Goal: Task Accomplishment & Management: Complete application form

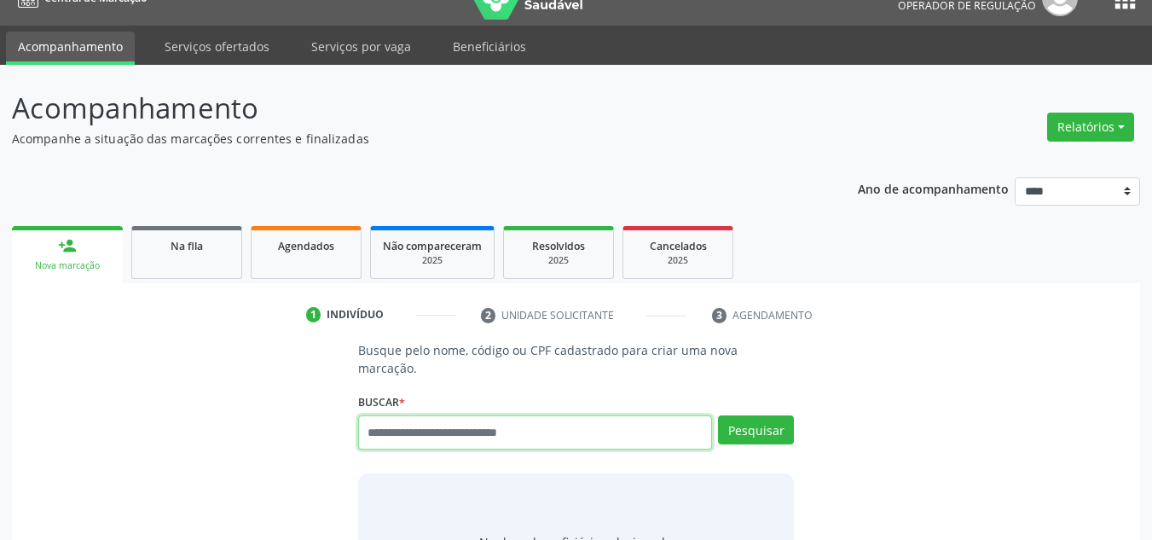
scroll to position [29, 0]
click at [418, 415] on input "text" at bounding box center [535, 432] width 355 height 34
paste input "**********"
type input "**********"
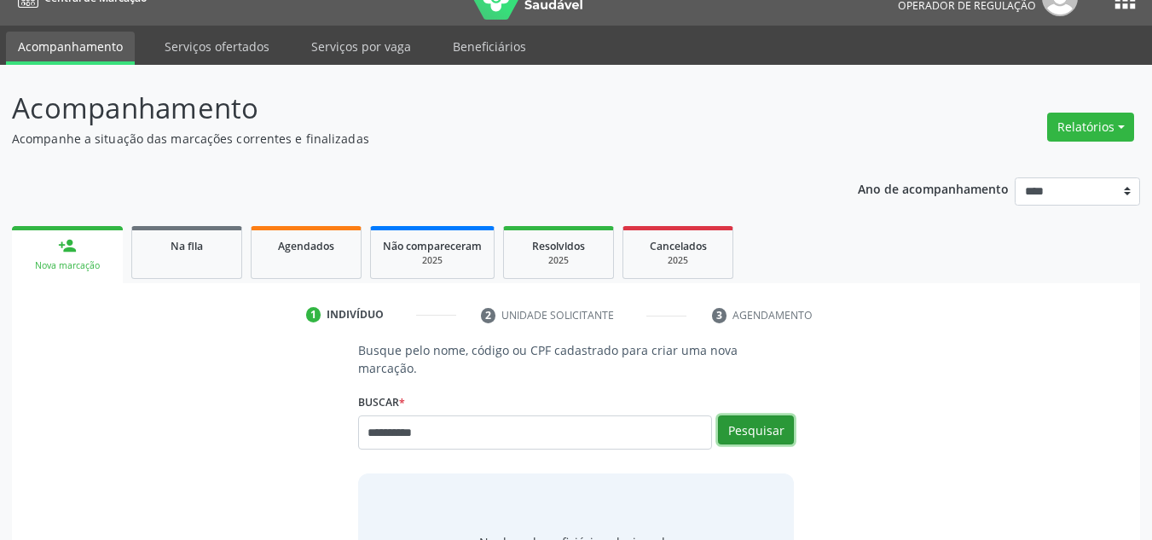
drag, startPoint x: 755, startPoint y: 411, endPoint x: 714, endPoint y: 399, distance: 42.6
click at [743, 415] on button "Pesquisar" at bounding box center [756, 429] width 76 height 29
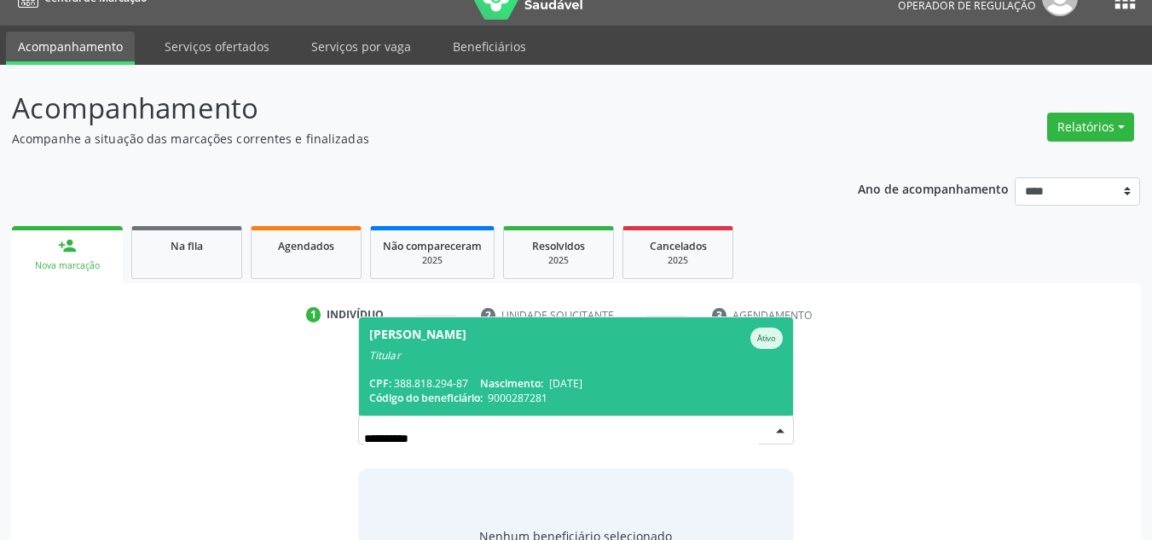
click at [600, 356] on span "Nelma Barbosa Durval Ativo Titular CPF: 388.818.294-87 Nascimento: 11/05/1968 C…" at bounding box center [576, 366] width 435 height 98
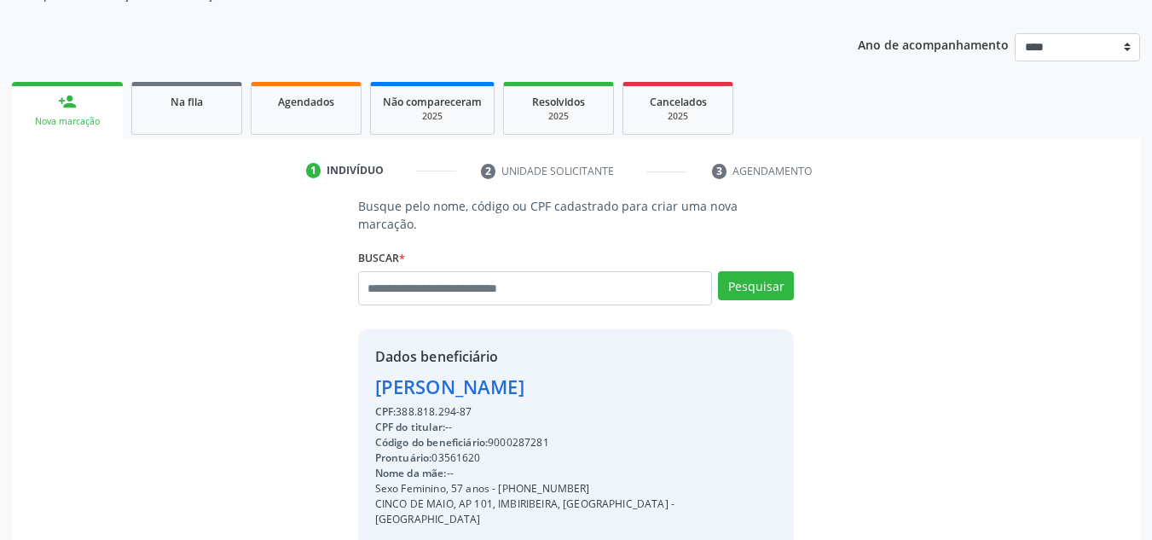
scroll to position [361, 0]
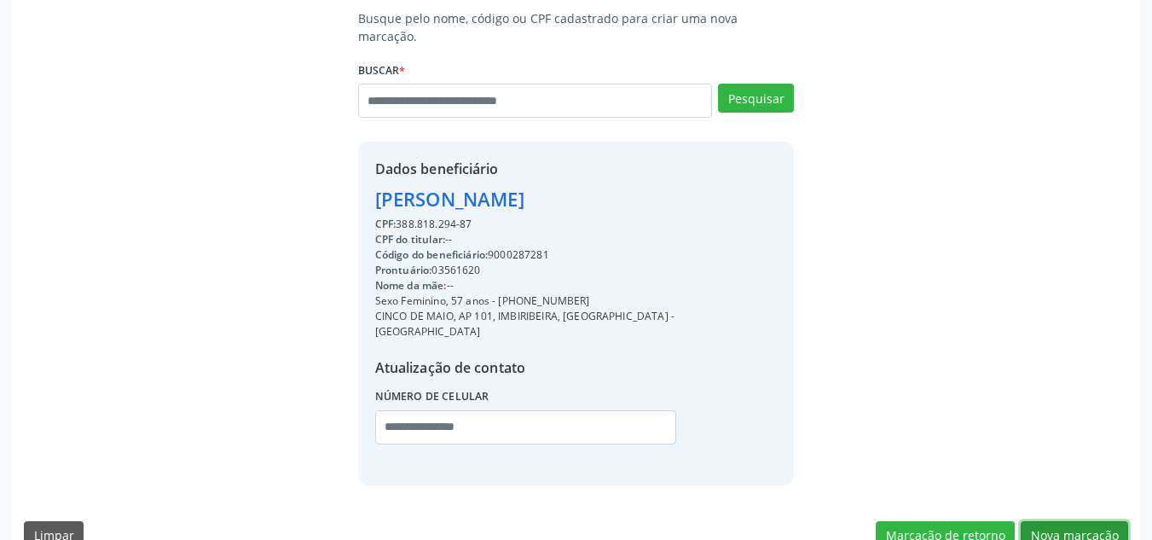
drag, startPoint x: 1072, startPoint y: 497, endPoint x: 575, endPoint y: 379, distance: 510.9
click at [1060, 521] on button "Nova marcação" at bounding box center [1074, 535] width 107 height 29
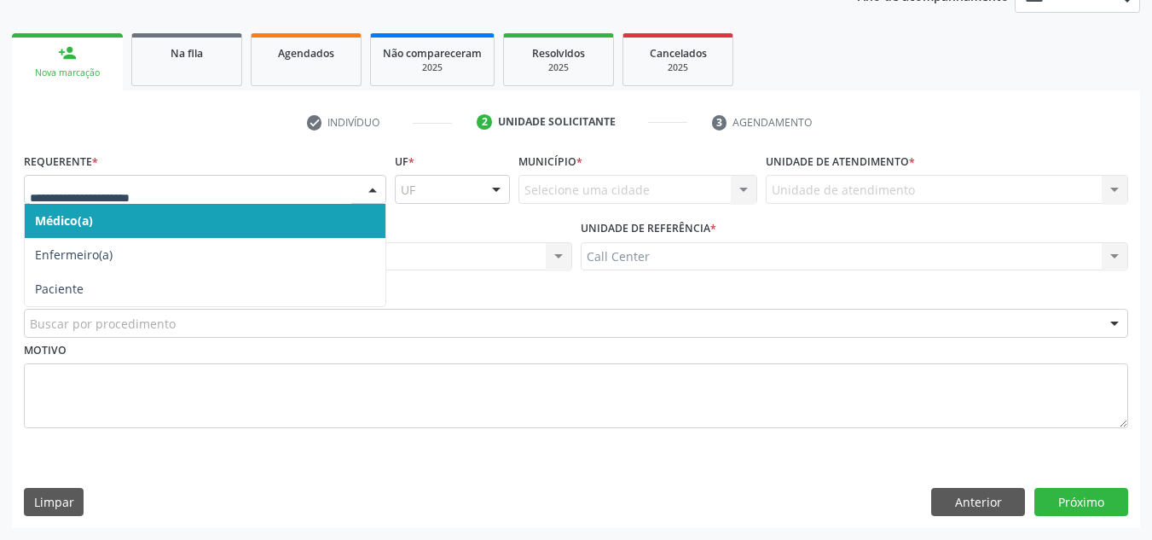
drag, startPoint x: 107, startPoint y: 187, endPoint x: 75, endPoint y: 277, distance: 96.0
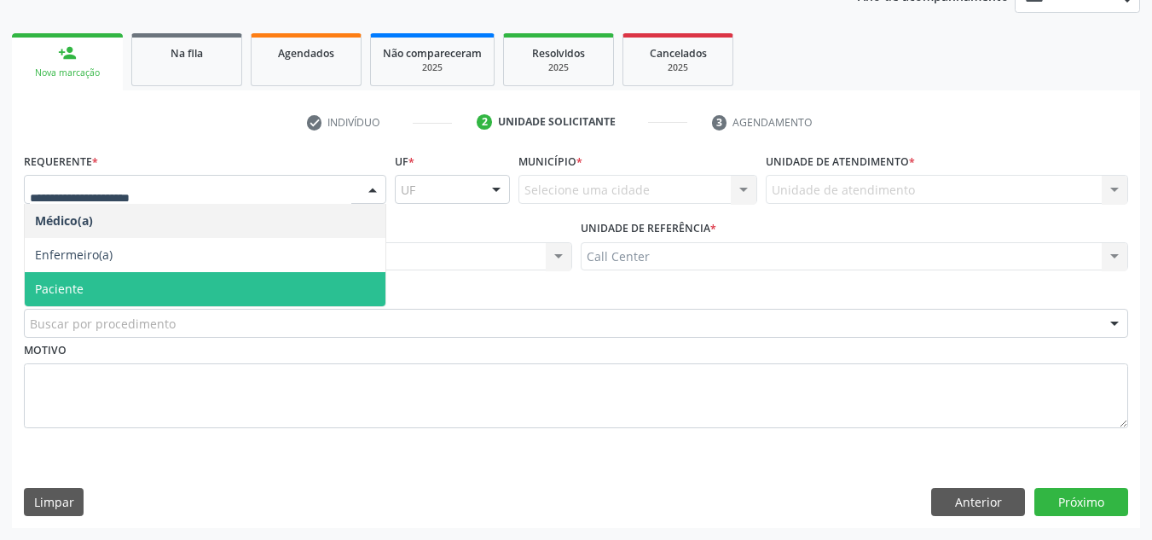
drag, startPoint x: 78, startPoint y: 286, endPoint x: 90, endPoint y: 311, distance: 28.2
click at [78, 288] on span "Paciente" at bounding box center [59, 289] width 49 height 16
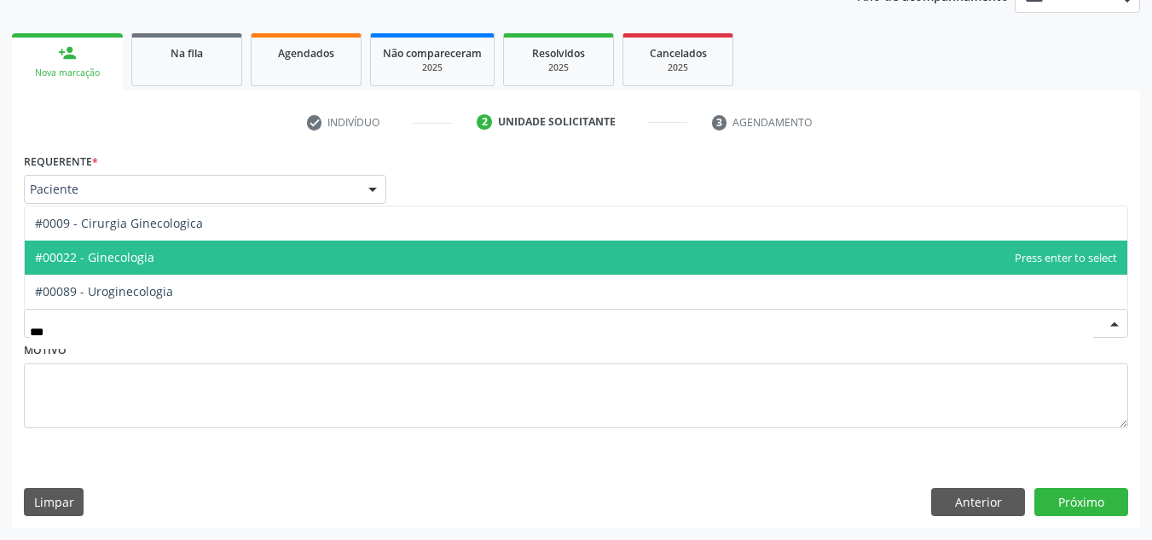
click at [142, 253] on span "#00022 - Ginecologia" at bounding box center [94, 257] width 119 height 16
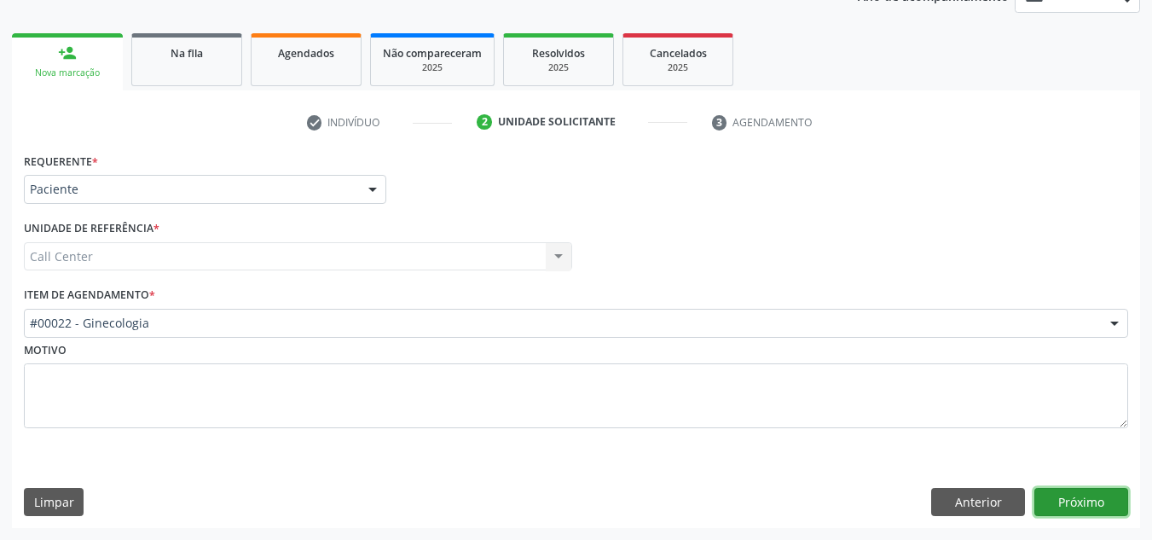
click at [1082, 490] on button "Próximo" at bounding box center [1081, 502] width 94 height 29
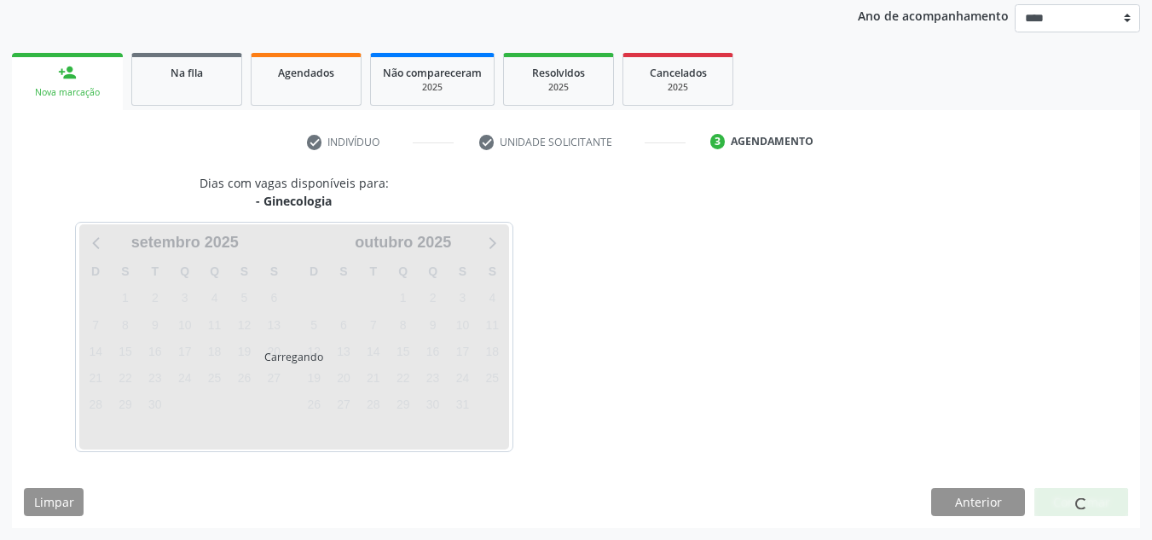
scroll to position [202, 0]
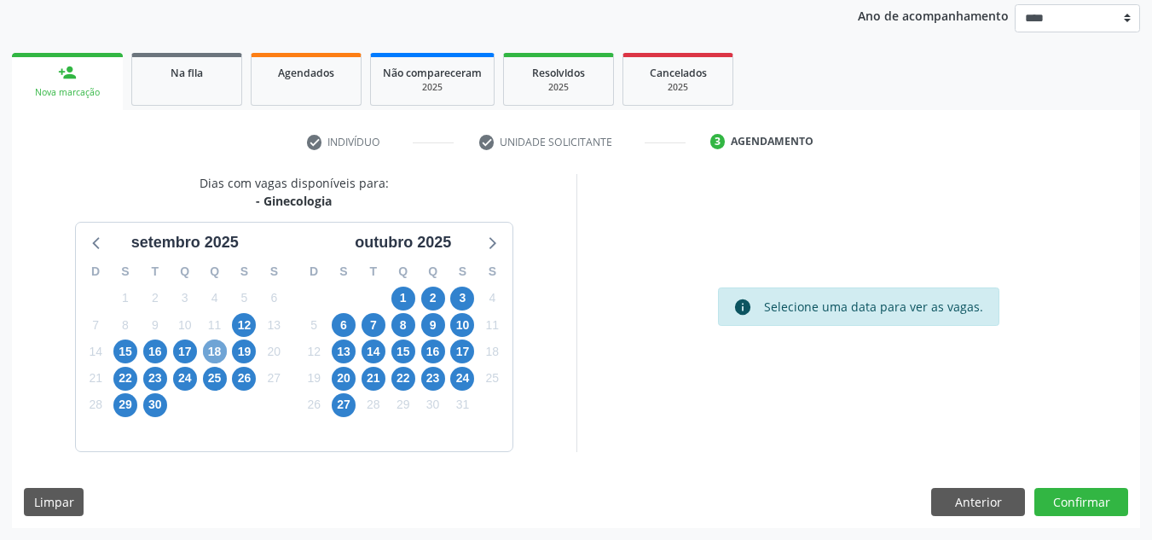
click at [221, 347] on span "18" at bounding box center [215, 351] width 24 height 24
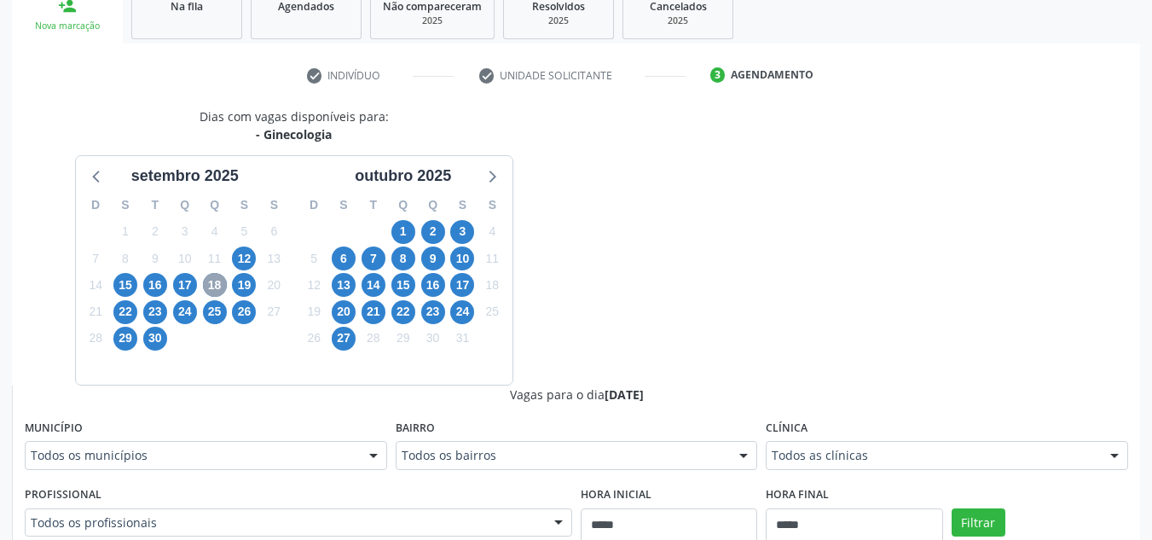
scroll to position [373, 0]
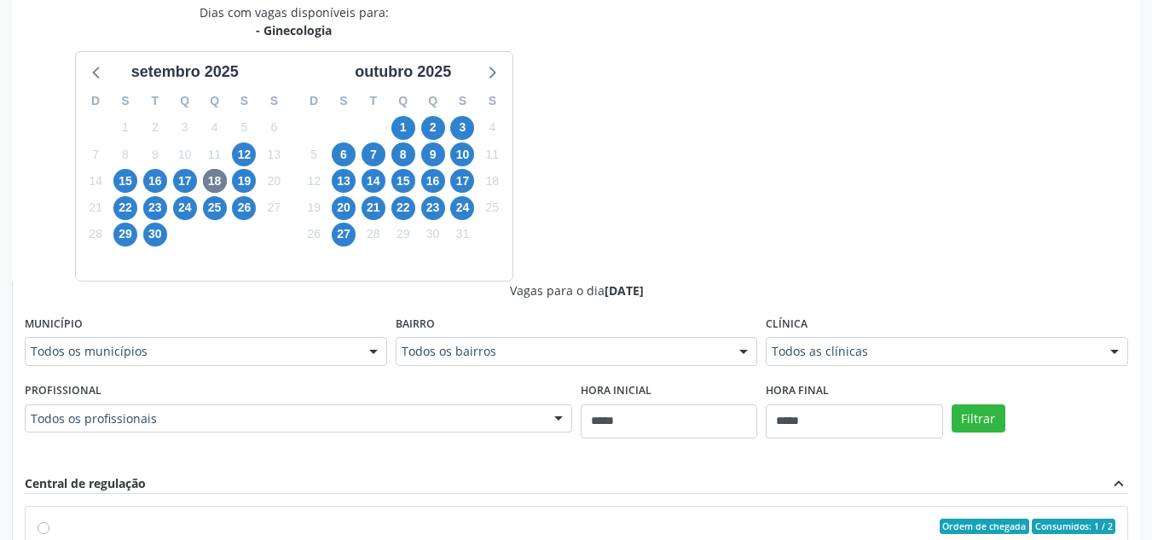
click at [663, 146] on div "Dias com vagas disponíveis para: - Ginecologia setembro 2025 D S T Q Q S S 31 1…" at bounding box center [576, 418] width 1128 height 831
click at [348, 239] on span "27" at bounding box center [344, 235] width 24 height 24
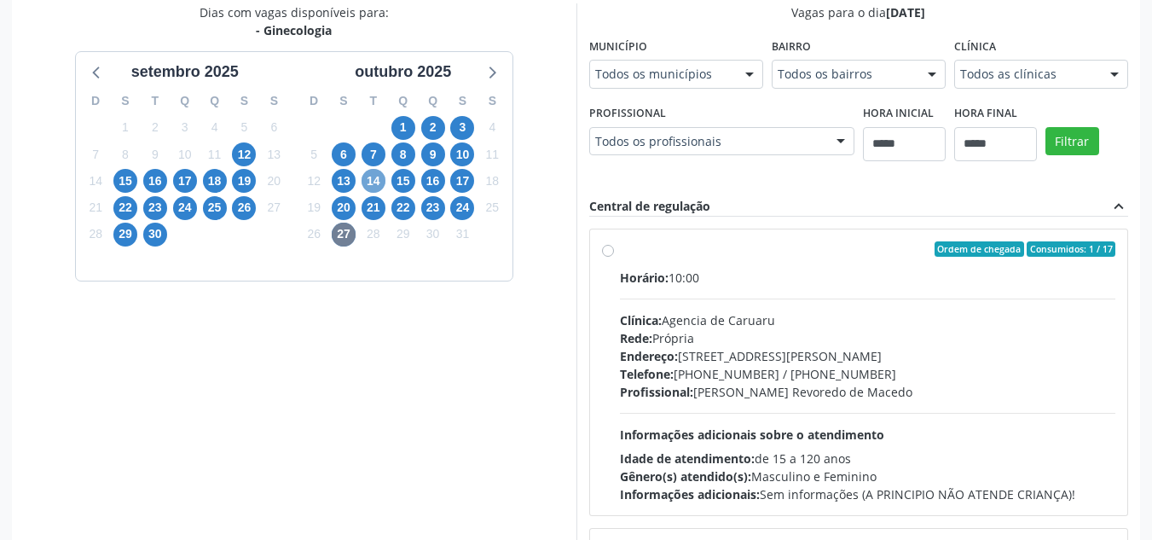
click at [373, 177] on span "14" at bounding box center [374, 181] width 24 height 24
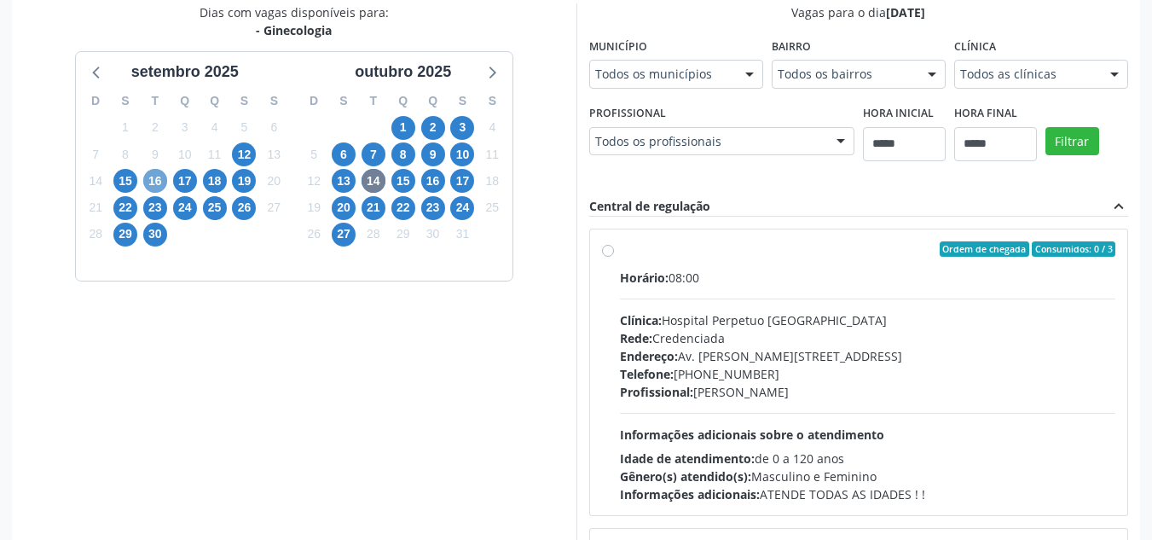
click at [155, 181] on span "16" at bounding box center [155, 181] width 24 height 24
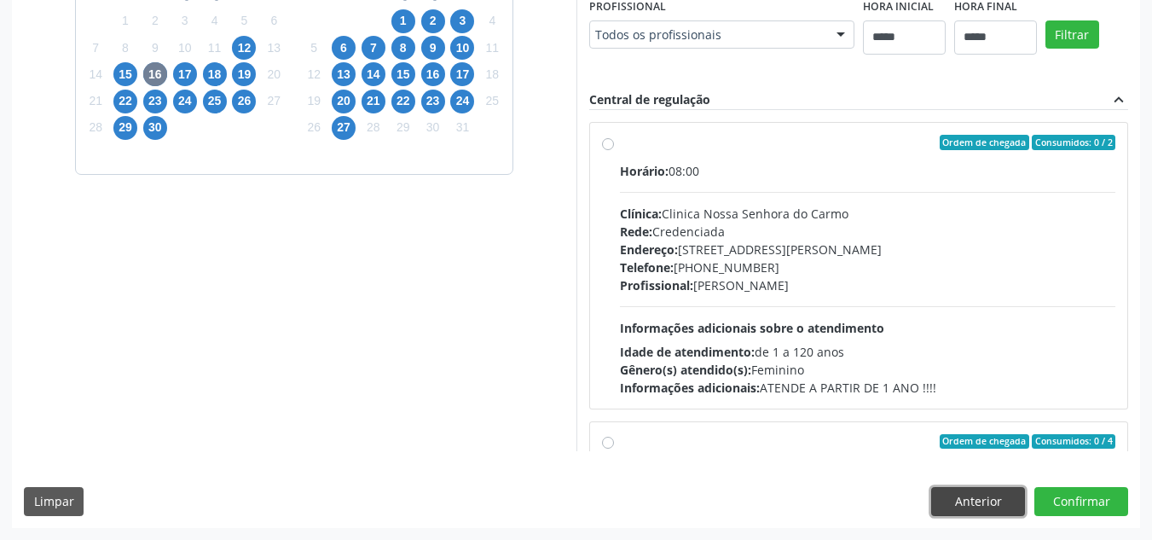
drag, startPoint x: 964, startPoint y: 509, endPoint x: 424, endPoint y: 393, distance: 552.9
click at [959, 505] on button "Anterior" at bounding box center [978, 501] width 94 height 29
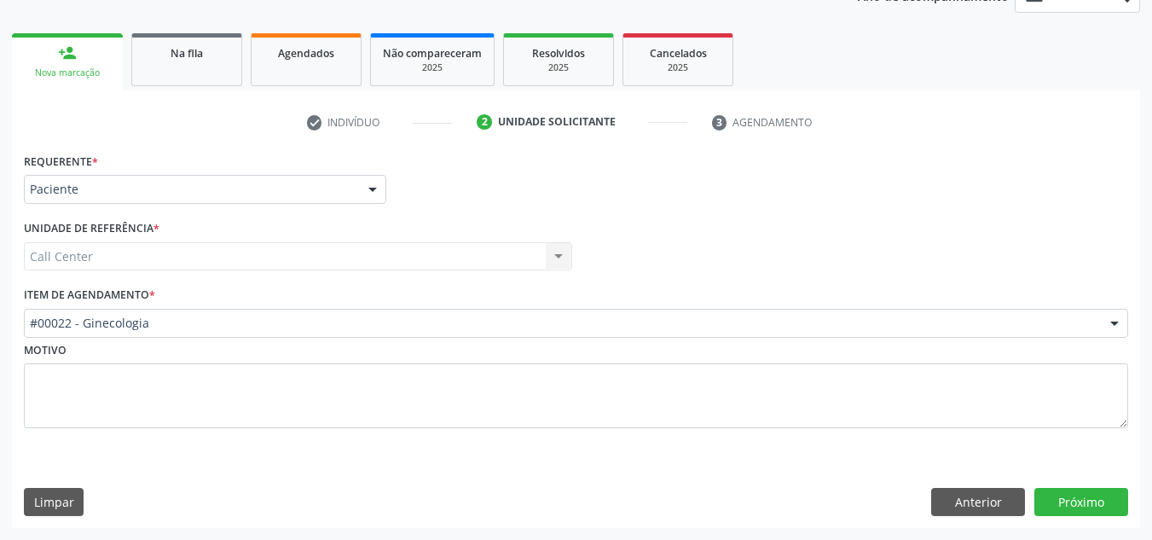
scroll to position [222, 0]
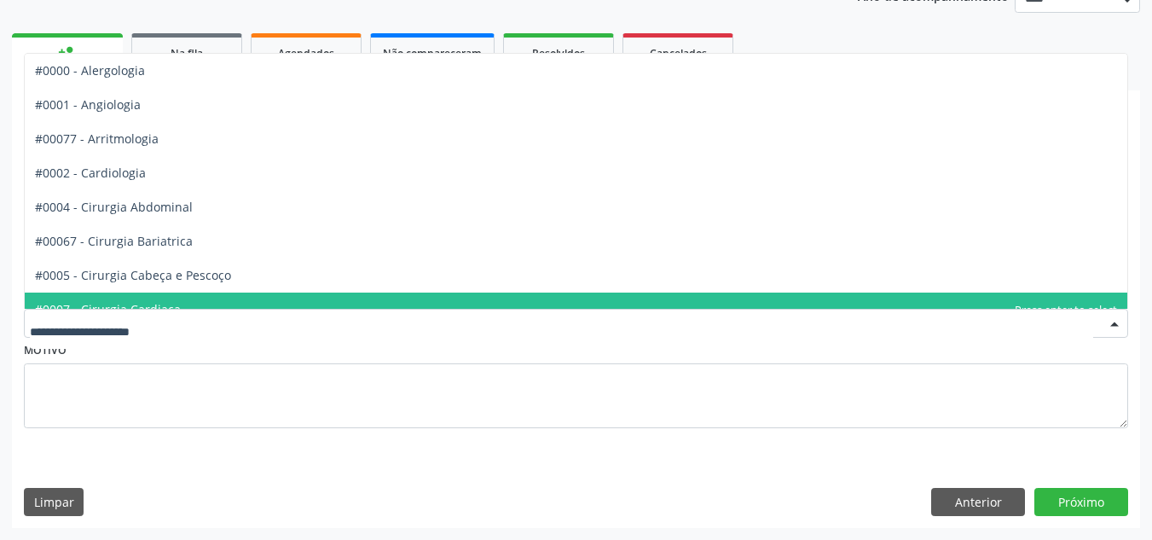
drag, startPoint x: 138, startPoint y: 327, endPoint x: 109, endPoint y: 313, distance: 32.4
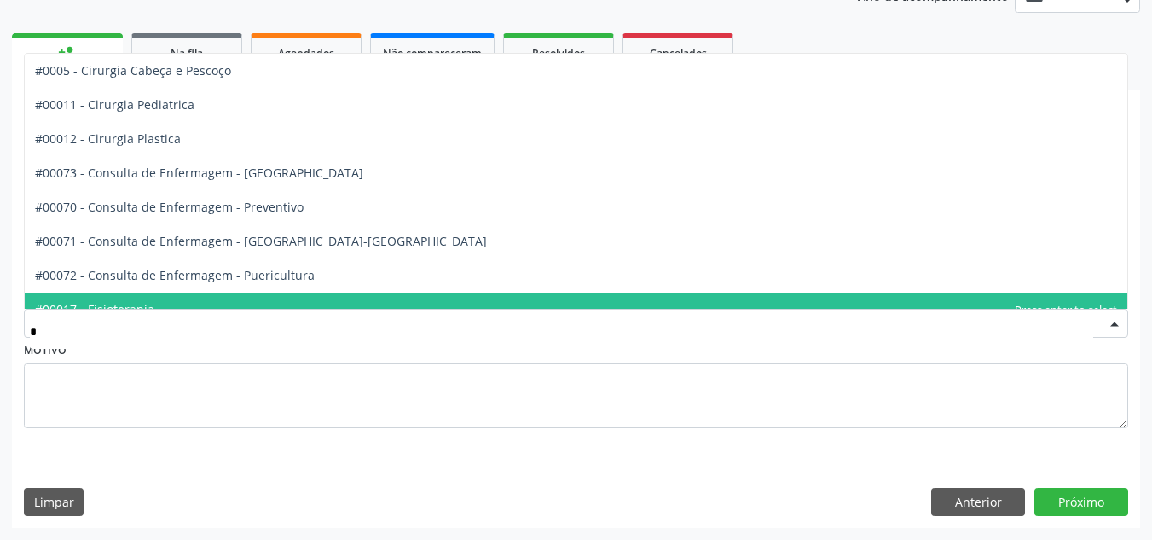
type input "**"
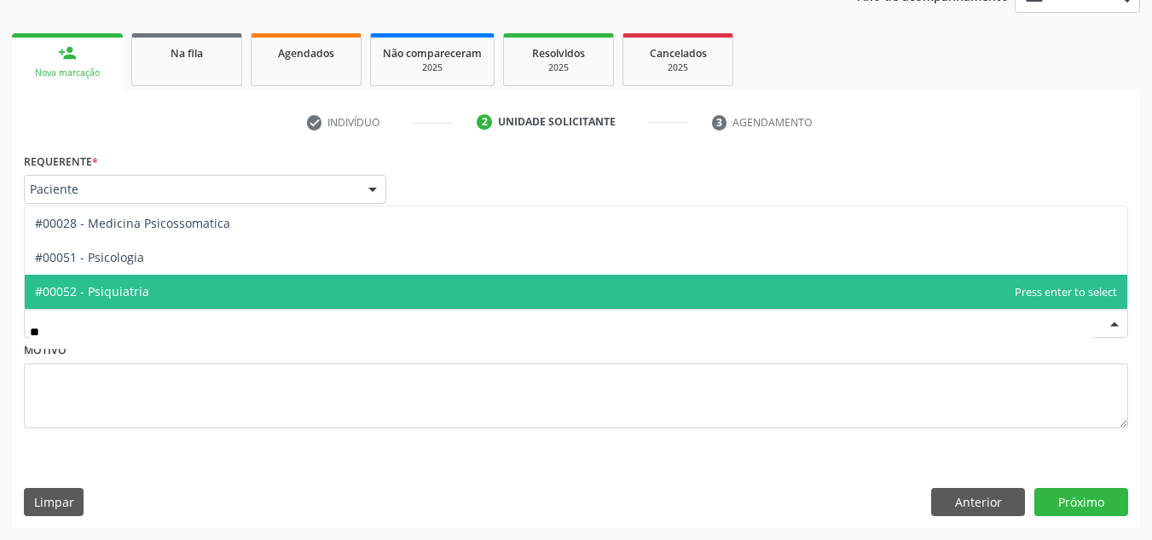
click at [136, 297] on span "#00052 - Psiquiatria" at bounding box center [92, 291] width 114 height 16
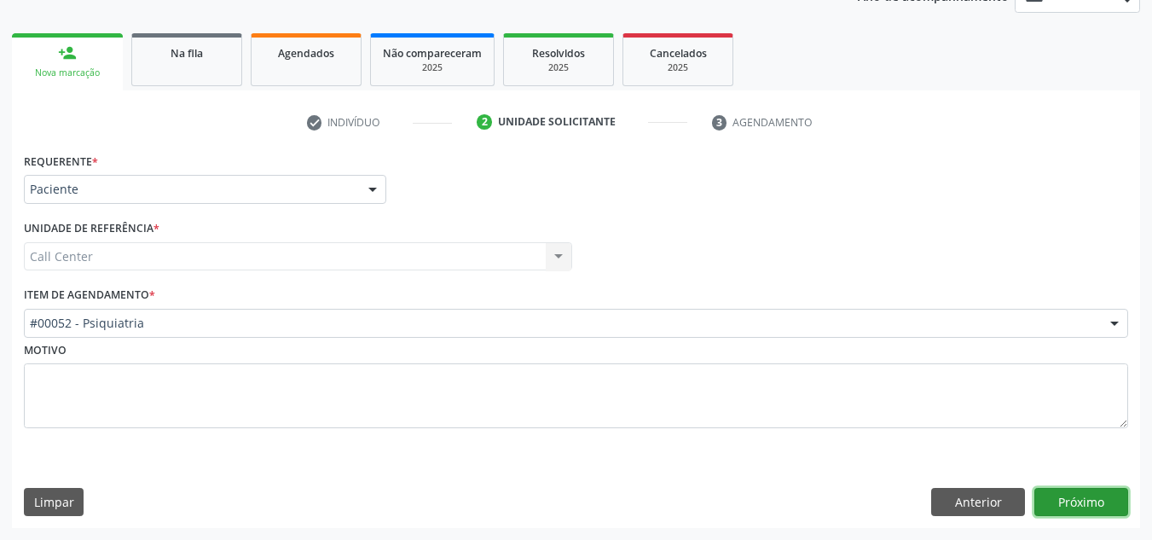
drag, startPoint x: 1092, startPoint y: 507, endPoint x: 1078, endPoint y: 501, distance: 15.7
click at [1078, 501] on button "Próximo" at bounding box center [1081, 502] width 94 height 29
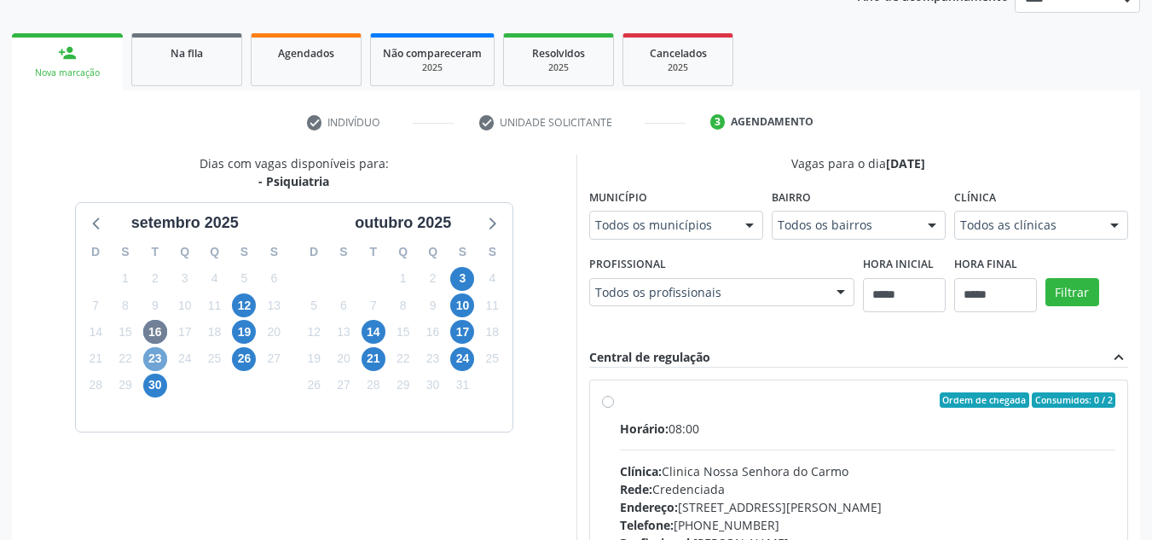
click at [158, 358] on span "23" at bounding box center [155, 359] width 24 height 24
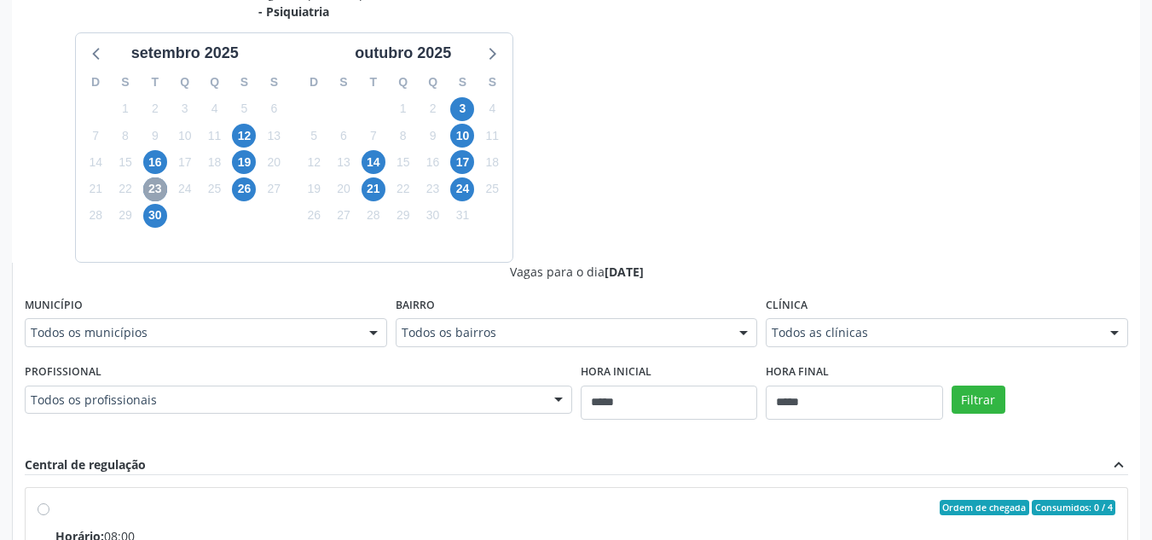
scroll to position [392, 0]
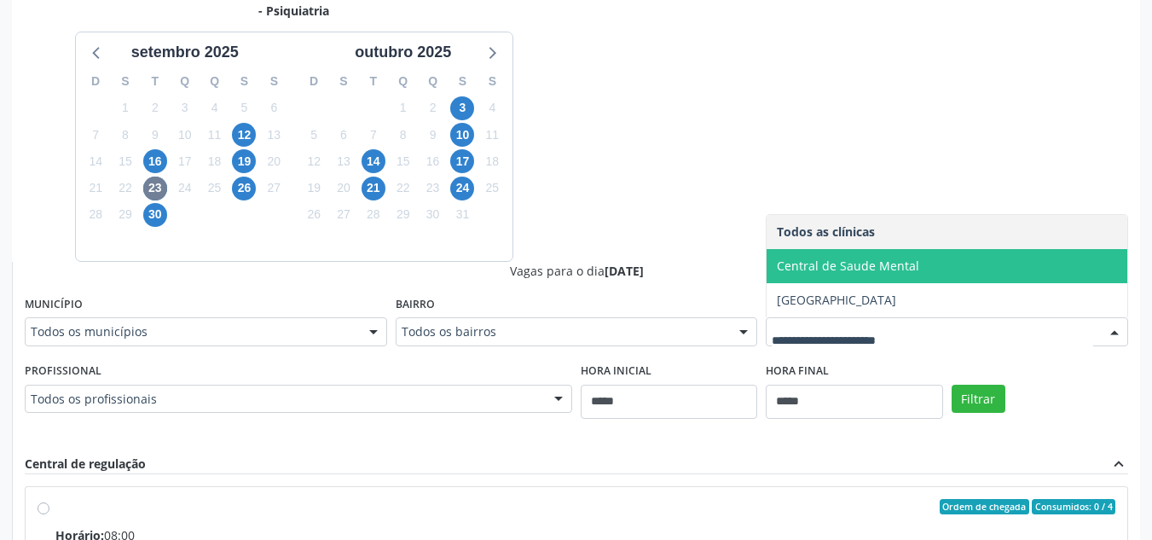
drag, startPoint x: 842, startPoint y: 271, endPoint x: 931, endPoint y: 363, distance: 127.9
click at [848, 271] on span "Central de Saude Mental" at bounding box center [848, 266] width 142 height 16
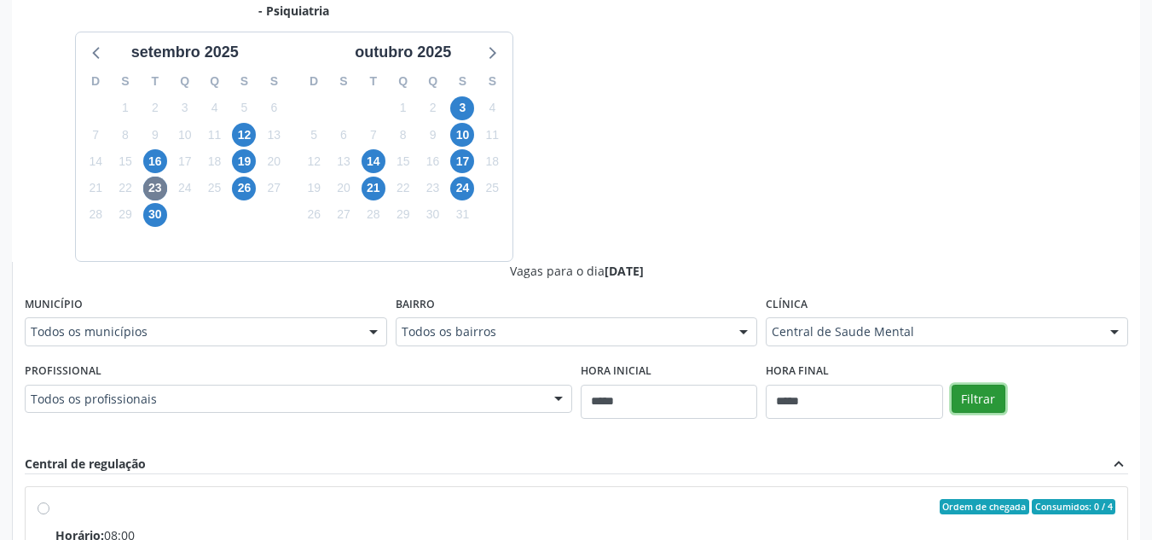
drag, startPoint x: 971, startPoint y: 390, endPoint x: 955, endPoint y: 374, distance: 22.3
click at [970, 385] on button "Filtrar" at bounding box center [979, 399] width 54 height 29
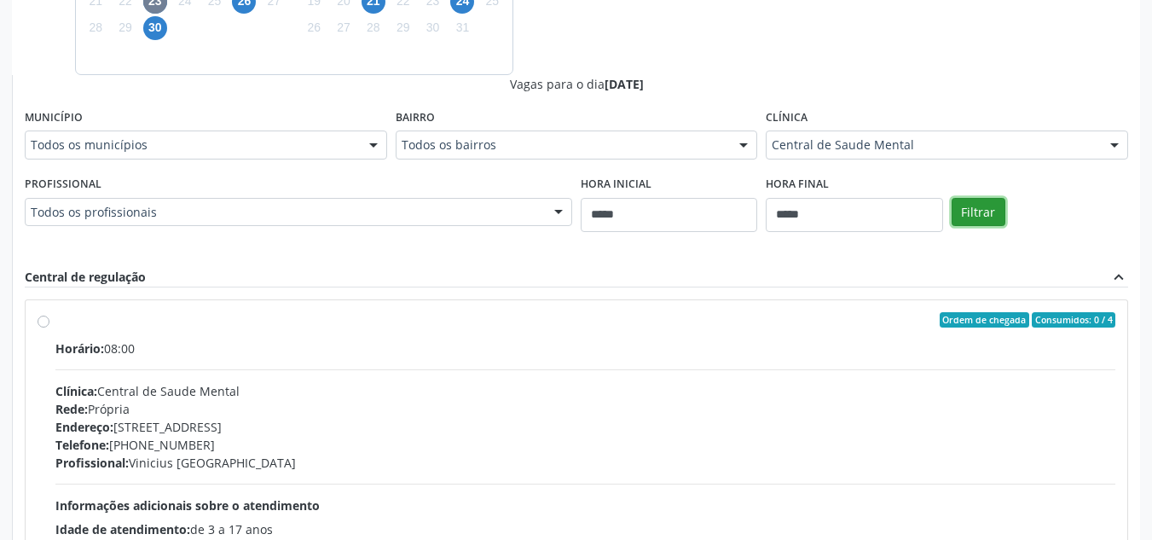
scroll to position [501, 0]
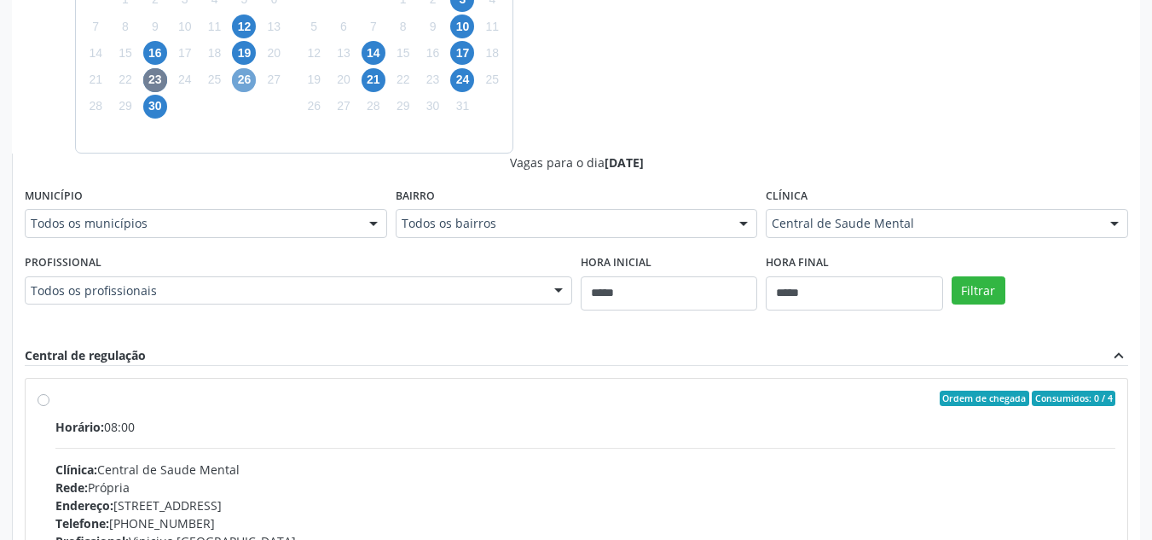
drag, startPoint x: 239, startPoint y: 77, endPoint x: 720, endPoint y: 179, distance: 491.7
click at [240, 77] on span "26" at bounding box center [244, 80] width 24 height 24
drag, startPoint x: 474, startPoint y: 291, endPoint x: 437, endPoint y: 289, distance: 36.7
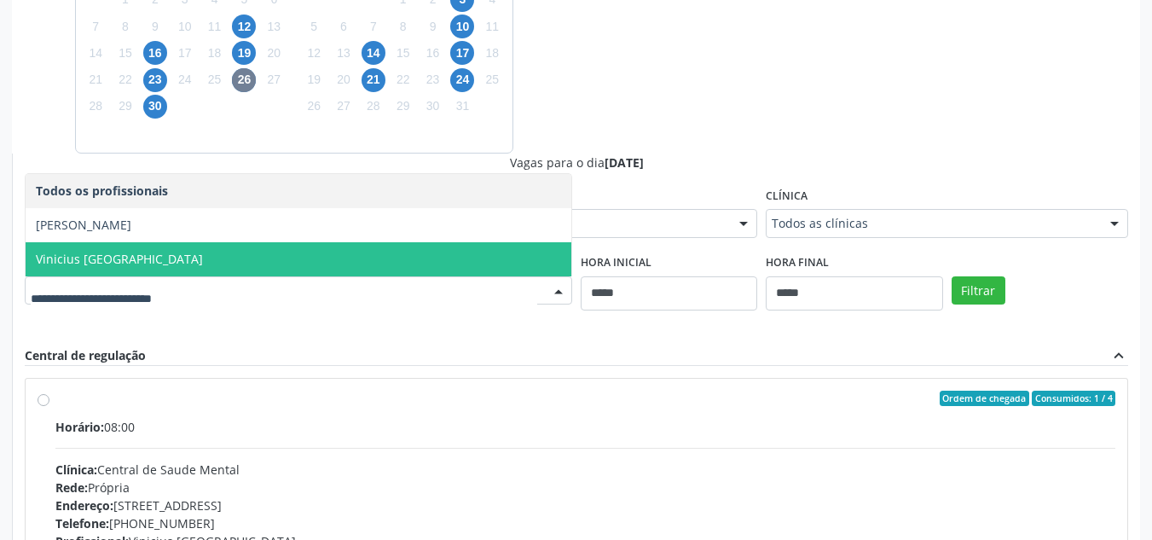
drag, startPoint x: 398, startPoint y: 264, endPoint x: 873, endPoint y: 263, distance: 475.0
click at [402, 263] on span "Vinicius Holanda" at bounding box center [299, 259] width 546 height 34
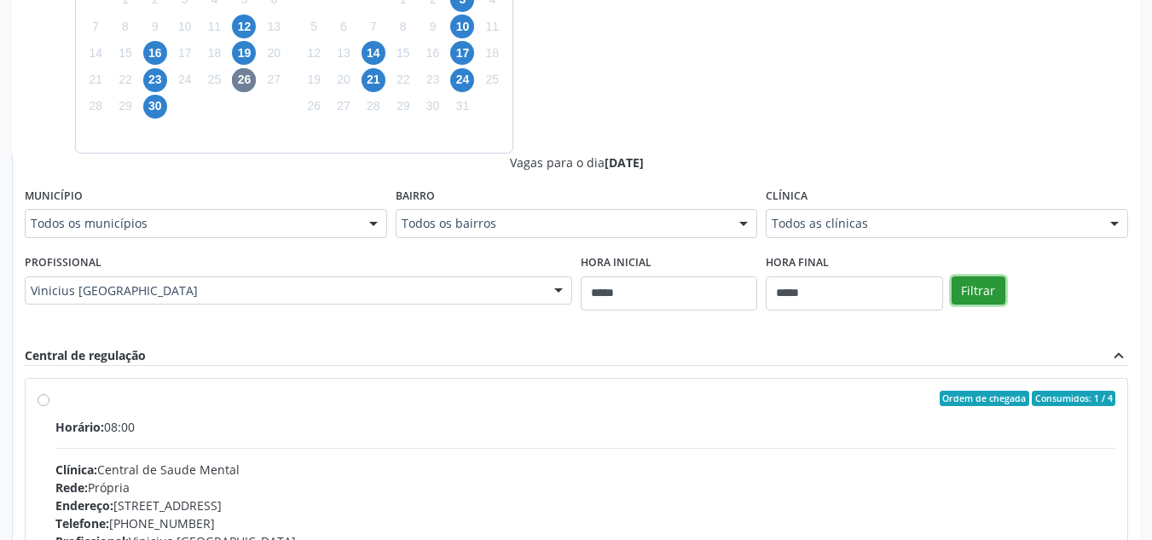
drag, startPoint x: 971, startPoint y: 290, endPoint x: 935, endPoint y: 287, distance: 36.8
click at [968, 289] on button "Filtrar" at bounding box center [979, 290] width 54 height 29
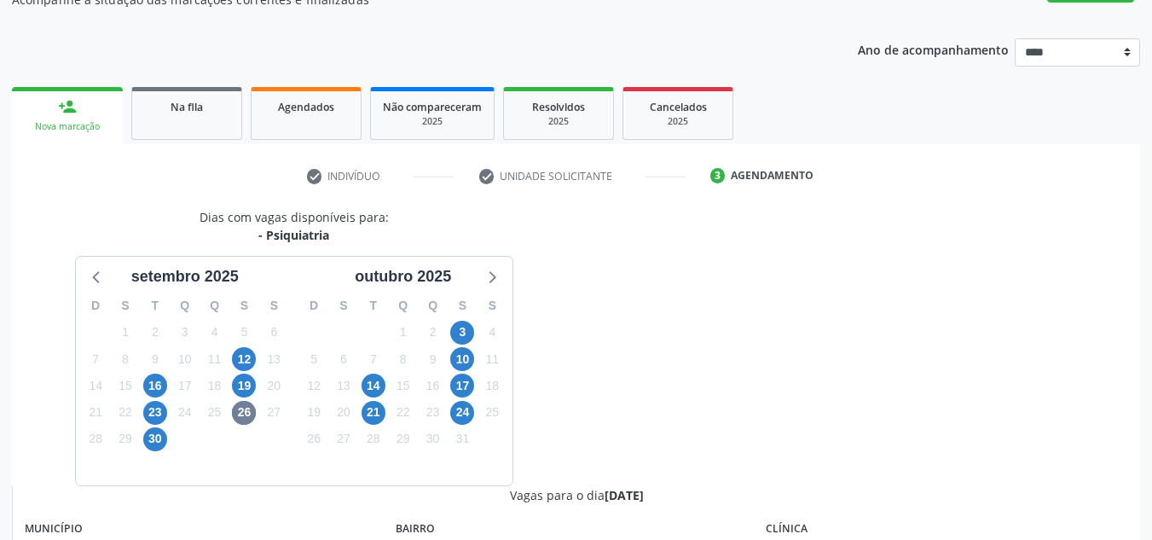
scroll to position [129, 0]
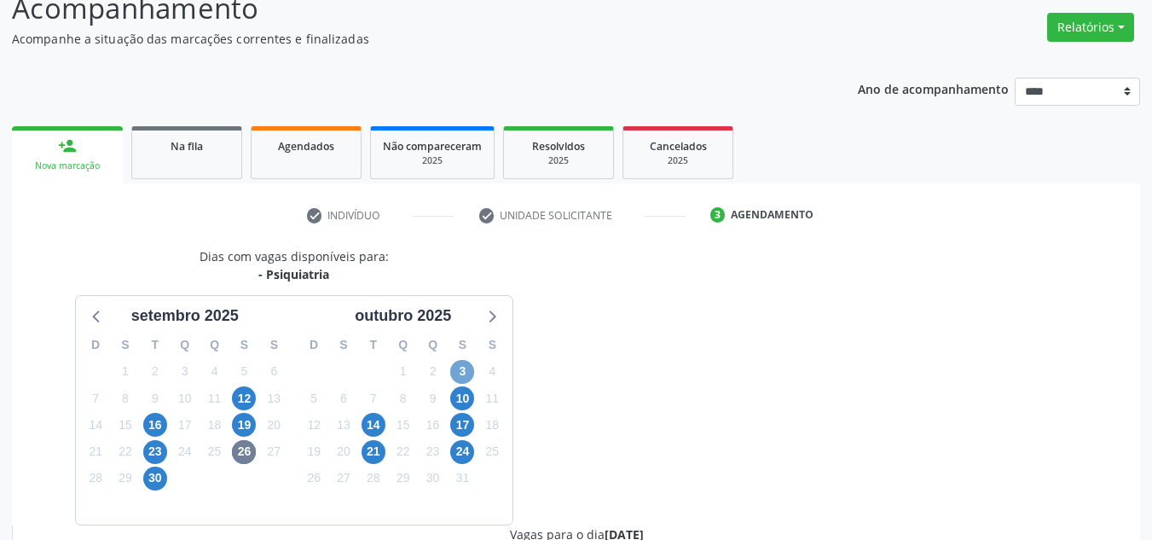
click at [466, 367] on span "3" at bounding box center [462, 372] width 24 height 24
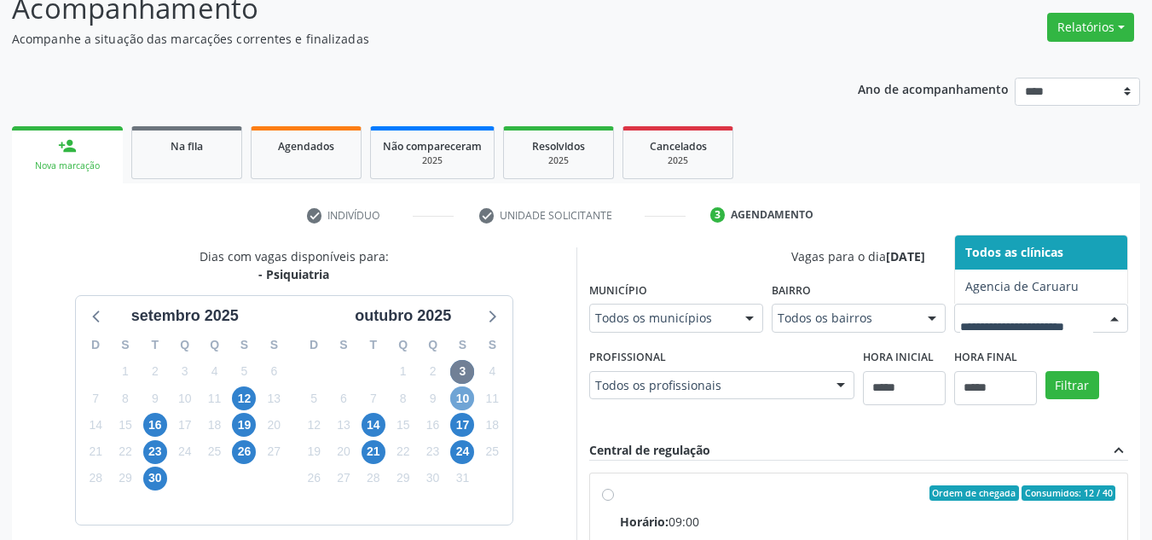
drag, startPoint x: 464, startPoint y: 398, endPoint x: 857, endPoint y: 313, distance: 402.2
click at [472, 394] on span "10" at bounding box center [462, 398] width 24 height 24
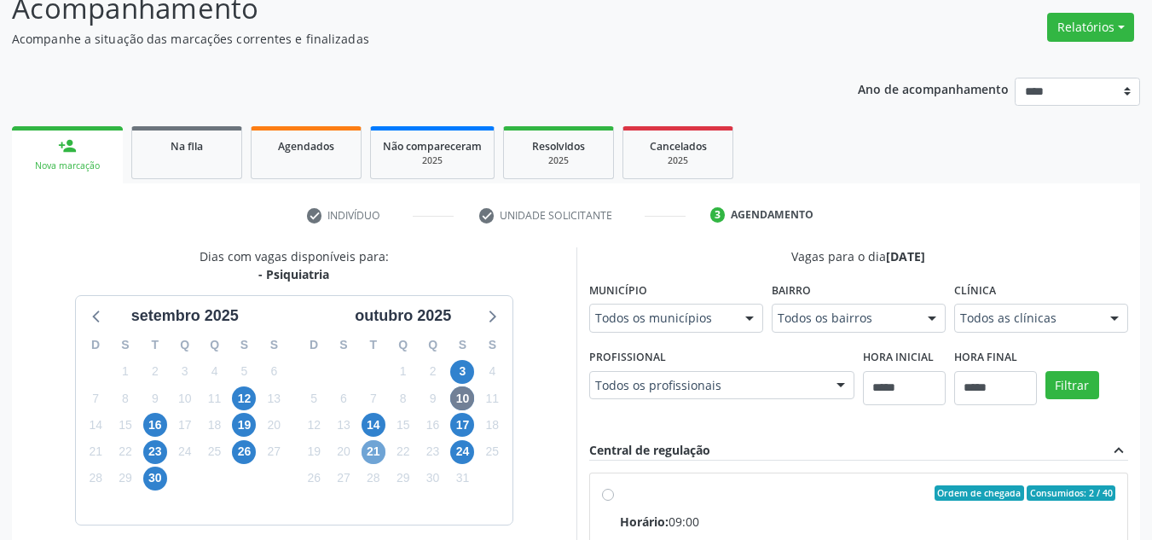
drag, startPoint x: 375, startPoint y: 453, endPoint x: 586, endPoint y: 431, distance: 211.7
click at [376, 452] on span "21" at bounding box center [374, 452] width 24 height 24
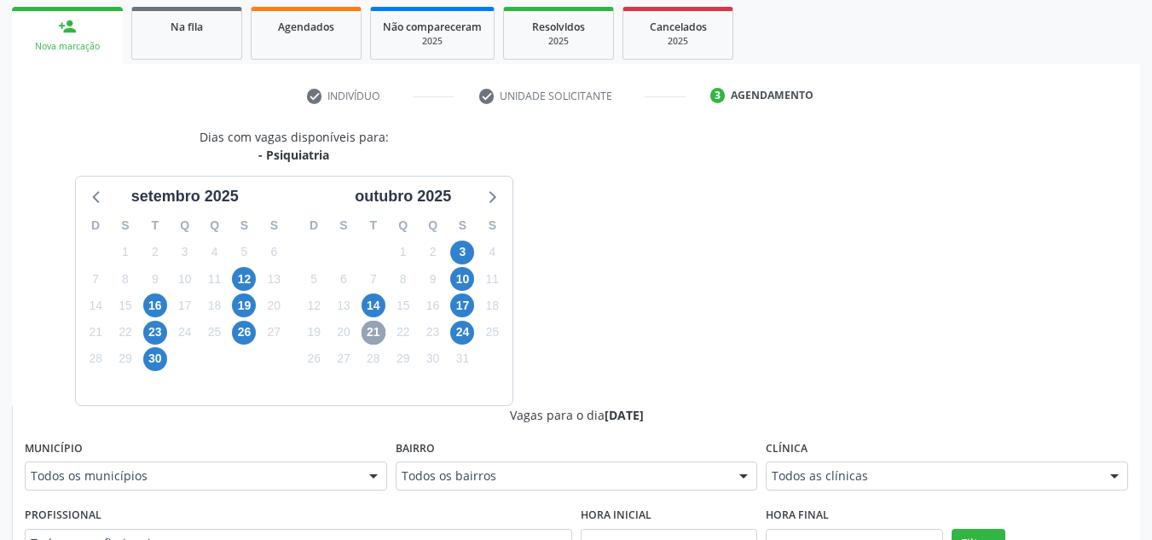
scroll to position [385, 0]
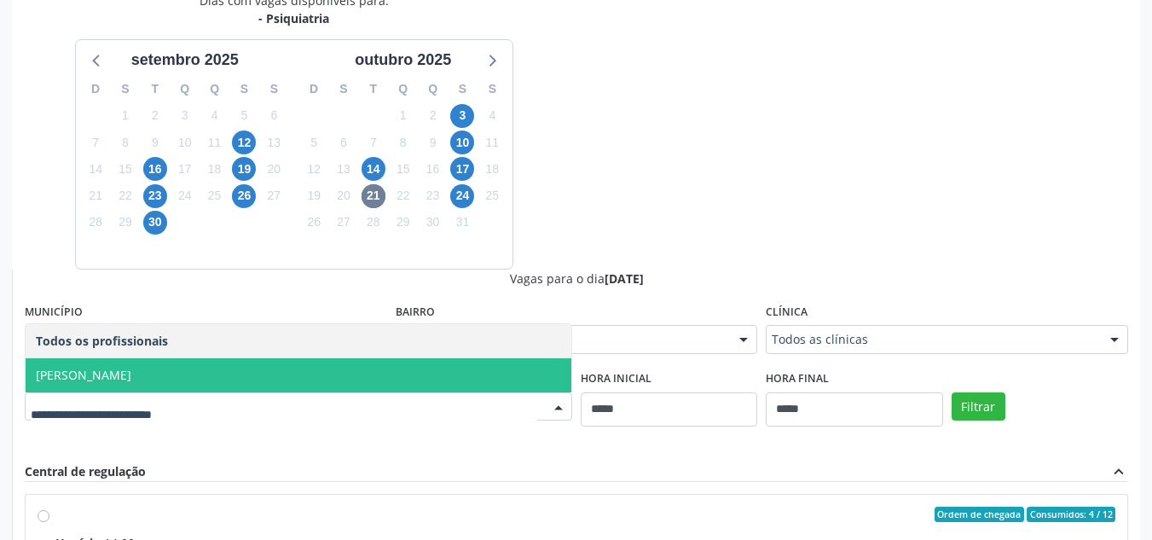
click at [819, 328] on div "Todos as clínicas" at bounding box center [947, 339] width 362 height 29
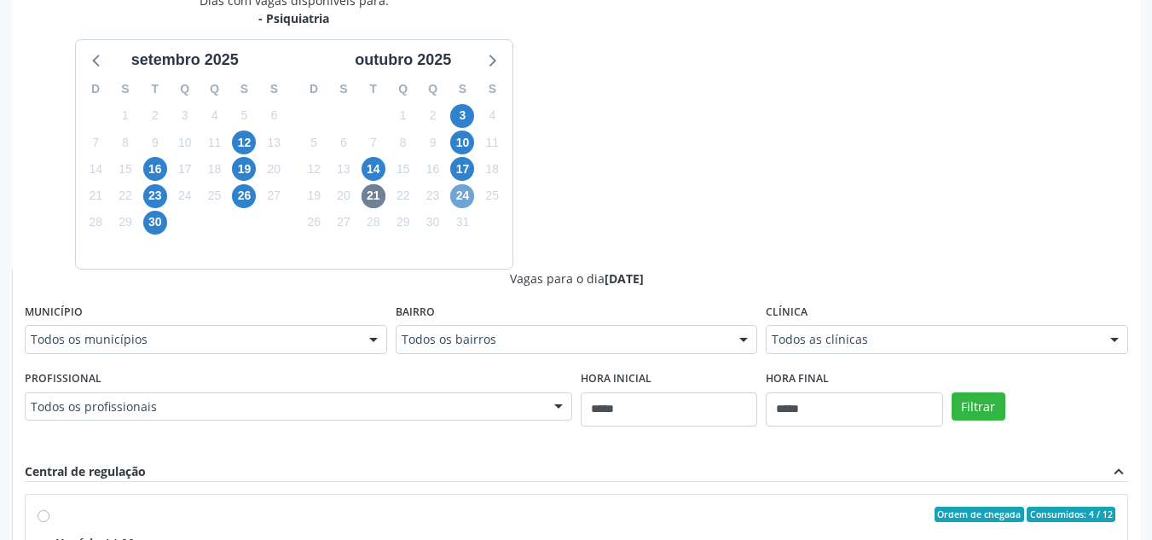
click at [466, 194] on span "24" at bounding box center [462, 196] width 24 height 24
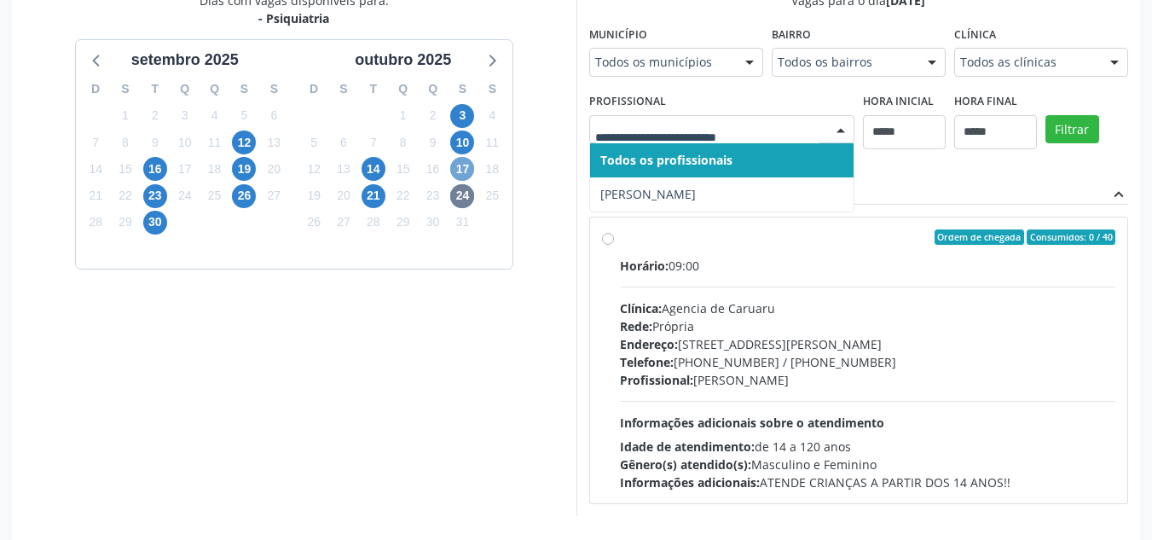
click at [467, 171] on span "17" at bounding box center [462, 169] width 24 height 24
drag, startPoint x: 368, startPoint y: 167, endPoint x: 473, endPoint y: 163, distance: 105.0
click at [370, 165] on span "14" at bounding box center [374, 169] width 24 height 24
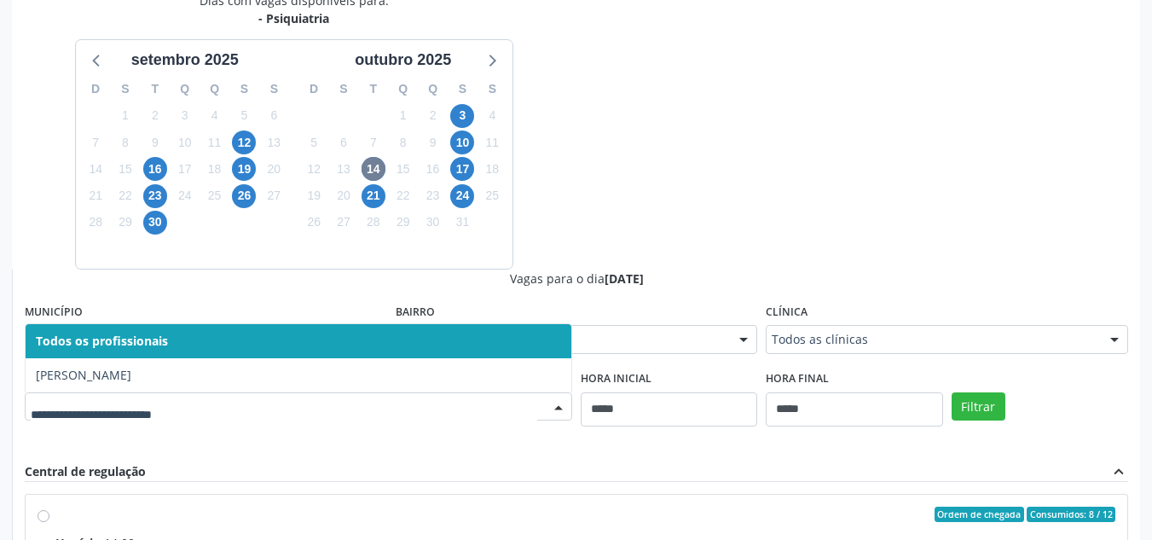
drag, startPoint x: 581, startPoint y: 258, endPoint x: 355, endPoint y: 210, distance: 231.0
click at [581, 257] on div "Dias com vagas disponíveis para: - Psiquiatria setembro 2025 D S T Q Q S S 31 1…" at bounding box center [576, 391] width 1128 height 801
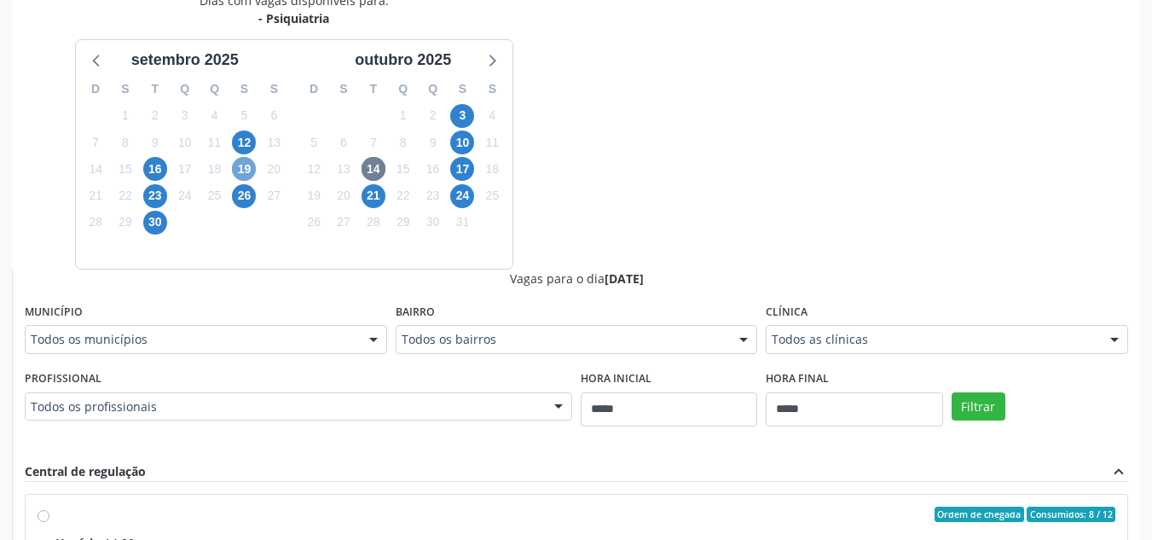
click at [250, 168] on span "19" at bounding box center [244, 169] width 24 height 24
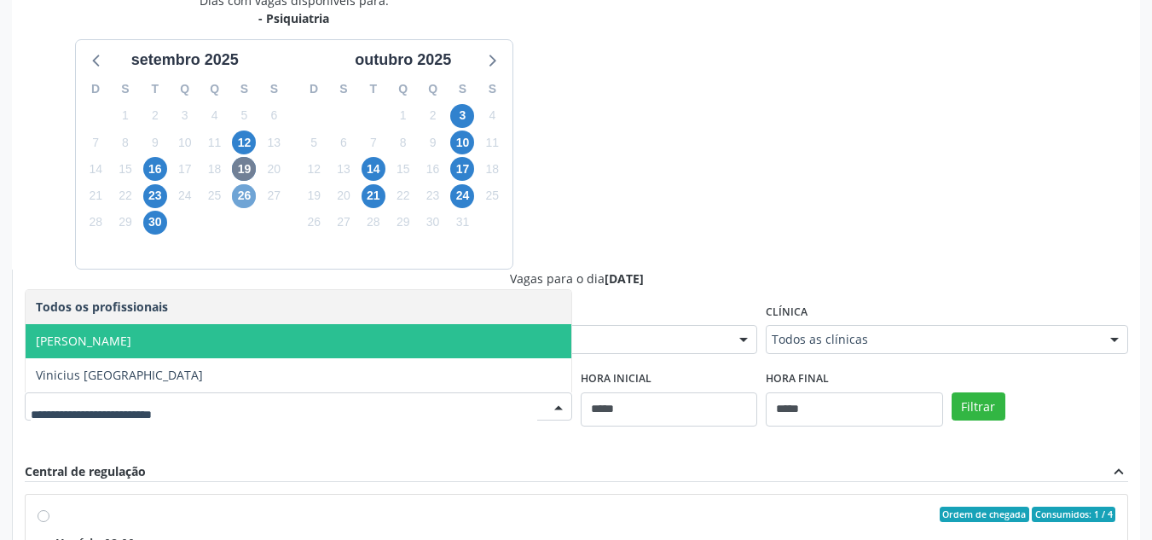
click at [245, 200] on span "26" at bounding box center [244, 196] width 24 height 24
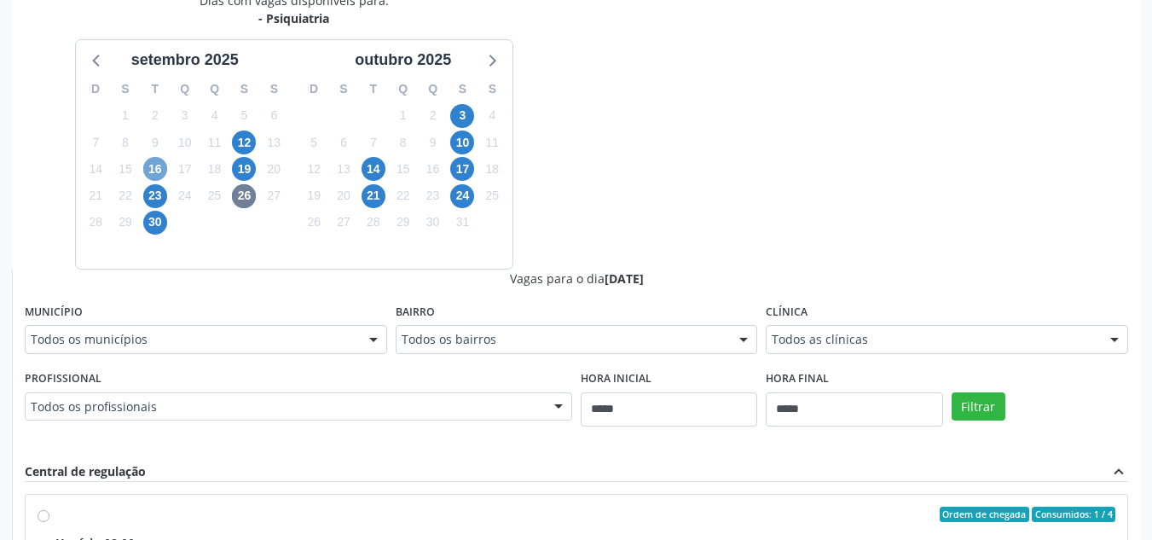
click at [157, 165] on span "16" at bounding box center [155, 169] width 24 height 24
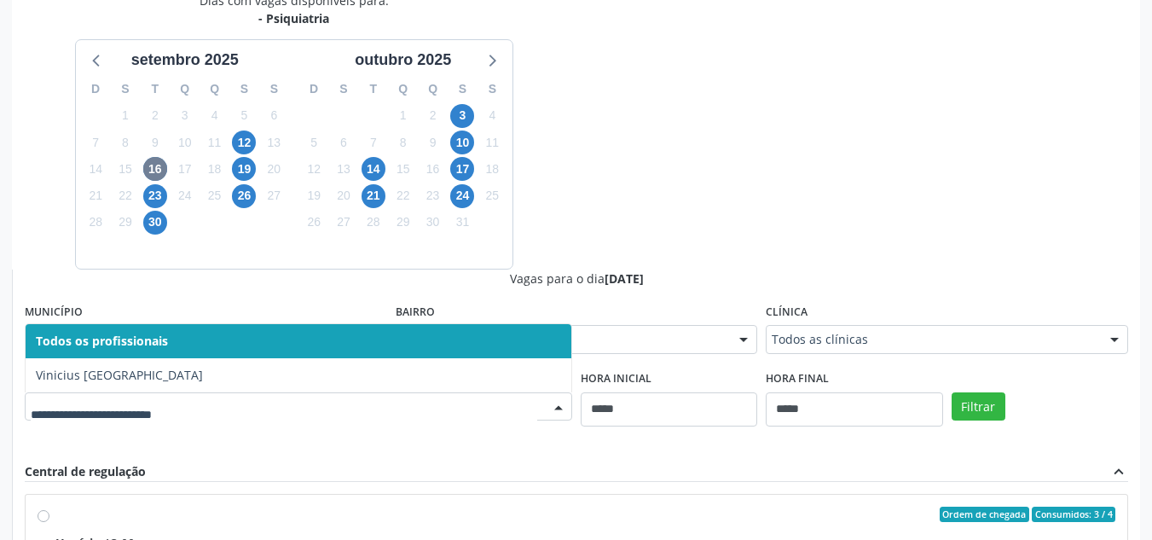
click at [698, 182] on div "Dias com vagas disponíveis para: - Psiquiatria setembro 2025 D S T Q Q S S 31 1…" at bounding box center [576, 391] width 1128 height 801
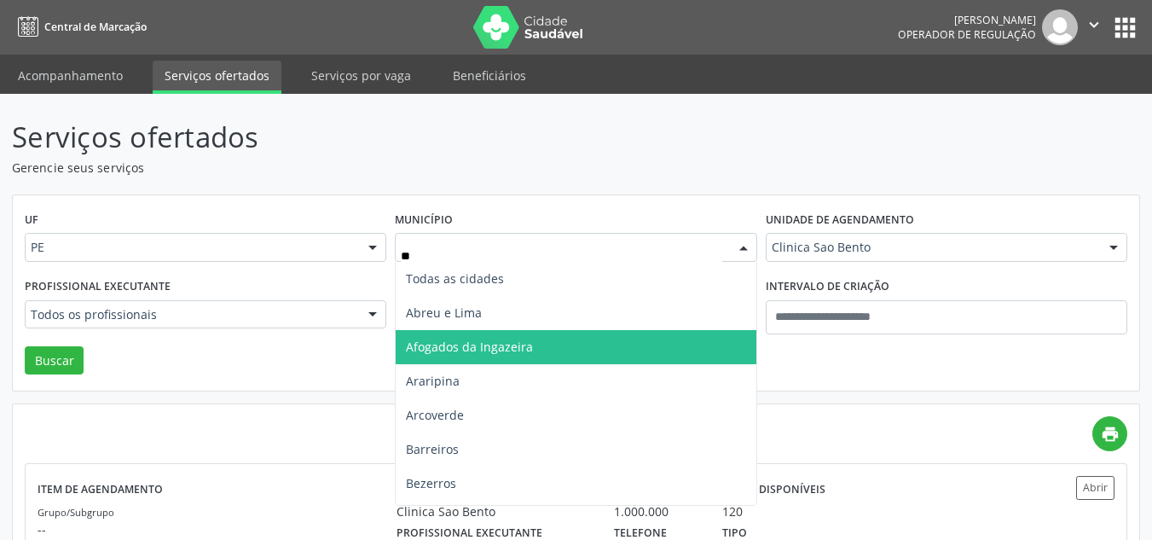
type input "***"
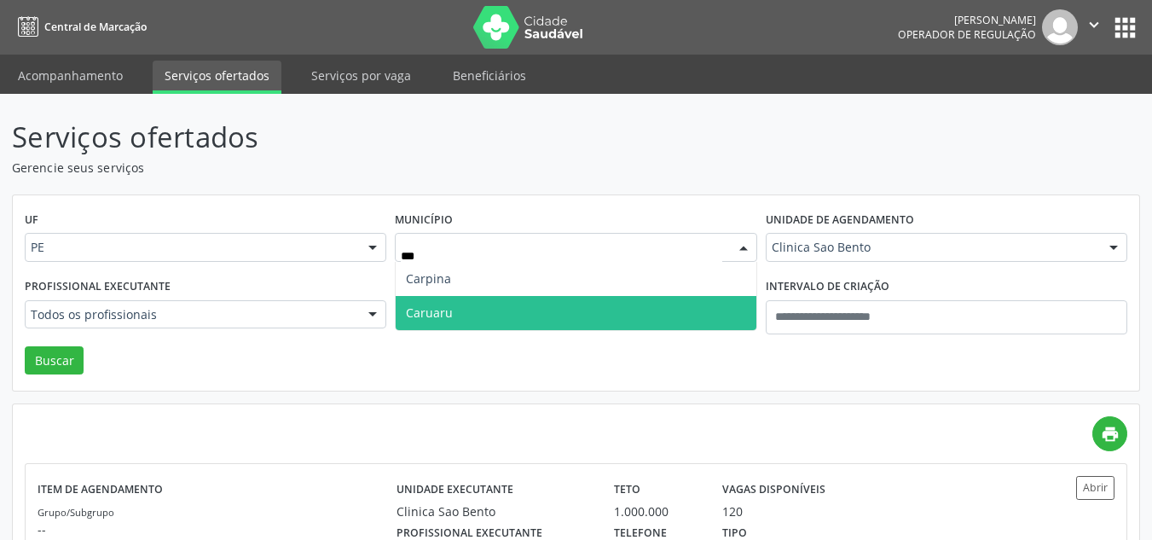
click at [483, 314] on span "Caruaru" at bounding box center [576, 313] width 360 height 34
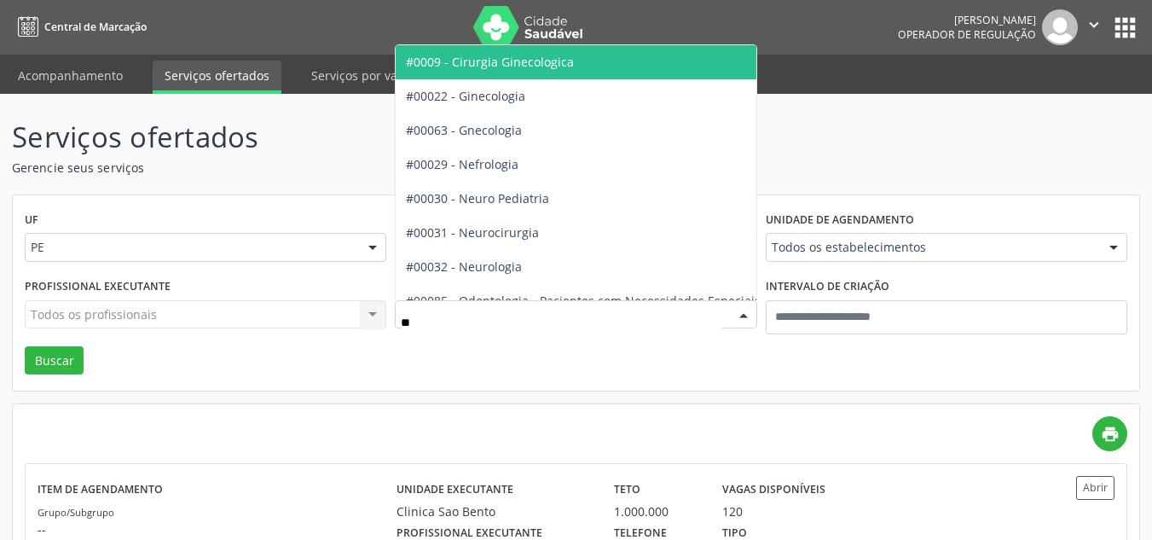
type input "***"
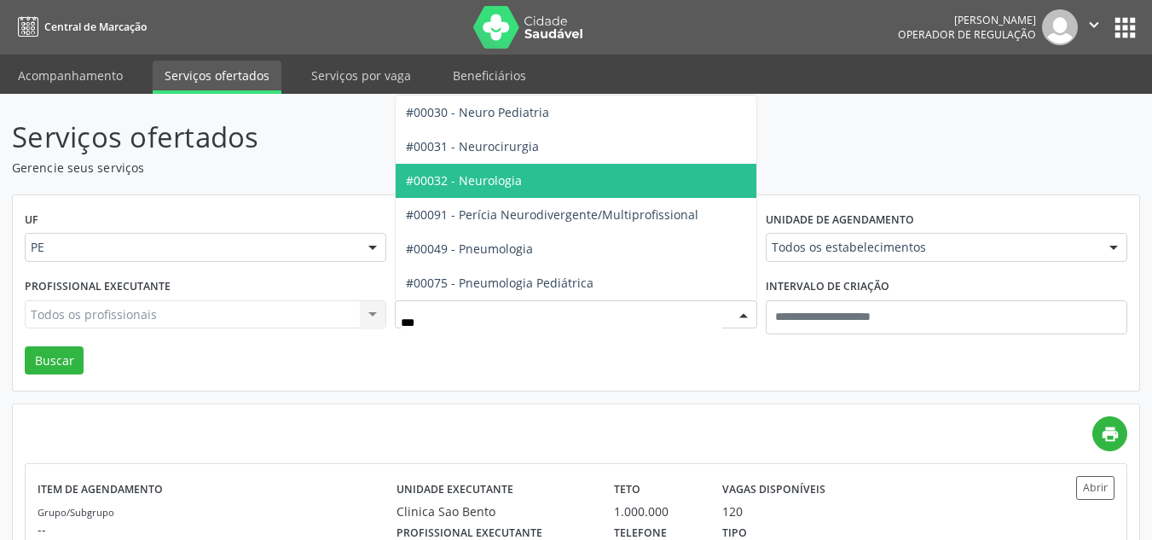
drag, startPoint x: 460, startPoint y: 177, endPoint x: 292, endPoint y: 234, distance: 177.2
click at [459, 176] on span "#00032 - Neurologia" at bounding box center [464, 180] width 116 height 16
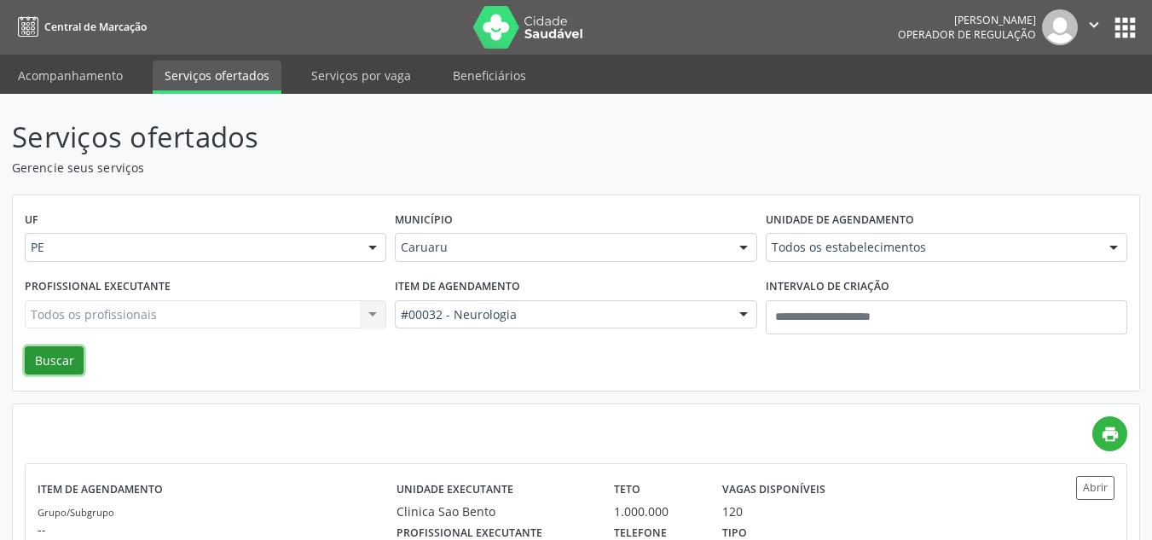
click at [56, 357] on button "Buscar" at bounding box center [54, 360] width 59 height 29
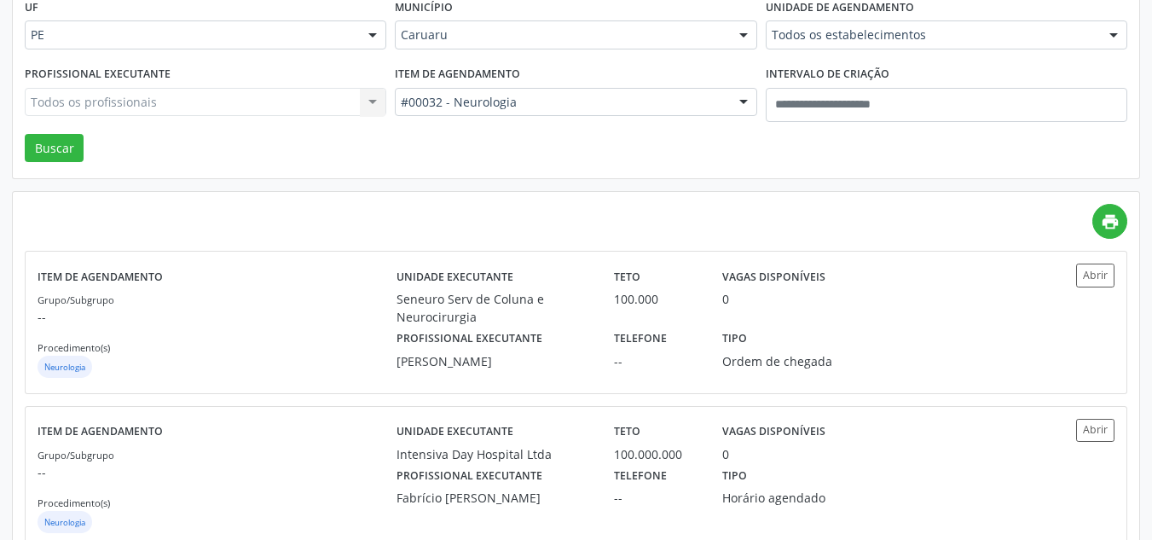
scroll to position [42, 0]
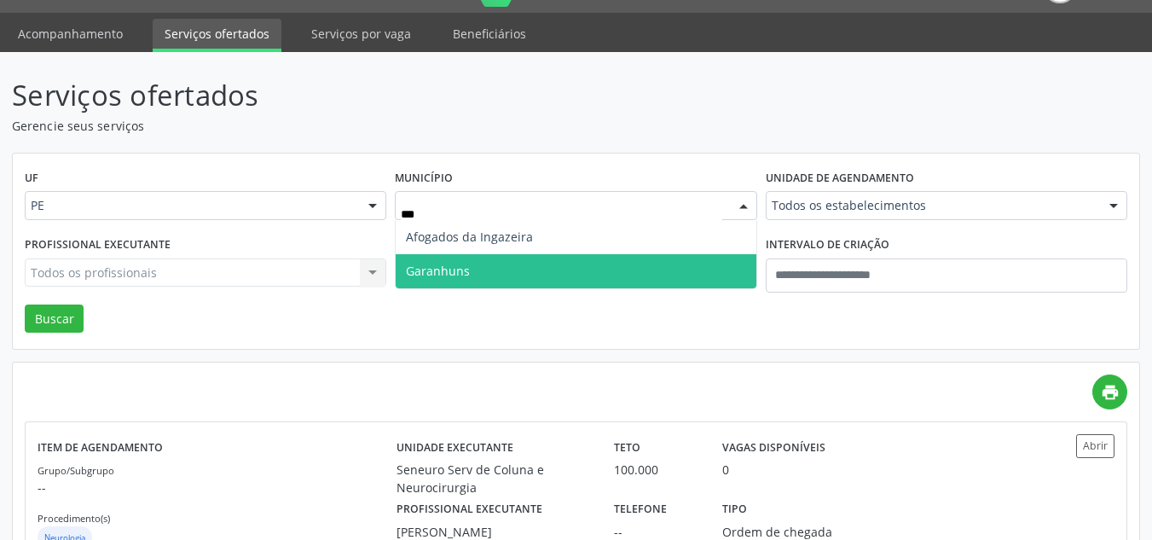
type input "****"
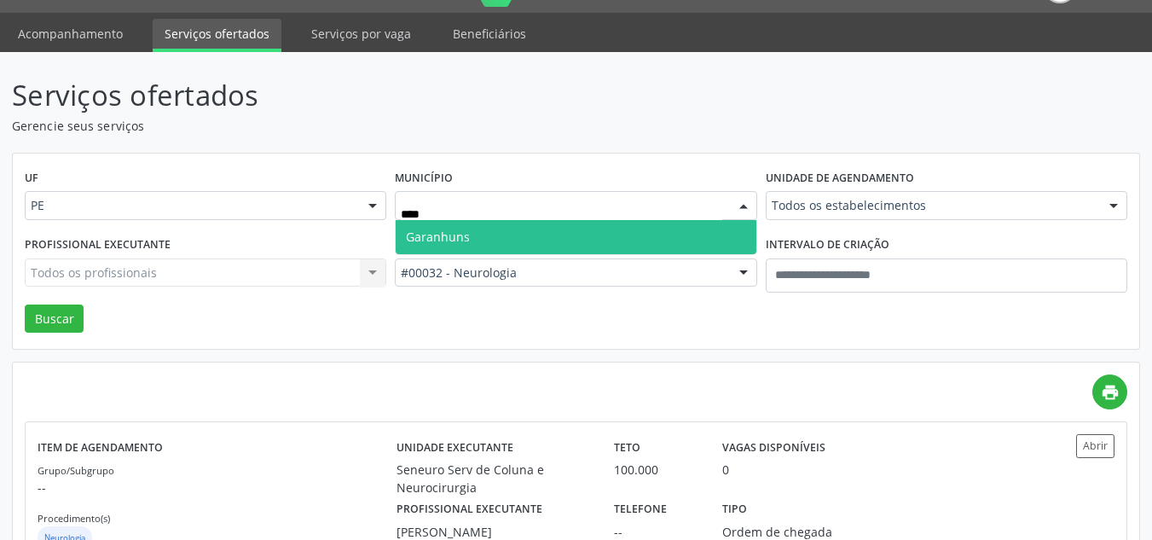
click at [487, 242] on span "Garanhuns" at bounding box center [576, 237] width 360 height 34
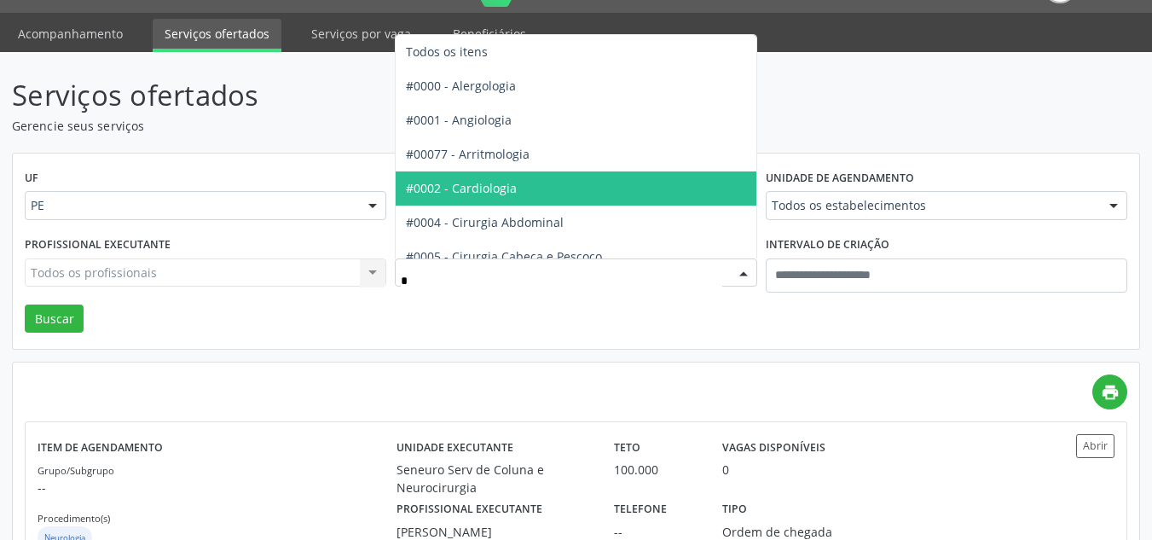
type input "**"
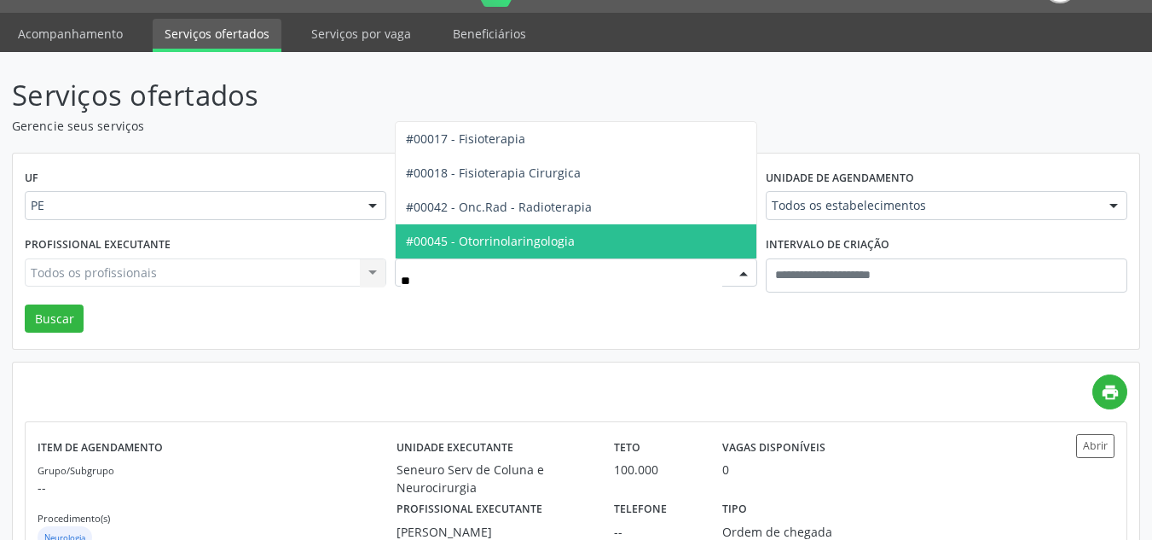
drag, startPoint x: 533, startPoint y: 236, endPoint x: 97, endPoint y: 282, distance: 438.2
click at [533, 235] on span "#00045 - Otorrinolaringologia" at bounding box center [490, 241] width 169 height 16
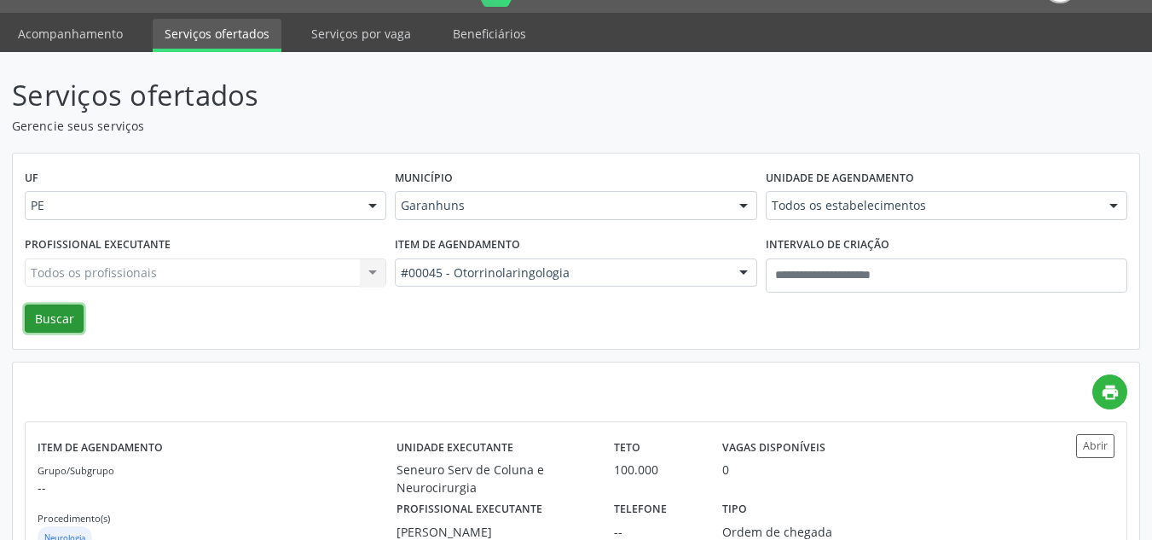
click at [49, 320] on button "Buscar" at bounding box center [54, 318] width 59 height 29
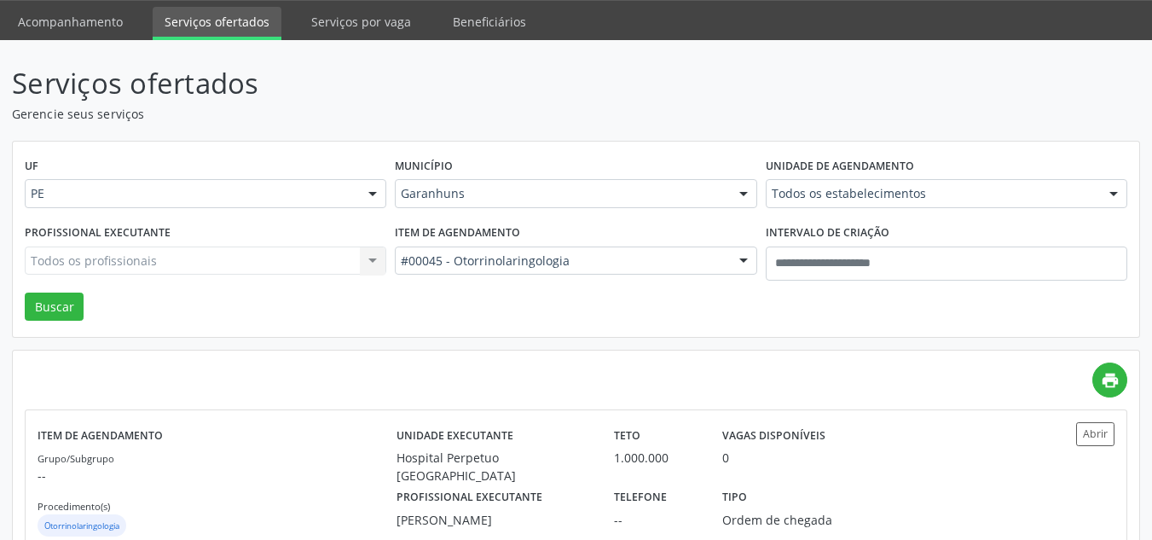
scroll to position [103, 0]
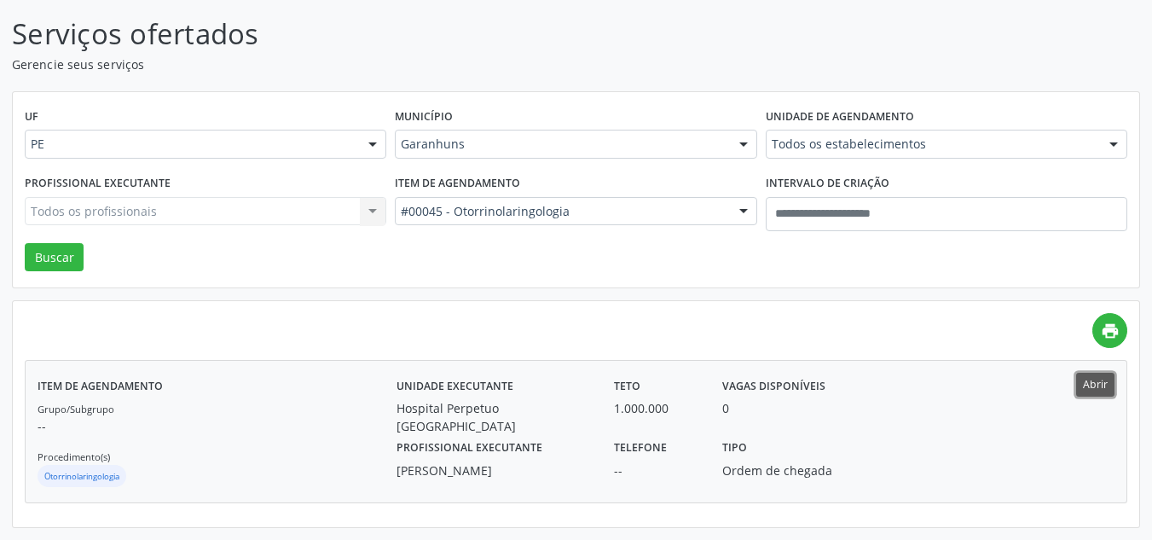
click at [1108, 388] on button "Abrir" at bounding box center [1095, 384] width 38 height 23
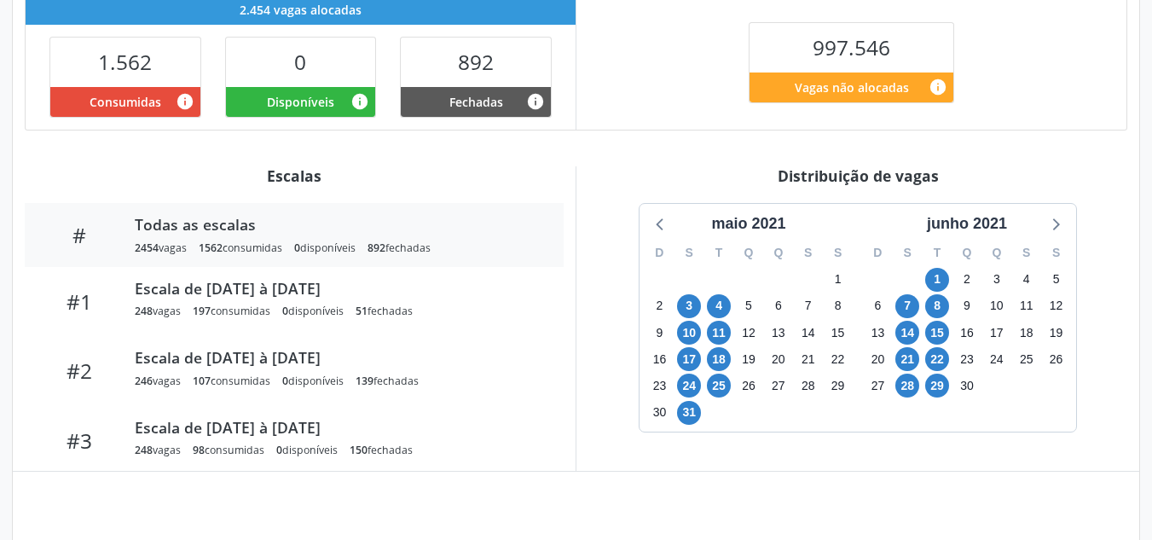
scroll to position [452, 0]
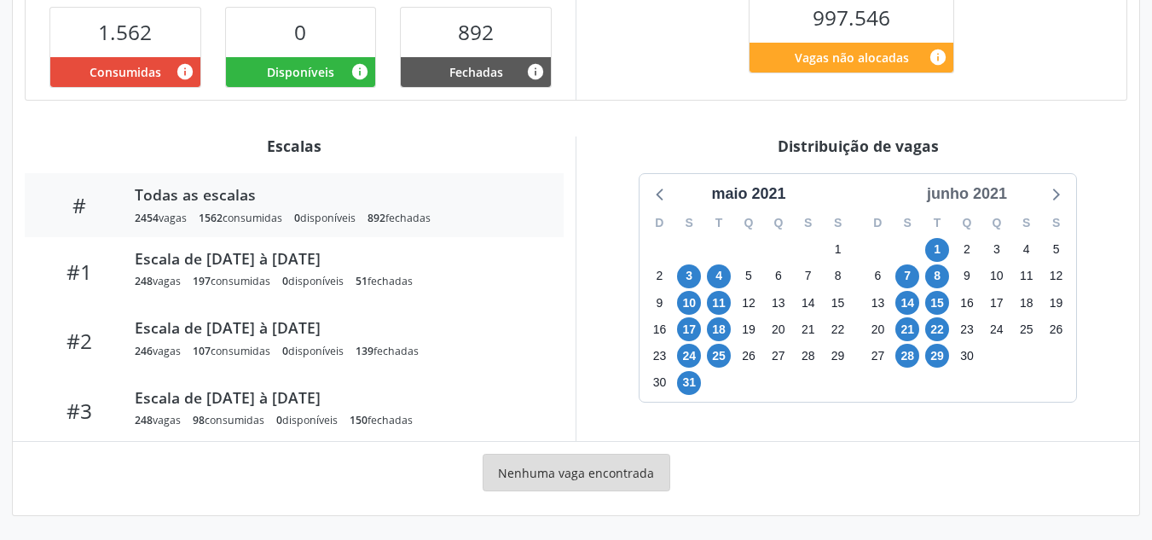
click at [1000, 202] on div "junho 2021" at bounding box center [967, 193] width 94 height 23
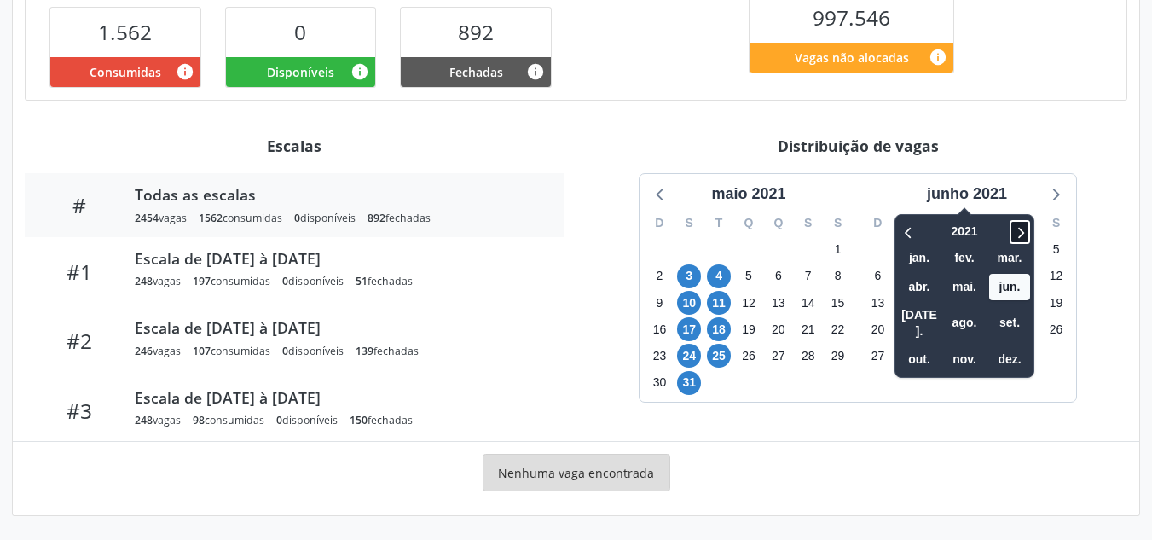
click at [1018, 230] on icon at bounding box center [1019, 232] width 17 height 20
click at [1019, 233] on icon at bounding box center [1019, 232] width 17 height 20
click at [1010, 316] on span "set." at bounding box center [1009, 323] width 41 height 26
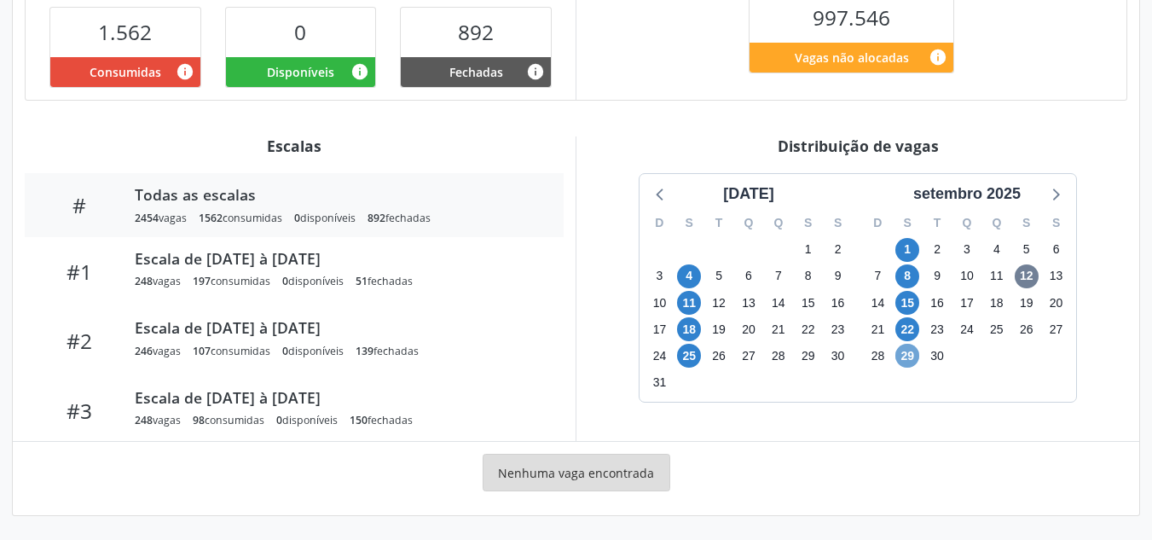
click at [908, 358] on span "29" at bounding box center [907, 356] width 24 height 24
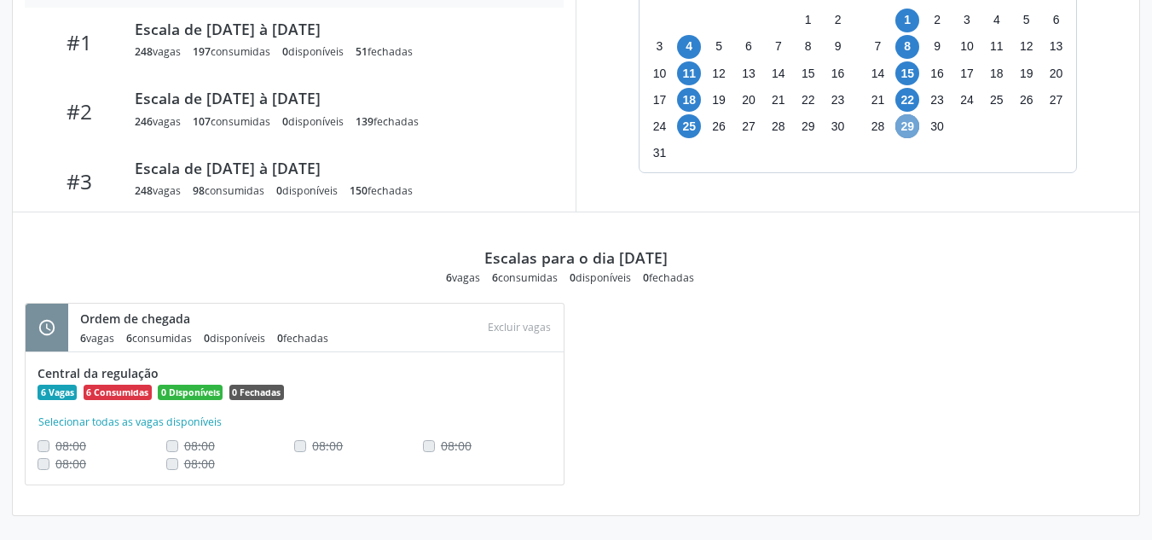
scroll to position [596, 0]
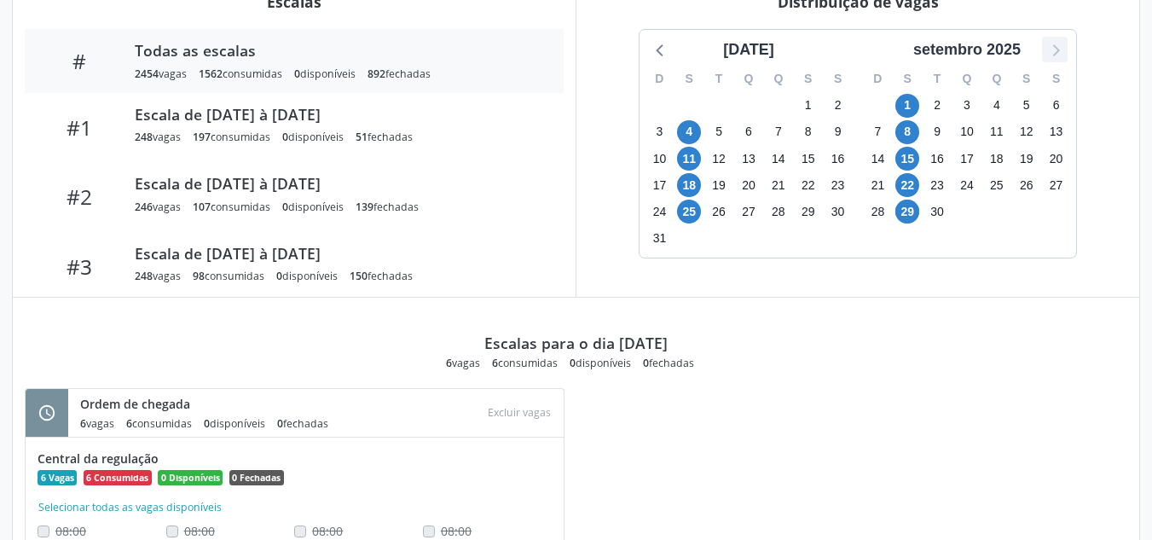
click at [1058, 58] on icon at bounding box center [1055, 49] width 22 height 22
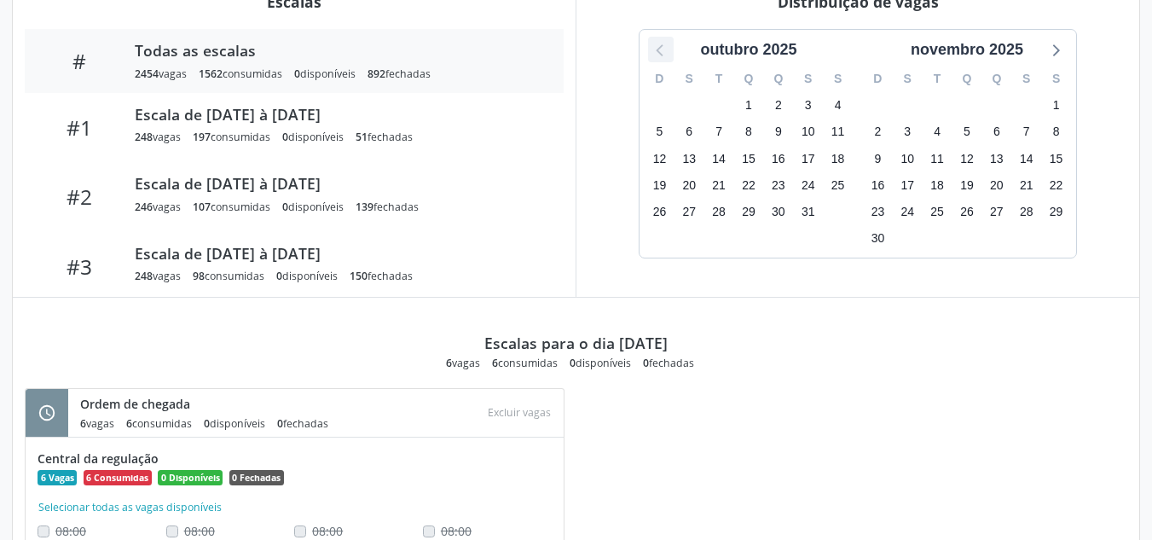
click at [660, 58] on icon at bounding box center [661, 49] width 22 height 22
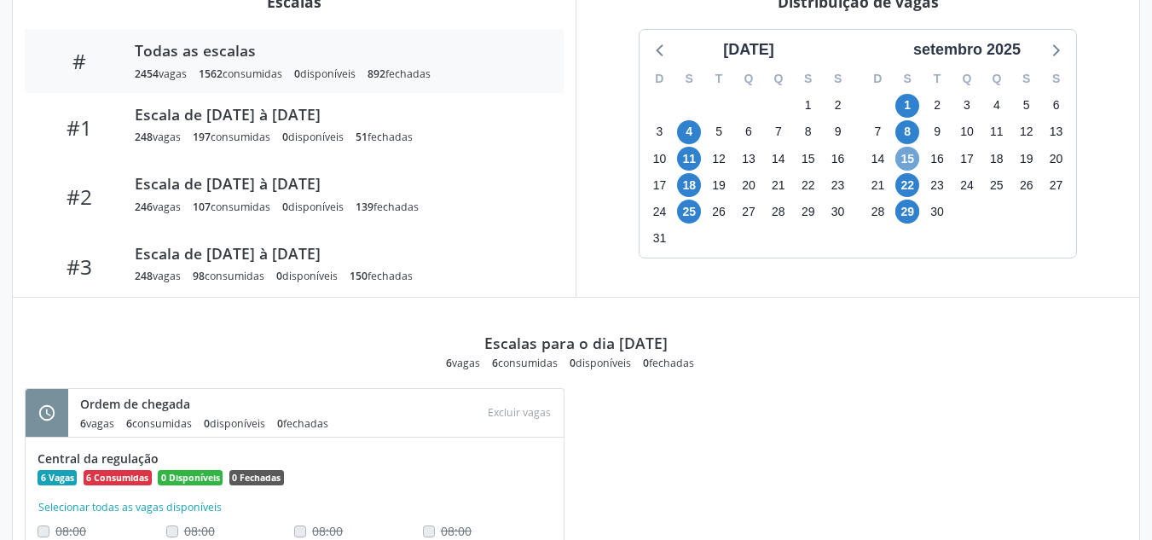
click at [908, 155] on span "15" at bounding box center [907, 159] width 24 height 24
click at [907, 184] on span "22" at bounding box center [907, 185] width 24 height 24
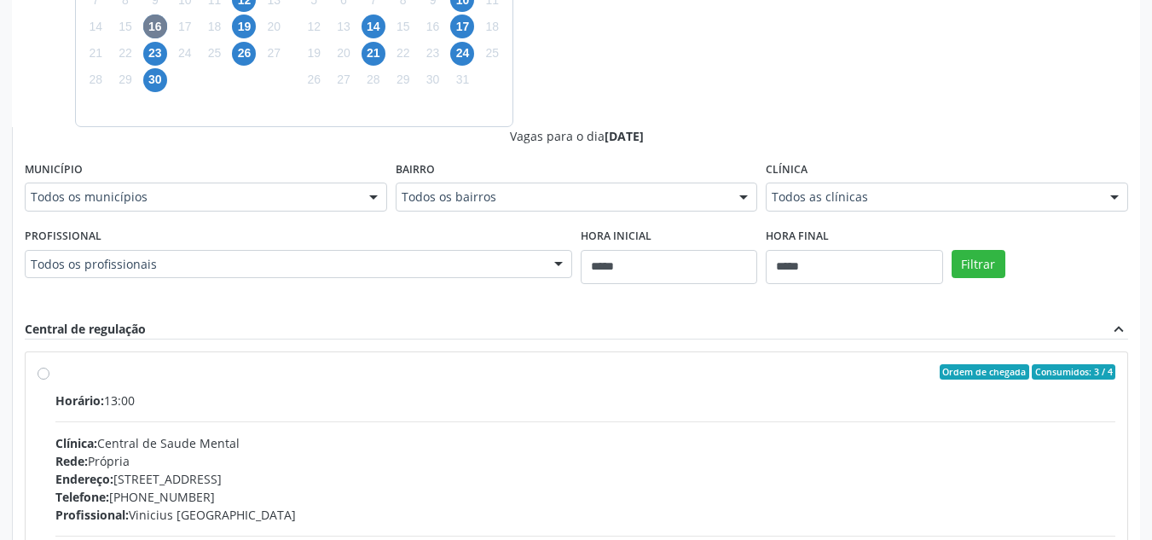
scroll to position [726, 0]
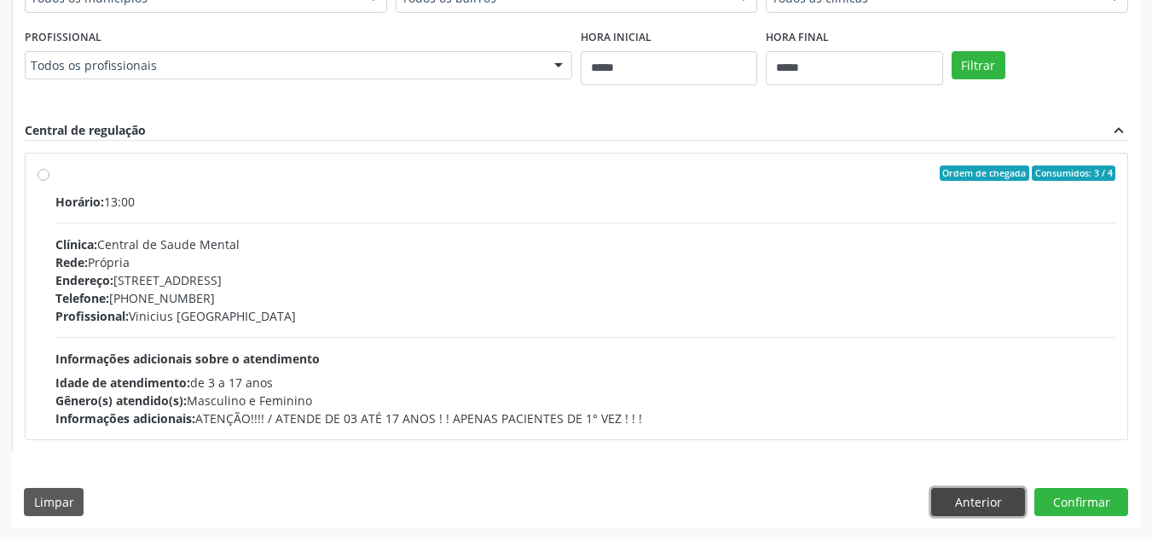
click at [955, 495] on button "Anterior" at bounding box center [978, 502] width 94 height 29
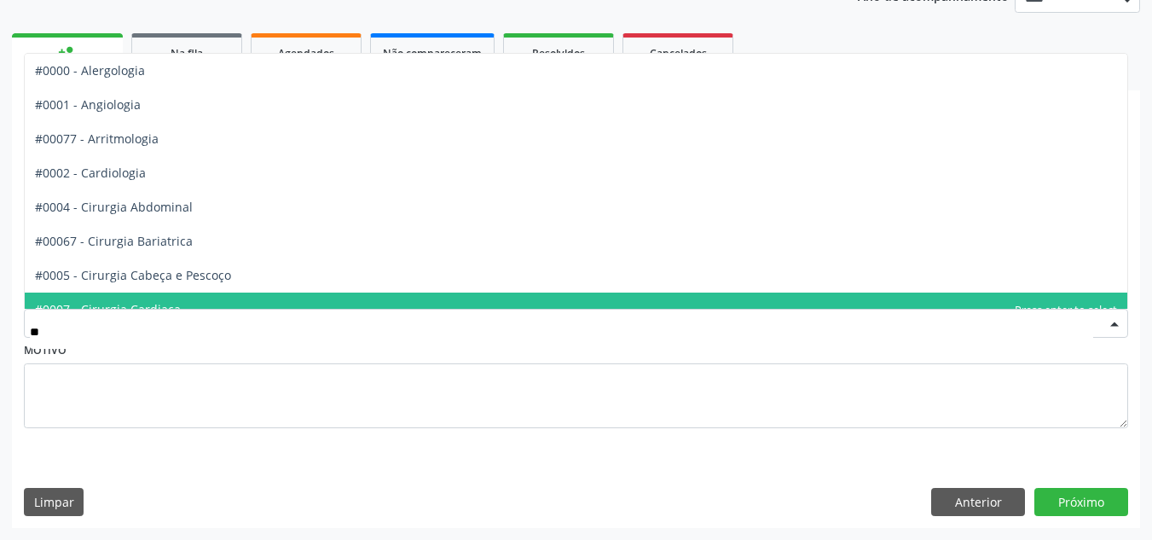
type input "***"
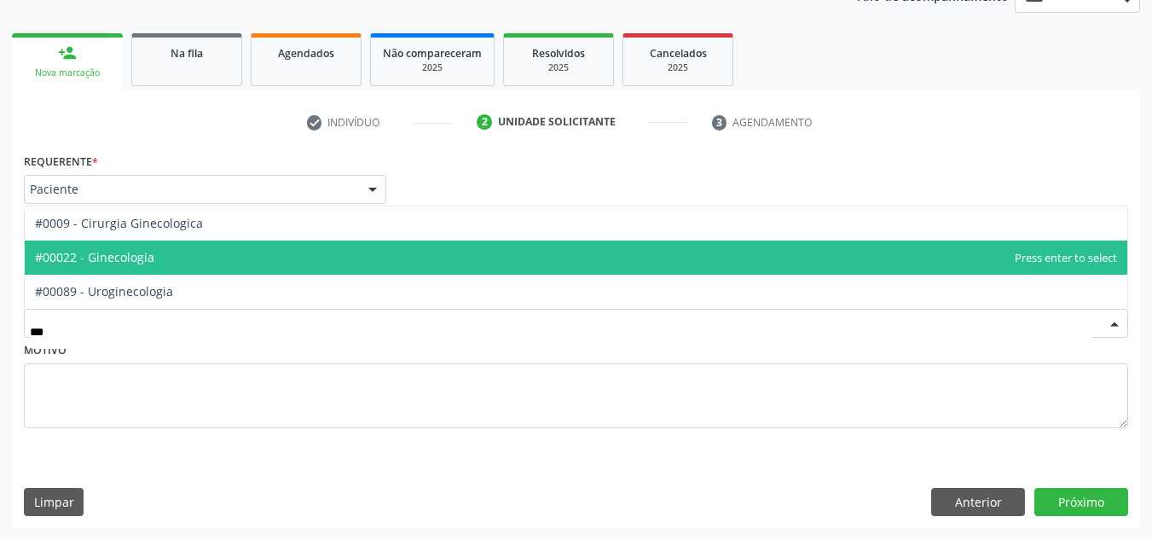
click at [253, 263] on span "#00022 - Ginecologia" at bounding box center [576, 257] width 1103 height 34
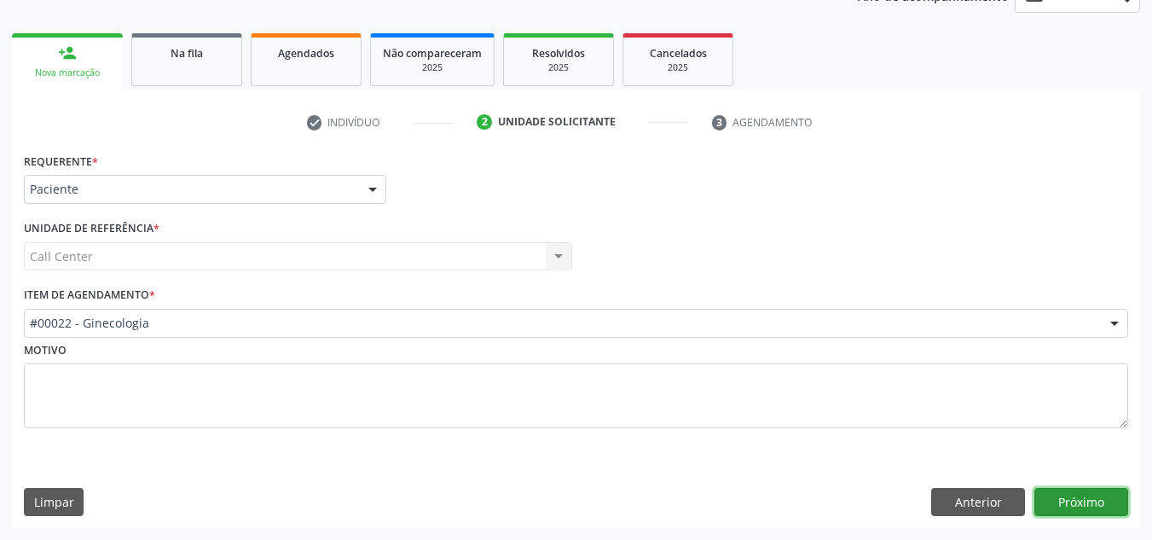
click at [1101, 495] on button "Próximo" at bounding box center [1081, 502] width 94 height 29
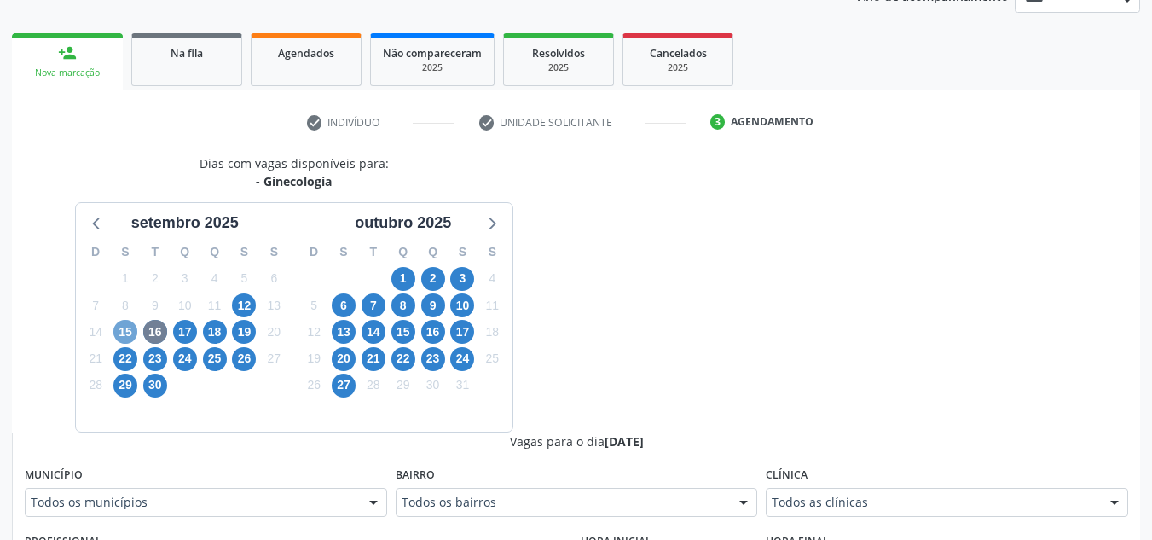
click at [133, 333] on span "15" at bounding box center [125, 332] width 24 height 24
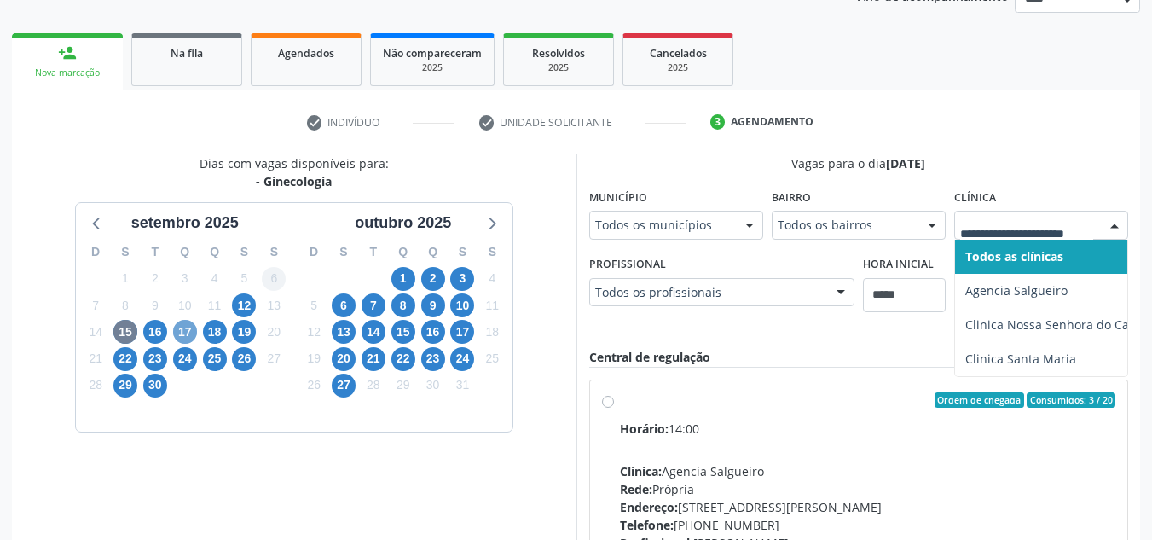
drag, startPoint x: 186, startPoint y: 330, endPoint x: 278, endPoint y: 309, distance: 94.5
click at [188, 329] on span "17" at bounding box center [185, 332] width 24 height 24
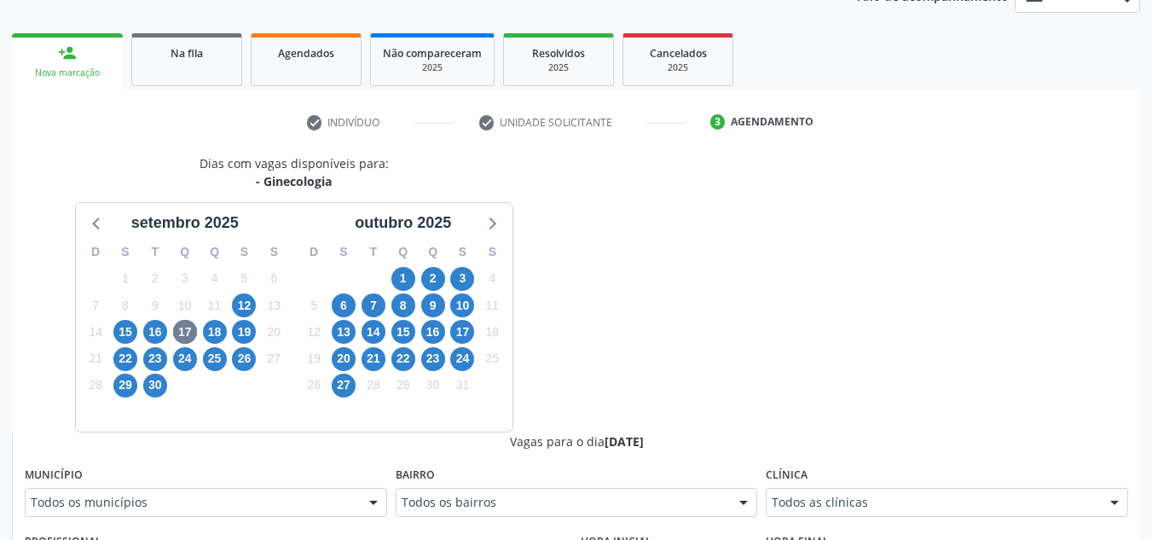
click at [954, 491] on div "Todos as clínicas" at bounding box center [947, 502] width 362 height 29
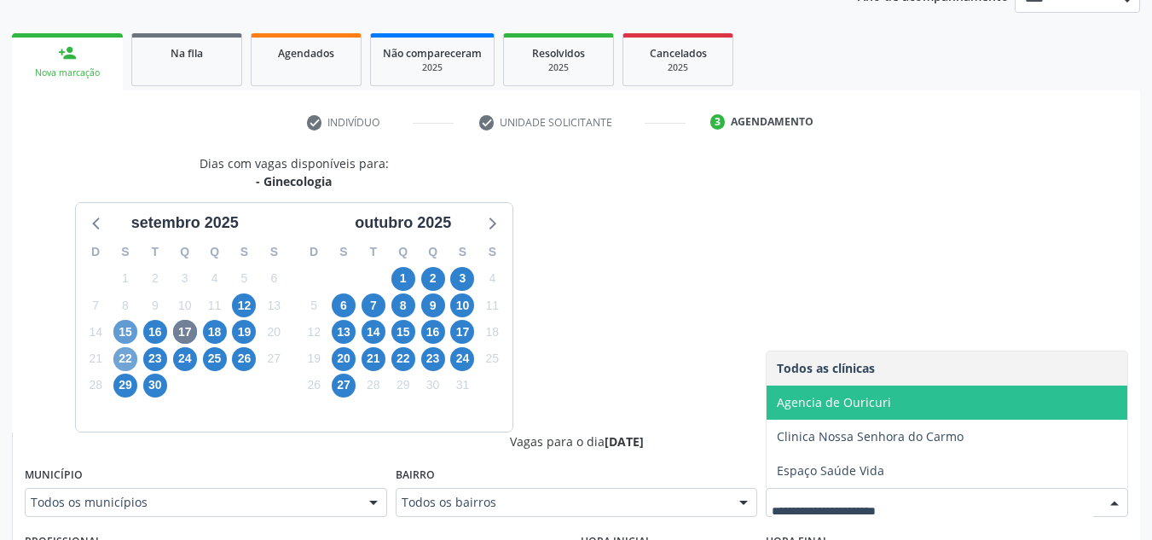
click at [124, 355] on span "22" at bounding box center [125, 359] width 24 height 24
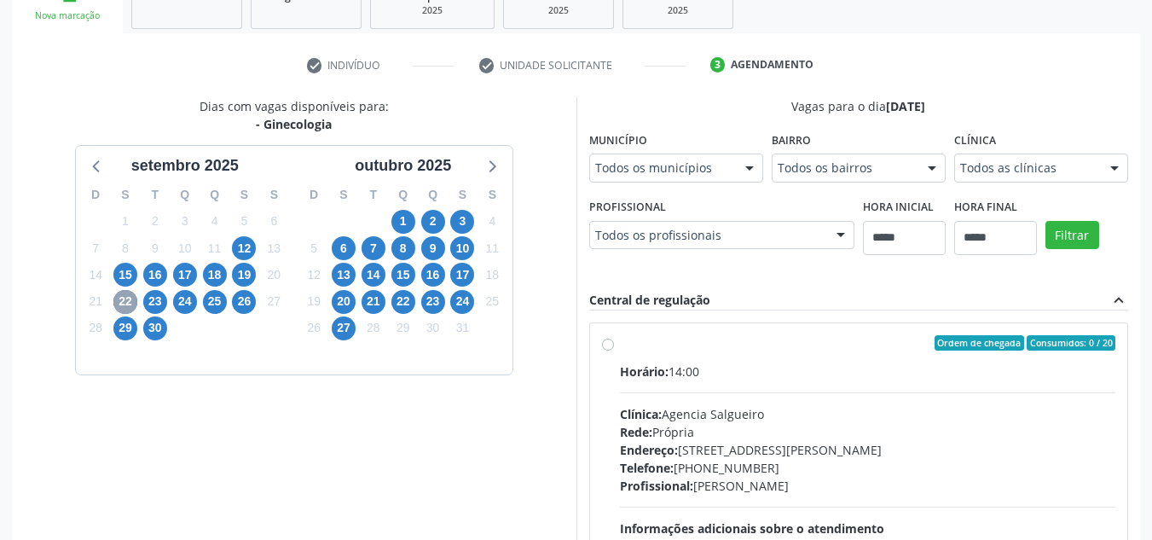
scroll to position [307, 0]
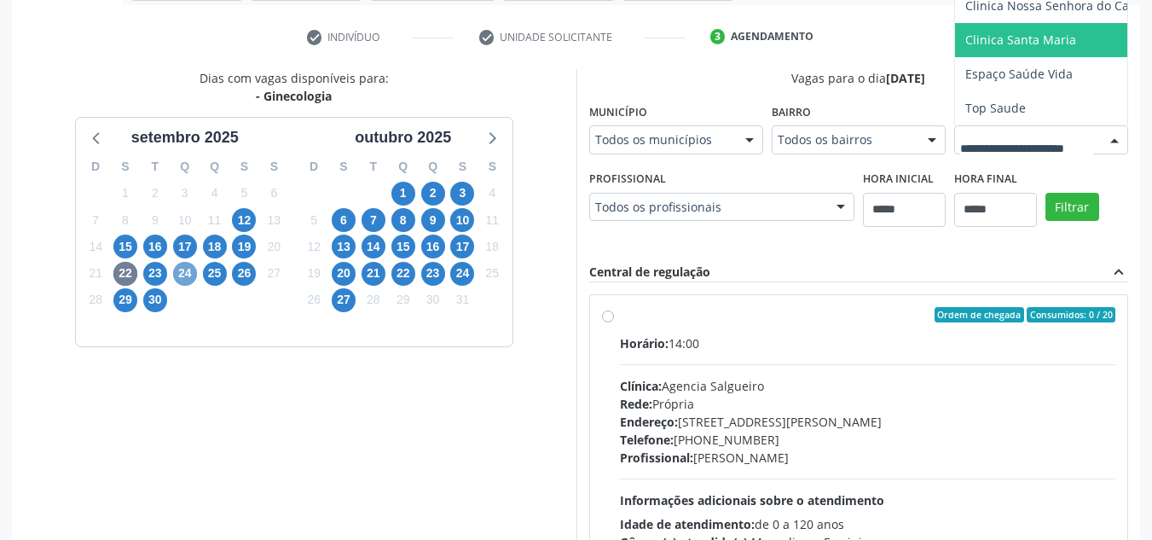
click at [185, 277] on span "24" at bounding box center [185, 274] width 24 height 24
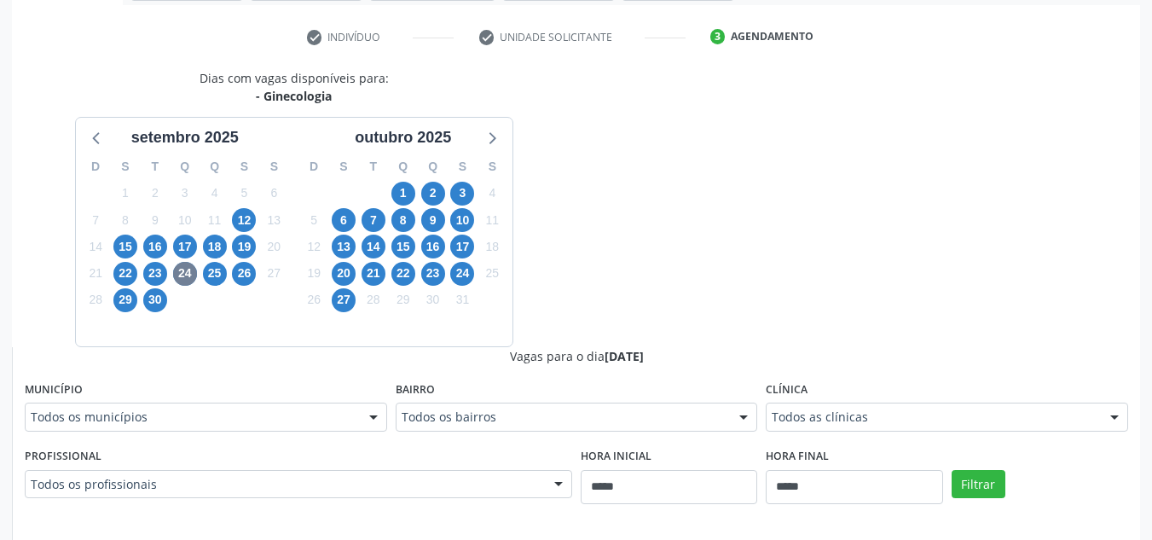
click at [912, 427] on div "Todos as clínicas" at bounding box center [947, 416] width 362 height 29
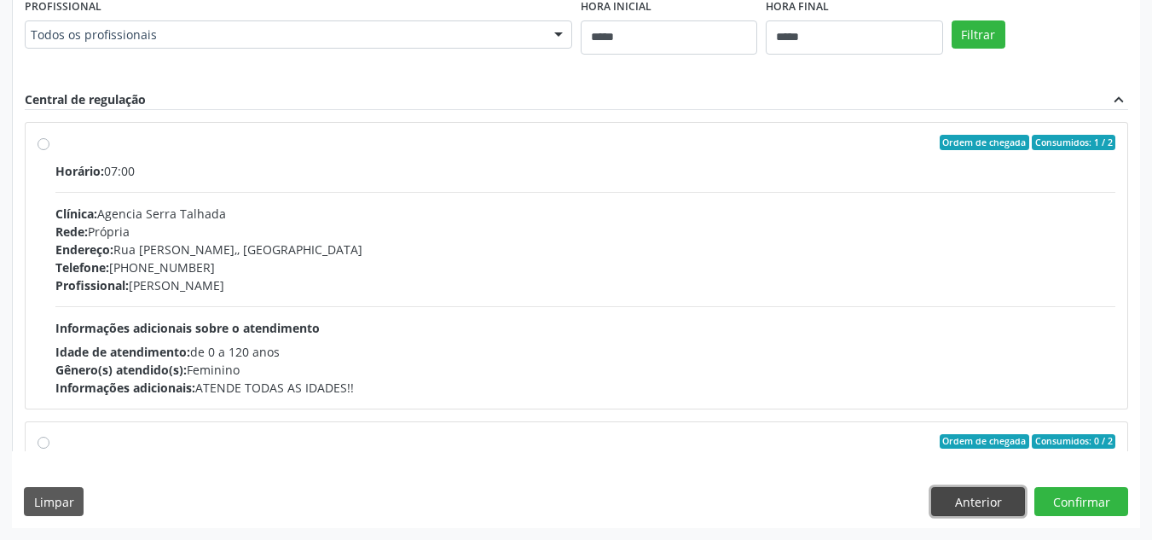
click at [991, 506] on button "Anterior" at bounding box center [978, 501] width 94 height 29
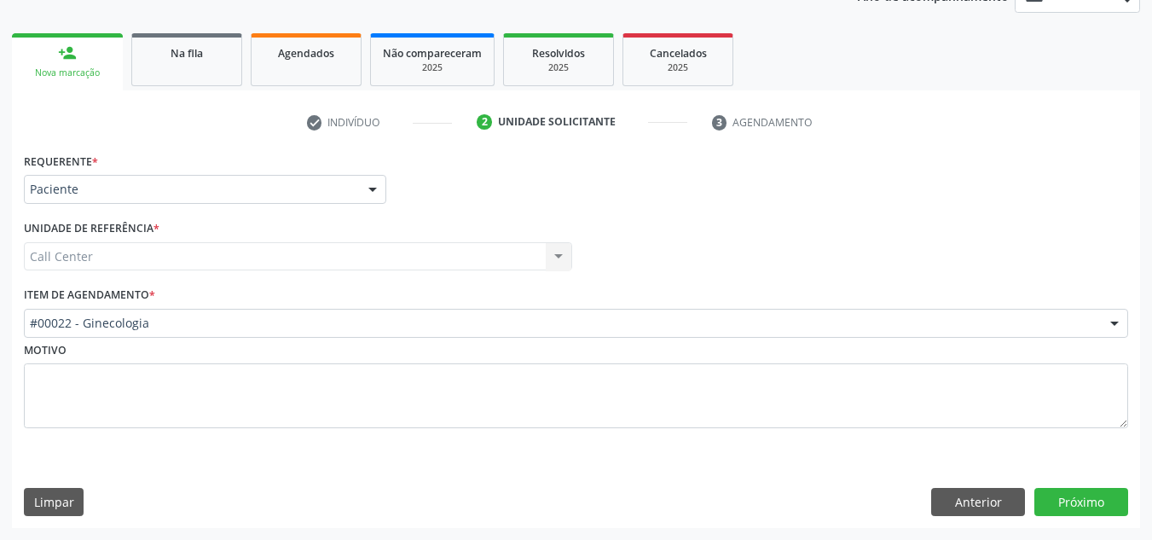
scroll to position [222, 0]
click at [991, 506] on button "Anterior" at bounding box center [978, 502] width 94 height 29
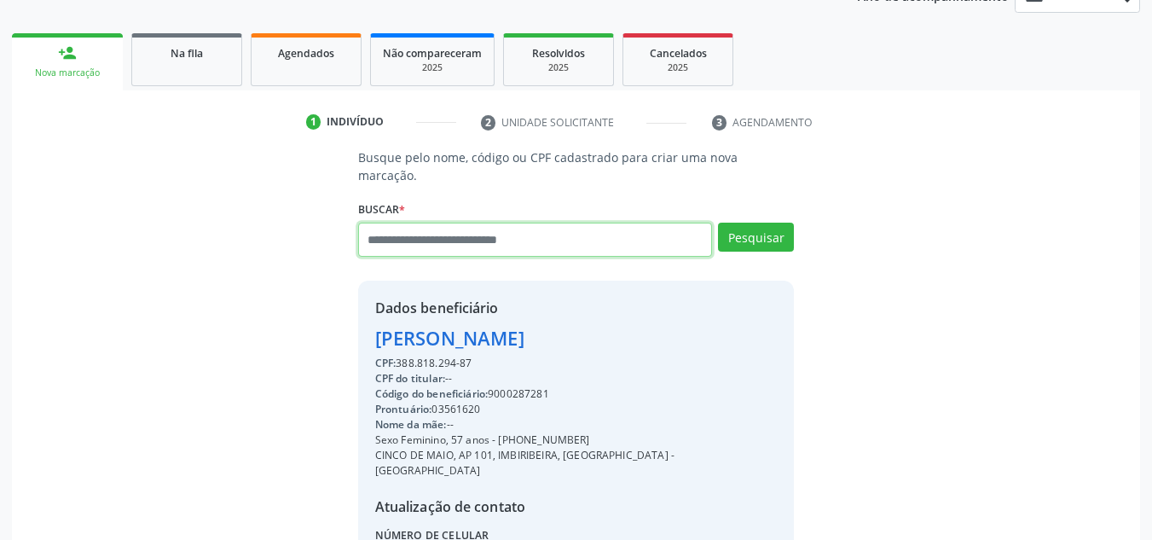
click at [445, 228] on input "text" at bounding box center [535, 240] width 355 height 34
type input "**********"
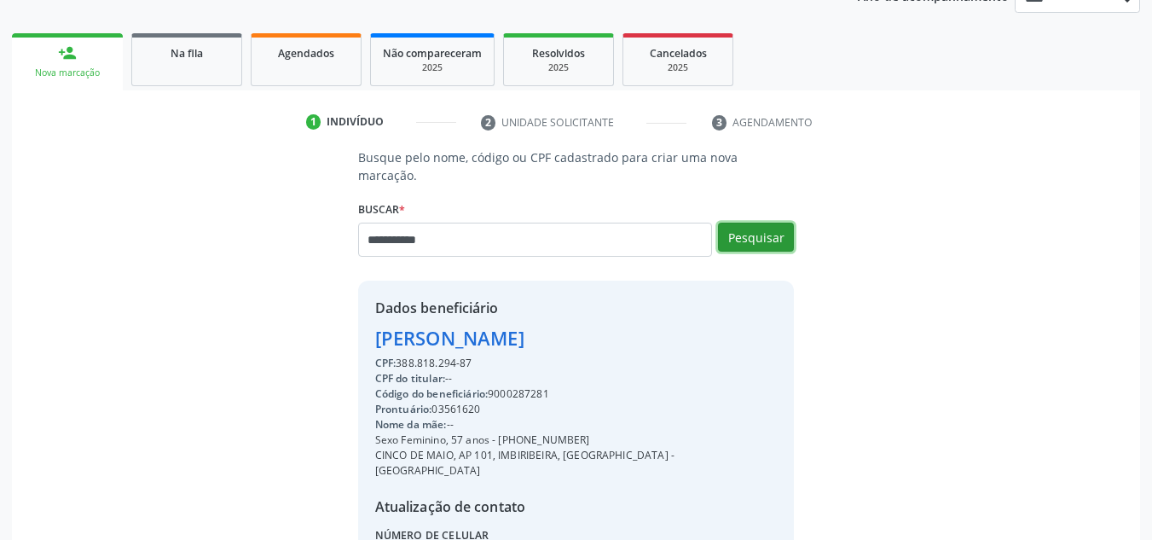
click at [769, 223] on button "Pesquisar" at bounding box center [756, 237] width 76 height 29
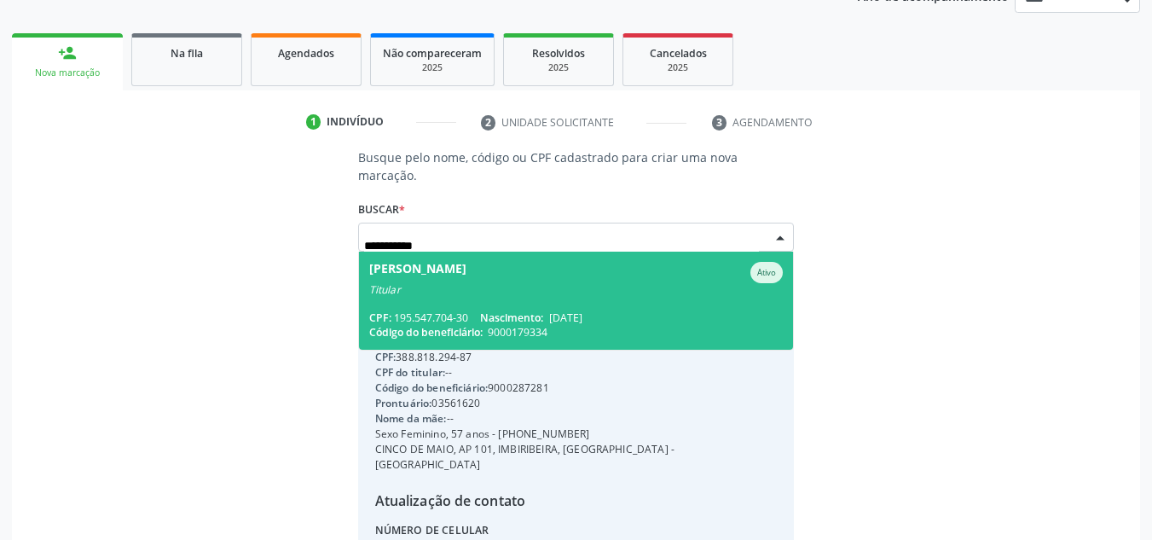
click at [547, 283] on div "Titular" at bounding box center [576, 290] width 414 height 14
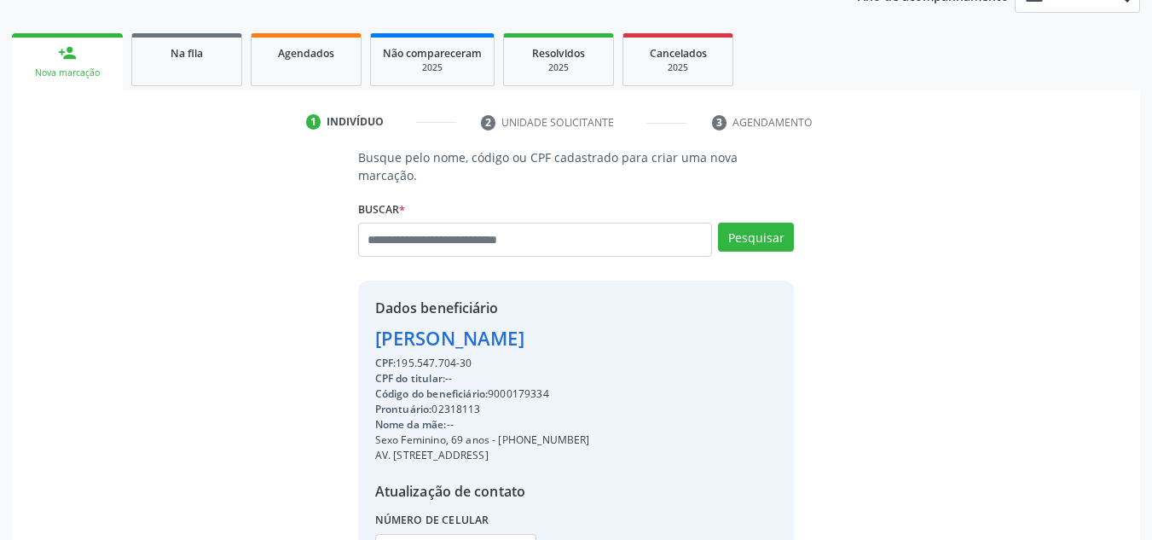
scroll to position [361, 0]
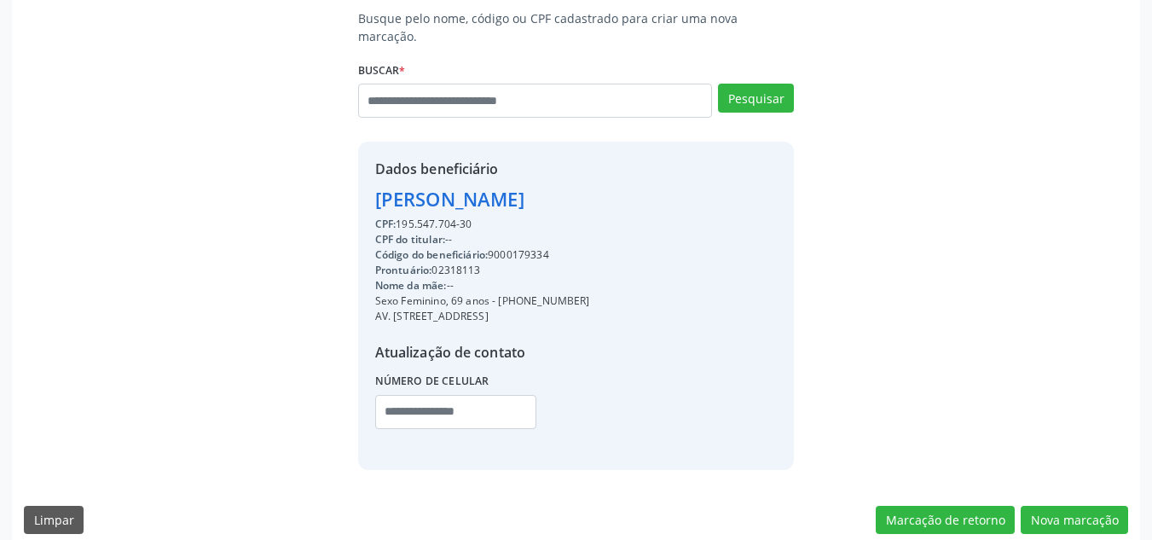
drag, startPoint x: 602, startPoint y: 282, endPoint x: 497, endPoint y: 283, distance: 104.9
click at [497, 293] on div "Sexo Feminino, 69 anos - (81) 98121-6519" at bounding box center [482, 300] width 215 height 15
copy div "(81) 98121-6519"
click at [488, 398] on input "text" at bounding box center [455, 412] width 161 height 34
paste input "**********"
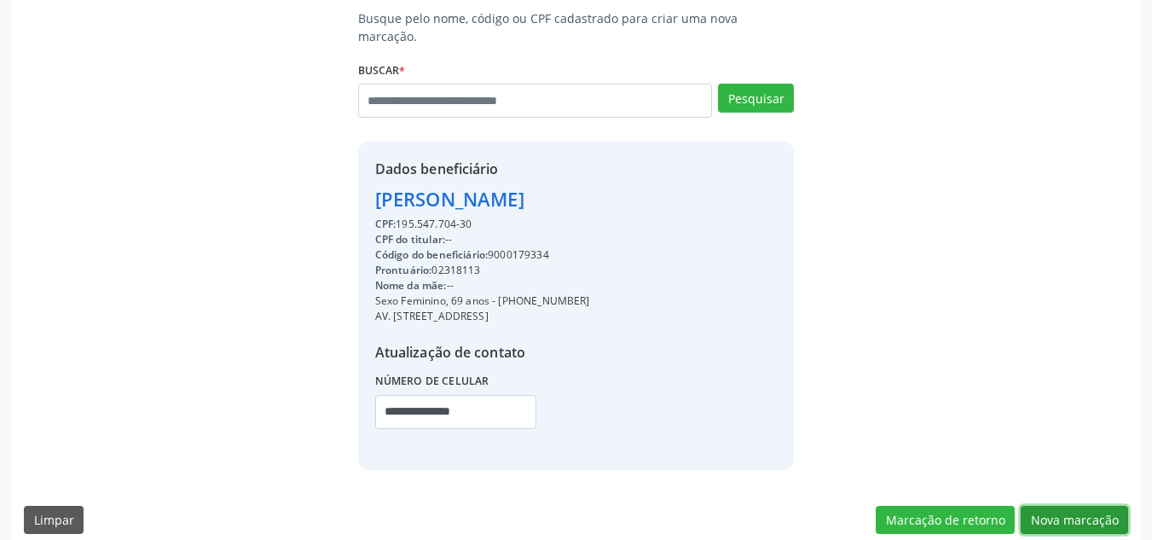
drag, startPoint x: 1100, startPoint y: 505, endPoint x: 721, endPoint y: 365, distance: 403.6
click at [1089, 506] on button "Nova marcação" at bounding box center [1074, 520] width 107 height 29
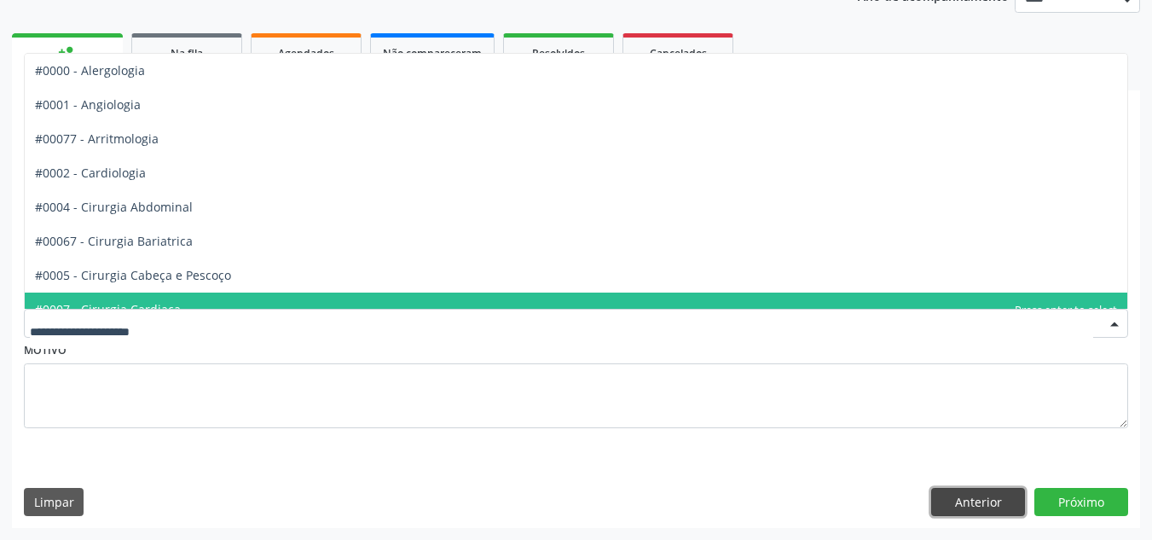
drag, startPoint x: 1000, startPoint y: 508, endPoint x: 787, endPoint y: 409, distance: 235.0
click at [989, 503] on button "Anterior" at bounding box center [978, 502] width 94 height 29
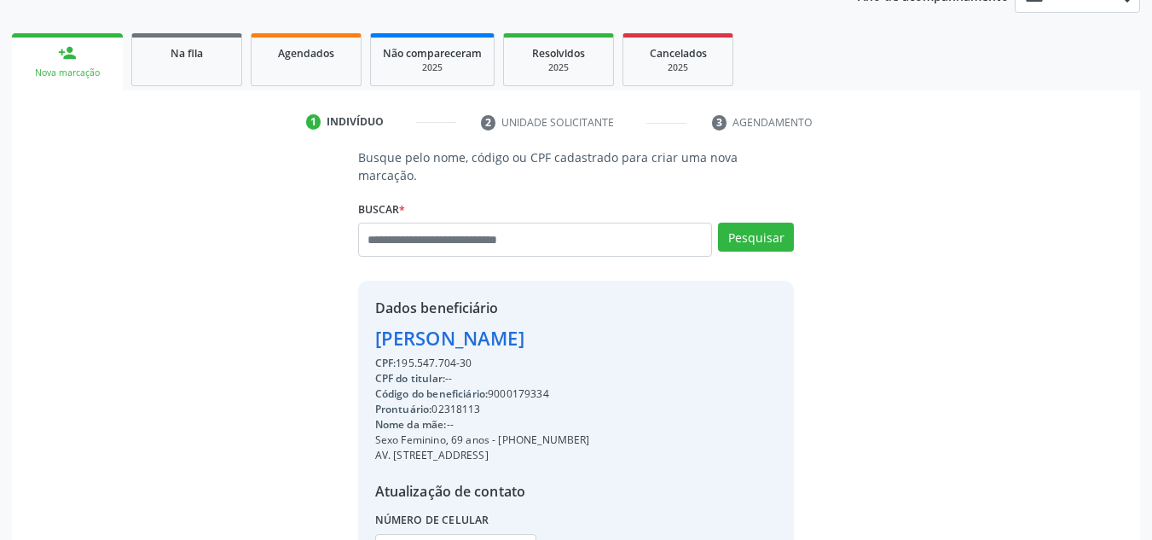
scroll to position [361, 0]
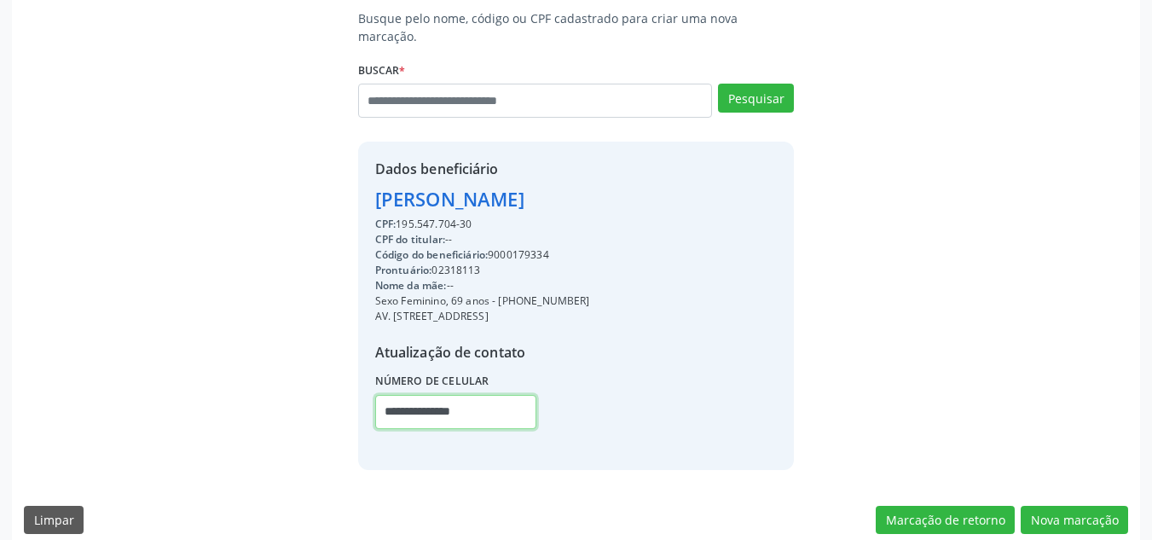
drag, startPoint x: 512, startPoint y: 401, endPoint x: 225, endPoint y: 376, distance: 287.6
click at [225, 376] on div "Busque pelo nome, código ou CPF cadastrado para criar uma nova marcação. Buscar…" at bounding box center [576, 239] width 1104 height 460
paste input "text"
type input "**********"
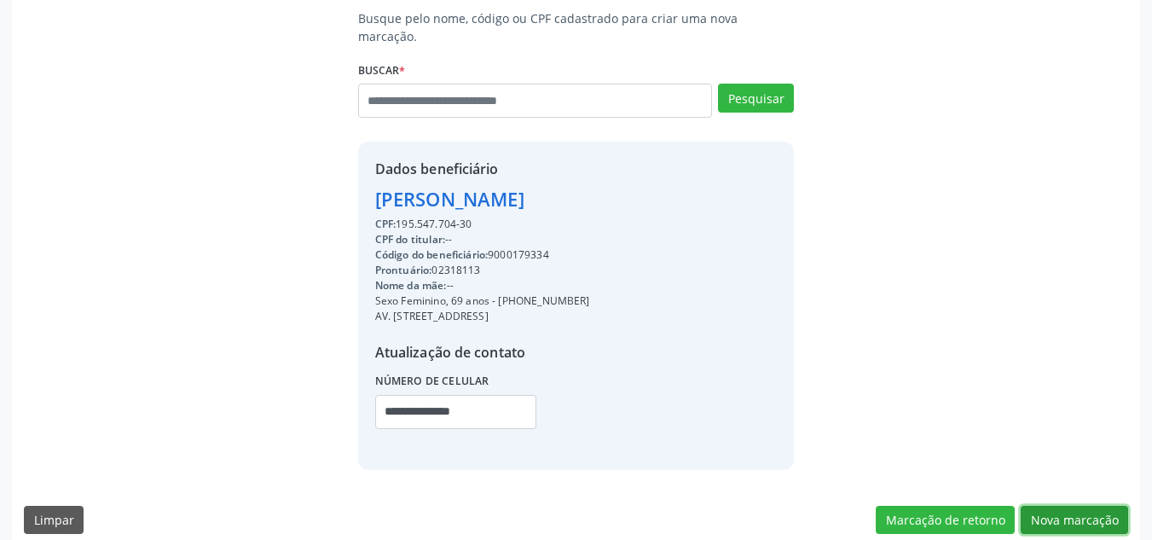
drag, startPoint x: 1058, startPoint y: 496, endPoint x: 950, endPoint y: 463, distance: 113.3
click at [1058, 506] on button "Nova marcação" at bounding box center [1074, 520] width 107 height 29
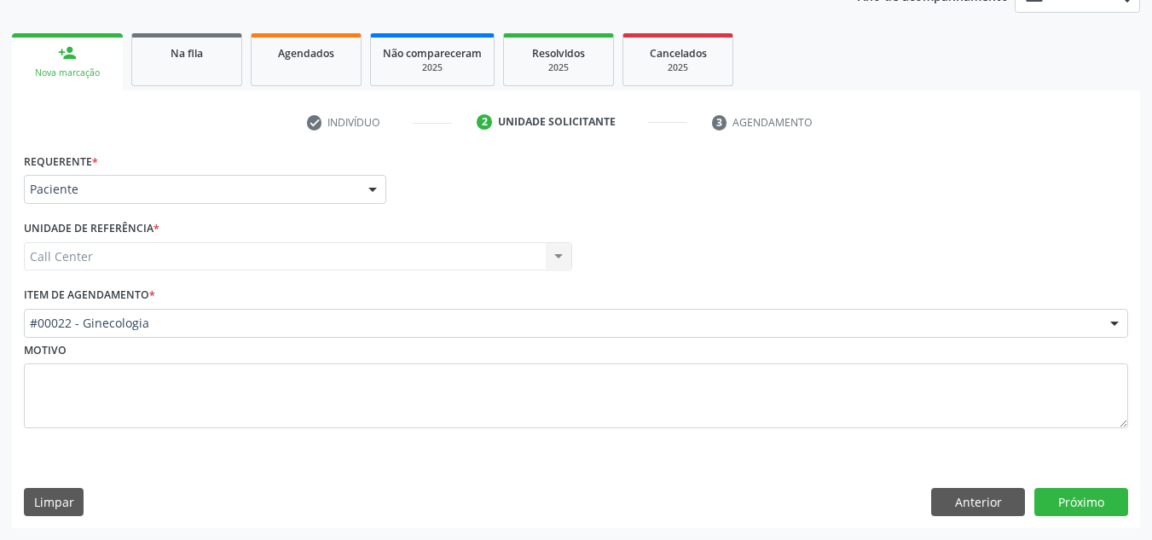
scroll to position [222, 0]
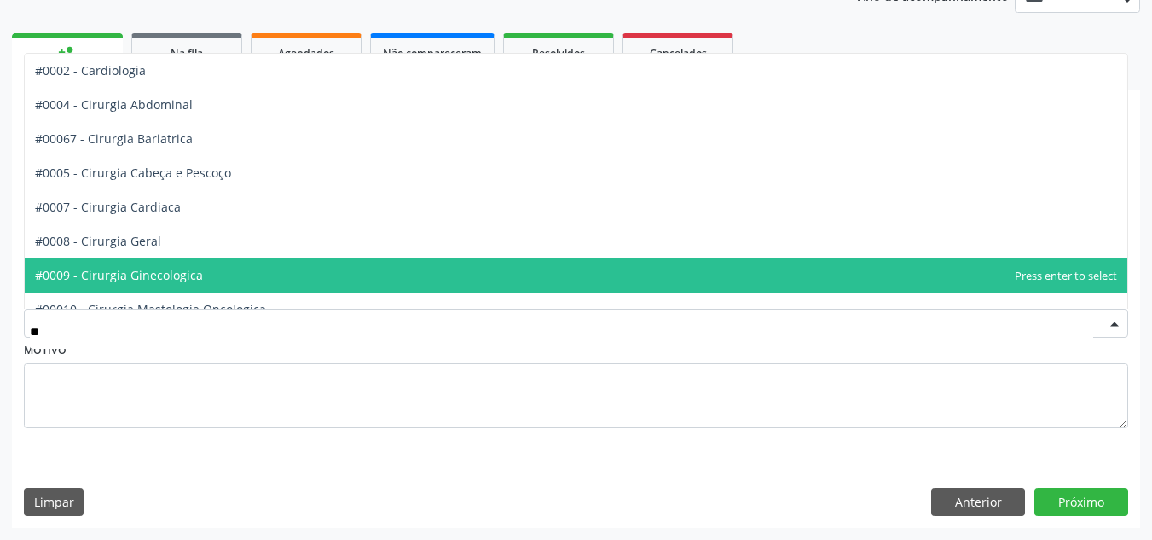
type input "***"
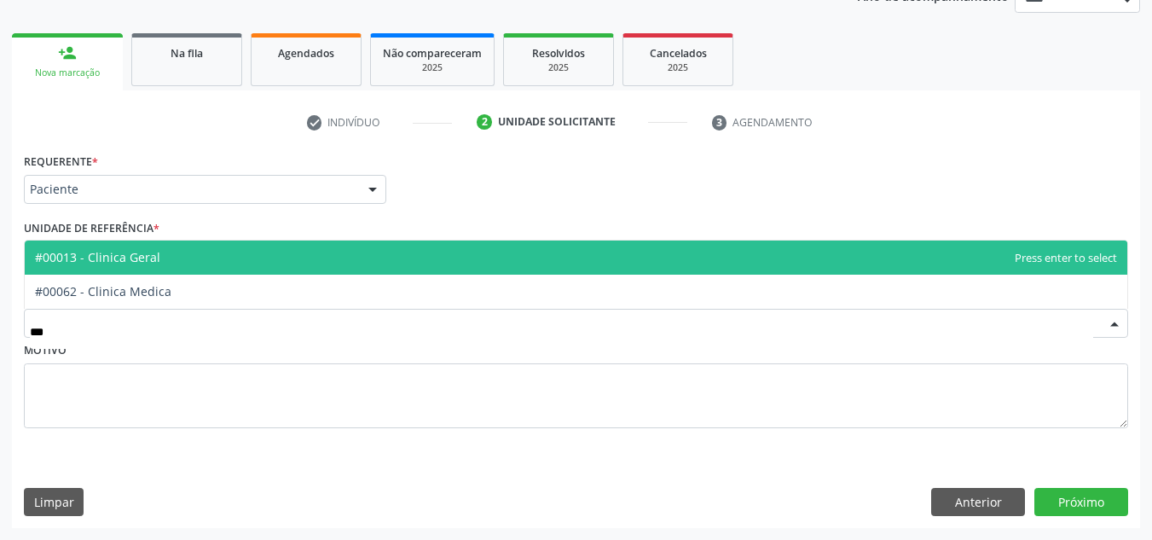
click at [160, 266] on span "#00013 - Clinica Geral" at bounding box center [576, 257] width 1103 height 34
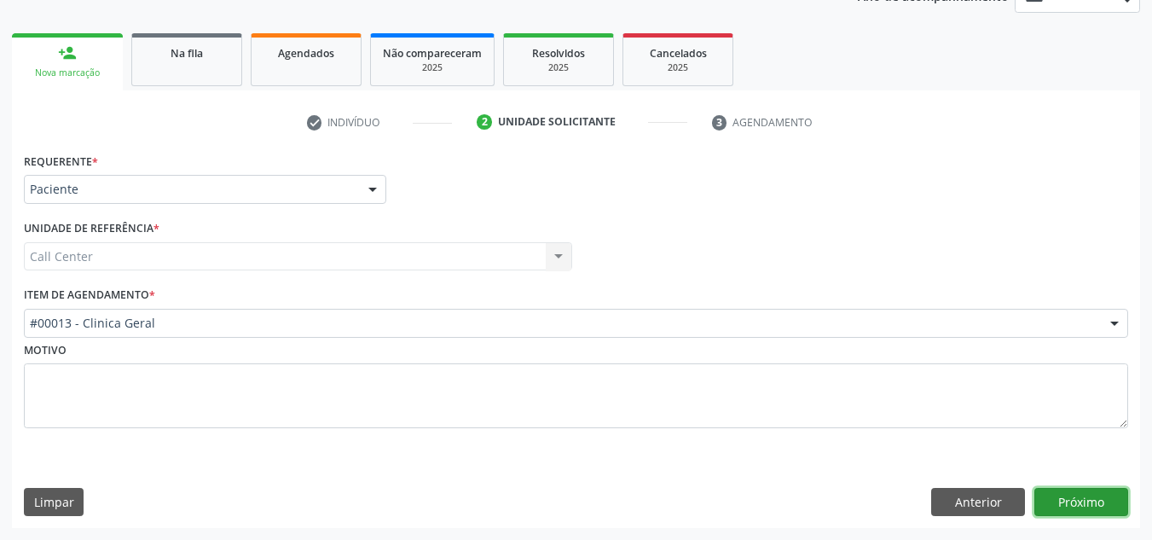
drag, startPoint x: 1059, startPoint y: 494, endPoint x: 1050, endPoint y: 491, distance: 9.7
click at [1050, 491] on button "Próximo" at bounding box center [1081, 502] width 94 height 29
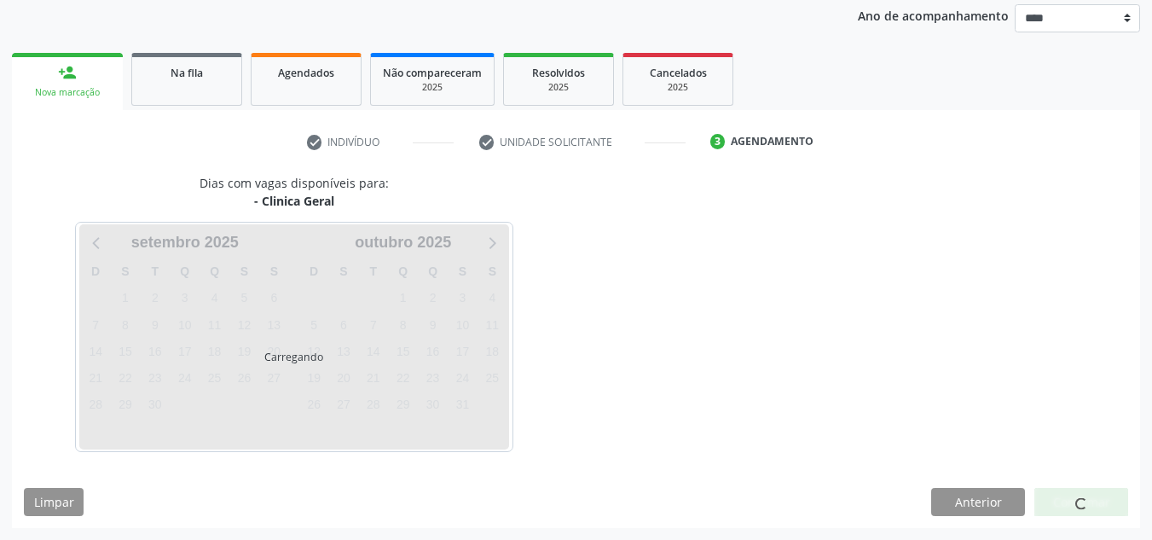
scroll to position [202, 0]
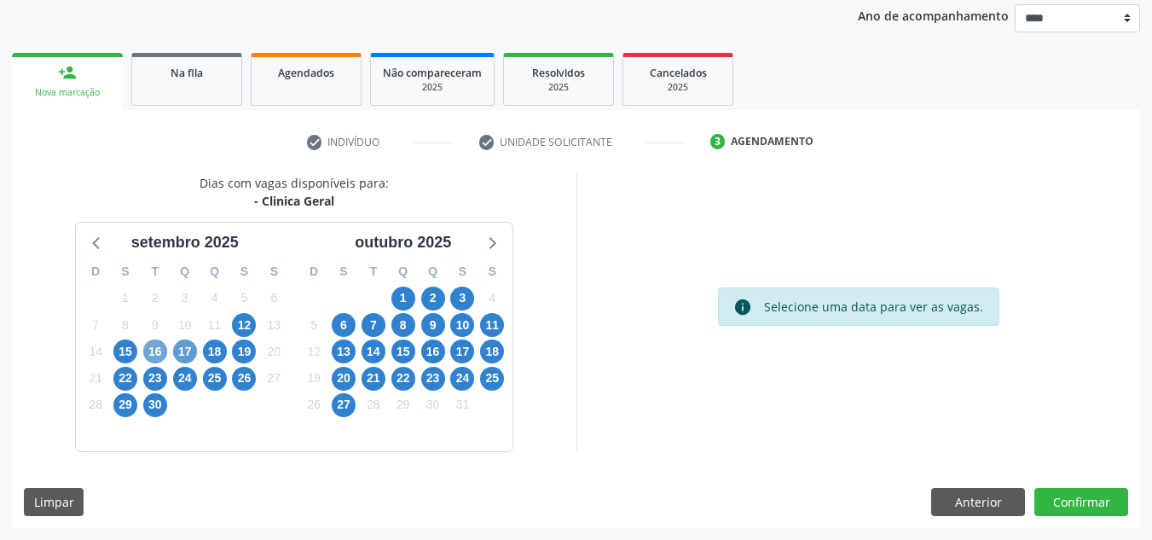
drag, startPoint x: 159, startPoint y: 357, endPoint x: 175, endPoint y: 352, distance: 17.0
click at [161, 357] on span "16" at bounding box center [155, 351] width 24 height 24
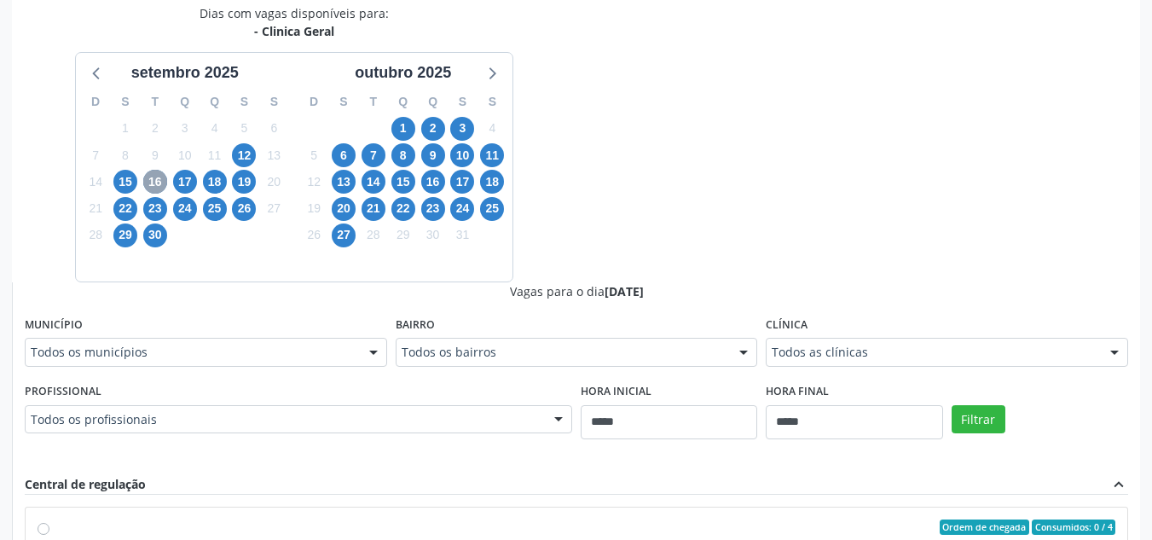
scroll to position [373, 0]
click at [698, 257] on div "Dias com vagas disponíveis para: - Clinica Geral setembro 2025 D S T Q Q S S 31…" at bounding box center [576, 418] width 1128 height 831
click at [186, 186] on span "17" at bounding box center [185, 181] width 24 height 24
drag, startPoint x: 706, startPoint y: 271, endPoint x: 672, endPoint y: 268, distance: 34.3
click at [704, 269] on div "Dias com vagas disponíveis para: - Clinica Geral setembro 2025 D S T Q Q S S 31…" at bounding box center [576, 418] width 1128 height 831
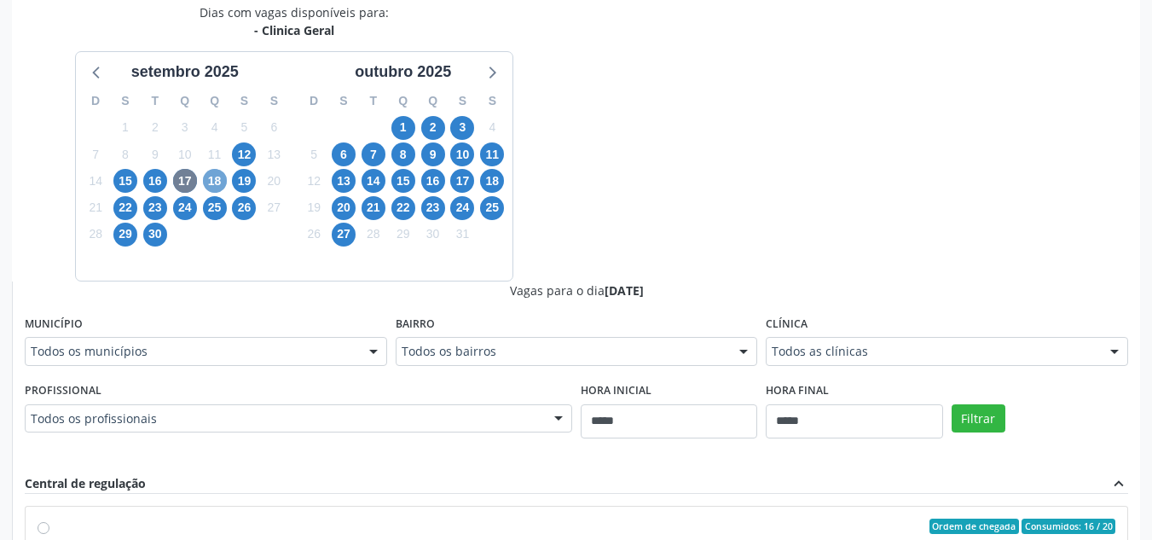
click at [218, 178] on span "18" at bounding box center [215, 181] width 24 height 24
click at [438, 429] on div "Todos os profissionais" at bounding box center [298, 418] width 547 height 29
click at [741, 217] on div "Dias com vagas disponíveis para: - Clinica Geral setembro 2025 D S T Q Q S S 31…" at bounding box center [576, 418] width 1128 height 831
drag, startPoint x: 246, startPoint y: 182, endPoint x: 611, endPoint y: 162, distance: 365.5
click at [246, 181] on span "19" at bounding box center [244, 181] width 24 height 24
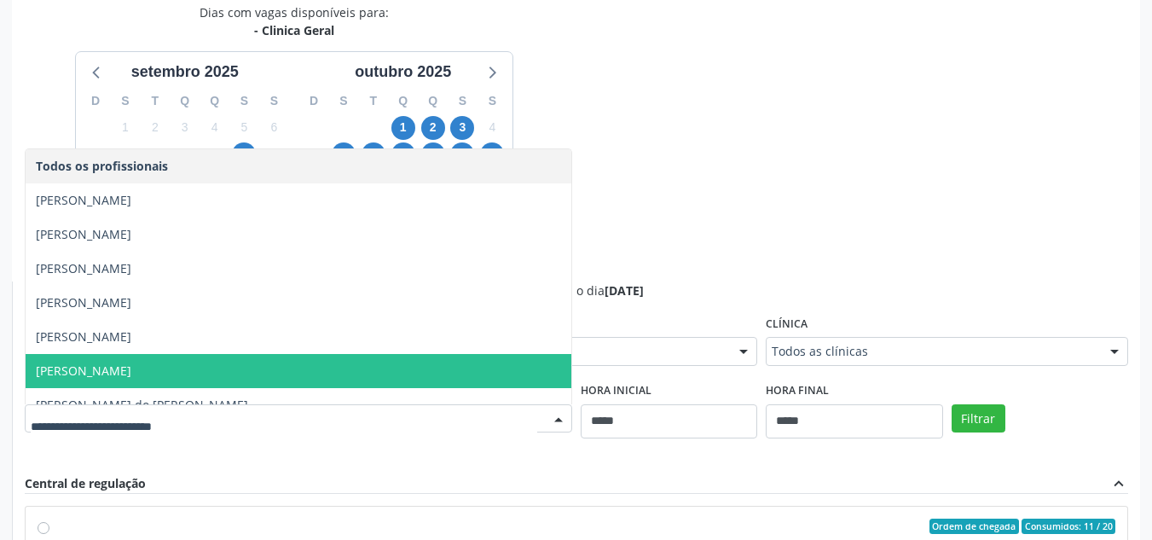
click at [816, 175] on div "Dias com vagas disponíveis para: - Clinica Geral setembro 2025 D S T Q Q S S 31…" at bounding box center [576, 418] width 1128 height 831
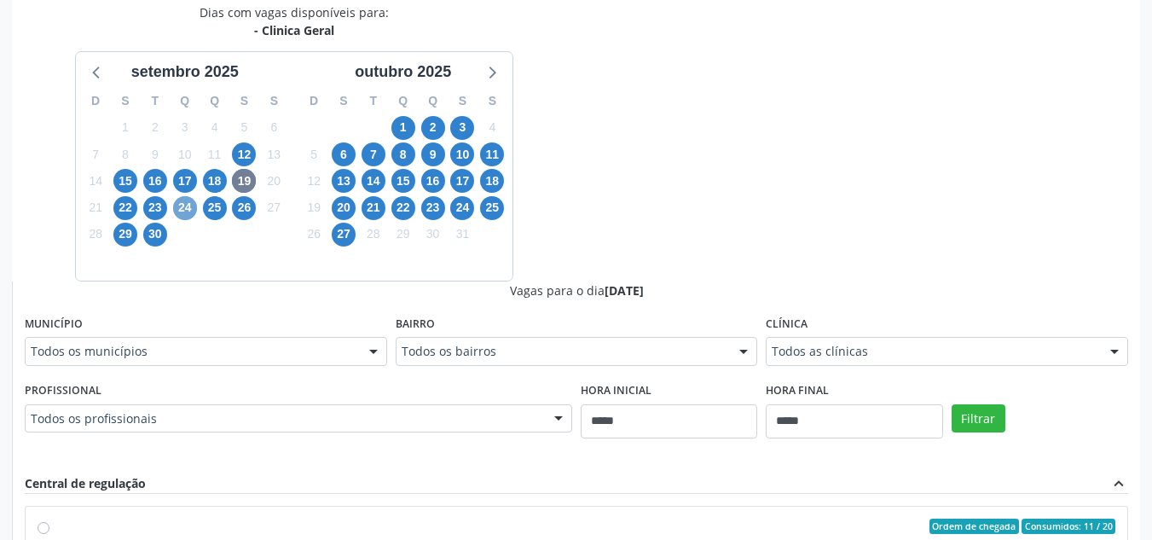
click at [185, 207] on span "24" at bounding box center [185, 208] width 24 height 24
click at [794, 136] on div "Dias com vagas disponíveis para: - Clinica Geral setembro 2025 D S T Q Q S S 31…" at bounding box center [576, 418] width 1128 height 831
click at [156, 211] on span "23" at bounding box center [155, 208] width 24 height 24
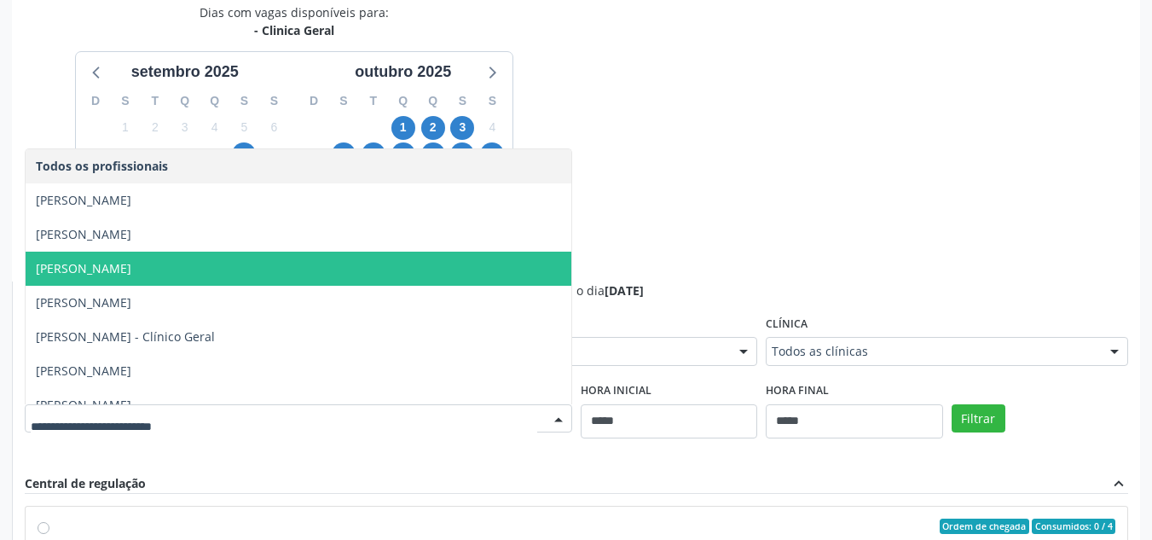
click at [715, 194] on div "Dias com vagas disponíveis para: - Clinica Geral setembro 2025 D S T Q Q S S 31…" at bounding box center [576, 418] width 1128 height 831
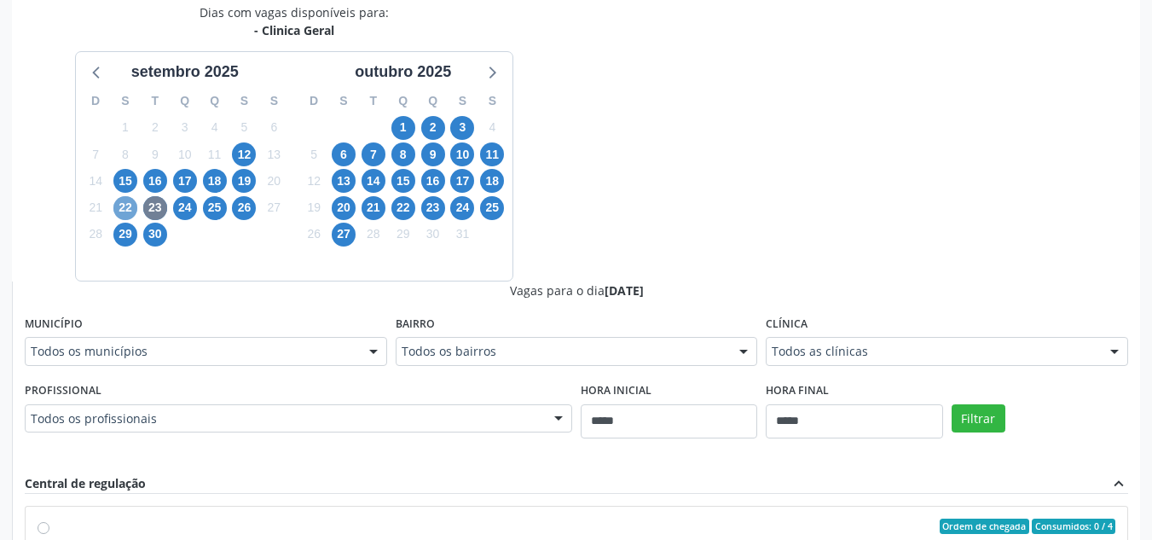
click at [122, 214] on span "22" at bounding box center [125, 208] width 24 height 24
click at [593, 268] on div "Dias com vagas disponíveis para: - Clinica Geral setembro 2025 D S T Q Q S S 31…" at bounding box center [576, 418] width 1128 height 831
click at [157, 207] on span "23" at bounding box center [155, 208] width 24 height 24
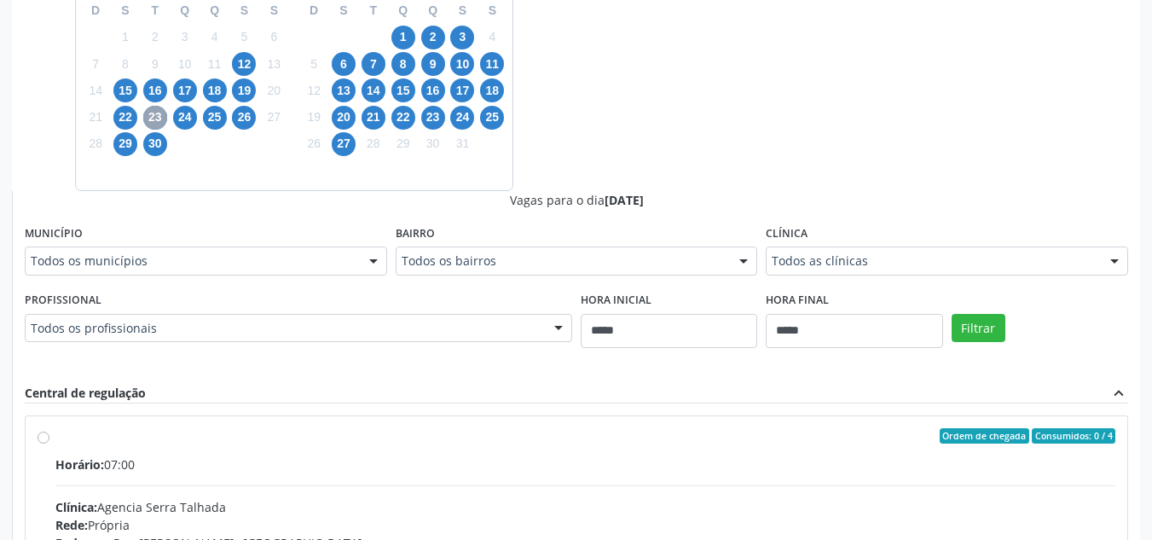
scroll to position [628, 0]
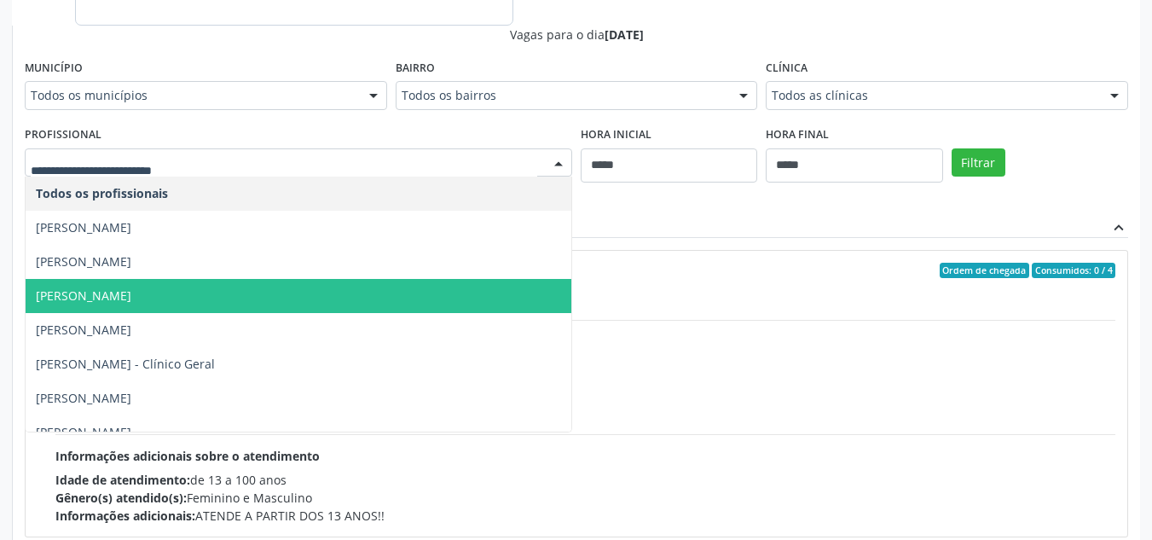
click at [271, 294] on span "[PERSON_NAME]" at bounding box center [299, 296] width 546 height 34
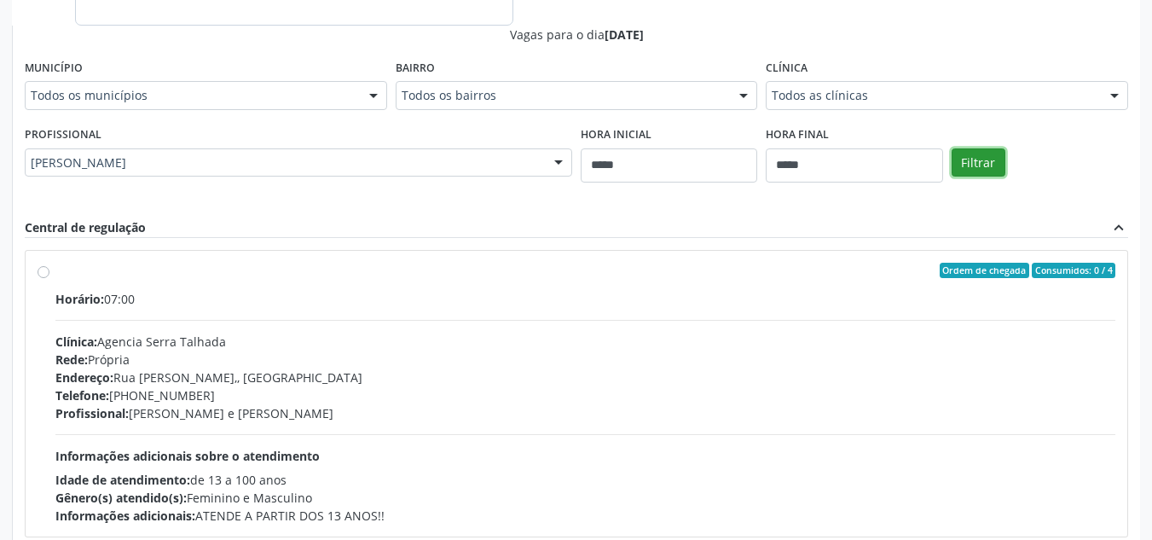
click at [979, 159] on button "Filtrar" at bounding box center [979, 162] width 54 height 29
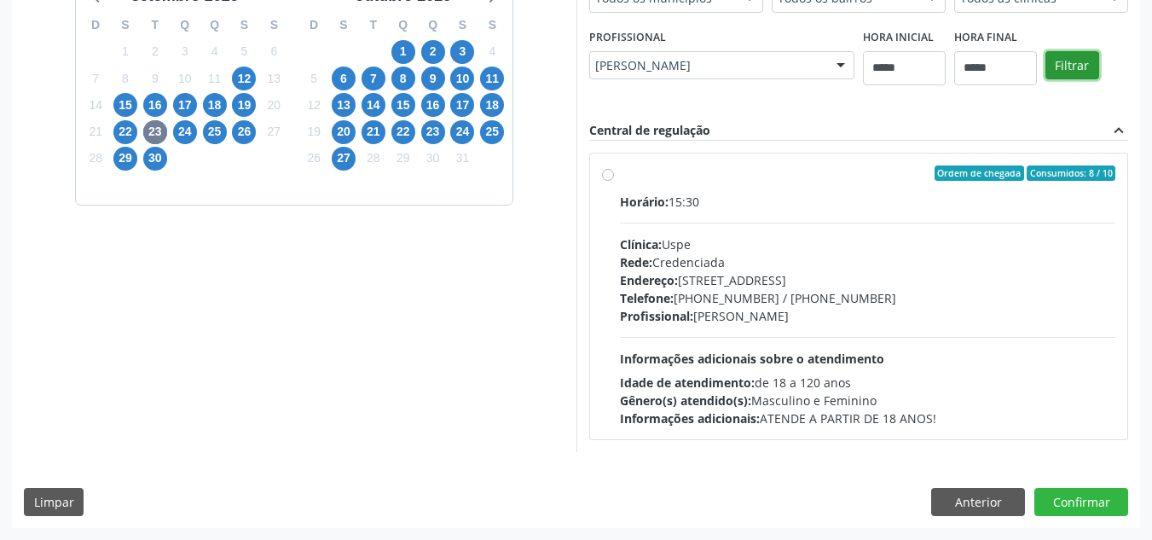
scroll to position [449, 0]
click at [189, 136] on span "24" at bounding box center [185, 132] width 24 height 24
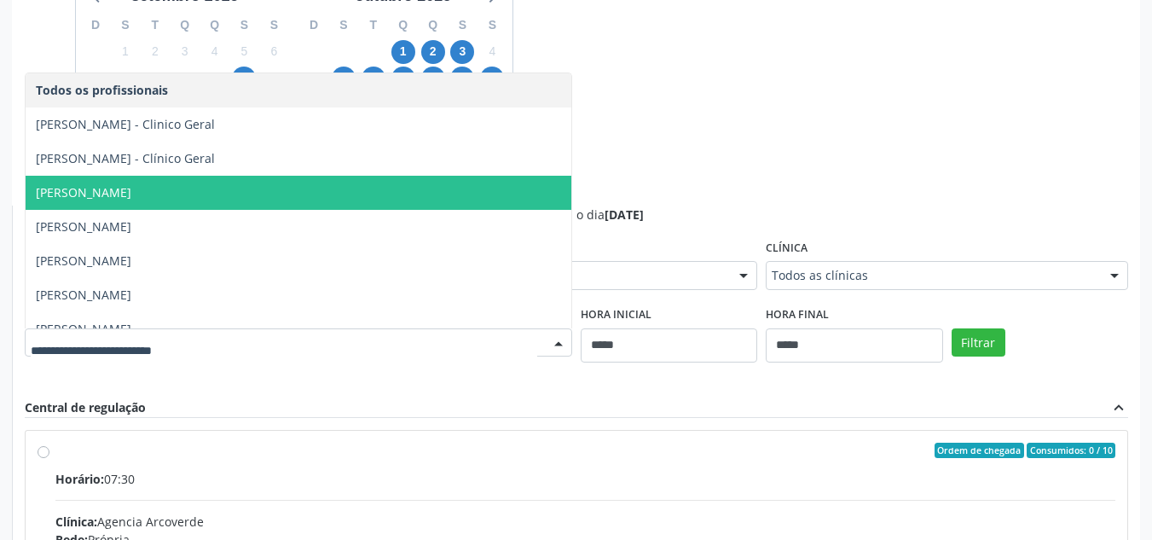
click at [460, 188] on span "Elias Jose de Melo" at bounding box center [299, 193] width 546 height 34
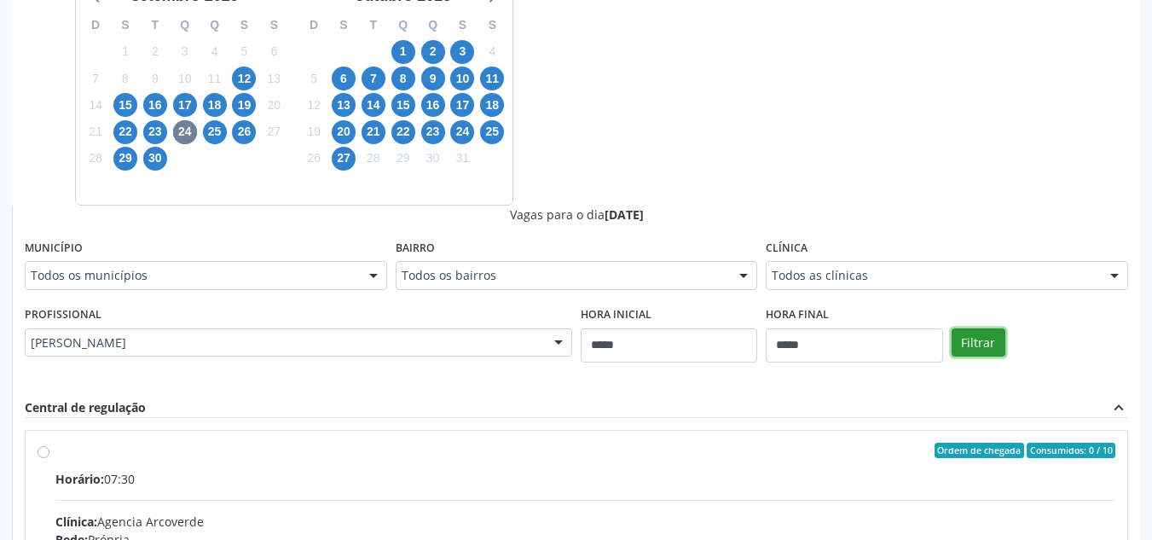
click at [985, 343] on button "Filtrar" at bounding box center [979, 342] width 54 height 29
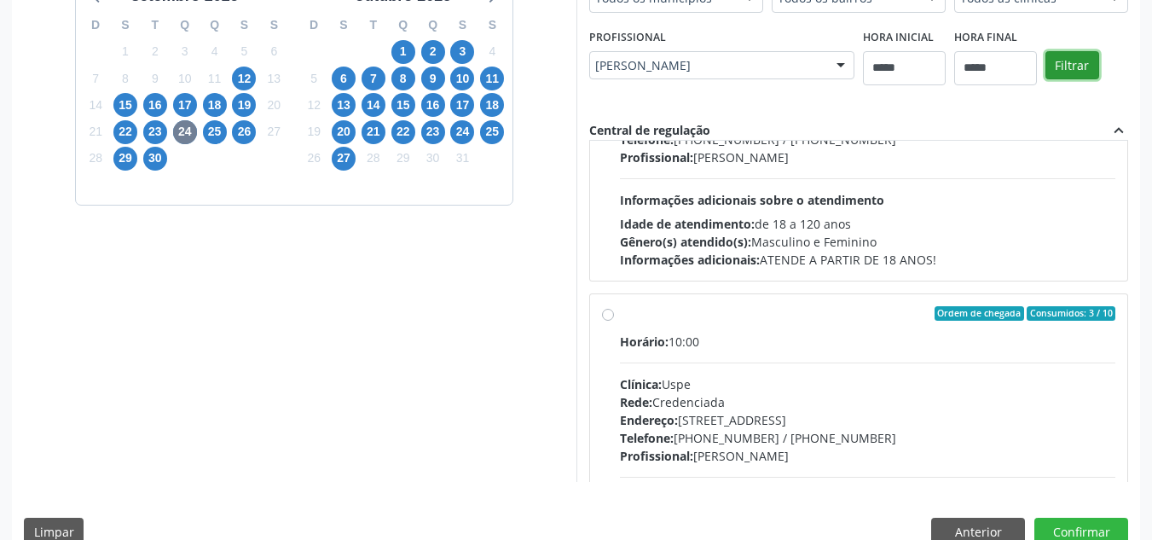
scroll to position [171, 0]
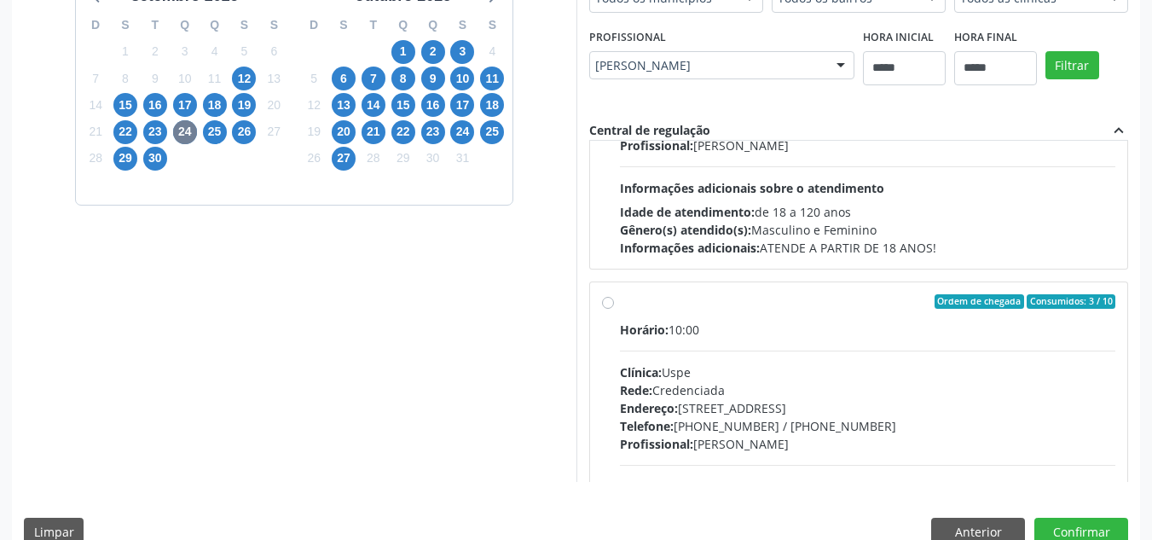
click at [657, 318] on label "Ordem de chegada Consumidos: 3 / 10 Horário: 10:00 Clínica: Uspe Rede: Credenci…" at bounding box center [868, 425] width 496 height 262
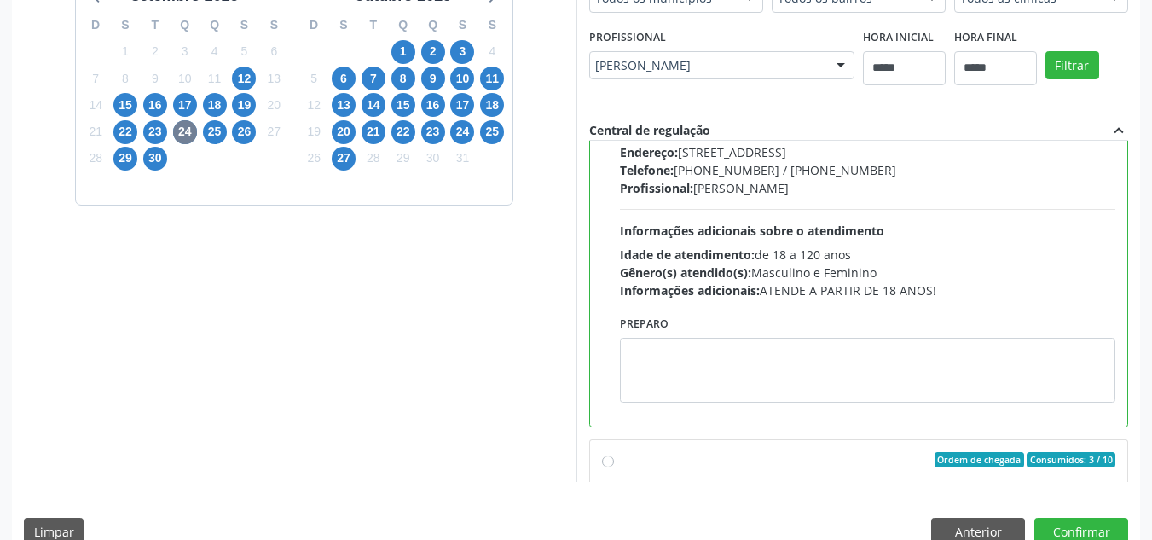
scroll to position [341, 0]
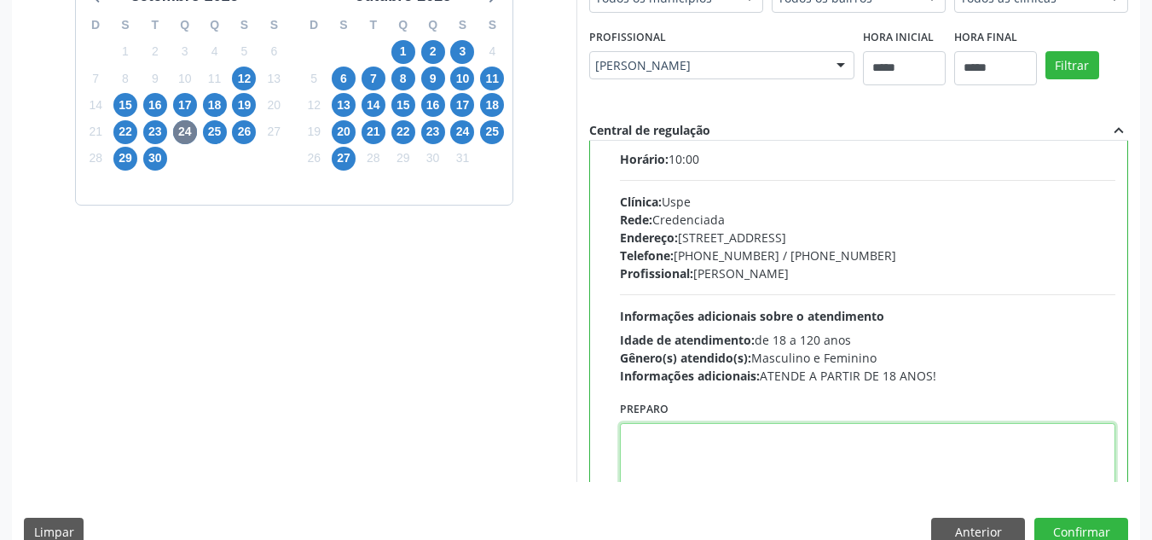
click at [714, 443] on textarea at bounding box center [868, 455] width 496 height 65
paste textarea "**********"
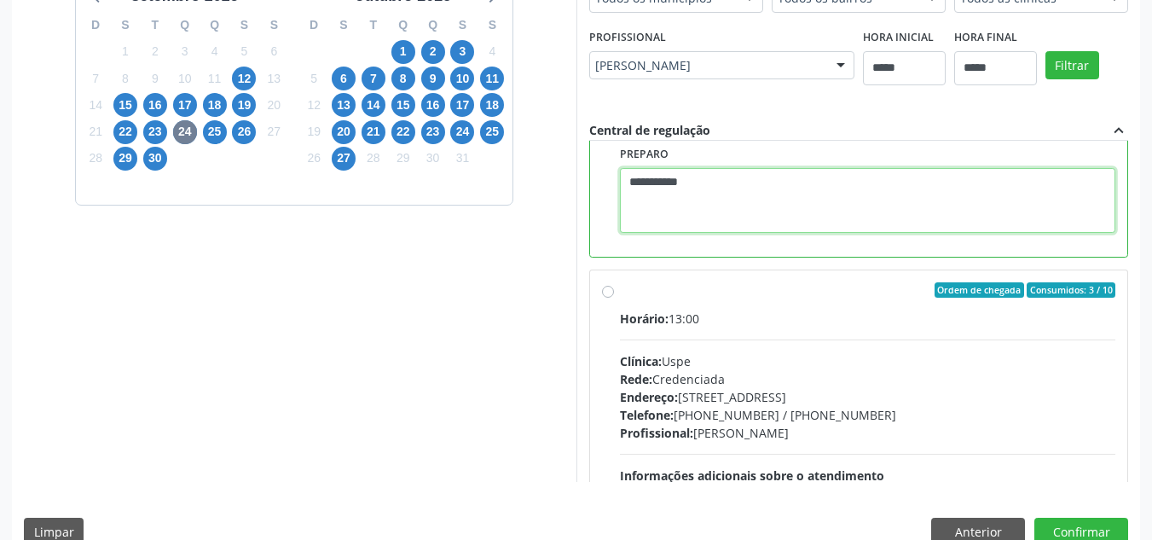
scroll to position [597, 0]
type textarea "**********"
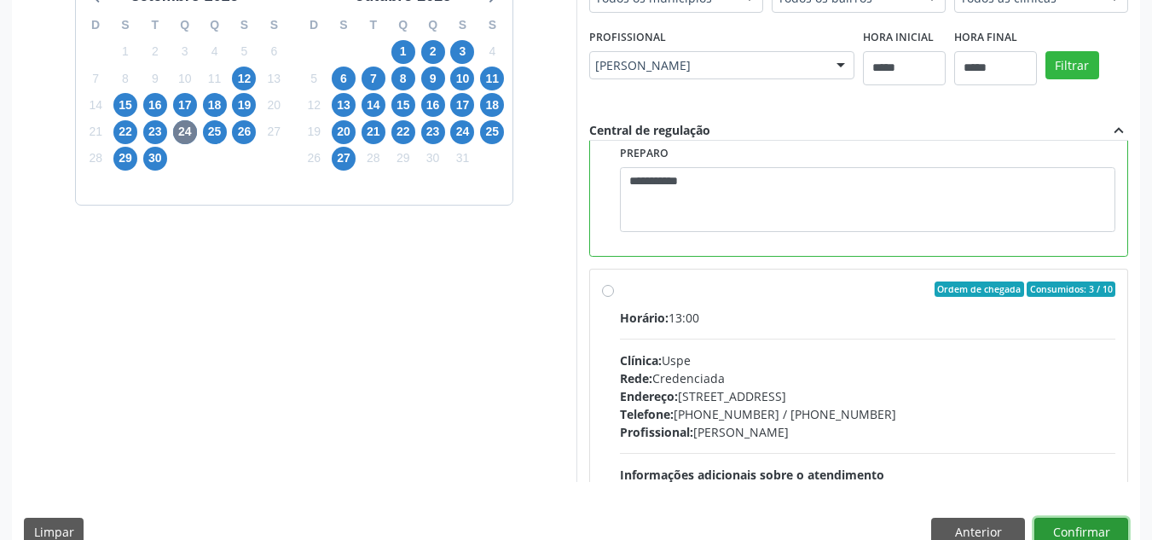
click at [1074, 523] on button "Confirmar" at bounding box center [1081, 532] width 94 height 29
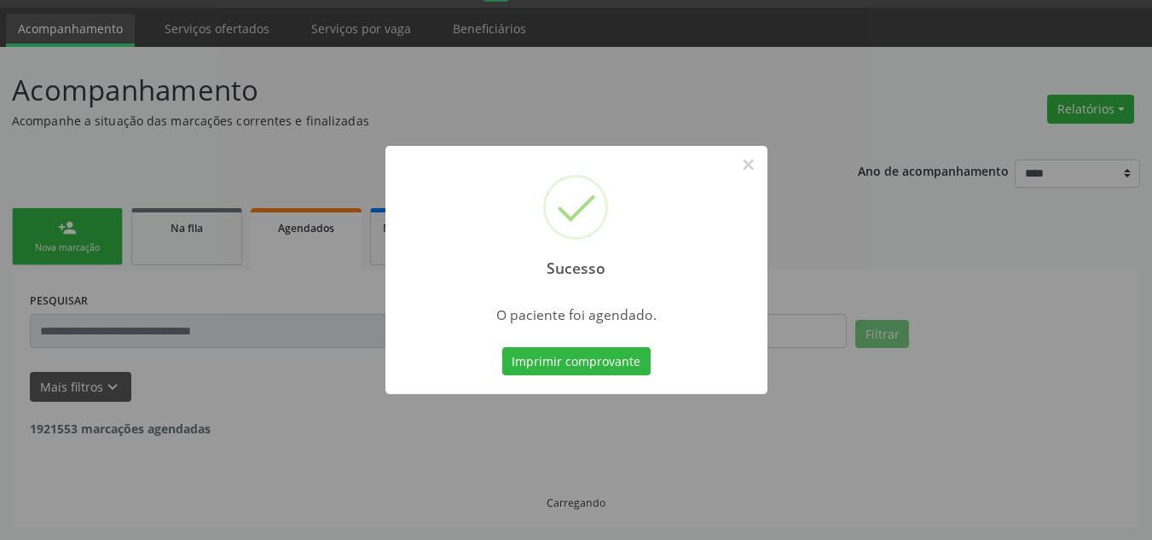
scroll to position [29, 0]
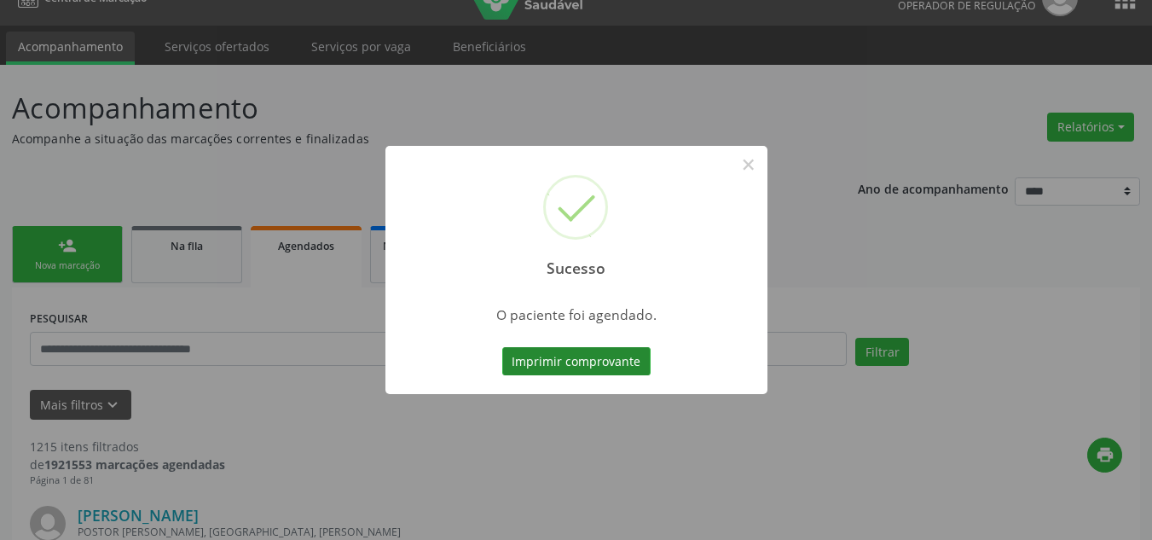
click at [625, 356] on button "Imprimir comprovante" at bounding box center [576, 361] width 148 height 29
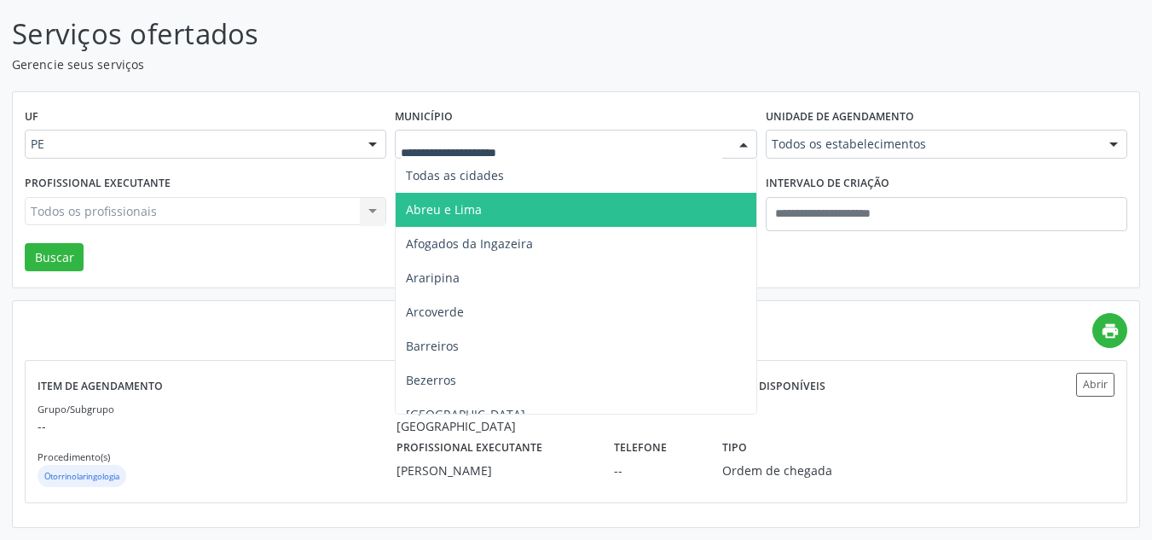
scroll to position [103, 0]
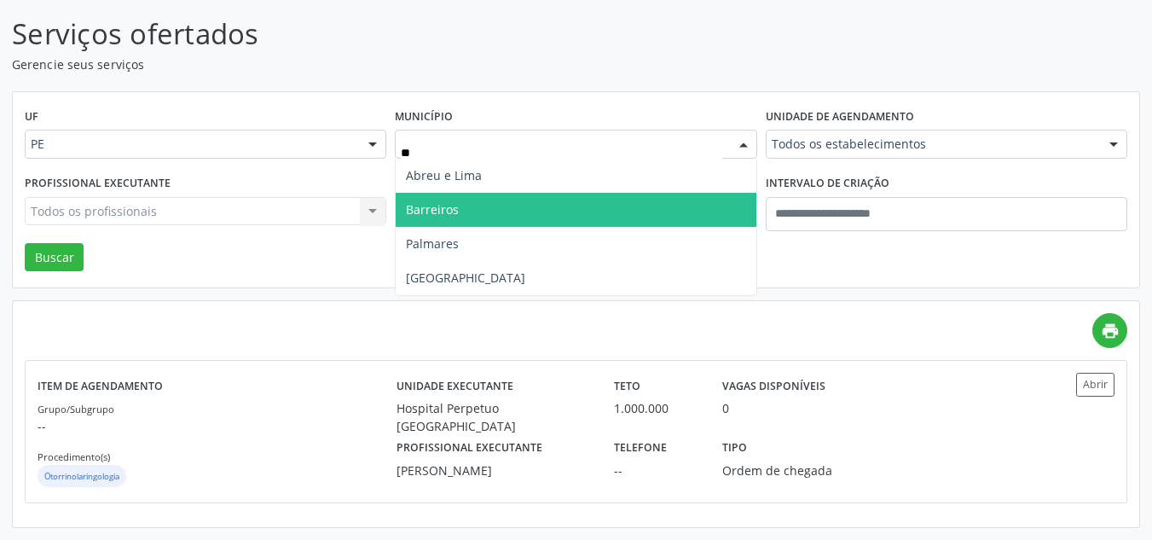
type input "***"
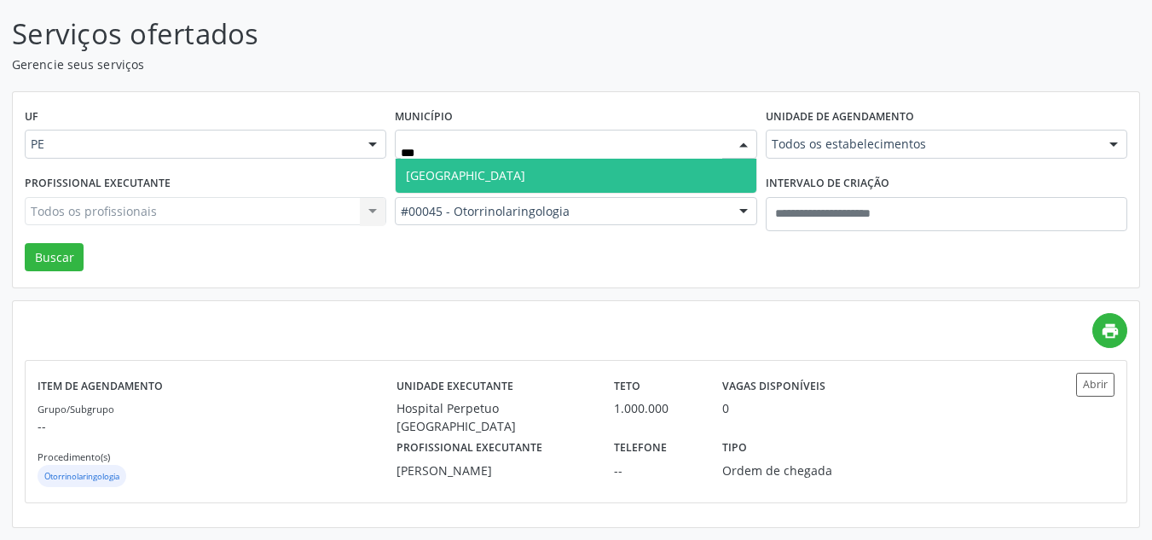
click at [487, 178] on span "[GEOGRAPHIC_DATA]" at bounding box center [576, 176] width 360 height 34
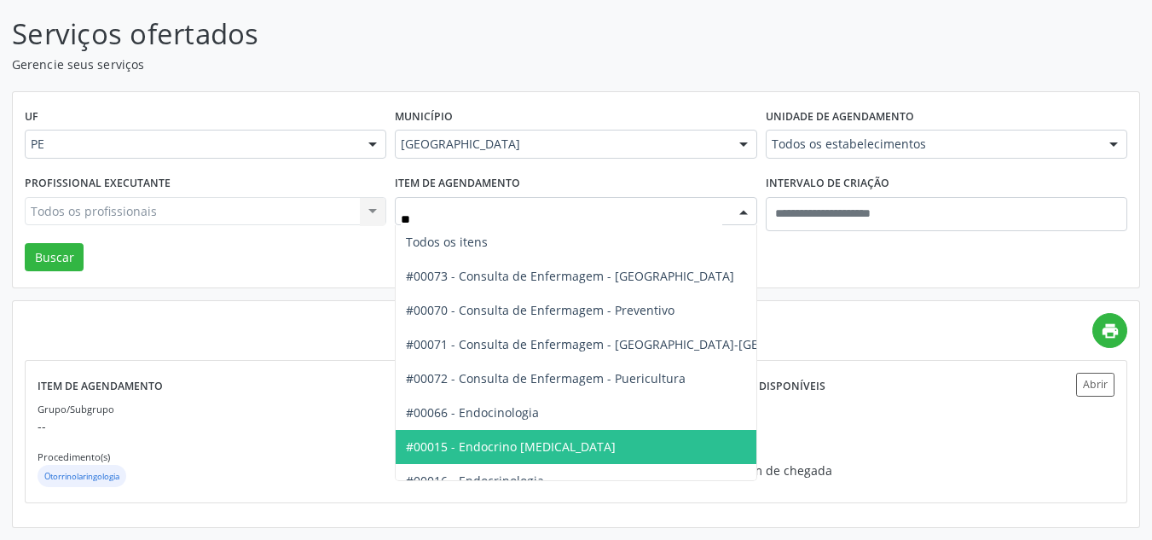
type input "***"
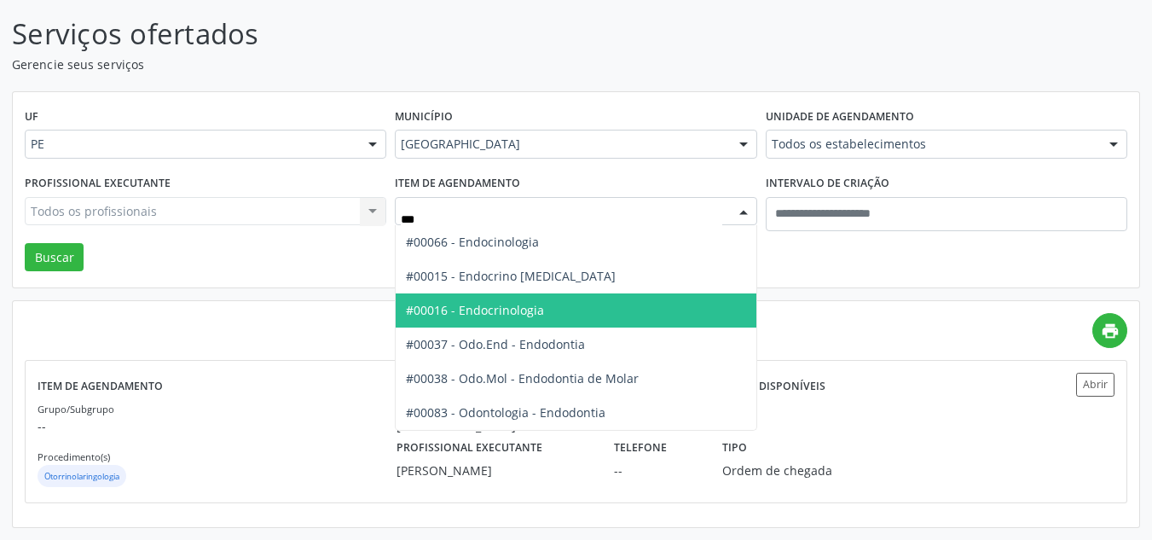
click at [536, 311] on span "#00016 - Endocrinologia" at bounding box center [475, 310] width 138 height 16
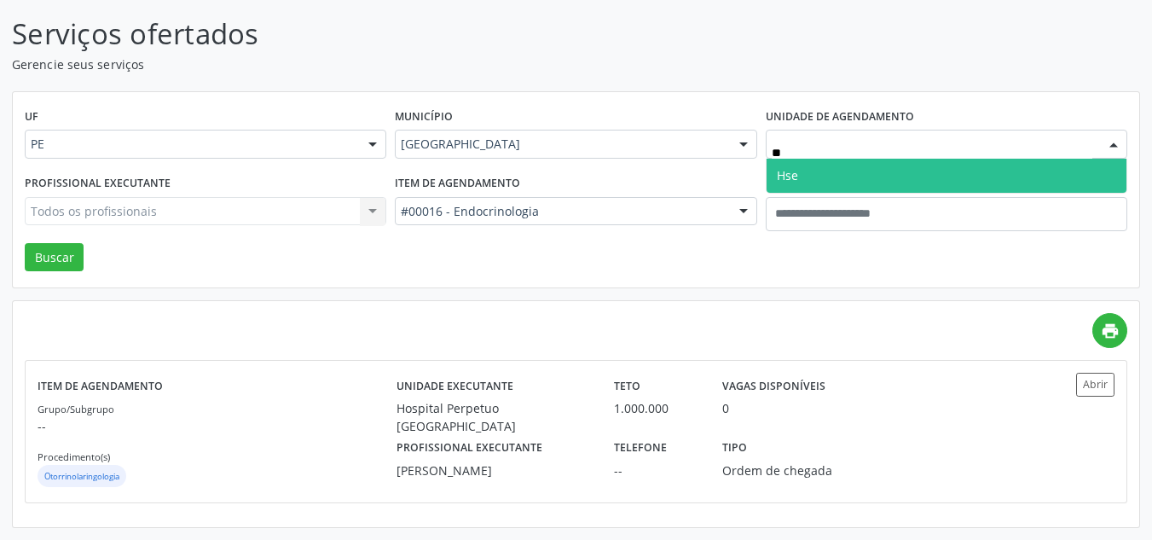
type input "***"
drag, startPoint x: 857, startPoint y: 177, endPoint x: 811, endPoint y: 168, distance: 47.0
click at [857, 178] on span "Hse" at bounding box center [947, 176] width 360 height 34
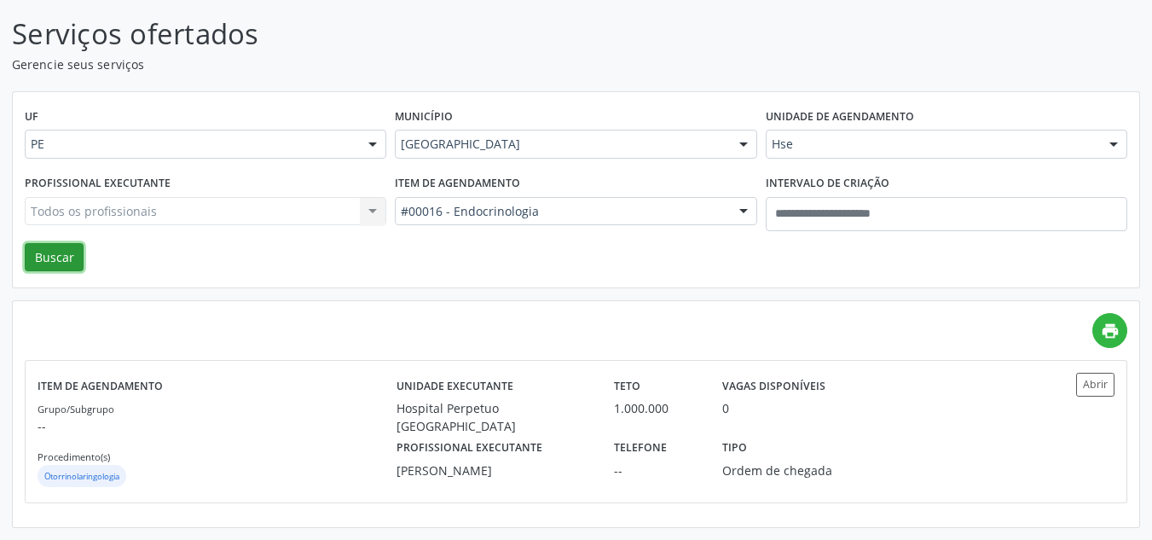
click at [58, 253] on button "Buscar" at bounding box center [54, 257] width 59 height 29
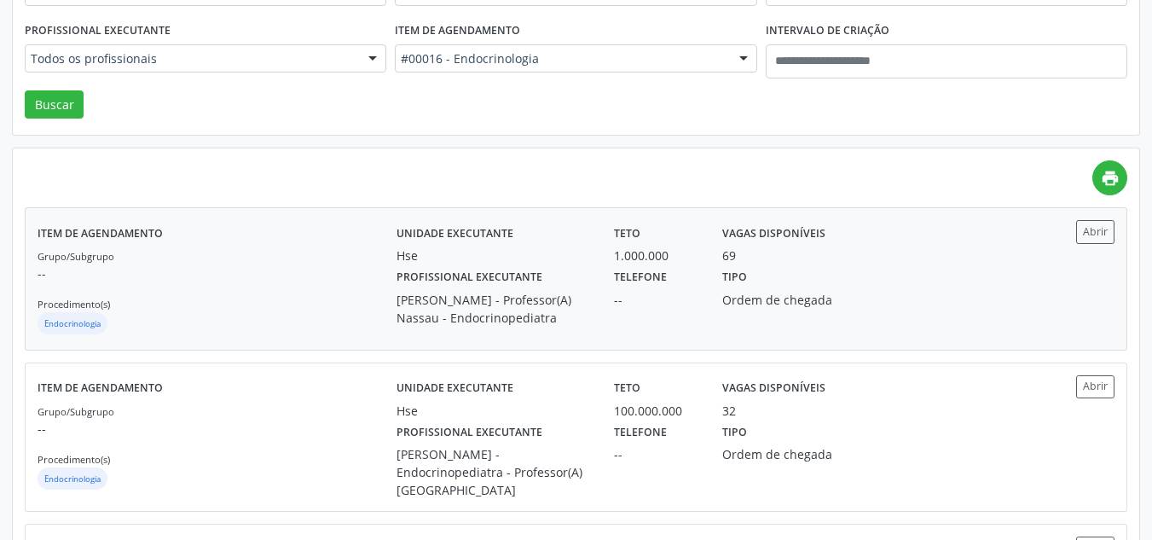
scroll to position [512, 0]
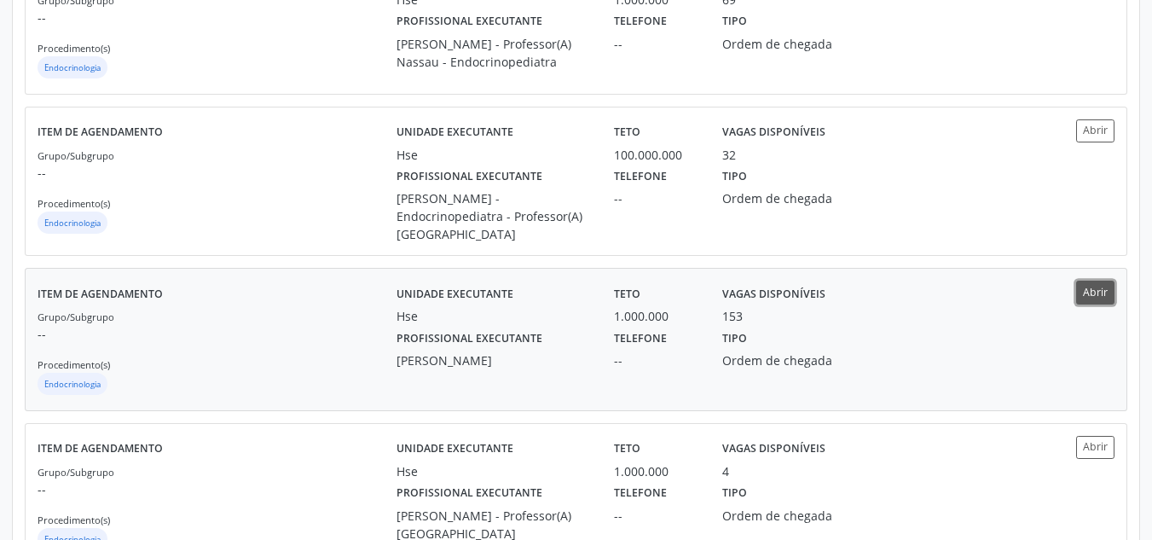
click at [1108, 299] on button "Abrir" at bounding box center [1095, 292] width 38 height 23
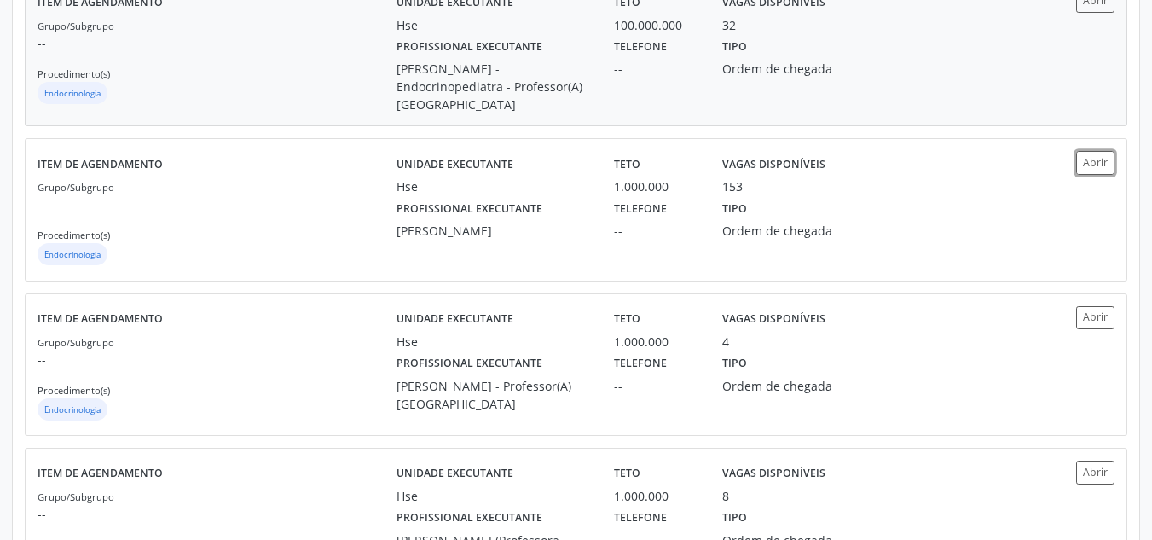
scroll to position [853, 0]
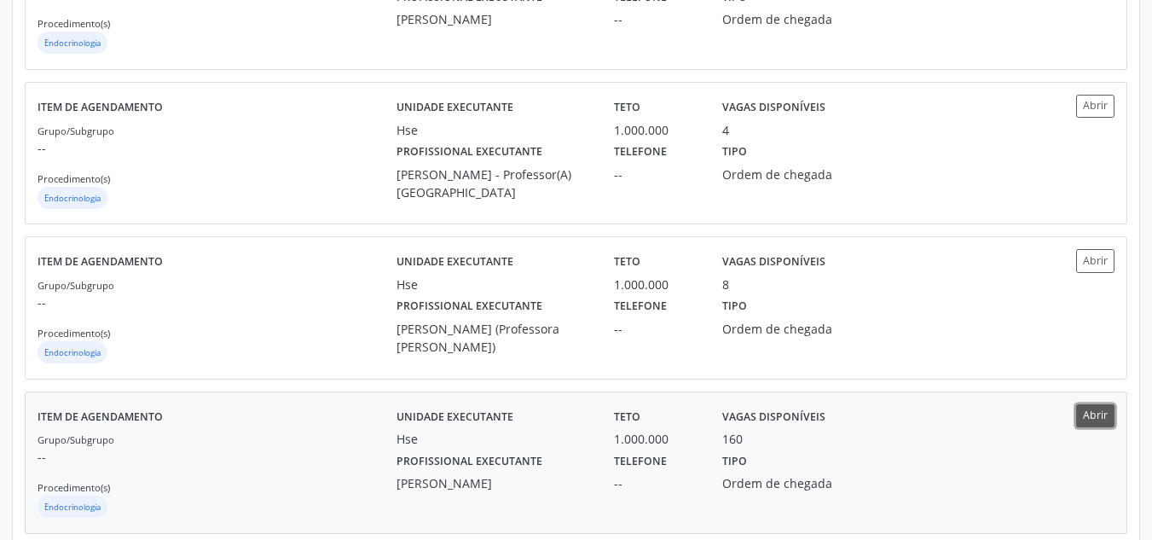
click at [1100, 427] on button "Abrir" at bounding box center [1095, 415] width 38 height 23
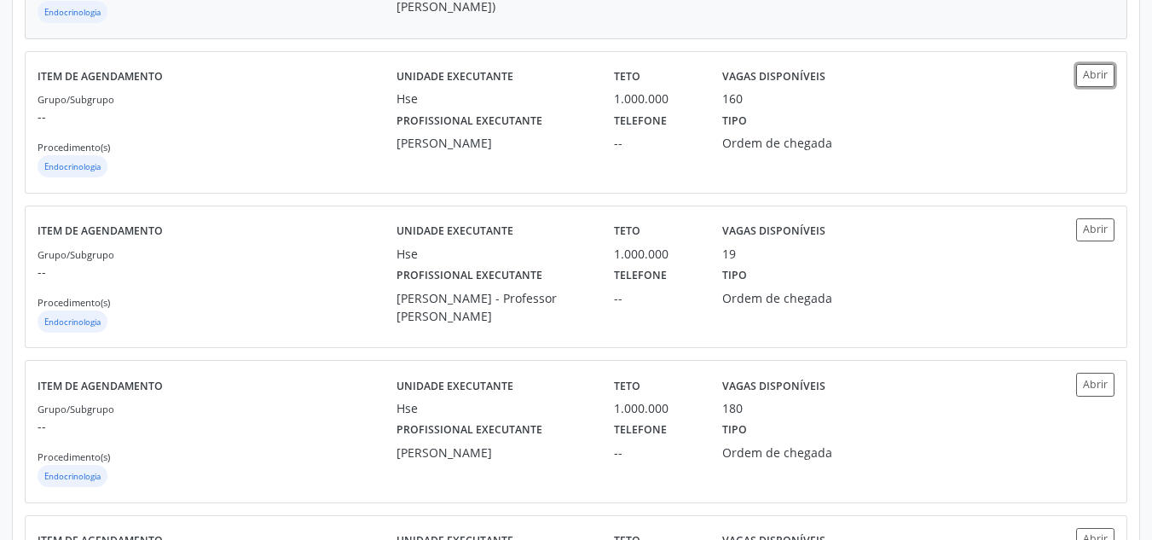
scroll to position [1194, 0]
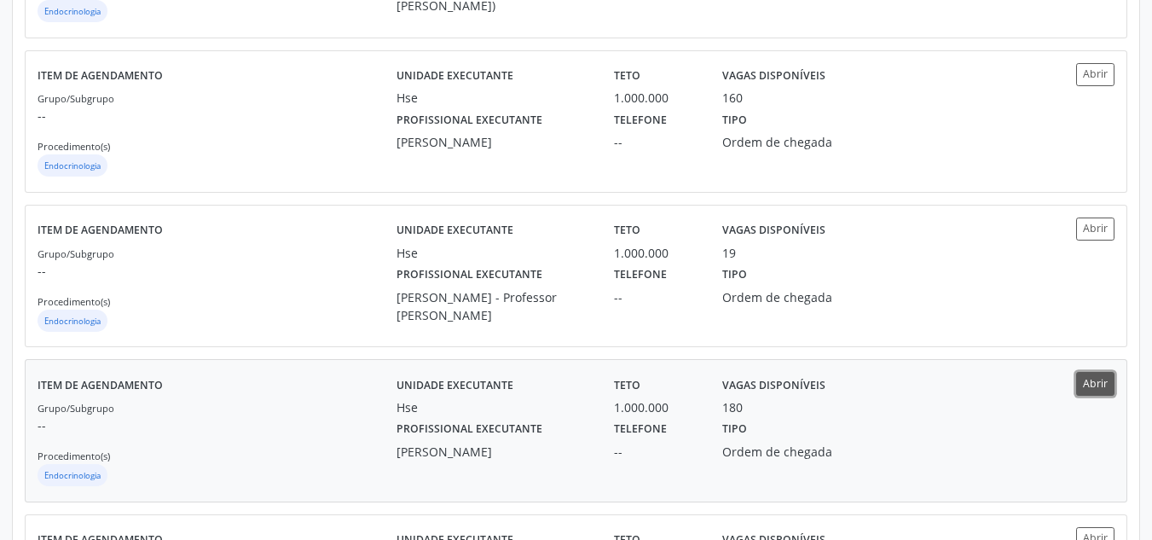
click at [1097, 394] on button "Abrir" at bounding box center [1095, 383] width 38 height 23
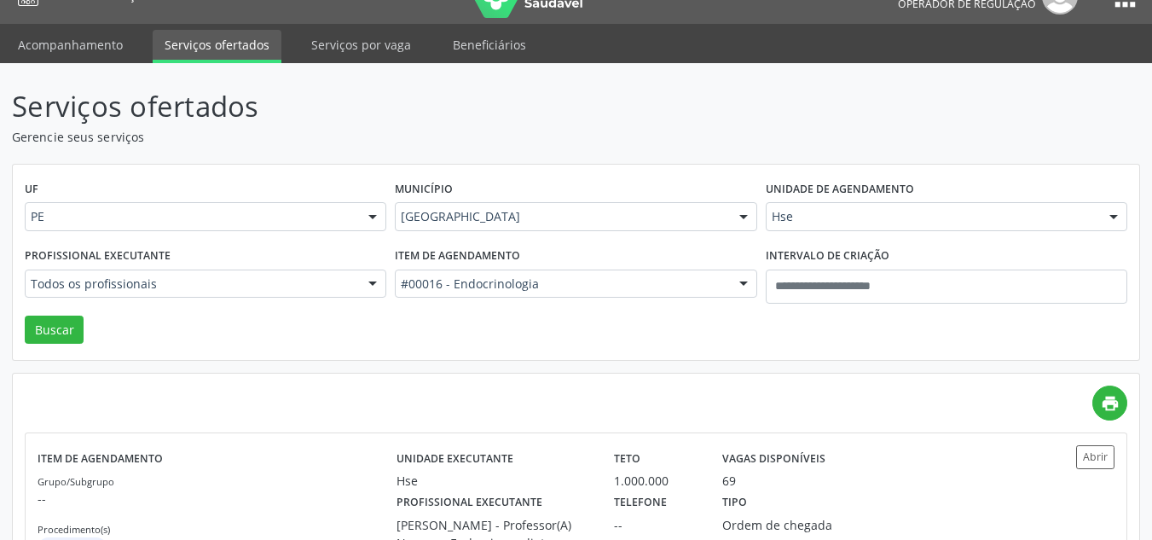
scroll to position [0, 0]
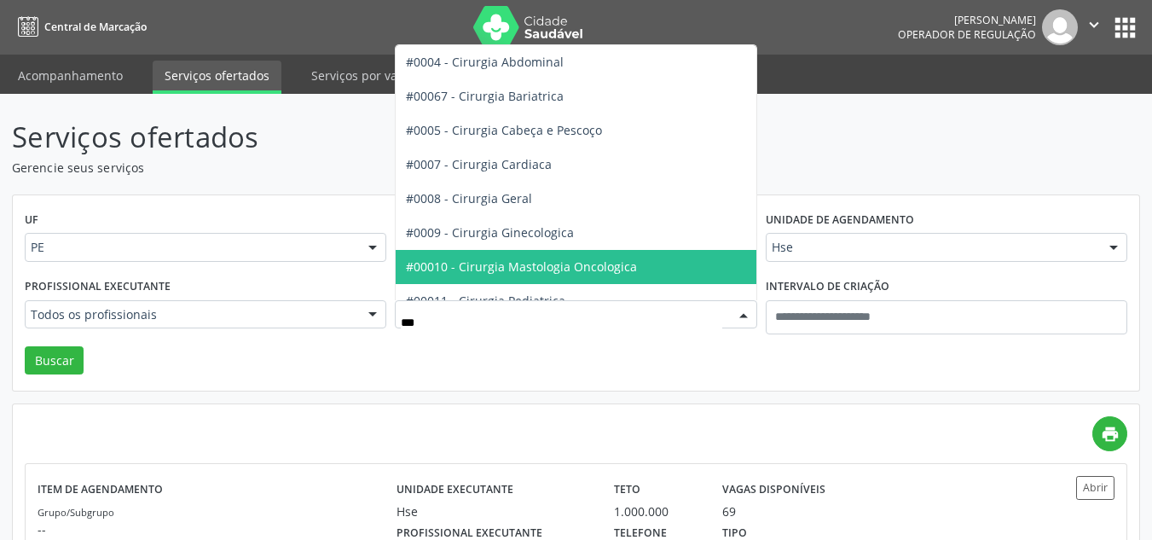
drag, startPoint x: 564, startPoint y: 270, endPoint x: 485, endPoint y: 267, distance: 79.4
click at [563, 269] on span "#00010 - Cirurgia Mastologia Oncologica" at bounding box center [521, 266] width 231 height 16
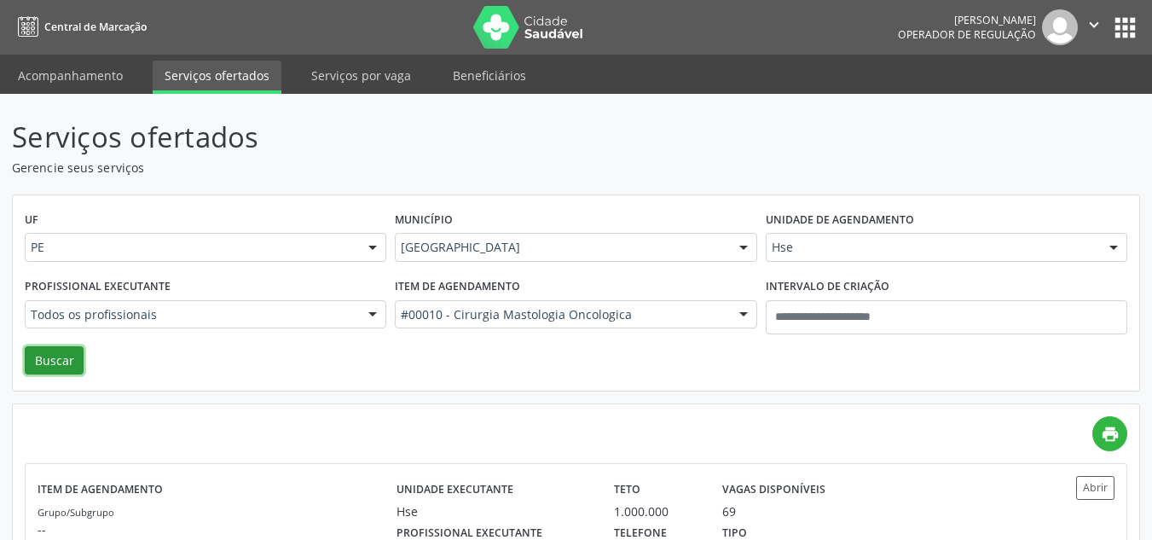
drag, startPoint x: 60, startPoint y: 359, endPoint x: 69, endPoint y: 353, distance: 11.1
click at [60, 357] on button "Buscar" at bounding box center [54, 360] width 59 height 29
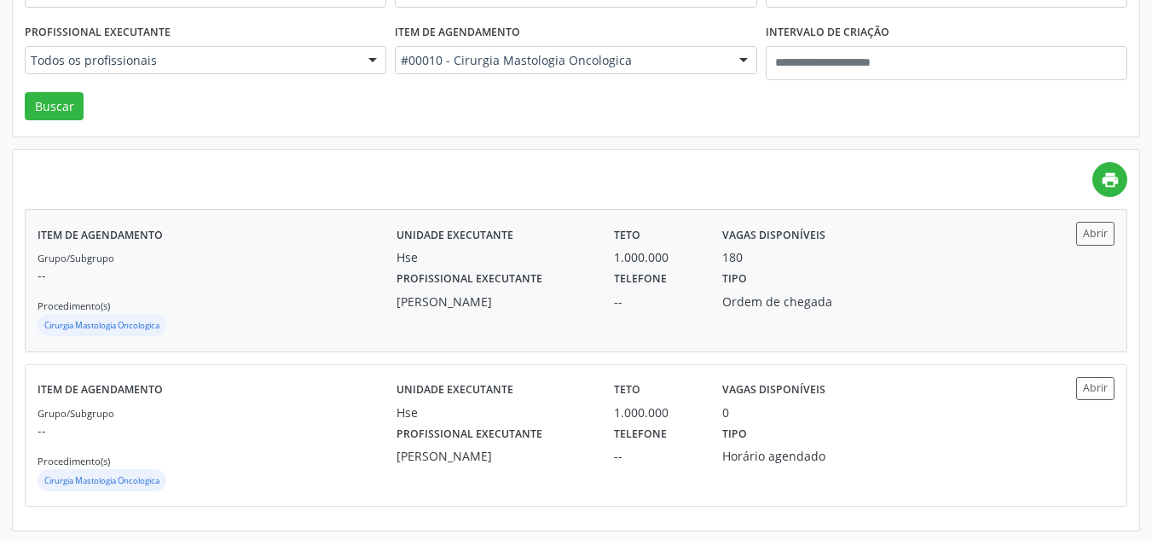
scroll to position [258, 0]
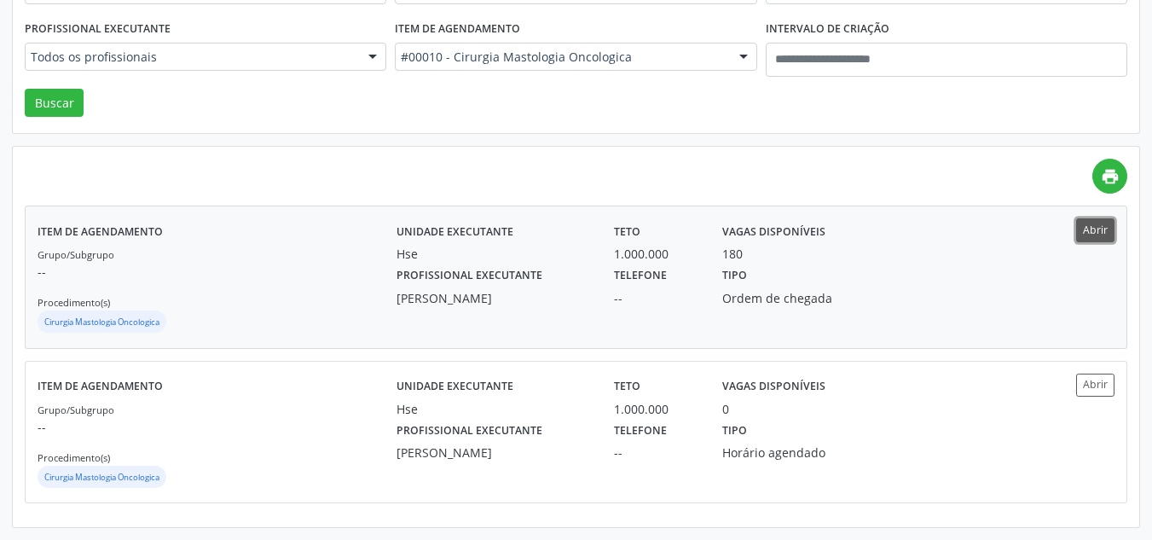
click at [1093, 234] on button "Abrir" at bounding box center [1095, 229] width 38 height 23
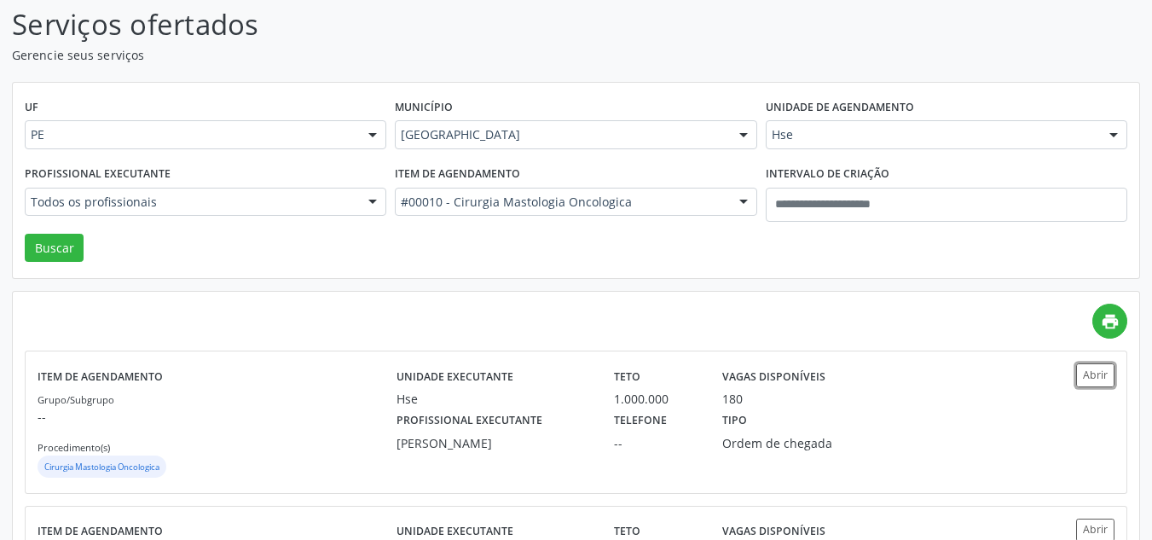
scroll to position [2, 0]
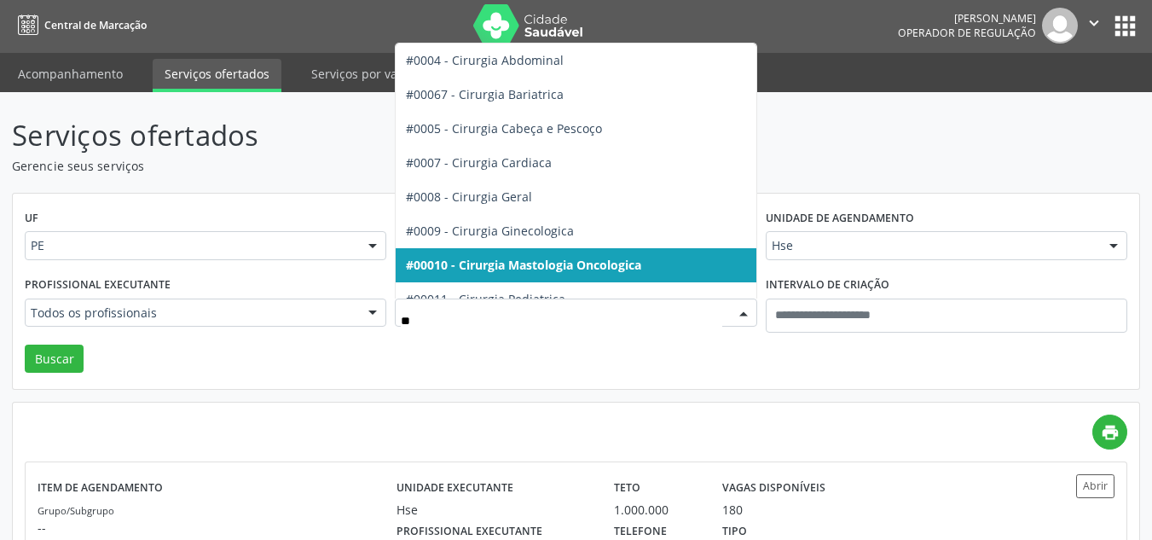
type input "***"
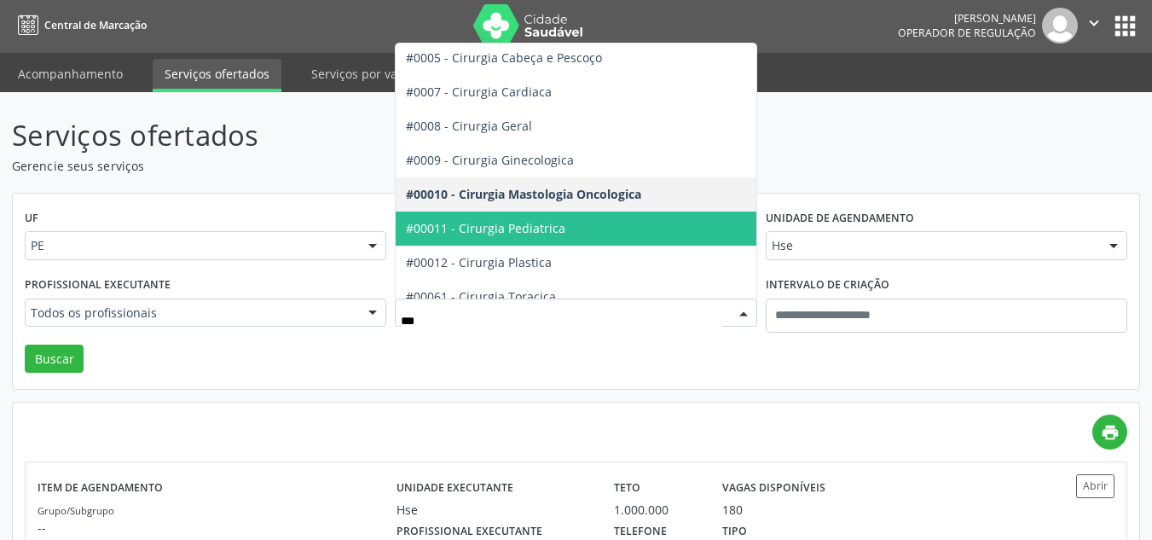
scroll to position [85, 0]
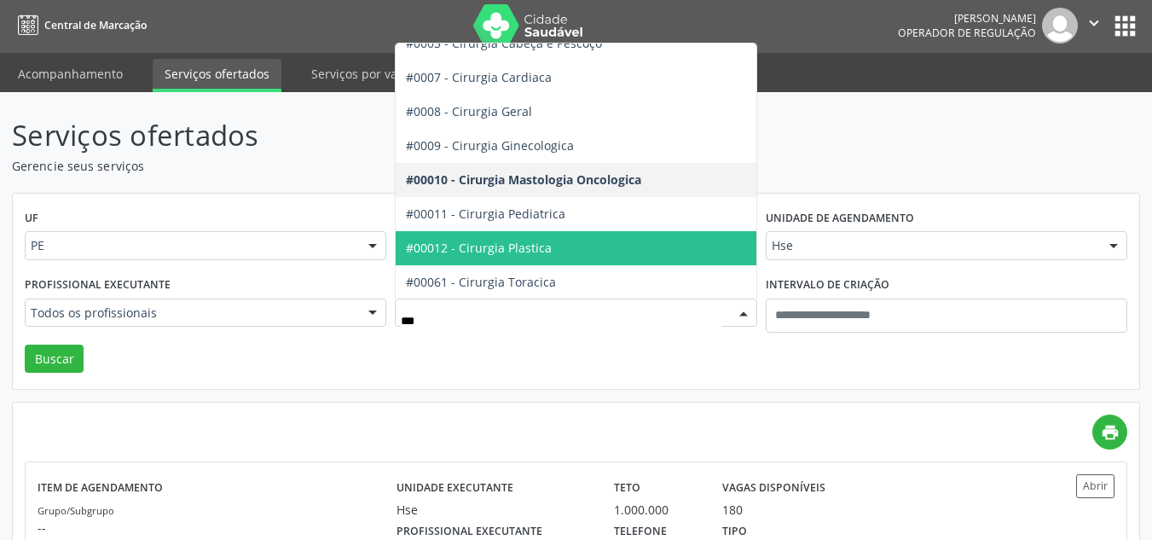
click at [550, 245] on span "#00012 - Cirurgia Plastica" at bounding box center [576, 248] width 360 height 34
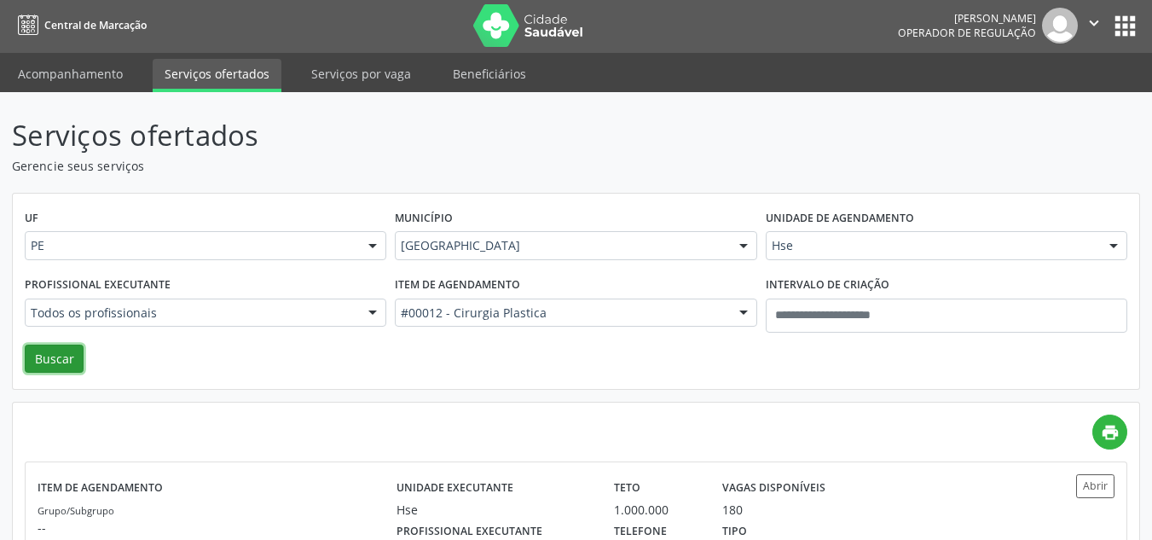
drag, startPoint x: 61, startPoint y: 356, endPoint x: 500, endPoint y: 351, distance: 439.2
click at [64, 357] on button "Buscar" at bounding box center [54, 358] width 59 height 29
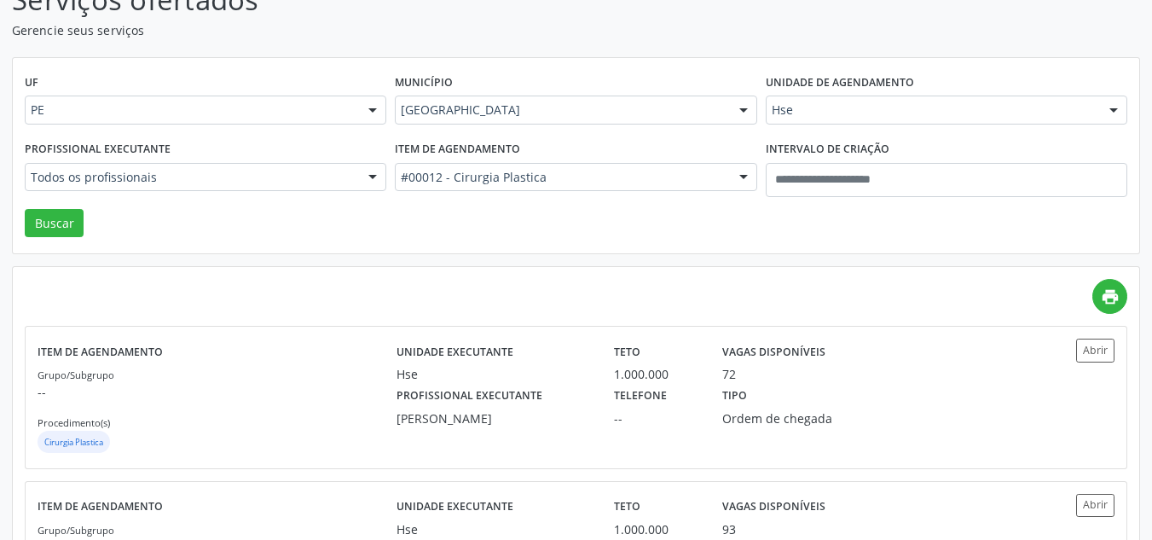
scroll to position [0, 0]
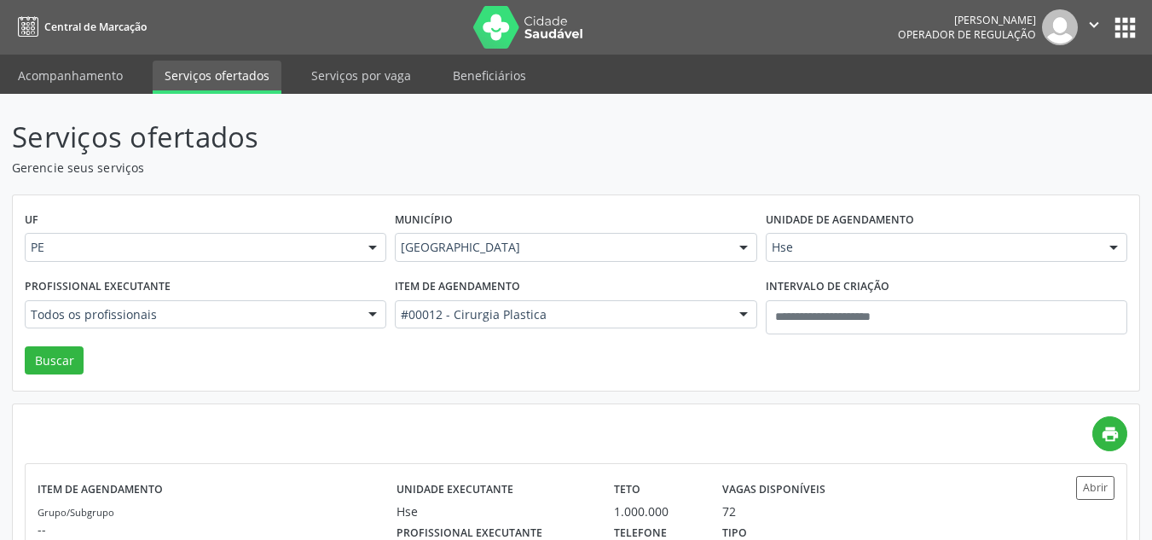
drag, startPoint x: 475, startPoint y: 251, endPoint x: 446, endPoint y: 242, distance: 30.2
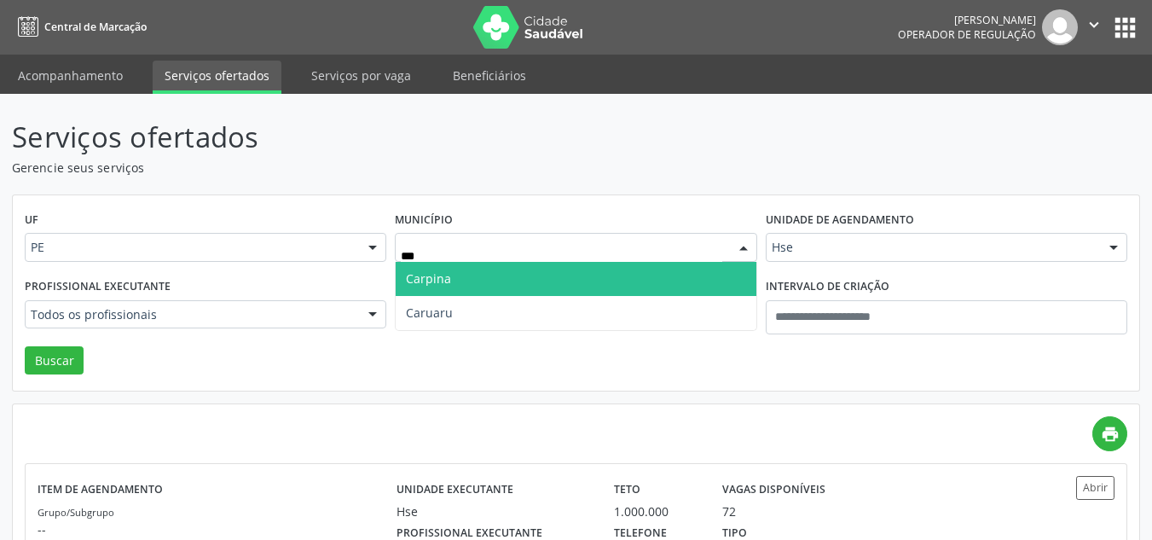
type input "****"
click at [499, 281] on span "Carpina" at bounding box center [576, 279] width 360 height 34
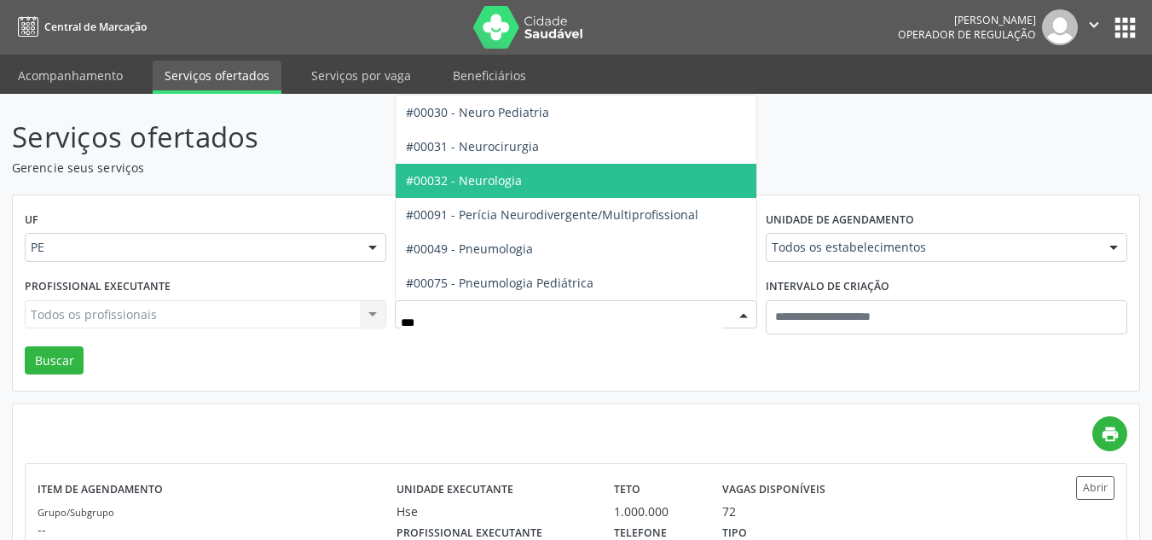
click at [533, 179] on span "#00032 - Neurologia" at bounding box center [576, 181] width 360 height 34
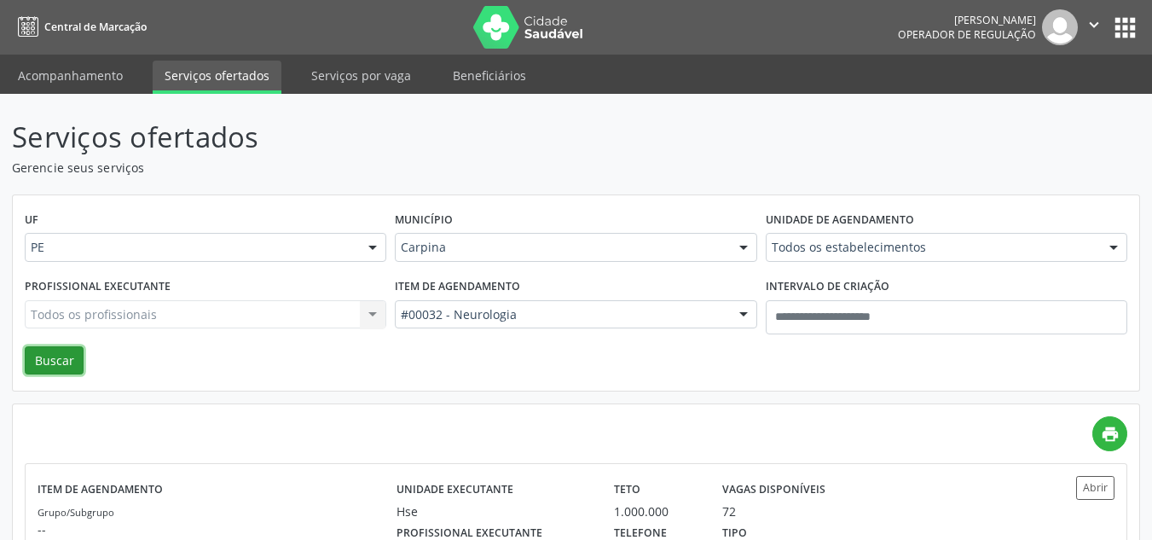
click at [61, 358] on button "Buscar" at bounding box center [54, 360] width 59 height 29
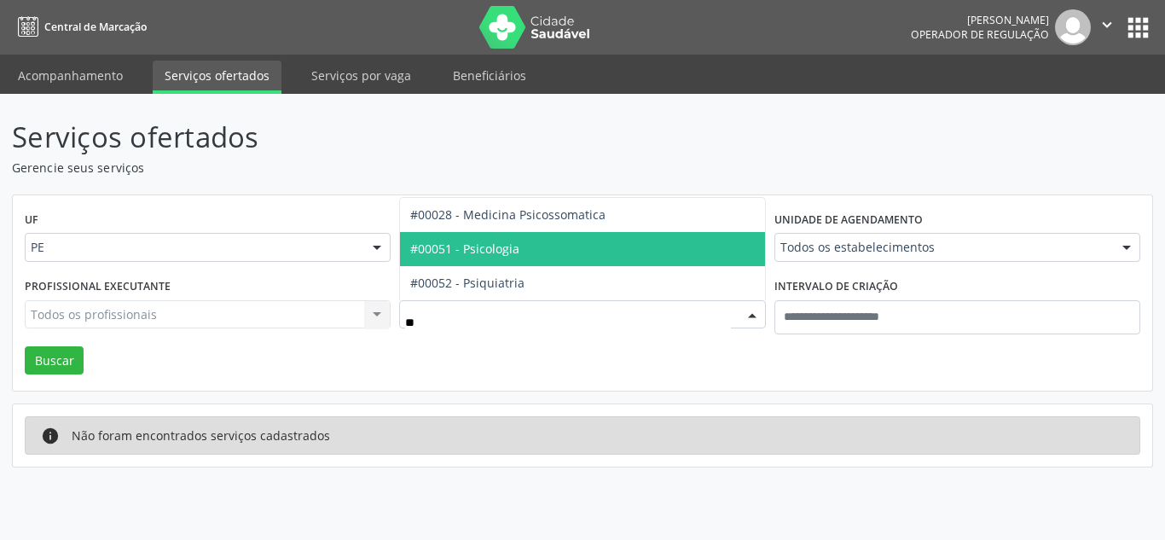
drag, startPoint x: 523, startPoint y: 252, endPoint x: 35, endPoint y: 326, distance: 493.2
click at [516, 251] on span "#00051 - Psicologia" at bounding box center [582, 249] width 364 height 34
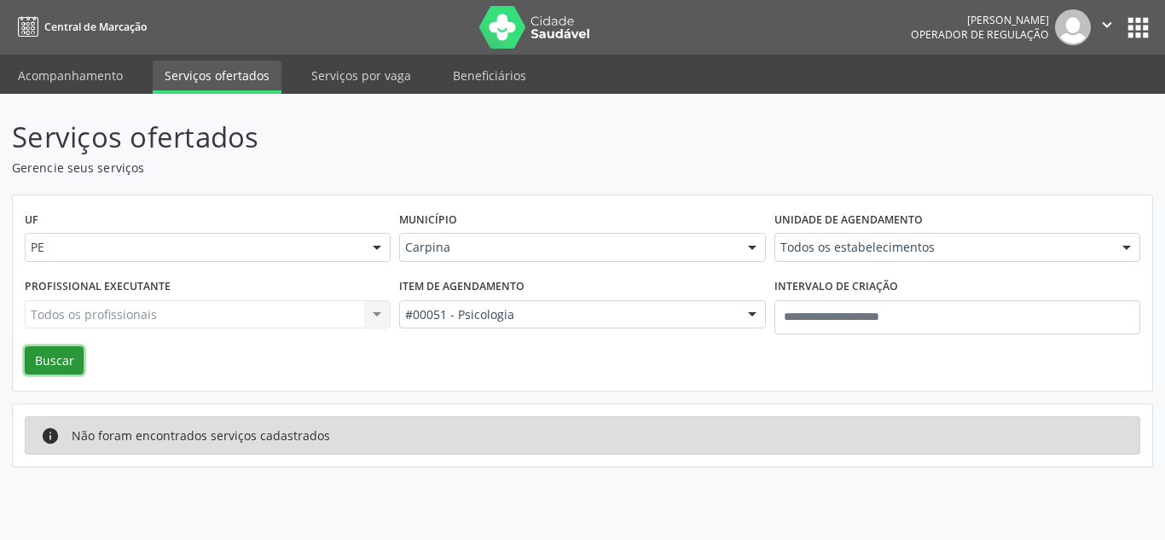
click at [61, 362] on button "Buscar" at bounding box center [54, 360] width 59 height 29
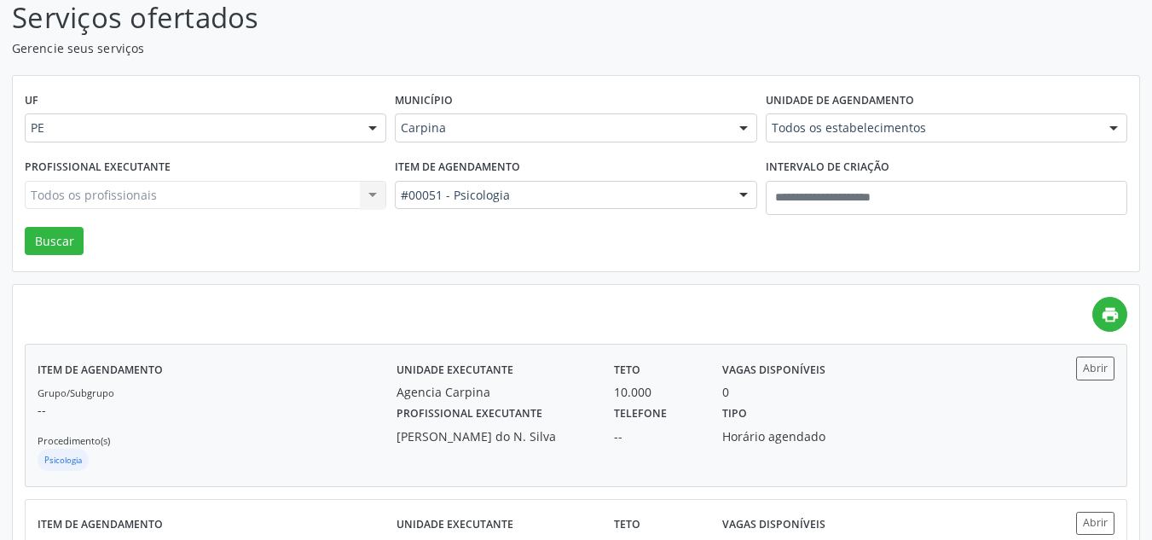
scroll to position [258, 0]
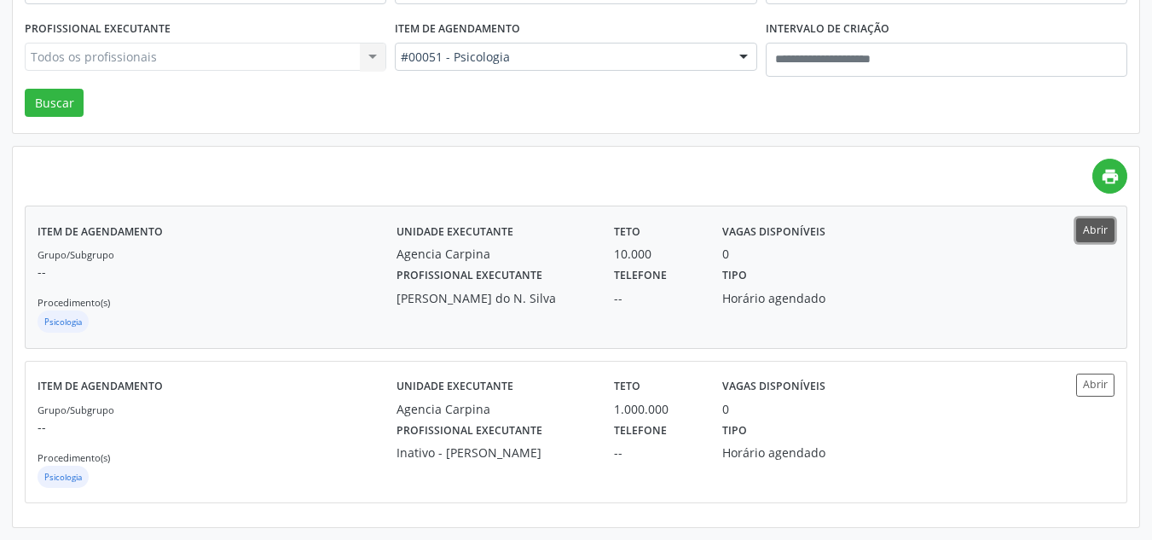
drag, startPoint x: 1092, startPoint y: 227, endPoint x: 1084, endPoint y: 223, distance: 9.5
click at [1088, 225] on button "Abrir" at bounding box center [1095, 229] width 38 height 23
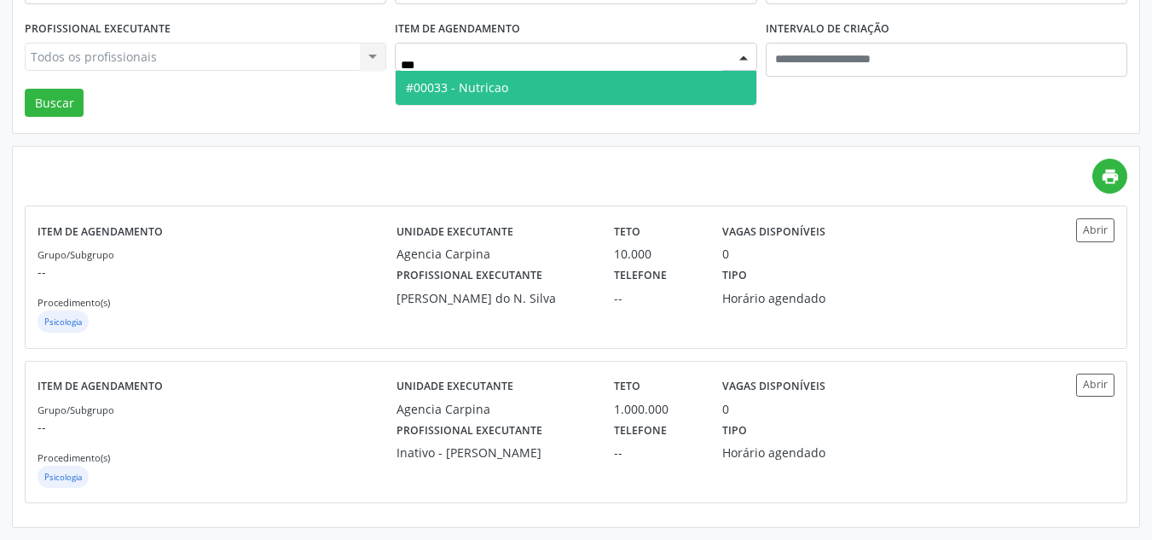
type input "****"
drag, startPoint x: 490, startPoint y: 80, endPoint x: 93, endPoint y: 55, distance: 398.2
click at [473, 79] on span "#00033 - Nutricao" at bounding box center [457, 87] width 102 height 16
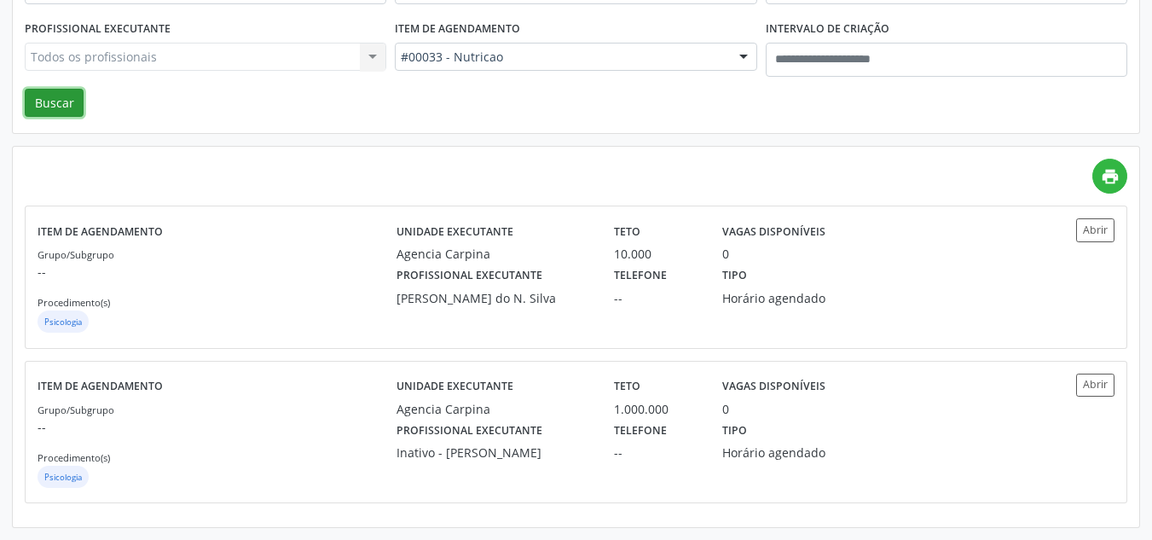
click at [61, 99] on button "Buscar" at bounding box center [54, 103] width 59 height 29
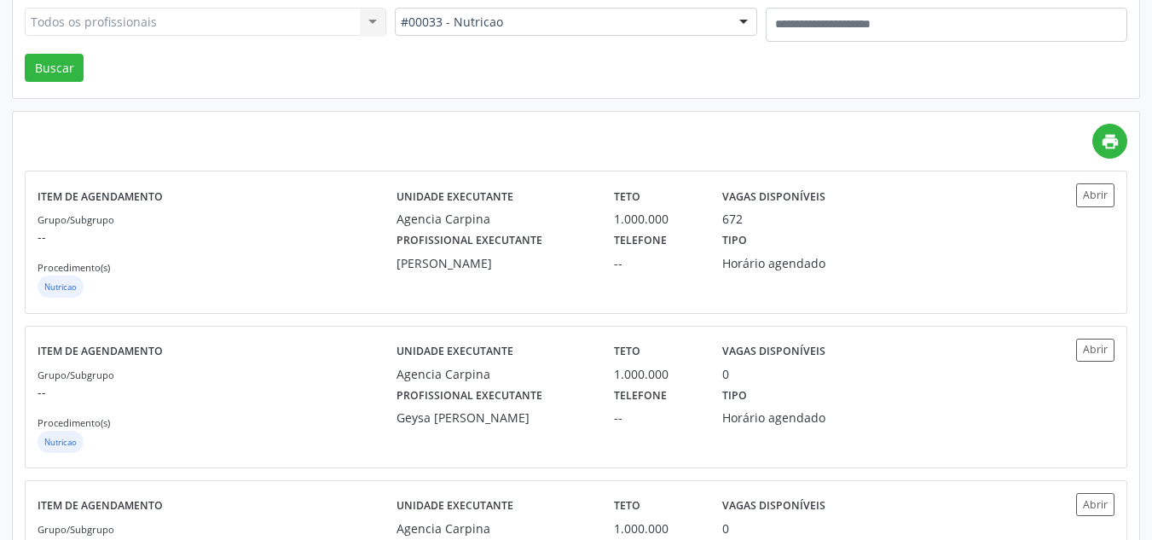
scroll to position [341, 0]
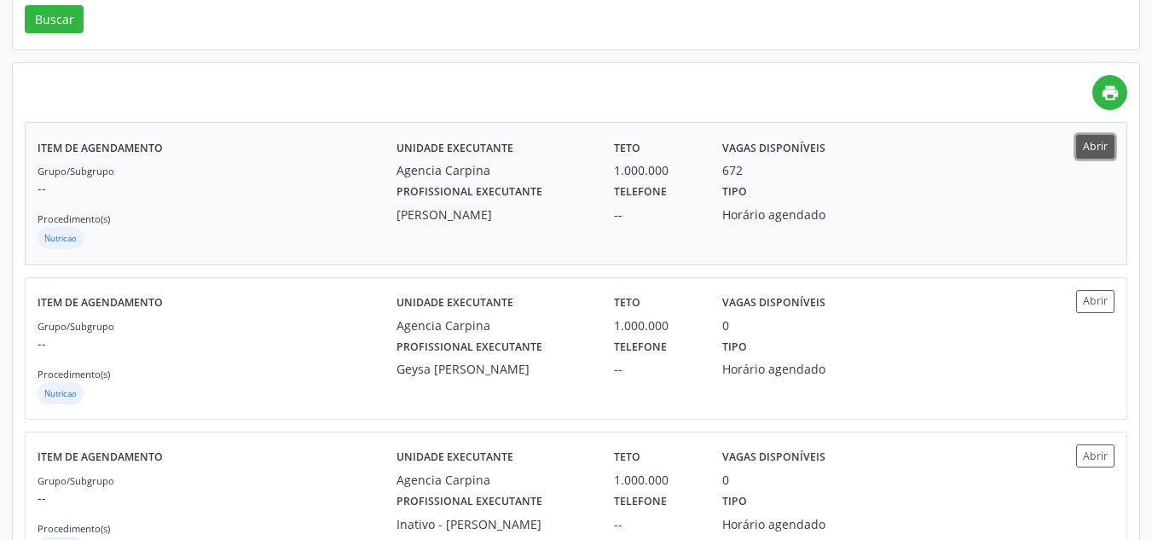
click at [1088, 147] on button "Abrir" at bounding box center [1095, 146] width 38 height 23
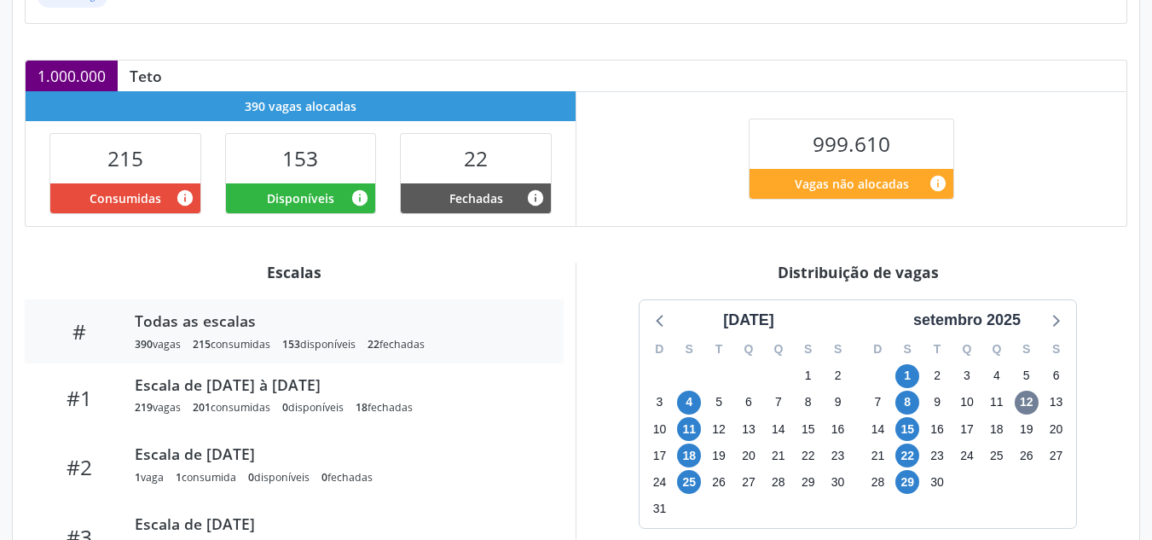
scroll to position [452, 0]
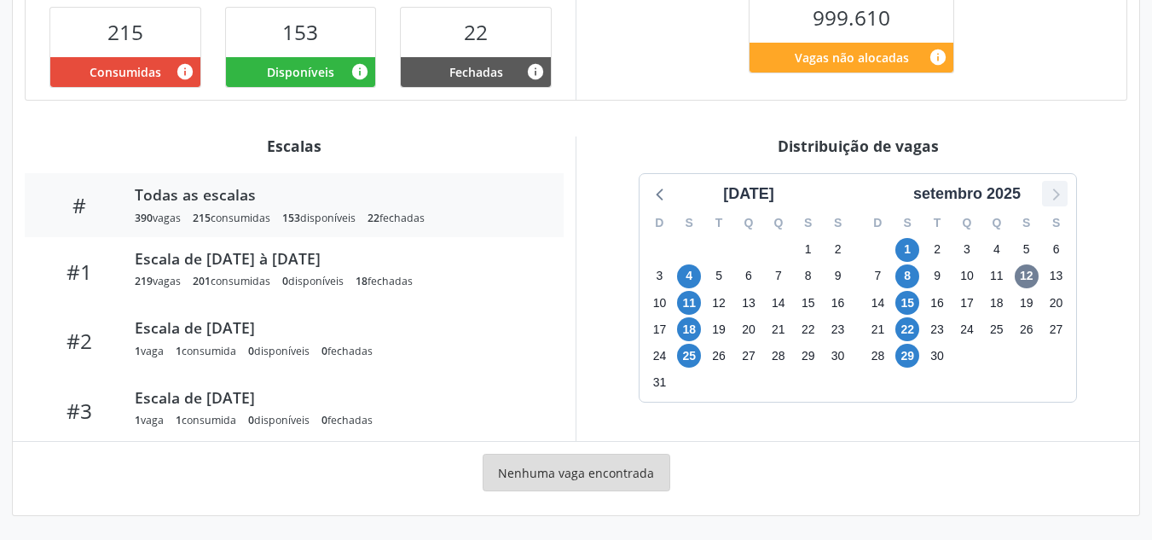
click at [1056, 193] on icon at bounding box center [1055, 193] width 22 height 22
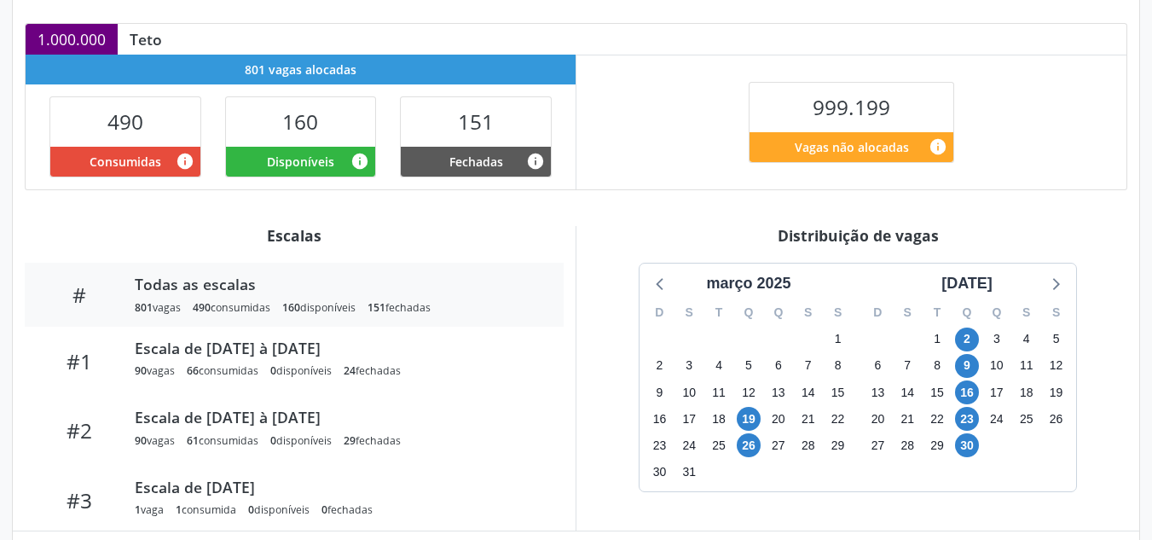
scroll to position [452, 0]
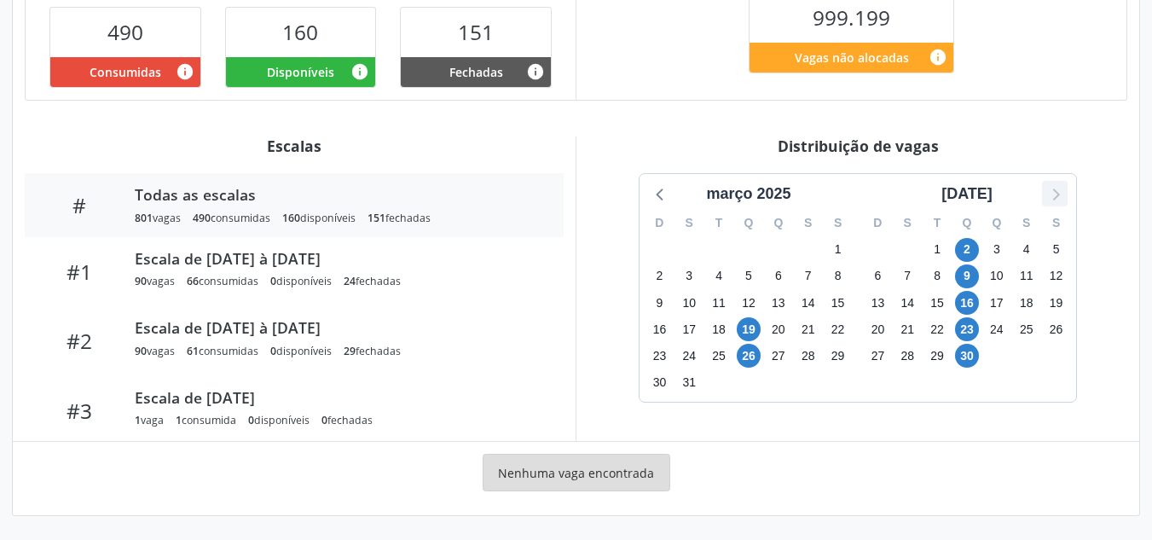
click at [1048, 194] on icon at bounding box center [1055, 193] width 22 height 22
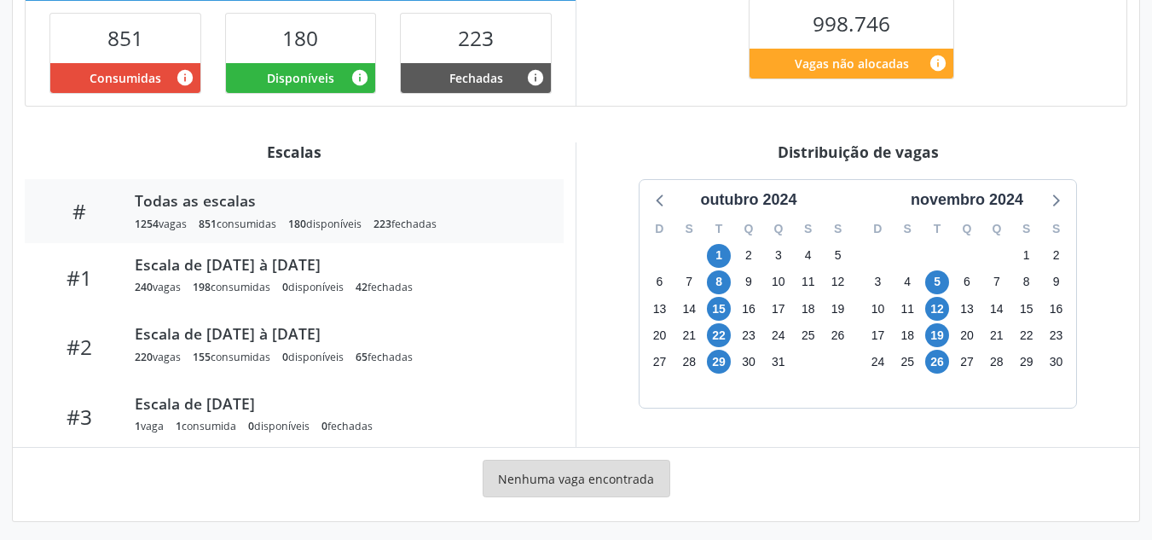
scroll to position [452, 0]
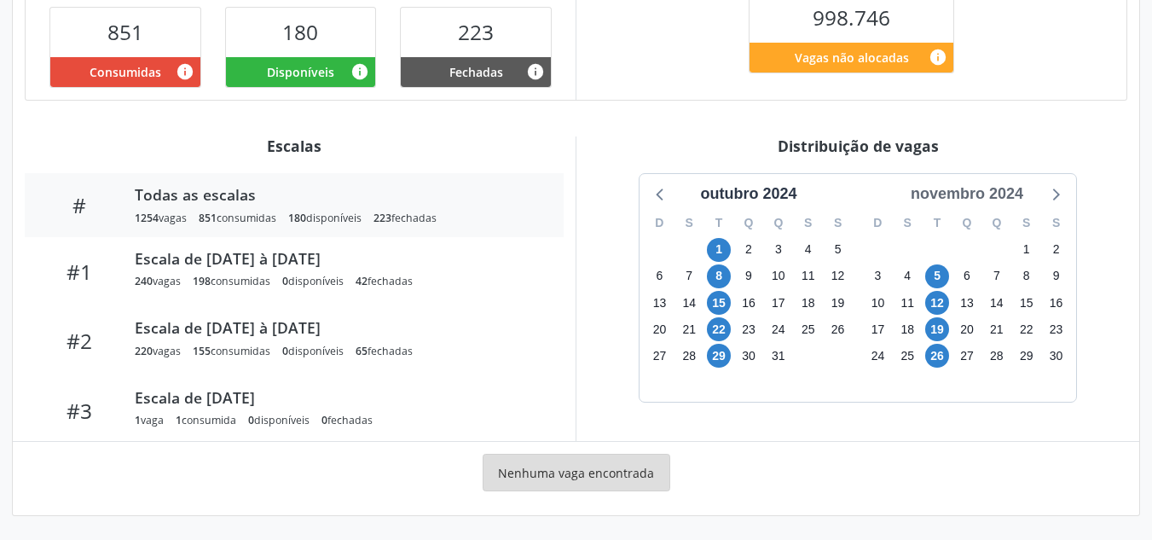
click at [1008, 194] on div "novembro 2024" at bounding box center [967, 193] width 126 height 23
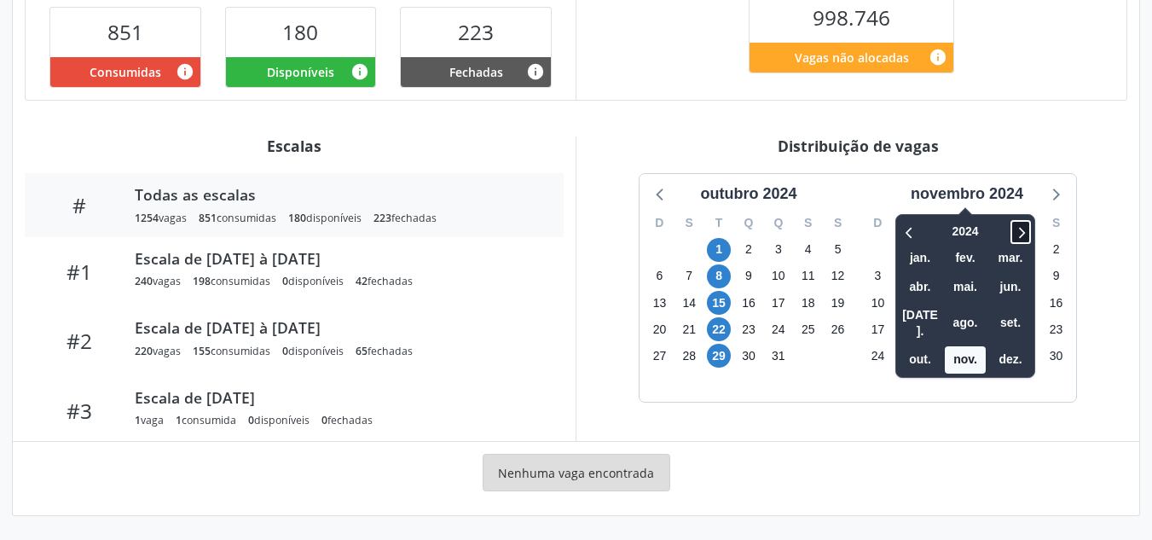
click at [1021, 229] on icon at bounding box center [1020, 232] width 17 height 20
click at [918, 346] on span "out." at bounding box center [920, 359] width 41 height 26
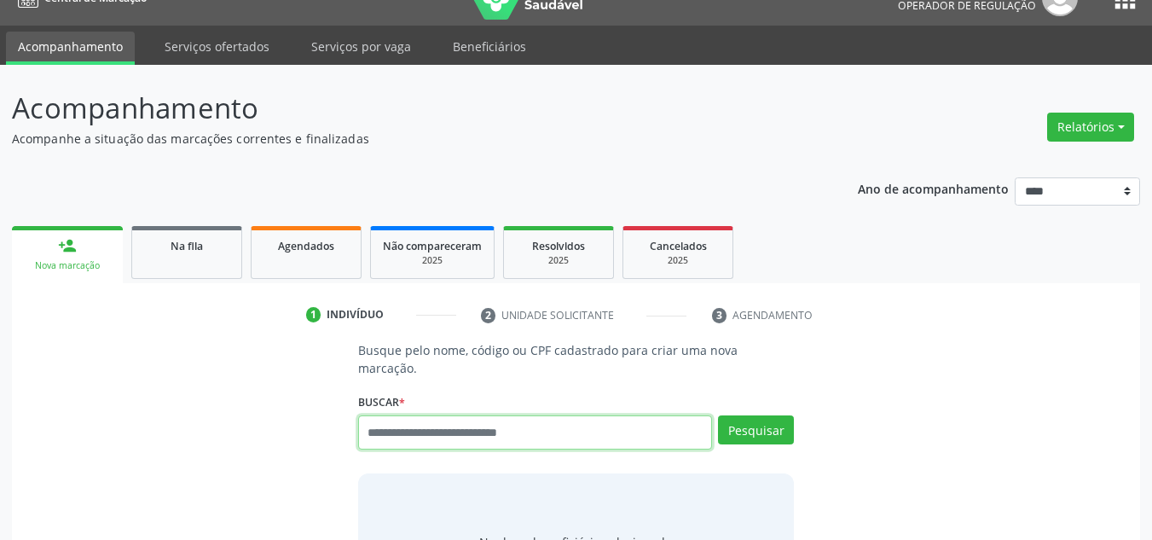
scroll to position [29, 0]
click at [443, 420] on input "text" at bounding box center [535, 432] width 355 height 34
type input "**********"
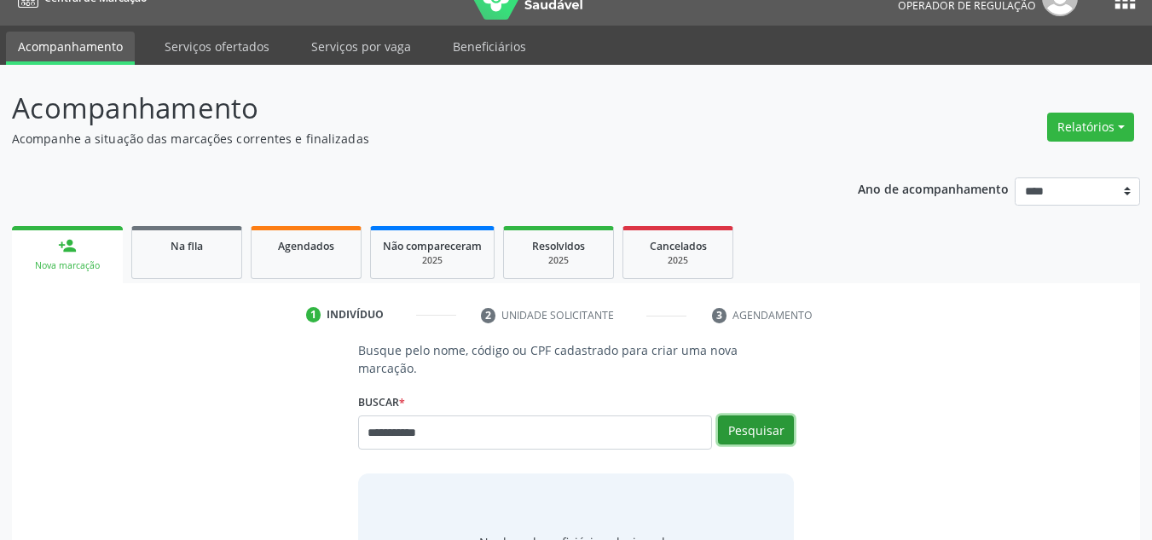
click at [758, 415] on button "Pesquisar" at bounding box center [756, 429] width 76 height 29
type input "**********"
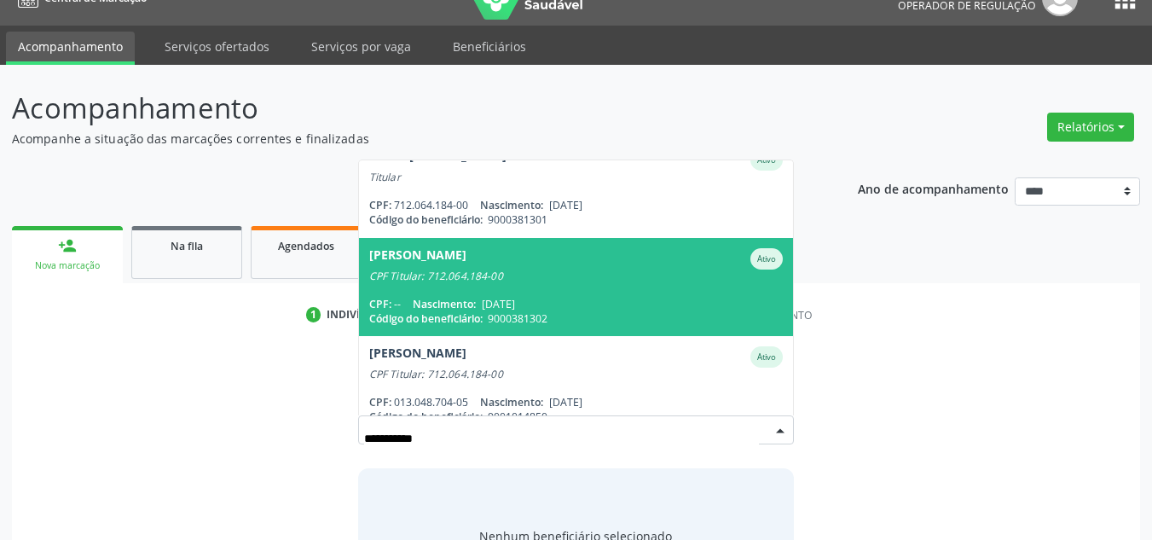
scroll to position [40, 0]
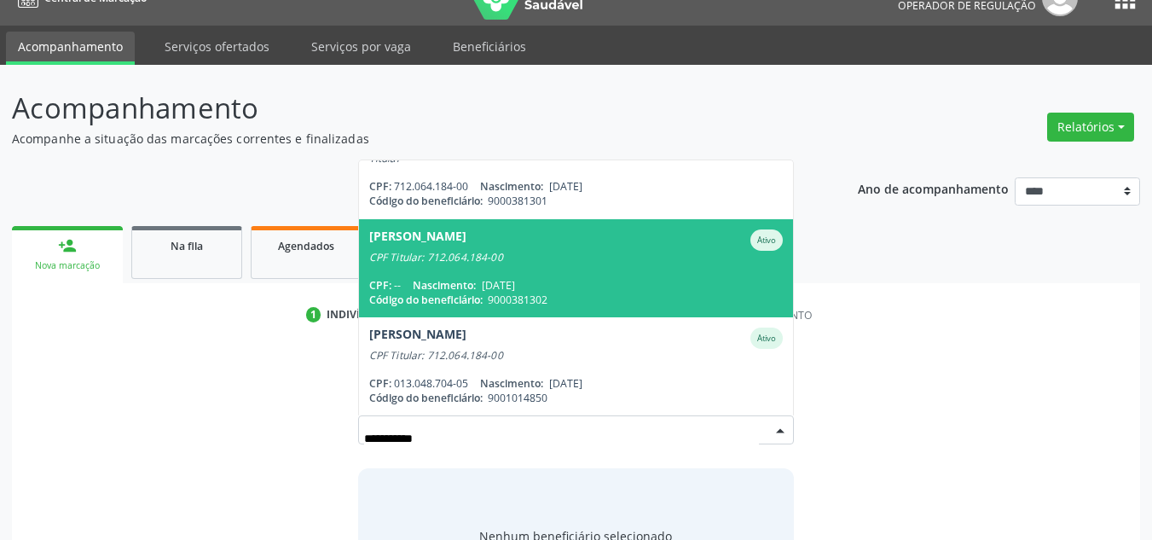
click at [515, 278] on span "[DATE]" at bounding box center [498, 285] width 33 height 14
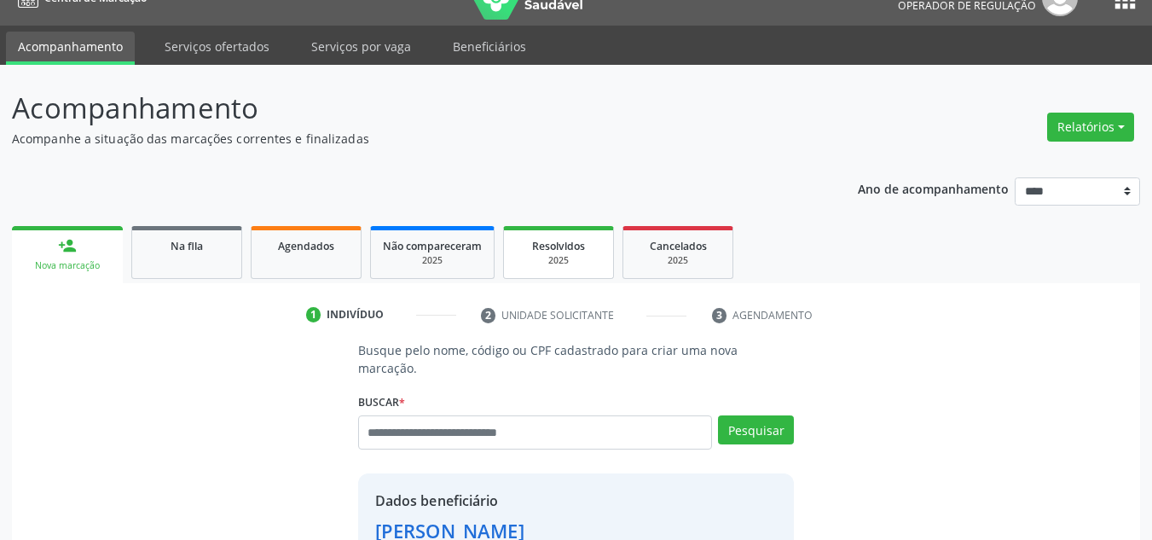
scroll to position [361, 0]
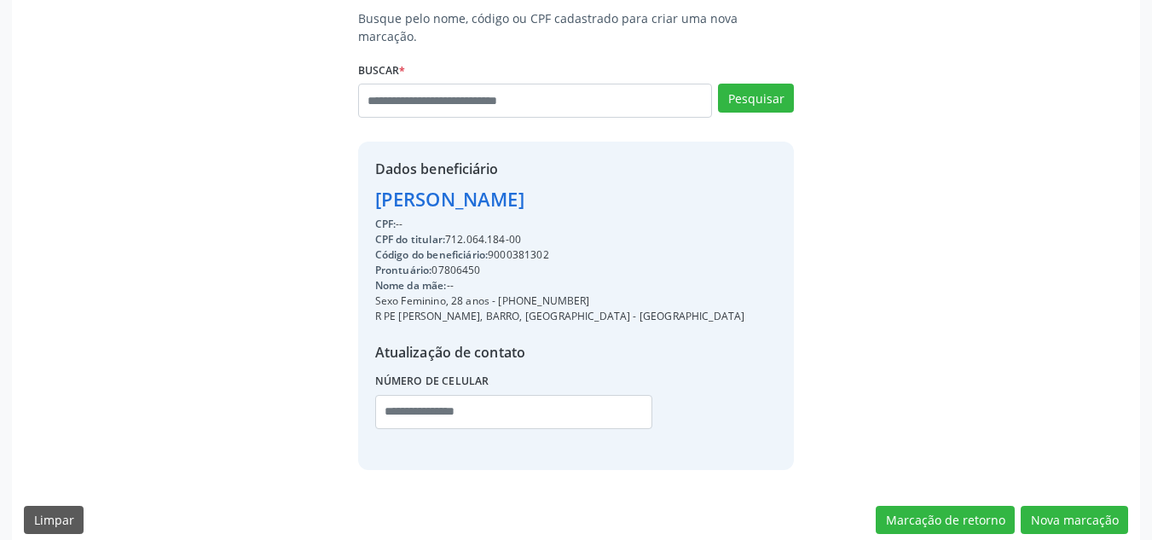
drag, startPoint x: 588, startPoint y: 280, endPoint x: 494, endPoint y: 285, distance: 93.9
click at [494, 293] on div "Sexo Feminino, 28 anos - (81) 98638-7417" at bounding box center [560, 300] width 370 height 15
copy div "- (81) 98638-7417"
click at [489, 406] on input "text" at bounding box center [513, 412] width 277 height 34
paste input "**********"
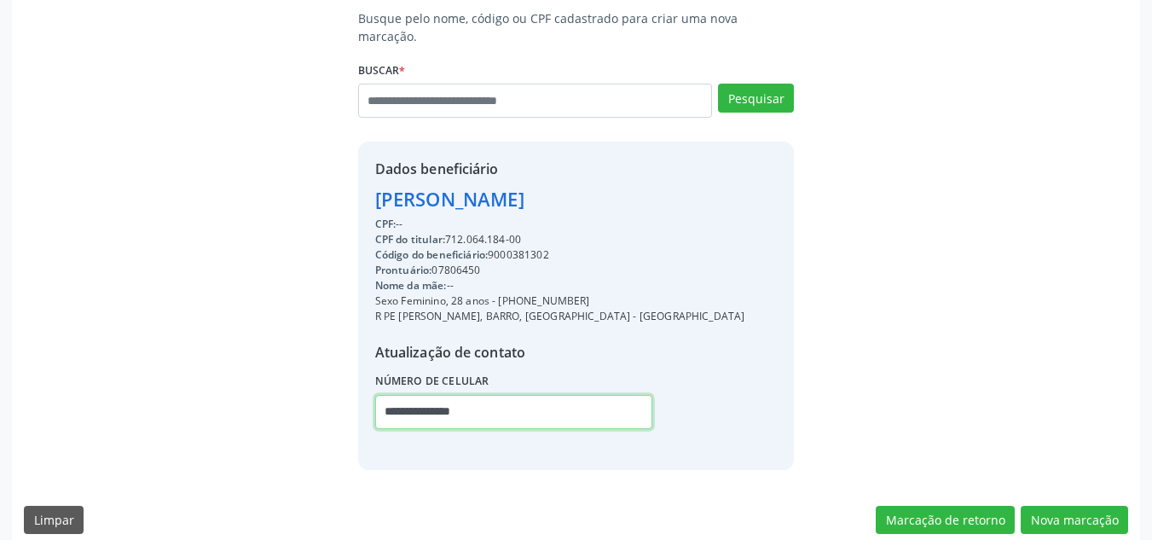
type input "**********"
click at [866, 252] on div "Busque pelo nome, código ou CPF cadastrado para criar uma nova marcação. Buscar…" at bounding box center [576, 239] width 1104 height 460
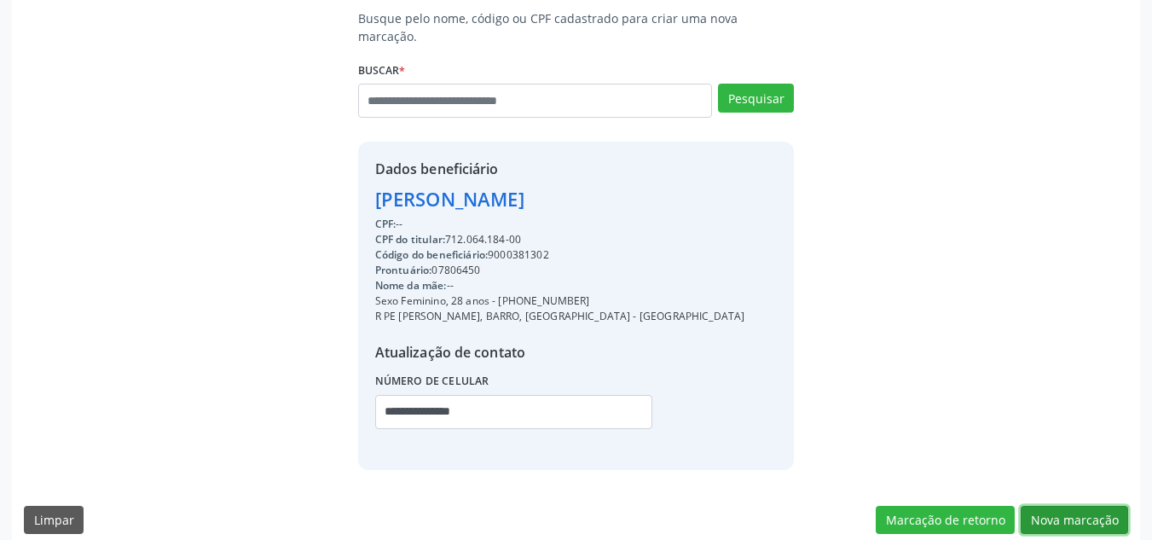
drag, startPoint x: 1065, startPoint y: 496, endPoint x: 569, endPoint y: 282, distance: 540.5
click at [1041, 506] on button "Nova marcação" at bounding box center [1074, 520] width 107 height 29
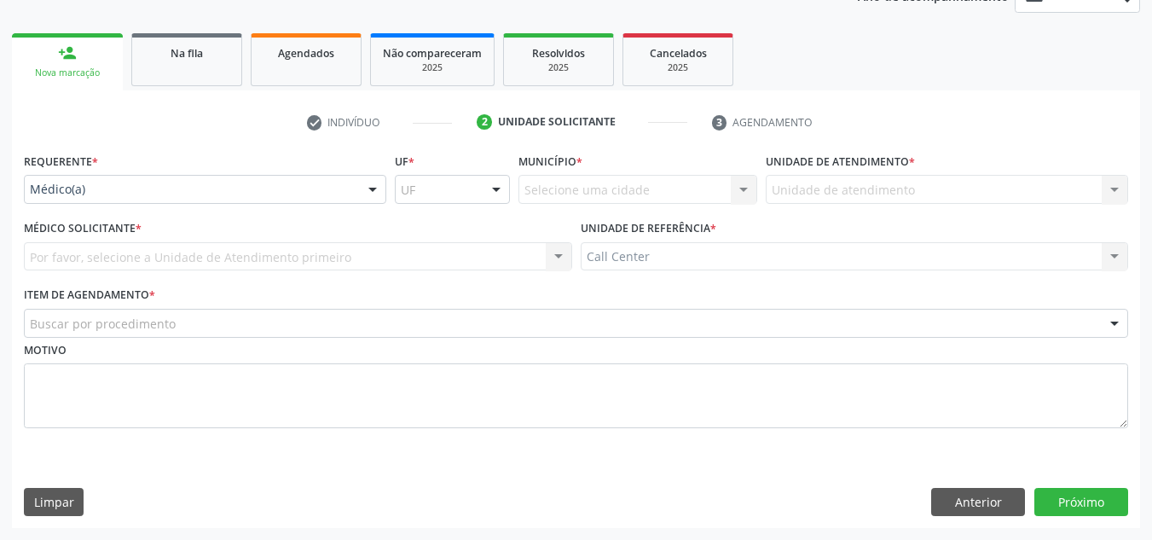
scroll to position [222, 0]
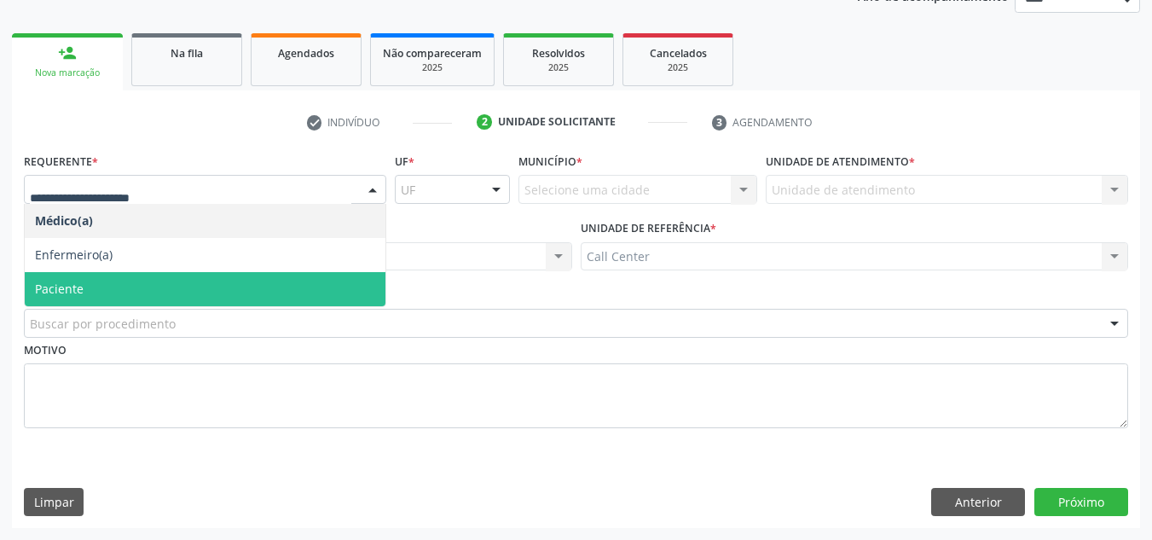
click at [110, 285] on span "Paciente" at bounding box center [205, 289] width 361 height 34
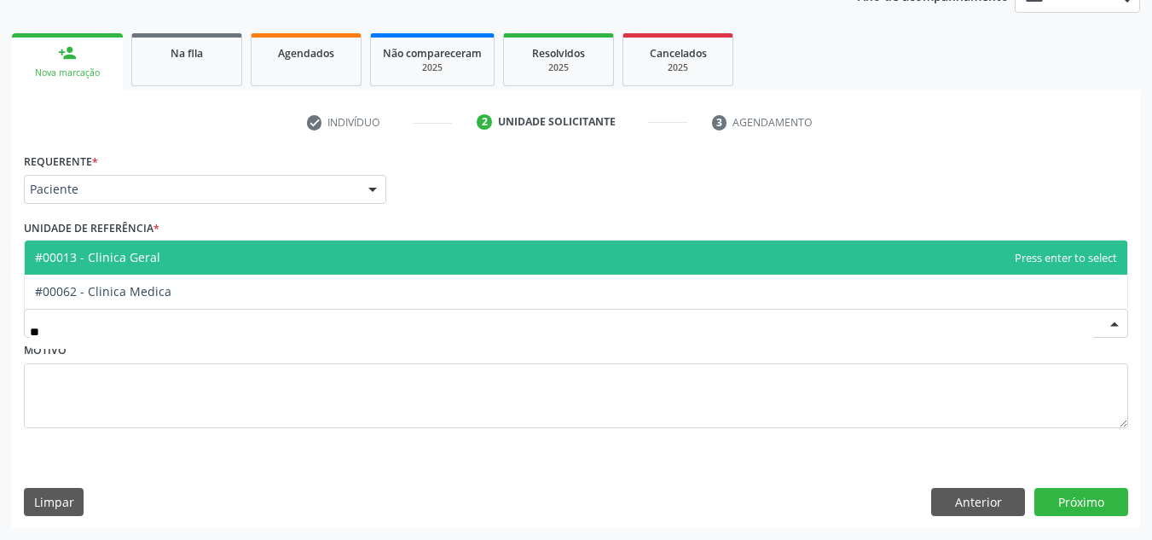
type input "***"
click at [164, 266] on span "#00013 - Clinica Geral" at bounding box center [576, 257] width 1103 height 34
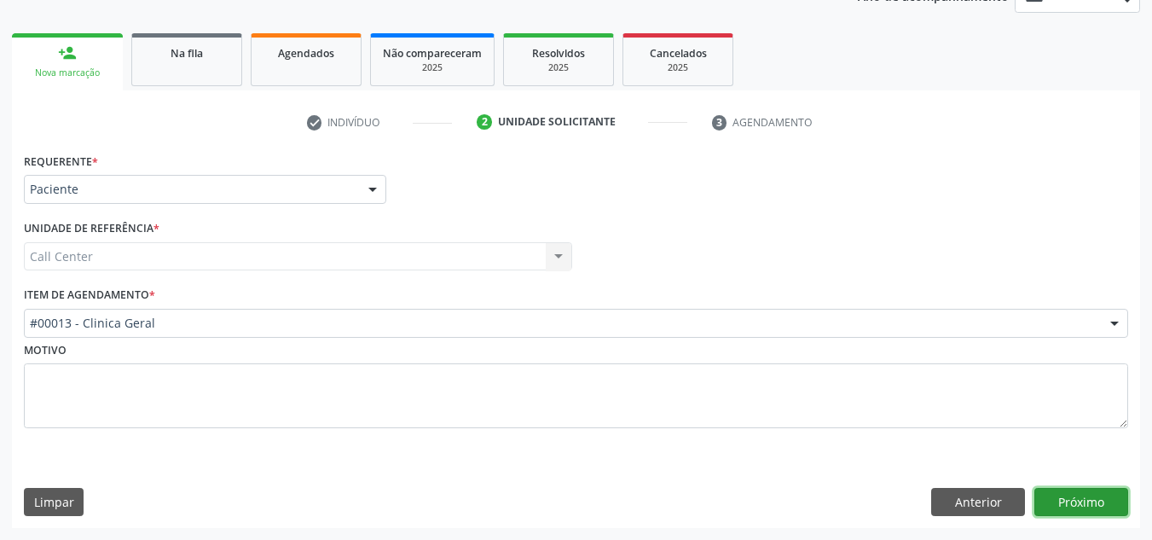
click at [1101, 509] on button "Próximo" at bounding box center [1081, 502] width 94 height 29
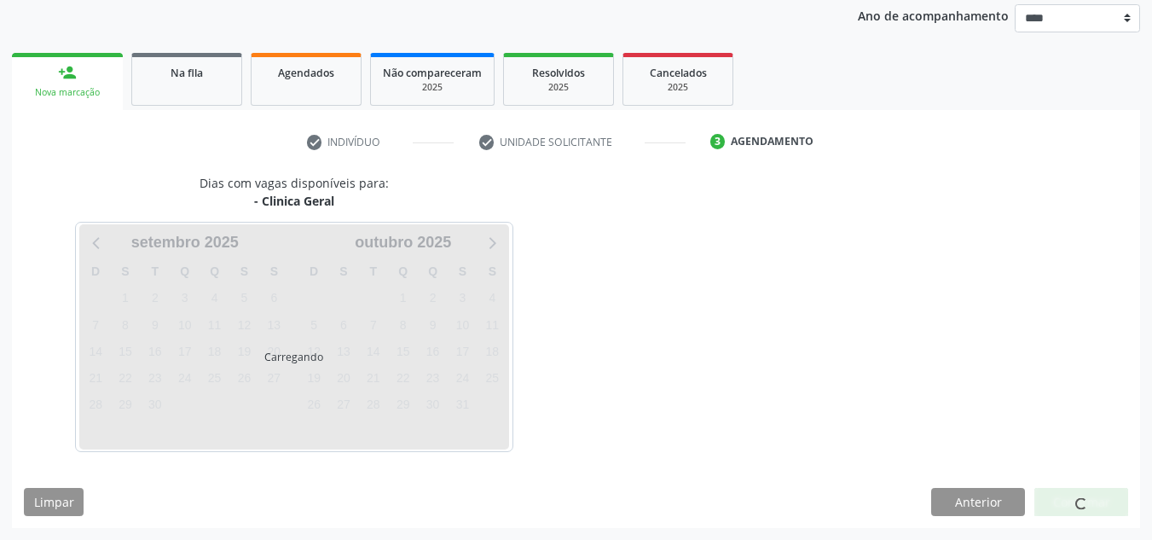
scroll to position [202, 0]
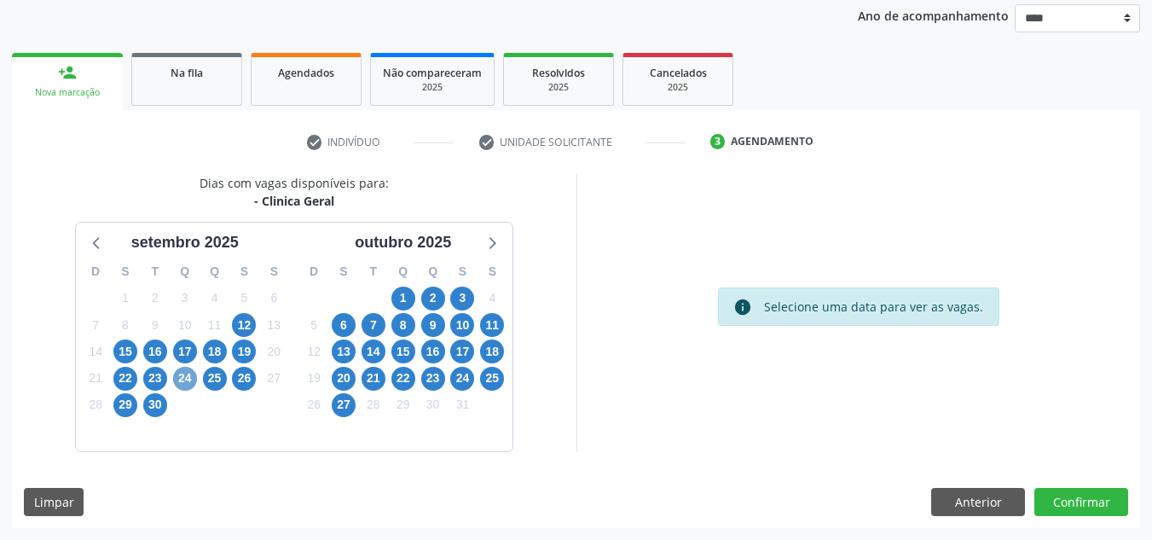
click at [182, 380] on span "24" at bounding box center [185, 379] width 24 height 24
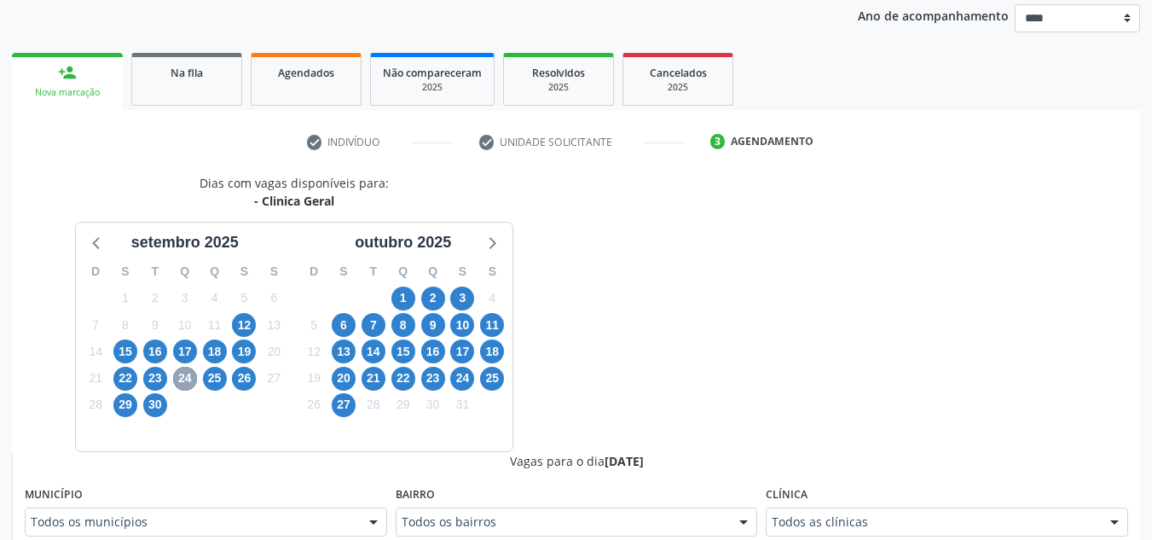
scroll to position [543, 0]
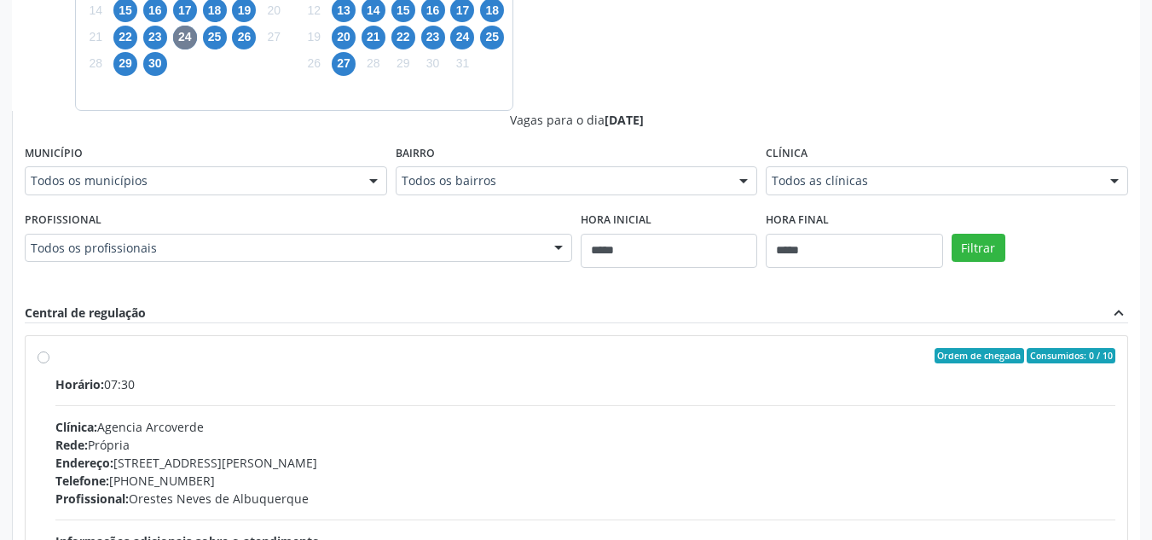
drag, startPoint x: 488, startPoint y: 244, endPoint x: 439, endPoint y: 246, distance: 48.6
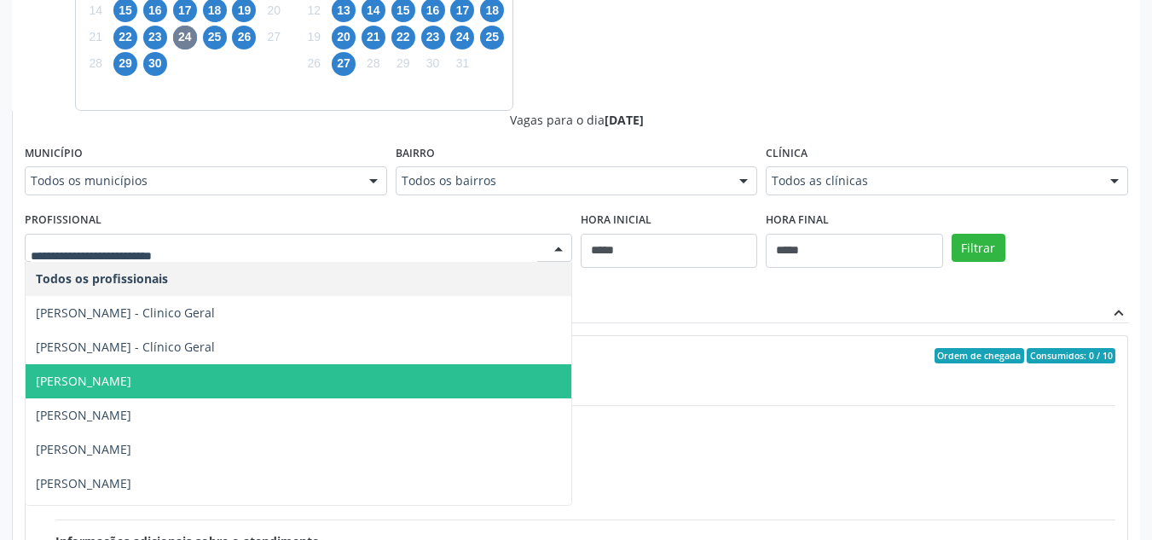
click at [287, 369] on span "Elias Jose de Melo" at bounding box center [299, 381] width 546 height 34
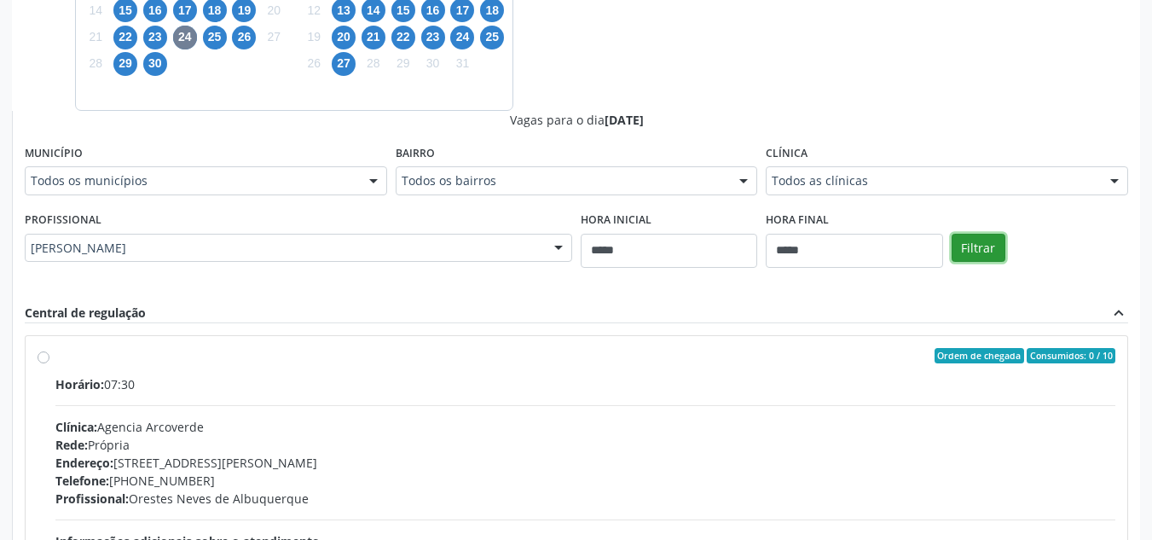
drag, startPoint x: 989, startPoint y: 243, endPoint x: 923, endPoint y: 233, distance: 67.3
click at [988, 243] on button "Filtrar" at bounding box center [979, 248] width 54 height 29
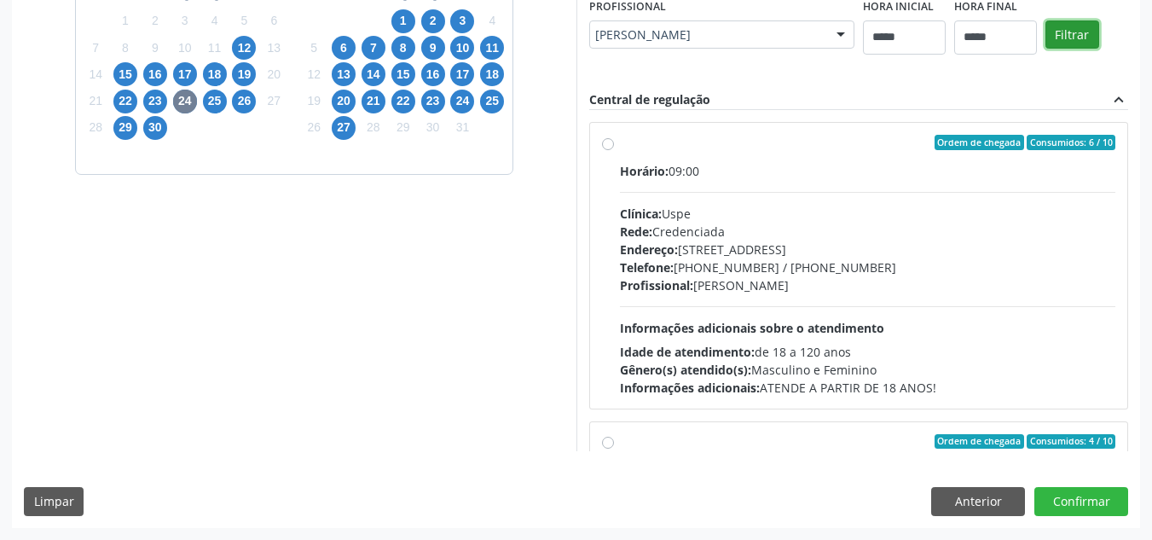
scroll to position [479, 0]
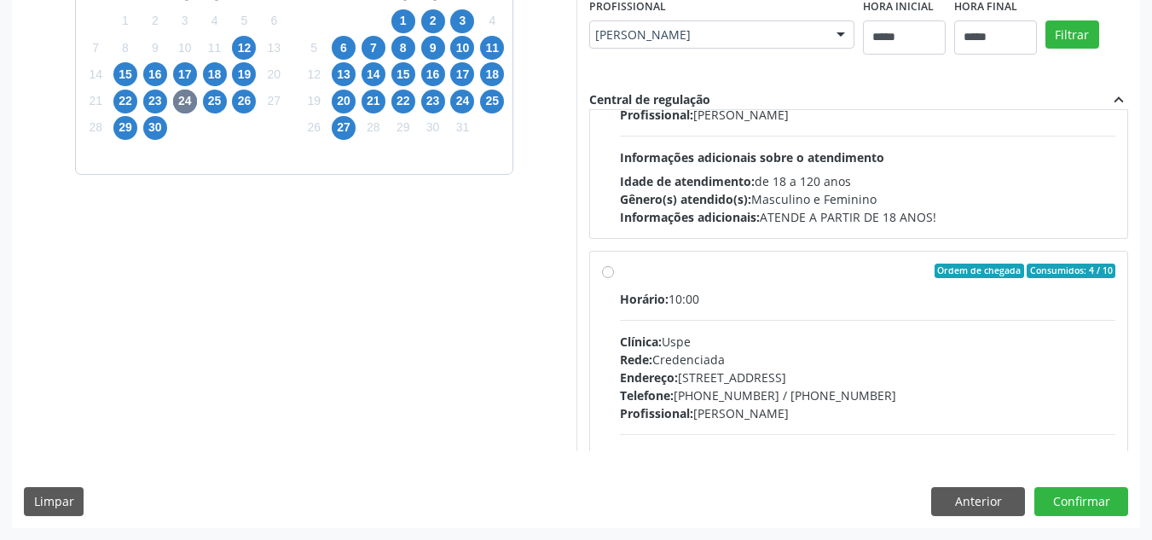
click at [669, 281] on label "Ordem de chegada Consumidos: 4 / 10 Horário: 10:00 Clínica: Uspe Rede: Credenci…" at bounding box center [868, 394] width 496 height 262
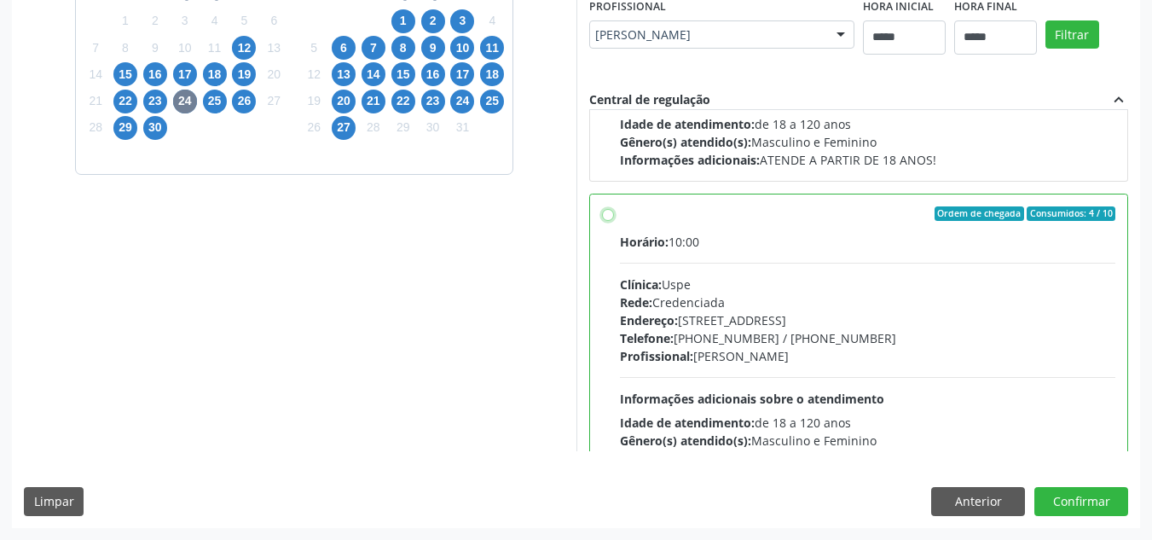
scroll to position [426, 0]
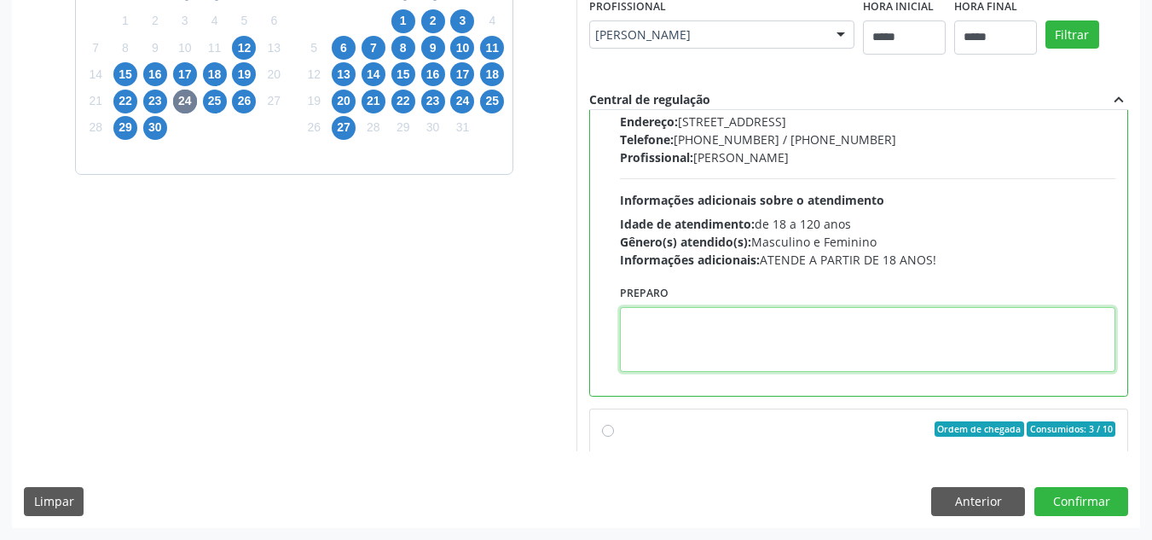
click at [775, 344] on textarea at bounding box center [868, 339] width 496 height 65
paste textarea "**********"
type textarea "**********"
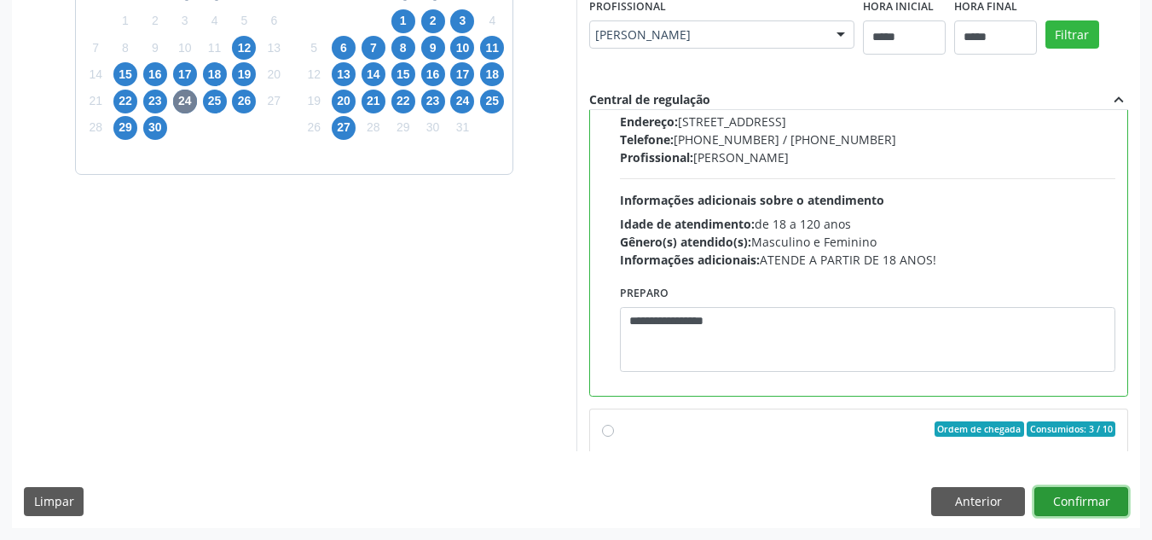
click at [1095, 502] on button "Confirmar" at bounding box center [1081, 501] width 94 height 29
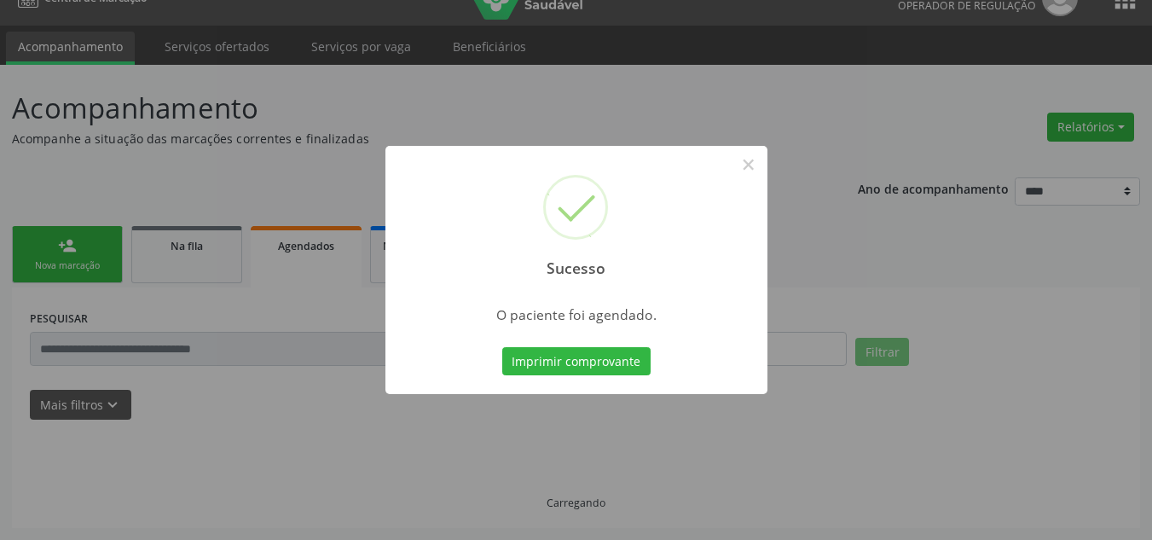
scroll to position [29, 0]
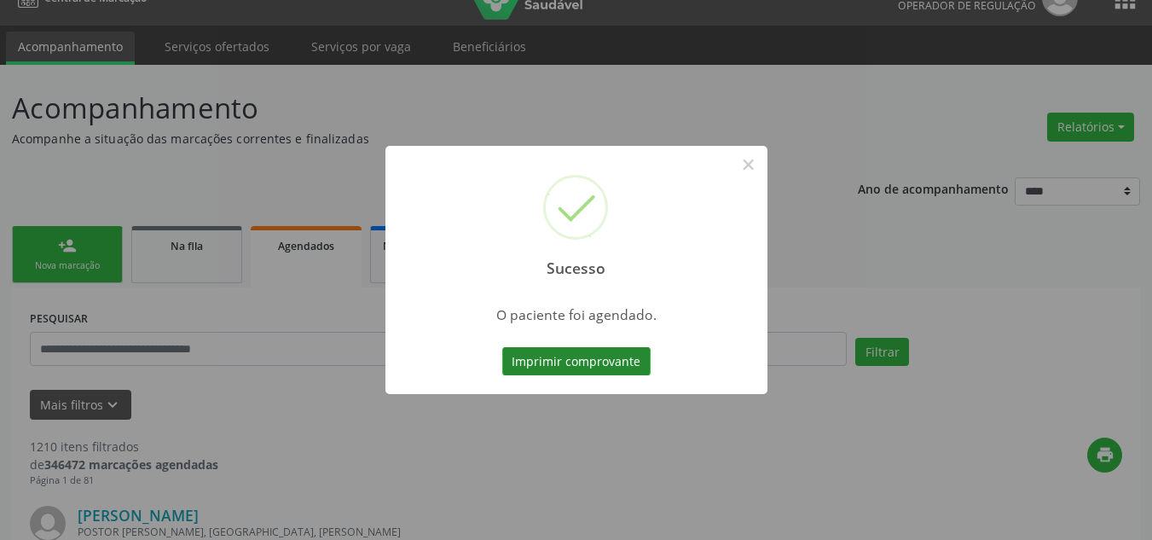
click at [628, 357] on button "Imprimir comprovante" at bounding box center [576, 361] width 148 height 29
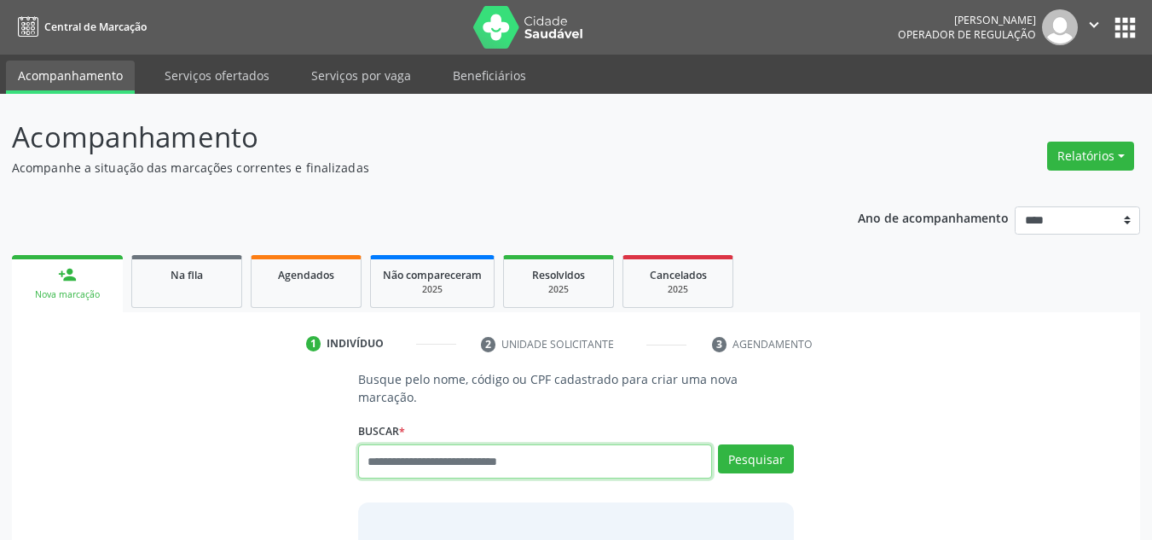
scroll to position [29, 0]
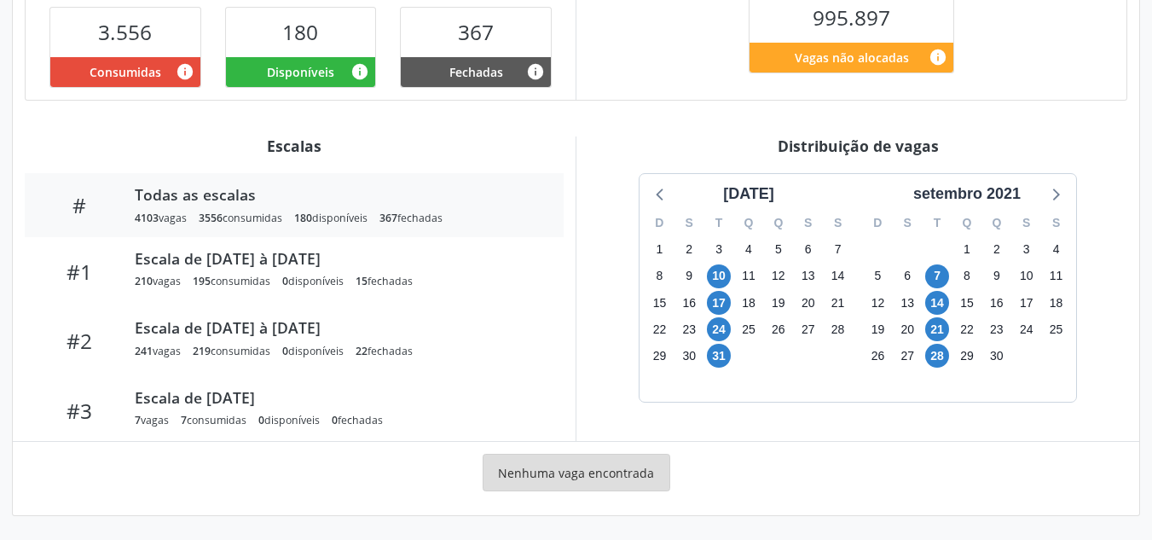
scroll to position [452, 0]
drag, startPoint x: 998, startPoint y: 187, endPoint x: 1005, endPoint y: 211, distance: 25.1
click at [998, 188] on div "setembro 2021" at bounding box center [966, 193] width 121 height 23
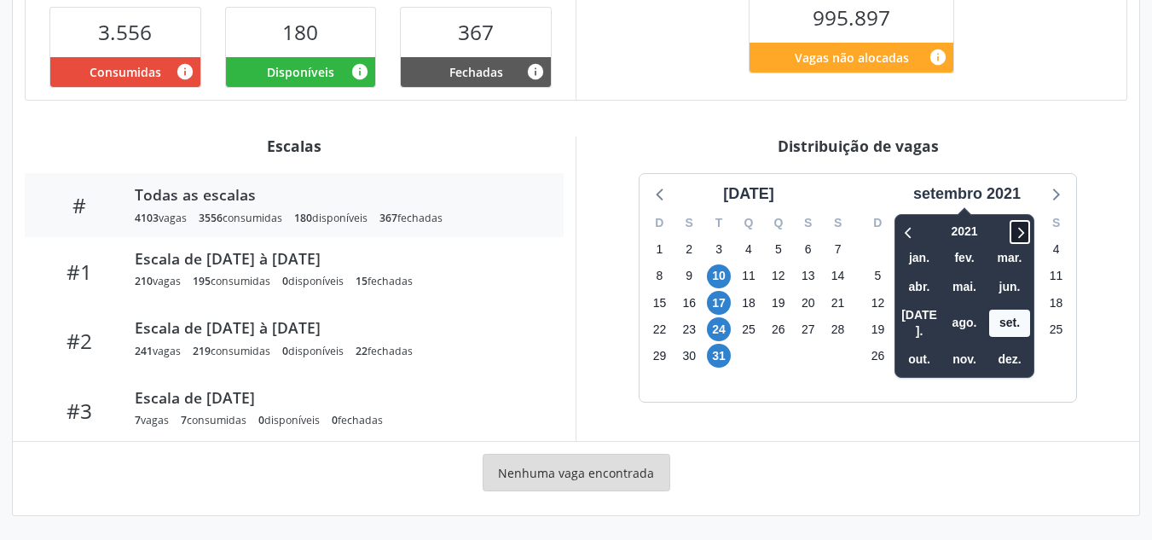
click at [1018, 230] on icon at bounding box center [1019, 232] width 17 height 20
click at [1018, 231] on icon at bounding box center [1019, 232] width 17 height 20
click at [917, 348] on span "out." at bounding box center [919, 359] width 41 height 26
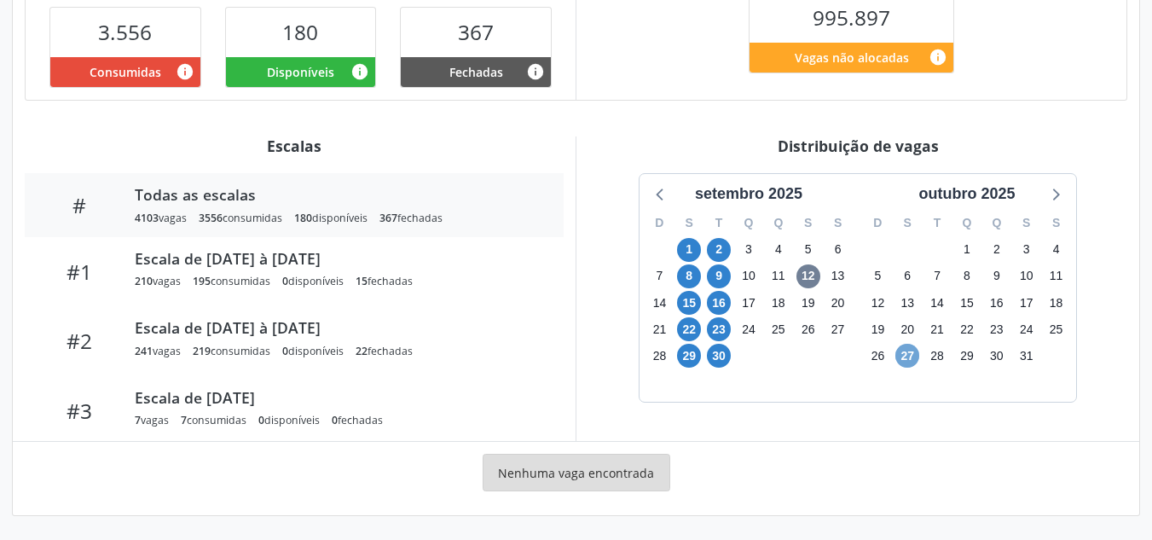
click at [905, 356] on span "27" at bounding box center [907, 356] width 24 height 24
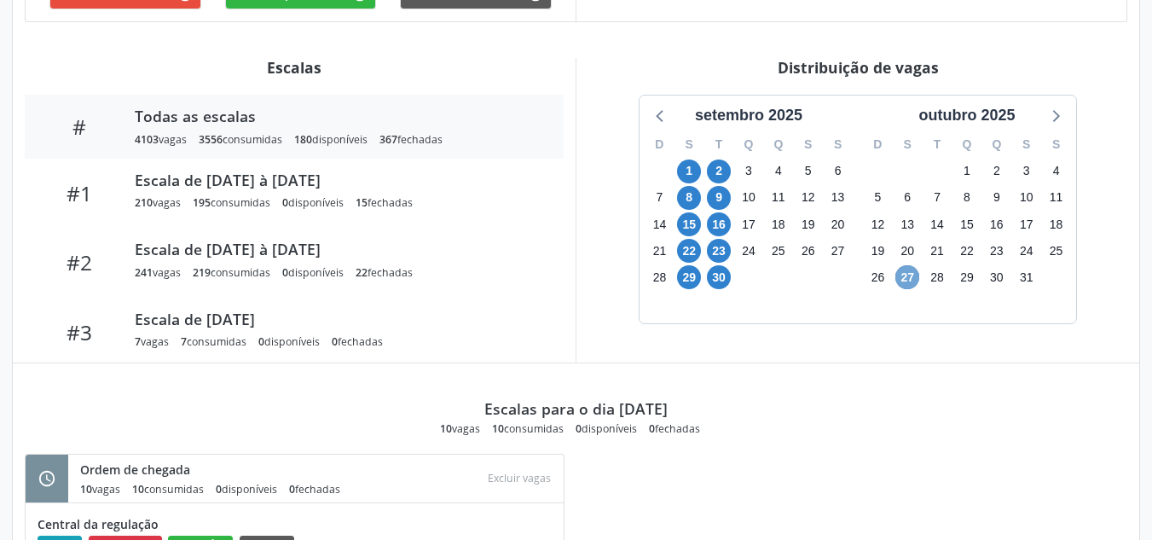
scroll to position [529, 0]
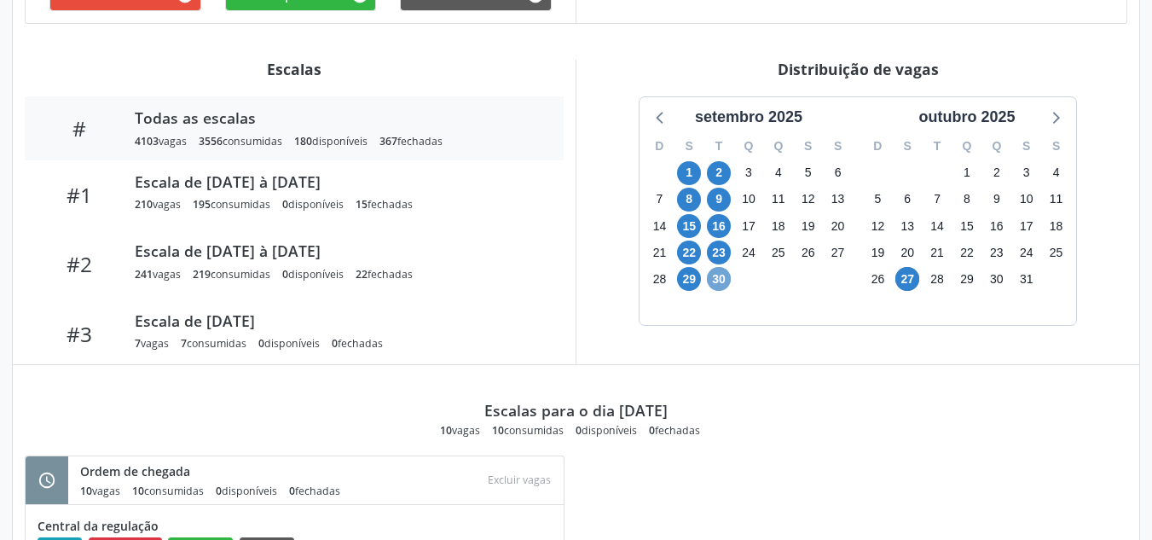
click at [723, 281] on span "30" at bounding box center [719, 279] width 24 height 24
click at [691, 229] on span "15" at bounding box center [689, 226] width 24 height 24
click at [722, 230] on span "16" at bounding box center [719, 226] width 24 height 24
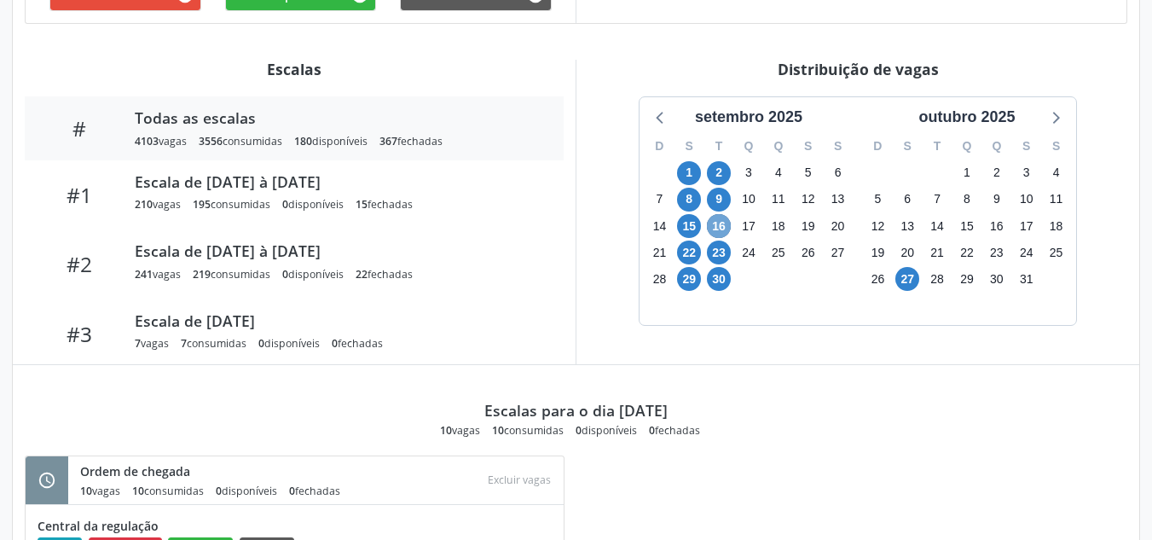
click at [722, 230] on span "16" at bounding box center [719, 226] width 24 height 24
click at [1053, 119] on icon at bounding box center [1055, 117] width 22 height 22
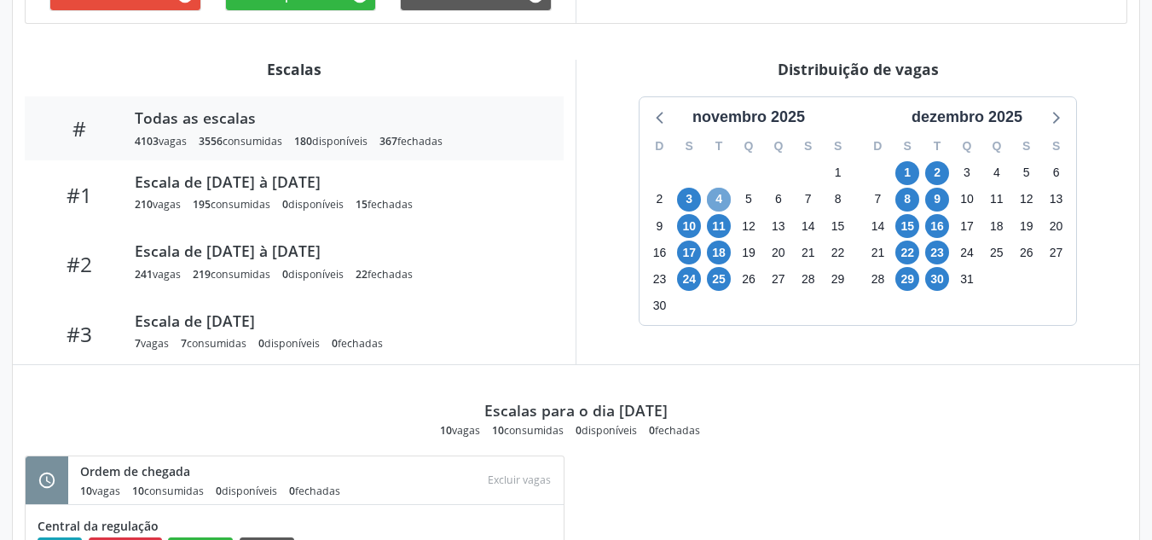
click at [721, 203] on span "4" at bounding box center [719, 200] width 24 height 24
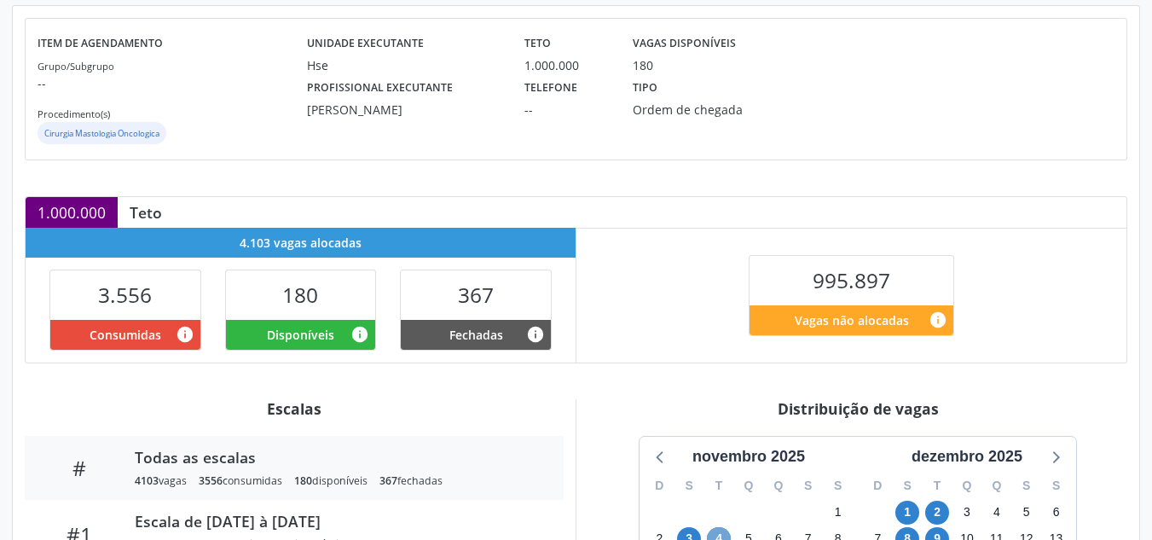
scroll to position [188, 0]
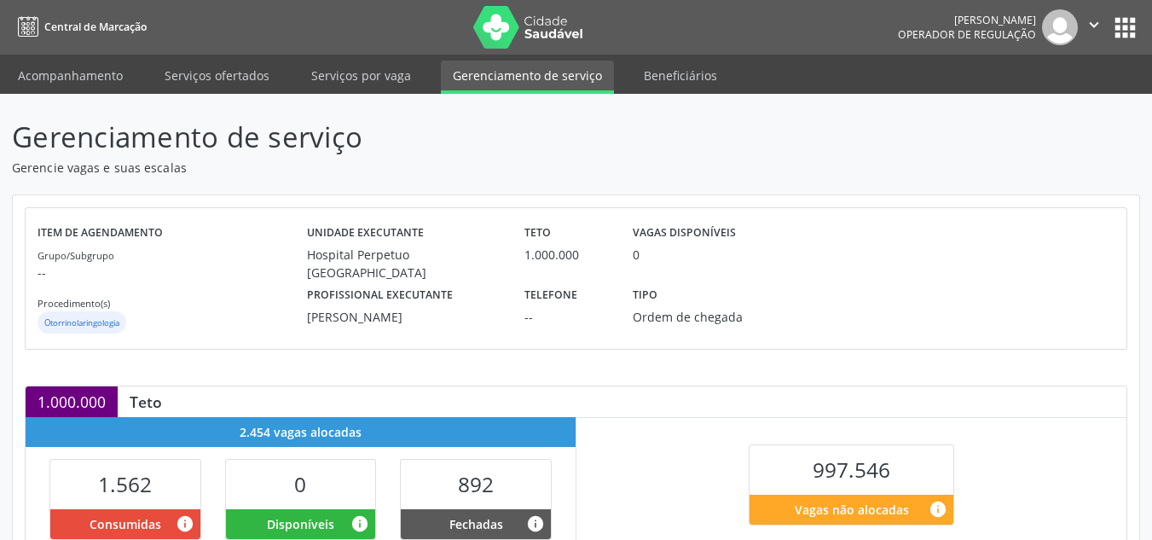
scroll to position [452, 0]
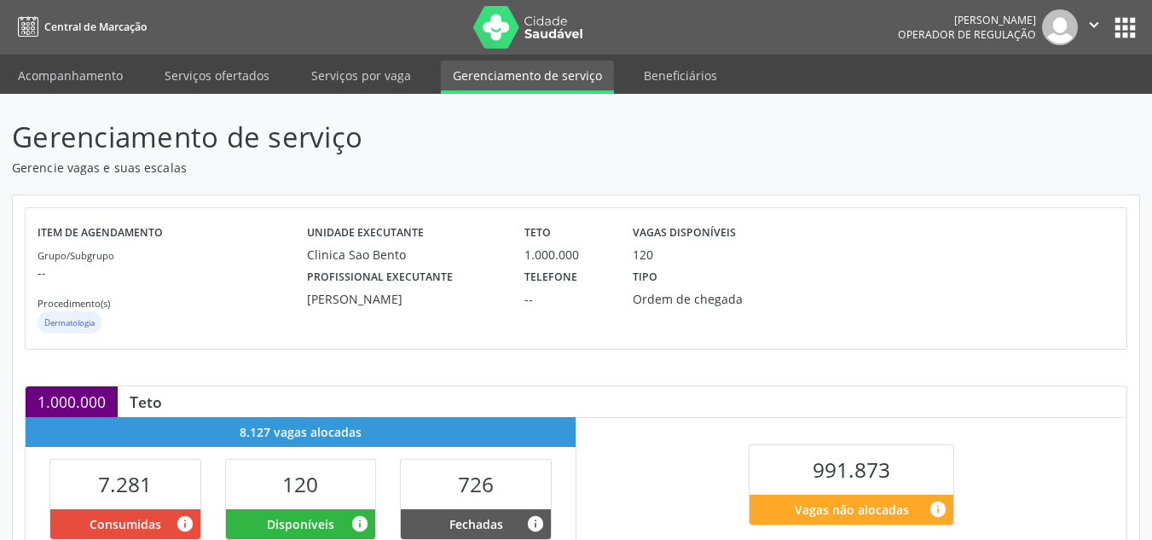
scroll to position [452, 0]
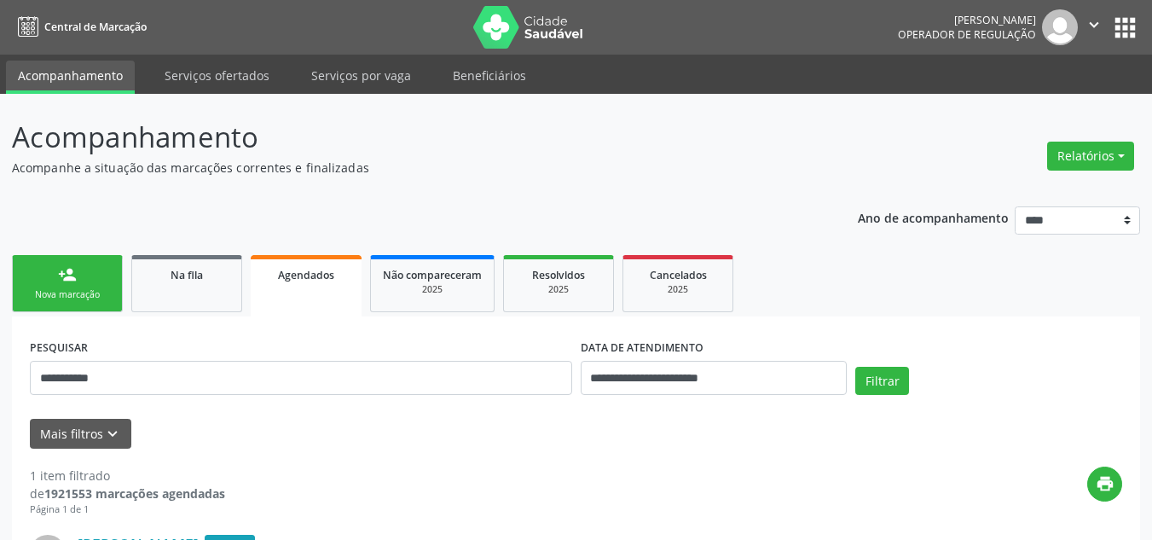
scroll to position [252, 0]
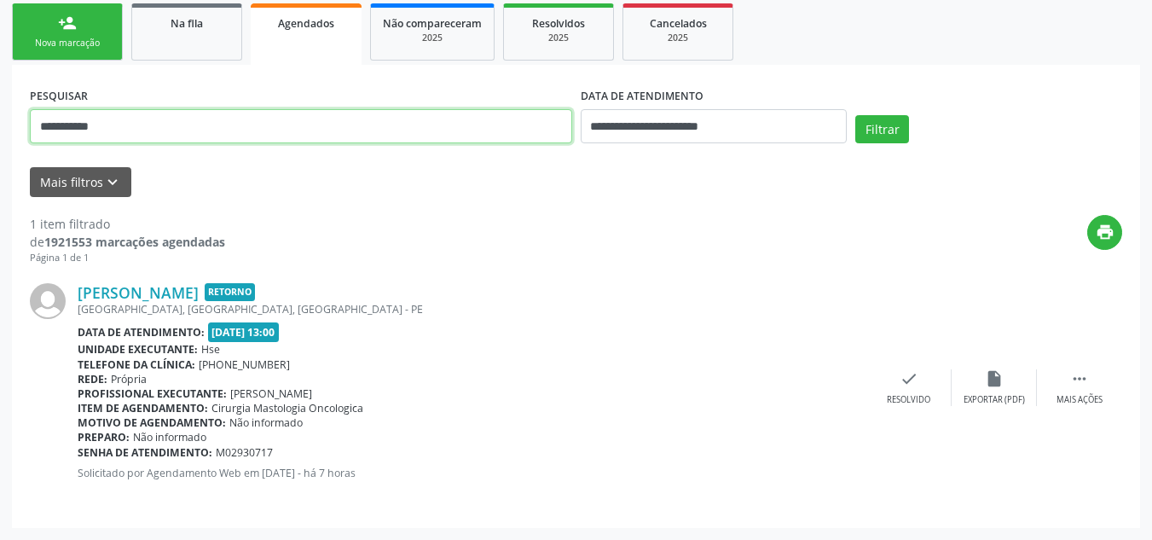
drag, startPoint x: 0, startPoint y: 130, endPoint x: 13, endPoint y: 115, distance: 19.3
click at [8, 118] on div "**********" at bounding box center [576, 191] width 1152 height 698
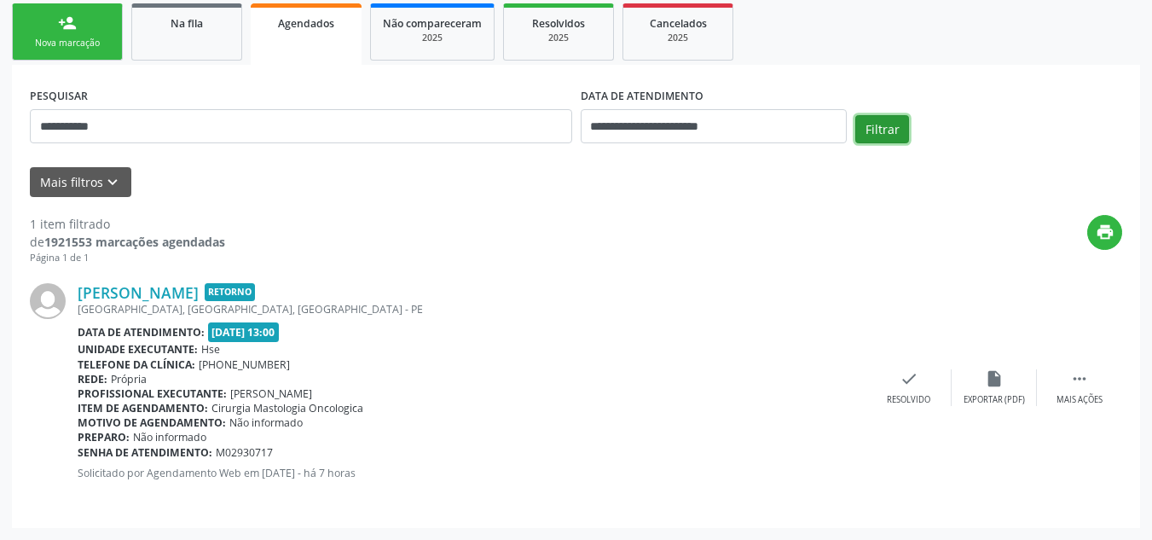
drag, startPoint x: 889, startPoint y: 118, endPoint x: 811, endPoint y: 136, distance: 79.6
click at [871, 121] on button "Filtrar" at bounding box center [882, 129] width 54 height 29
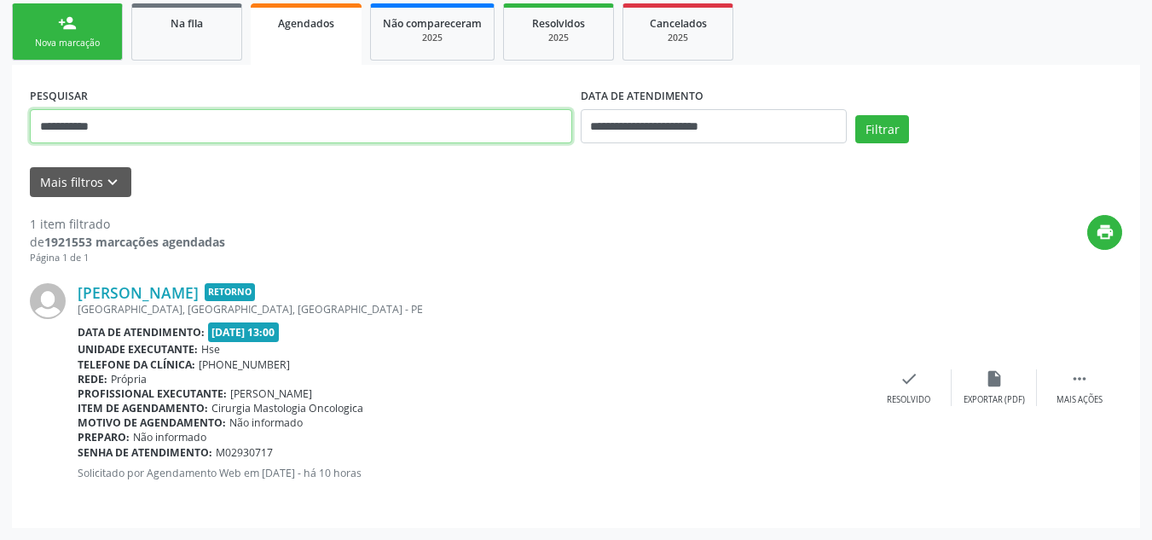
paste input "text"
type input "**********"
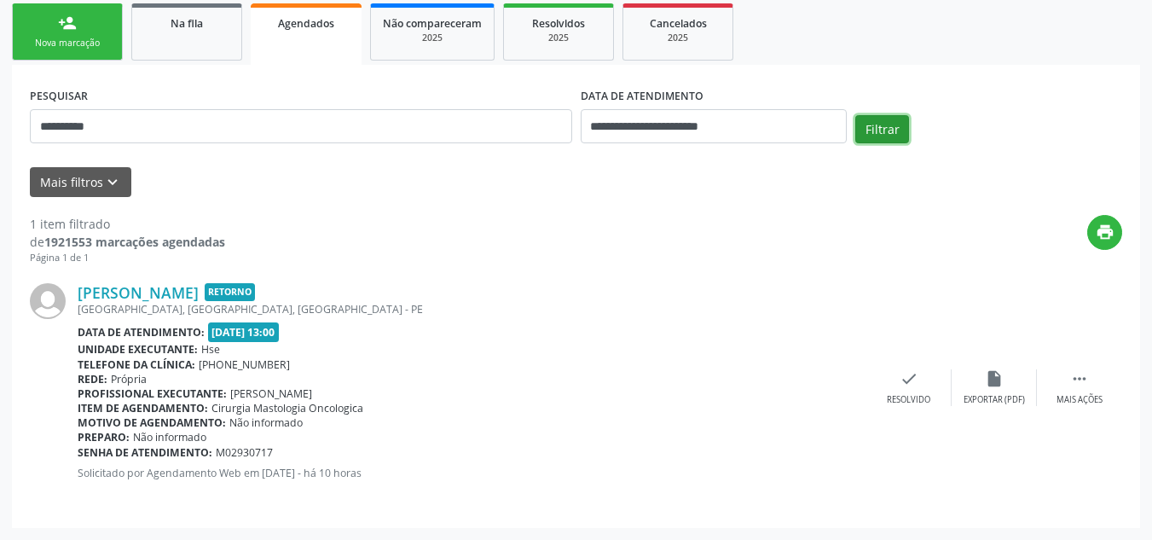
click at [887, 119] on button "Filtrar" at bounding box center [882, 129] width 54 height 29
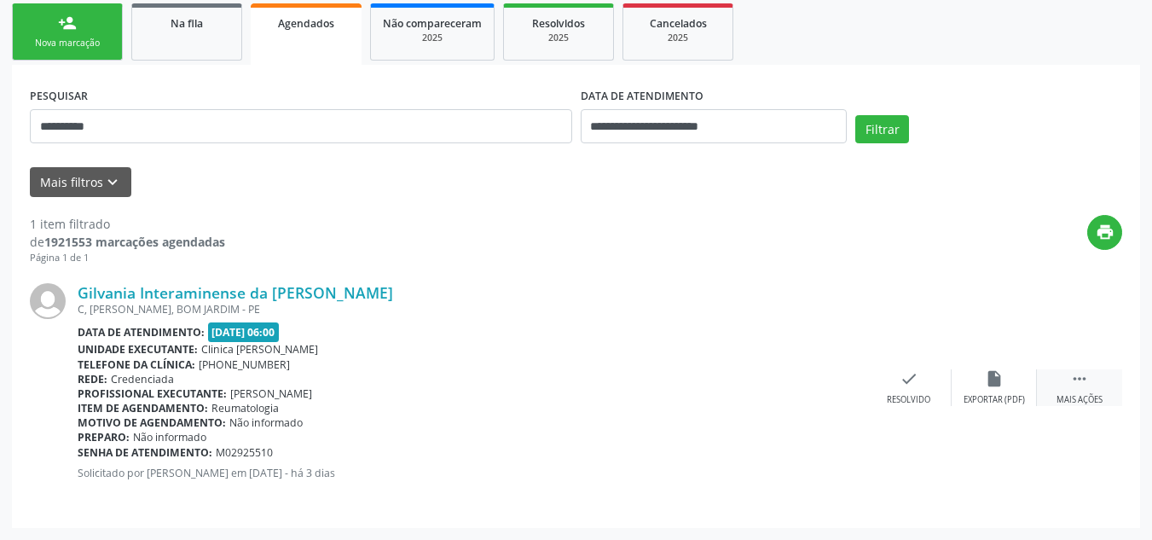
drag, startPoint x: 1087, startPoint y: 376, endPoint x: 1079, endPoint y: 375, distance: 8.6
click at [1086, 376] on icon "" at bounding box center [1079, 378] width 19 height 19
click at [831, 377] on div "cancel Cancelar" at bounding box center [823, 387] width 85 height 37
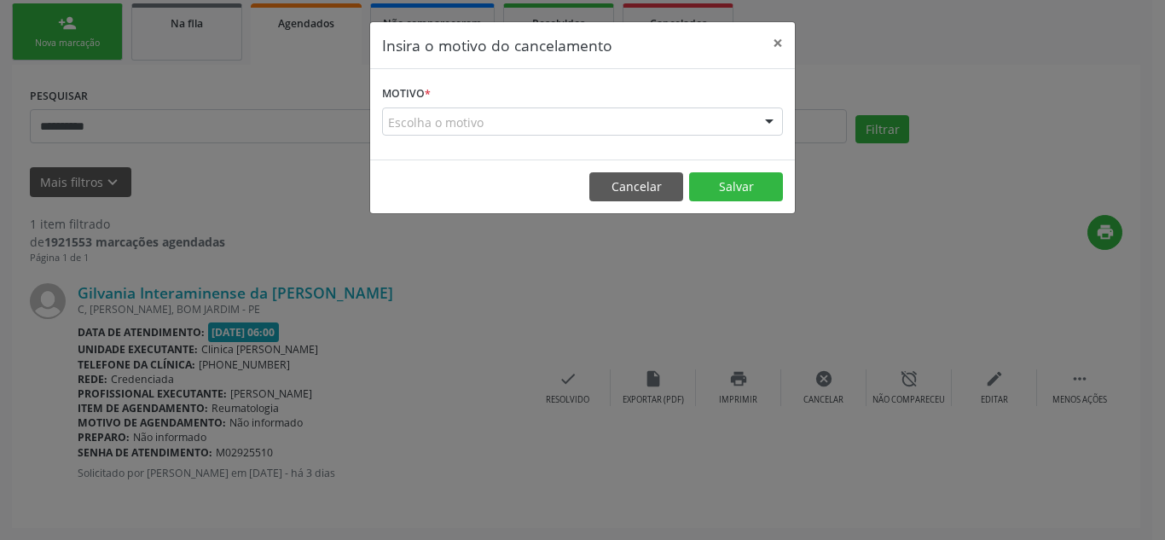
click at [514, 130] on div "Escolha o motivo" at bounding box center [582, 121] width 401 height 29
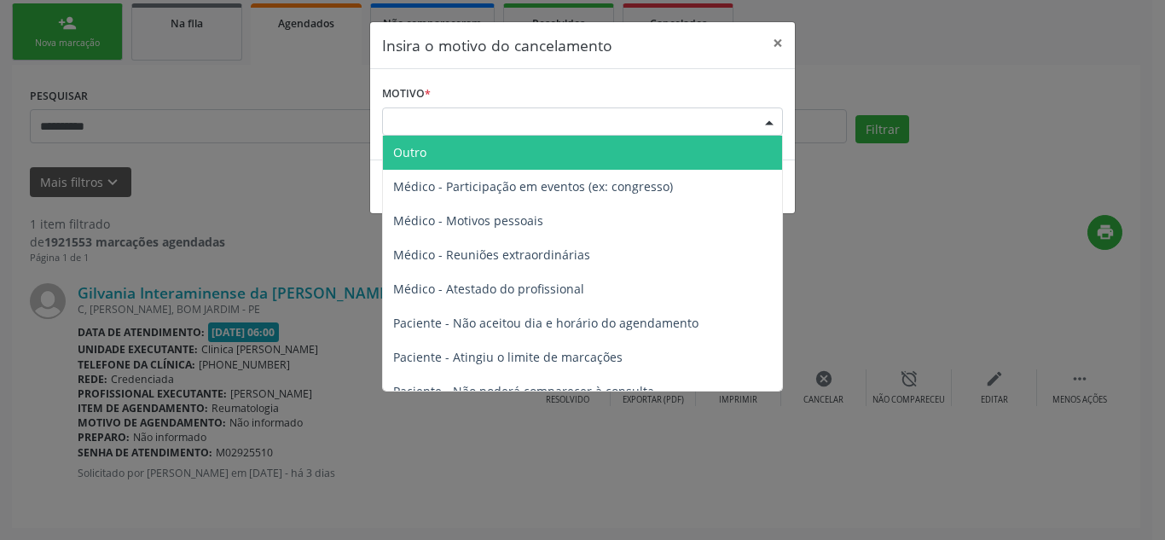
click at [491, 154] on span "Outro" at bounding box center [582, 153] width 399 height 34
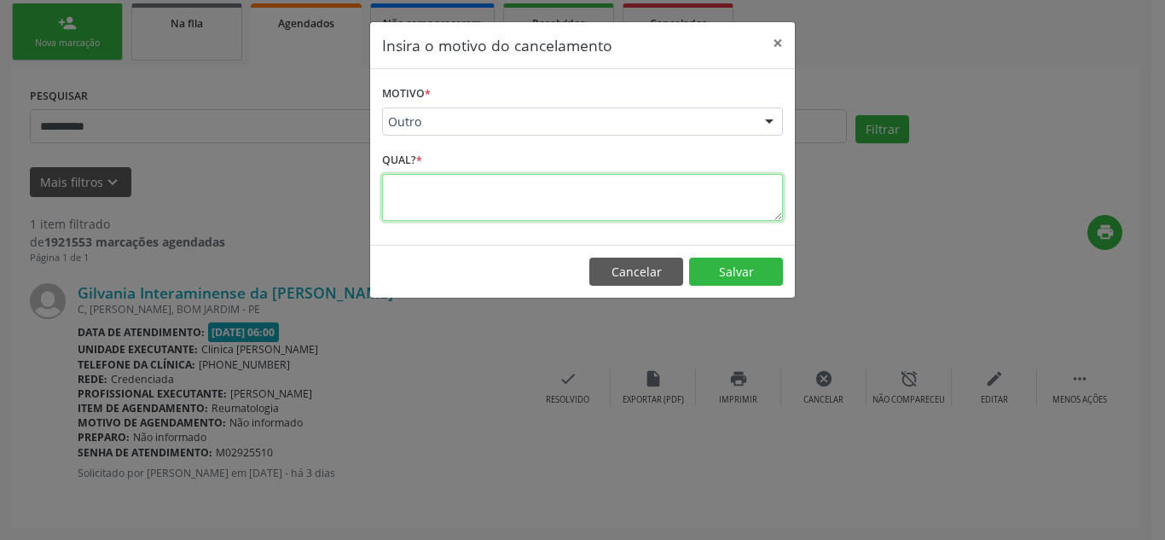
click at [479, 206] on textarea at bounding box center [582, 197] width 401 height 47
paste textarea "**********"
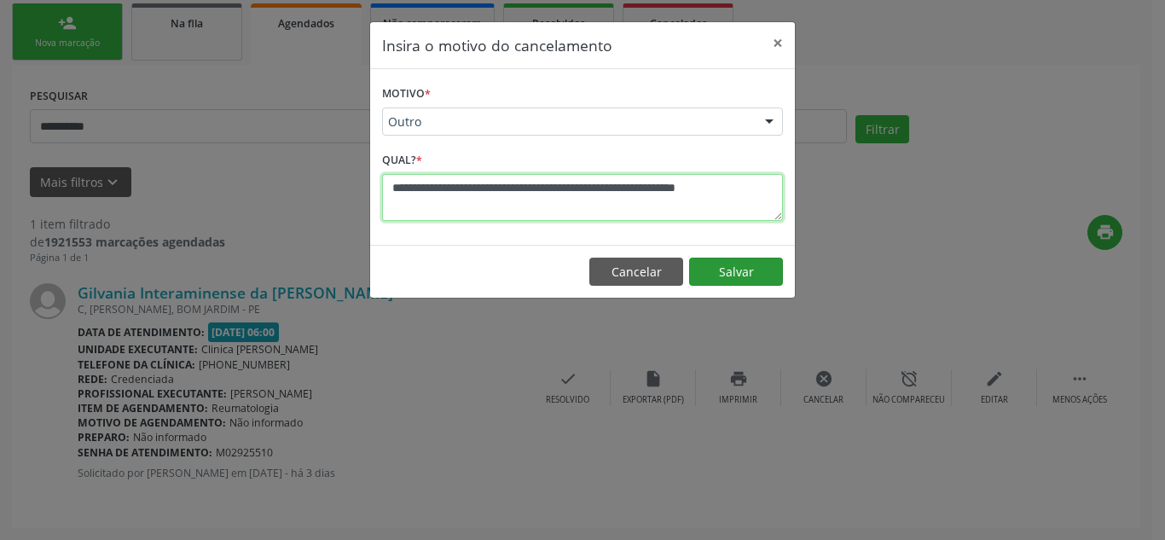
type textarea "**********"
click at [750, 272] on button "Salvar" at bounding box center [736, 272] width 94 height 29
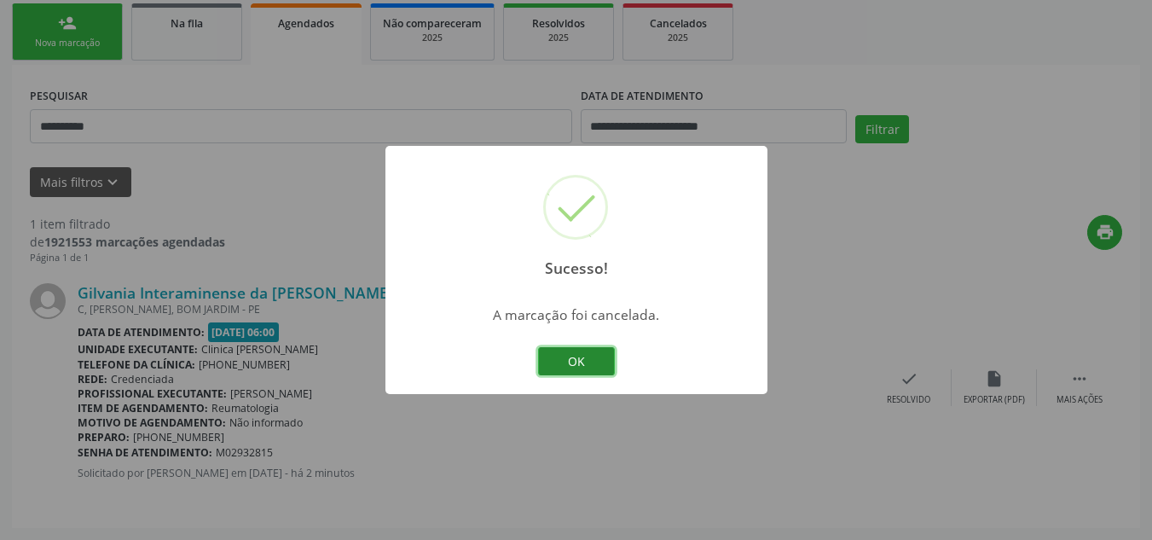
click at [574, 360] on button "OK" at bounding box center [576, 361] width 77 height 29
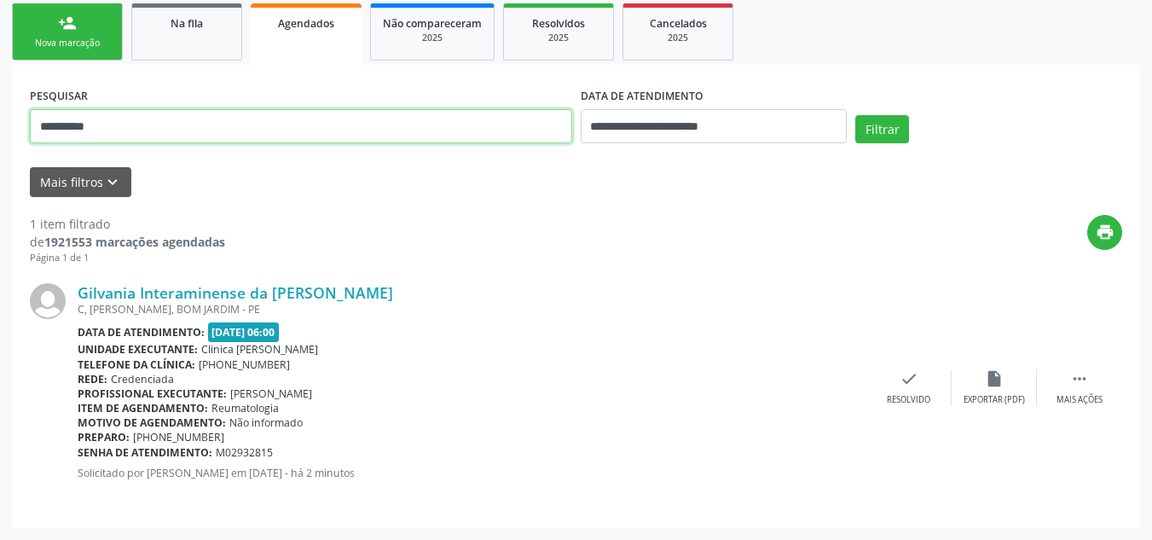
drag, startPoint x: 263, startPoint y: 129, endPoint x: 316, endPoint y: 122, distance: 53.3
click at [0, 125] on div "**********" at bounding box center [576, 191] width 1152 height 698
paste input "text"
type input "**********"
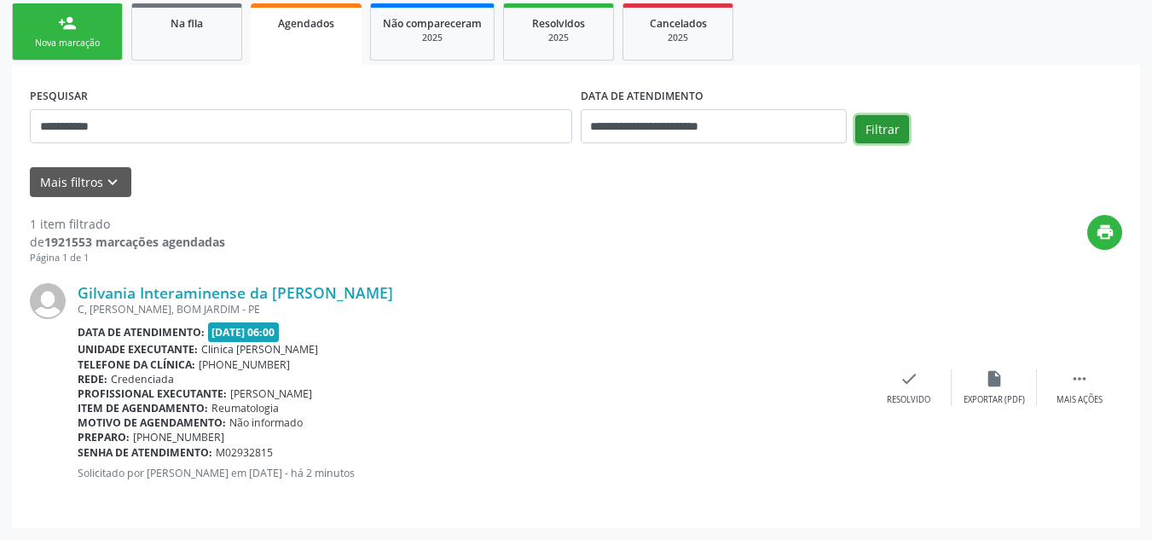
click at [871, 125] on button "Filtrar" at bounding box center [882, 129] width 54 height 29
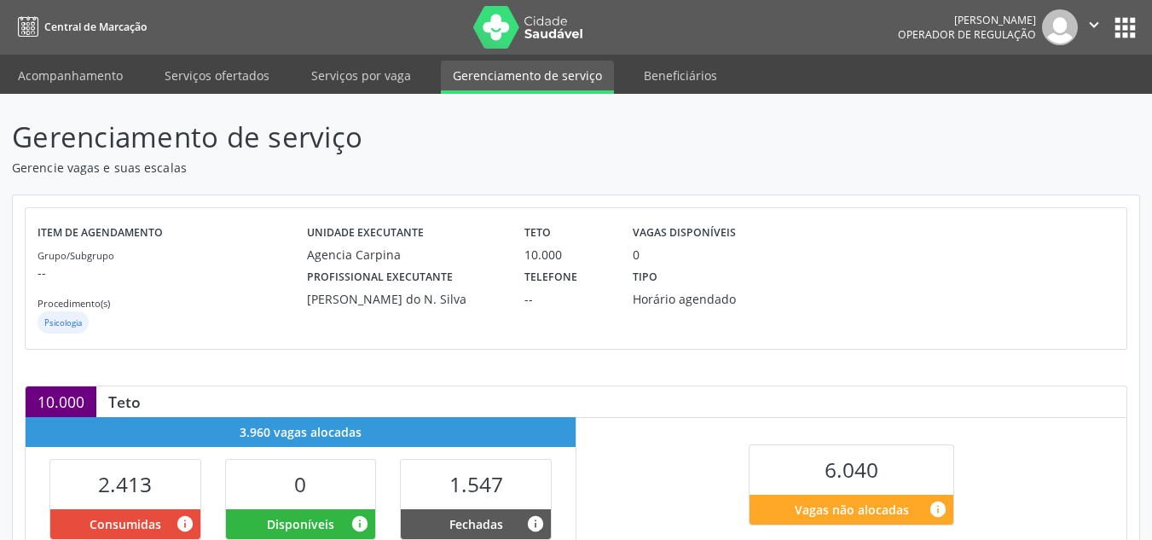
scroll to position [362, 0]
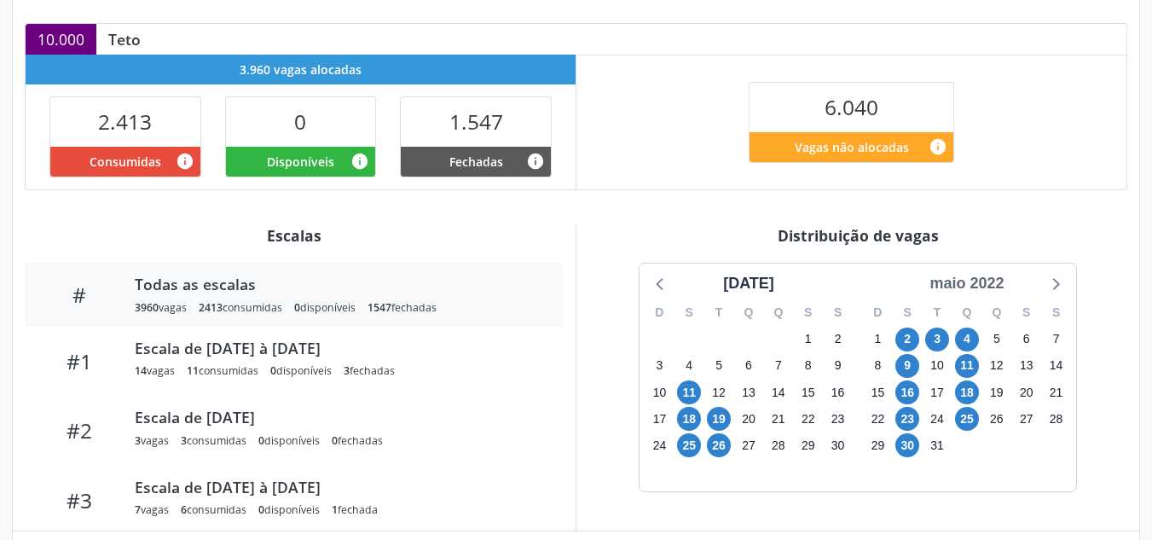
click at [995, 287] on div "maio 2022" at bounding box center [967, 283] width 88 height 23
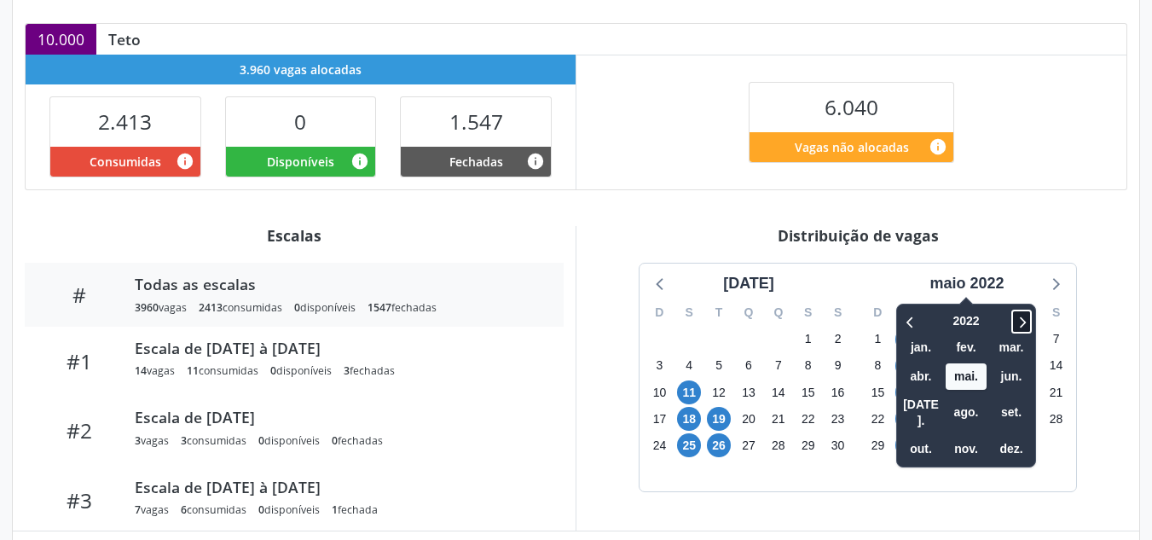
click at [1022, 320] on icon at bounding box center [1021, 321] width 17 height 20
click at [1022, 321] on icon at bounding box center [1021, 321] width 17 height 20
click at [1017, 399] on span "set." at bounding box center [1011, 412] width 41 height 26
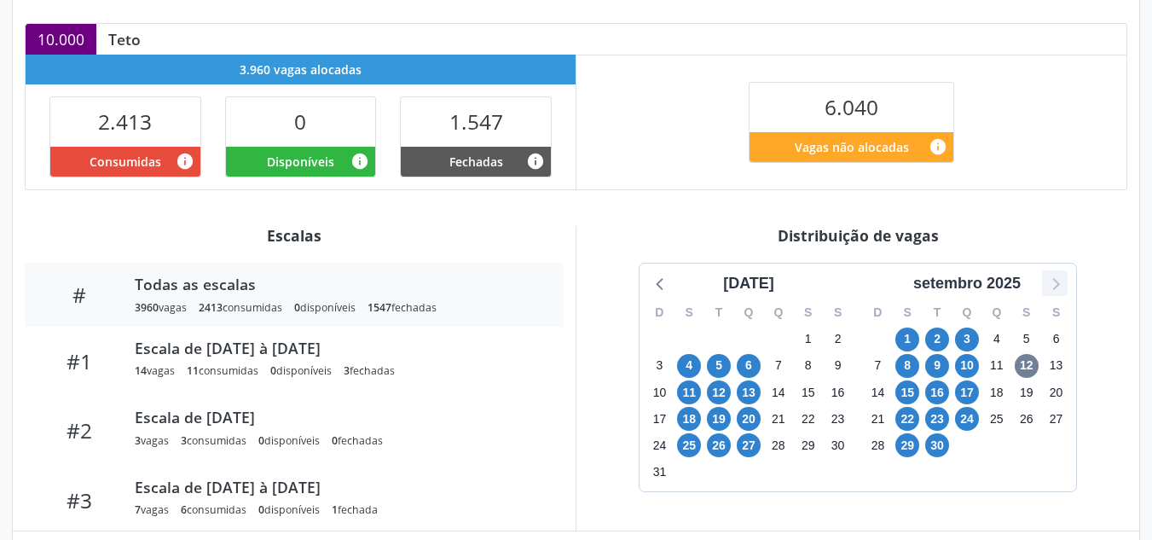
click at [1058, 279] on icon at bounding box center [1055, 283] width 22 height 22
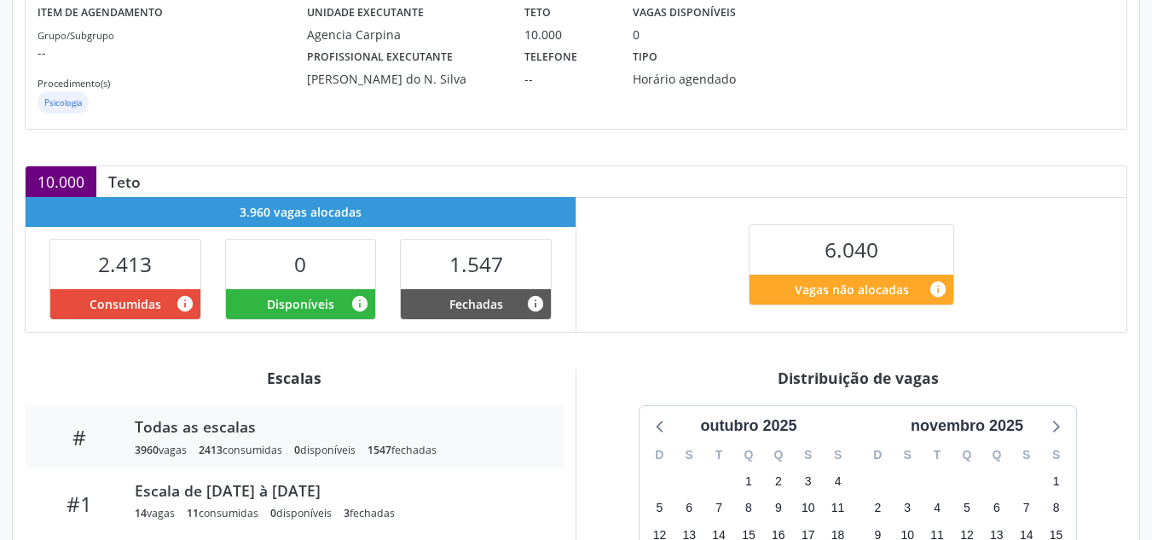
scroll to position [448, 0]
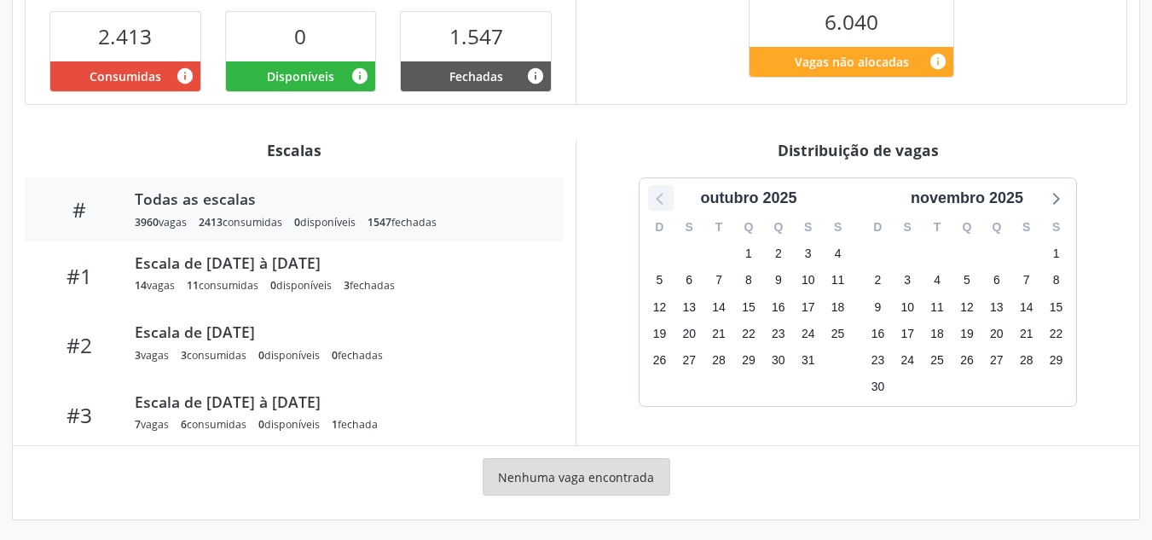
click at [660, 201] on icon at bounding box center [659, 199] width 7 height 12
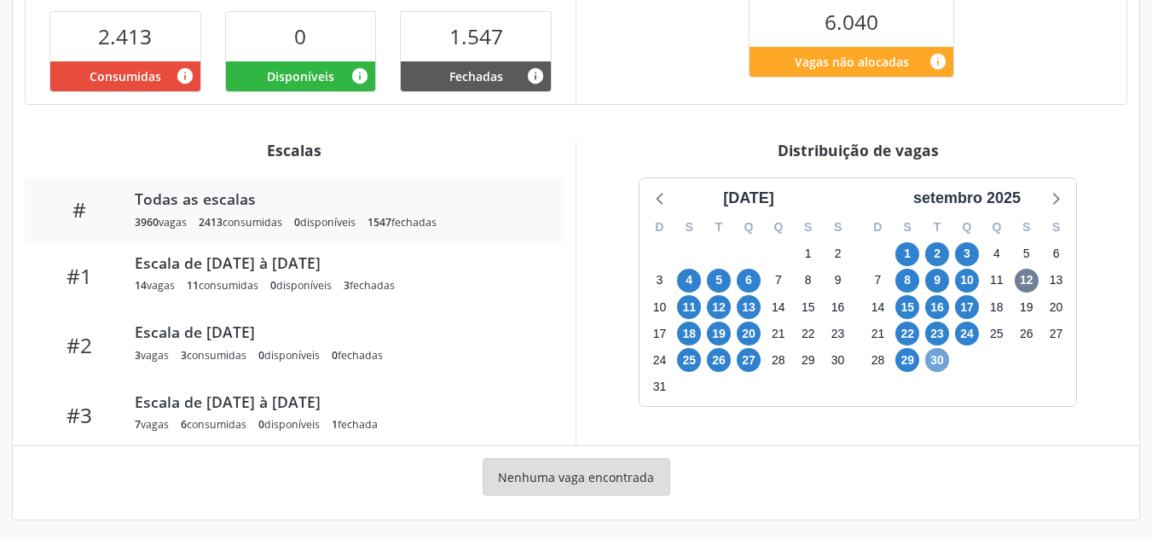
click at [935, 358] on span "30" at bounding box center [937, 360] width 24 height 24
click at [935, 359] on span "30" at bounding box center [937, 360] width 24 height 24
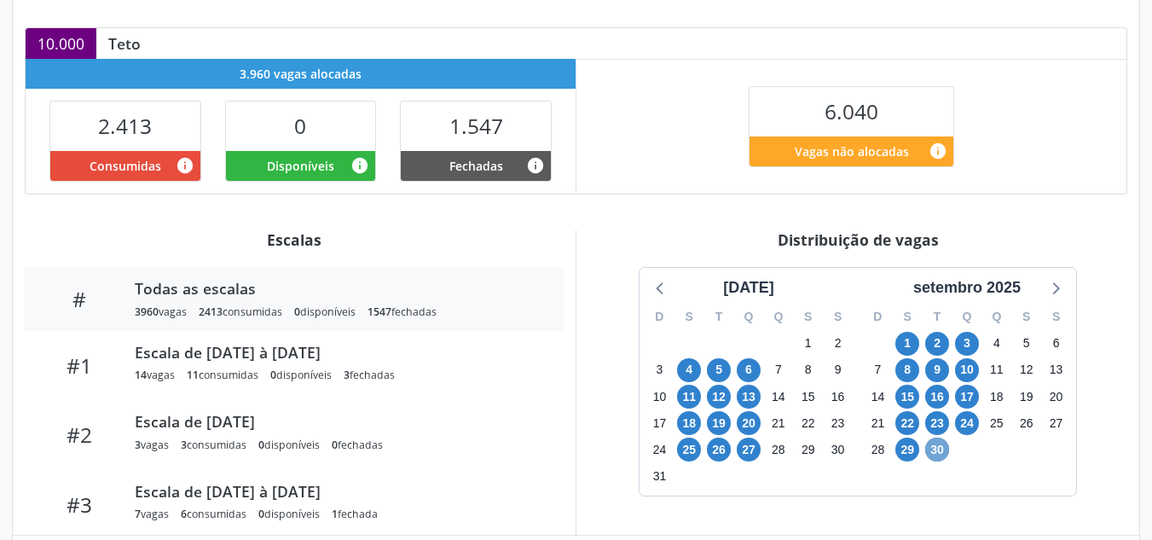
scroll to position [17, 0]
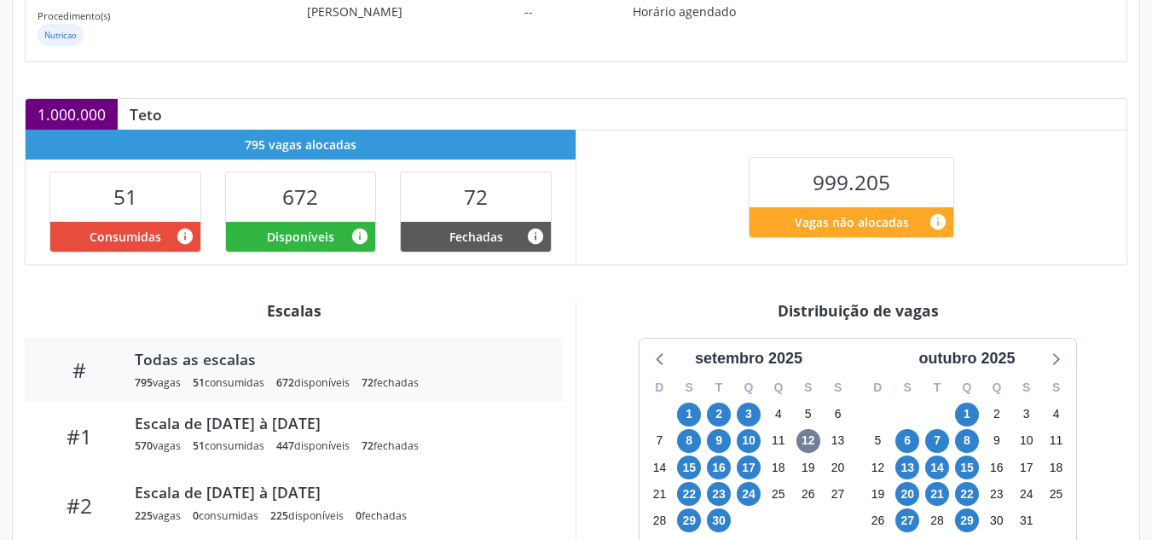
scroll to position [426, 0]
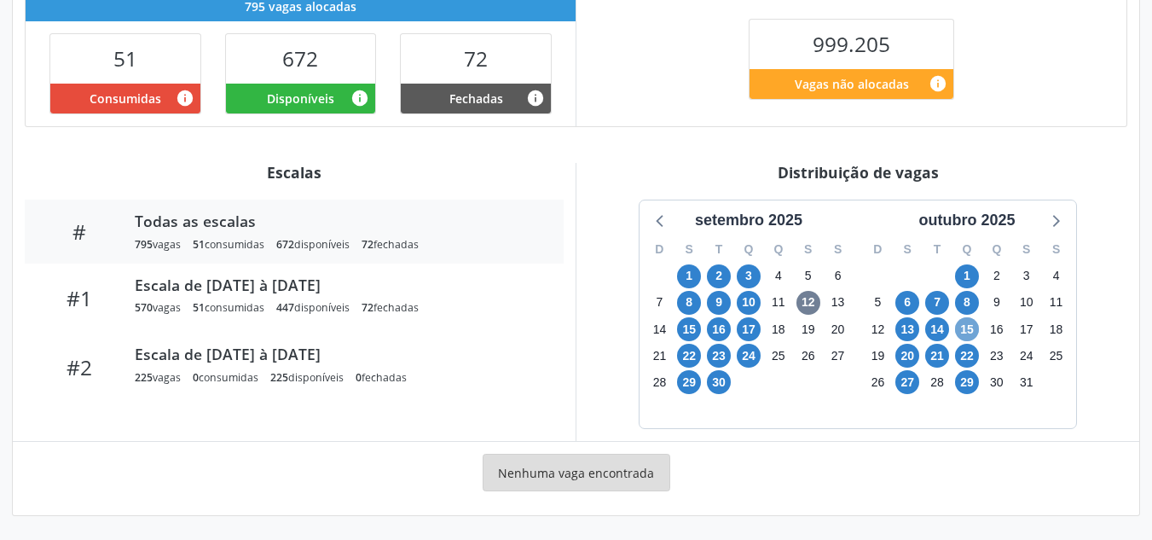
click at [970, 333] on span "15" at bounding box center [967, 329] width 24 height 24
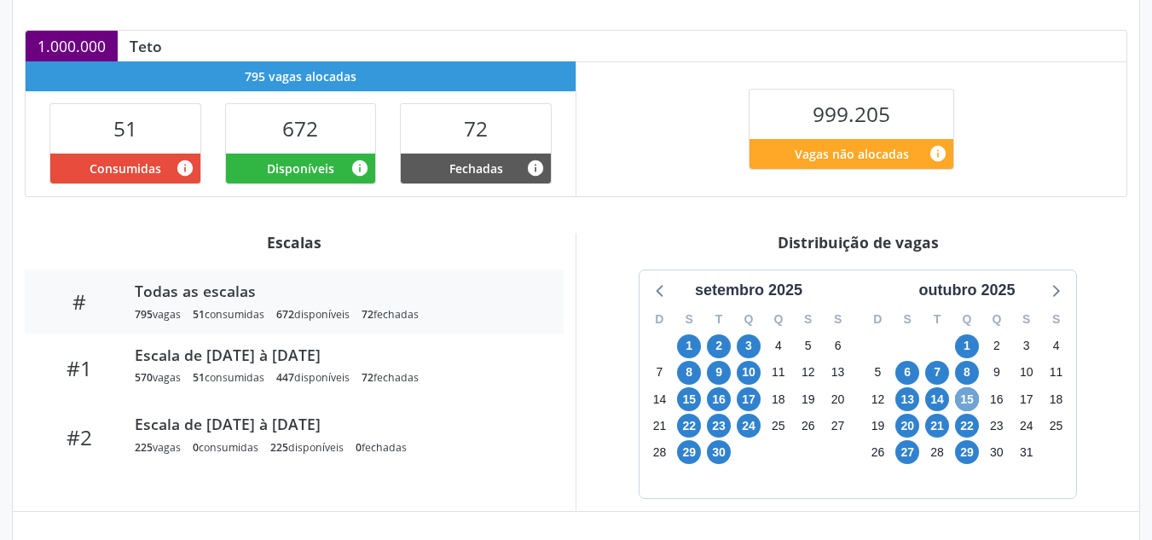
scroll to position [520, 0]
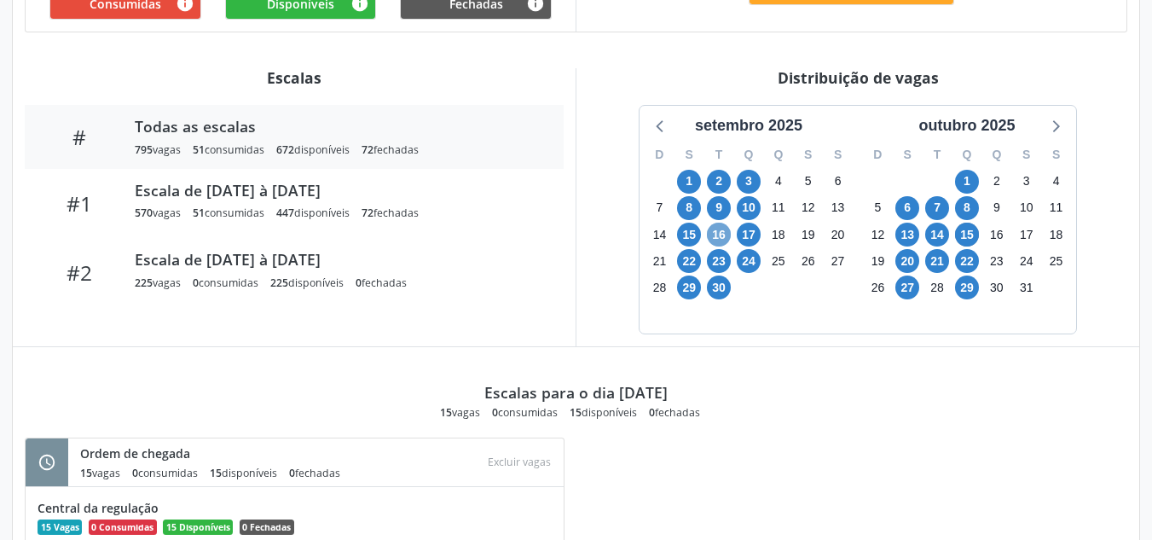
click at [723, 237] on span "16" at bounding box center [719, 235] width 24 height 24
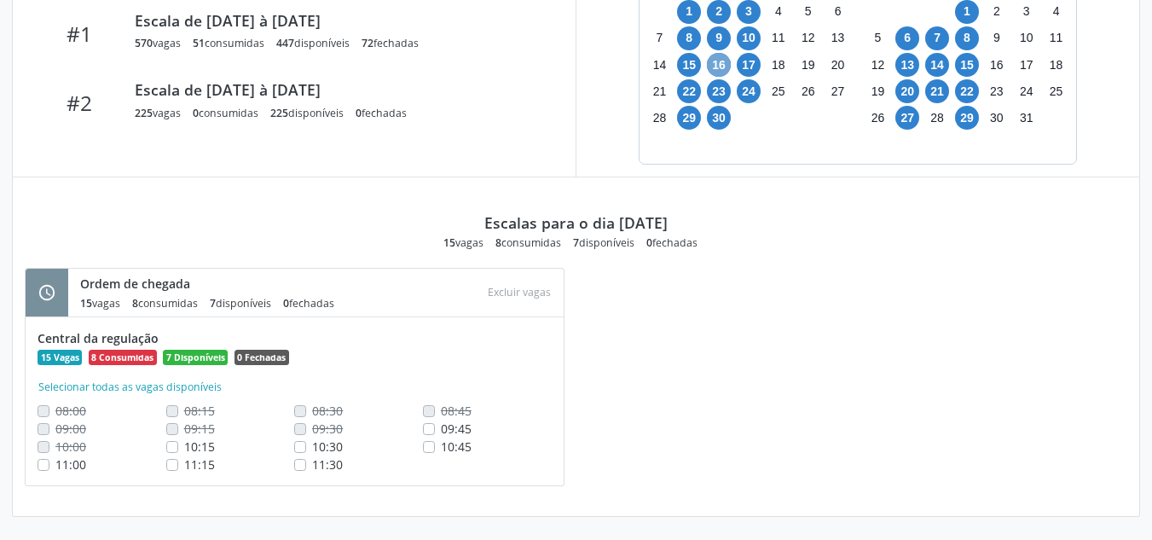
scroll to position [691, 0]
click at [724, 59] on span "16" at bounding box center [719, 64] width 24 height 24
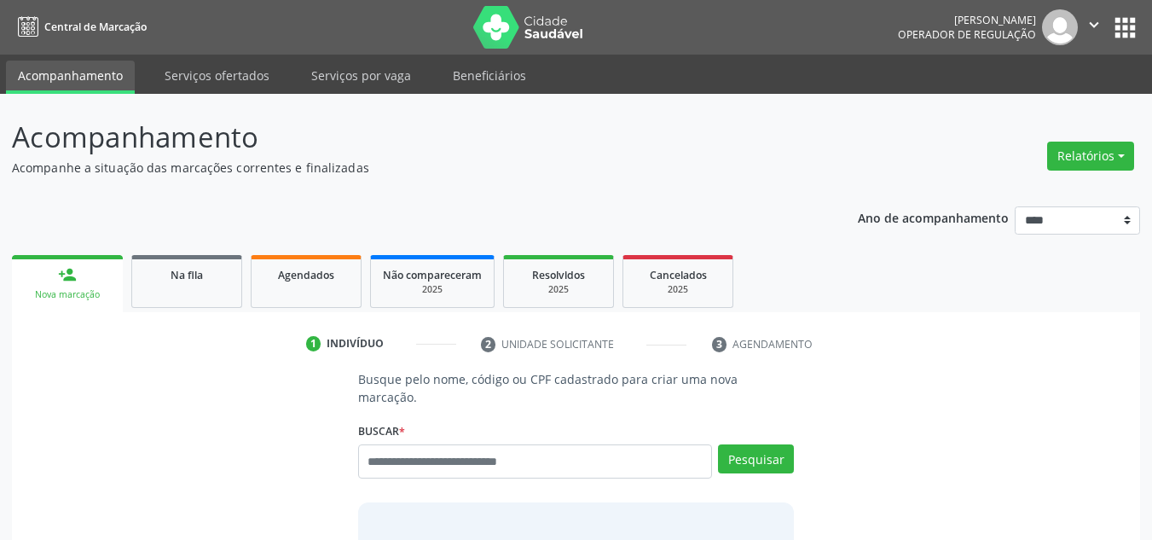
scroll to position [29, 0]
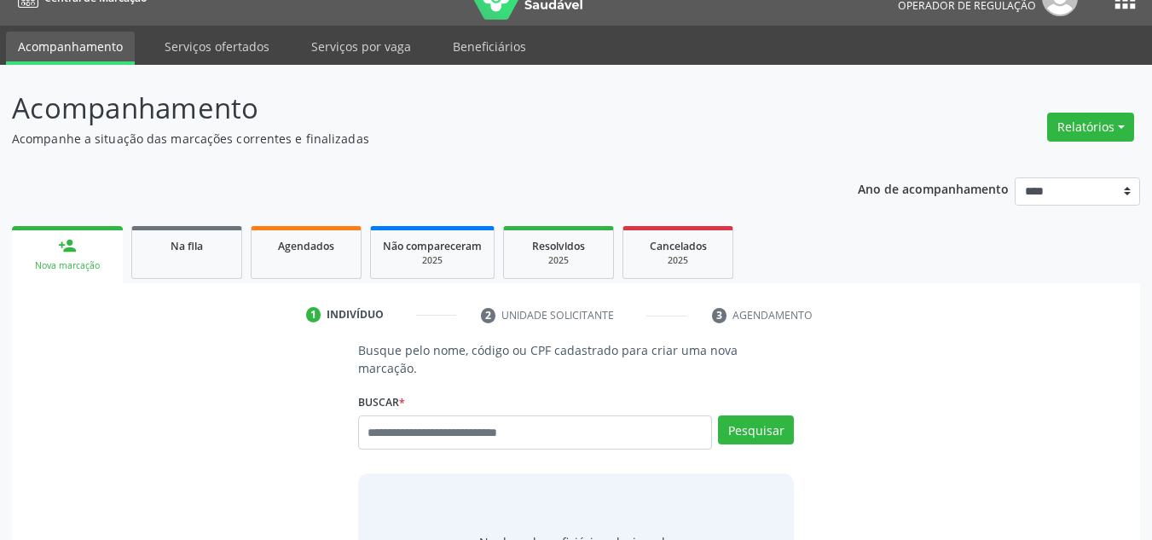
drag, startPoint x: 0, startPoint y: 0, endPoint x: 438, endPoint y: 412, distance: 601.4
click at [438, 415] on input "text" at bounding box center [535, 432] width 355 height 34
type input "**********"
click at [743, 420] on button "Pesquisar" at bounding box center [756, 429] width 76 height 29
type input "**********"
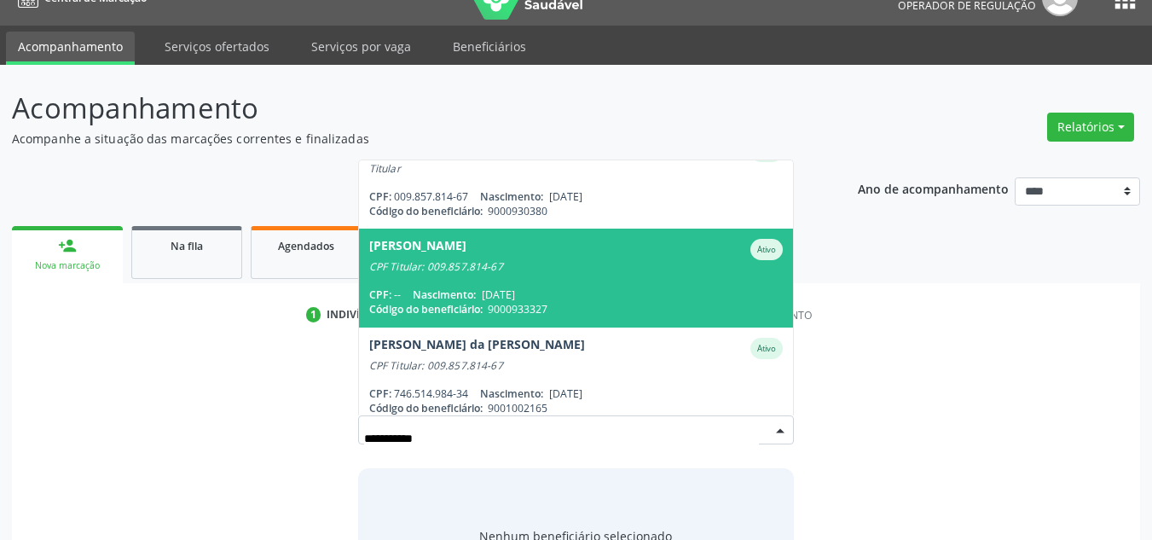
scroll to position [256, 0]
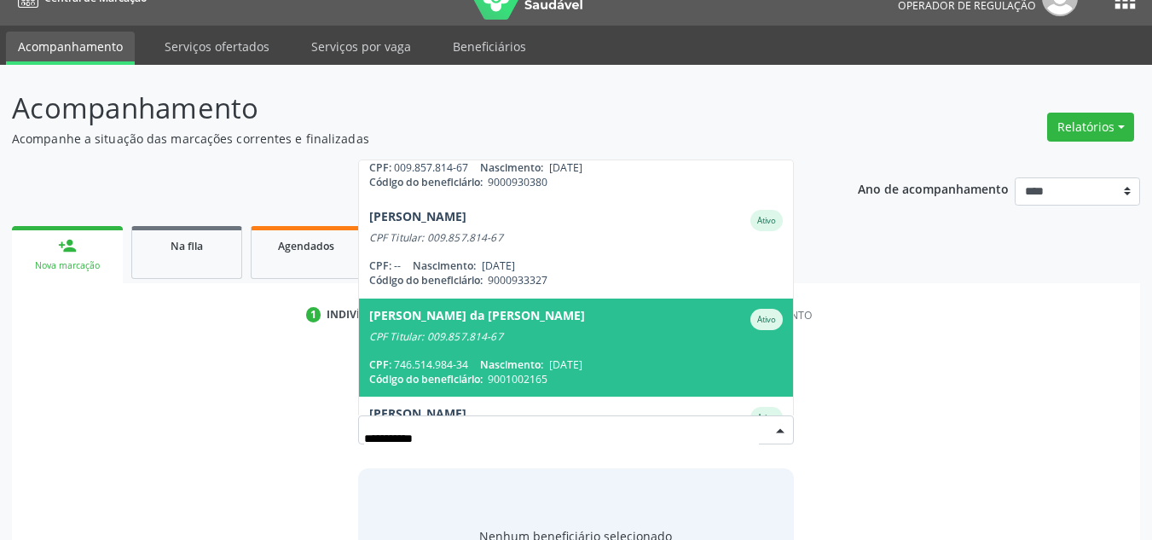
click at [526, 357] on span "Nascimento:" at bounding box center [511, 364] width 63 height 14
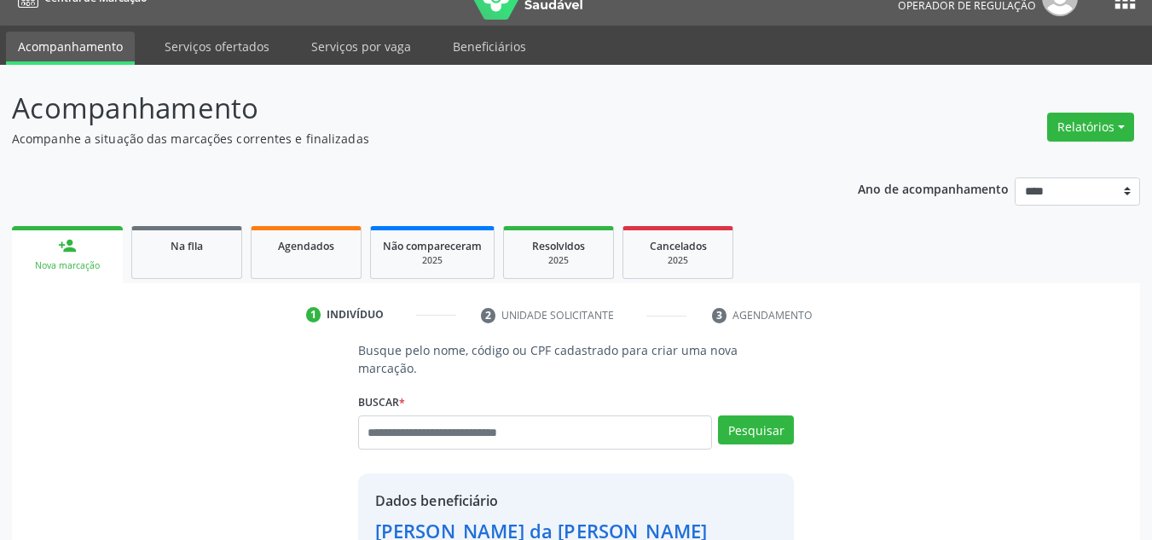
scroll to position [361, 0]
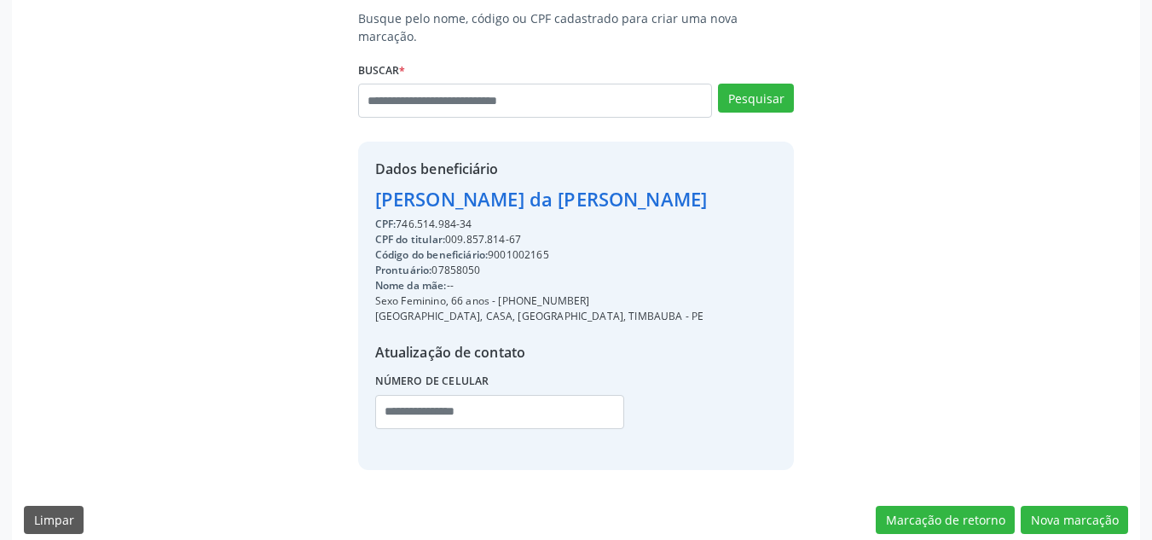
drag, startPoint x: 583, startPoint y: 281, endPoint x: 500, endPoint y: 281, distance: 83.6
click at [500, 293] on div "Sexo Feminino, 66 anos - (81) 99173-1708" at bounding box center [541, 300] width 333 height 15
copy div "(81) 99173-1708"
drag, startPoint x: 479, startPoint y: 402, endPoint x: 662, endPoint y: 378, distance: 184.0
click at [479, 402] on input "text" at bounding box center [499, 412] width 249 height 34
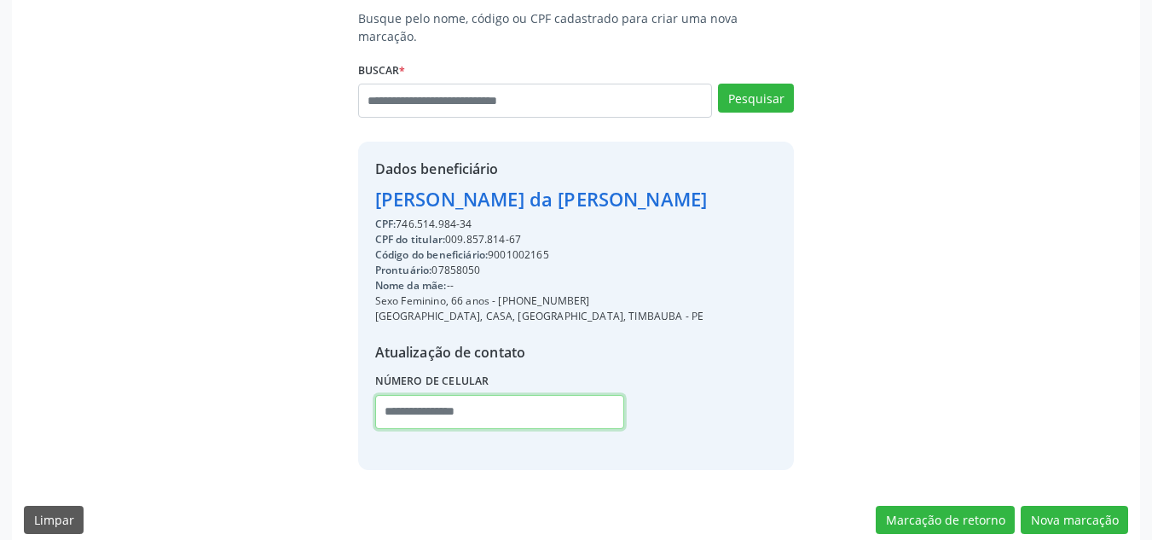
paste input "**********"
type input "**********"
click at [831, 350] on div "Busque pelo nome, código ou CPF cadastrado para criar uma nova marcação. Buscar…" at bounding box center [576, 239] width 1104 height 460
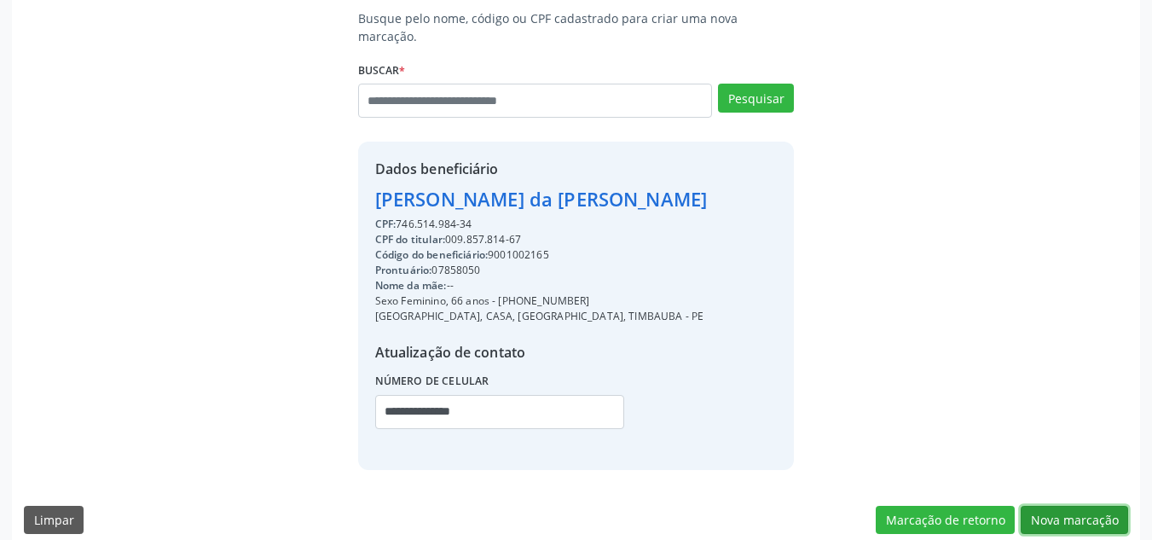
drag, startPoint x: 1045, startPoint y: 499, endPoint x: 902, endPoint y: 533, distance: 146.4
click at [1035, 506] on button "Nova marcação" at bounding box center [1074, 520] width 107 height 29
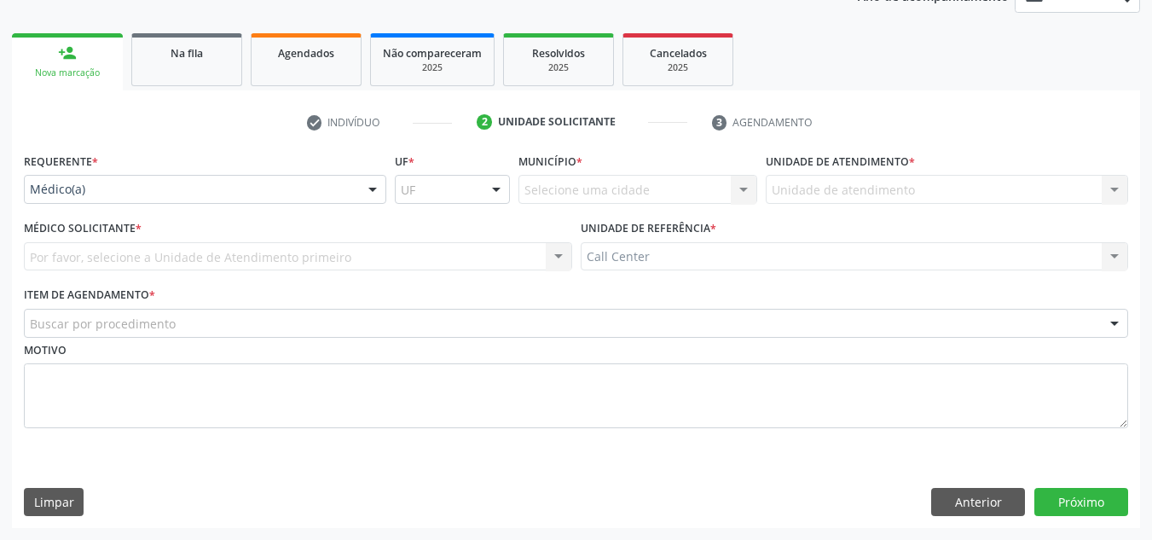
scroll to position [222, 0]
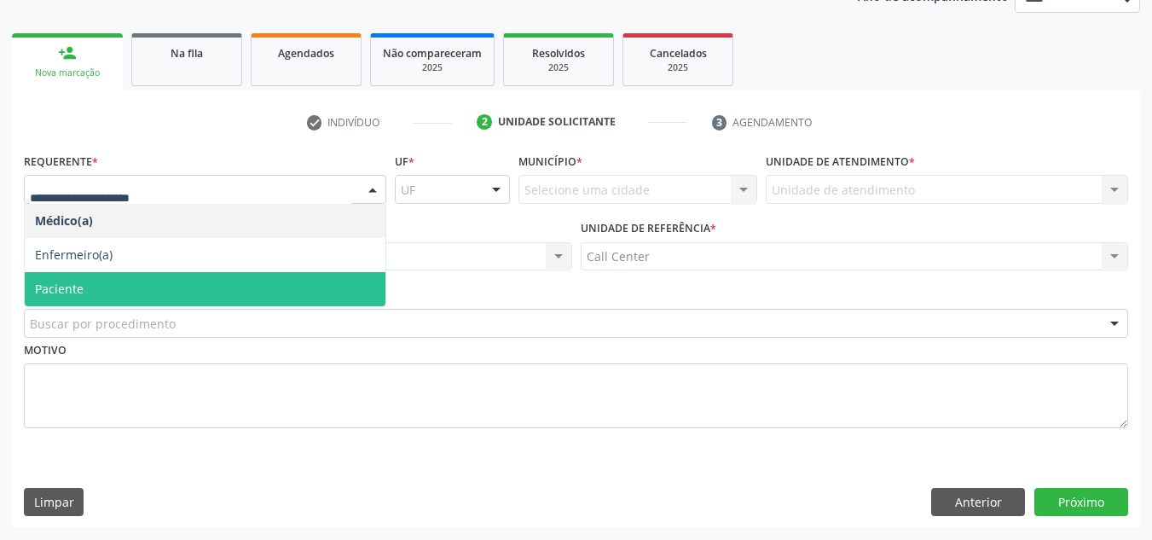
click at [124, 281] on span "Paciente" at bounding box center [205, 289] width 361 height 34
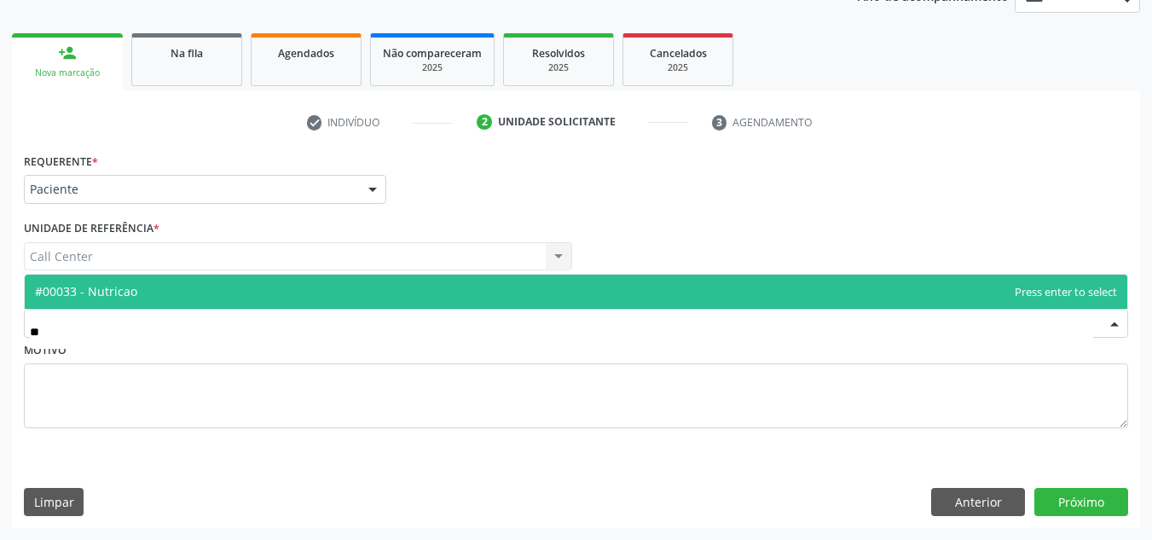
click at [156, 296] on span "#00033 - Nutricao" at bounding box center [576, 292] width 1103 height 34
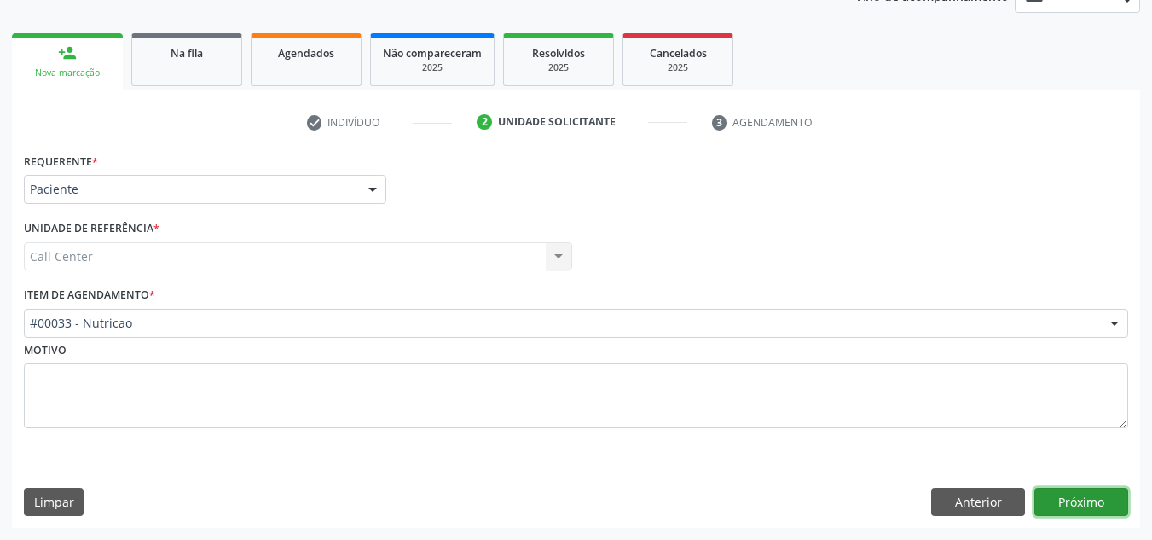
drag, startPoint x: 1075, startPoint y: 493, endPoint x: 663, endPoint y: 535, distance: 414.0
click at [1074, 490] on button "Próximo" at bounding box center [1081, 502] width 94 height 29
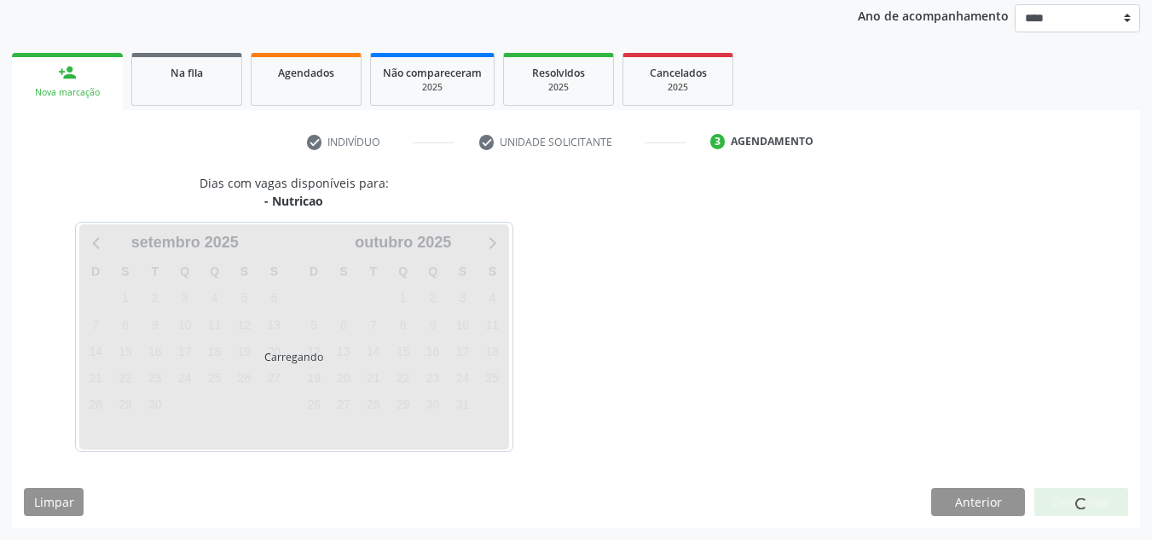
scroll to position [202, 0]
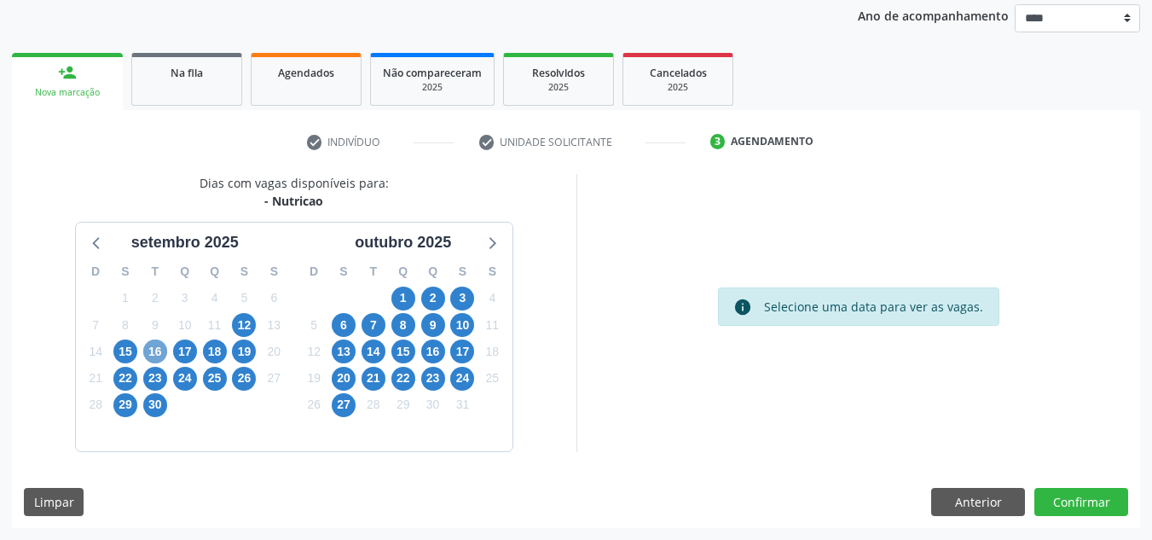
click at [158, 352] on span "16" at bounding box center [155, 351] width 24 height 24
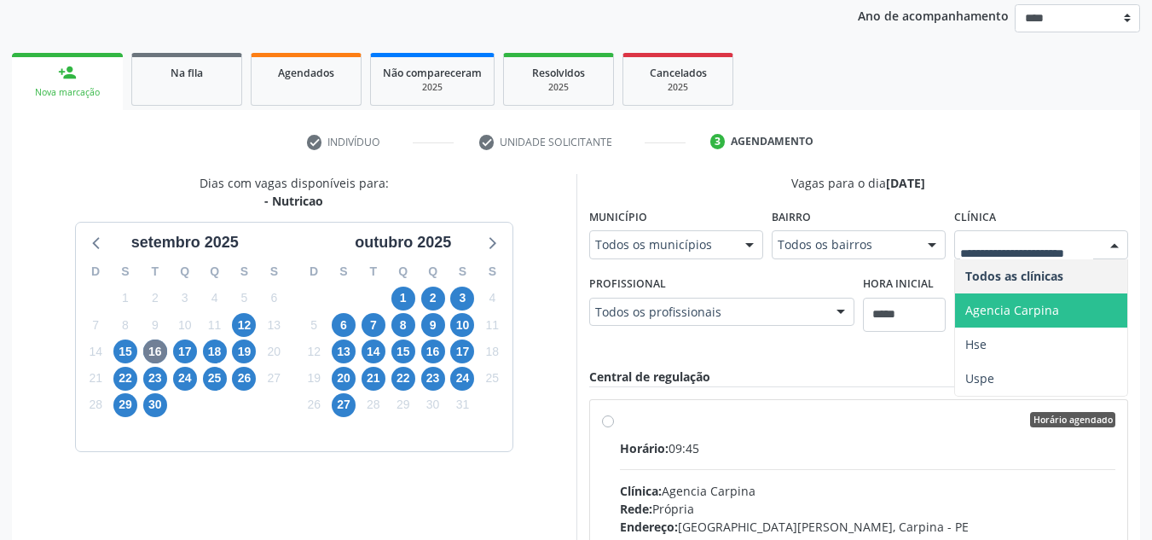
click at [1027, 303] on span "Agencia Carpina" at bounding box center [1012, 310] width 94 height 16
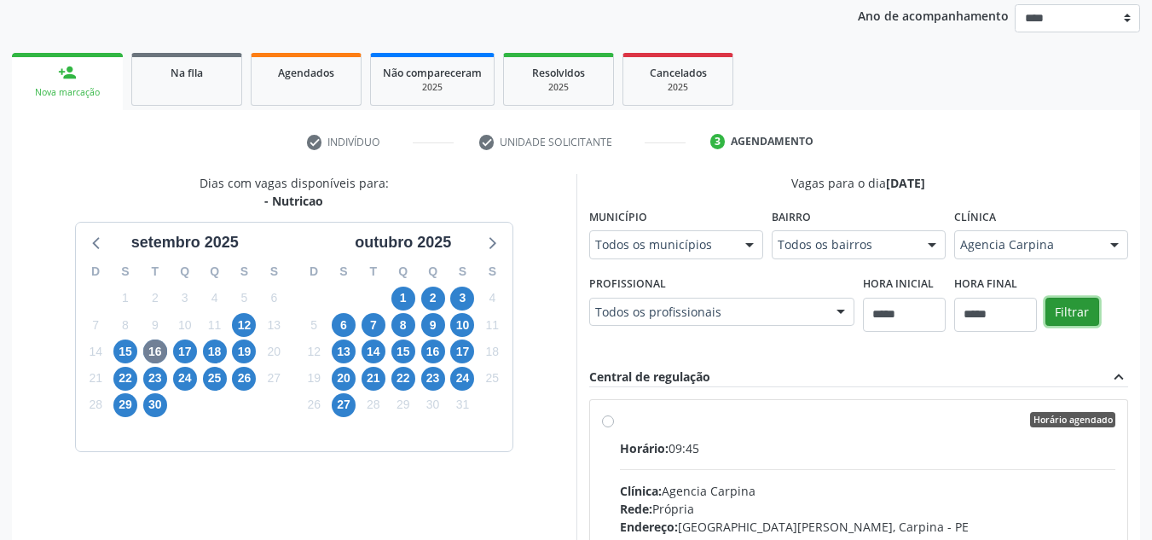
click at [1059, 304] on button "Filtrar" at bounding box center [1072, 312] width 54 height 29
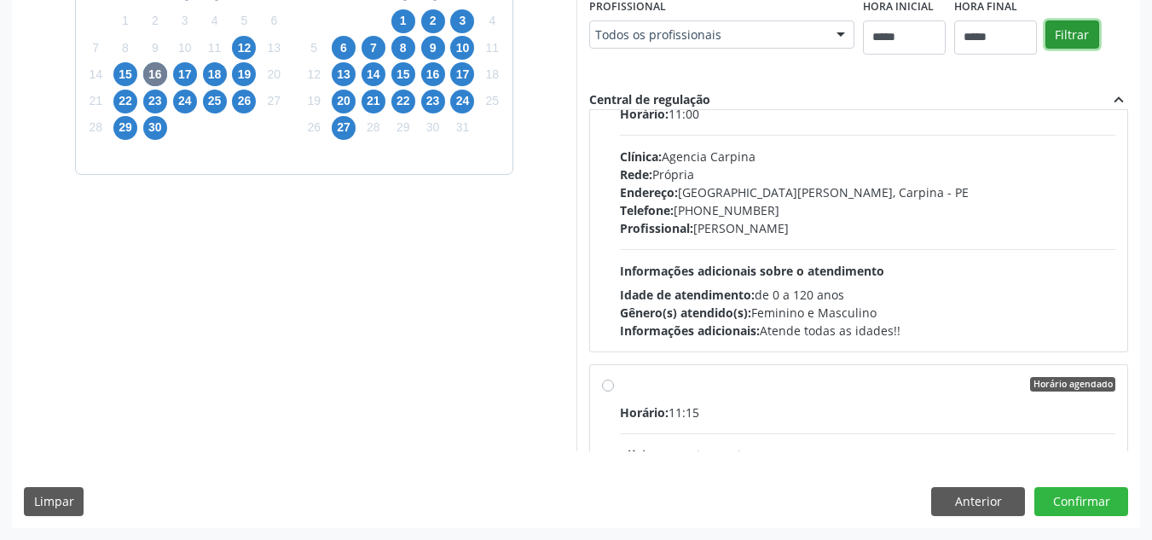
scroll to position [1252, 0]
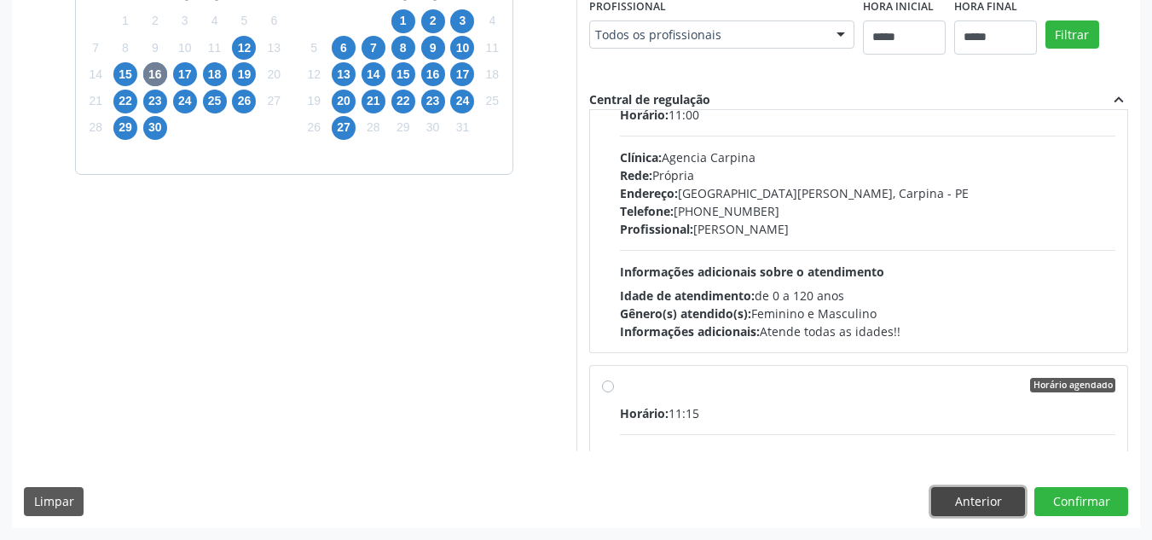
drag, startPoint x: 964, startPoint y: 500, endPoint x: 358, endPoint y: 372, distance: 619.6
click at [960, 498] on button "Anterior" at bounding box center [978, 501] width 94 height 29
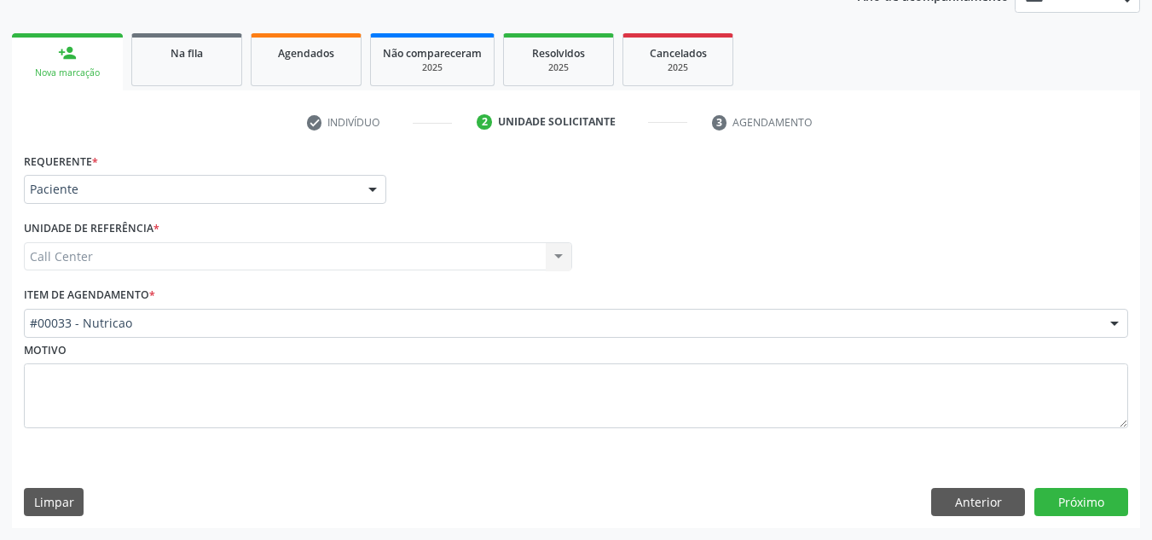
scroll to position [222, 0]
click at [965, 507] on button "Anterior" at bounding box center [978, 502] width 94 height 29
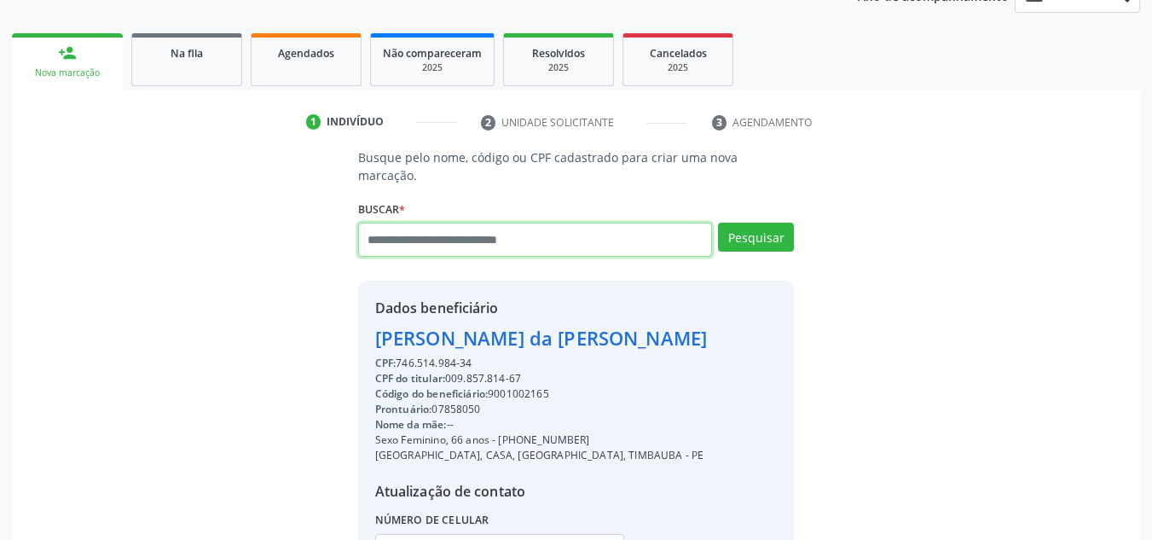
click at [512, 226] on input "text" at bounding box center [535, 240] width 355 height 34
drag, startPoint x: 1143, startPoint y: 334, endPoint x: 1114, endPoint y: 469, distance: 138.0
click at [1128, 479] on div "Acompanhamento Acompanhe a situação das marcações correntes e finalizadas Relat…" at bounding box center [576, 284] width 1152 height 825
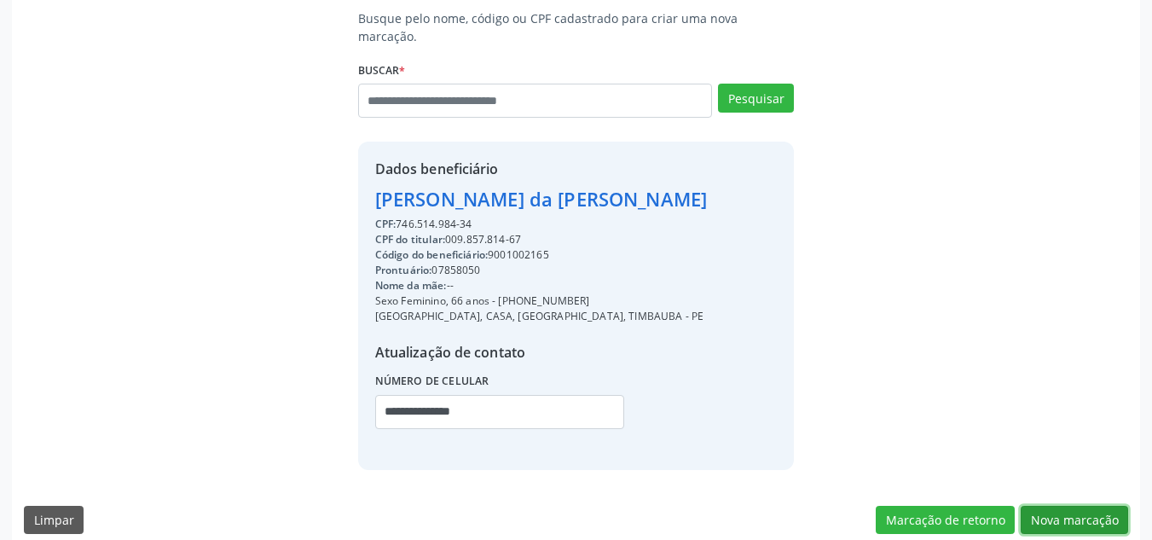
click at [1087, 506] on button "Nova marcação" at bounding box center [1074, 520] width 107 height 29
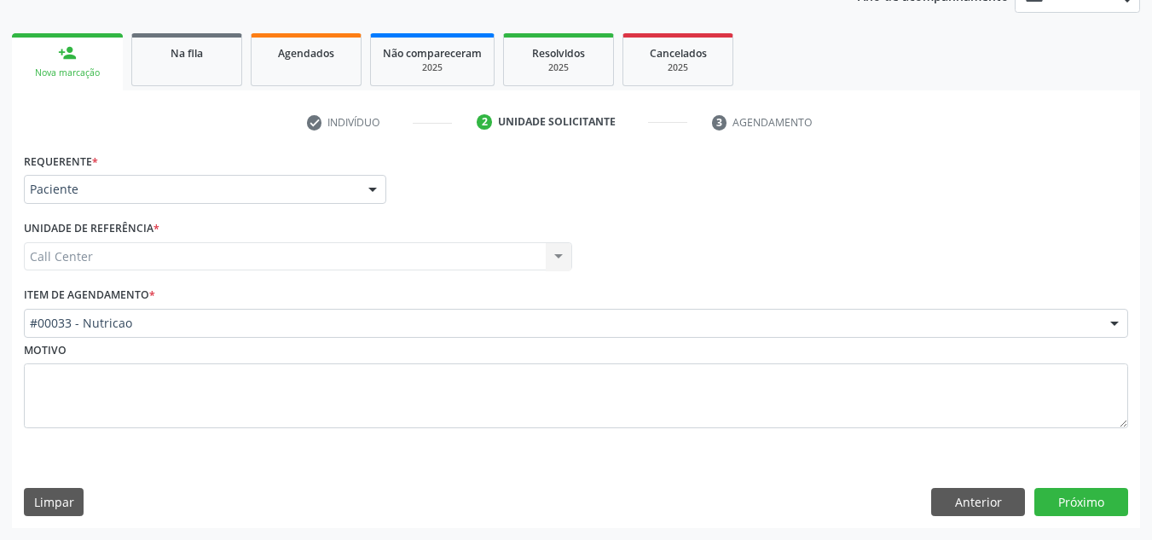
scroll to position [222, 0]
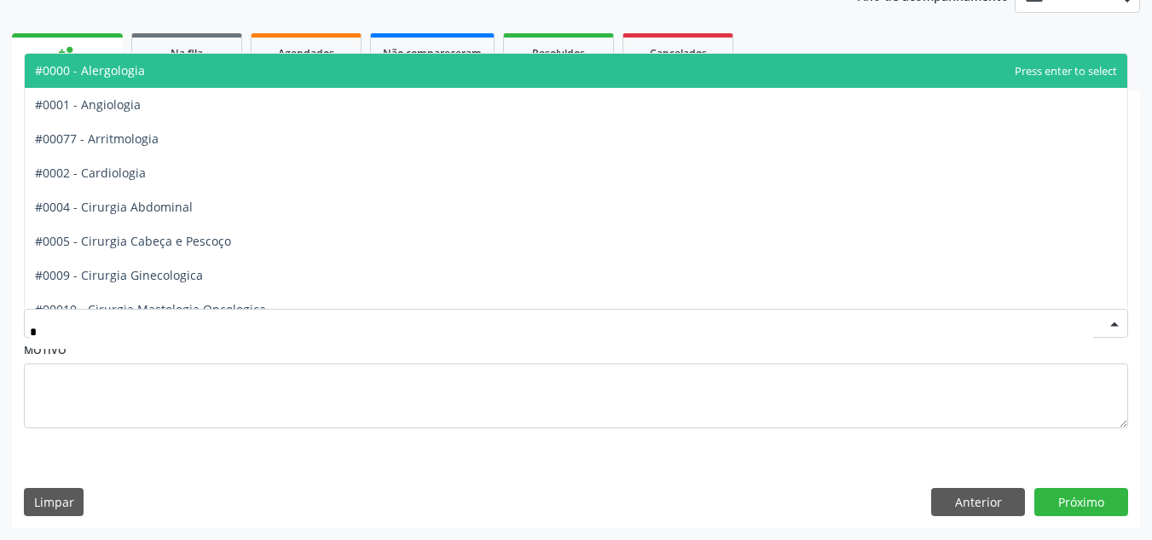
type input "**"
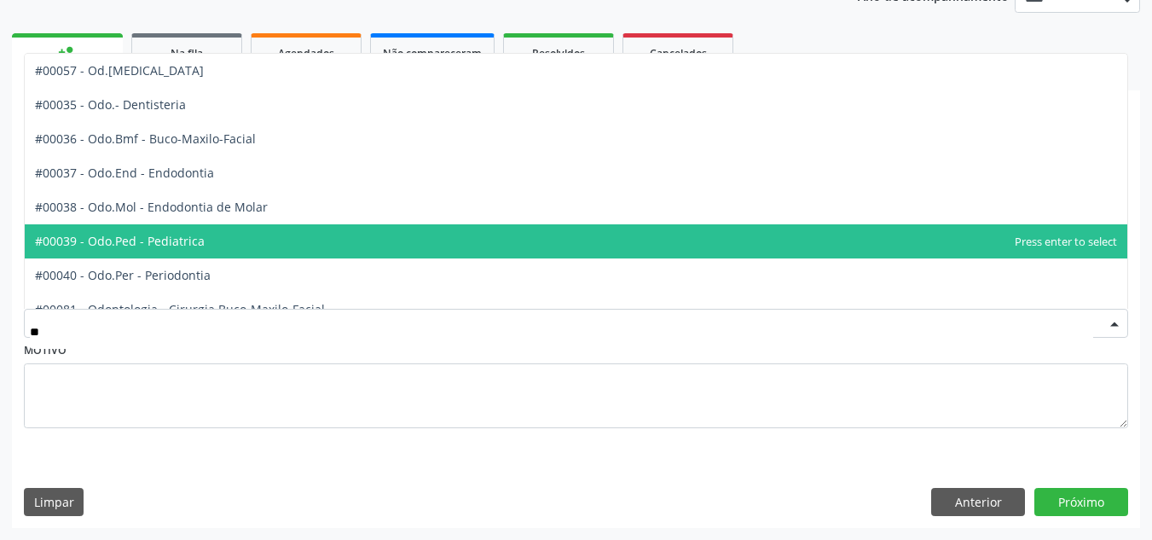
scroll to position [85, 0]
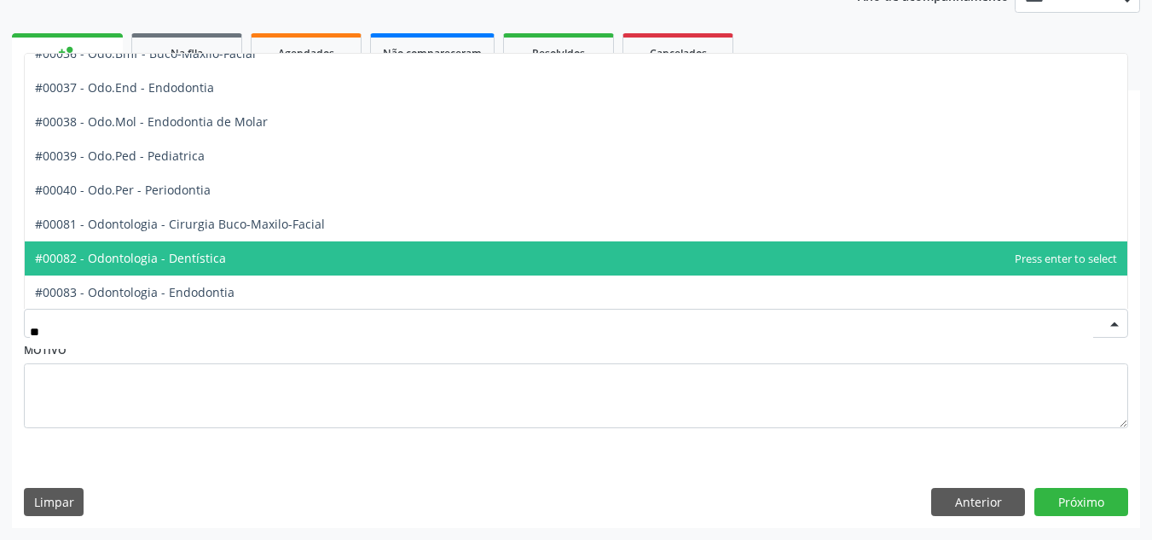
click at [214, 260] on span "#00082 - Odontologia - Dentística" at bounding box center [130, 258] width 191 height 16
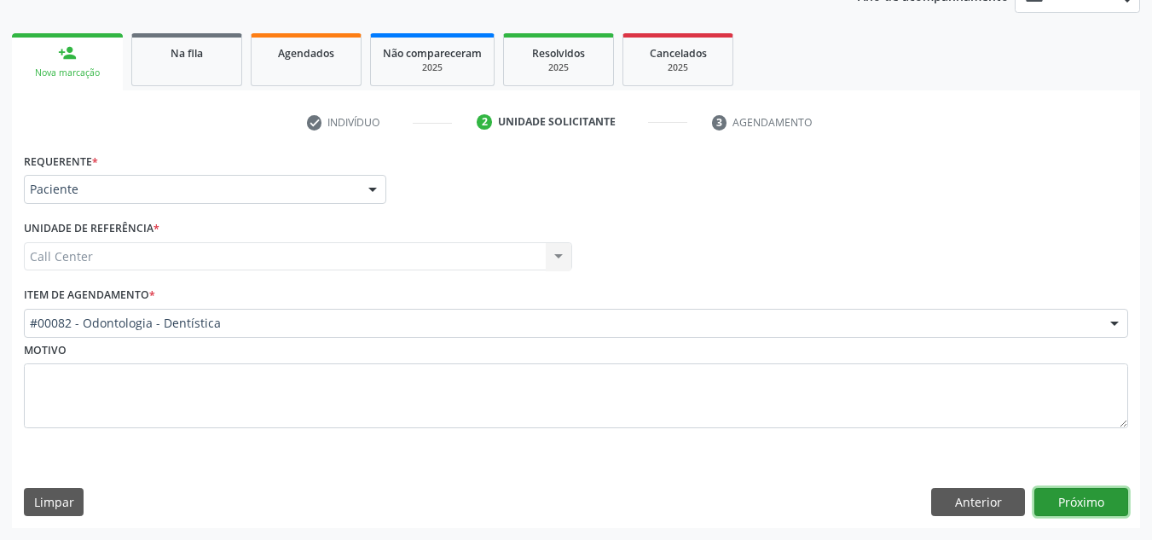
click at [1073, 490] on button "Próximo" at bounding box center [1081, 502] width 94 height 29
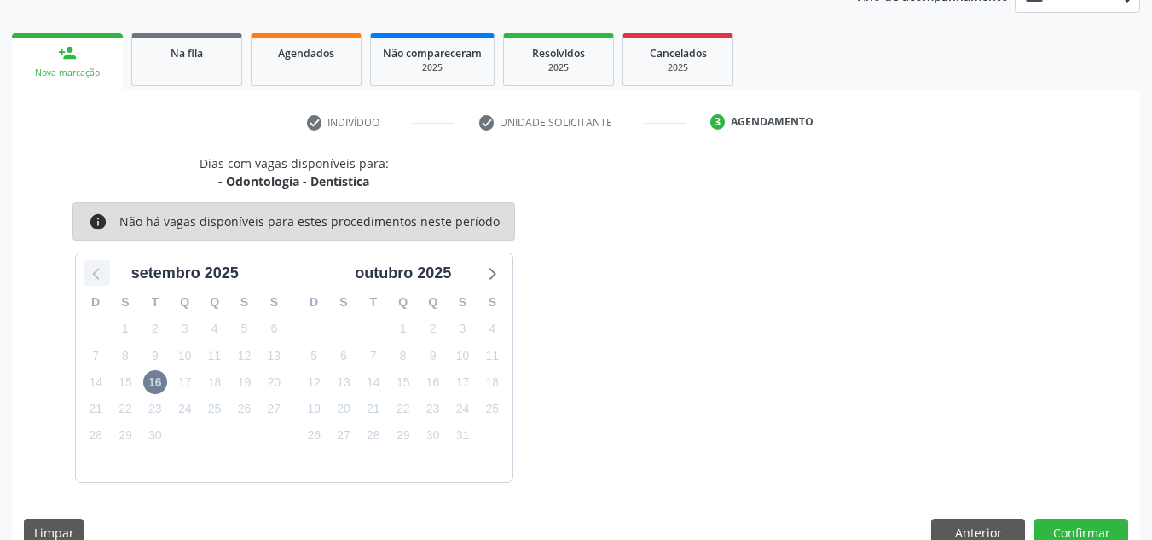
click at [99, 275] on icon at bounding box center [97, 273] width 22 height 22
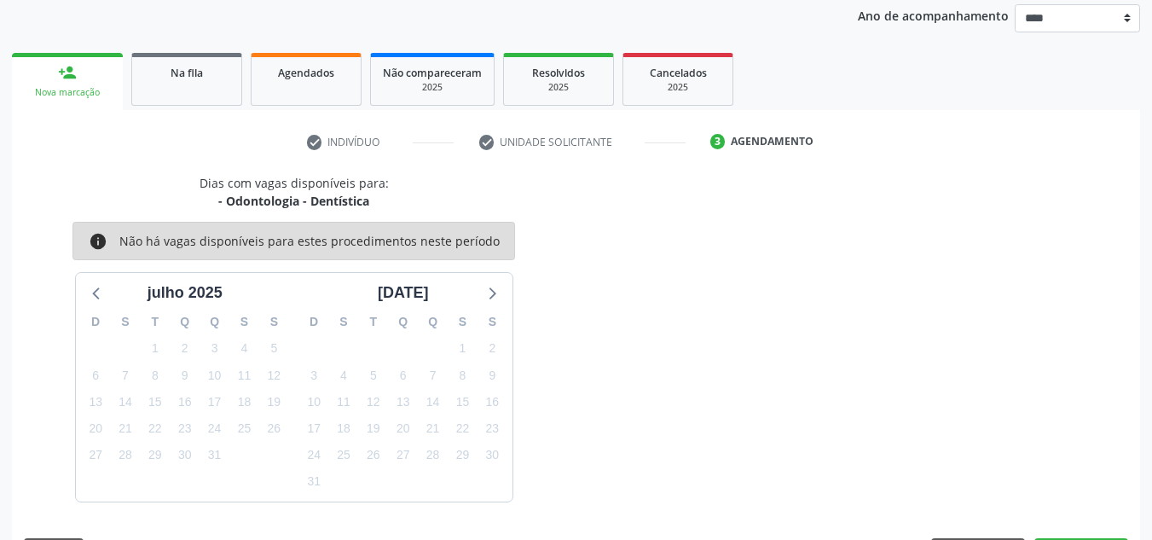
scroll to position [222, 0]
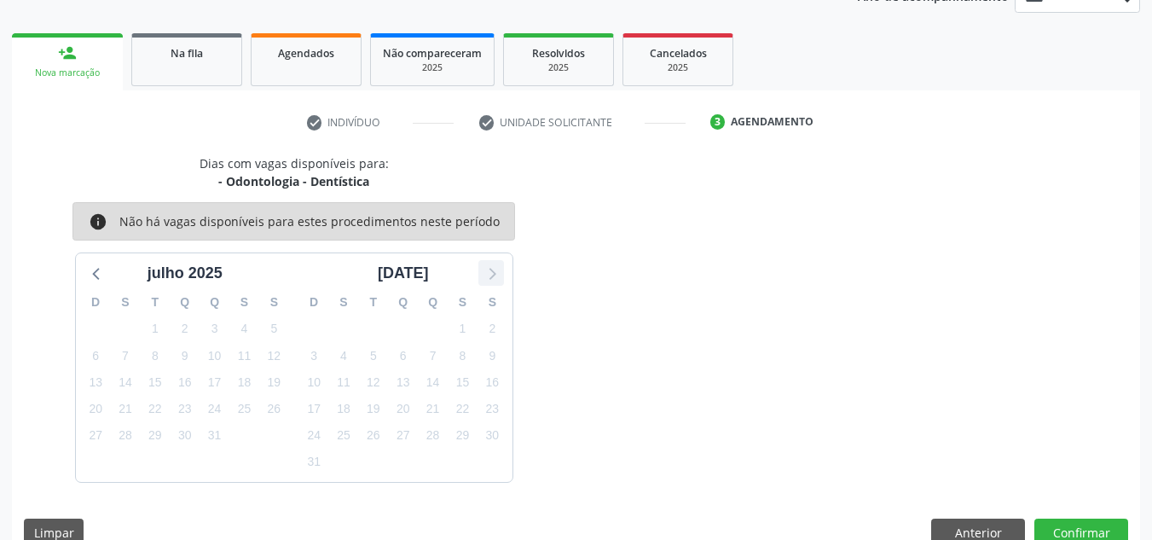
click at [489, 275] on icon at bounding box center [491, 273] width 22 height 22
click at [975, 523] on button "Anterior" at bounding box center [978, 532] width 94 height 29
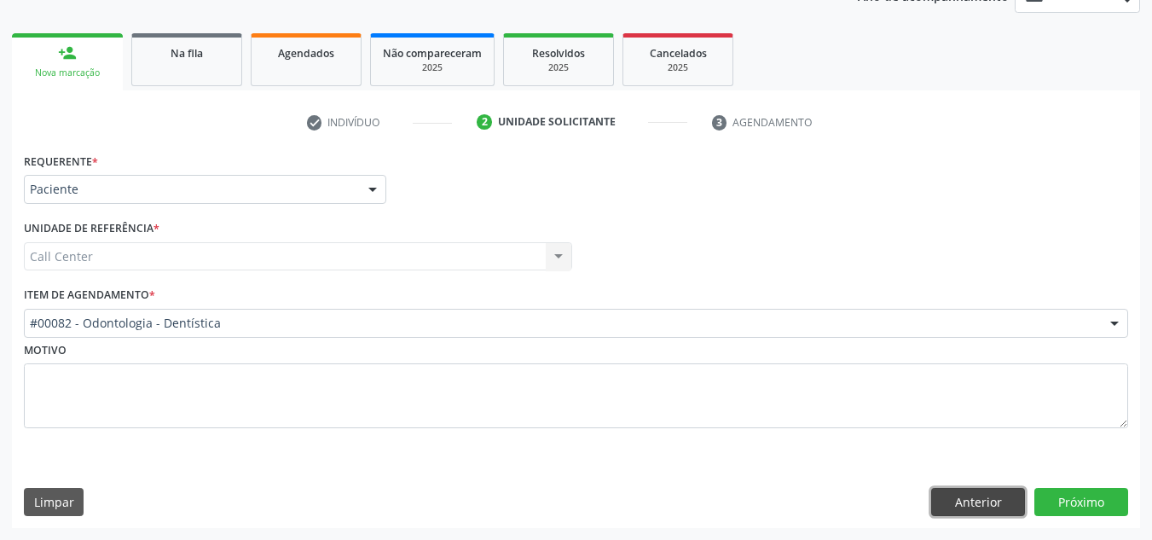
drag, startPoint x: 970, startPoint y: 498, endPoint x: 815, endPoint y: 414, distance: 175.9
click at [949, 490] on button "Anterior" at bounding box center [978, 502] width 94 height 29
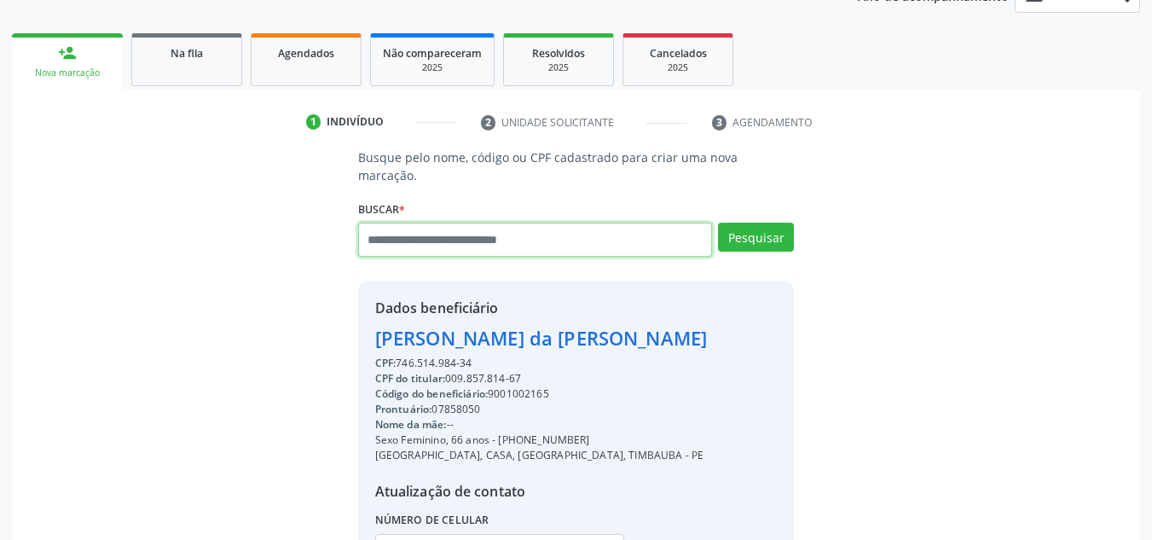
click at [426, 223] on input "text" at bounding box center [535, 240] width 355 height 34
type input "**********"
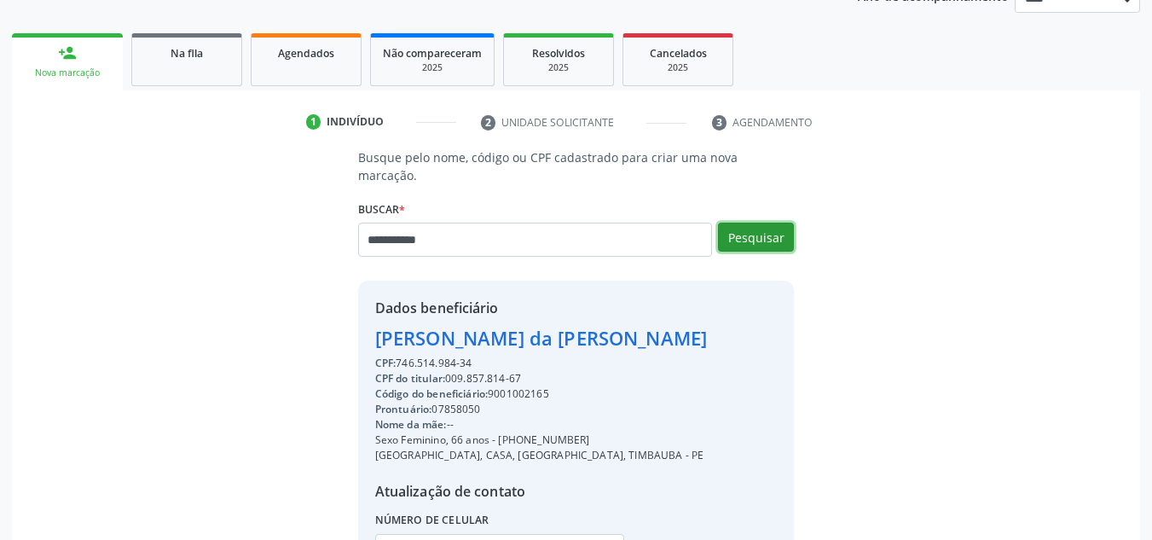
drag, startPoint x: 773, startPoint y: 225, endPoint x: 722, endPoint y: 217, distance: 51.7
click at [764, 223] on button "Pesquisar" at bounding box center [756, 237] width 76 height 29
type input "**********"
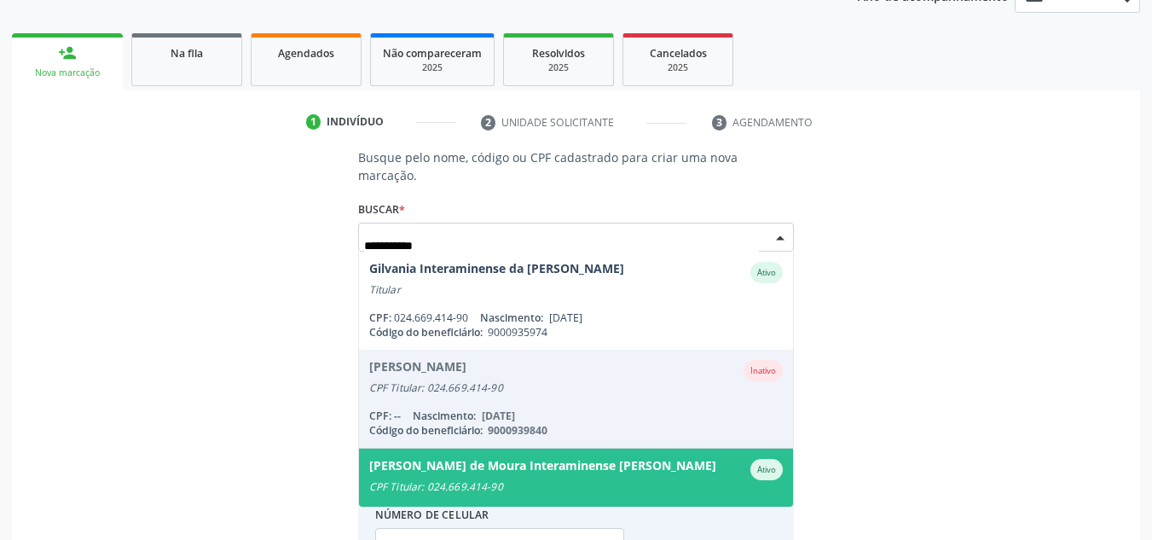
scroll to position [185, 0]
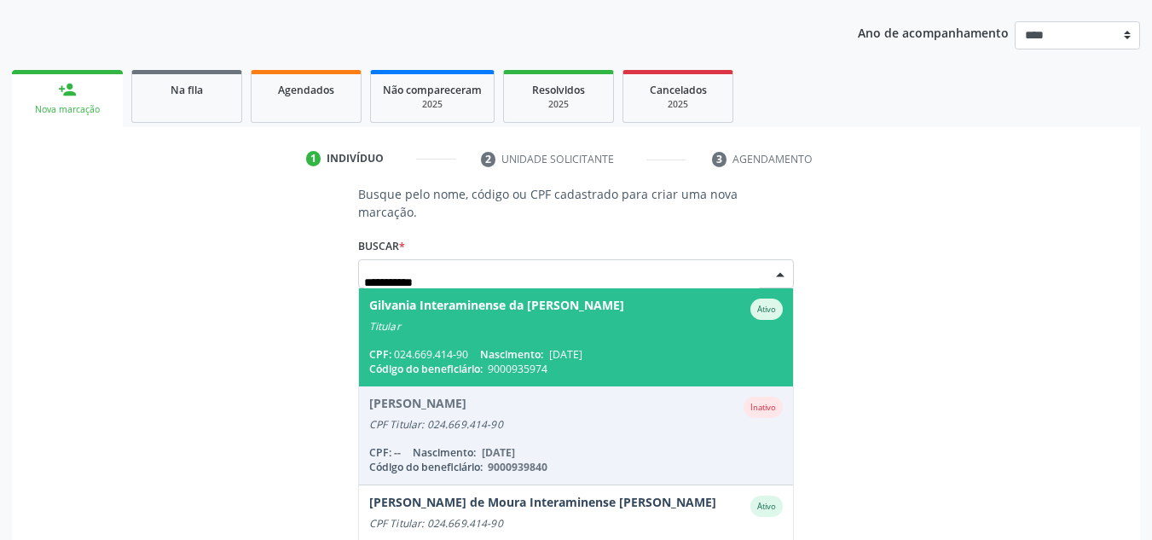
click at [544, 298] on div "Gilvania Interaminense da Silva" at bounding box center [496, 308] width 255 height 21
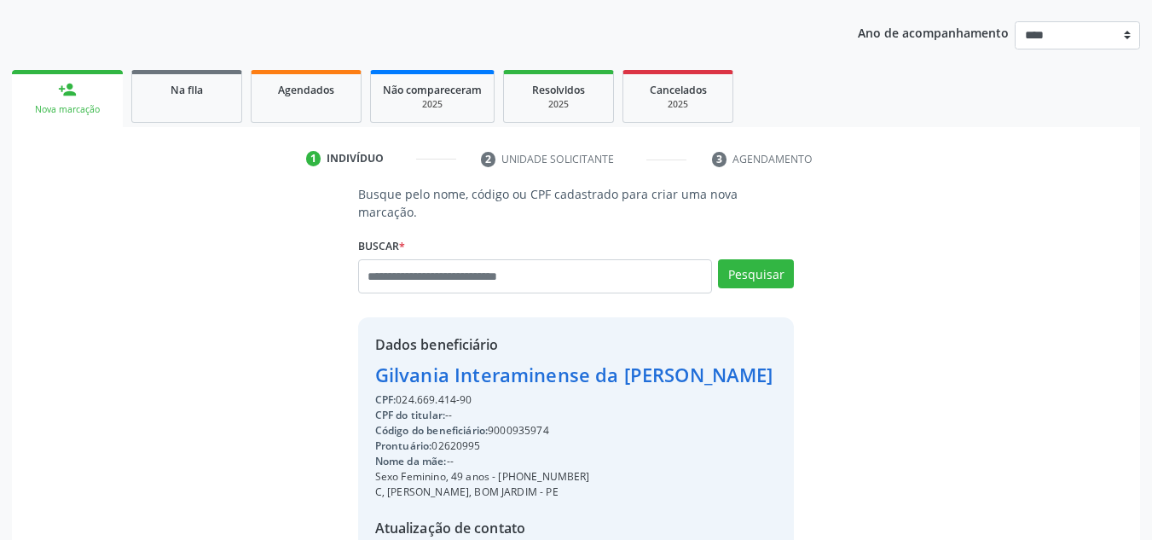
drag, startPoint x: 531, startPoint y: 415, endPoint x: 495, endPoint y: 408, distance: 37.5
click at [495, 423] on div "Código do beneficiário: 9000935974" at bounding box center [574, 430] width 398 height 15
copy div "9000935974"
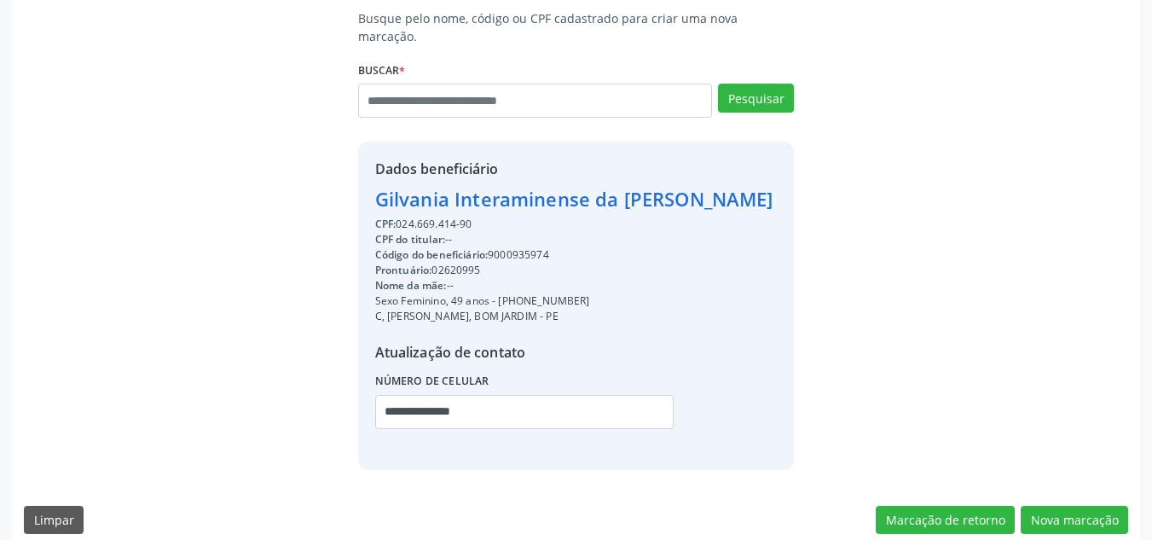
scroll to position [351, 0]
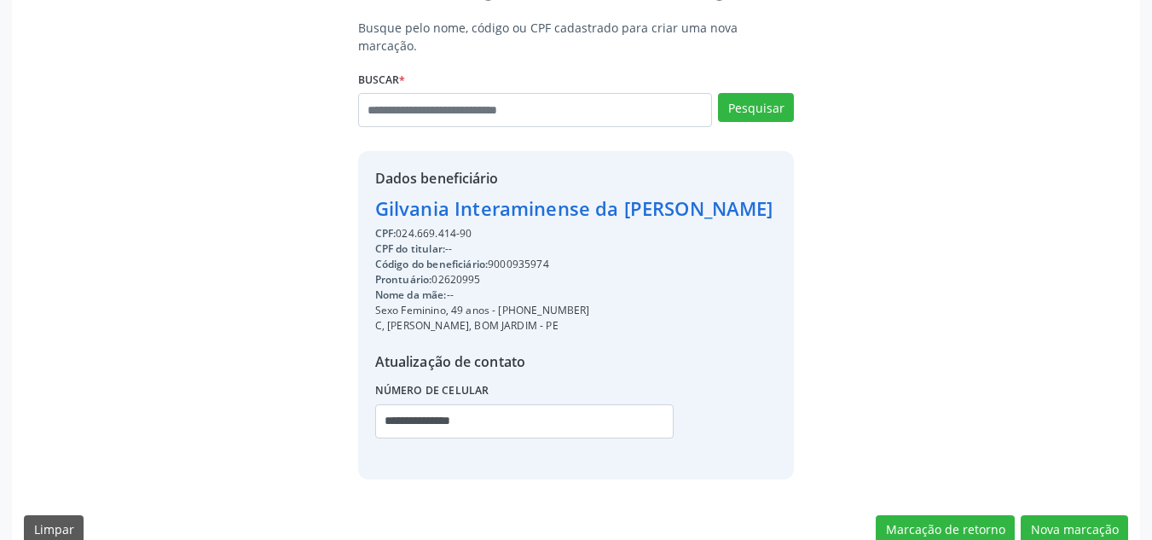
drag, startPoint x: 588, startPoint y: 287, endPoint x: 500, endPoint y: 283, distance: 88.8
click at [500, 283] on div "**********" at bounding box center [574, 338] width 398 height 224
copy div "Sexo Feminino, 49 anos - (81) 99648-7172"
click at [561, 257] on div "Código do beneficiário: 9000935974" at bounding box center [574, 264] width 398 height 15
drag, startPoint x: 588, startPoint y: 291, endPoint x: 500, endPoint y: 292, distance: 87.8
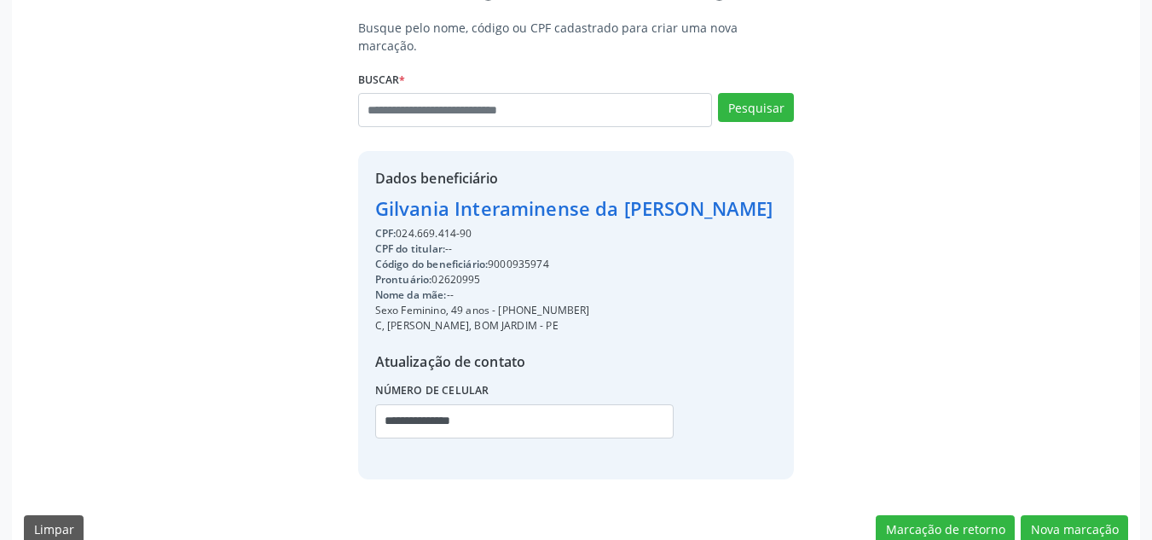
click at [500, 303] on div "Sexo Feminino, 49 anos - (81) 99648-7172" at bounding box center [574, 310] width 398 height 15
copy div "(81) 99648-7172"
paste input "text"
drag, startPoint x: 503, startPoint y: 403, endPoint x: 261, endPoint y: 406, distance: 242.2
click at [261, 406] on div "Busque pelo nome, código ou CPF cadastrado para criar uma nova marcação. Buscar…" at bounding box center [576, 249] width 1104 height 460
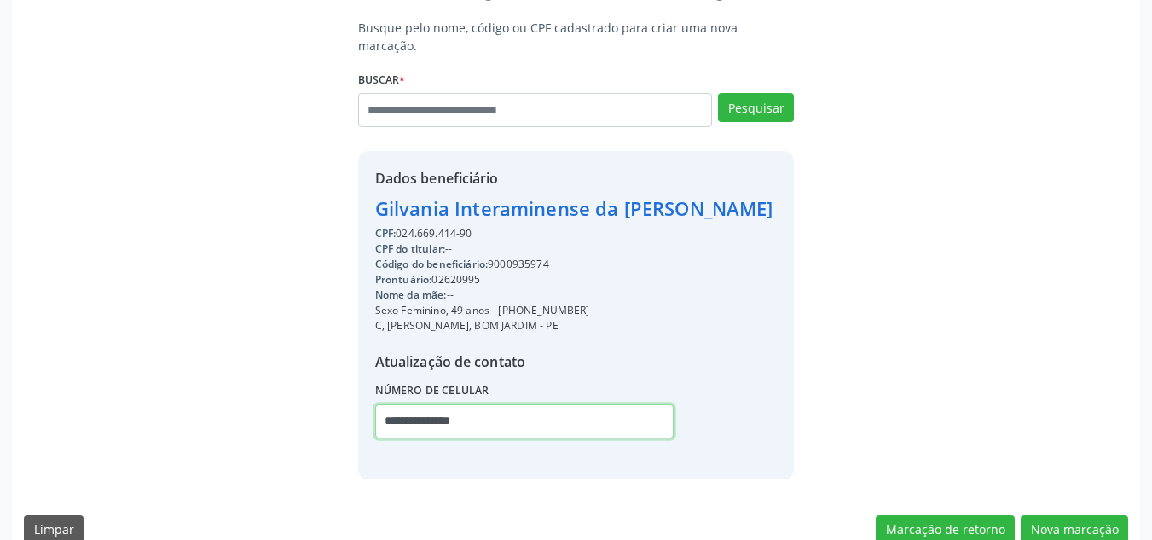
type input "**********"
click at [840, 324] on div "Busque pelo nome, código ou CPF cadastrado para criar uma nova marcação. Buscar…" at bounding box center [576, 249] width 1104 height 460
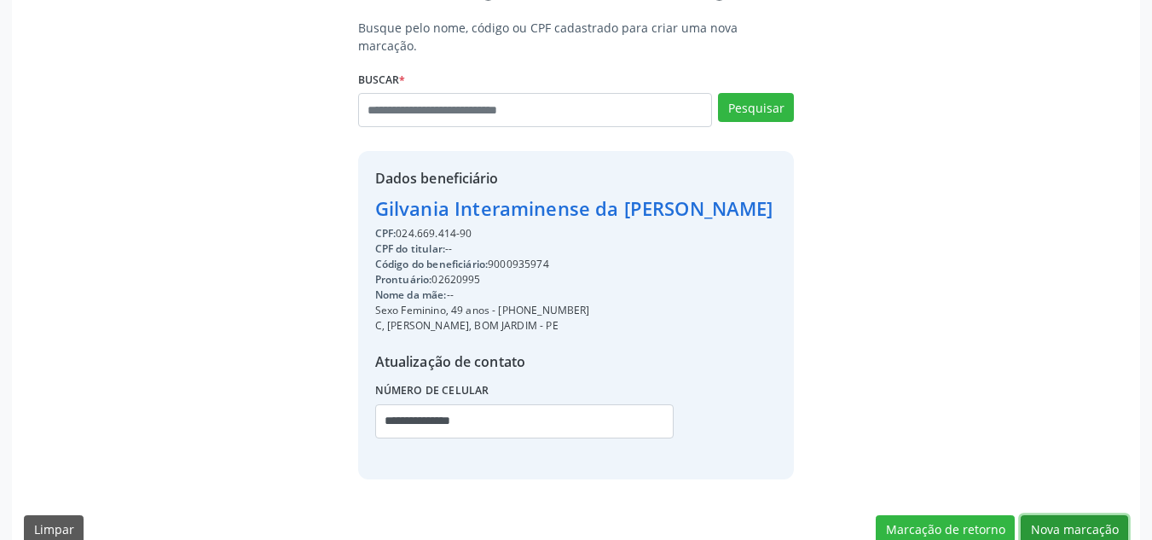
drag, startPoint x: 1070, startPoint y: 508, endPoint x: 866, endPoint y: 434, distance: 217.7
click at [1052, 515] on button "Nova marcação" at bounding box center [1074, 529] width 107 height 29
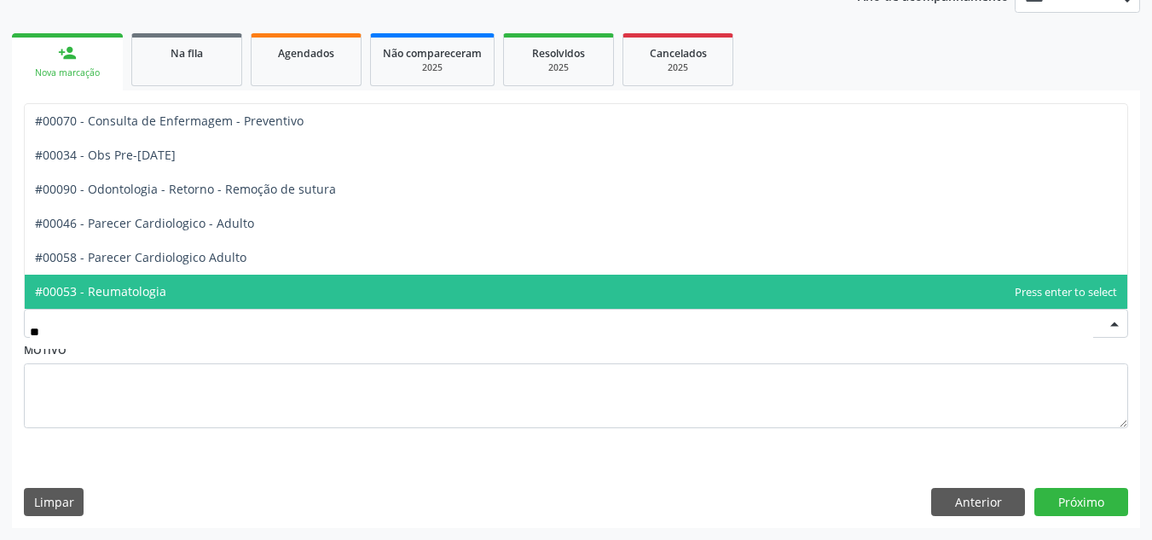
scroll to position [0, 0]
type input "***"
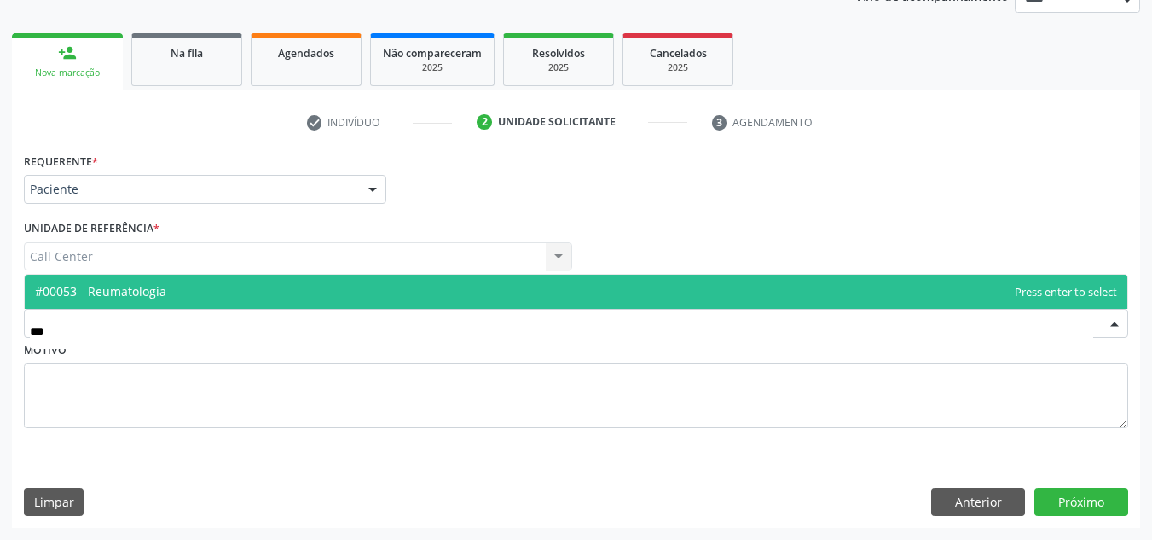
click at [159, 299] on span "#00053 - Reumatologia" at bounding box center [576, 292] width 1103 height 34
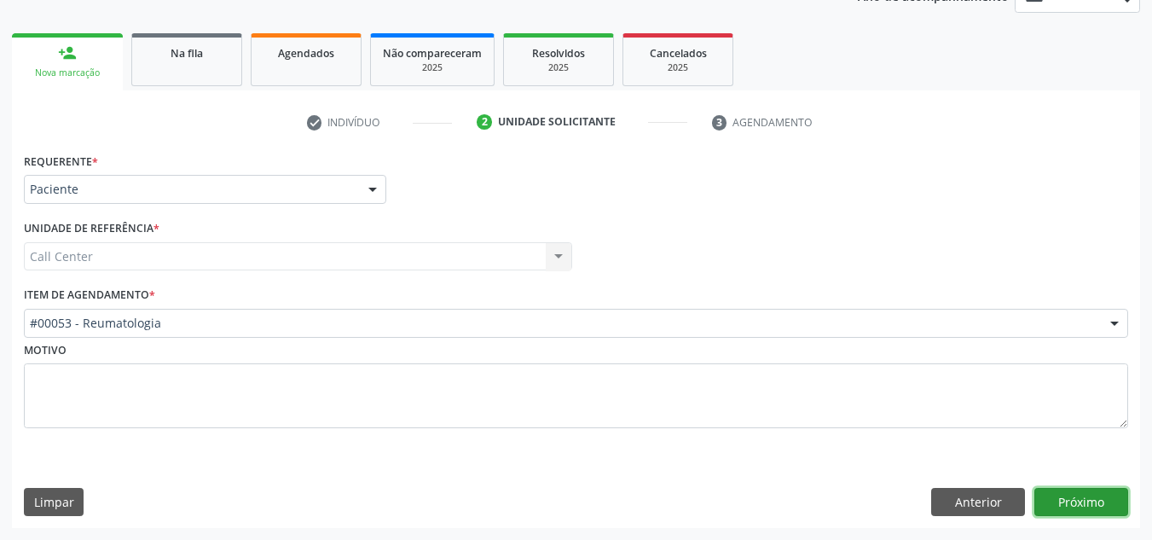
click at [1099, 499] on button "Próximo" at bounding box center [1081, 502] width 94 height 29
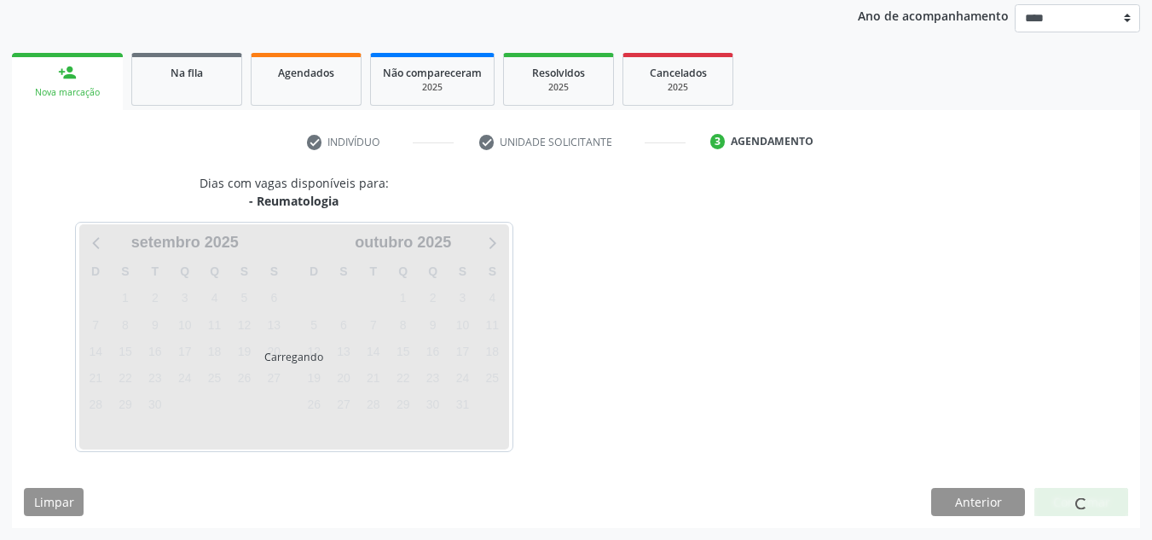
scroll to position [202, 0]
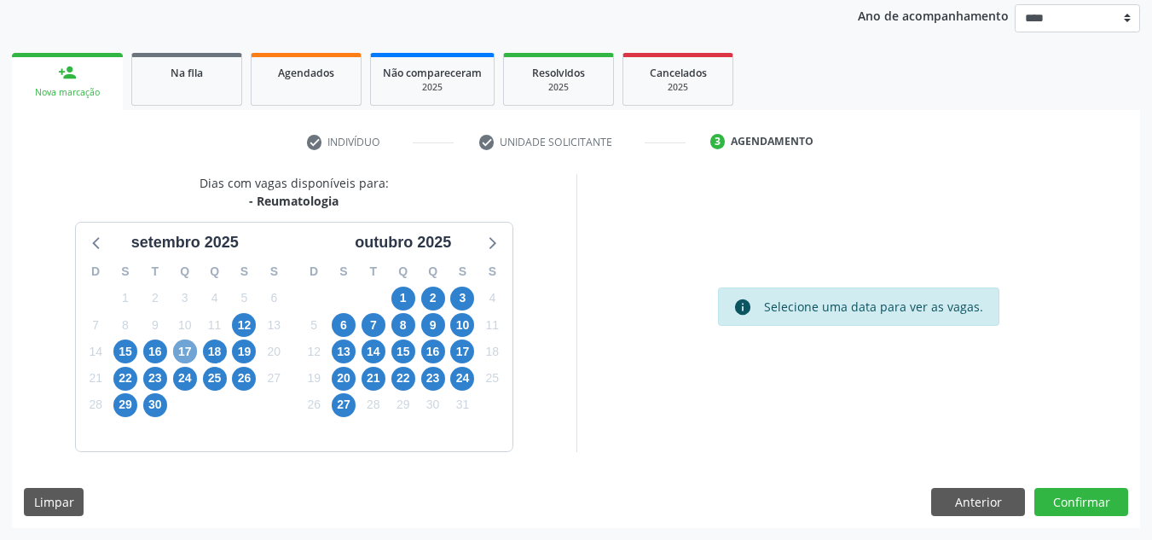
click at [191, 356] on span "17" at bounding box center [185, 351] width 24 height 24
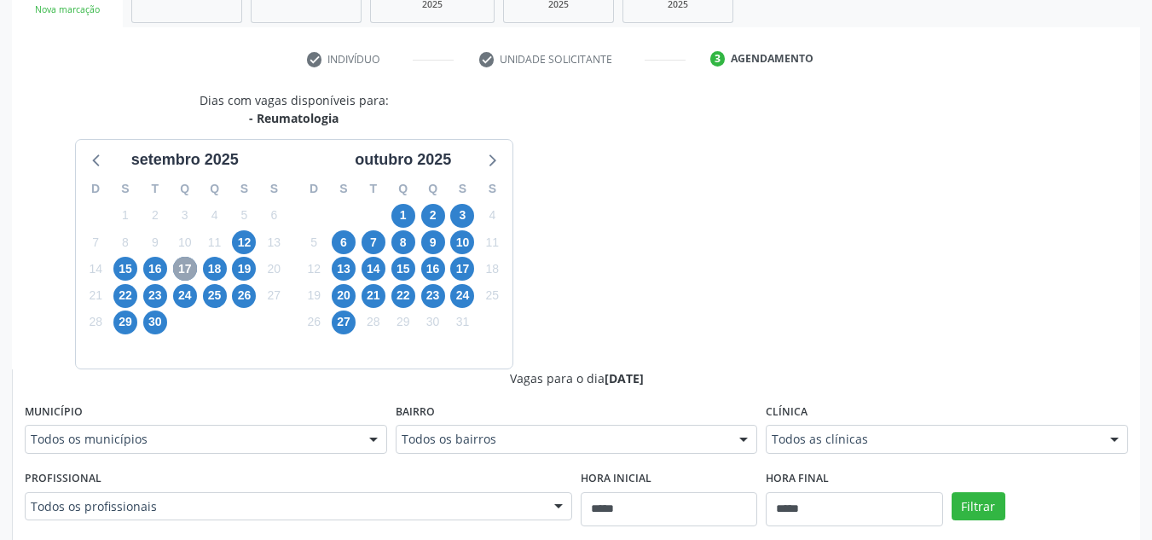
scroll to position [373, 0]
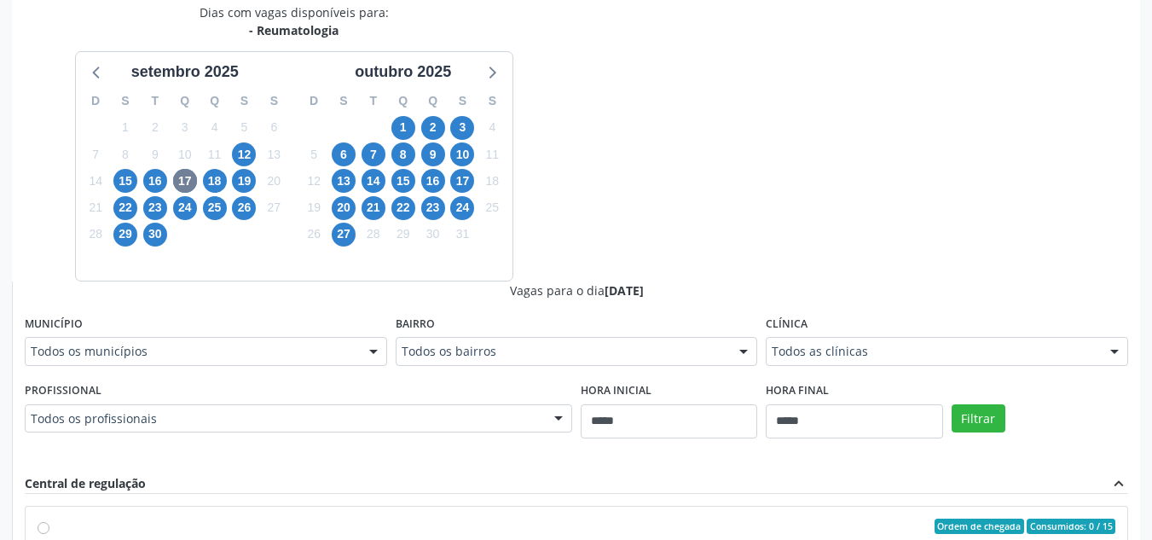
click at [829, 339] on div "Todos as clínicas" at bounding box center [947, 351] width 362 height 29
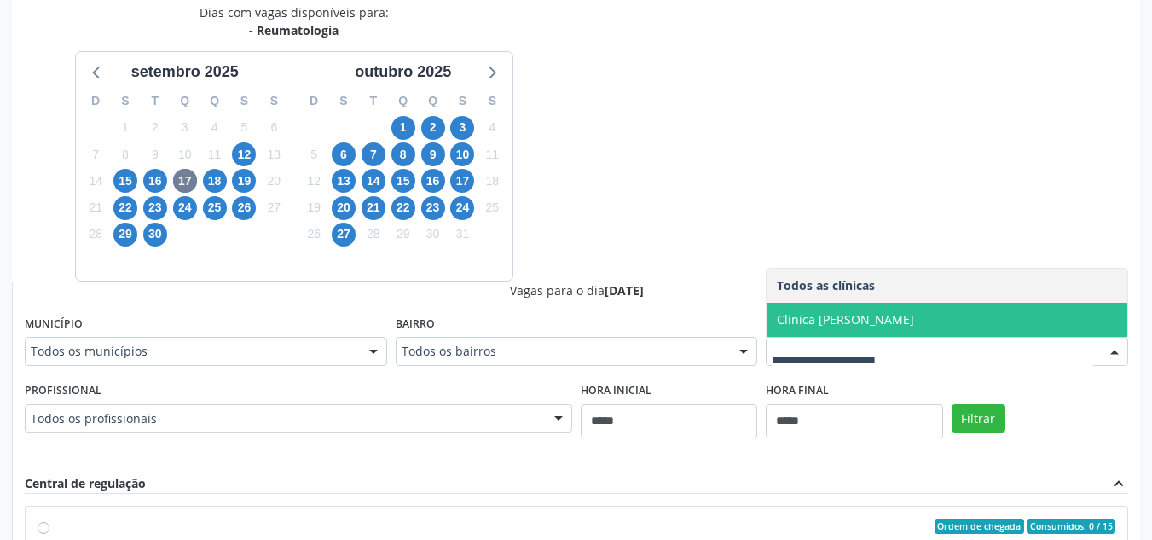
click at [840, 317] on span "Clinica Dioclecio Coutinho" at bounding box center [845, 319] width 137 height 16
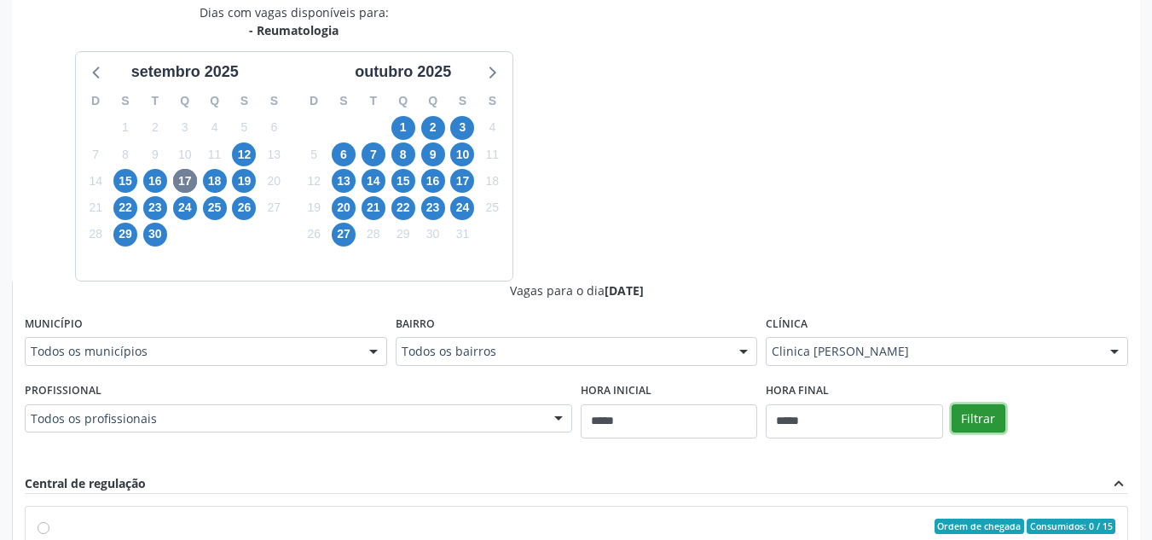
drag, startPoint x: 973, startPoint y: 413, endPoint x: 959, endPoint y: 408, distance: 14.6
click at [972, 412] on button "Filtrar" at bounding box center [979, 418] width 54 height 29
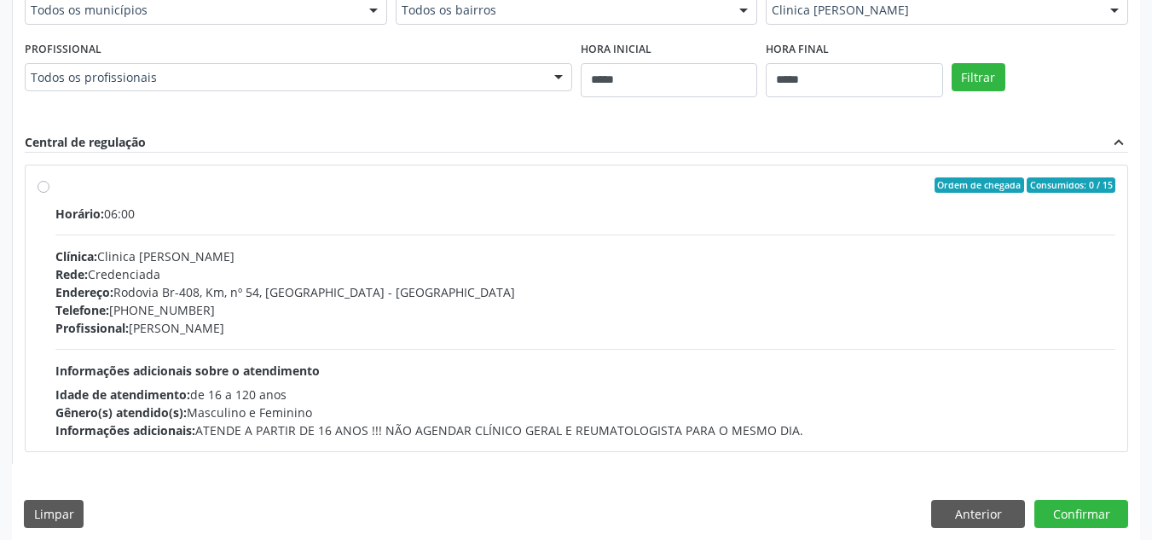
click at [62, 191] on div "Ordem de chegada Consumidos: 0 / 15" at bounding box center [585, 184] width 1060 height 15
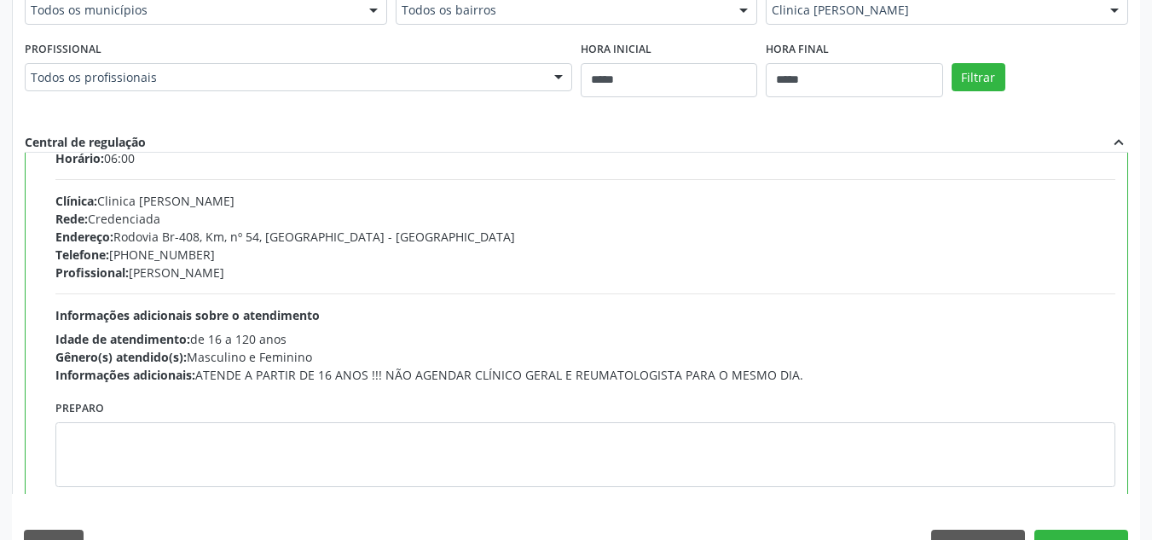
scroll to position [84, 0]
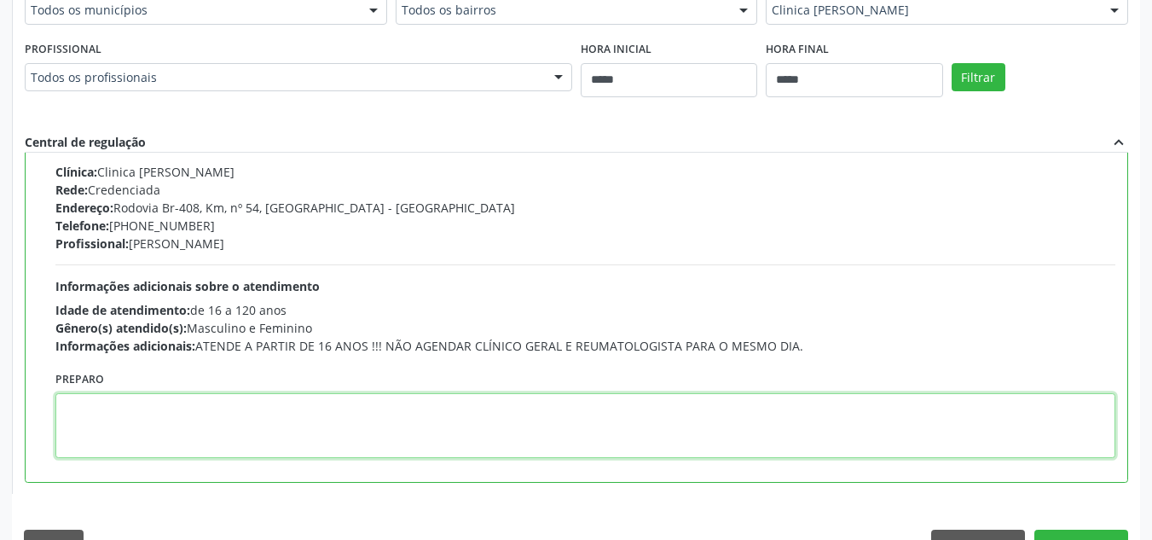
click at [260, 407] on textarea at bounding box center [585, 425] width 1060 height 65
paste textarea "**********"
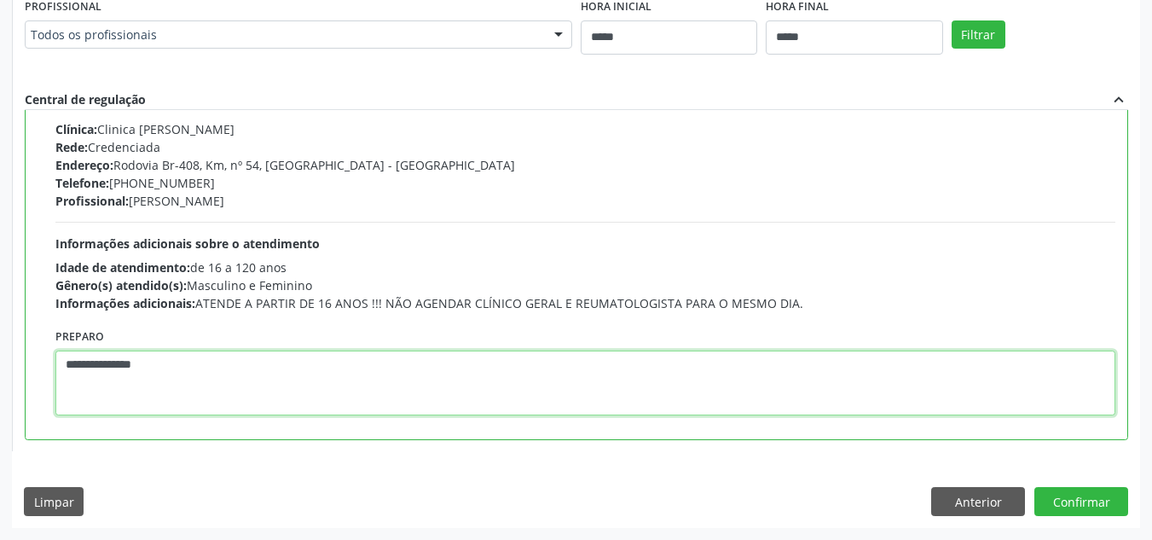
type textarea "**********"
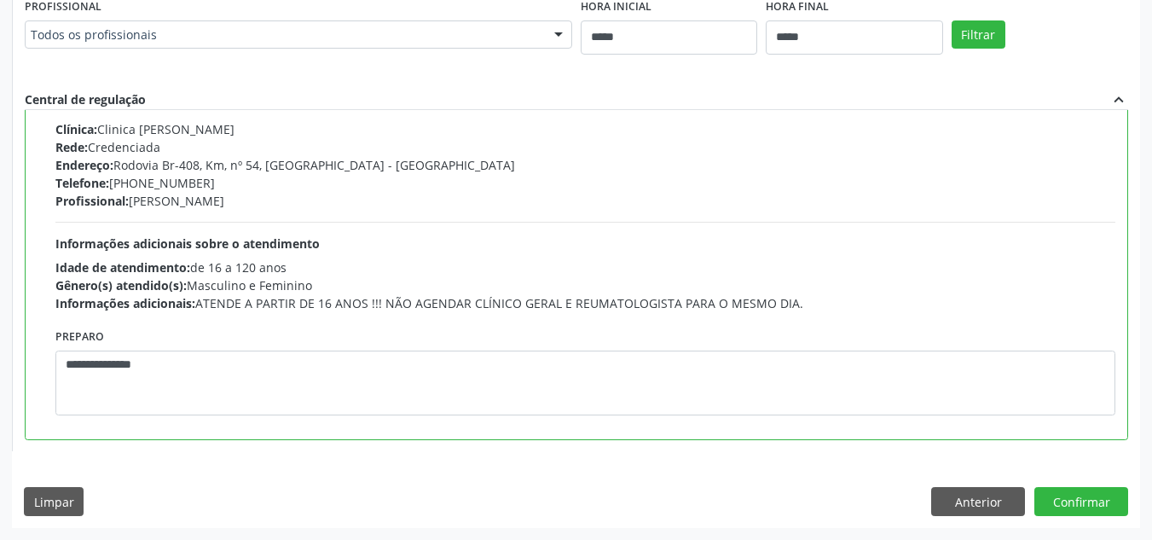
click at [1098, 481] on div "Dias com vagas disponíveis para: - Reumatologia setembro 2025 D S T Q Q S S 31 …" at bounding box center [576, 73] width 1128 height 907
click at [1097, 500] on button "Confirmar" at bounding box center [1081, 501] width 94 height 29
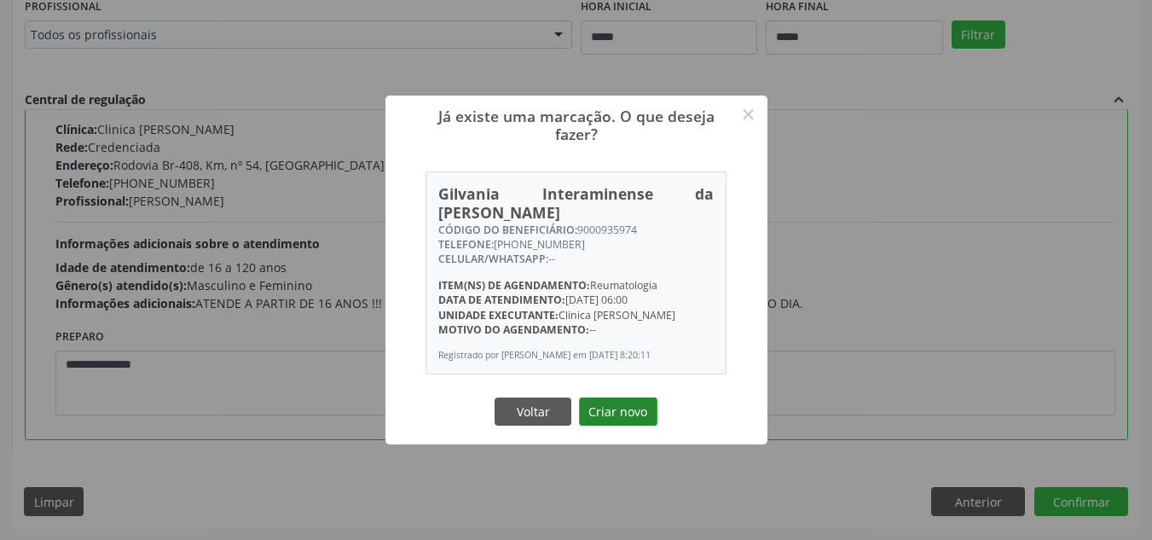
click at [634, 402] on button "Criar novo" at bounding box center [618, 411] width 78 height 29
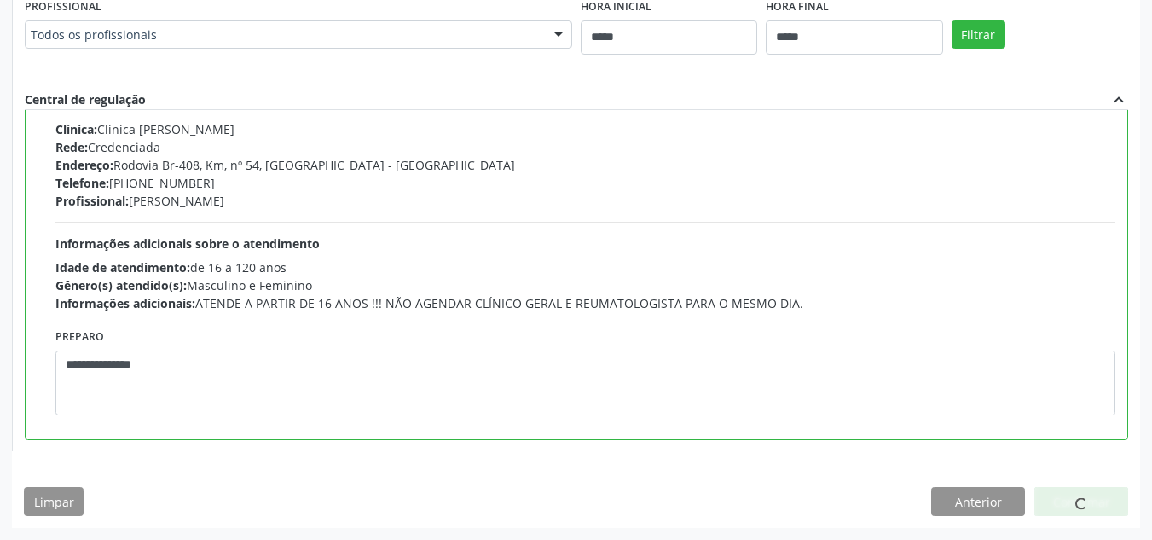
scroll to position [29, 0]
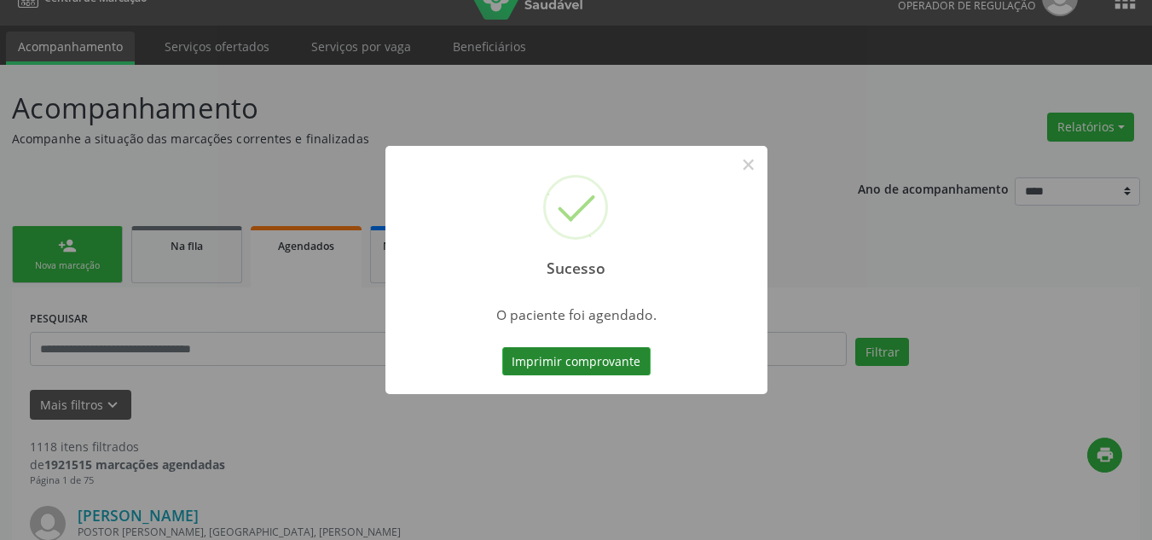
click at [634, 362] on button "Imprimir comprovante" at bounding box center [576, 361] width 148 height 29
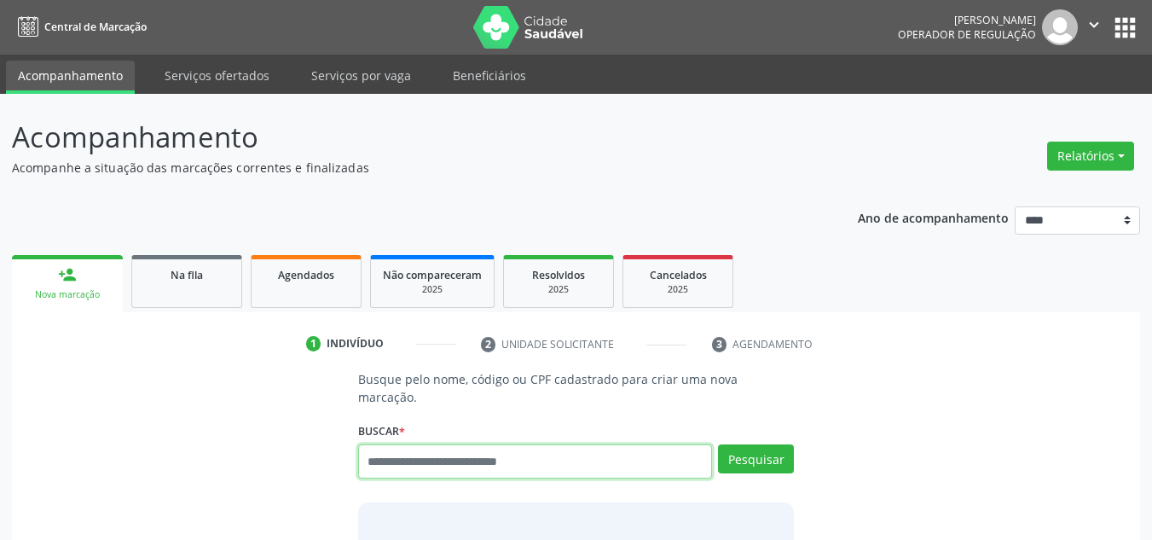
scroll to position [29, 0]
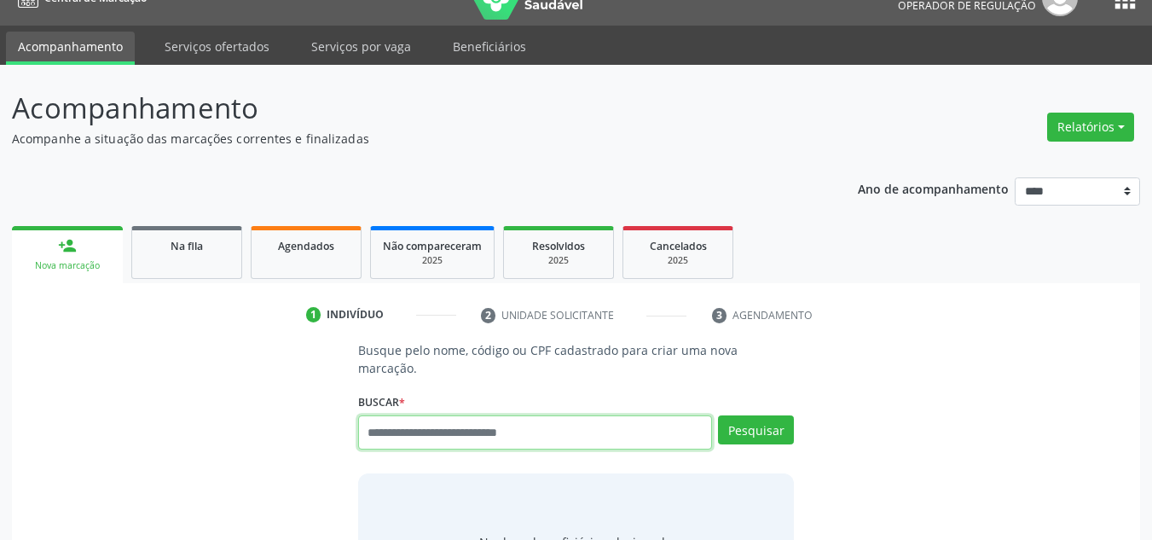
click at [464, 415] on input "text" at bounding box center [535, 432] width 355 height 34
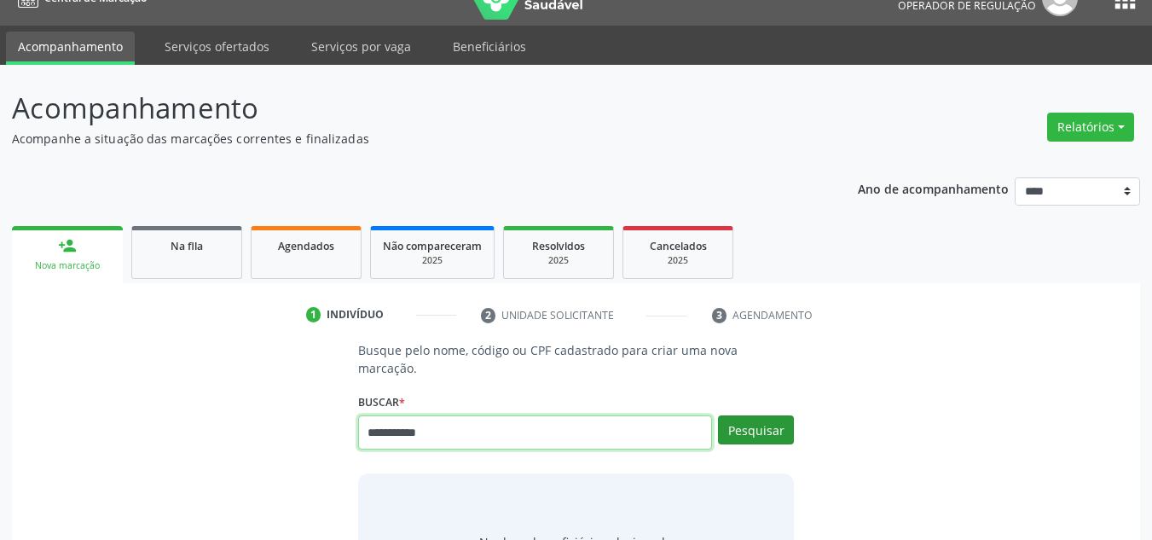
type input "**********"
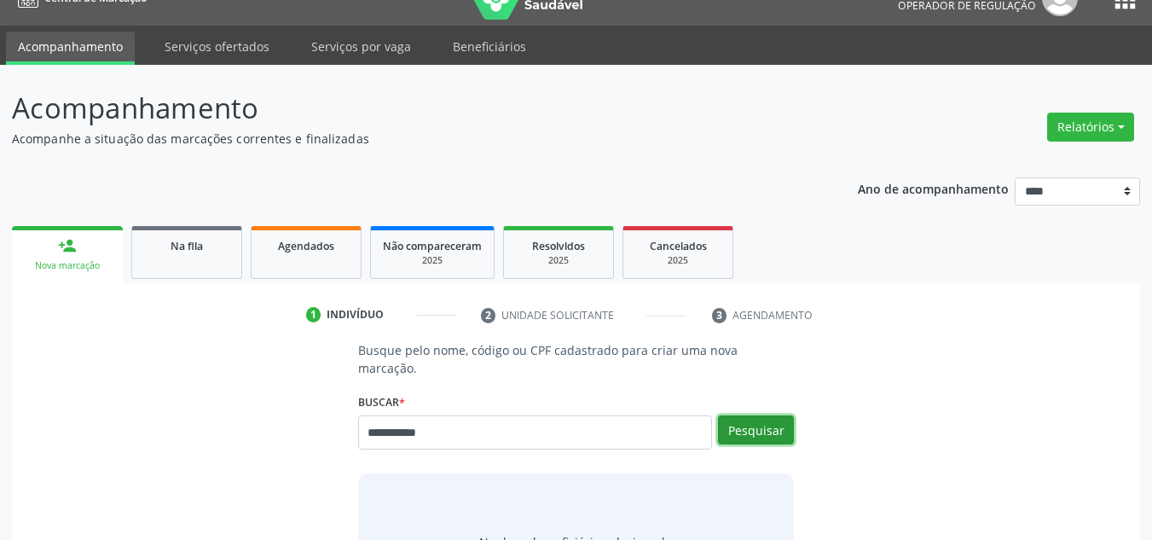
click at [750, 415] on button "Pesquisar" at bounding box center [756, 429] width 76 height 29
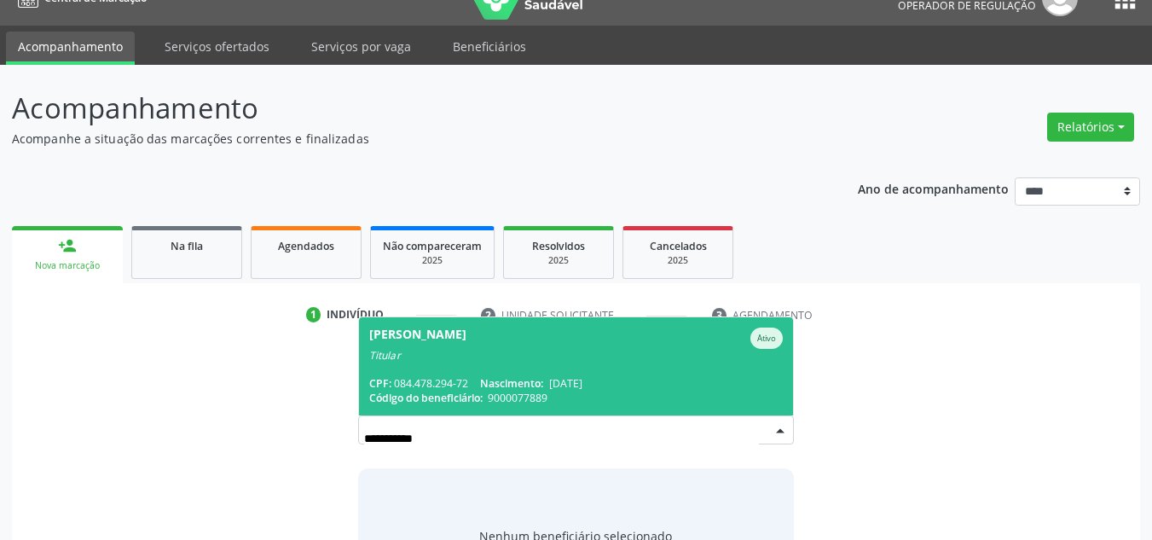
click at [512, 349] on div "Titular" at bounding box center [576, 356] width 414 height 14
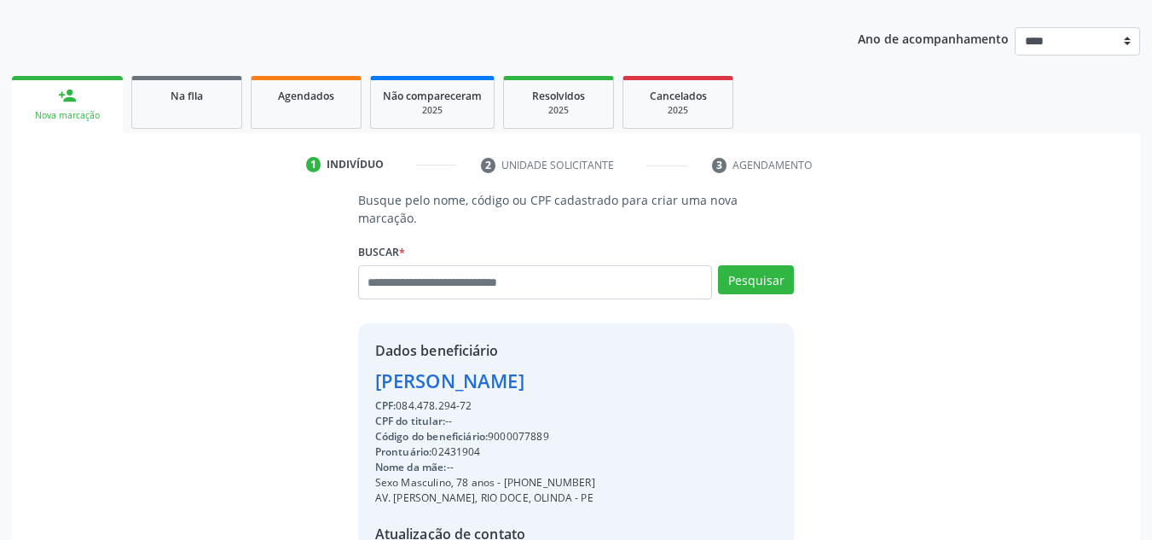
scroll to position [361, 0]
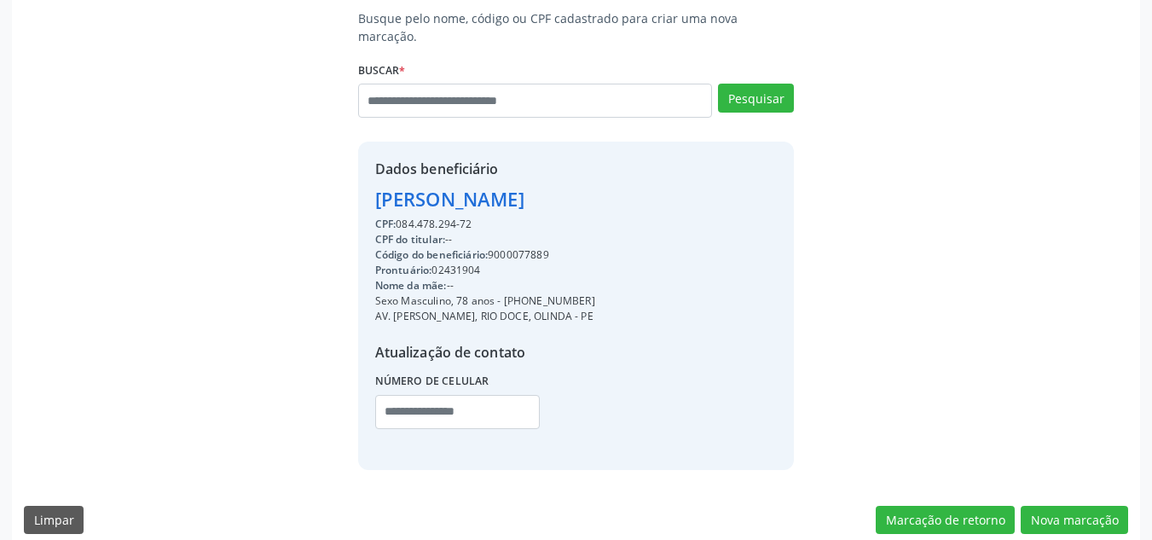
drag, startPoint x: 572, startPoint y: 229, endPoint x: 492, endPoint y: 240, distance: 80.9
click at [492, 247] on div "Código do beneficiário: 9000077889" at bounding box center [485, 254] width 220 height 15
copy div "9000077889"
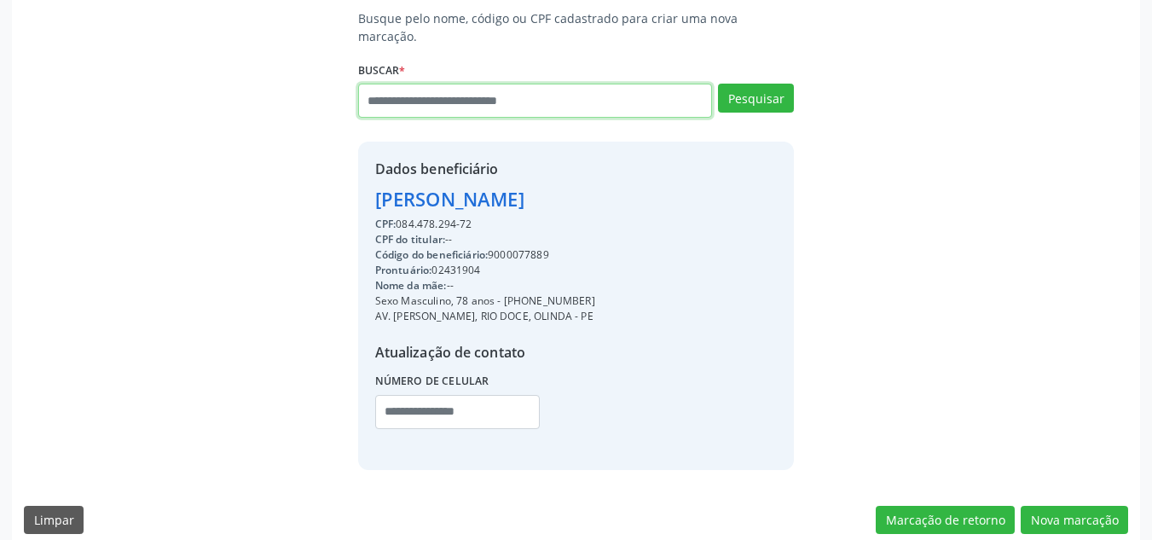
click at [437, 89] on input "text" at bounding box center [535, 101] width 355 height 34
type input "**********"
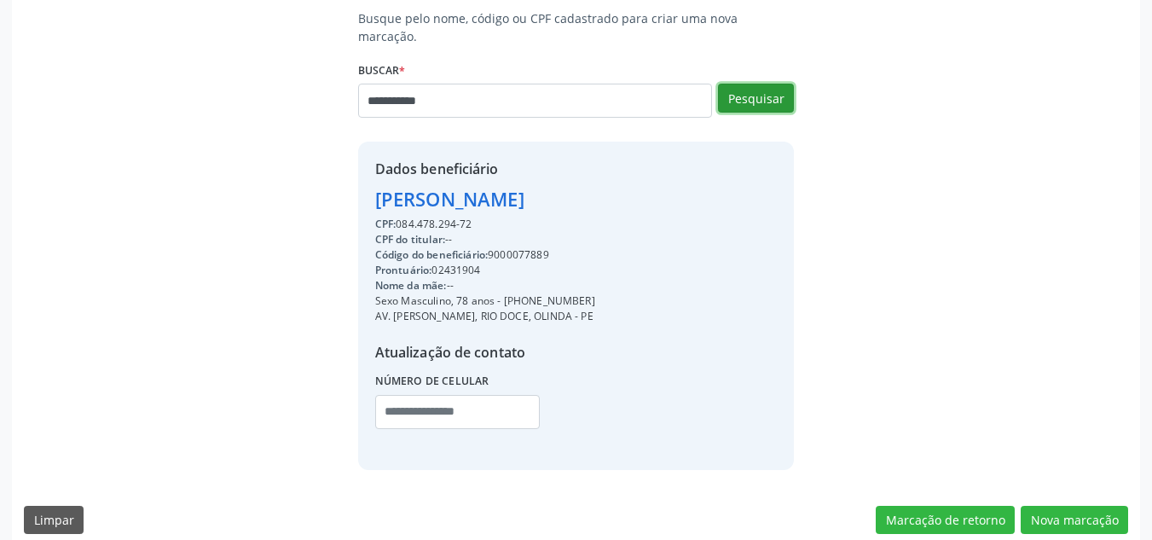
click at [759, 88] on button "Pesquisar" at bounding box center [756, 98] width 76 height 29
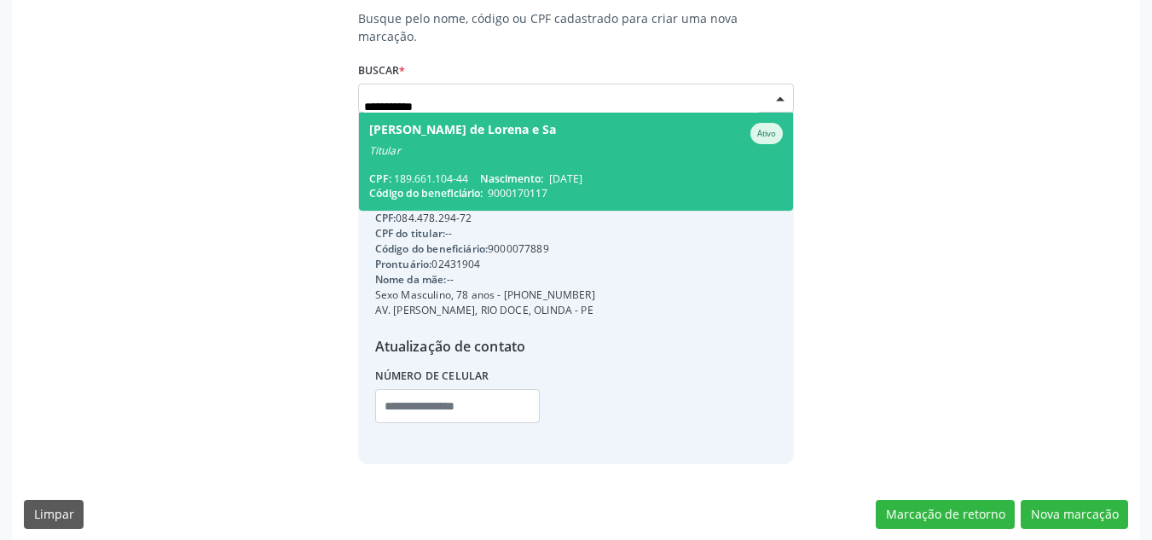
scroll to position [356, 0]
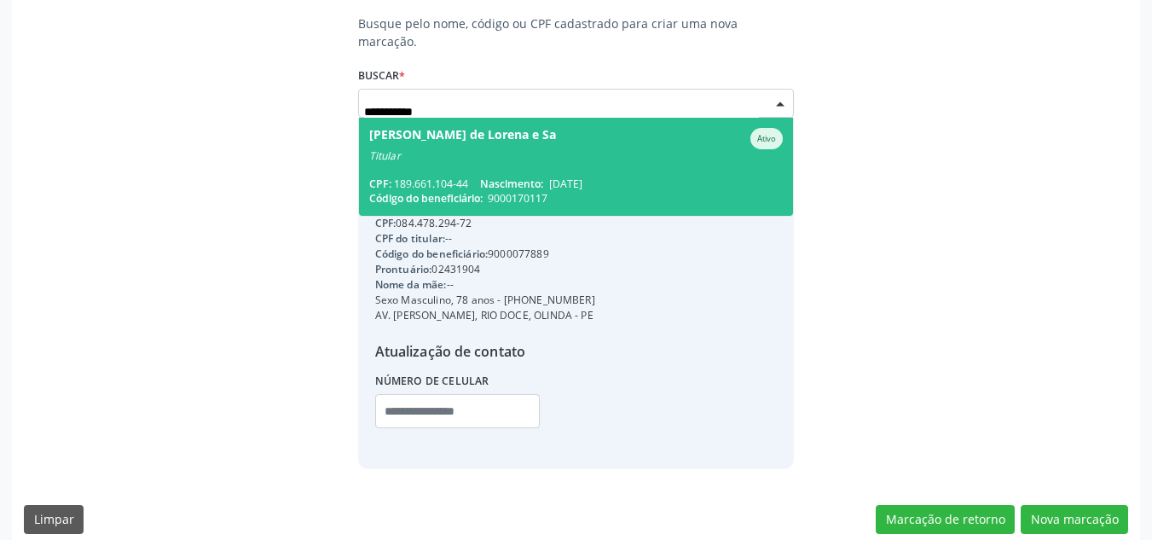
click at [570, 150] on span "Joana Darc de Lorena e Sa Ativo Titular CPF: 189.661.104-44 Nascimento: 13/11/1…" at bounding box center [576, 167] width 435 height 98
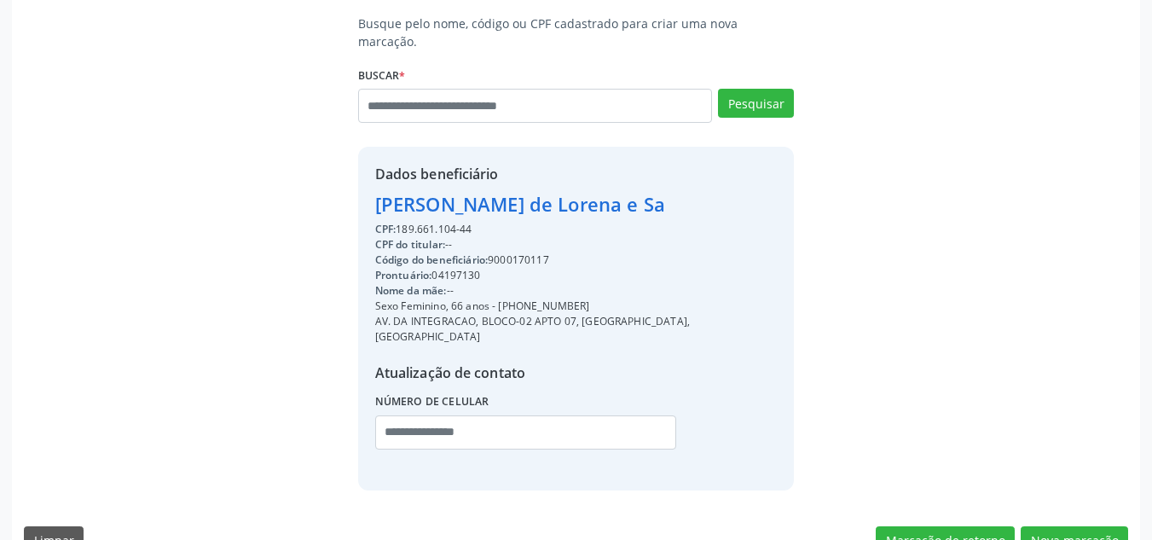
drag, startPoint x: 589, startPoint y: 284, endPoint x: 500, endPoint y: 281, distance: 89.6
click at [500, 298] on div "Sexo Feminino, 66 anos - (87) 98839-3253" at bounding box center [576, 305] width 402 height 15
copy div "(87) 98839-3253"
click at [489, 415] on input "text" at bounding box center [526, 432] width 302 height 34
paste input "**********"
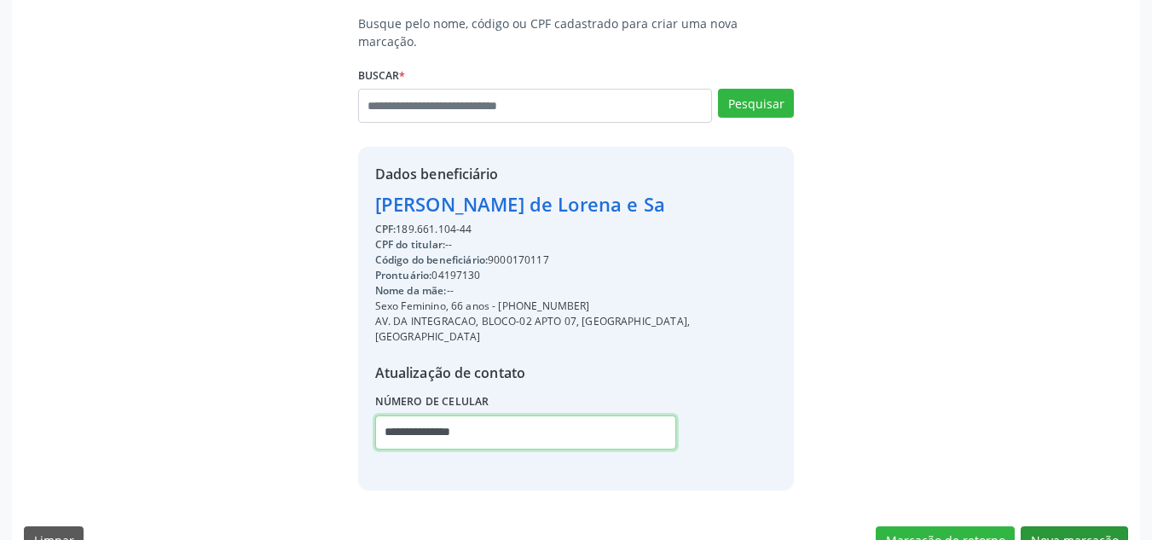
type input "**********"
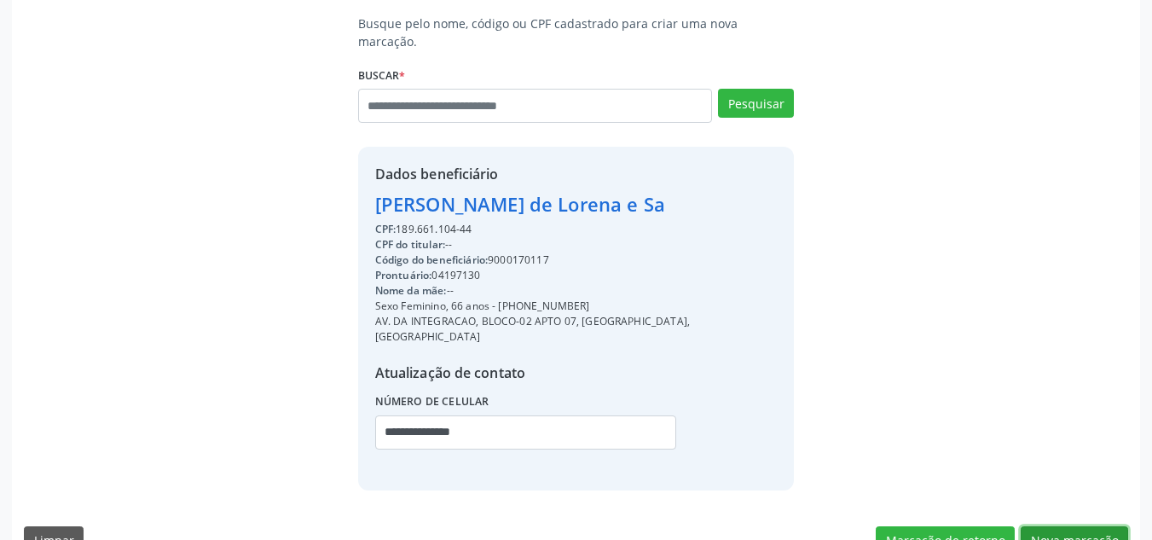
drag, startPoint x: 1071, startPoint y: 507, endPoint x: 177, endPoint y: 229, distance: 936.7
click at [1067, 526] on button "Nova marcação" at bounding box center [1074, 540] width 107 height 29
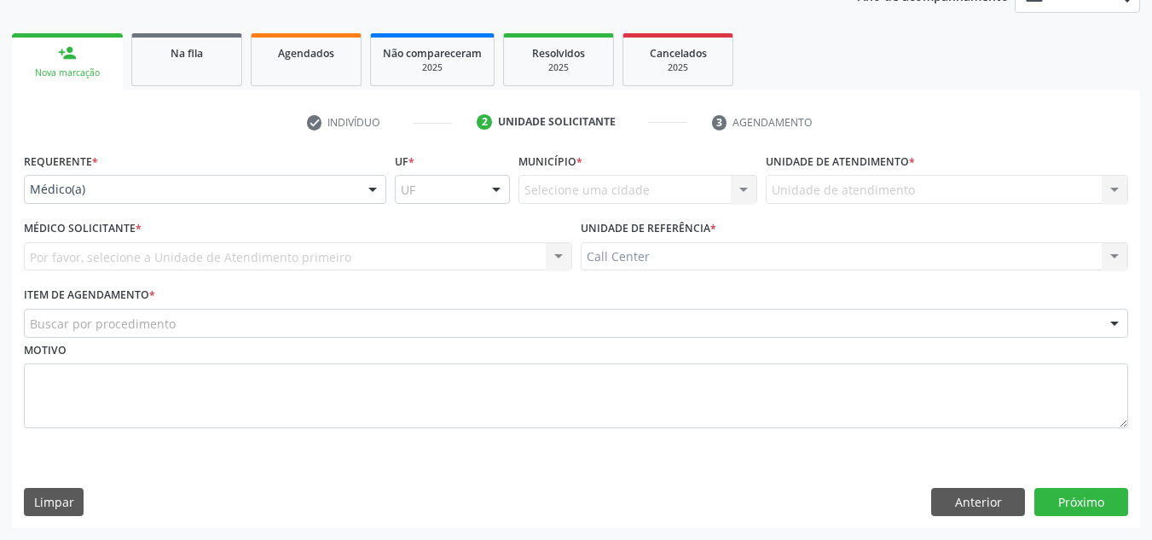
scroll to position [222, 0]
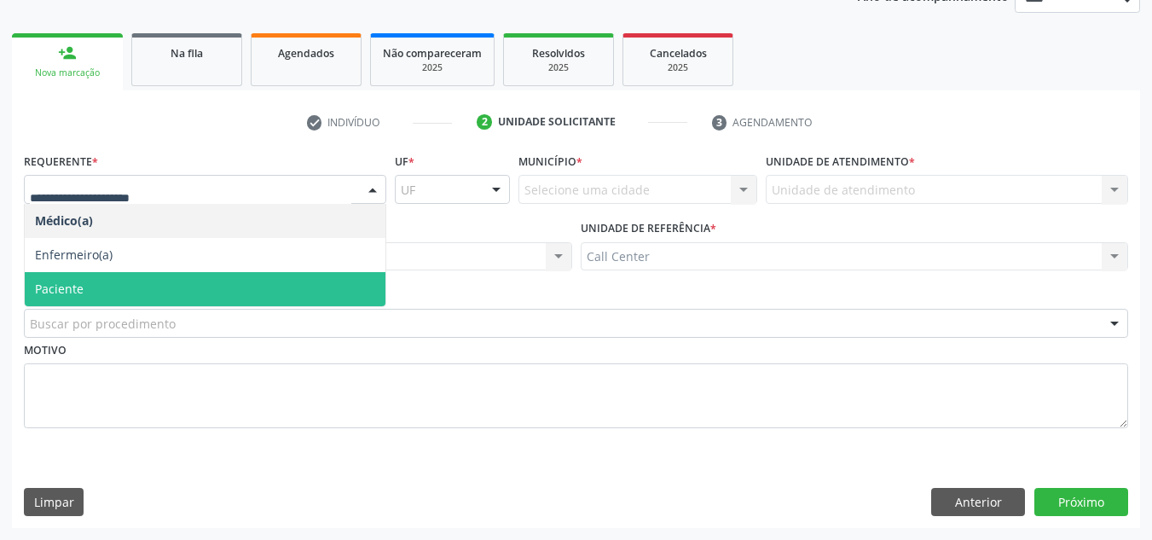
click at [86, 289] on span "Paciente" at bounding box center [205, 289] width 361 height 34
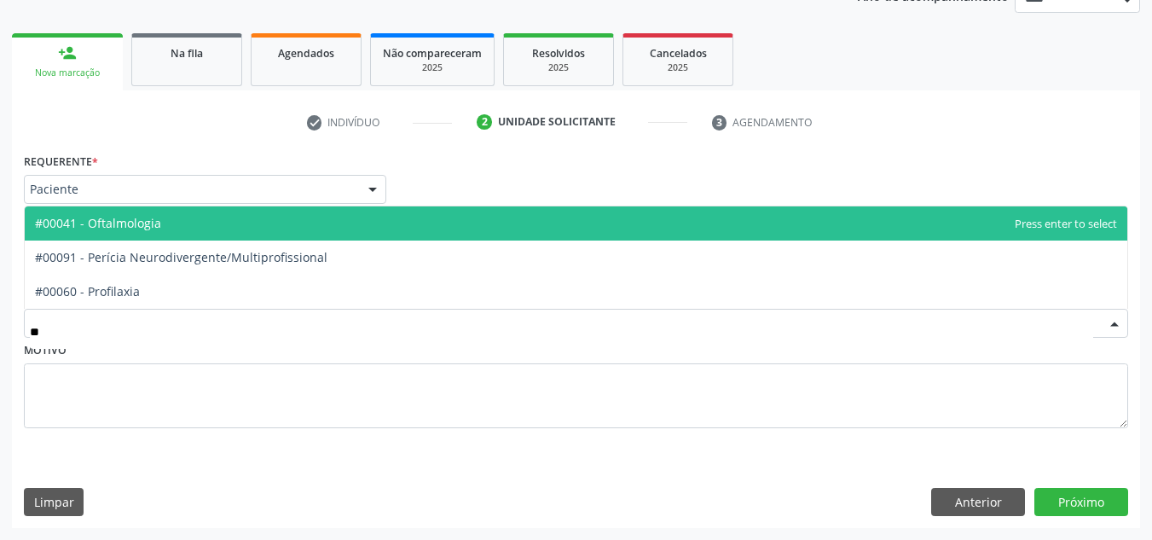
type input "***"
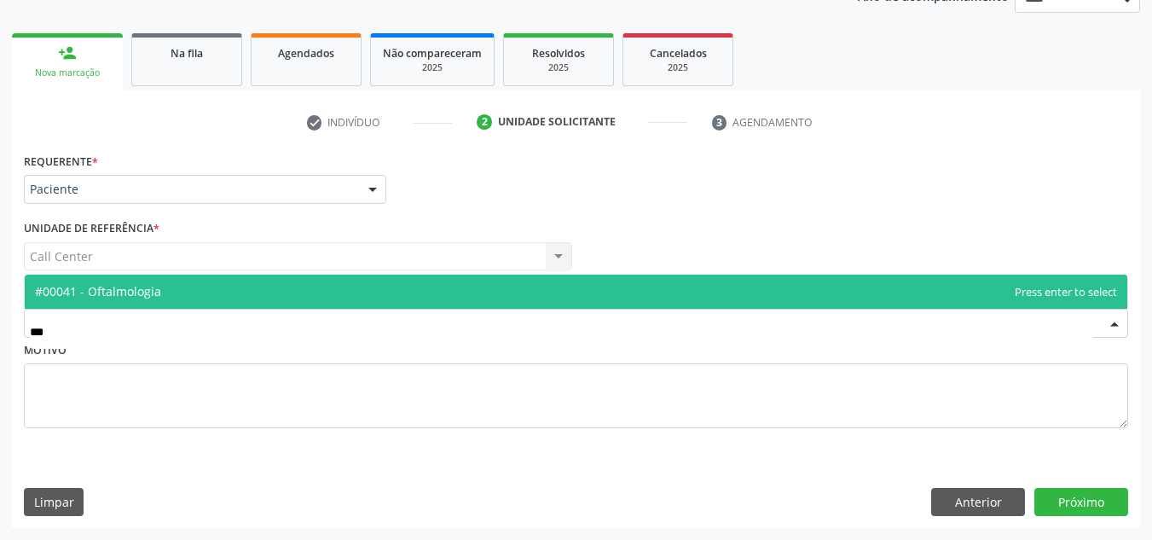
click at [148, 287] on span "#00041 - Oftalmologia" at bounding box center [98, 291] width 126 height 16
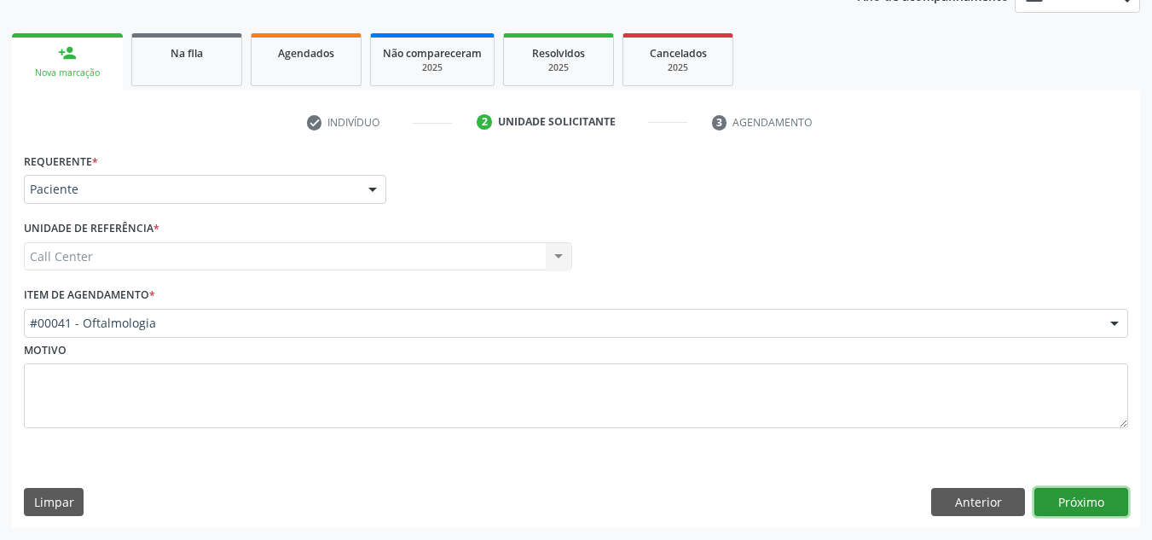
click at [1087, 503] on button "Próximo" at bounding box center [1081, 502] width 94 height 29
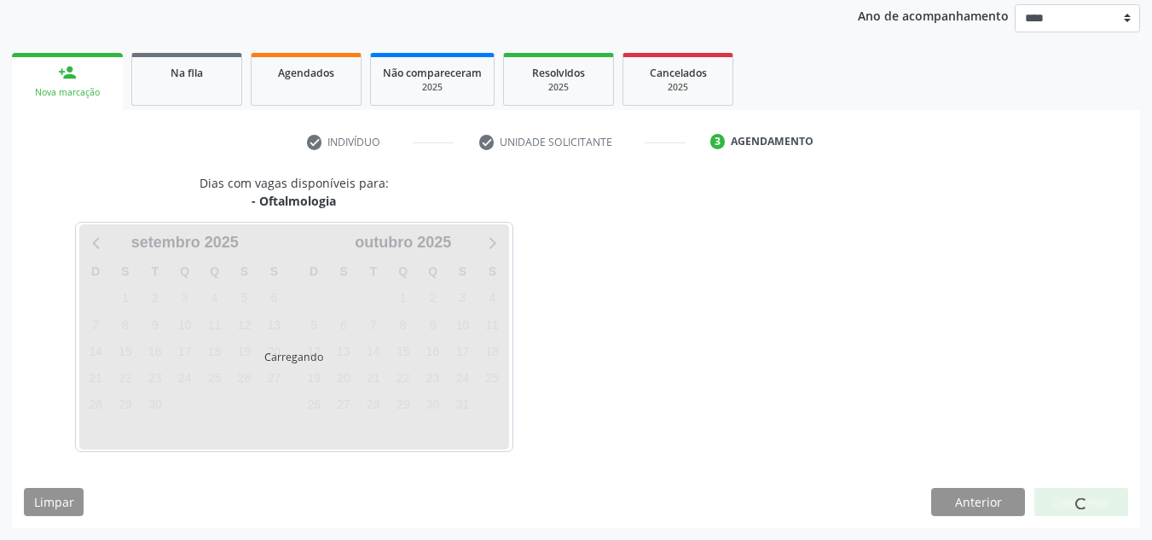
scroll to position [202, 0]
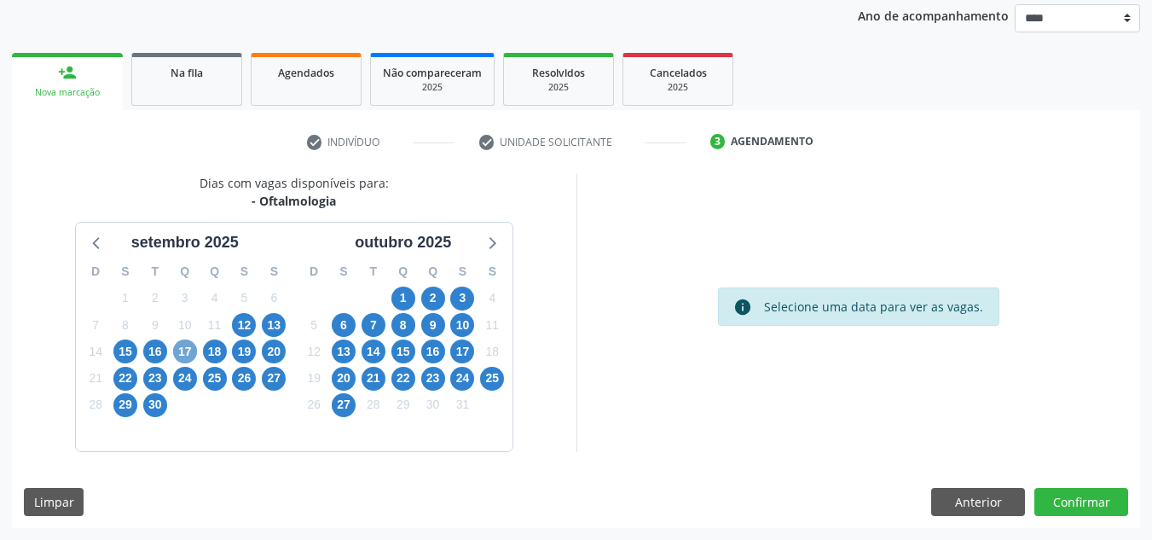
click at [186, 349] on span "17" at bounding box center [185, 351] width 24 height 24
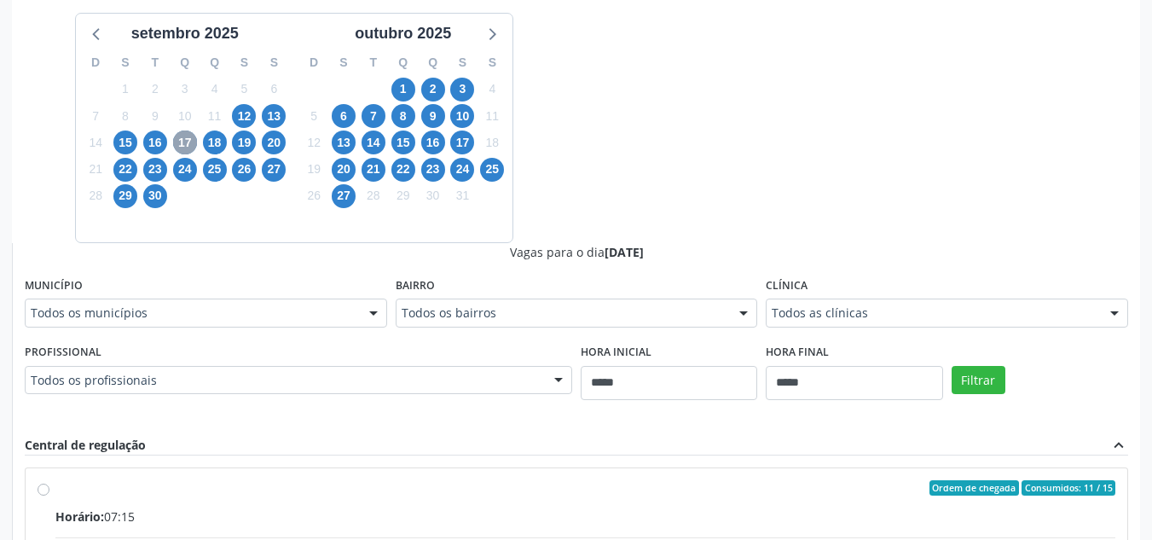
scroll to position [458, 0]
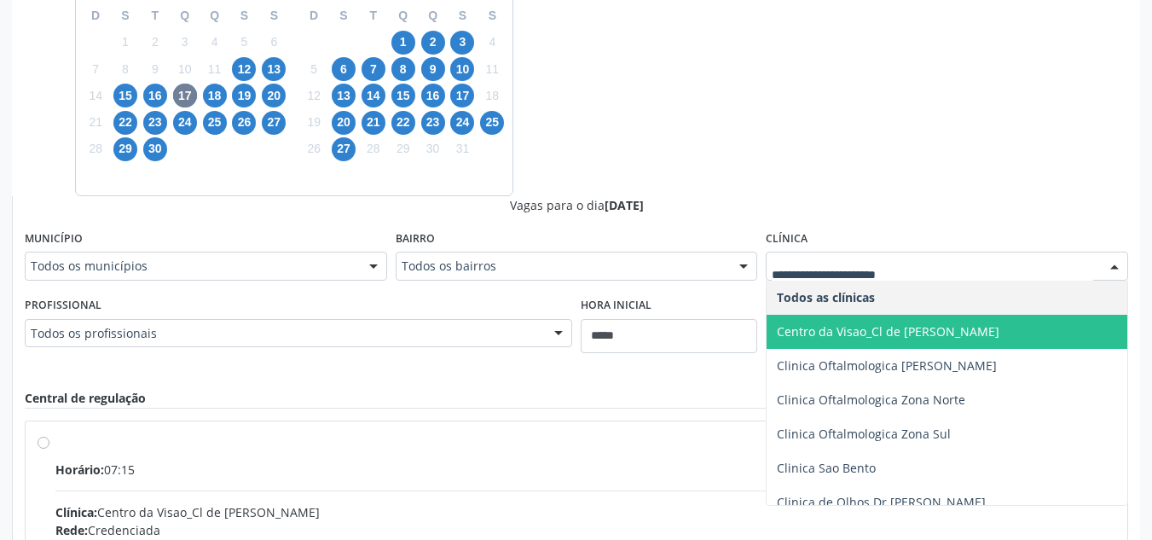
click at [925, 337] on span "Centro da Visao_Cl de [PERSON_NAME]" at bounding box center [888, 331] width 223 height 16
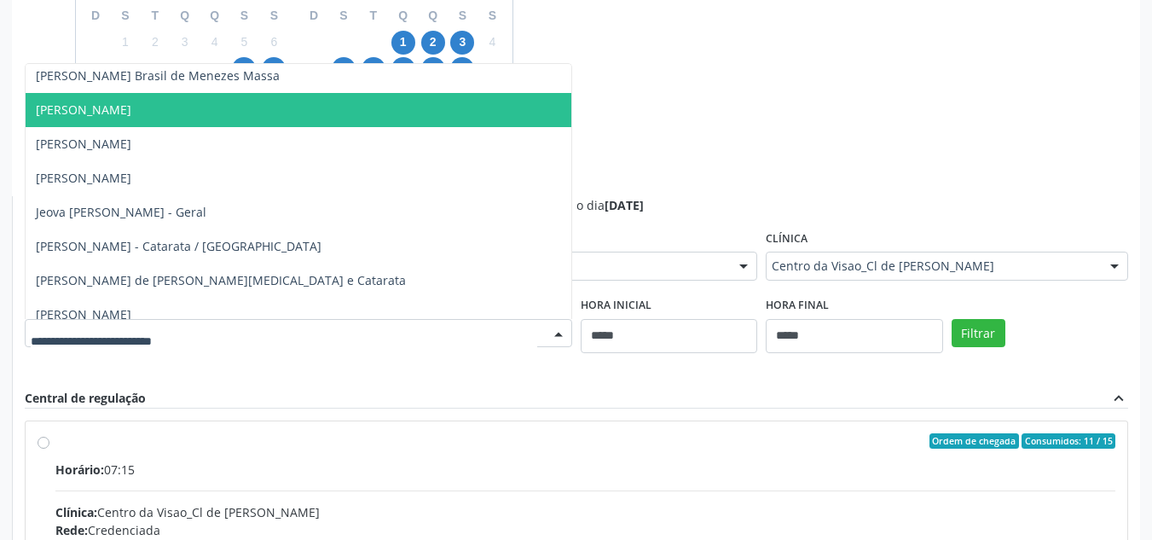
scroll to position [256, 0]
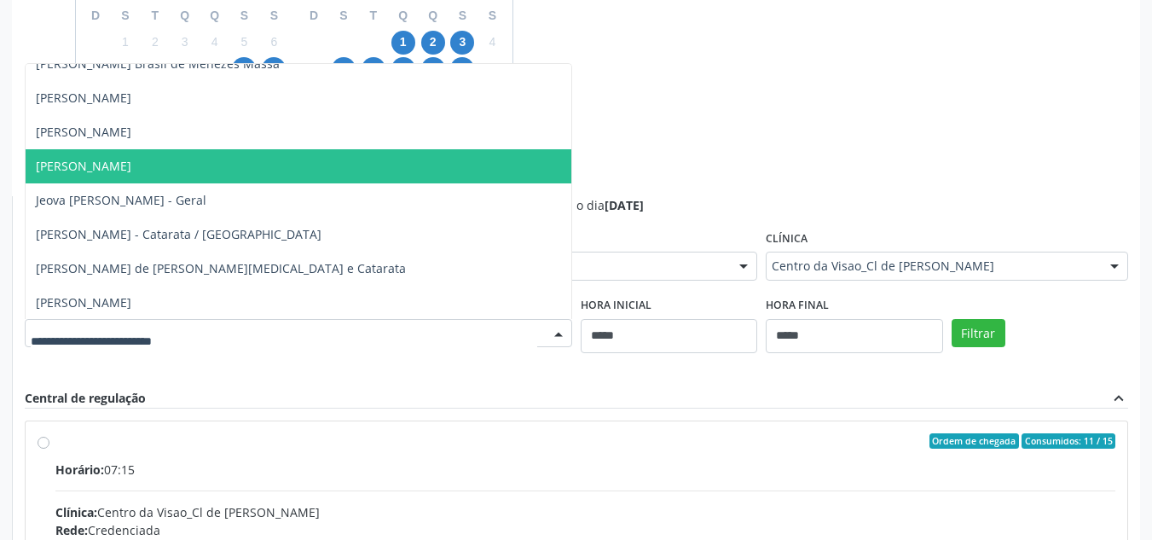
click at [169, 167] on span "Guilherme Ribeiro" at bounding box center [299, 166] width 546 height 34
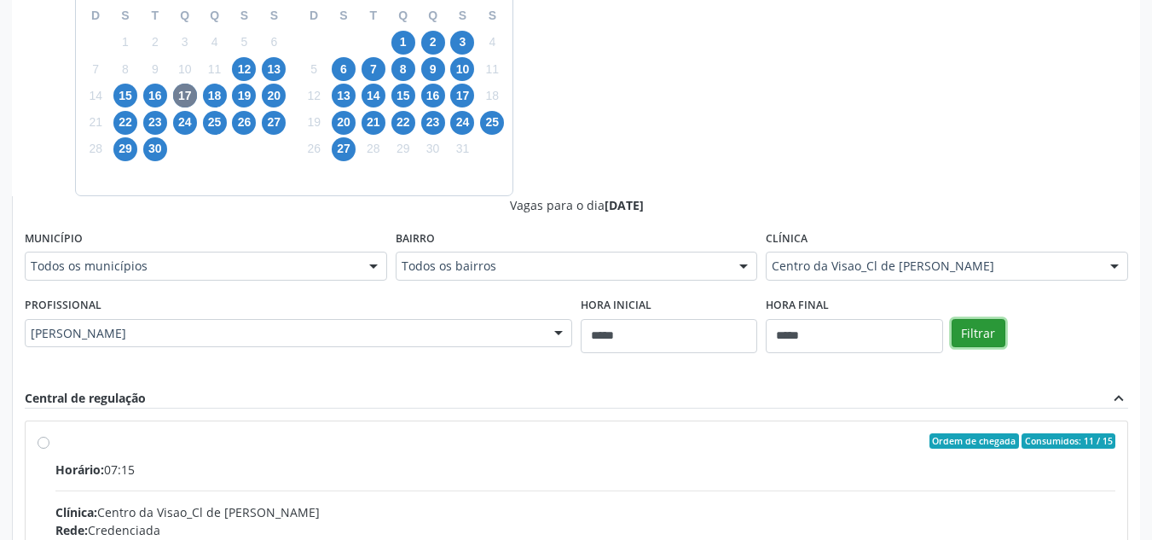
drag, startPoint x: 975, startPoint y: 327, endPoint x: 964, endPoint y: 327, distance: 10.2
click at [971, 327] on button "Filtrar" at bounding box center [979, 333] width 54 height 29
click at [964, 327] on button "Filtrar" at bounding box center [979, 333] width 54 height 29
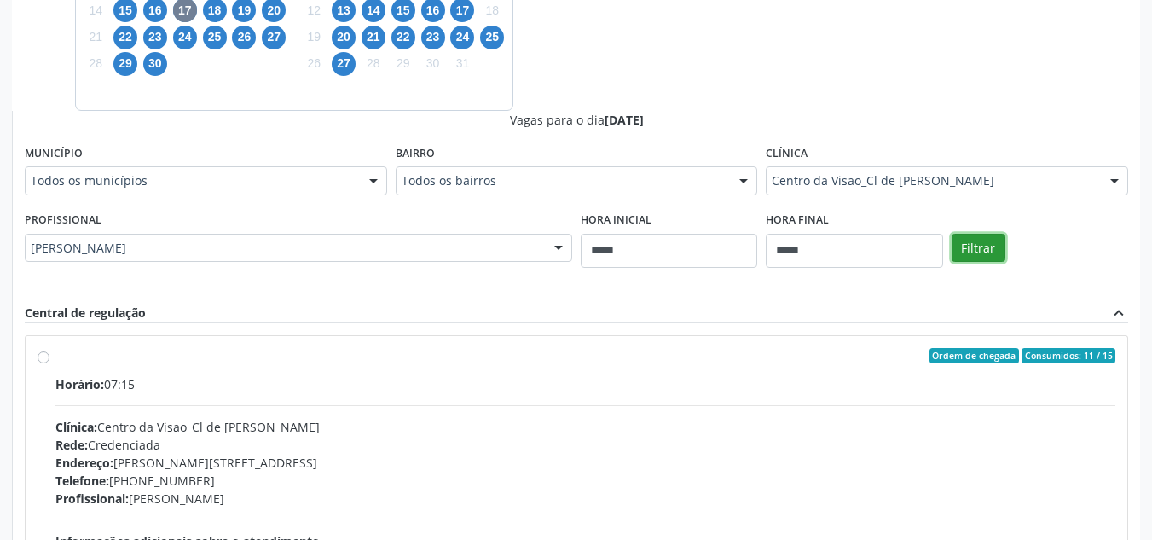
scroll to position [458, 0]
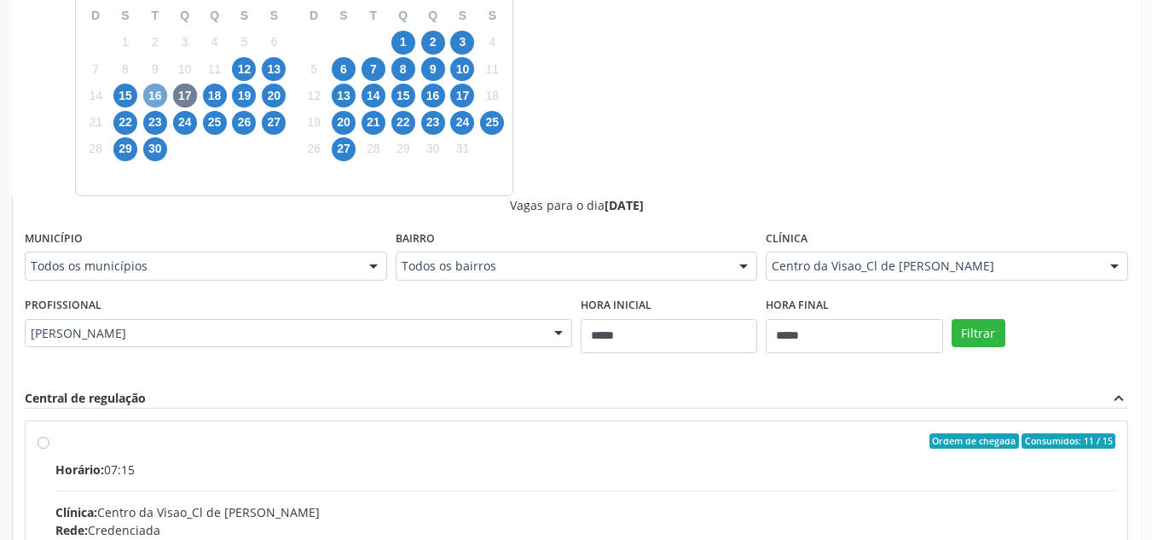
click at [153, 95] on span "16" at bounding box center [155, 96] width 24 height 24
click at [188, 96] on span "17" at bounding box center [185, 96] width 24 height 24
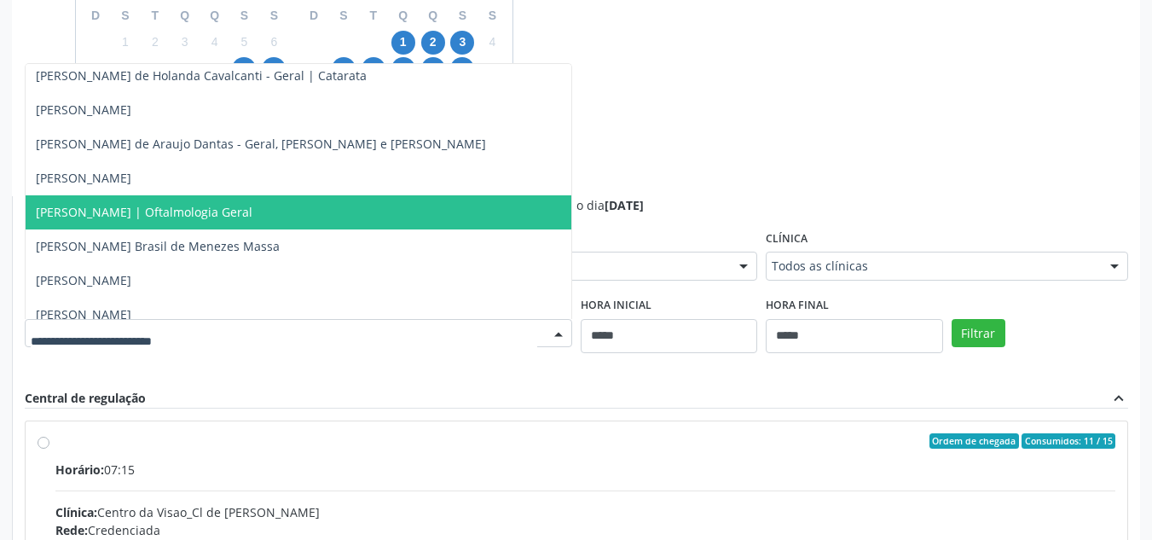
scroll to position [171, 0]
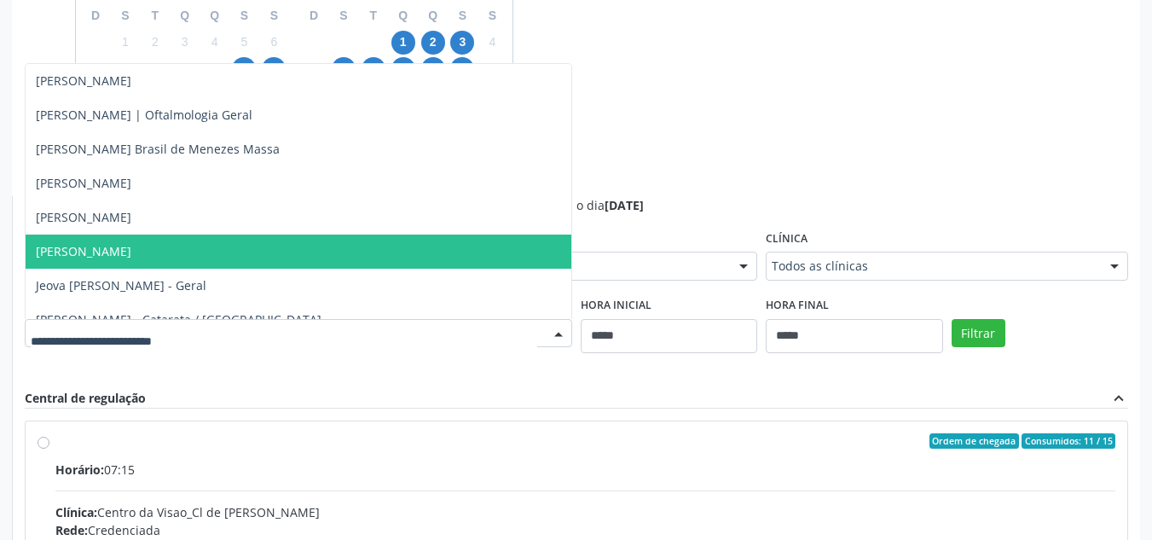
click at [330, 236] on span "Guilherme Ribeiro" at bounding box center [299, 251] width 546 height 34
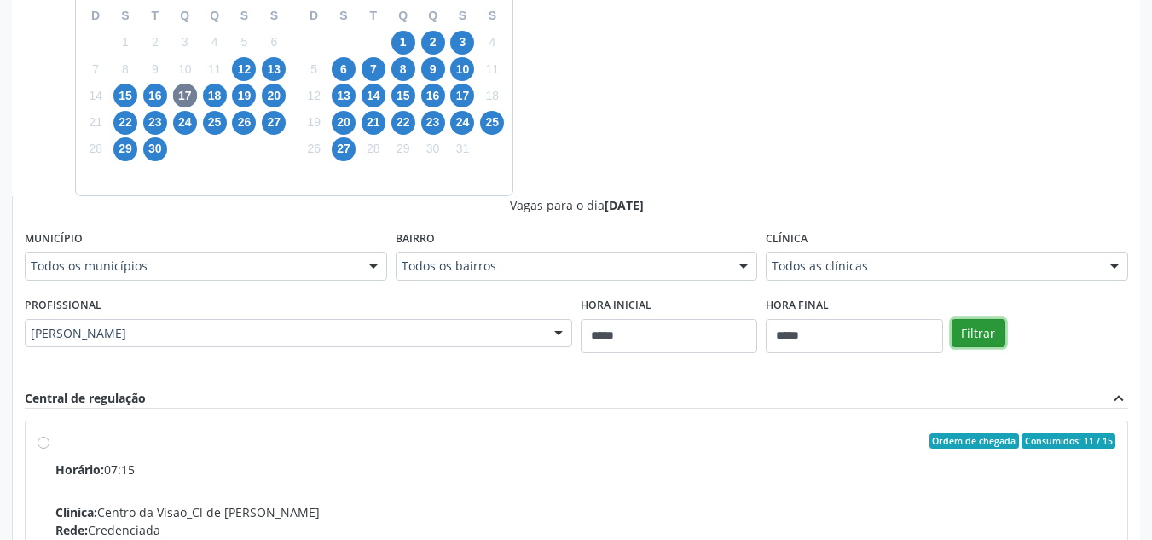
click at [969, 328] on button "Filtrar" at bounding box center [979, 333] width 54 height 29
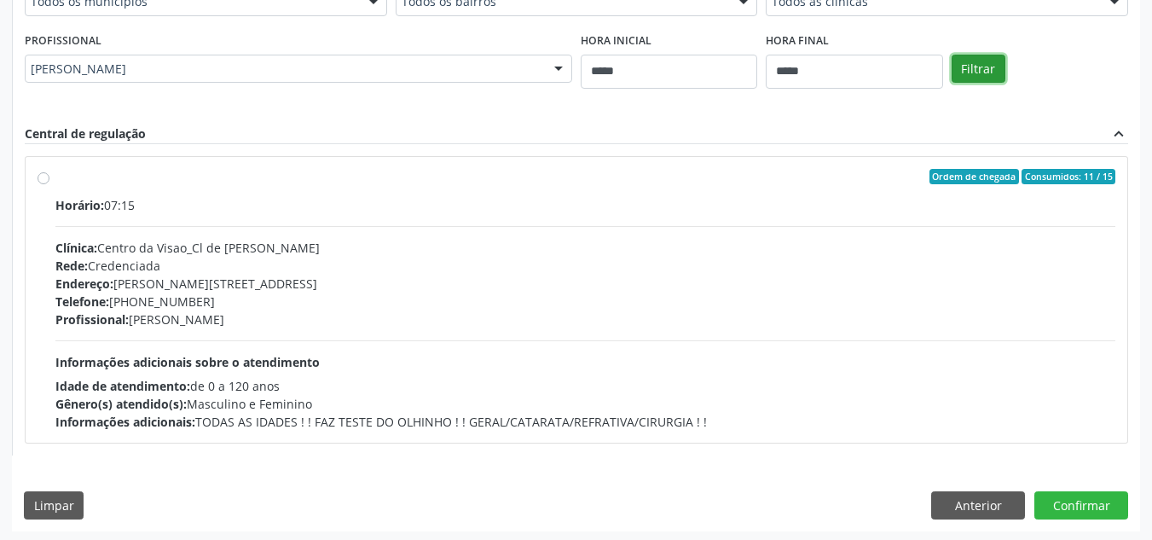
scroll to position [726, 0]
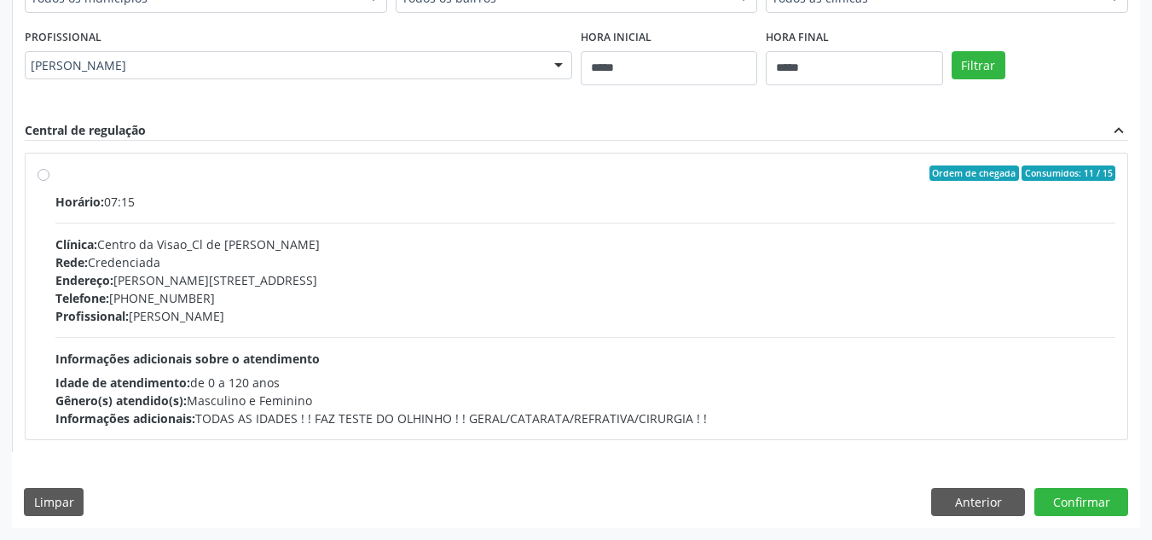
click at [82, 171] on div "Ordem de chegada Consumidos: 11 / 15" at bounding box center [585, 172] width 1060 height 15
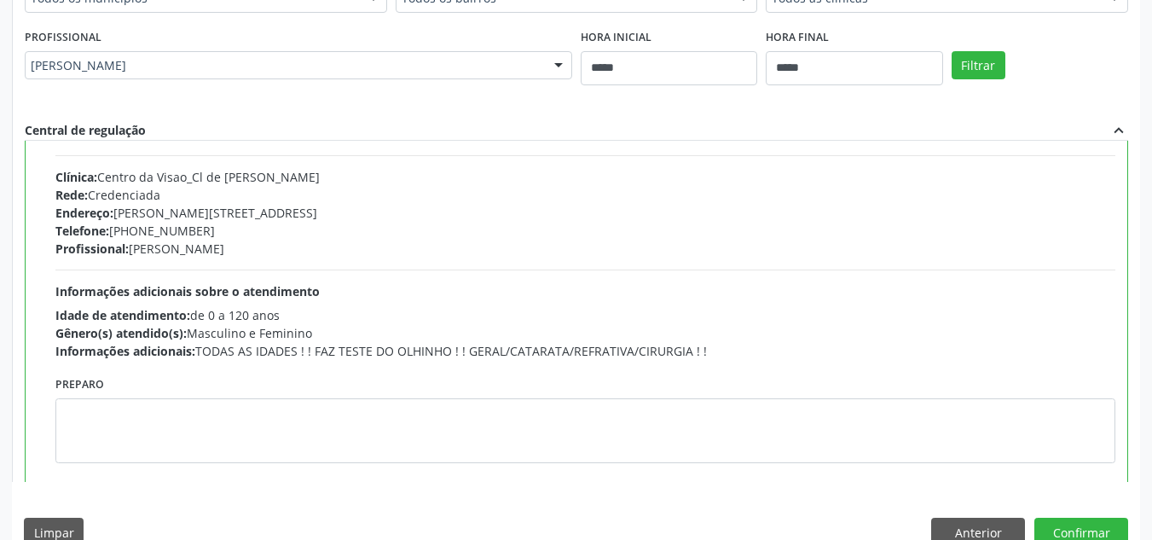
scroll to position [84, 0]
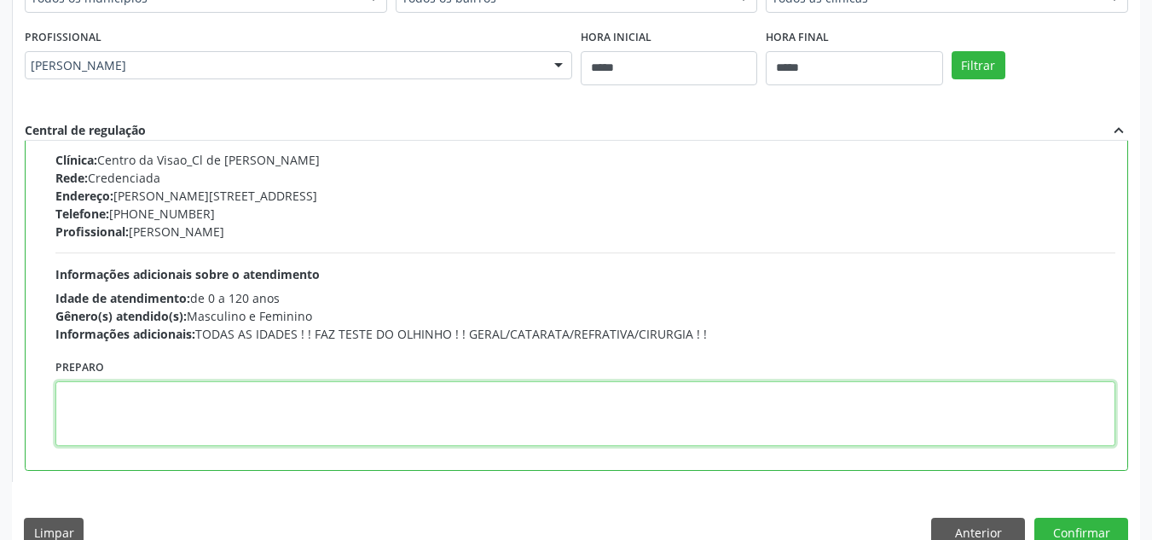
click at [186, 419] on textarea at bounding box center [585, 413] width 1060 height 65
paste textarea "**********"
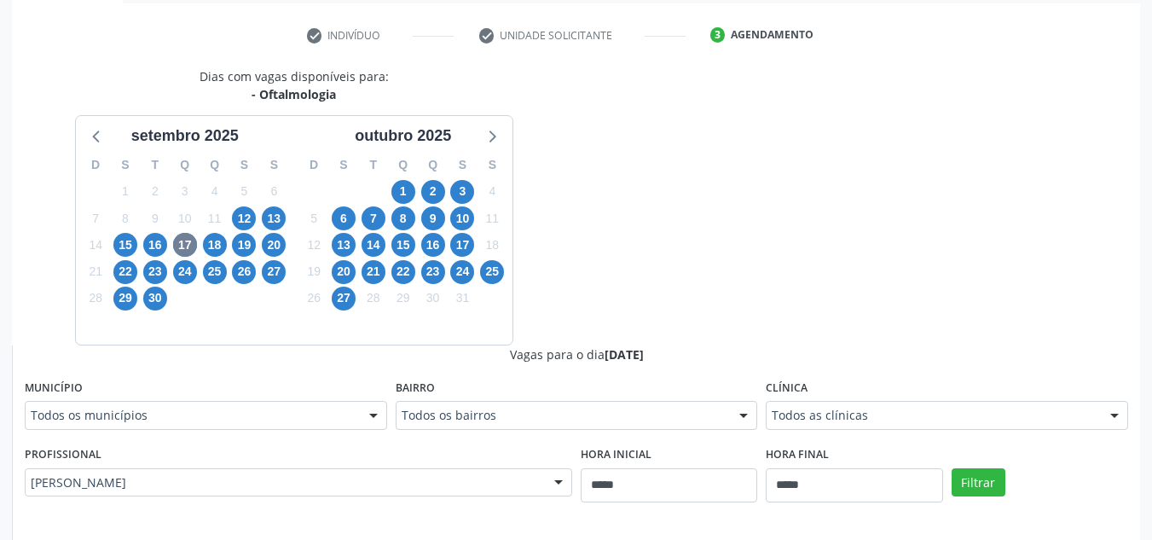
scroll to position [256, 0]
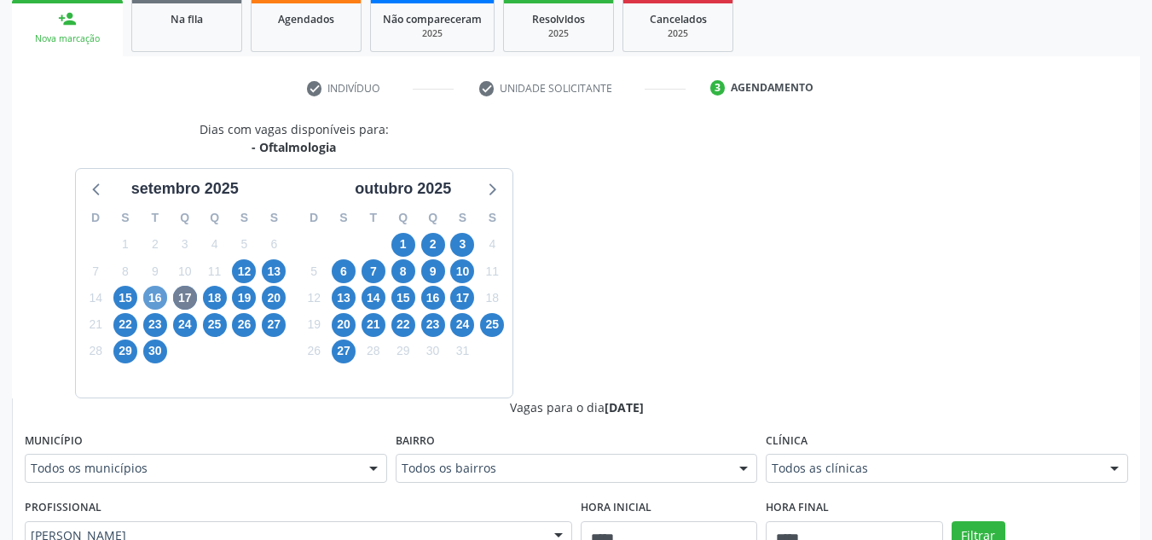
type textarea "**********"
click at [156, 297] on span "16" at bounding box center [155, 298] width 24 height 24
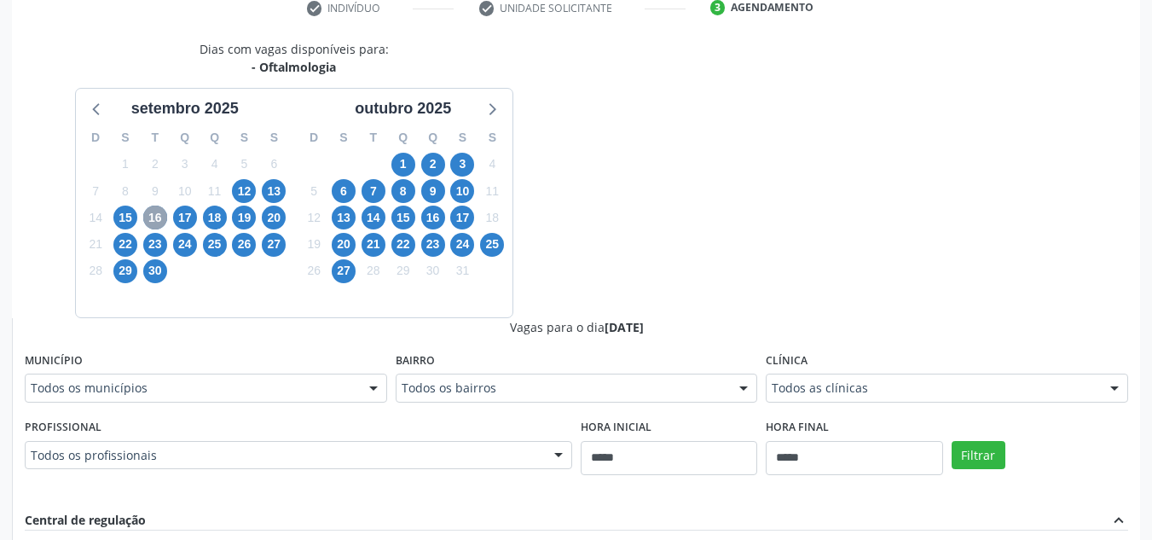
scroll to position [426, 0]
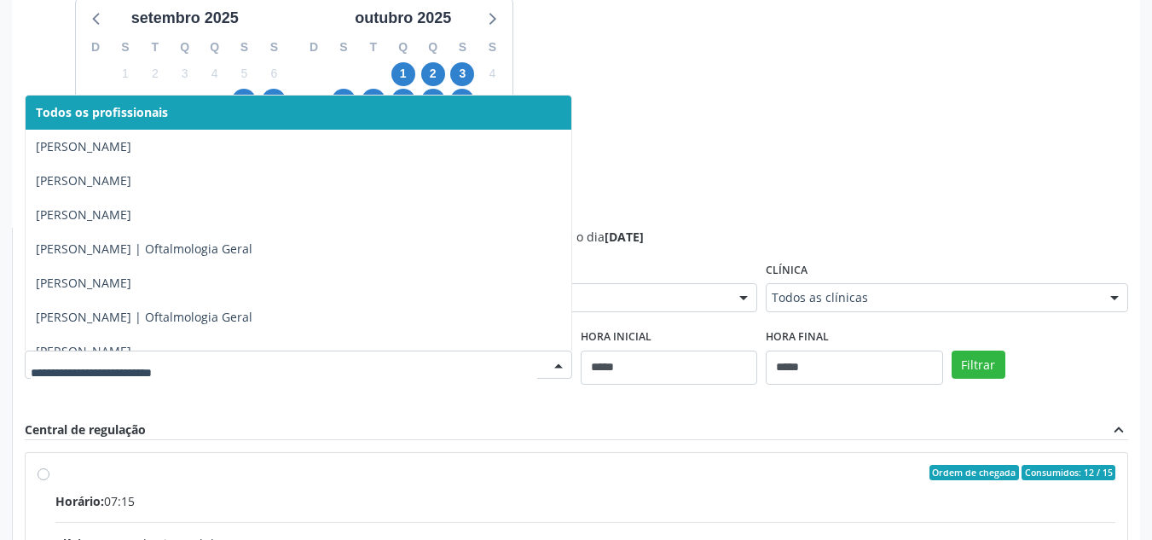
click at [473, 353] on div at bounding box center [298, 364] width 547 height 29
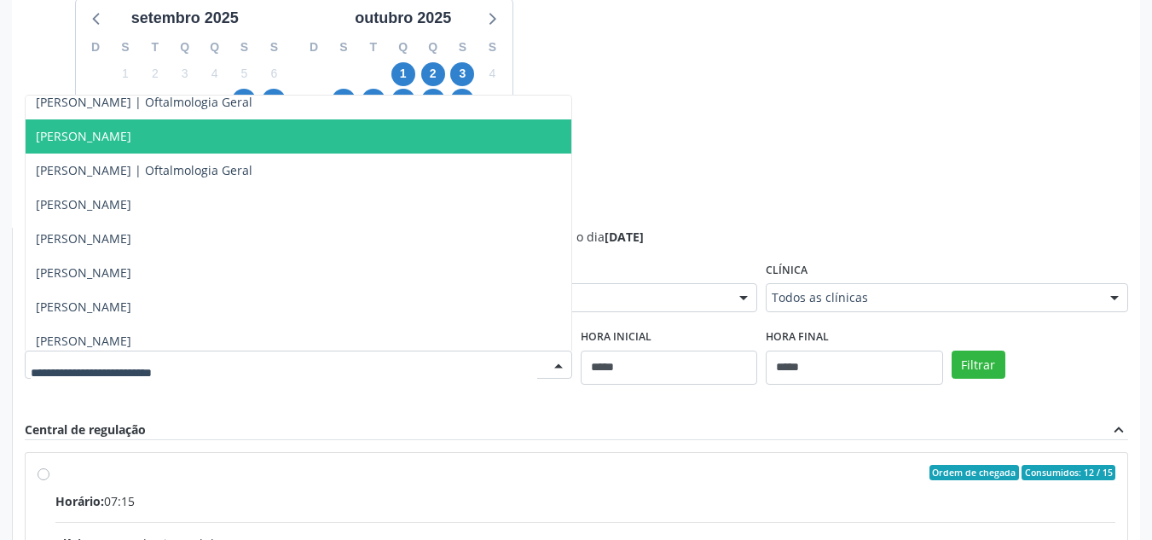
scroll to position [171, 0]
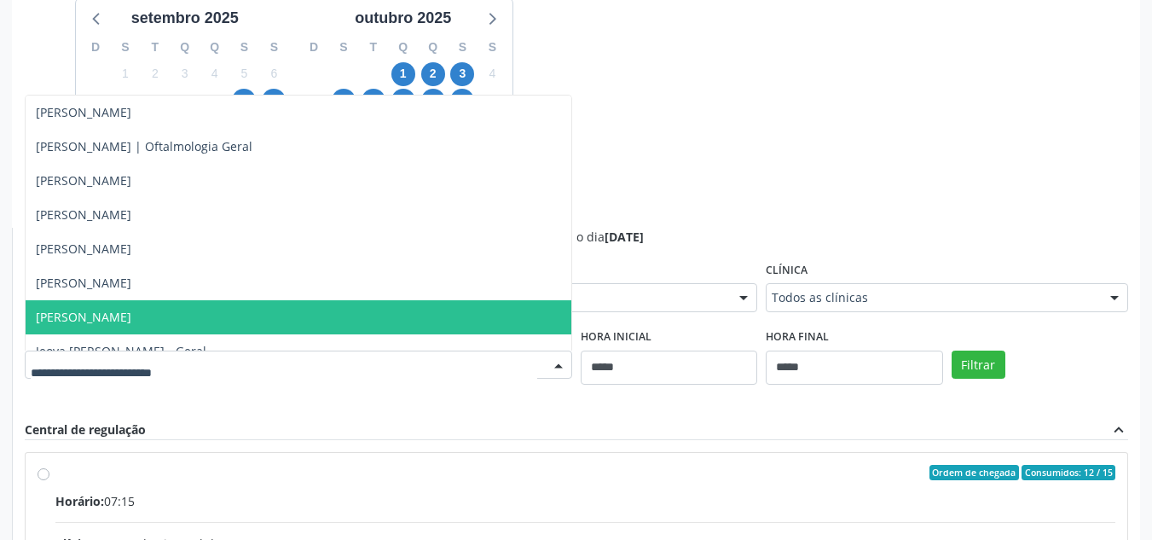
click at [440, 310] on span "Guilherme Ribeiro" at bounding box center [299, 317] width 546 height 34
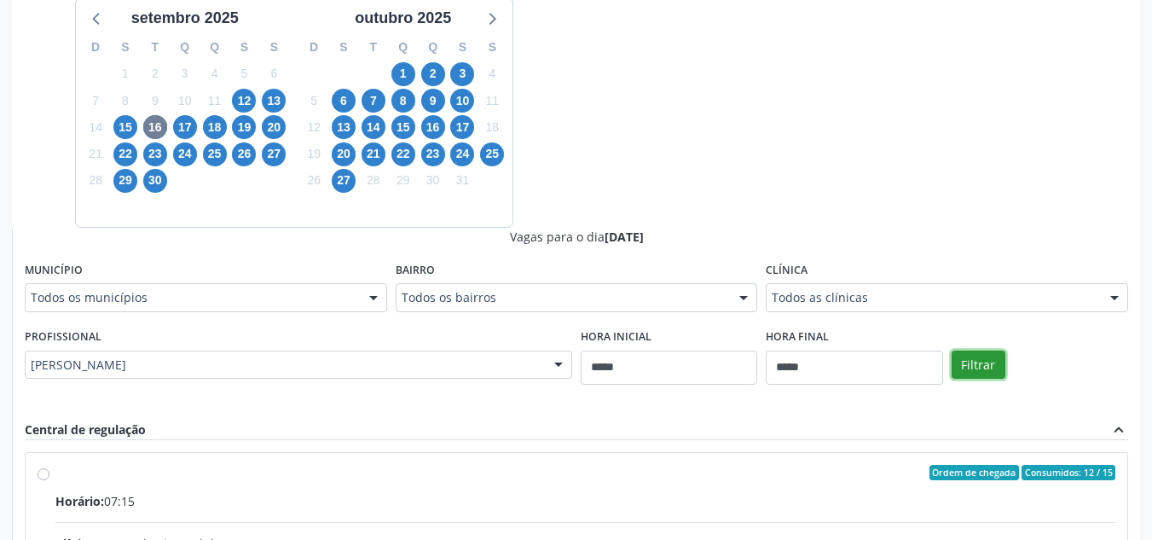
click at [990, 362] on button "Filtrar" at bounding box center [979, 364] width 54 height 29
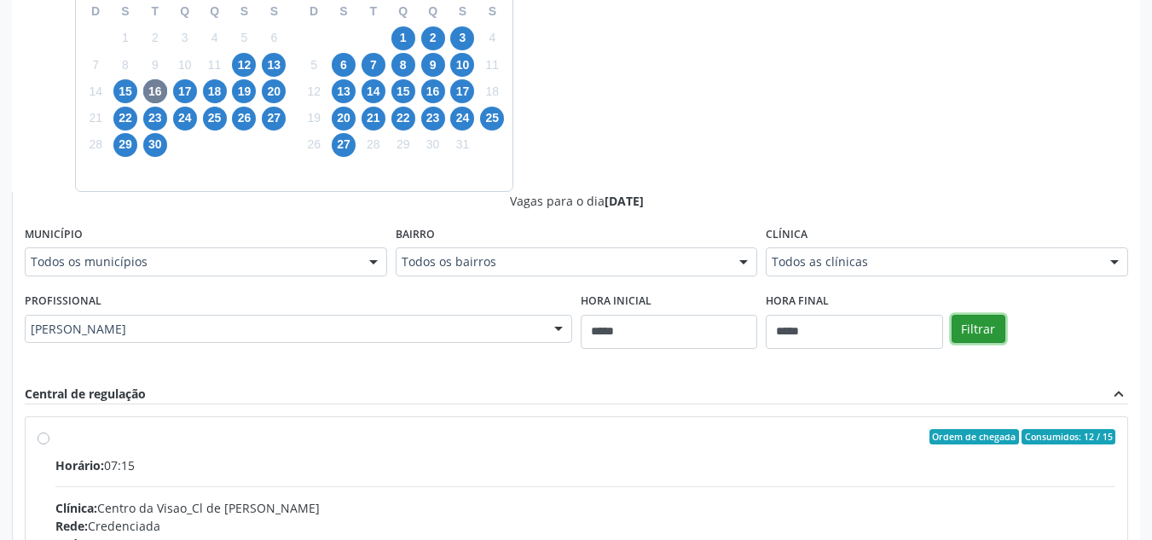
scroll to position [454, 0]
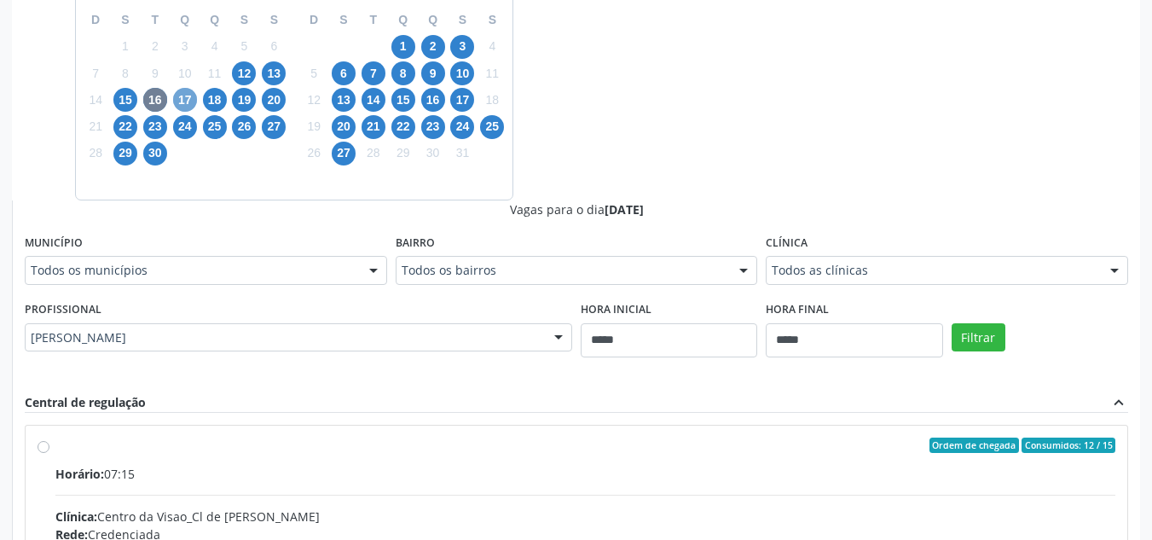
click at [185, 98] on span "17" at bounding box center [185, 100] width 24 height 24
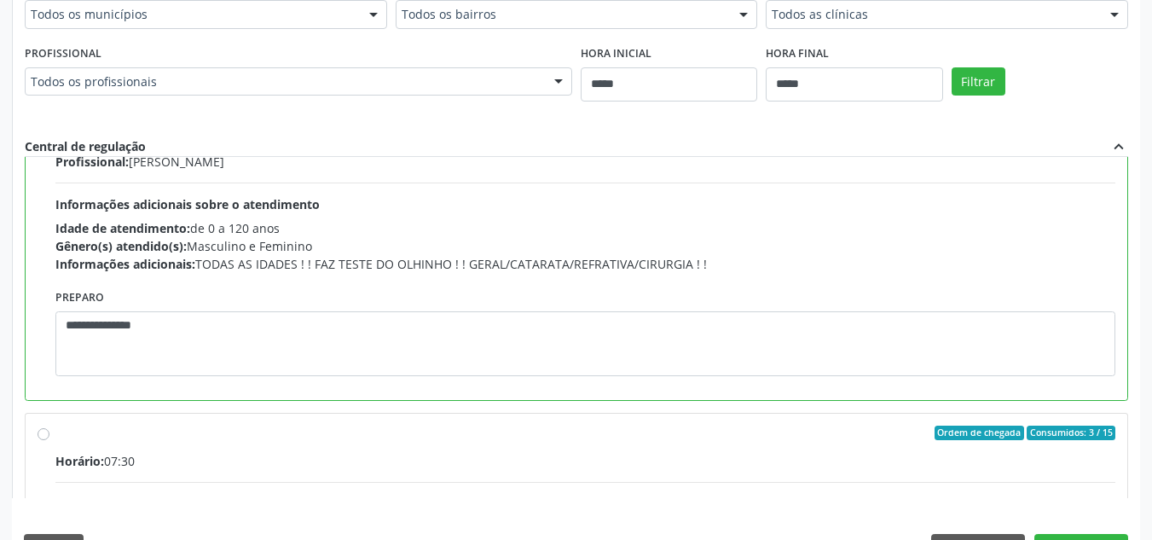
scroll to position [756, 0]
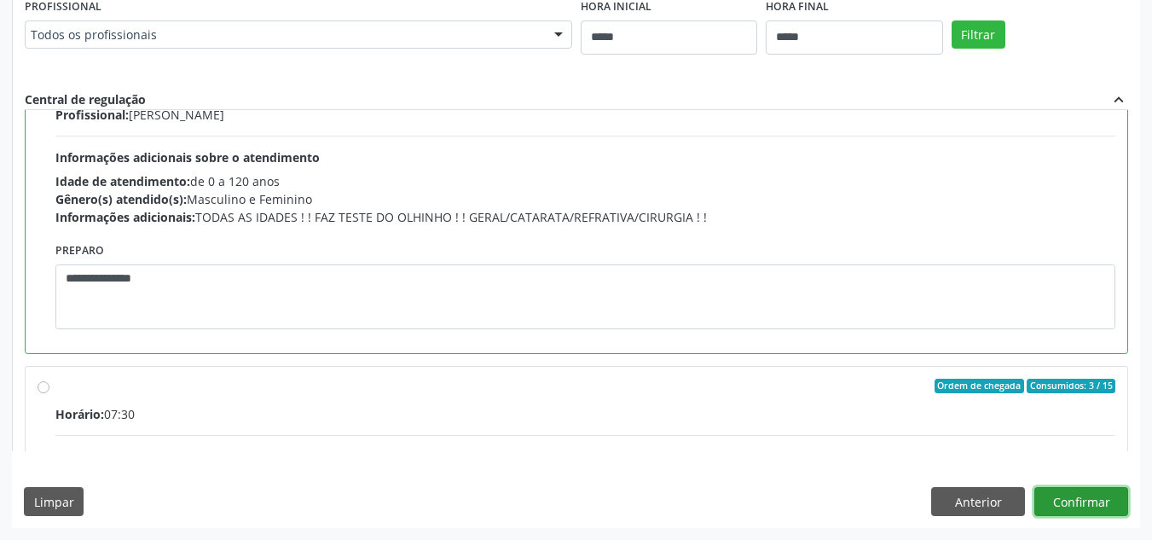
click at [1096, 494] on button "Confirmar" at bounding box center [1081, 501] width 94 height 29
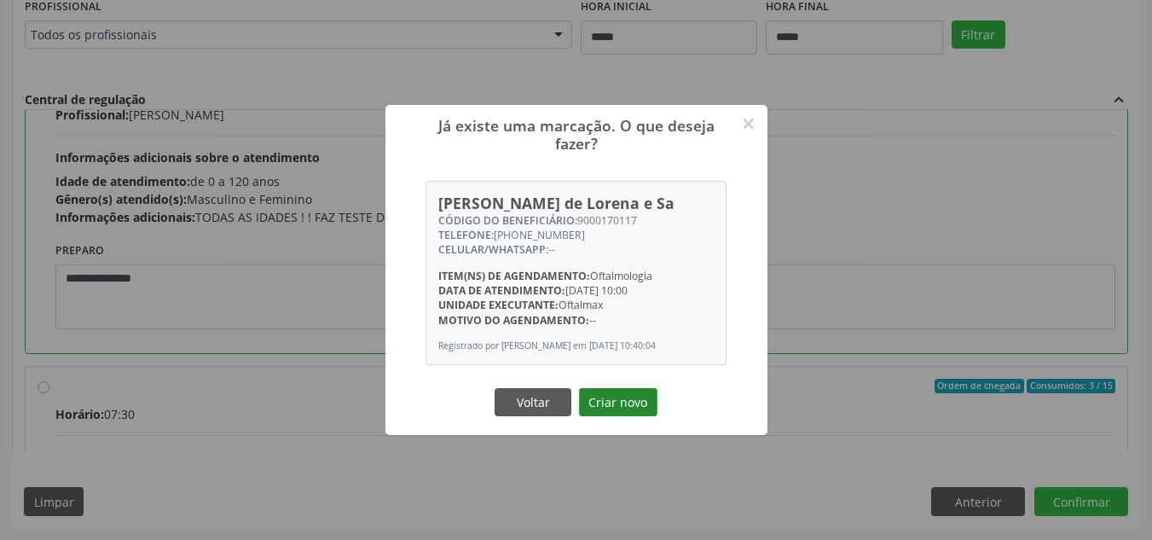
click at [605, 402] on button "Criar novo" at bounding box center [618, 402] width 78 height 29
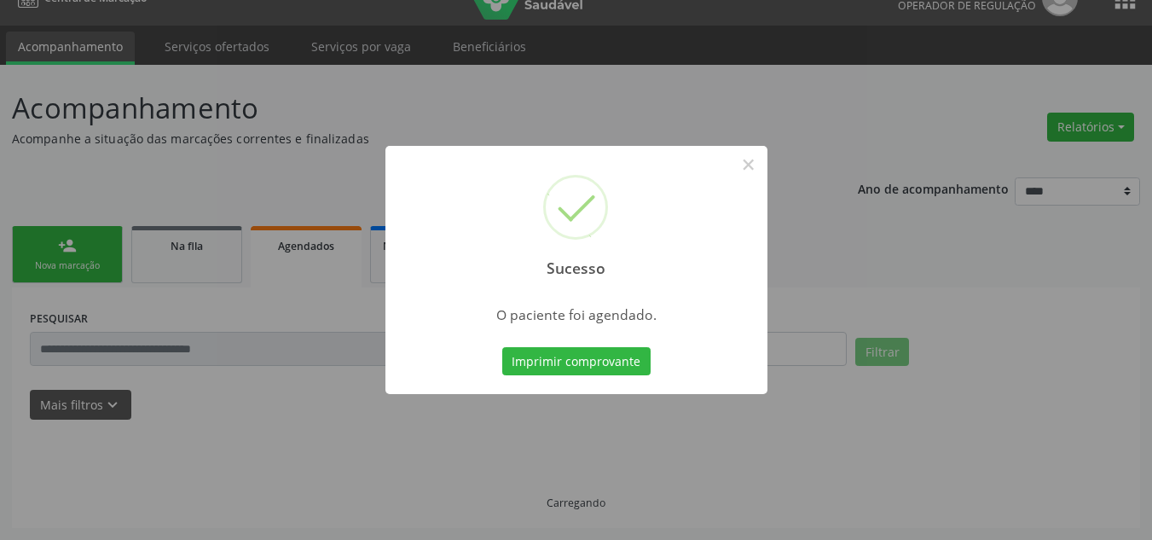
scroll to position [29, 0]
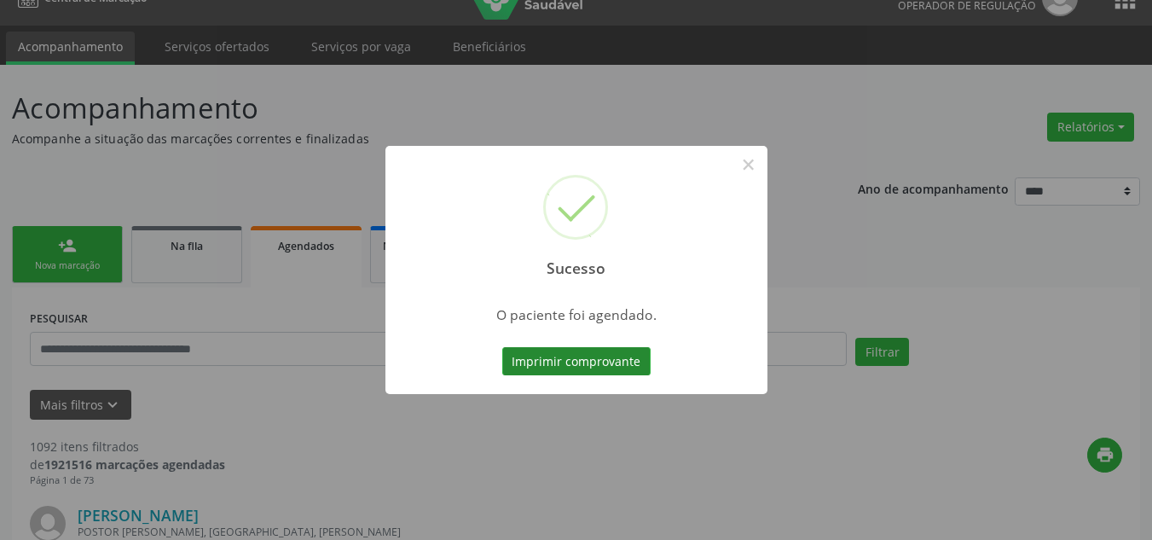
click at [624, 360] on button "Imprimir comprovante" at bounding box center [576, 361] width 148 height 29
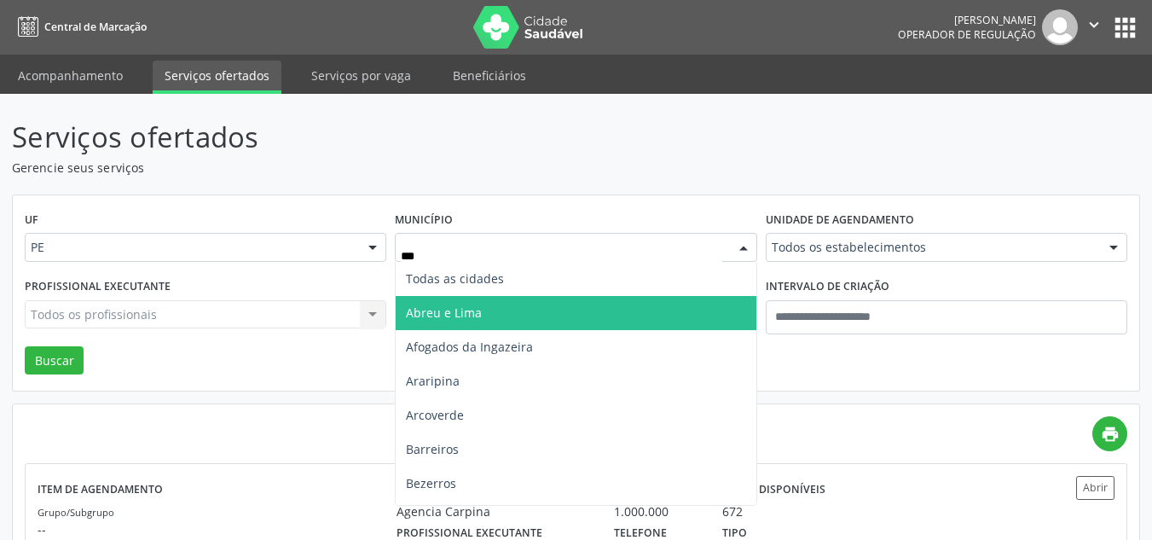
type input "****"
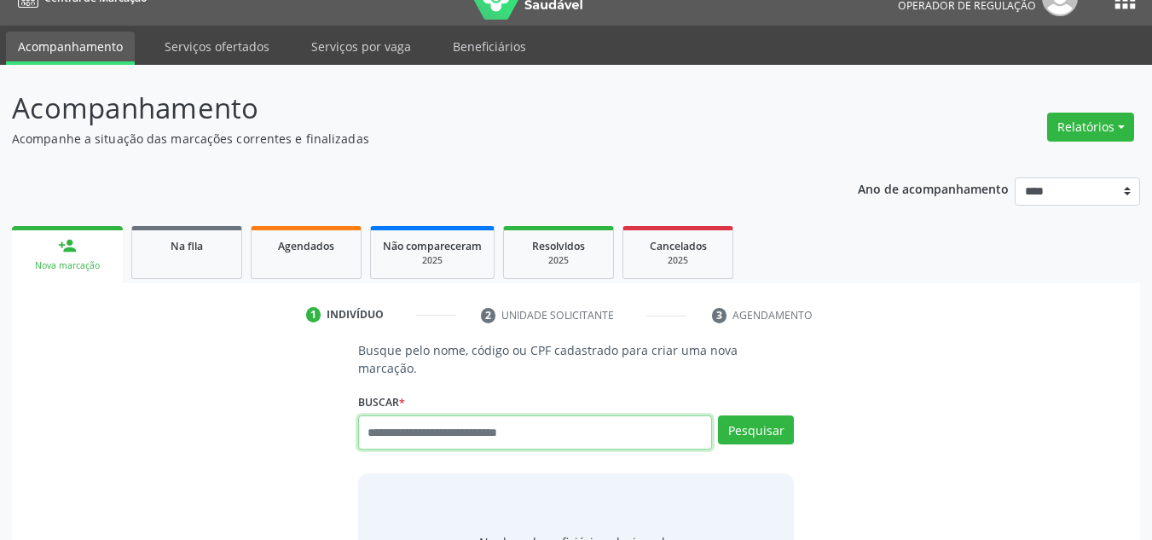
scroll to position [29, 0]
click at [530, 415] on input "text" at bounding box center [535, 432] width 355 height 34
type input "***"
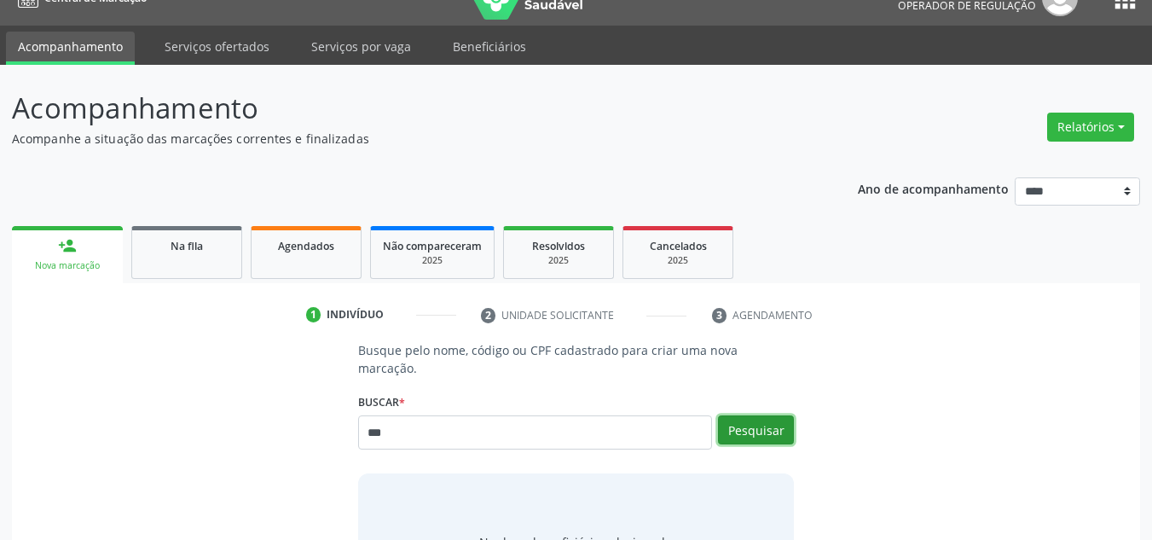
click at [769, 415] on button "Pesquisar" at bounding box center [756, 429] width 76 height 29
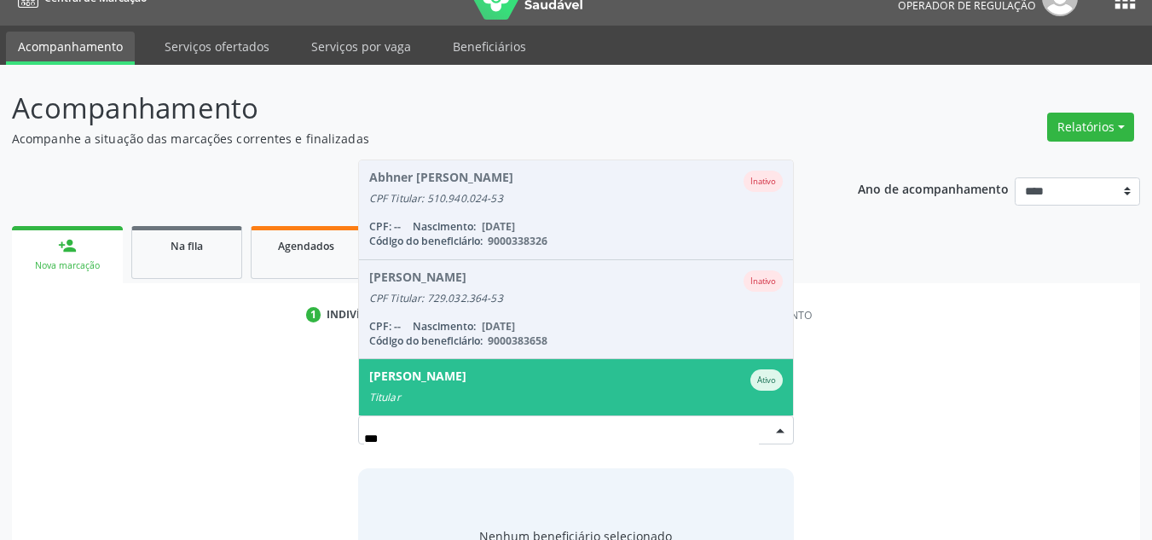
drag, startPoint x: 511, startPoint y: 375, endPoint x: 935, endPoint y: 354, distance: 424.3
click at [511, 391] on div "Titular" at bounding box center [576, 398] width 414 height 14
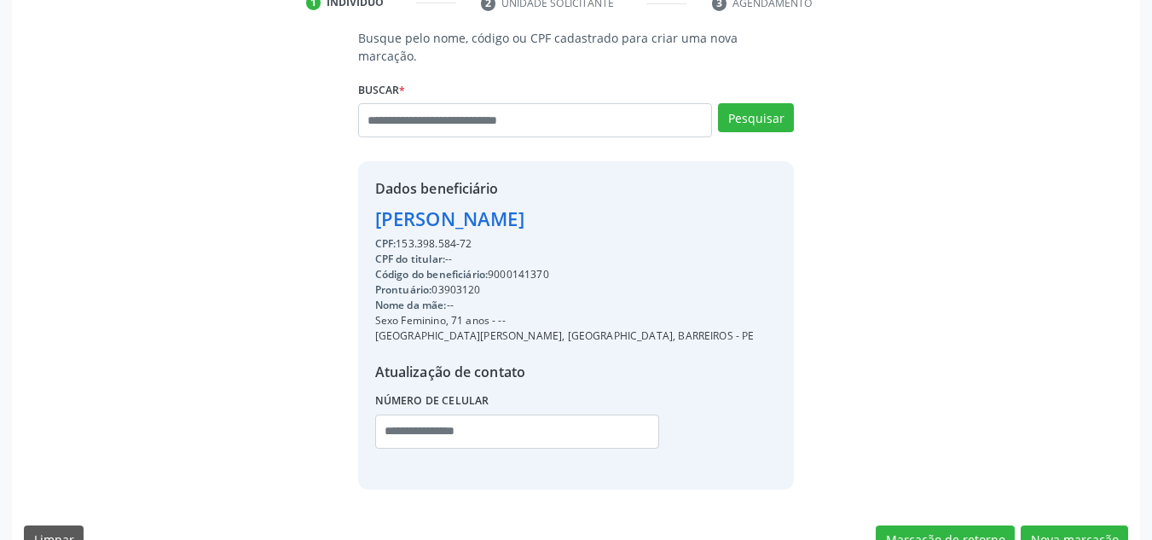
scroll to position [361, 0]
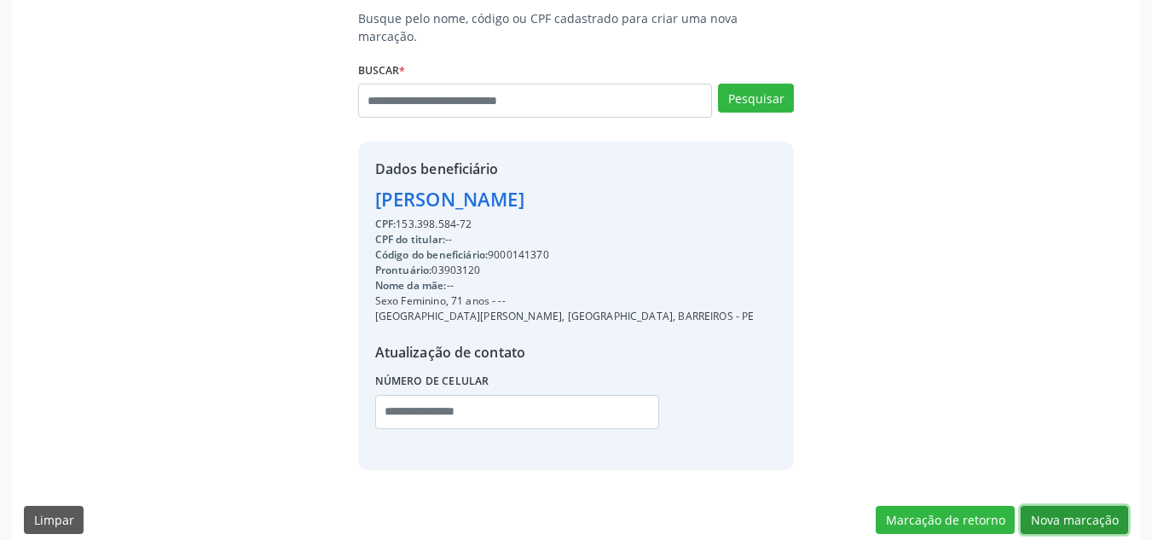
drag, startPoint x: 1074, startPoint y: 495, endPoint x: 1050, endPoint y: 491, distance: 24.1
click at [1071, 506] on button "Nova marcação" at bounding box center [1074, 520] width 107 height 29
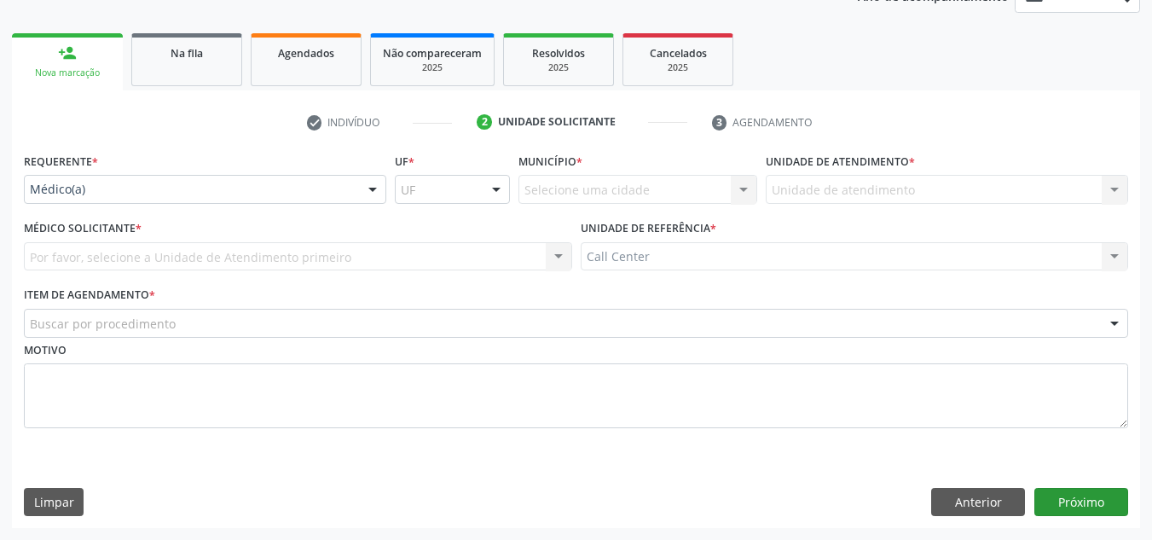
scroll to position [222, 0]
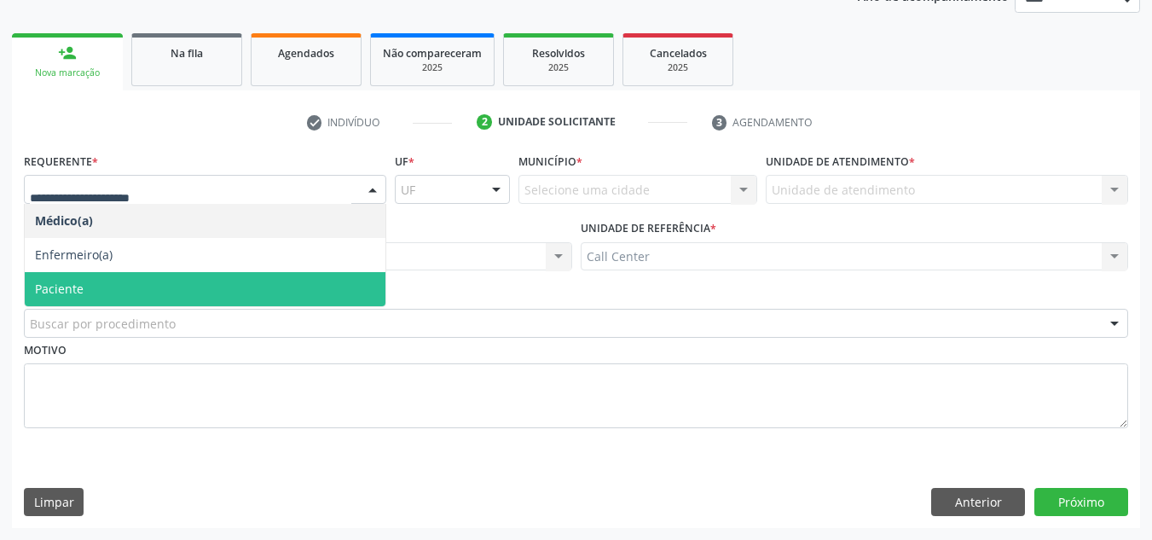
click at [141, 285] on span "Paciente" at bounding box center [205, 289] width 361 height 34
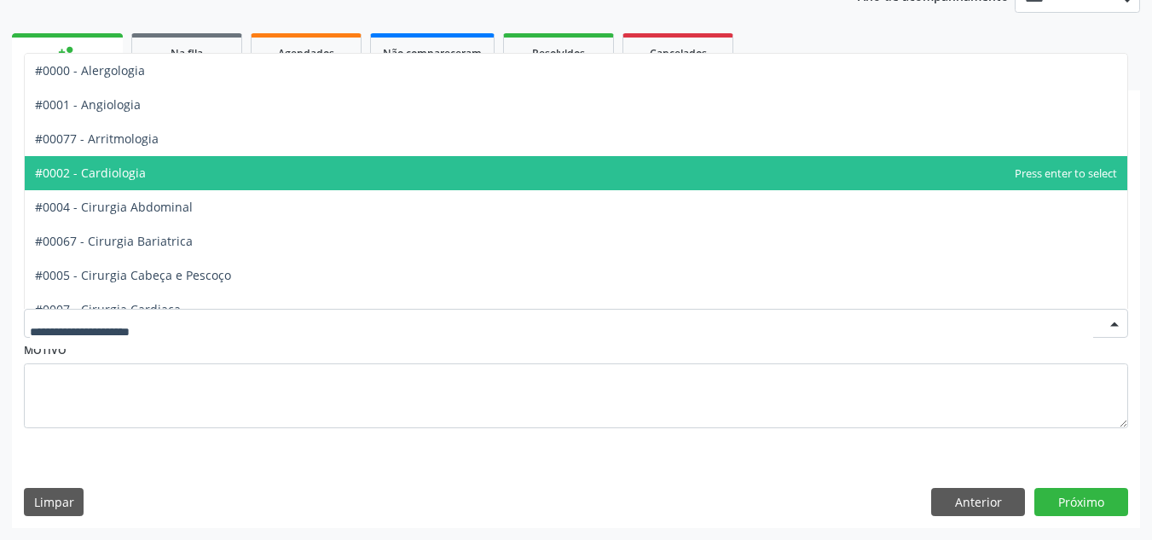
click at [158, 176] on span "#0002 - Cardiologia" at bounding box center [576, 173] width 1103 height 34
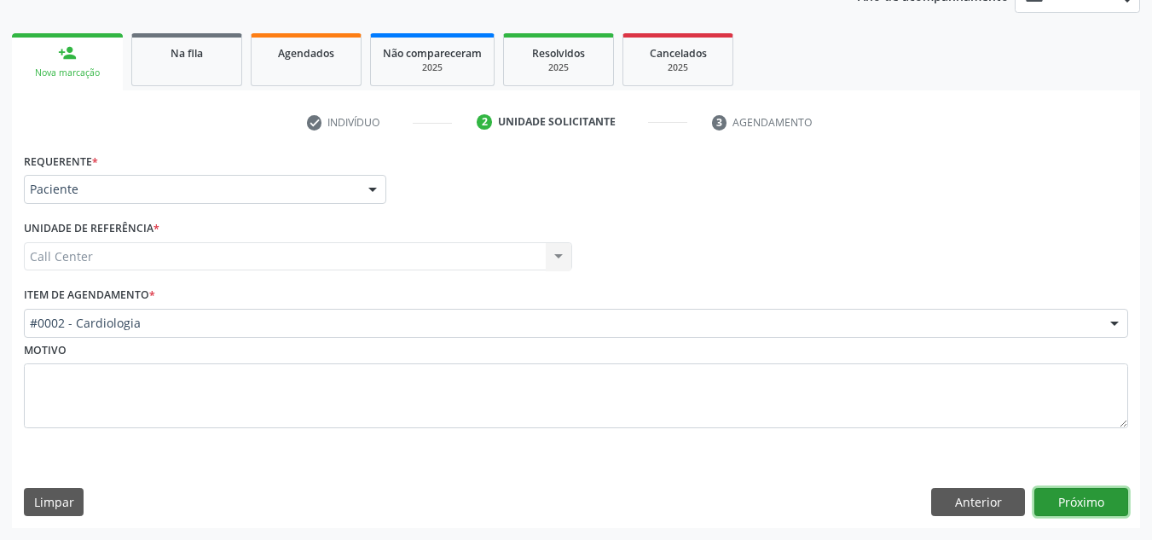
click at [1088, 504] on button "Próximo" at bounding box center [1081, 502] width 94 height 29
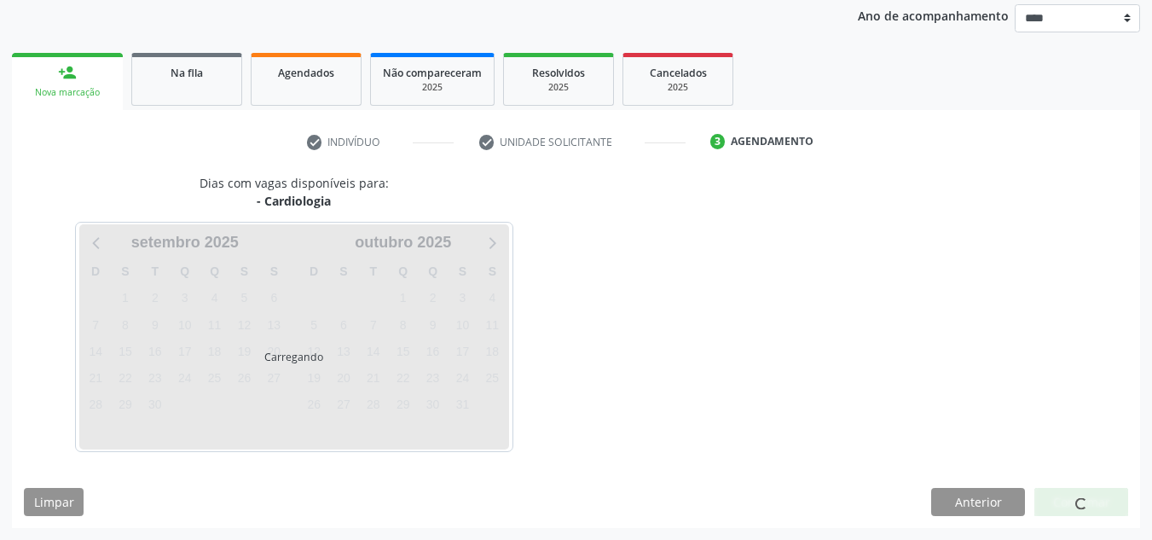
scroll to position [202, 0]
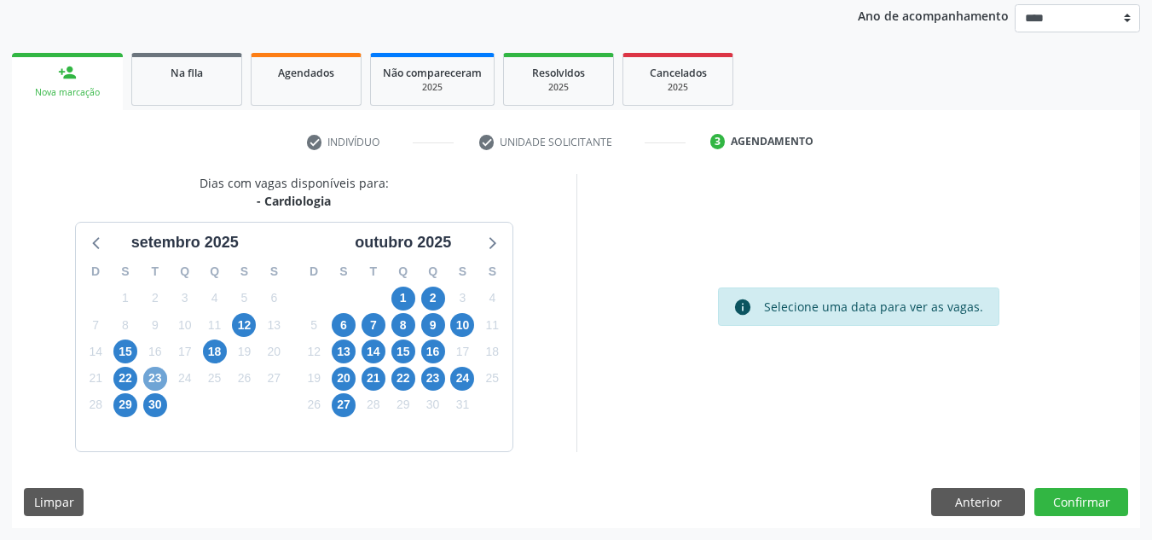
click at [154, 376] on span "23" at bounding box center [155, 379] width 24 height 24
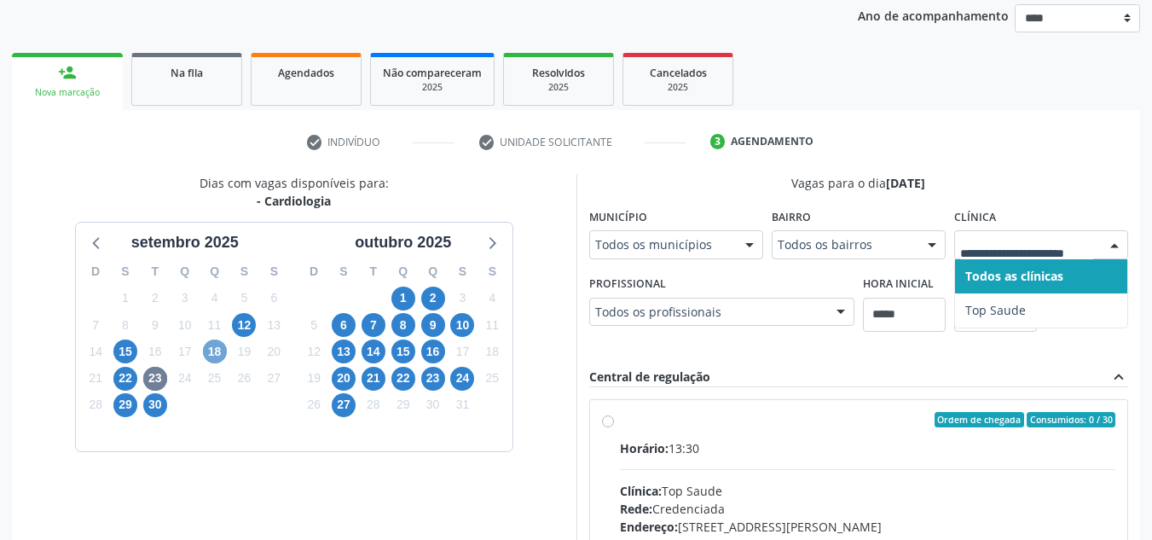
click at [214, 354] on span "18" at bounding box center [215, 351] width 24 height 24
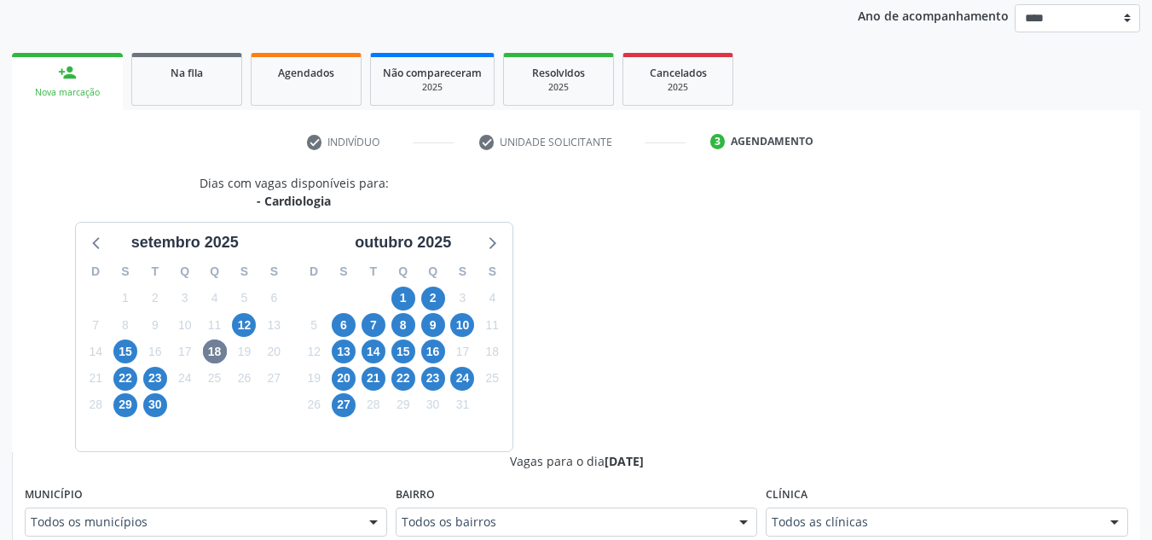
scroll to position [210, 0]
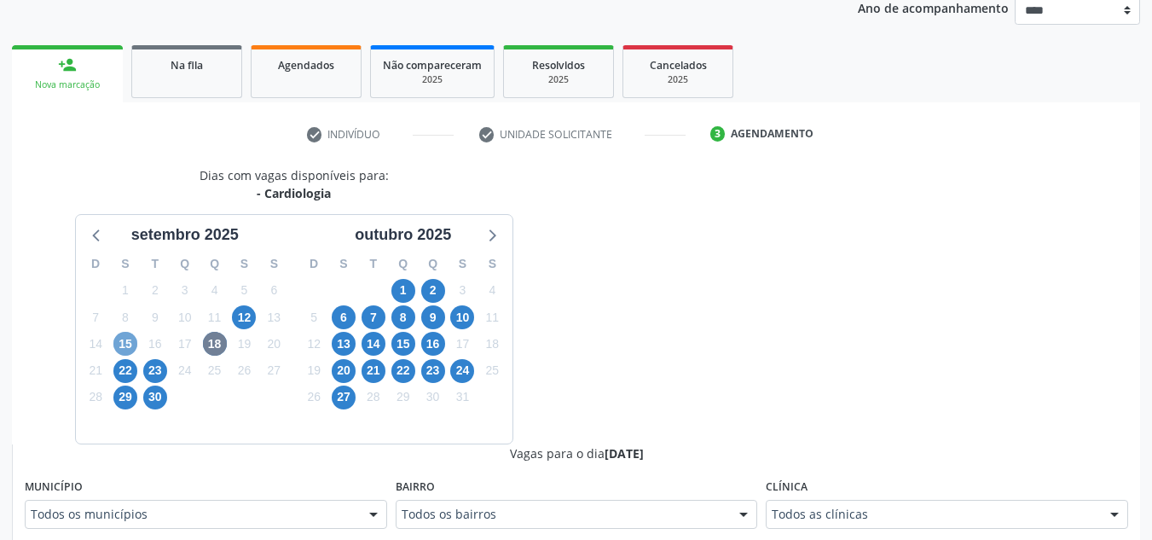
drag, startPoint x: 130, startPoint y: 342, endPoint x: 557, endPoint y: 281, distance: 431.5
click at [129, 342] on span "15" at bounding box center [125, 344] width 24 height 24
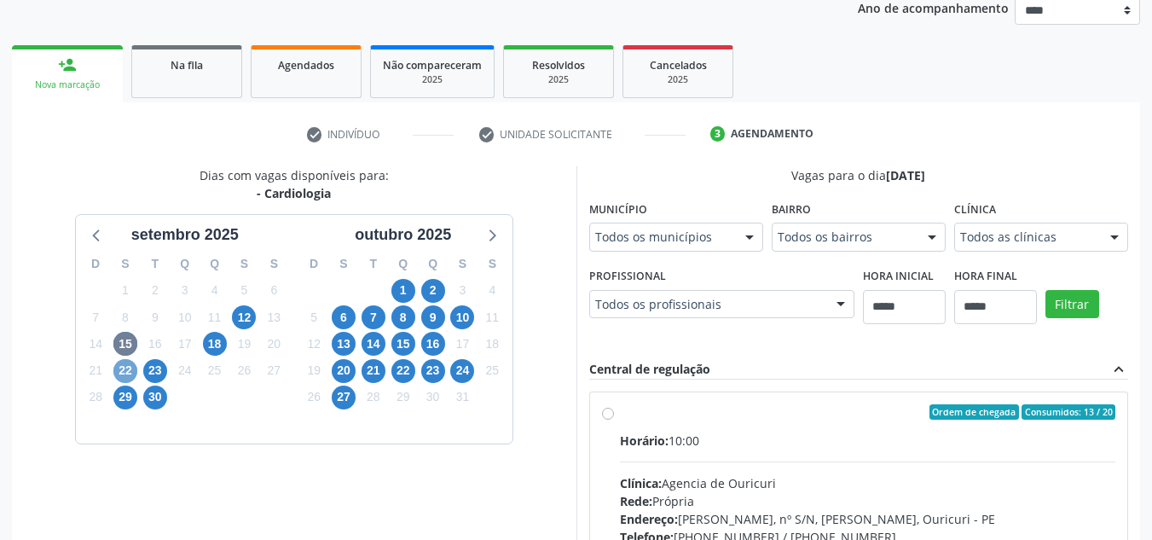
click at [127, 368] on span "22" at bounding box center [125, 371] width 24 height 24
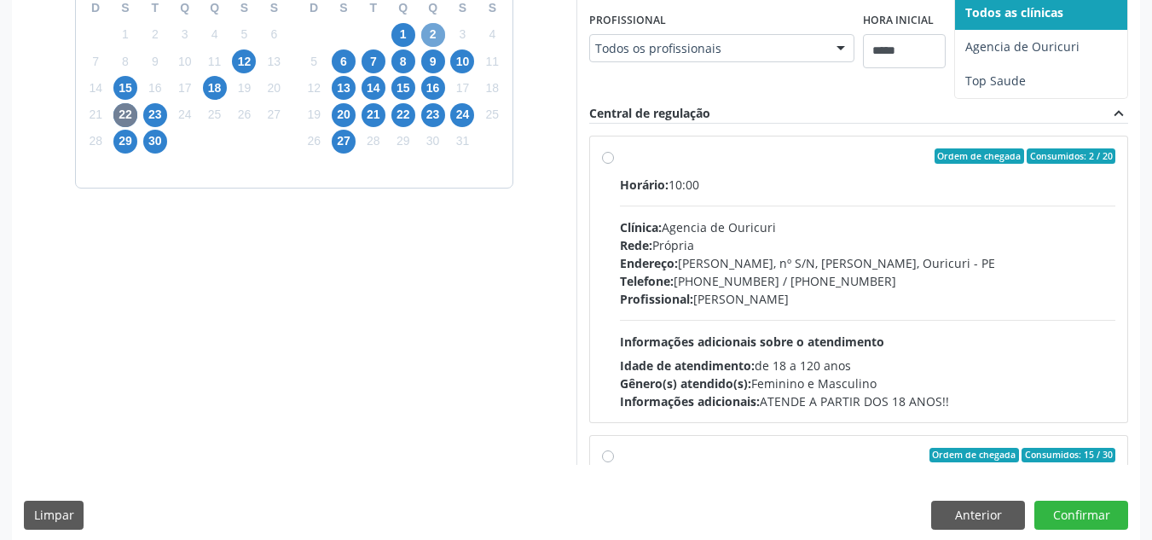
click at [427, 32] on span "2" at bounding box center [433, 35] width 24 height 24
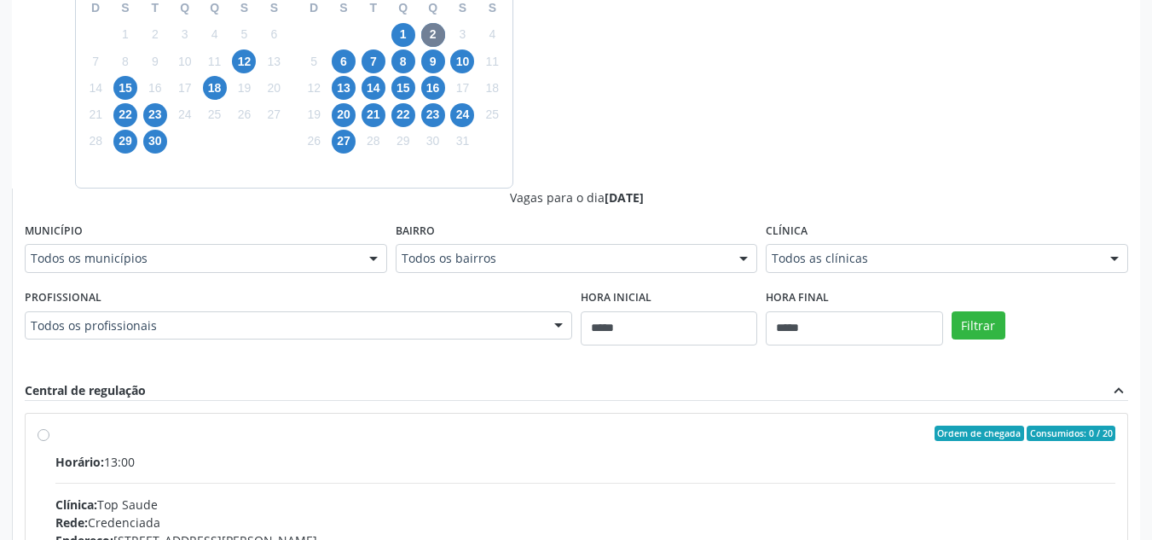
drag, startPoint x: 959, startPoint y: 256, endPoint x: 952, endPoint y: 252, distance: 8.8
click at [399, 32] on span "1" at bounding box center [403, 35] width 24 height 24
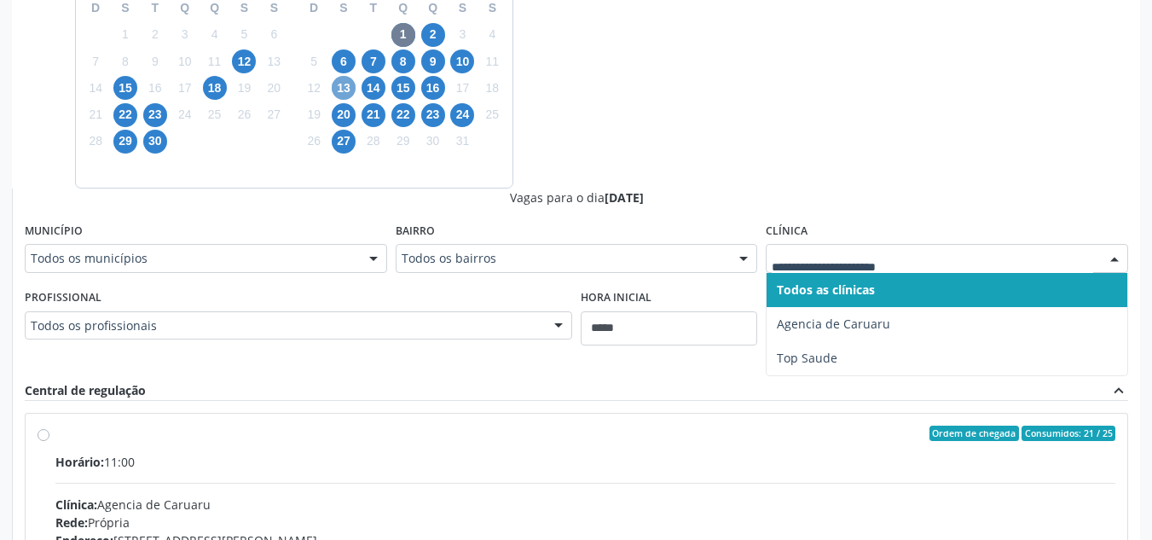
click at [345, 85] on span "13" at bounding box center [344, 88] width 24 height 24
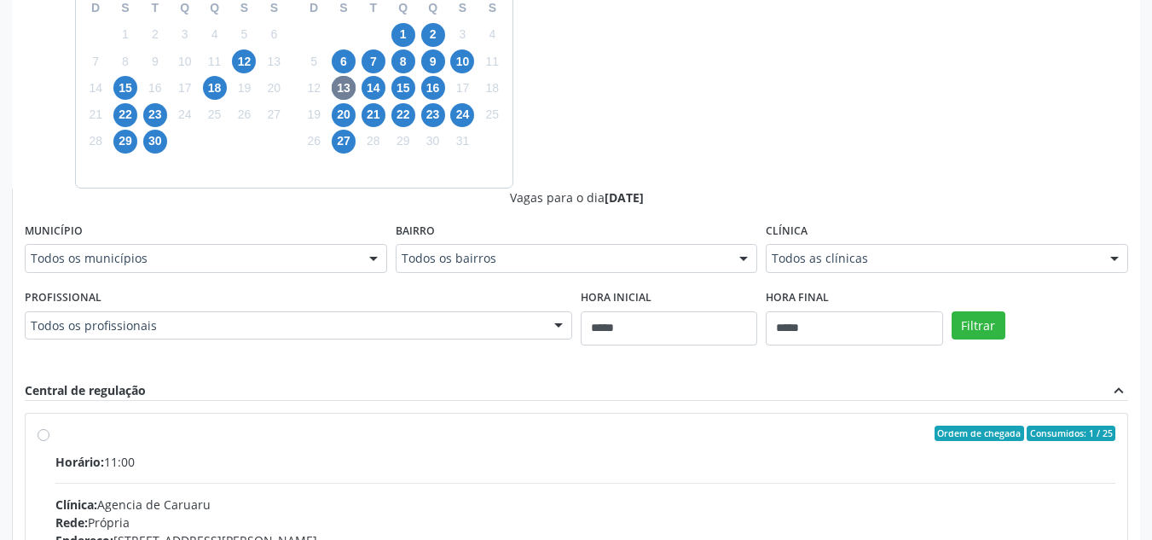
click at [927, 270] on div "Todos as clínicas" at bounding box center [947, 258] width 362 height 29
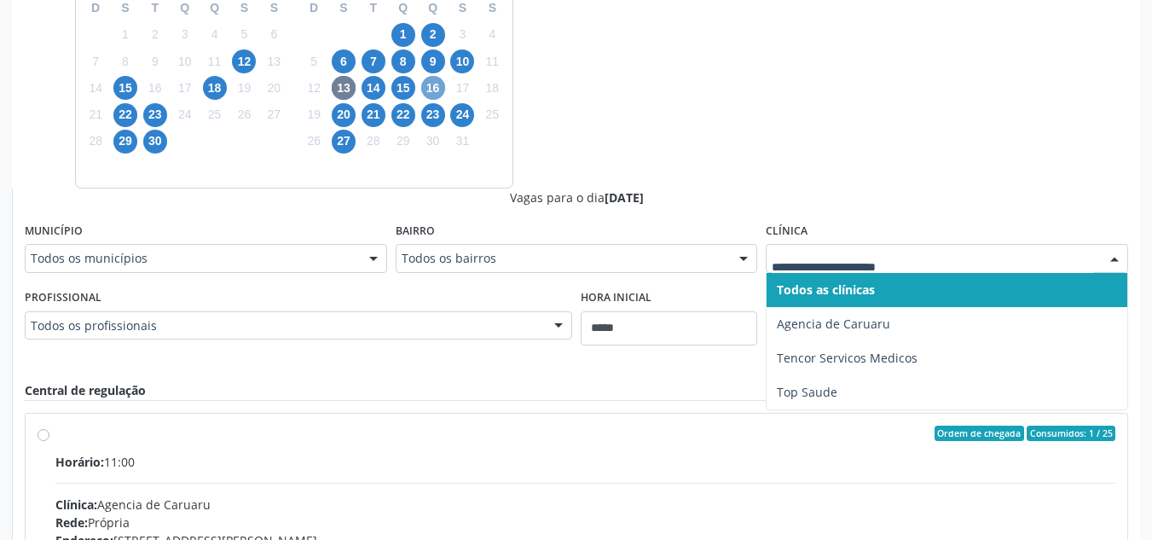
click at [432, 86] on span "16" at bounding box center [433, 88] width 24 height 24
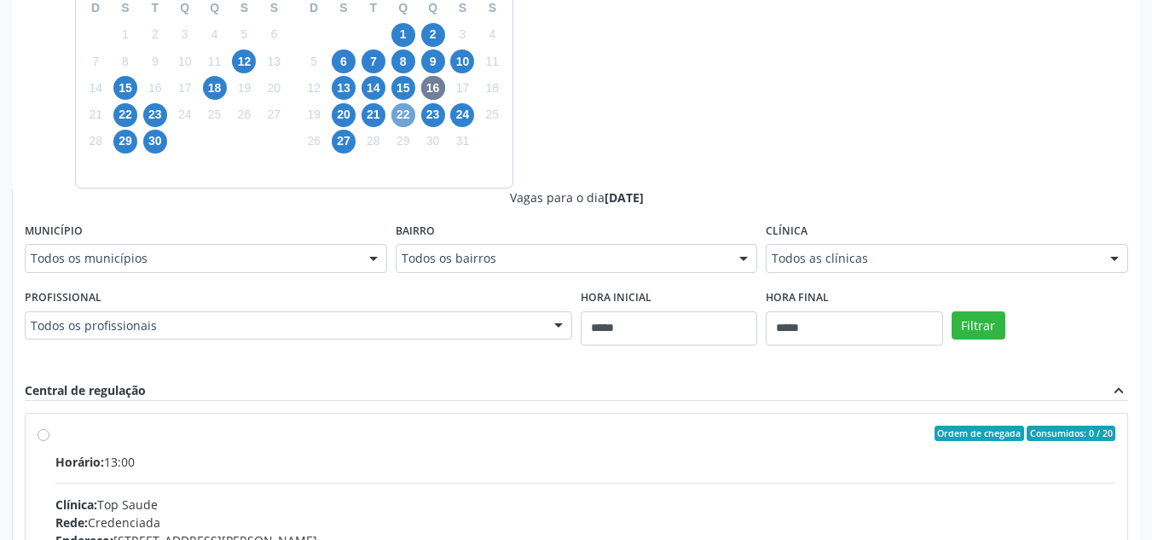
drag, startPoint x: 404, startPoint y: 115, endPoint x: 588, endPoint y: 148, distance: 186.2
click at [407, 114] on span "22" at bounding box center [403, 115] width 24 height 24
click at [347, 115] on span "20" at bounding box center [344, 115] width 24 height 24
click at [866, 241] on div "Clínica Todos as clínicas Todos as clínicas Agencia de Caruaru Tencor Servicos …" at bounding box center [947, 245] width 362 height 55
click at [868, 249] on div "Todos as clínicas" at bounding box center [947, 258] width 362 height 29
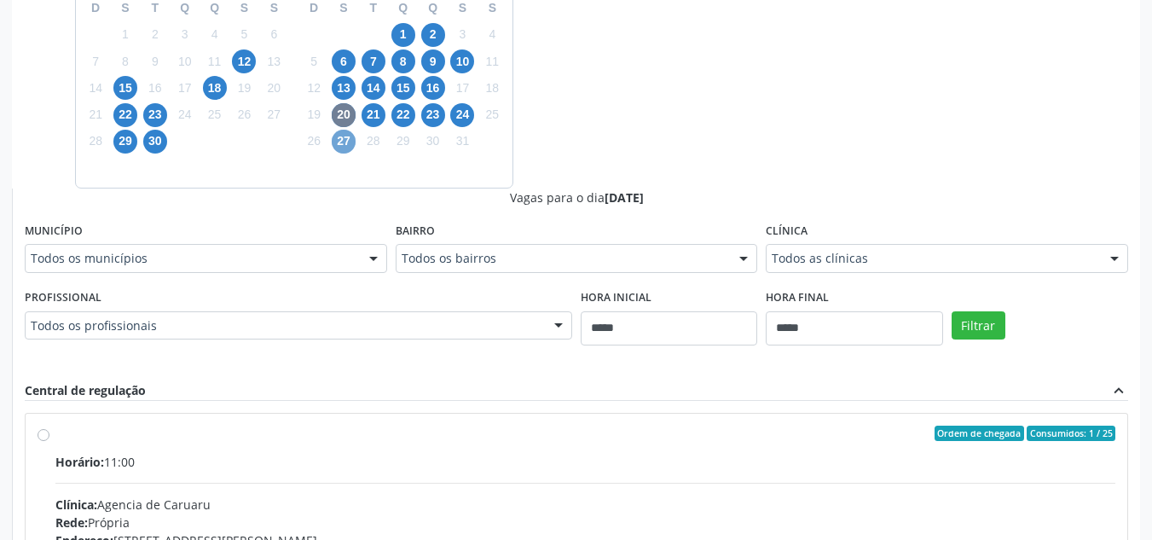
click at [348, 142] on span "27" at bounding box center [344, 142] width 24 height 24
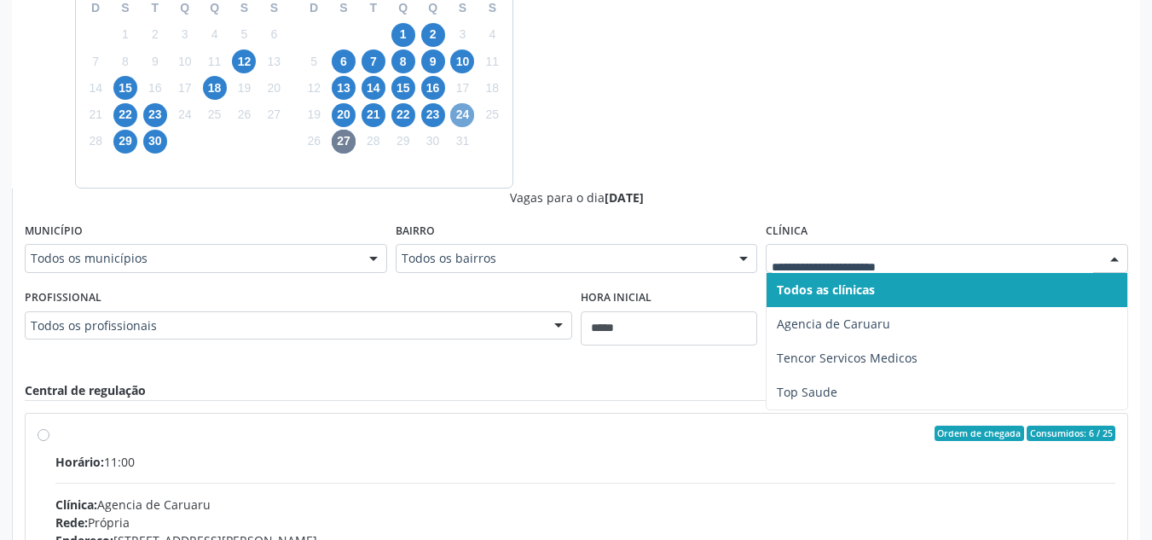
click at [468, 113] on span "24" at bounding box center [462, 115] width 24 height 24
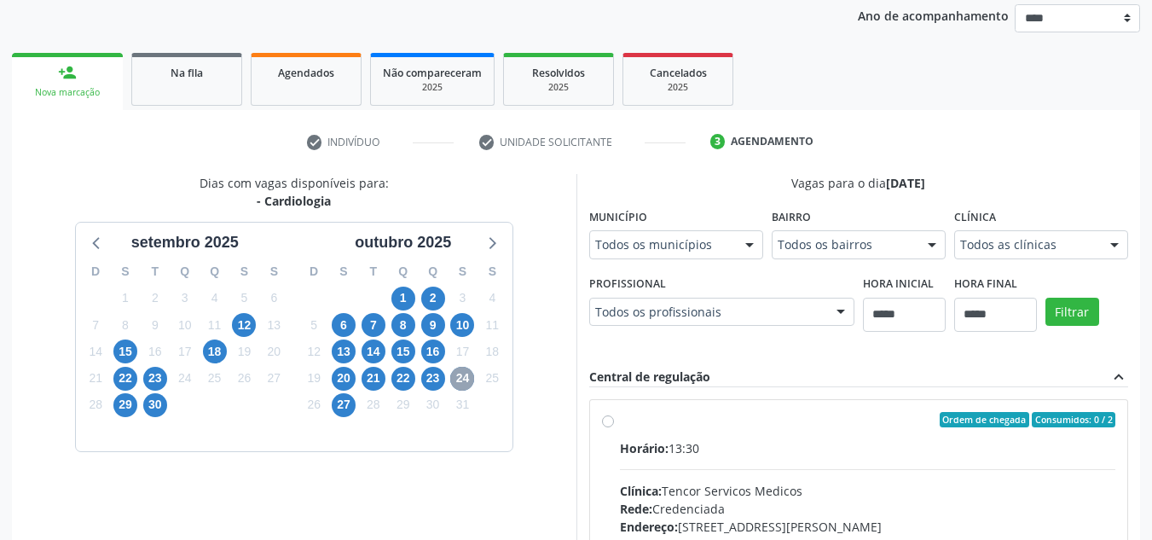
scroll to position [449, 0]
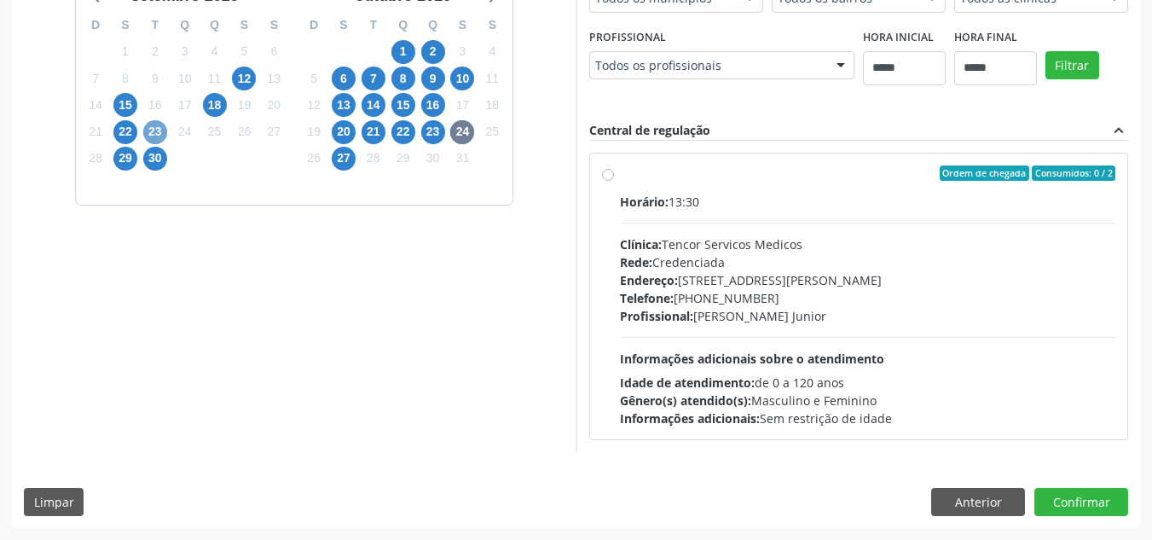
click at [159, 132] on span "23" at bounding box center [155, 132] width 24 height 24
click at [466, 132] on span "24" at bounding box center [462, 132] width 24 height 24
drag, startPoint x: 994, startPoint y: 499, endPoint x: 795, endPoint y: 418, distance: 215.4
click at [944, 481] on div "Dias com vagas disponíveis para: - Cardiologia setembro 2025 D S T Q Q S S 31 1…" at bounding box center [576, 228] width 1128 height 600
click at [973, 505] on button "Anterior" at bounding box center [978, 502] width 94 height 29
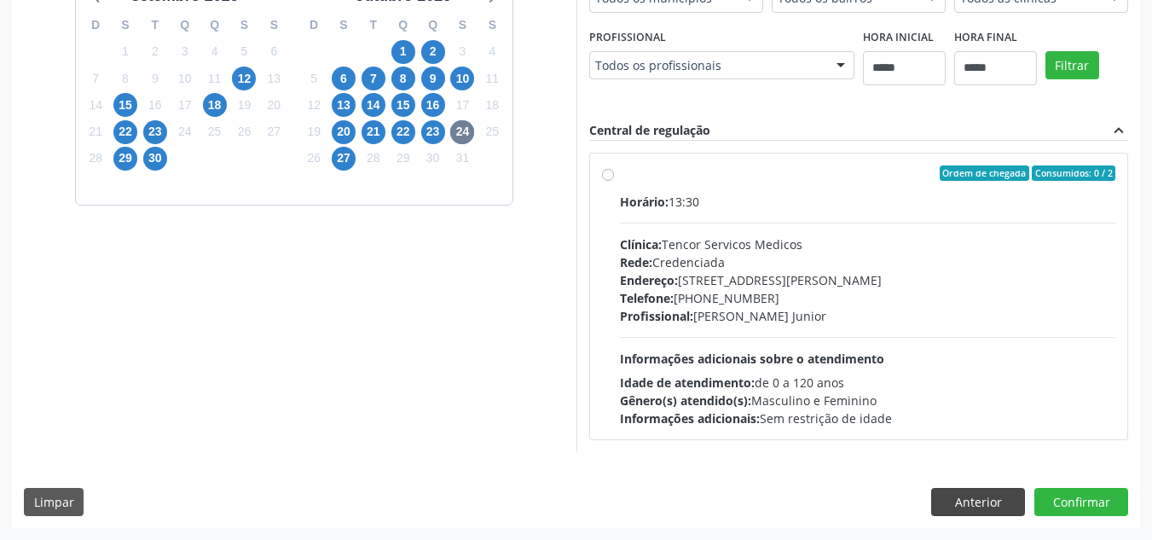
scroll to position [222, 0]
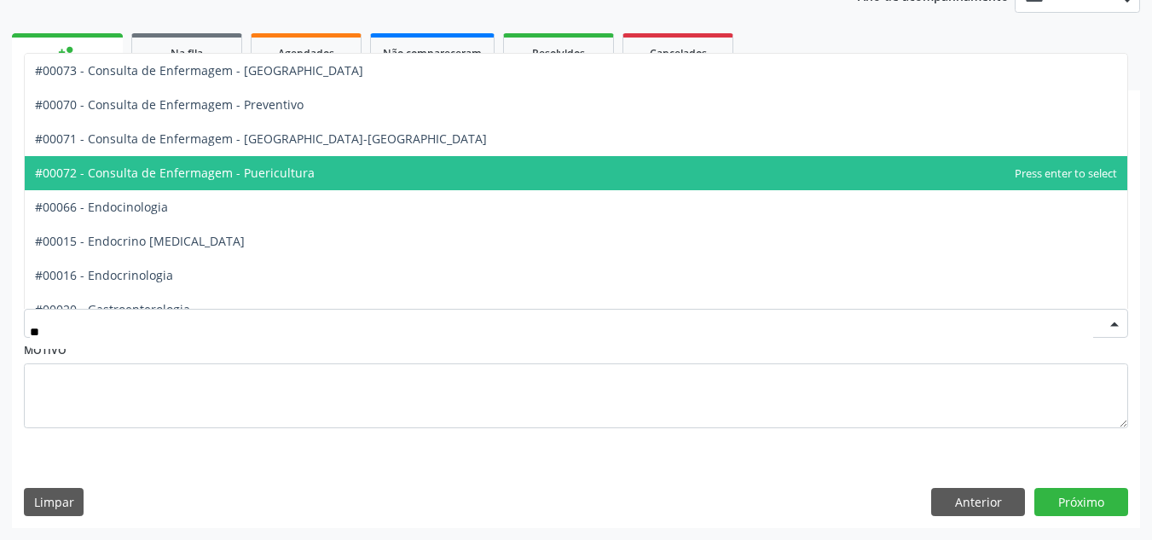
type input "***"
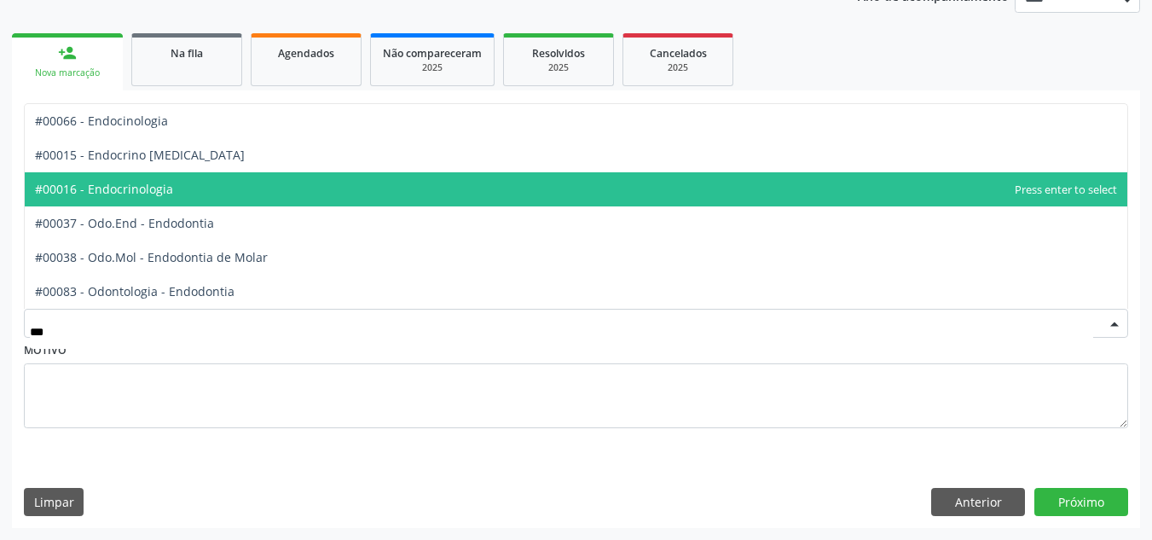
click at [262, 188] on span "#00016 - Endocrinologia" at bounding box center [576, 189] width 1103 height 34
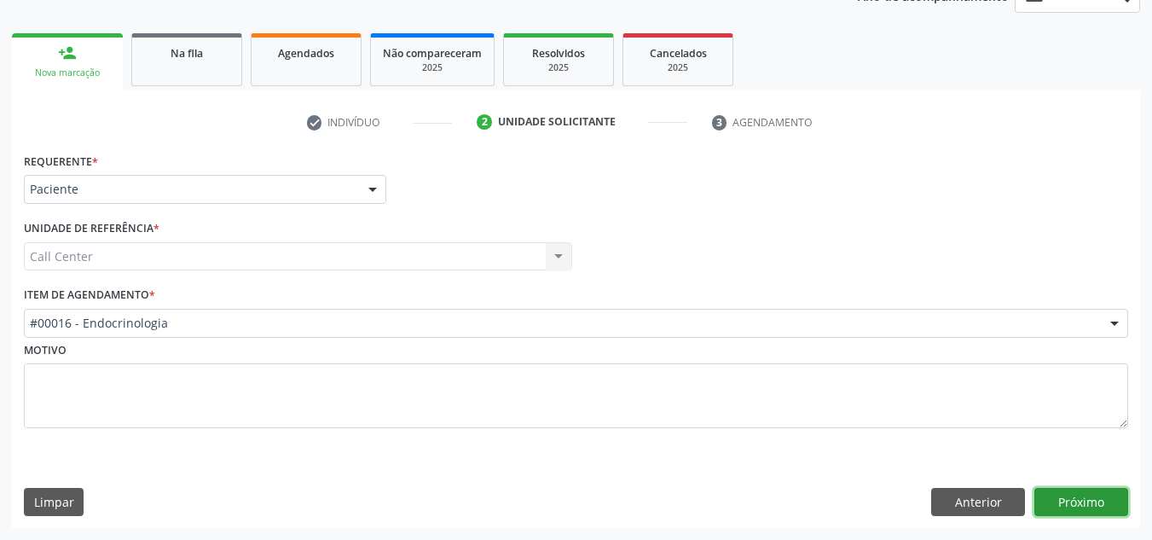
click at [1078, 495] on button "Próximo" at bounding box center [1081, 502] width 94 height 29
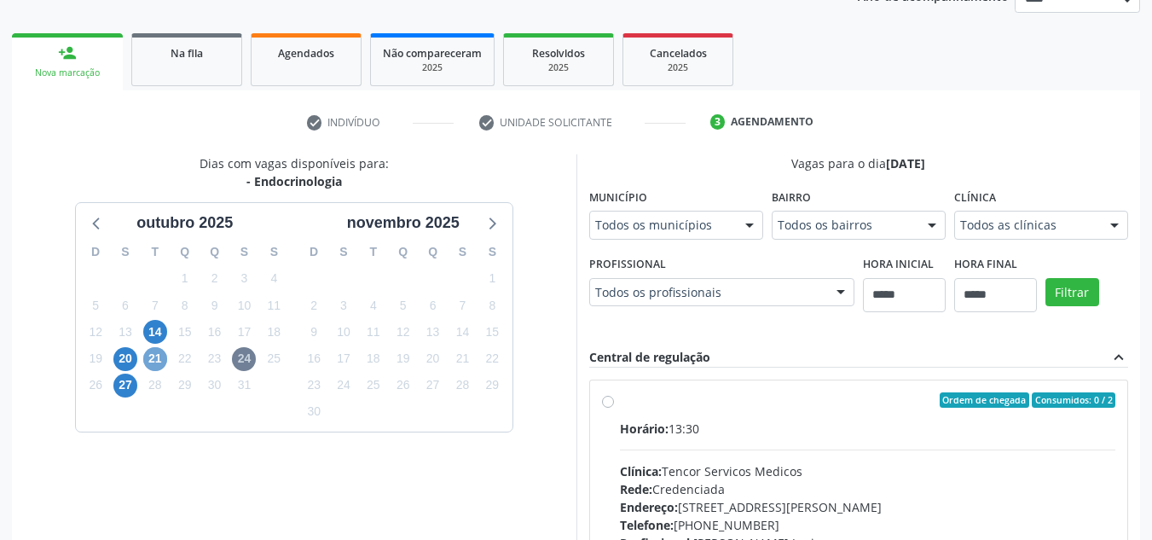
click at [153, 361] on span "21" at bounding box center [155, 359] width 24 height 24
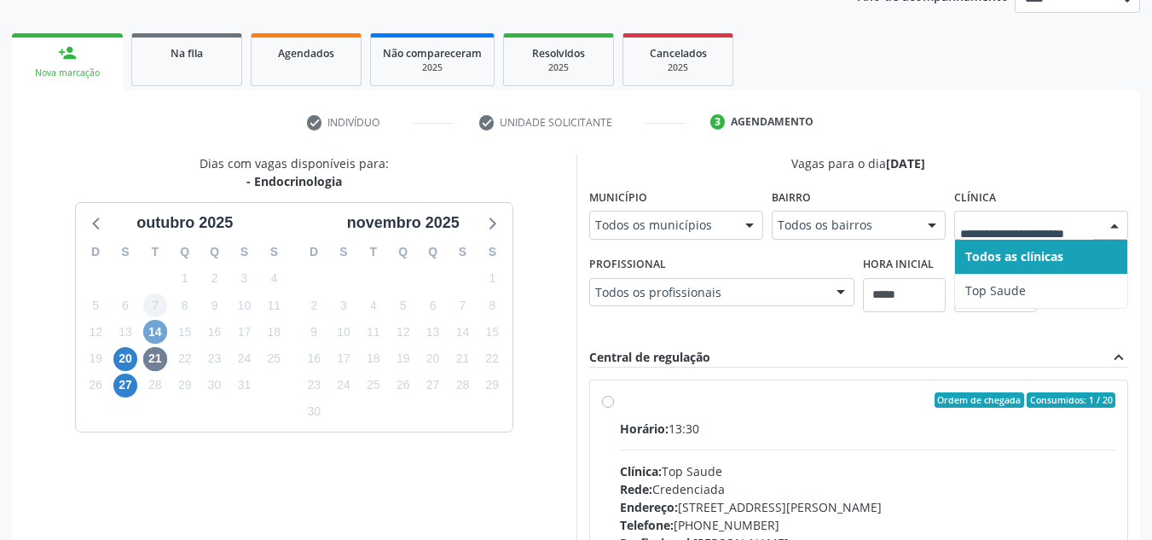
click at [149, 333] on span "14" at bounding box center [155, 332] width 24 height 24
click at [119, 356] on span "20" at bounding box center [125, 359] width 24 height 24
click at [98, 224] on icon at bounding box center [97, 222] width 22 height 22
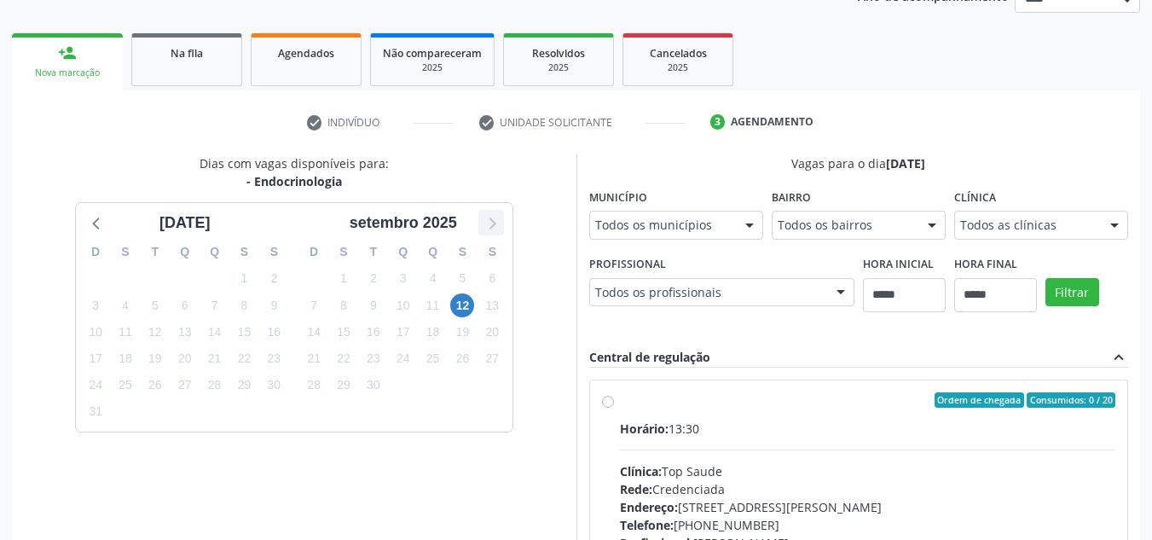
click at [495, 226] on icon at bounding box center [491, 222] width 22 height 22
click at [126, 385] on span "27" at bounding box center [125, 385] width 24 height 24
click at [1033, 148] on div "check Indivíduo check Unidade solicitante 3 Agendamento Busque pelo nome, códig…" at bounding box center [576, 431] width 1128 height 646
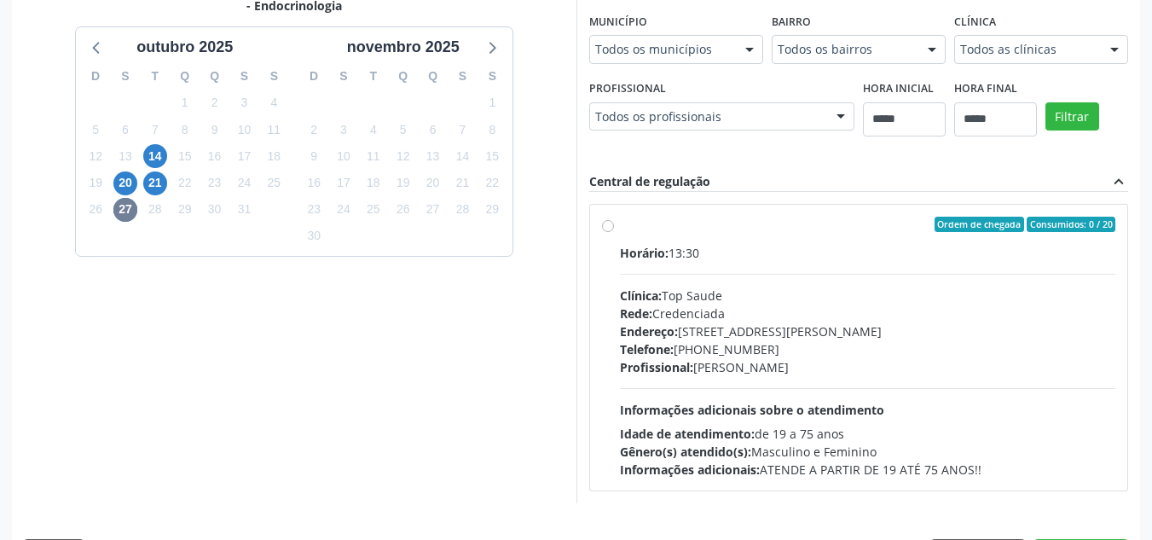
scroll to position [449, 0]
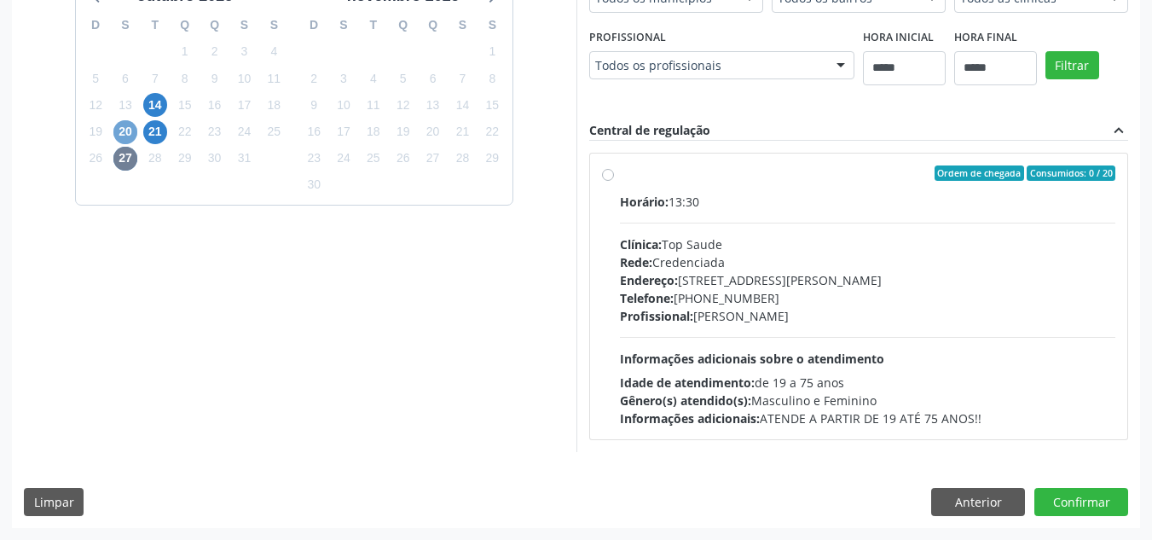
click at [129, 130] on span "20" at bounding box center [125, 132] width 24 height 24
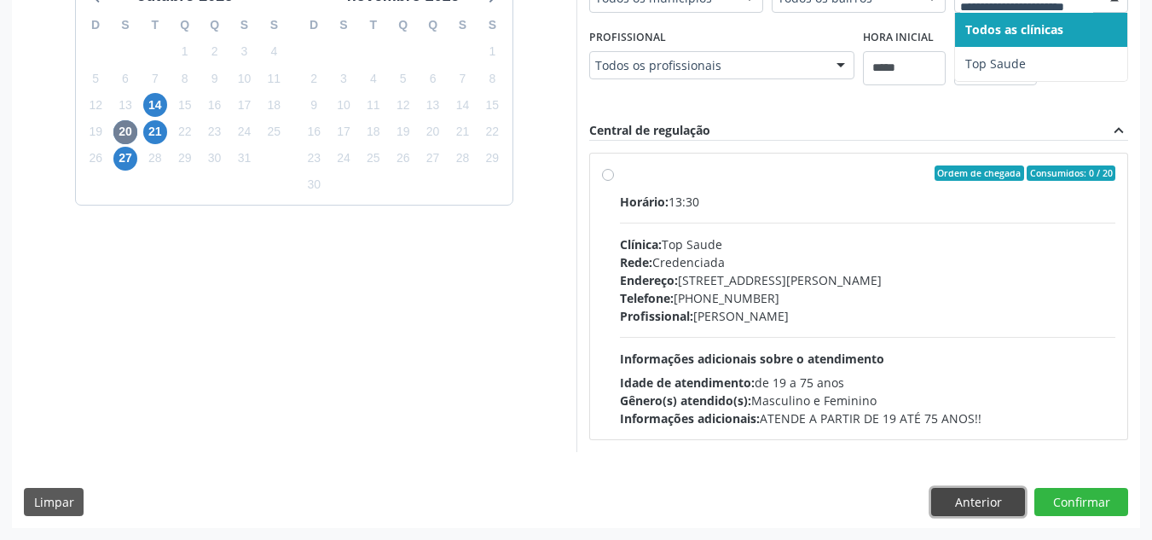
drag, startPoint x: 964, startPoint y: 503, endPoint x: 949, endPoint y: 485, distance: 23.6
click at [962, 498] on button "Anterior" at bounding box center [978, 502] width 94 height 29
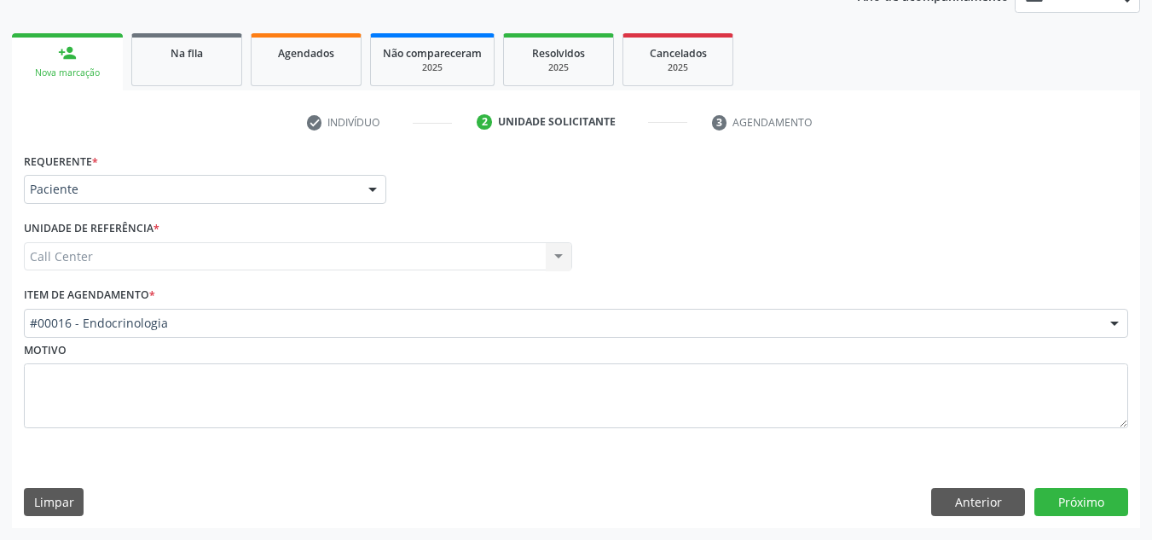
scroll to position [222, 0]
click at [984, 502] on button "Anterior" at bounding box center [978, 502] width 94 height 29
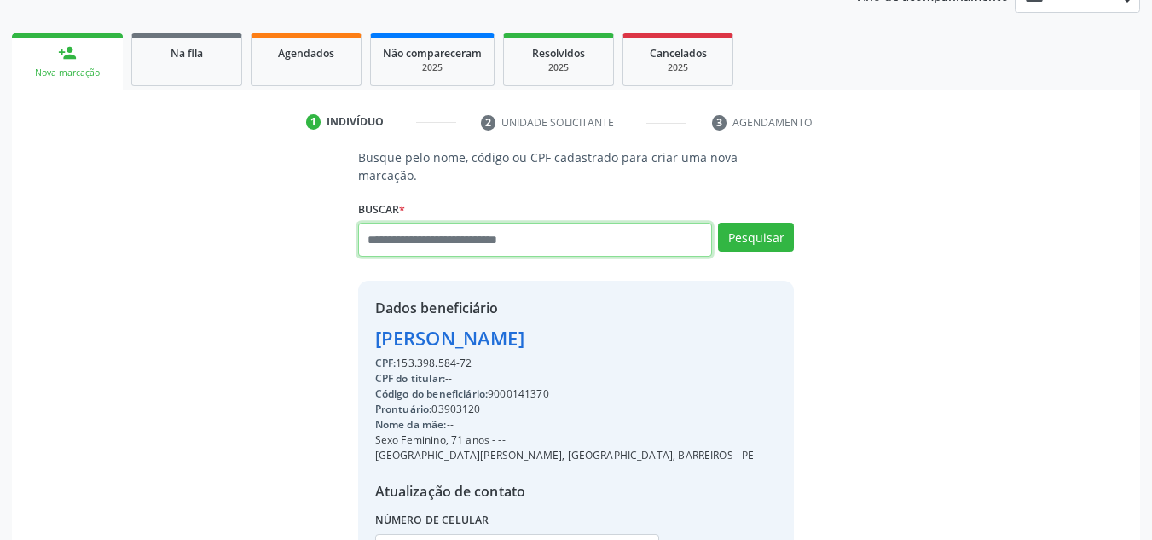
click at [550, 223] on input "text" at bounding box center [535, 240] width 355 height 34
type input "**********"
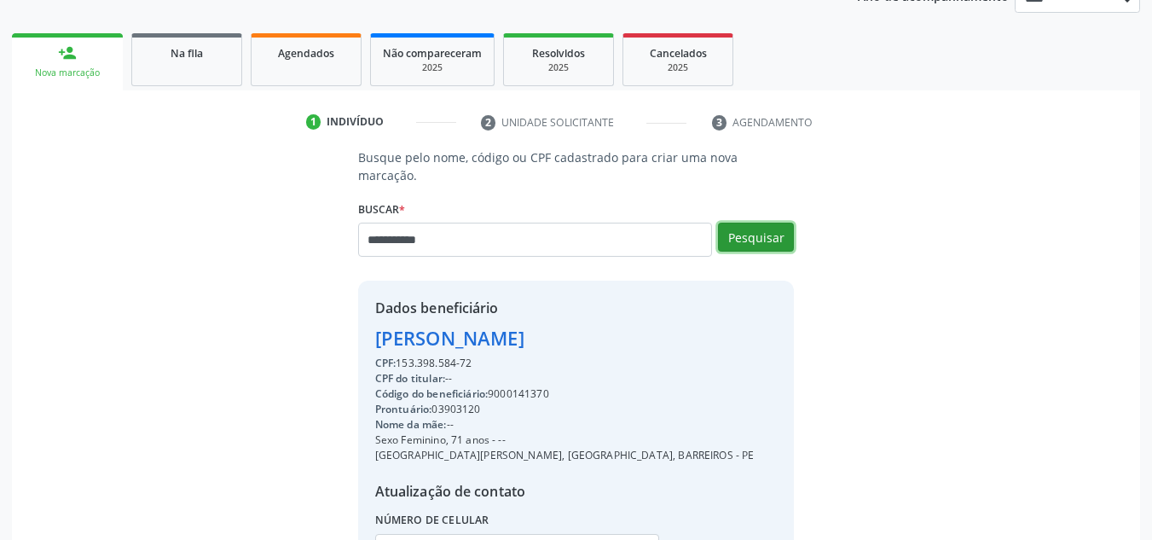
click at [760, 223] on button "Pesquisar" at bounding box center [756, 237] width 76 height 29
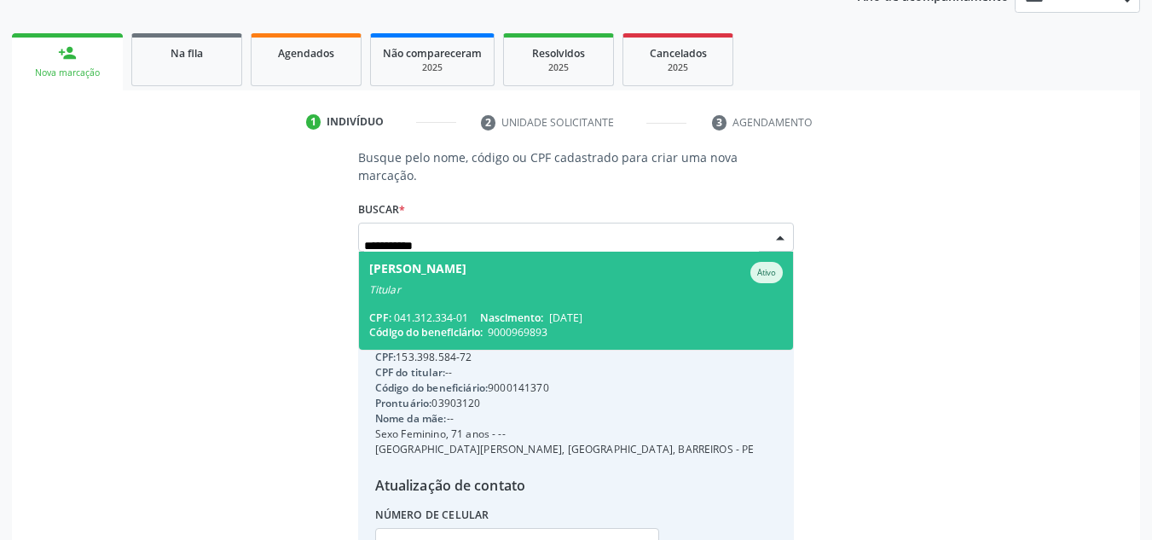
click at [576, 283] on div "Titular" at bounding box center [576, 290] width 414 height 14
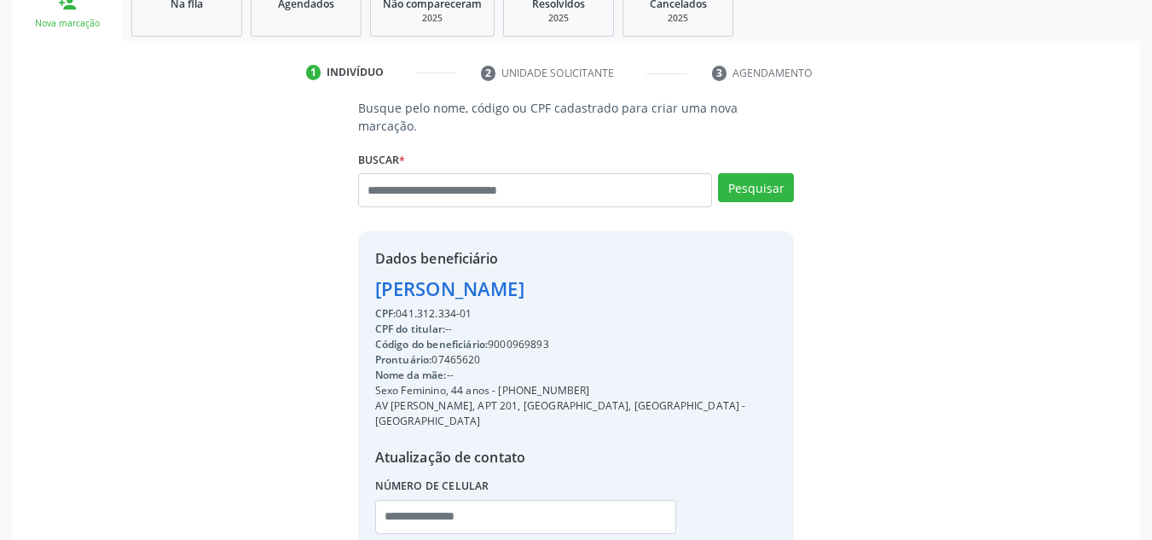
scroll to position [361, 0]
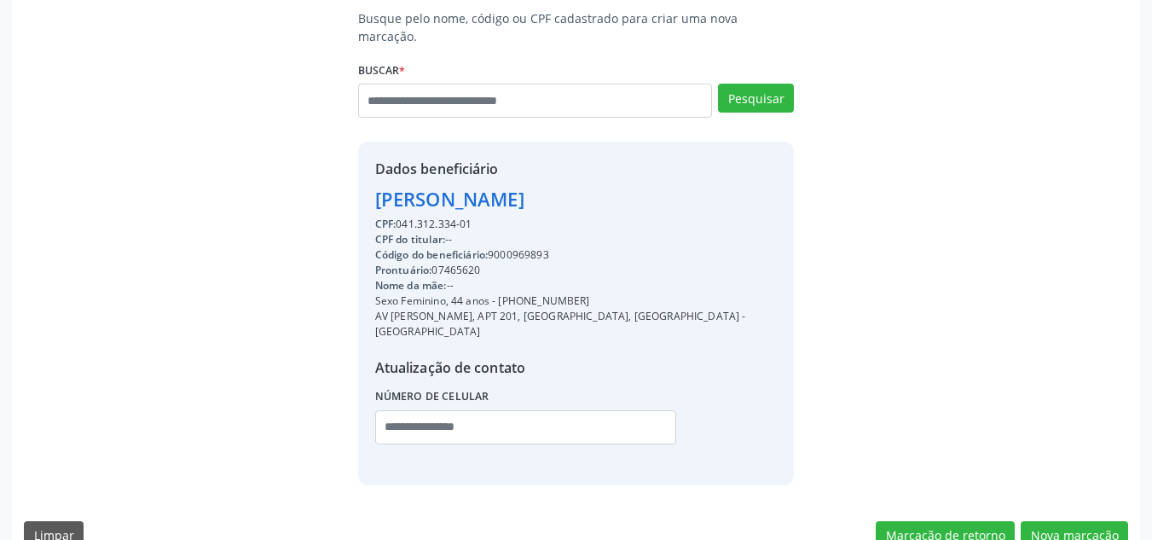
drag, startPoint x: 591, startPoint y: 281, endPoint x: 496, endPoint y: 278, distance: 94.7
click at [496, 293] on div "Sexo Feminino, 44 anos - (87) 99809-5531" at bounding box center [576, 300] width 402 height 15
copy div "(87) 99809-5531"
click at [472, 410] on input "text" at bounding box center [526, 427] width 302 height 34
paste input "**********"
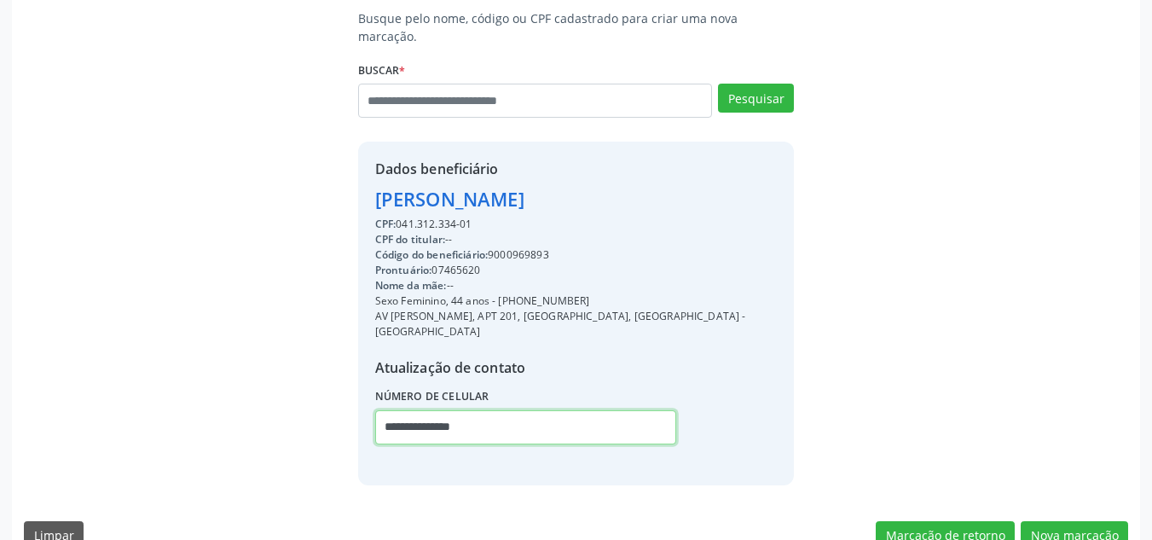
type input "**********"
click at [840, 350] on div "Busque pelo nome, código ou CPF cadastrado para criar uma nova marcação. Buscar…" at bounding box center [576, 246] width 1104 height 475
drag, startPoint x: 1062, startPoint y: 499, endPoint x: 441, endPoint y: 263, distance: 663.9
click at [1057, 521] on button "Nova marcação" at bounding box center [1074, 535] width 107 height 29
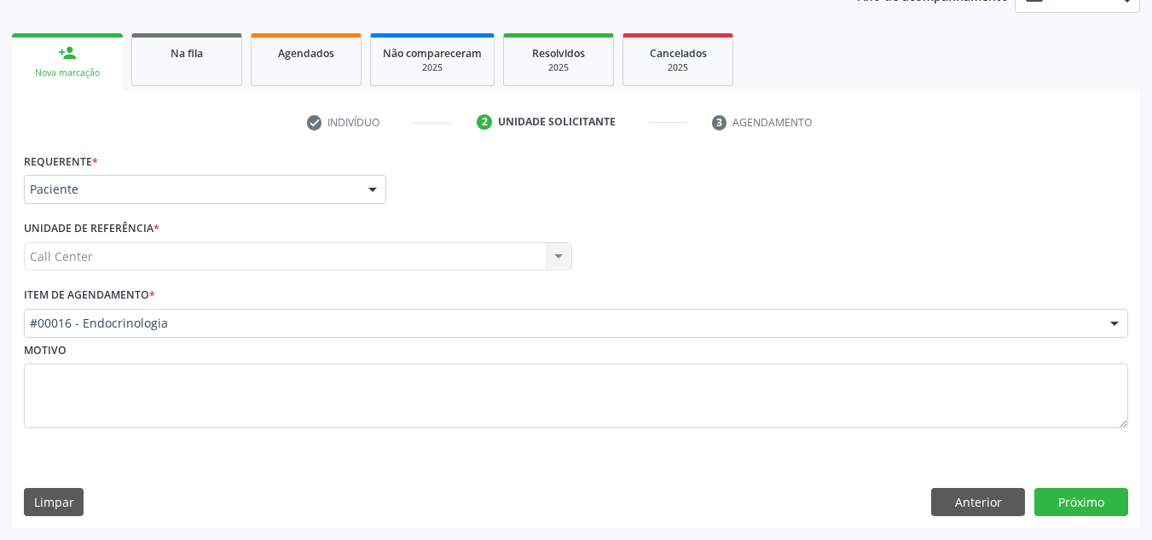
scroll to position [222, 0]
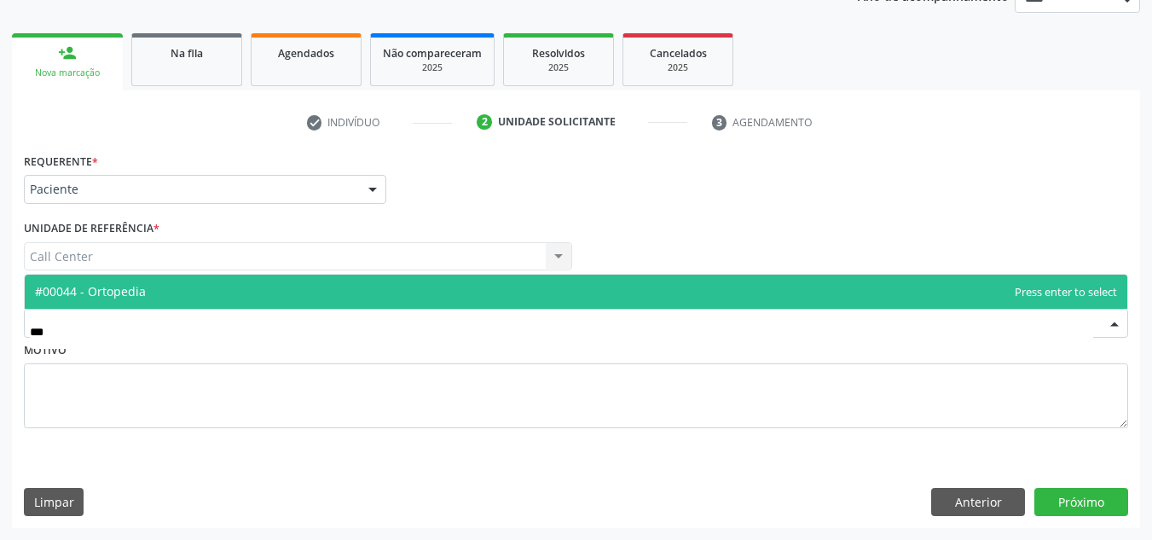
click at [189, 300] on span "#00044 - Ortopedia" at bounding box center [576, 292] width 1103 height 34
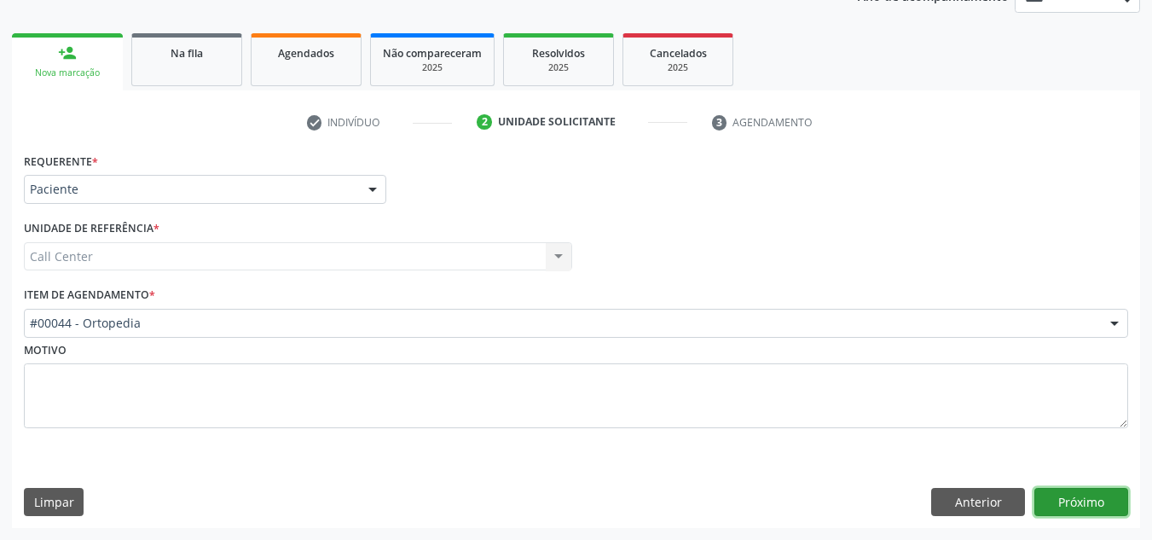
click at [1076, 502] on button "Próximo" at bounding box center [1081, 502] width 94 height 29
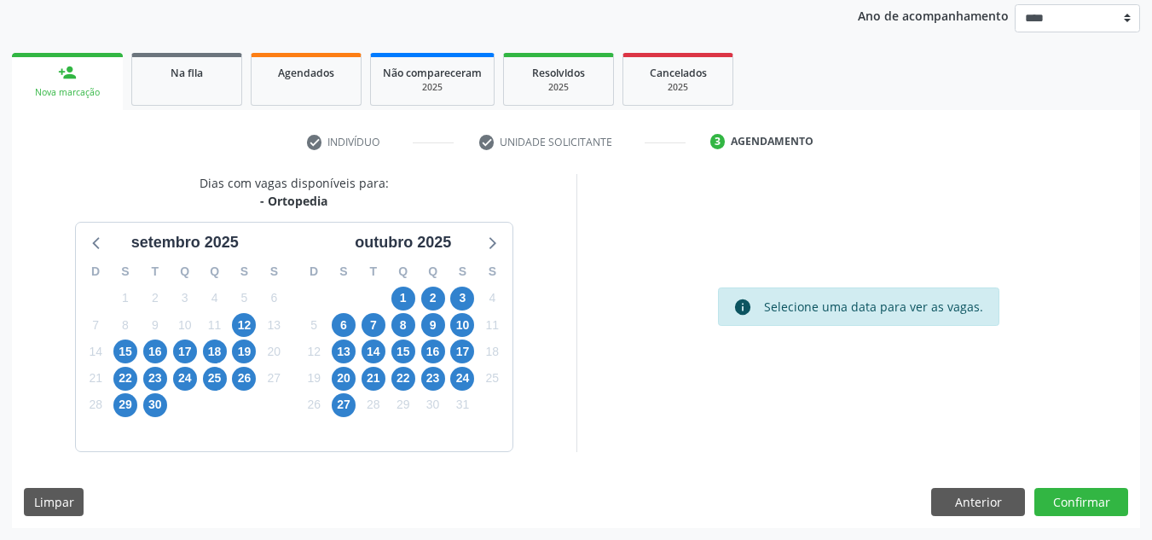
scroll to position [202, 0]
click at [122, 352] on span "15" at bounding box center [125, 351] width 24 height 24
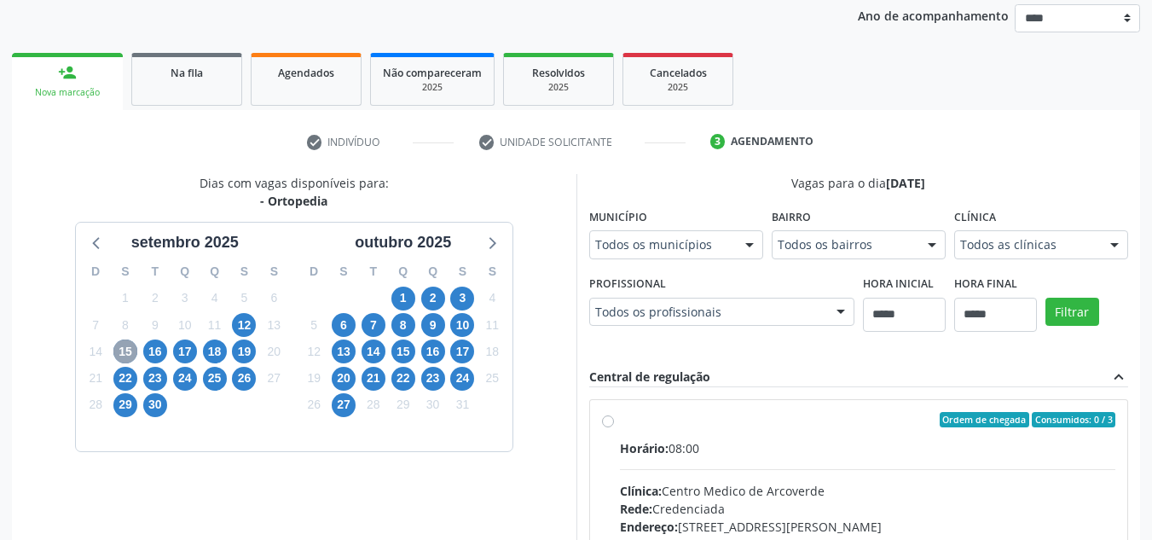
scroll to position [373, 0]
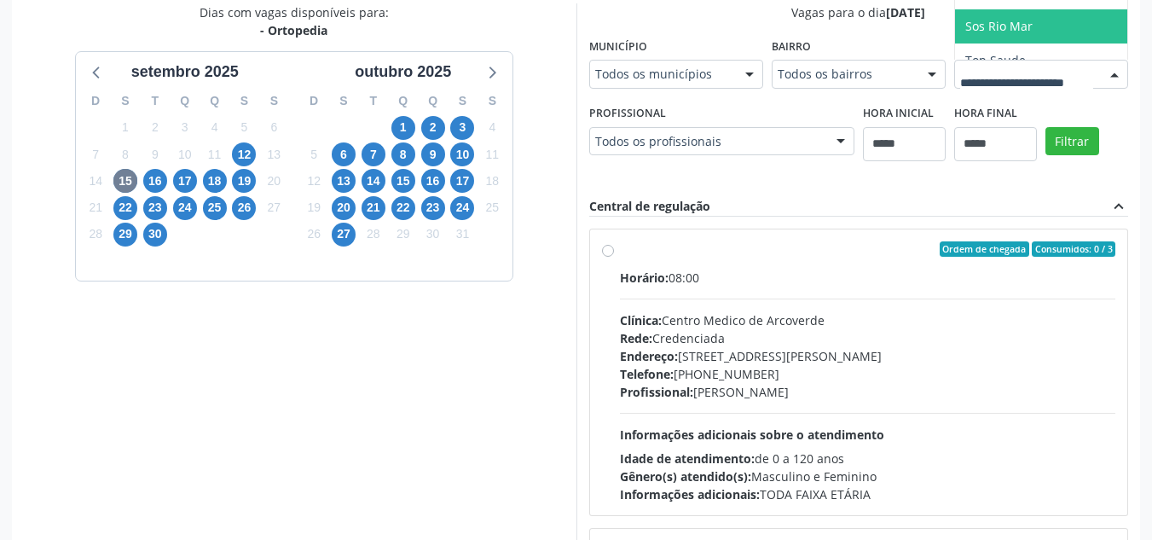
click at [955, 43] on span "Sos Rio Mar" at bounding box center [1096, 26] width 283 height 34
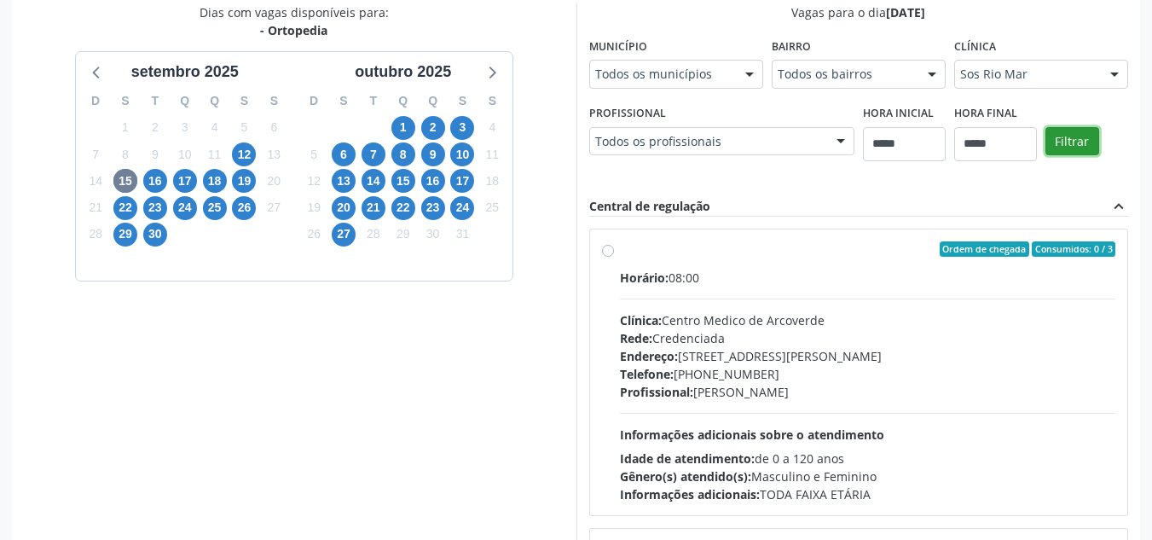
click at [1045, 156] on button "Filtrar" at bounding box center [1072, 141] width 54 height 29
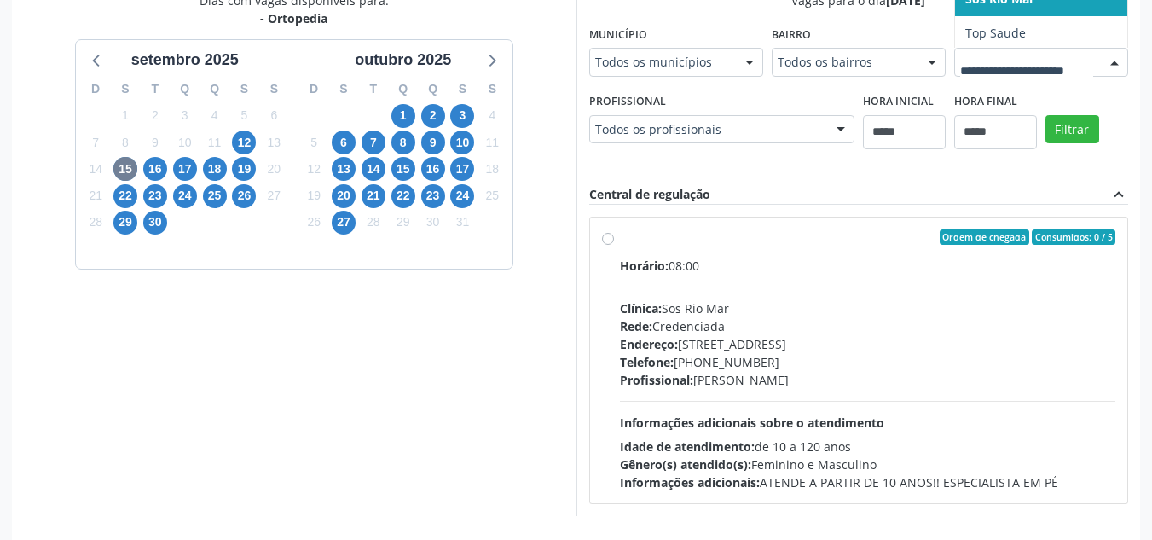
scroll to position [18, 0]
click at [159, 165] on span "16" at bounding box center [155, 169] width 24 height 24
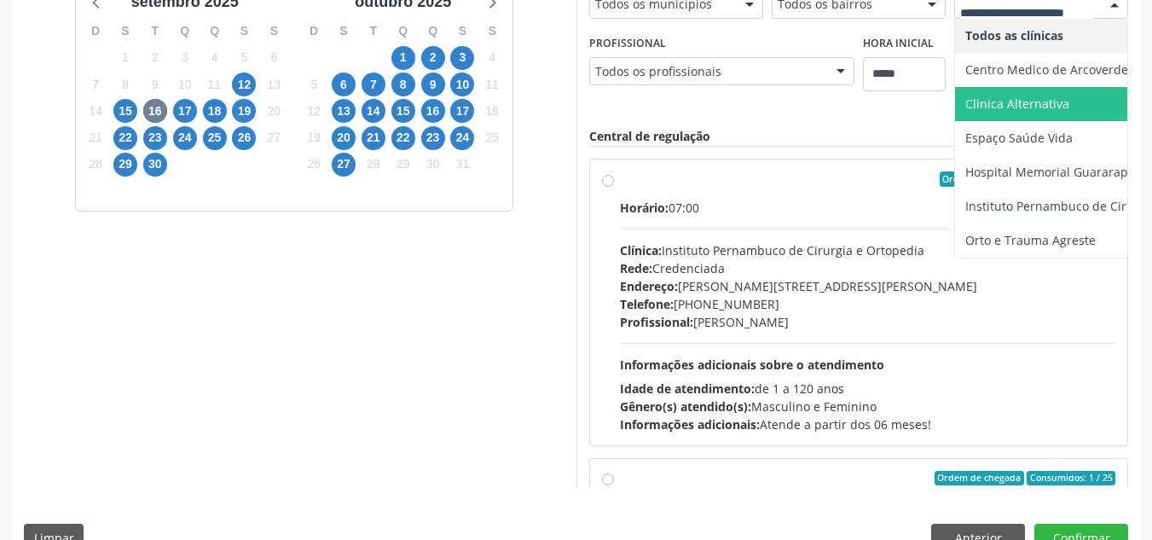
scroll to position [479, 0]
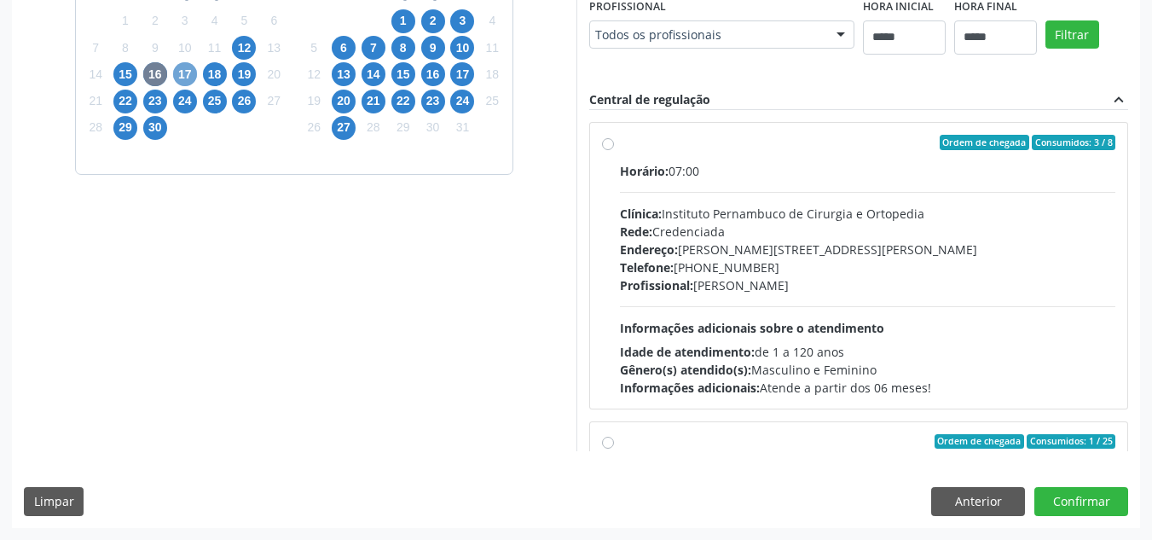
click at [178, 80] on span "17" at bounding box center [185, 74] width 24 height 24
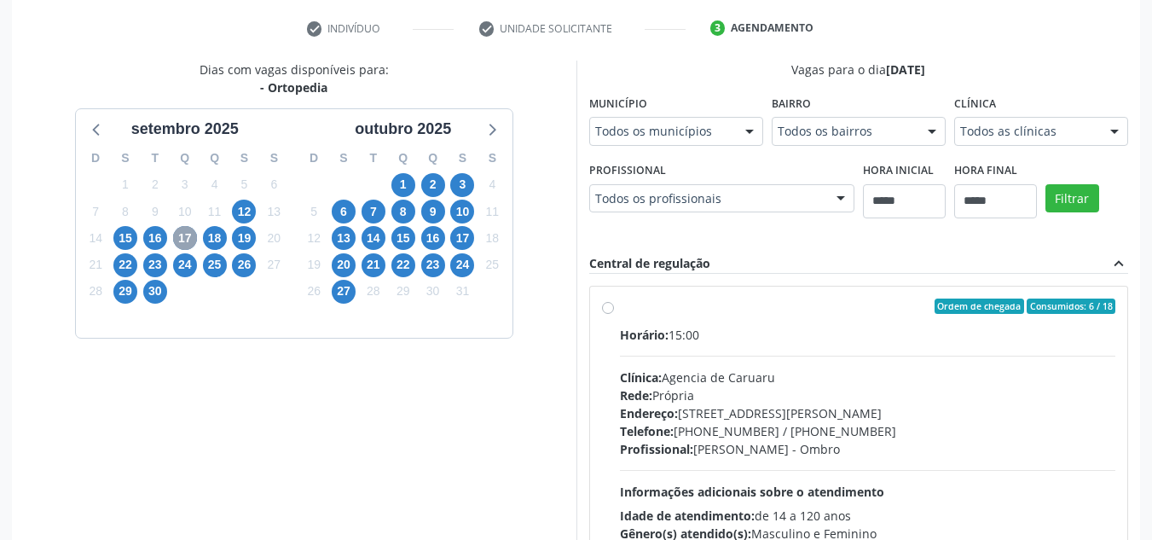
scroll to position [309, 0]
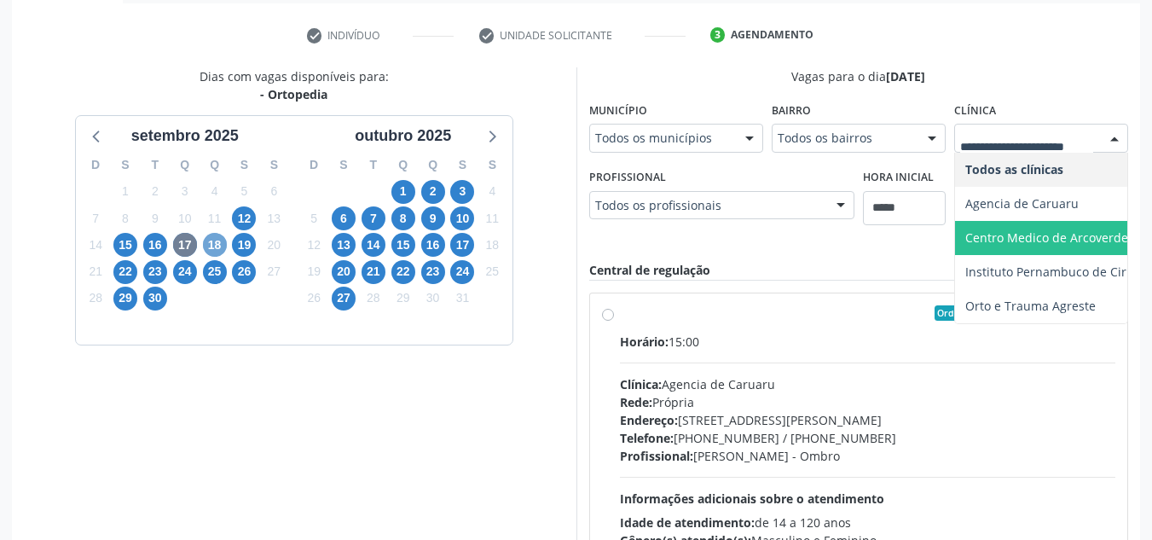
click at [218, 250] on span "18" at bounding box center [215, 245] width 24 height 24
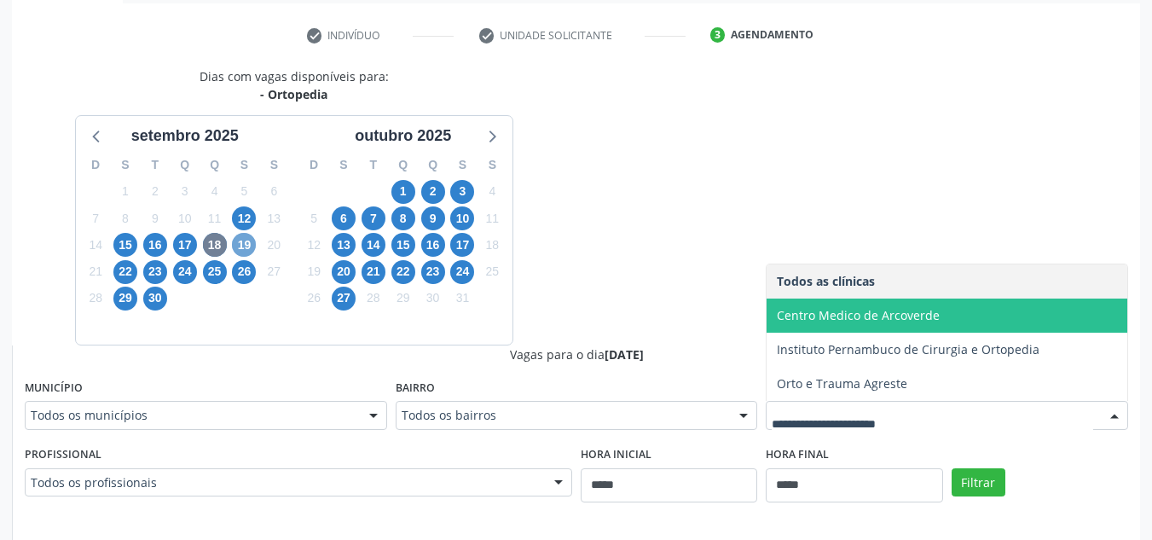
click at [250, 246] on span "19" at bounding box center [244, 245] width 24 height 24
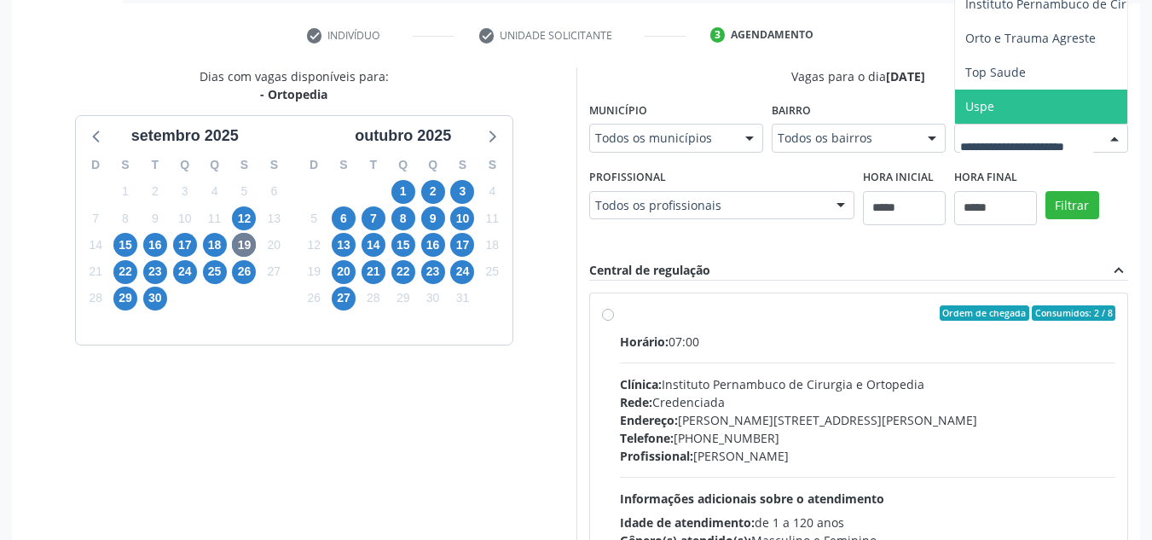
click at [955, 124] on span "Uspe" at bounding box center [1096, 107] width 283 height 34
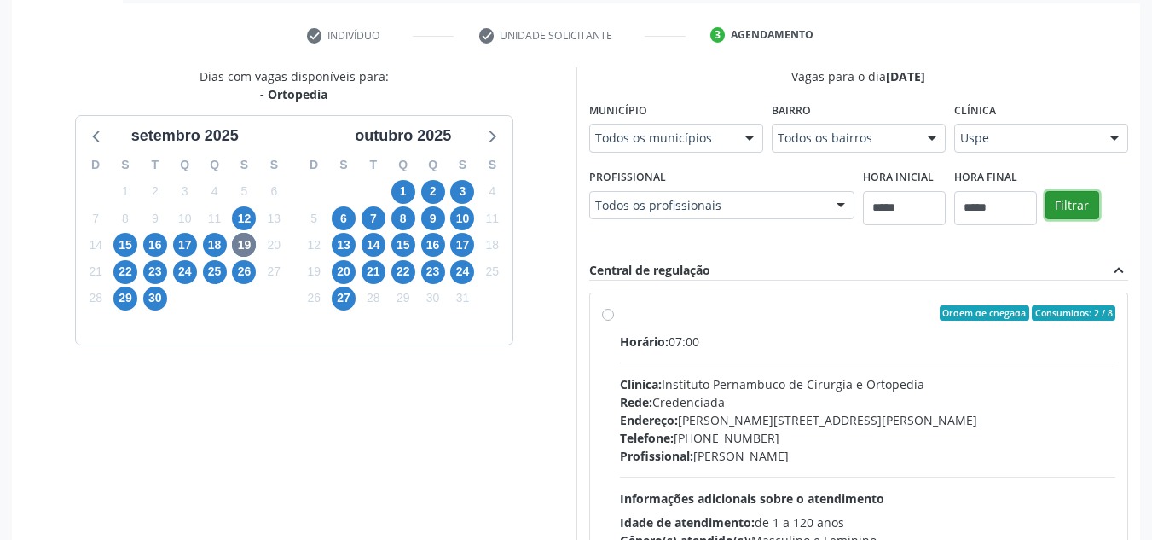
click at [1045, 220] on button "Filtrar" at bounding box center [1072, 205] width 54 height 29
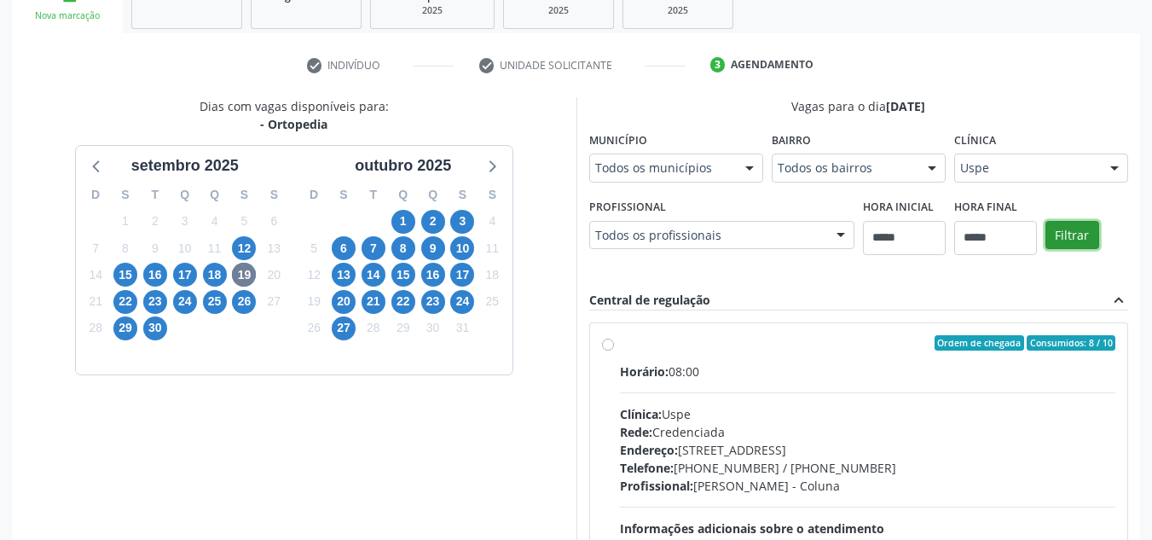
scroll to position [278, 0]
click at [119, 298] on span "22" at bounding box center [125, 303] width 24 height 24
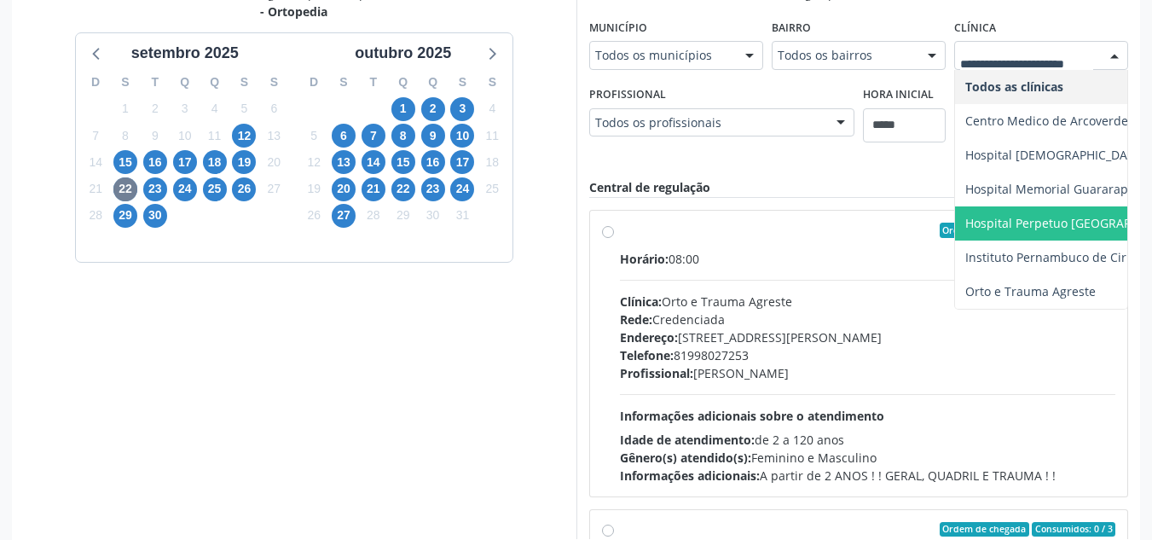
scroll to position [479, 0]
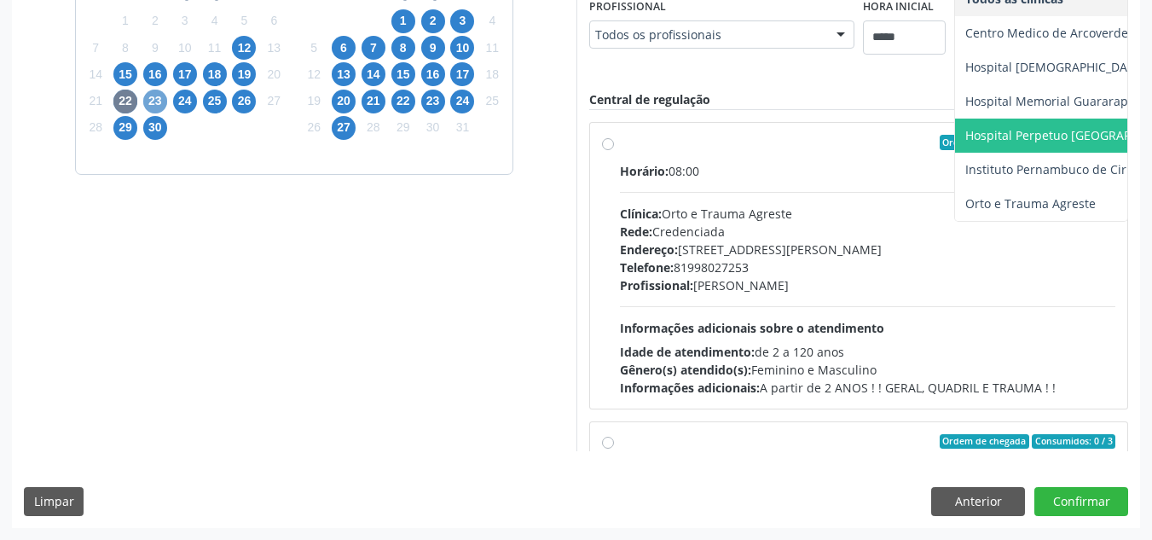
click at [153, 100] on span "23" at bounding box center [155, 102] width 24 height 24
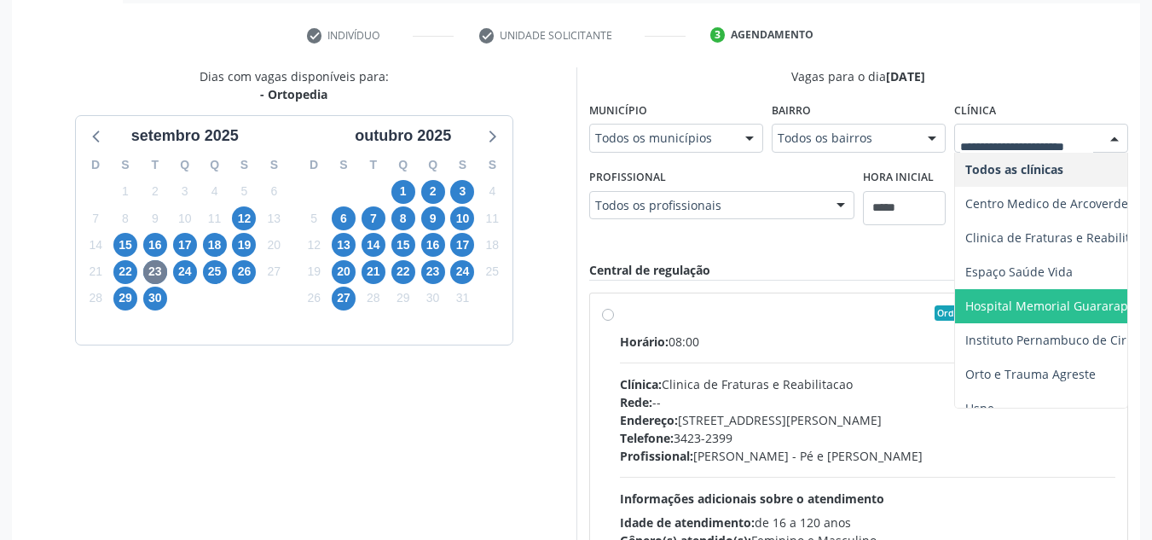
scroll to position [31, 0]
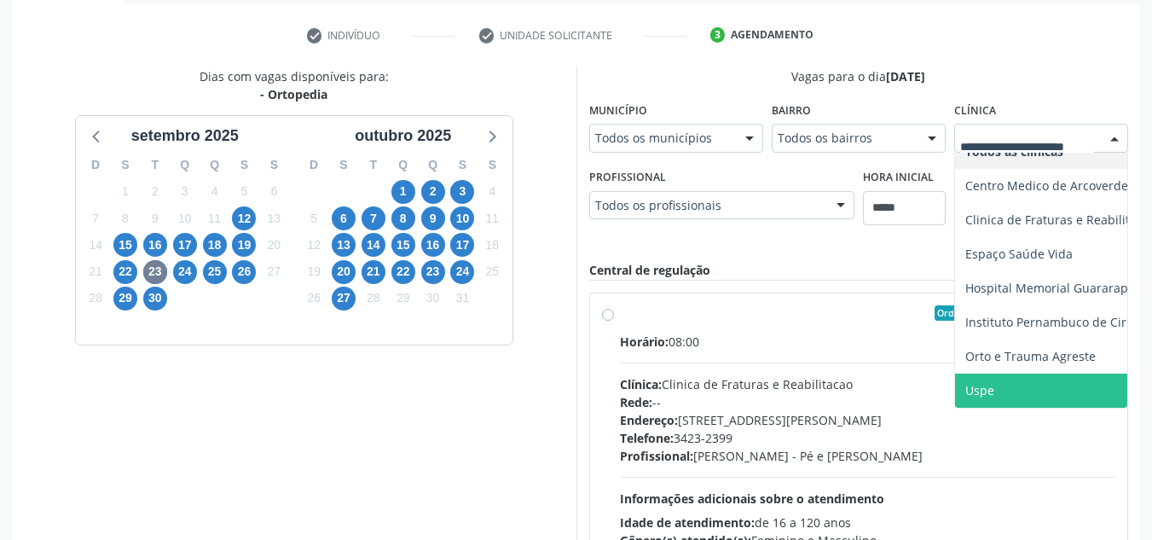
click at [1035, 373] on span "Uspe" at bounding box center [1096, 390] width 283 height 34
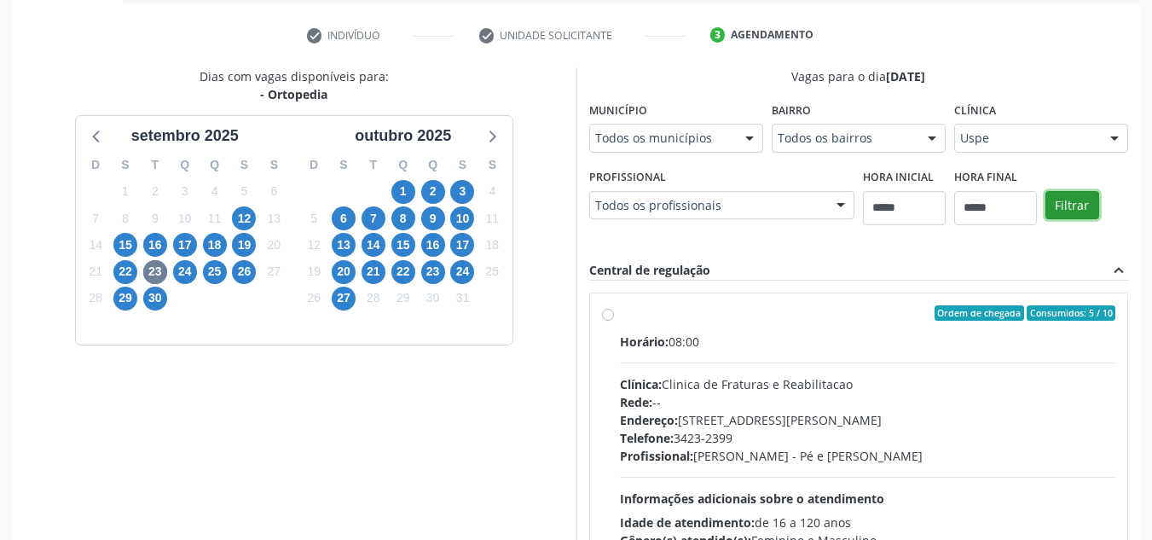
click at [1068, 206] on button "Filtrar" at bounding box center [1072, 205] width 54 height 29
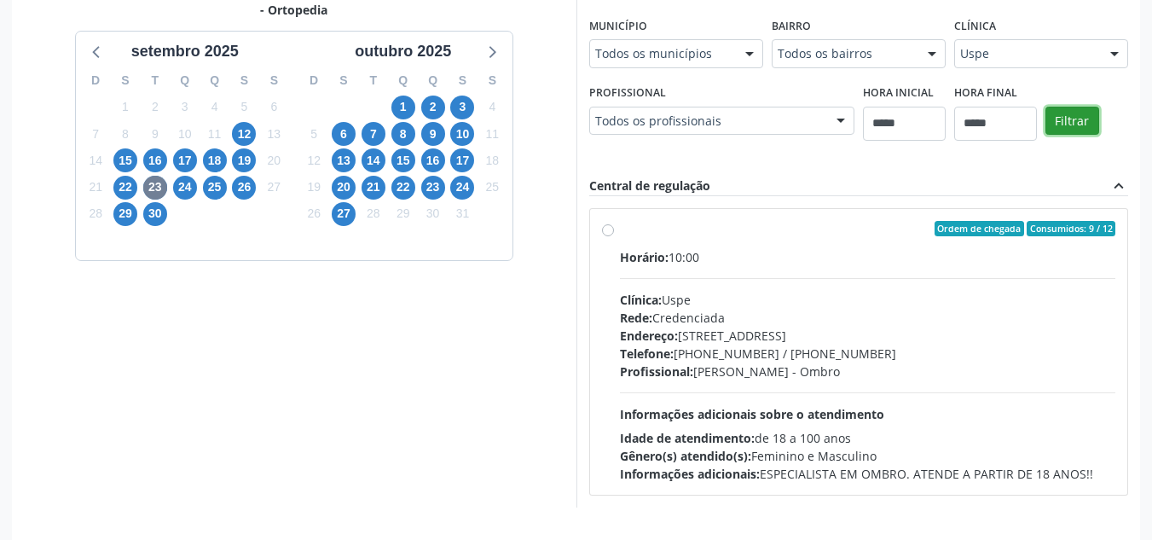
scroll to position [363, 0]
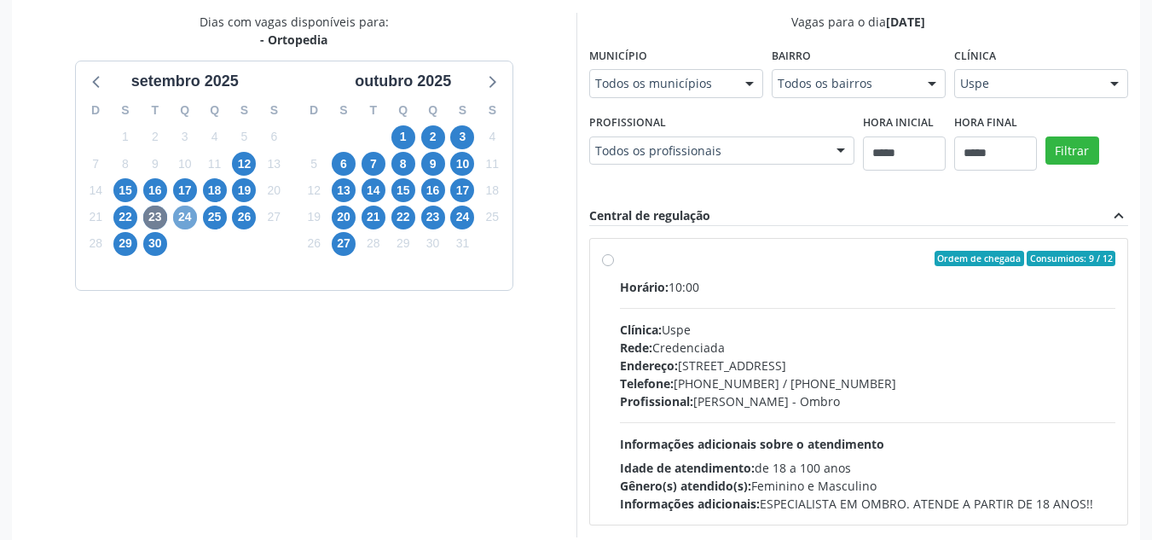
drag, startPoint x: 188, startPoint y: 219, endPoint x: 767, endPoint y: 194, distance: 578.7
click at [192, 215] on span "24" at bounding box center [185, 218] width 24 height 24
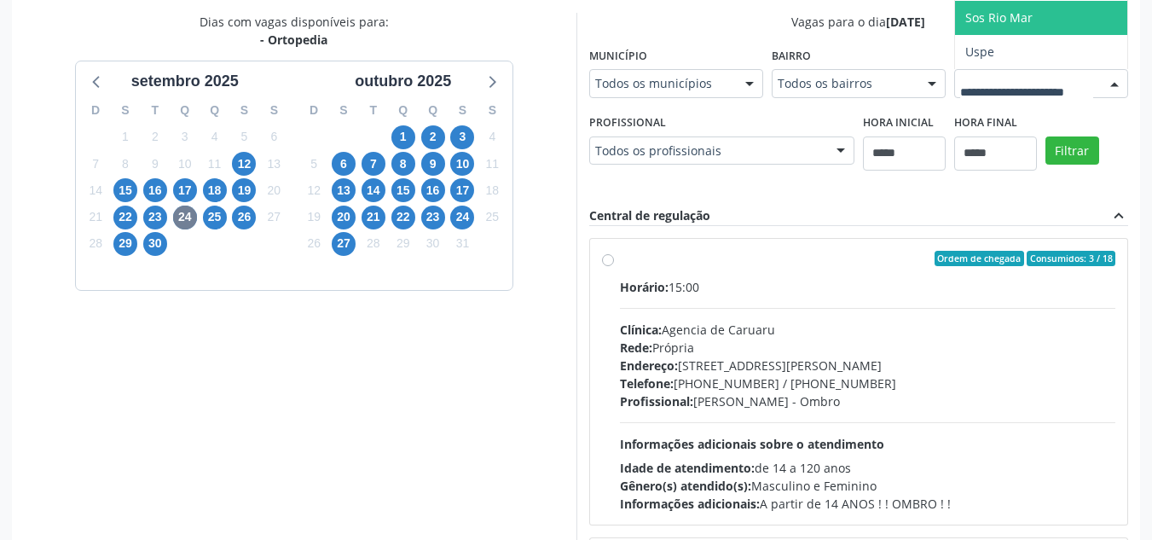
click at [955, 35] on span "Sos Rio Mar" at bounding box center [1096, 18] width 283 height 34
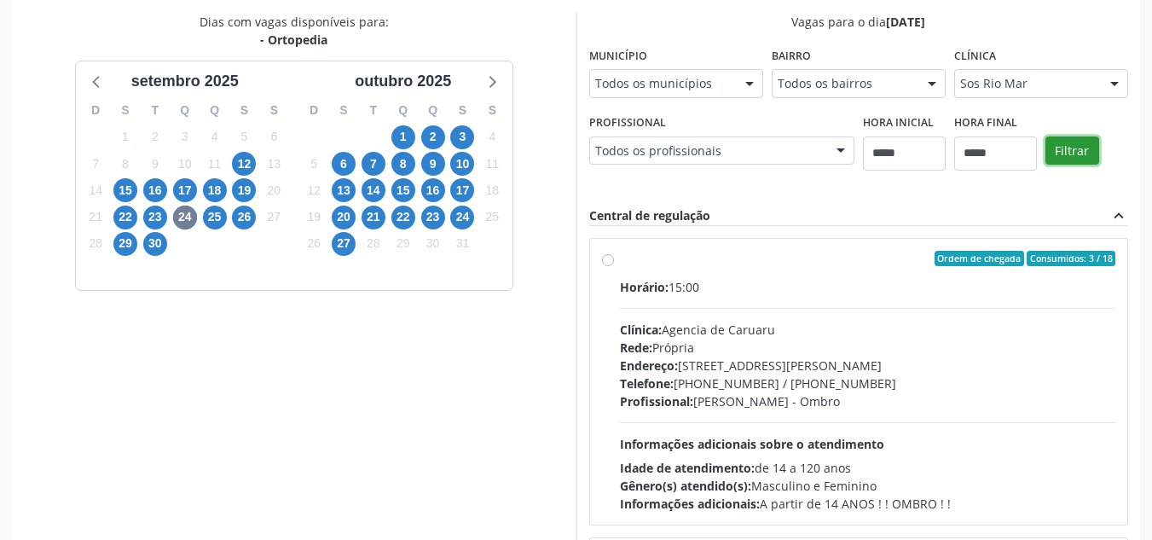
click at [1045, 165] on button "Filtrar" at bounding box center [1072, 150] width 54 height 29
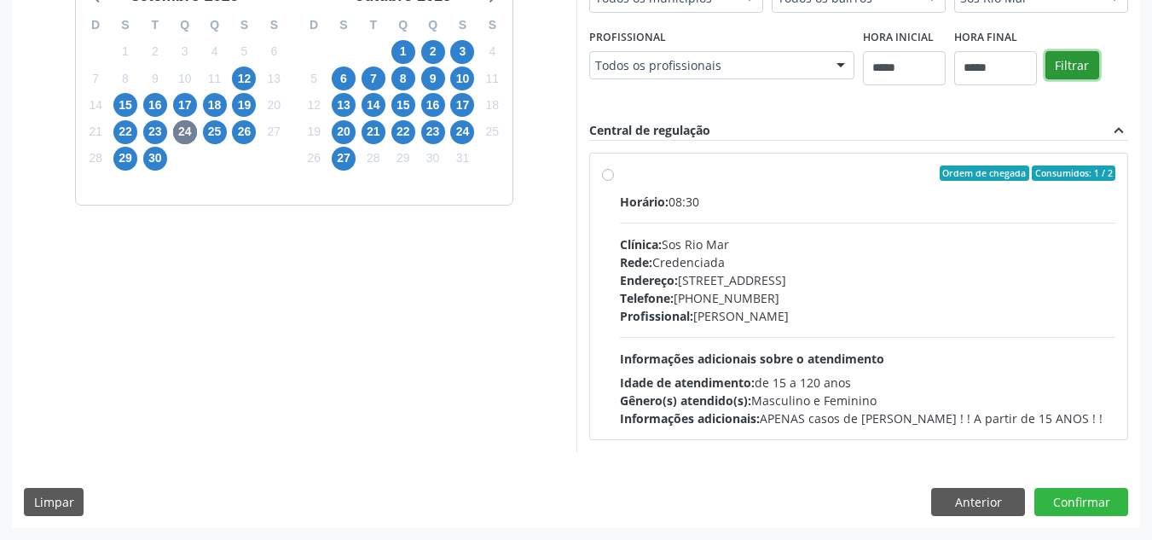
scroll to position [385, 0]
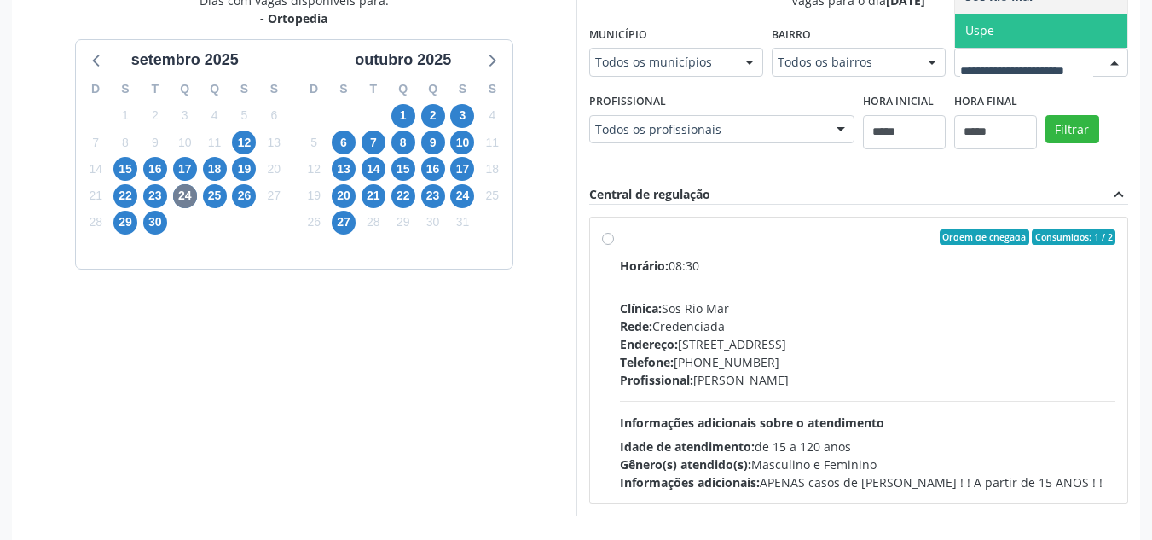
click at [955, 48] on span "Uspe" at bounding box center [1096, 31] width 283 height 34
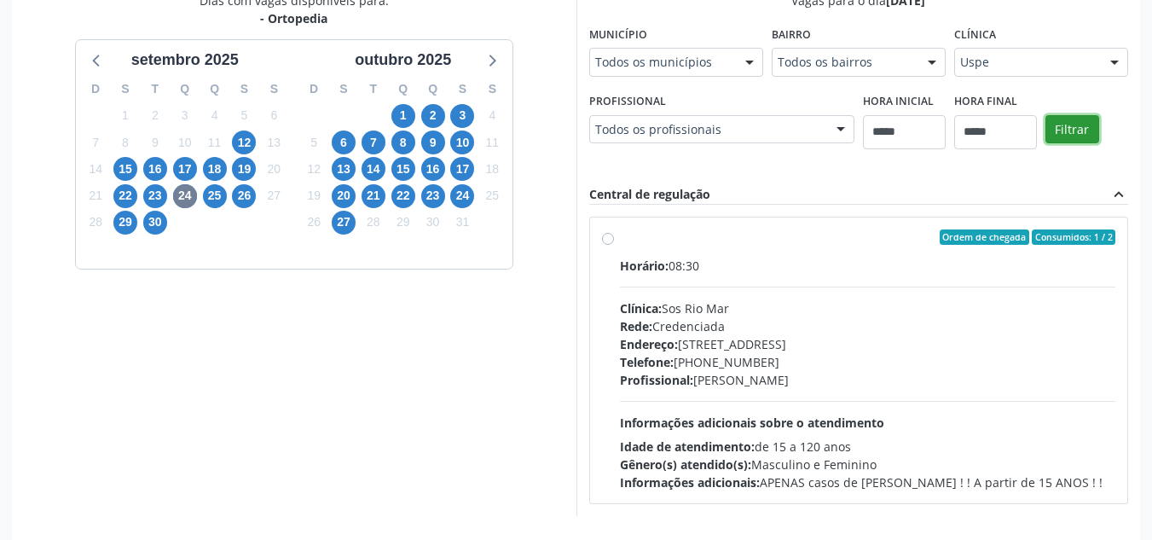
click at [1045, 144] on button "Filtrar" at bounding box center [1072, 129] width 54 height 29
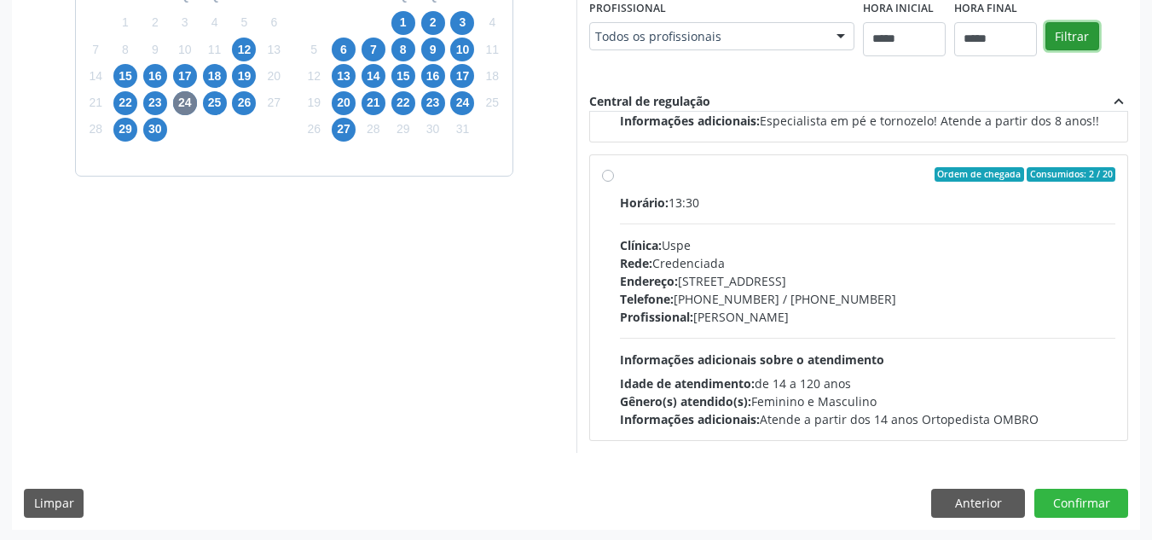
scroll to position [479, 0]
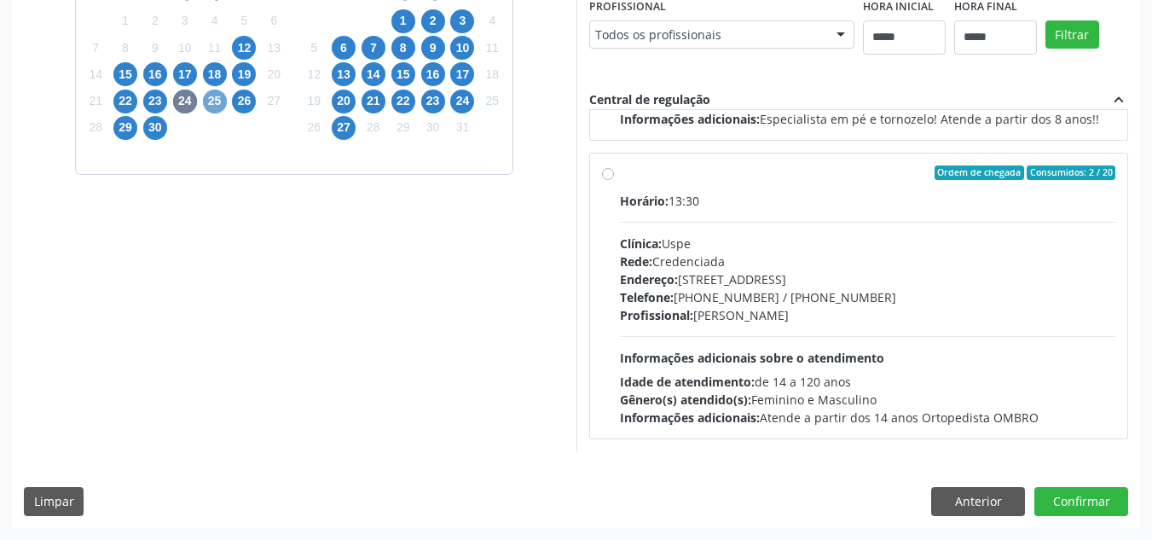
click at [206, 101] on span "25" at bounding box center [215, 102] width 24 height 24
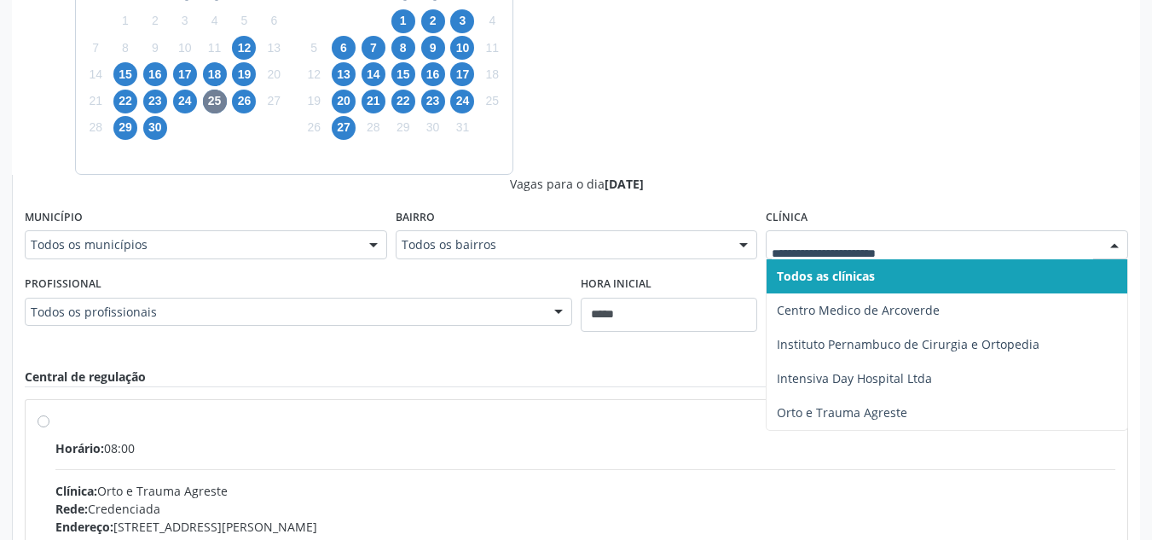
drag, startPoint x: 898, startPoint y: 242, endPoint x: 897, endPoint y: 283, distance: 40.9
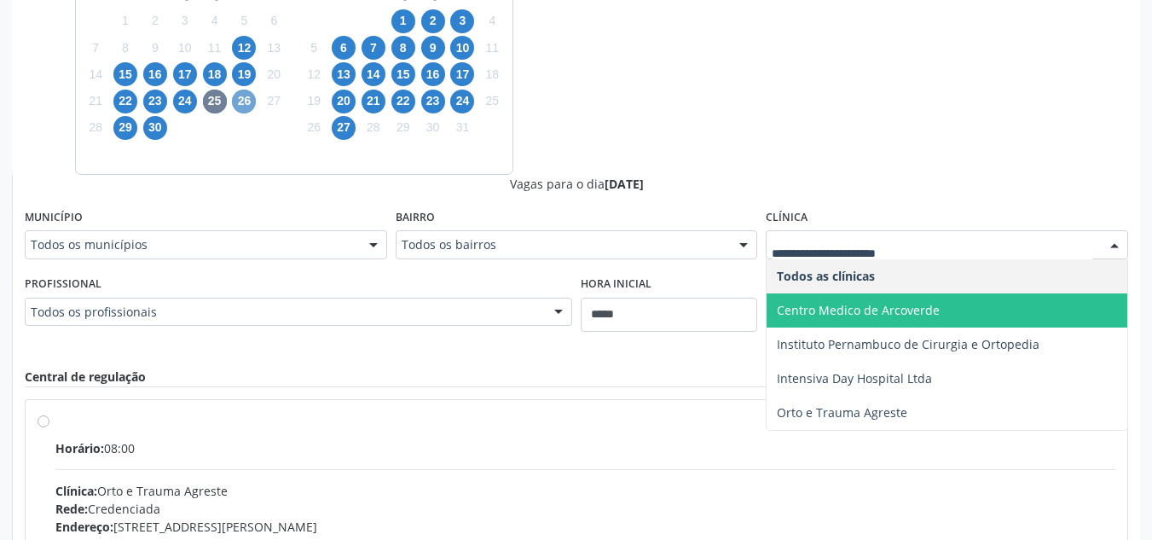
click at [247, 101] on span "26" at bounding box center [244, 102] width 24 height 24
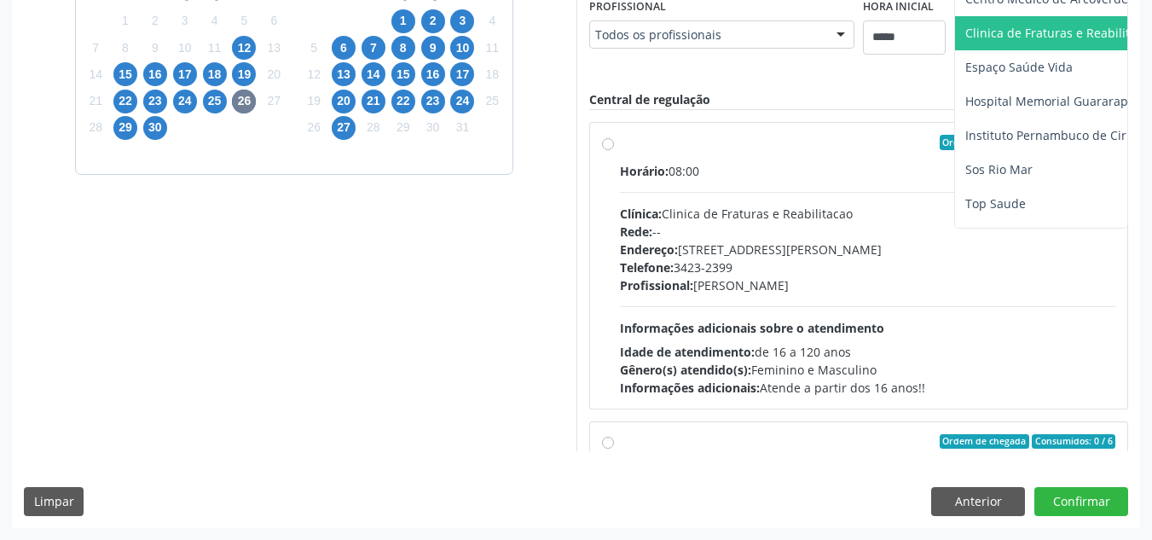
scroll to position [61, 0]
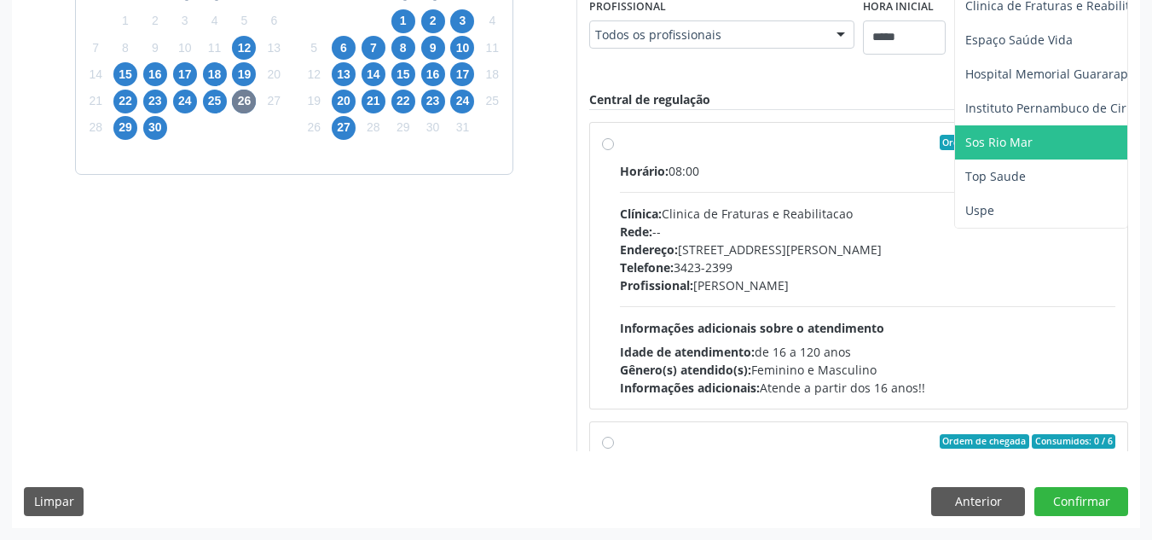
click at [955, 159] on span "Sos Rio Mar" at bounding box center [1096, 142] width 283 height 34
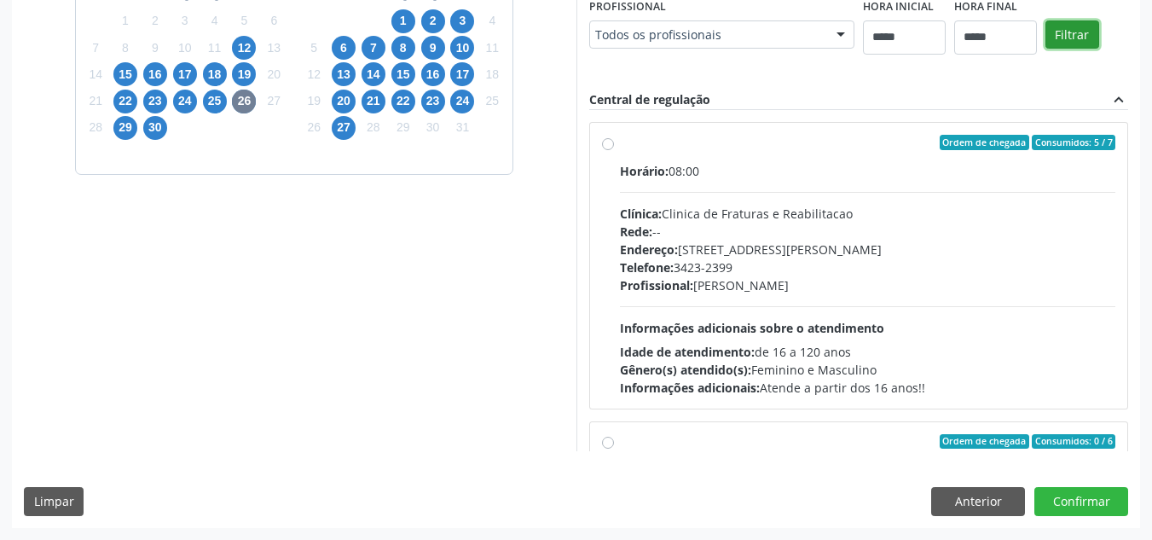
click at [1045, 49] on button "Filtrar" at bounding box center [1072, 34] width 54 height 29
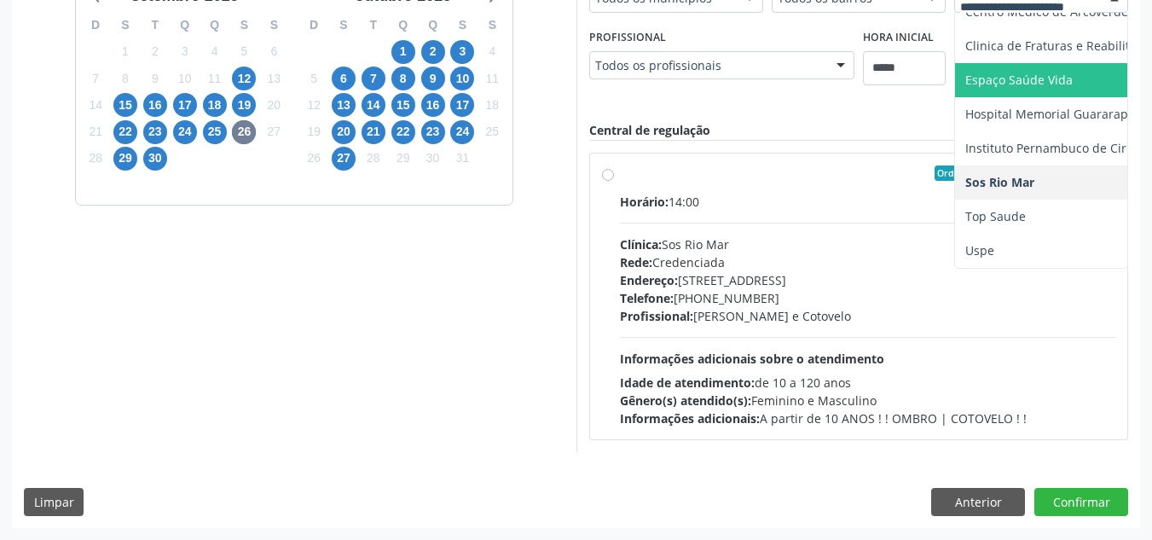
scroll to position [52, 0]
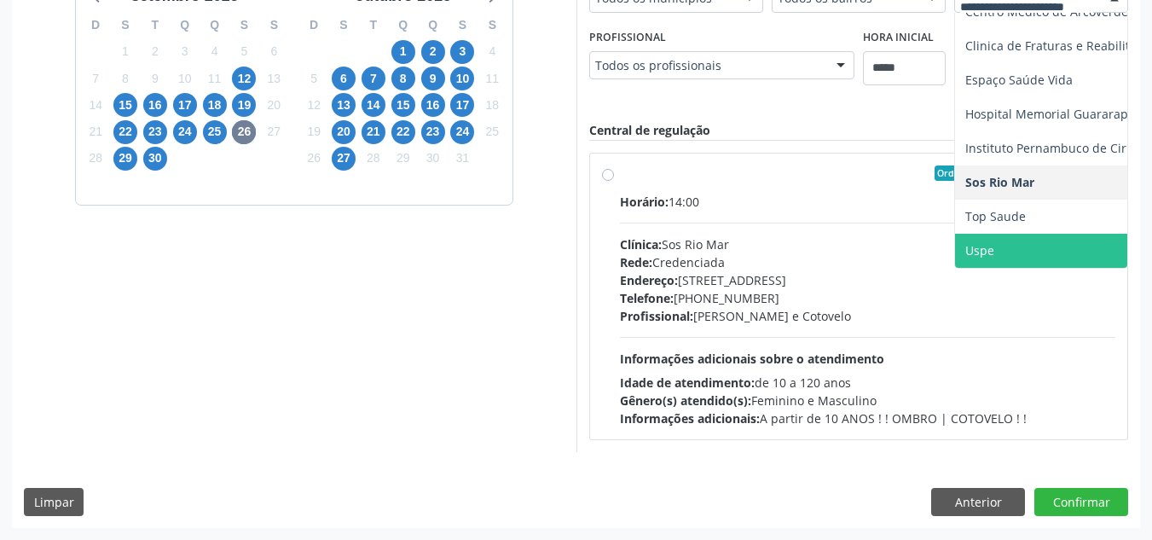
drag, startPoint x: 848, startPoint y: 421, endPoint x: 952, endPoint y: 270, distance: 183.3
click at [955, 268] on span "Uspe" at bounding box center [1096, 251] width 283 height 34
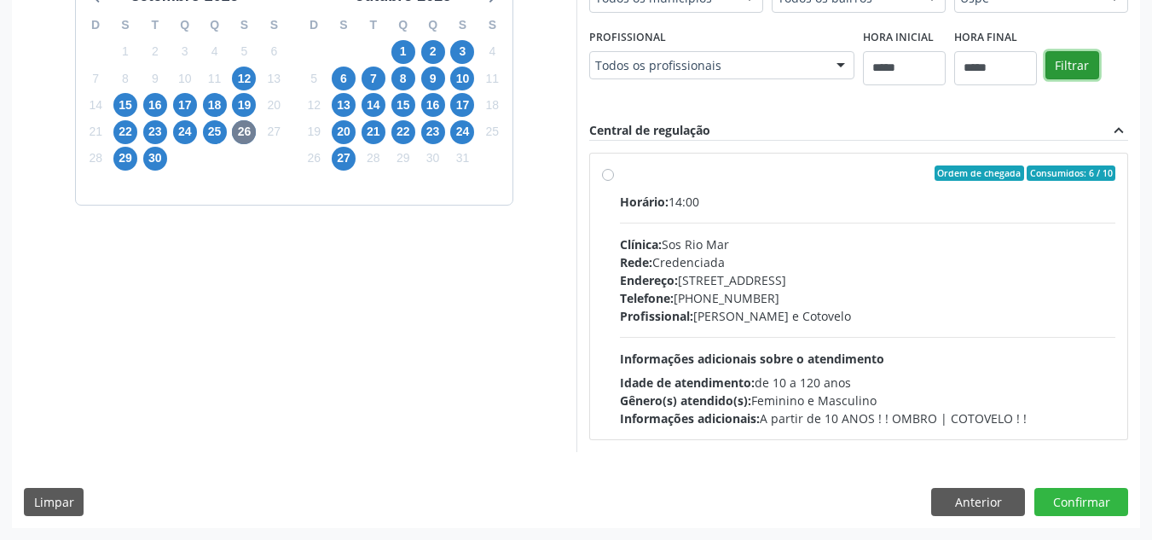
click at [1045, 80] on button "Filtrar" at bounding box center [1072, 65] width 54 height 29
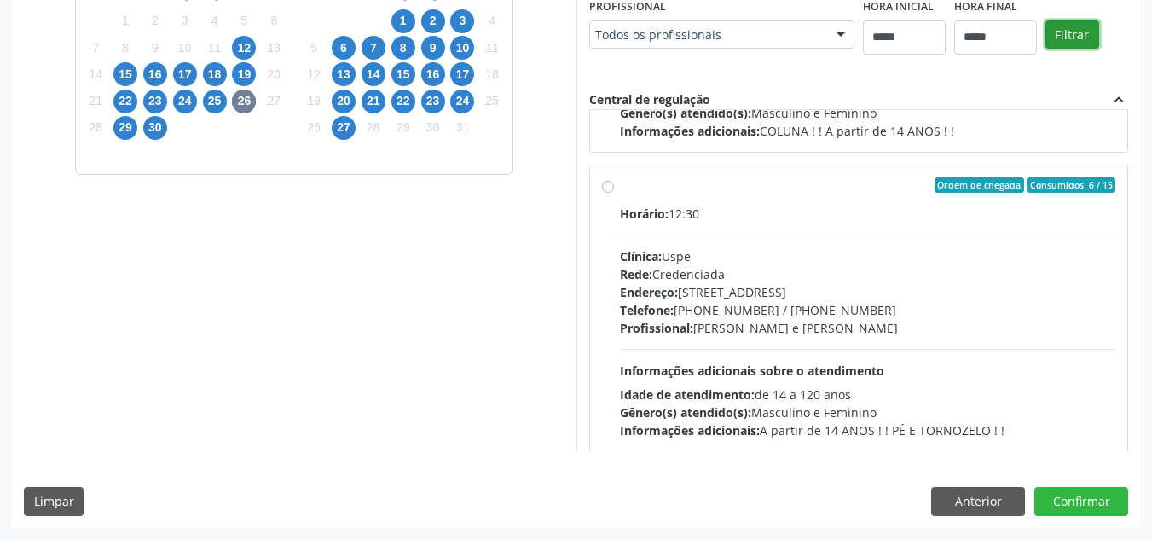
scroll to position [568, 0]
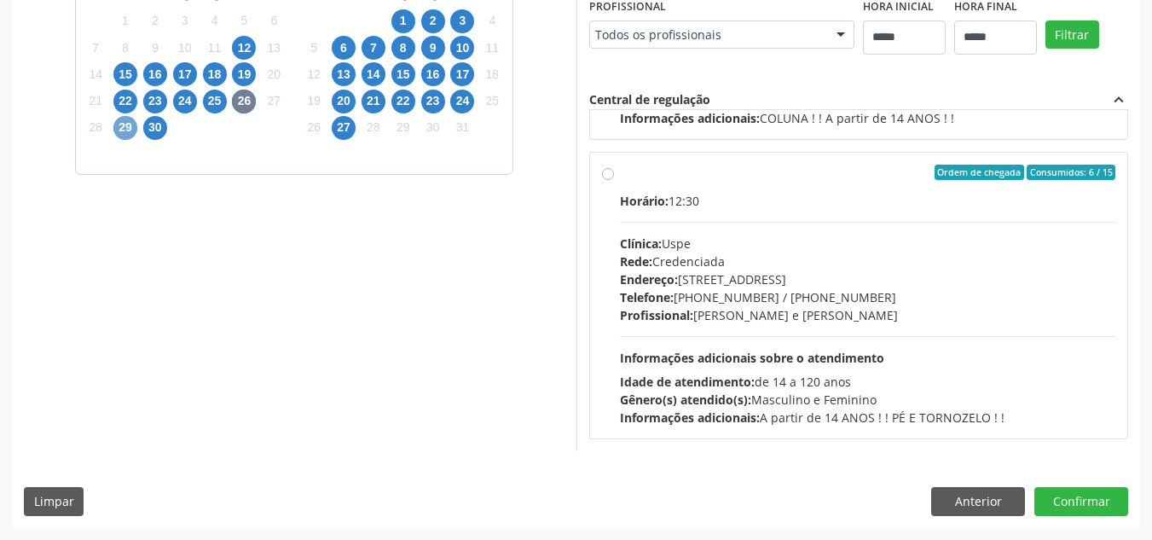
click at [118, 130] on span "29" at bounding box center [125, 128] width 24 height 24
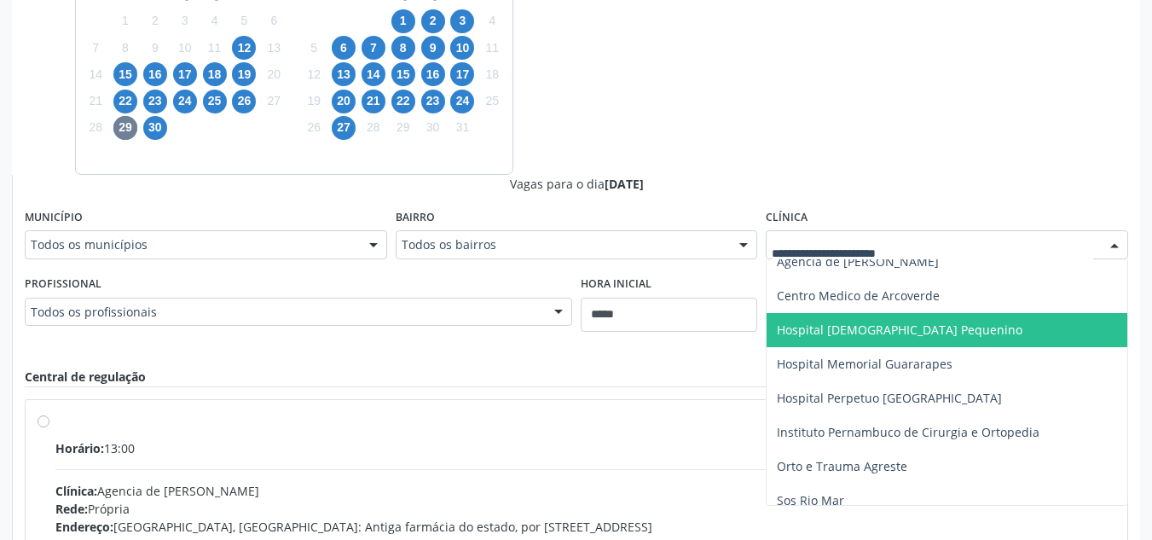
scroll to position [96, 0]
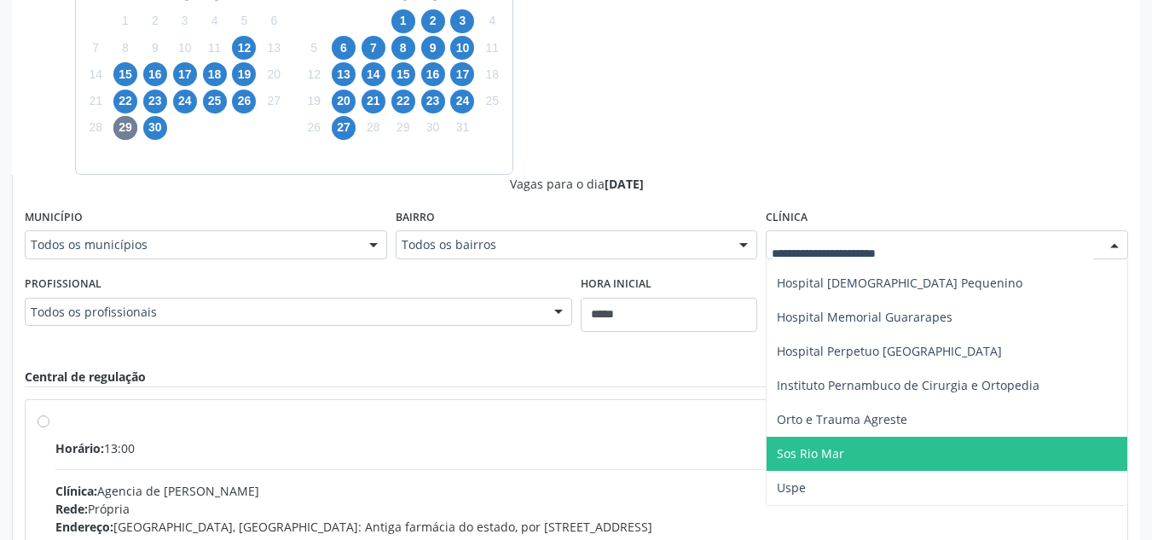
click at [870, 456] on span "Sos Rio Mar" at bounding box center [947, 454] width 361 height 34
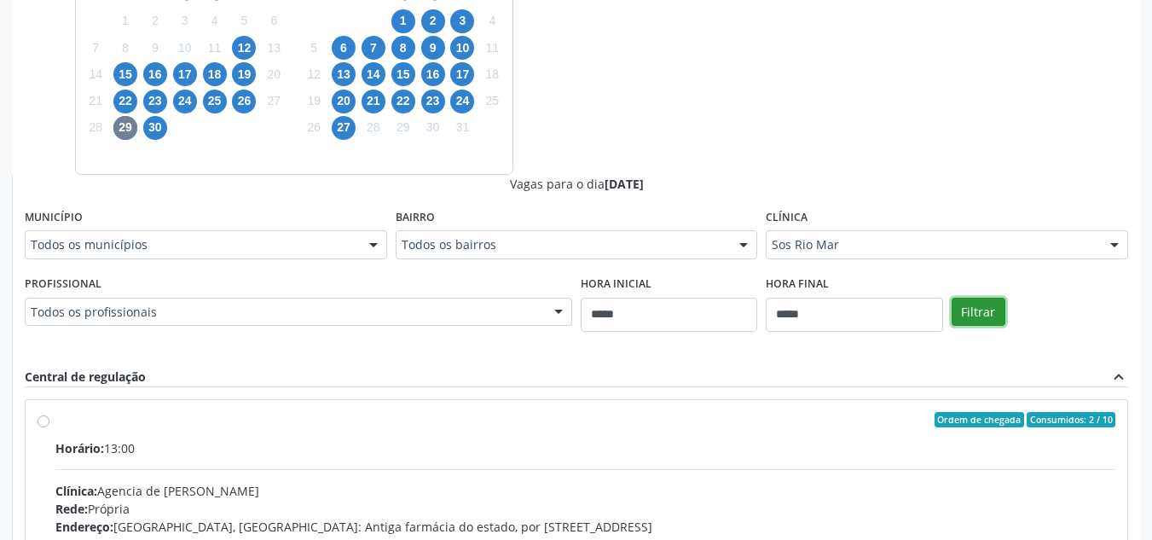
click at [965, 300] on button "Filtrar" at bounding box center [979, 312] width 54 height 29
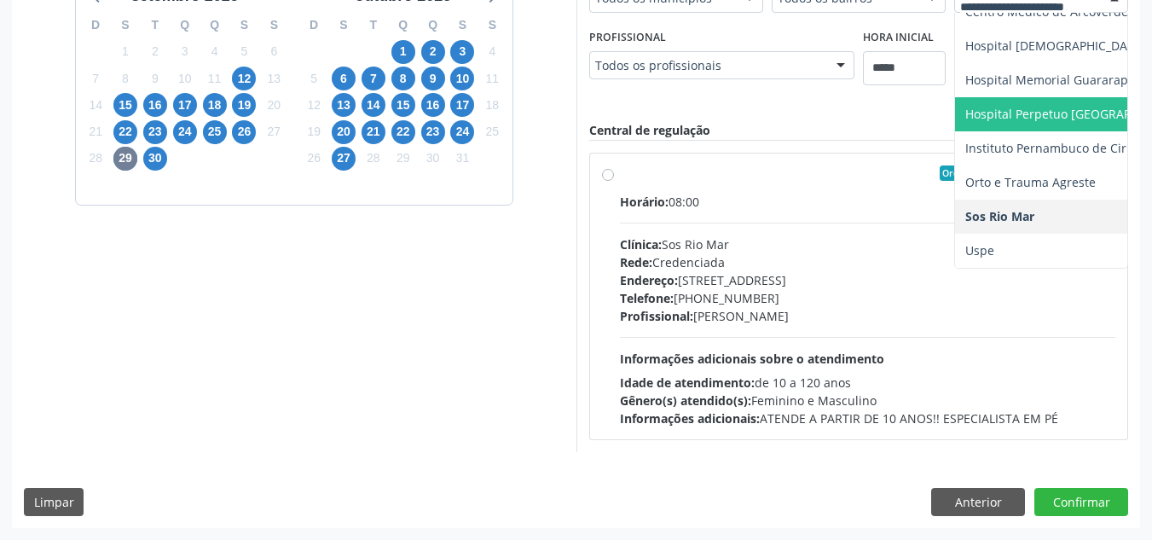
scroll to position [86, 0]
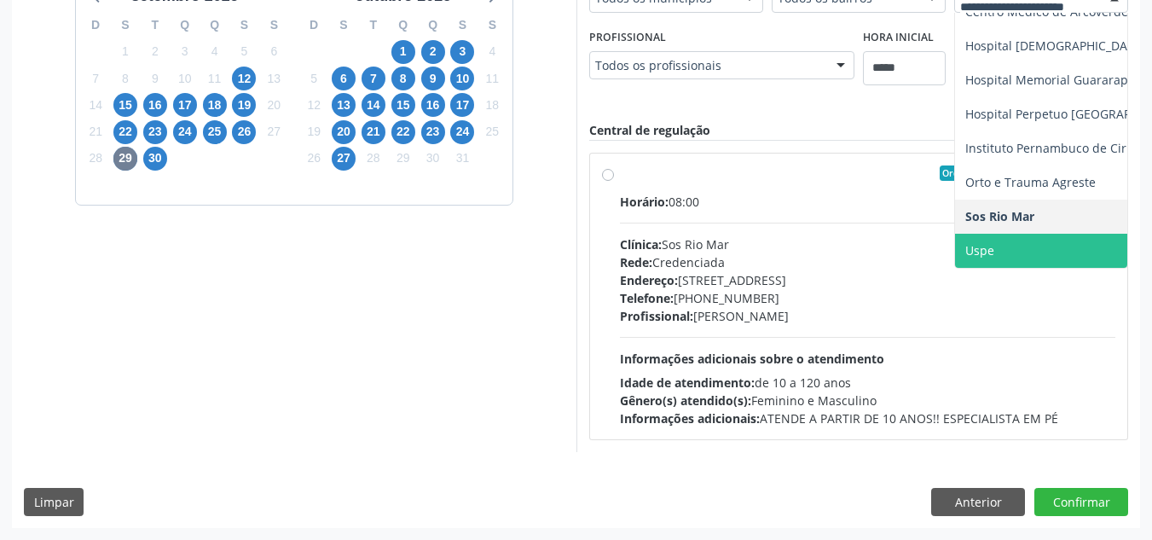
drag, startPoint x: 851, startPoint y: 417, endPoint x: 865, endPoint y: 366, distance: 53.0
click at [955, 268] on span "Uspe" at bounding box center [1096, 251] width 283 height 34
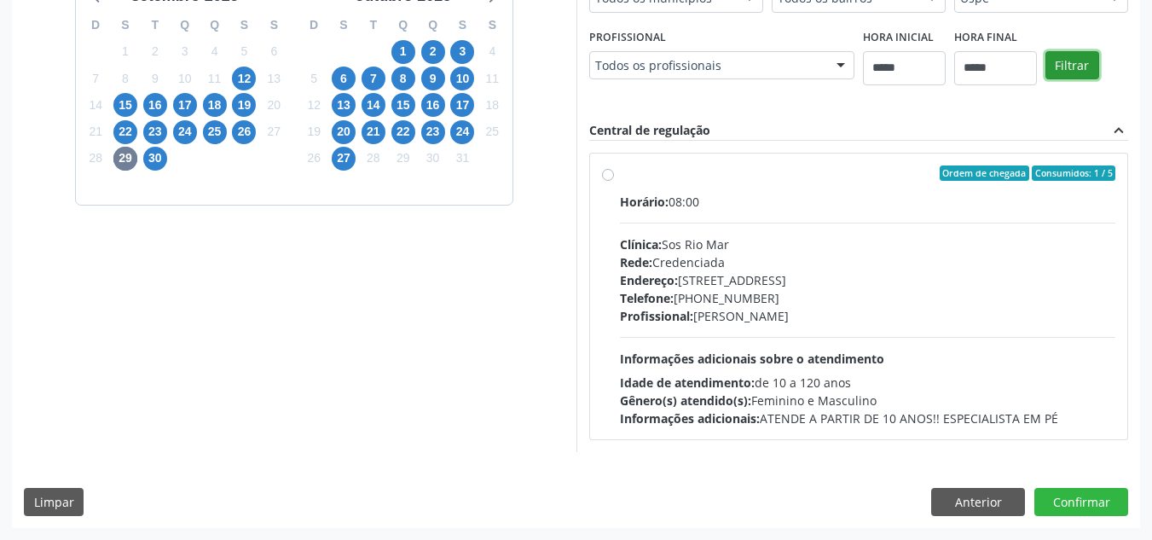
click at [1045, 80] on button "Filtrar" at bounding box center [1072, 65] width 54 height 29
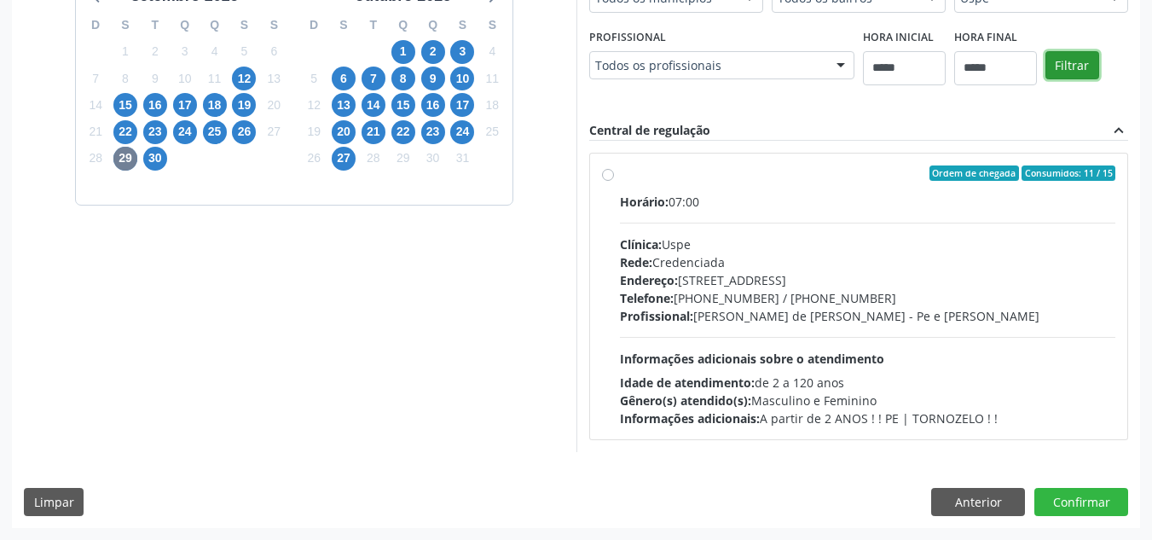
scroll to position [449, 0]
click at [153, 166] on span "30" at bounding box center [155, 159] width 24 height 24
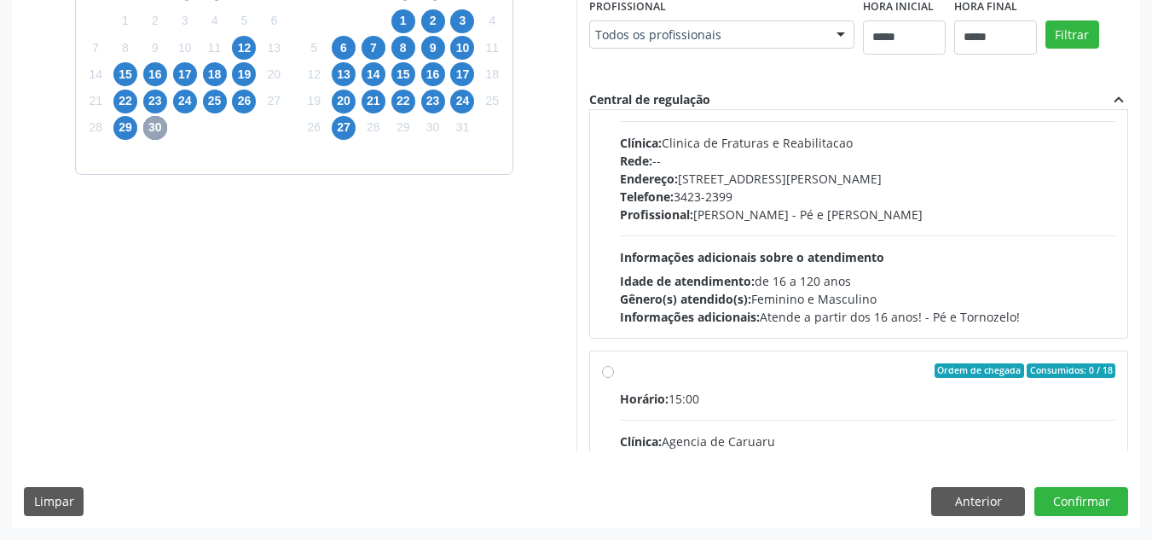
scroll to position [0, 0]
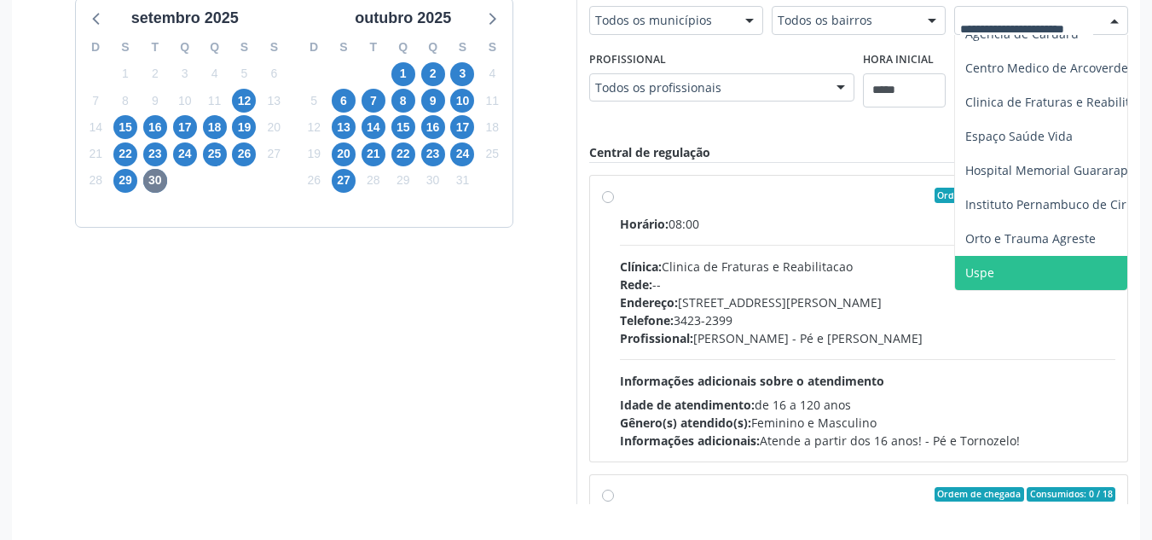
click at [1028, 262] on span "Uspe" at bounding box center [1096, 273] width 283 height 34
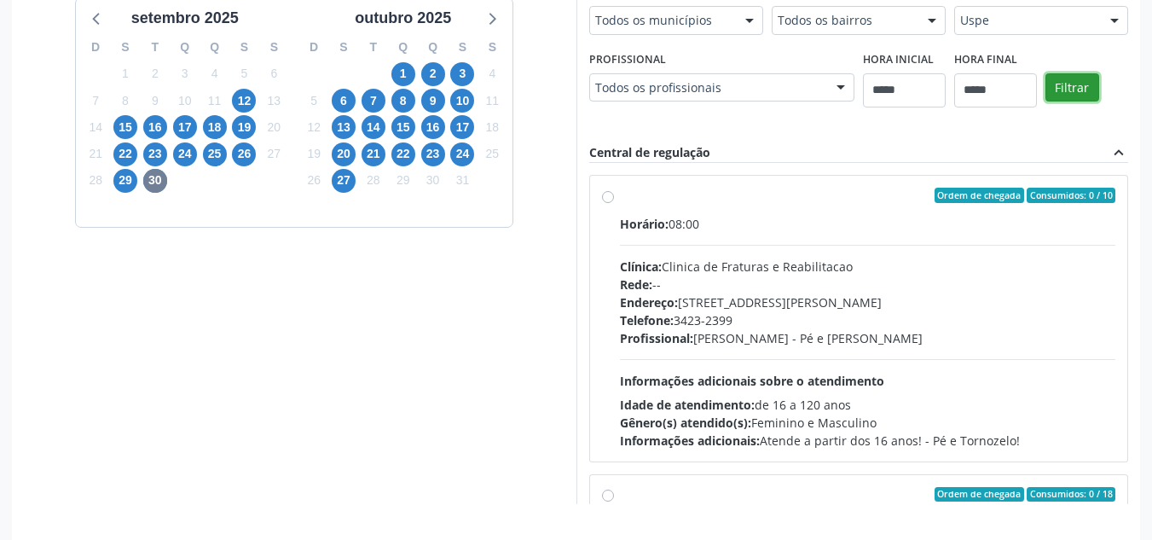
click at [1069, 84] on button "Filtrar" at bounding box center [1072, 87] width 54 height 29
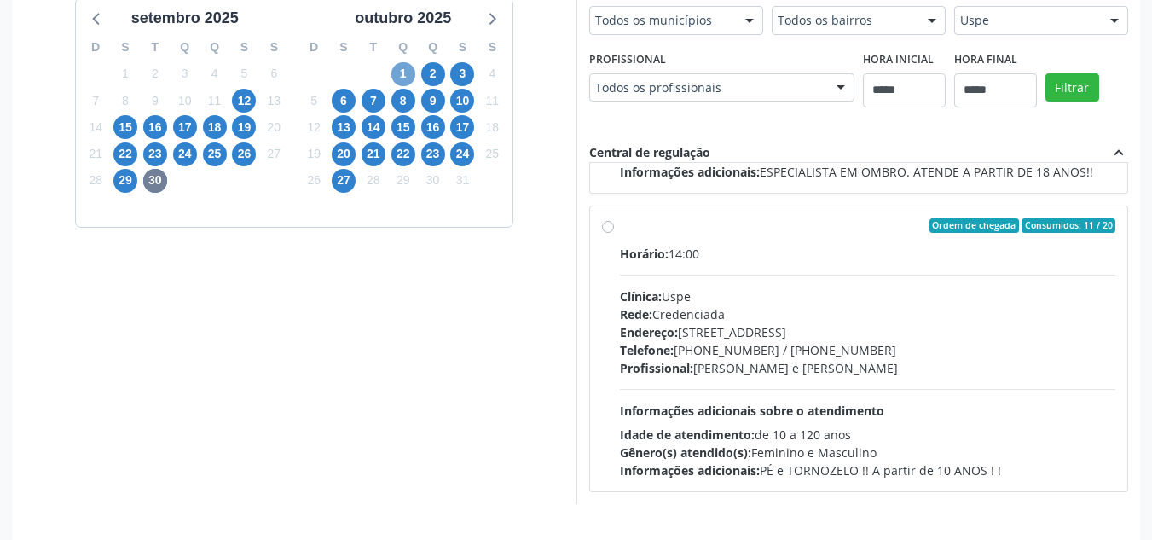
click at [406, 72] on span "1" at bounding box center [403, 74] width 24 height 24
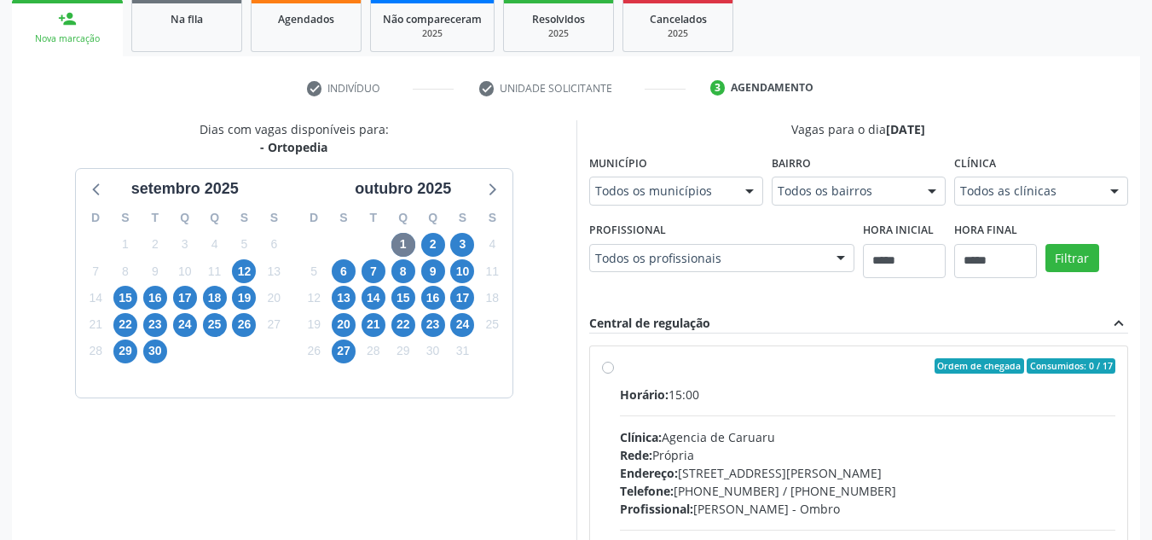
drag, startPoint x: 1019, startPoint y: 193, endPoint x: 1014, endPoint y: 205, distance: 13.0
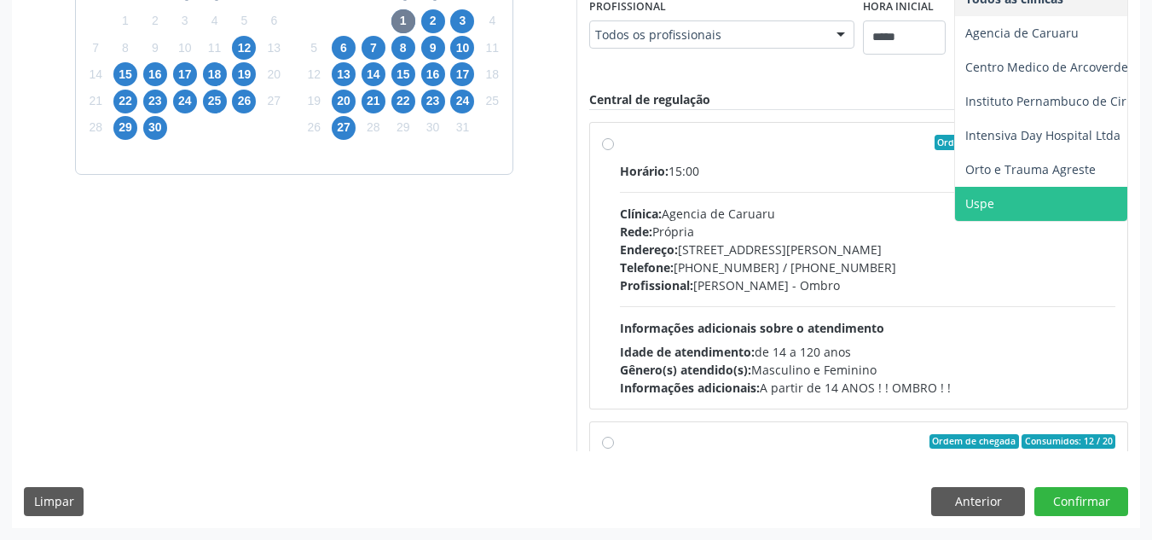
click at [1004, 204] on span "Uspe" at bounding box center [1096, 204] width 283 height 34
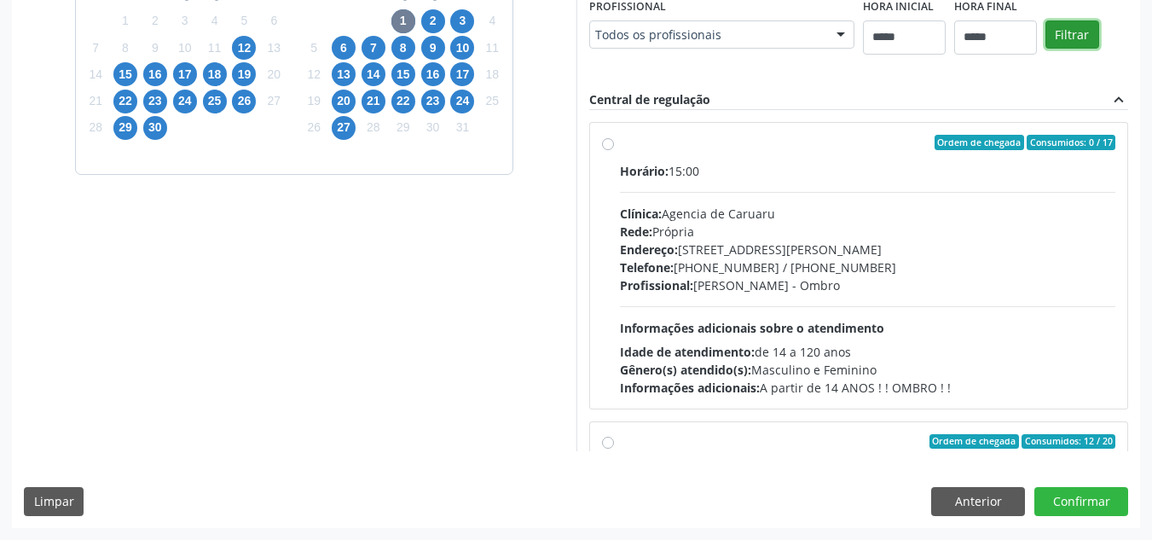
click at [1074, 39] on button "Filtrar" at bounding box center [1072, 34] width 54 height 29
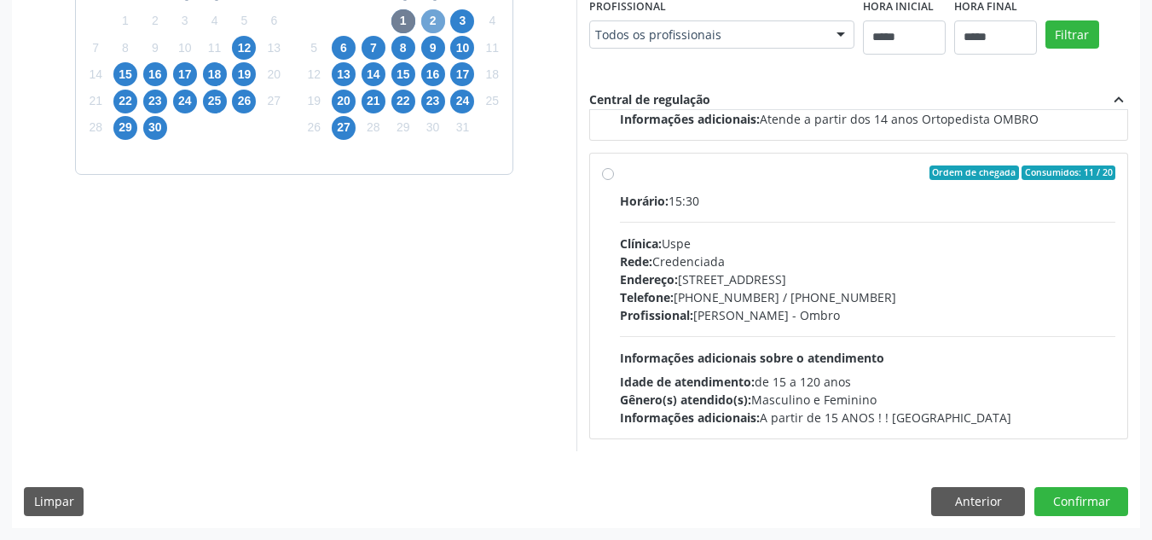
click at [442, 20] on span "2" at bounding box center [433, 21] width 24 height 24
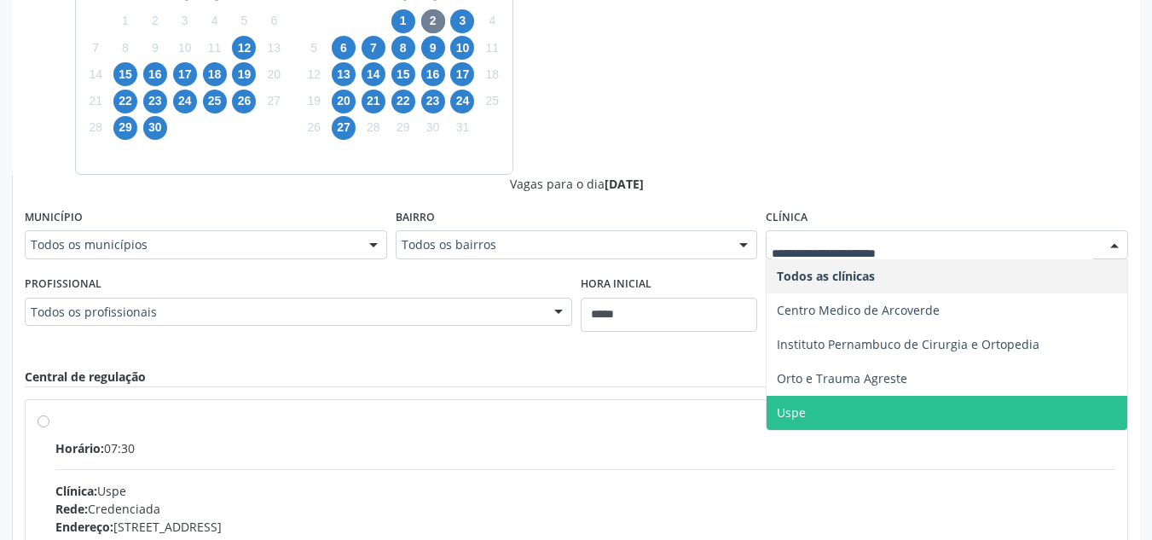
click at [876, 410] on span "Uspe" at bounding box center [947, 413] width 361 height 34
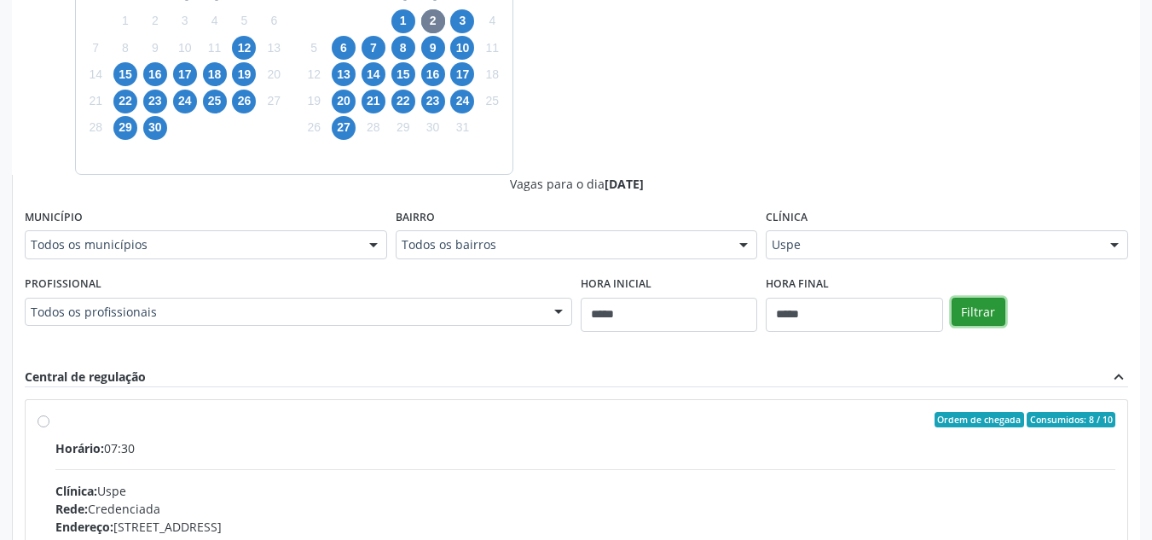
click at [964, 310] on button "Filtrar" at bounding box center [979, 312] width 54 height 29
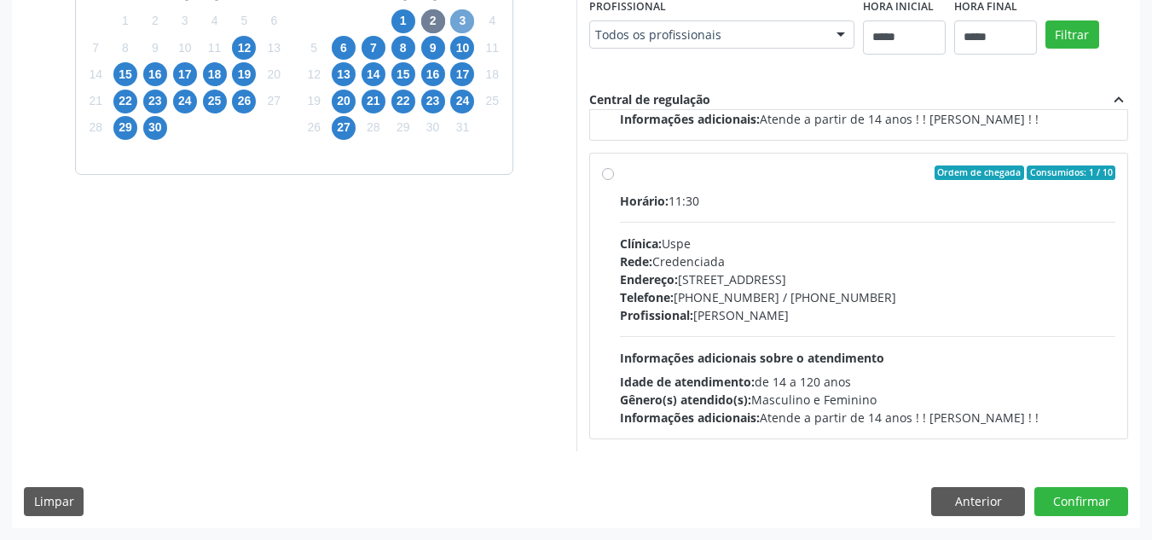
click at [466, 26] on span "3" at bounding box center [462, 21] width 24 height 24
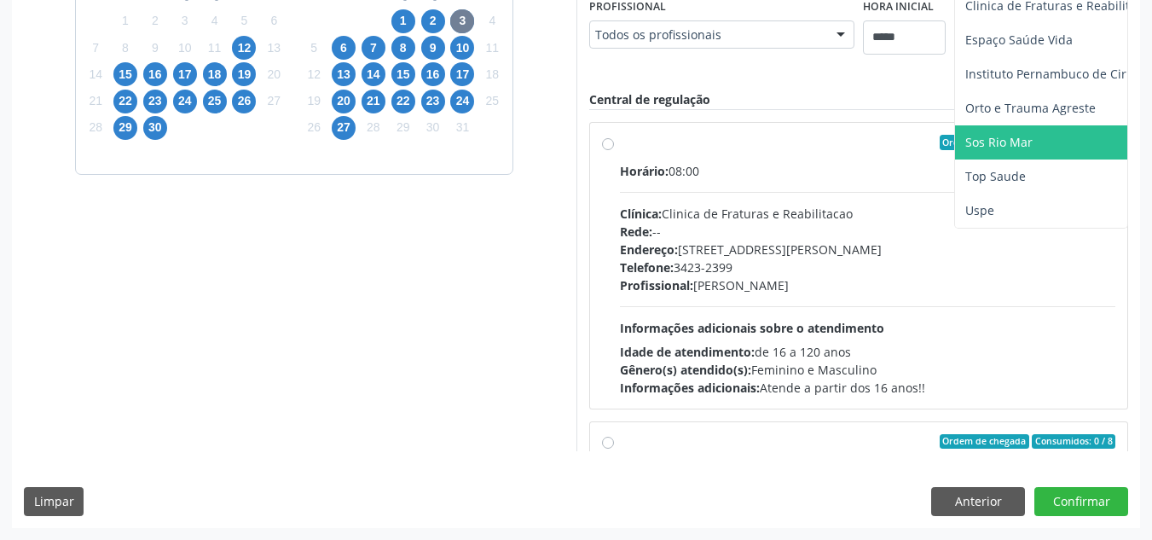
drag, startPoint x: 845, startPoint y: 417, endPoint x: 866, endPoint y: 393, distance: 31.4
click at [955, 159] on span "Sos Rio Mar" at bounding box center [1096, 142] width 283 height 34
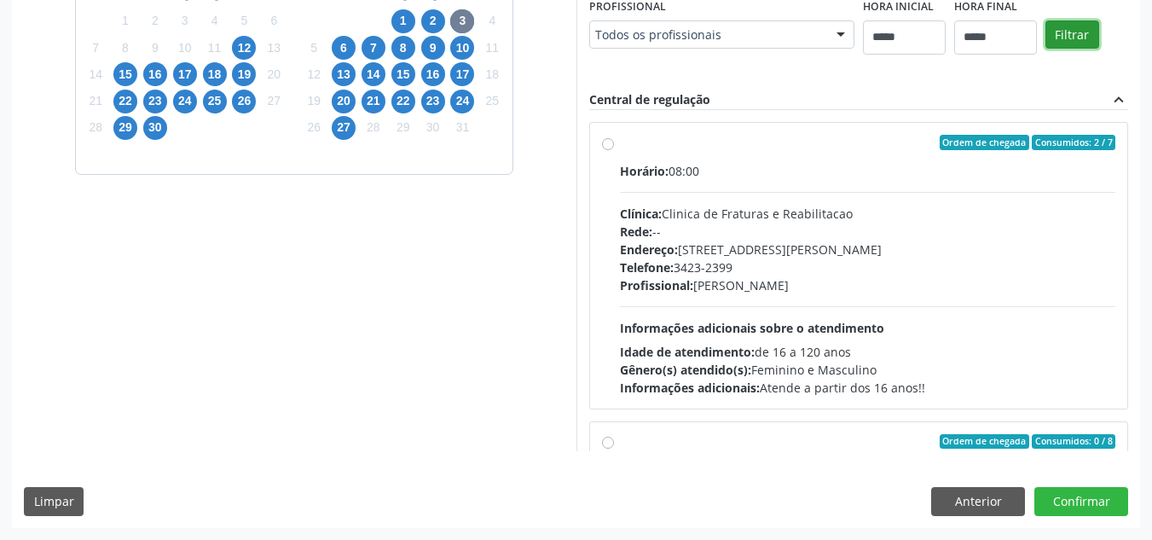
click at [1045, 49] on button "Filtrar" at bounding box center [1072, 34] width 54 height 29
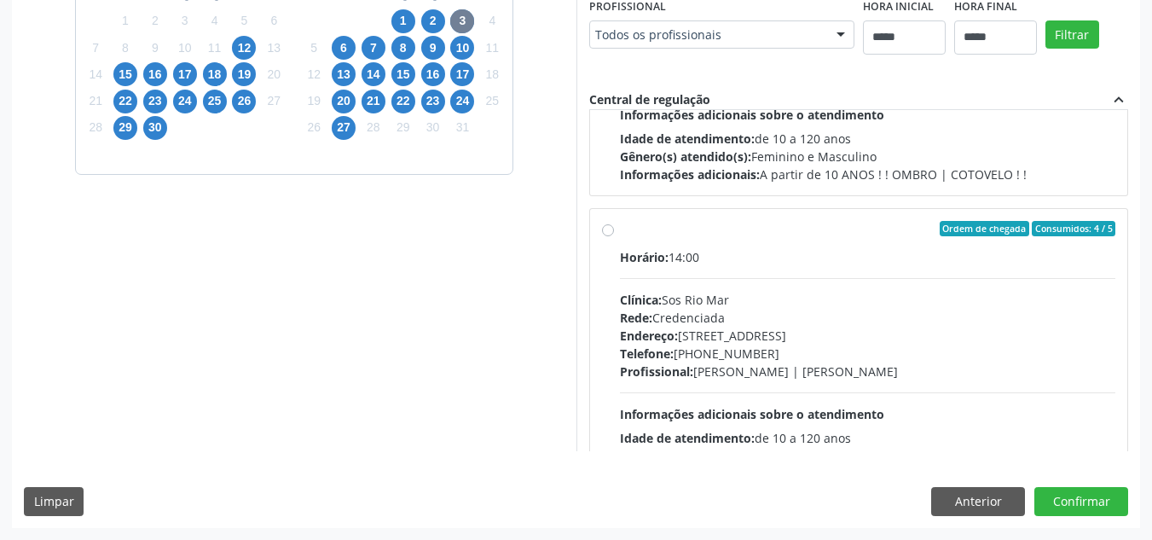
click at [620, 269] on label "Ordem de chegada Consumidos: 4 / 5 Horário: 14:00 Clínica: Sos Rio Mar Rede: Cr…" at bounding box center [868, 352] width 496 height 262
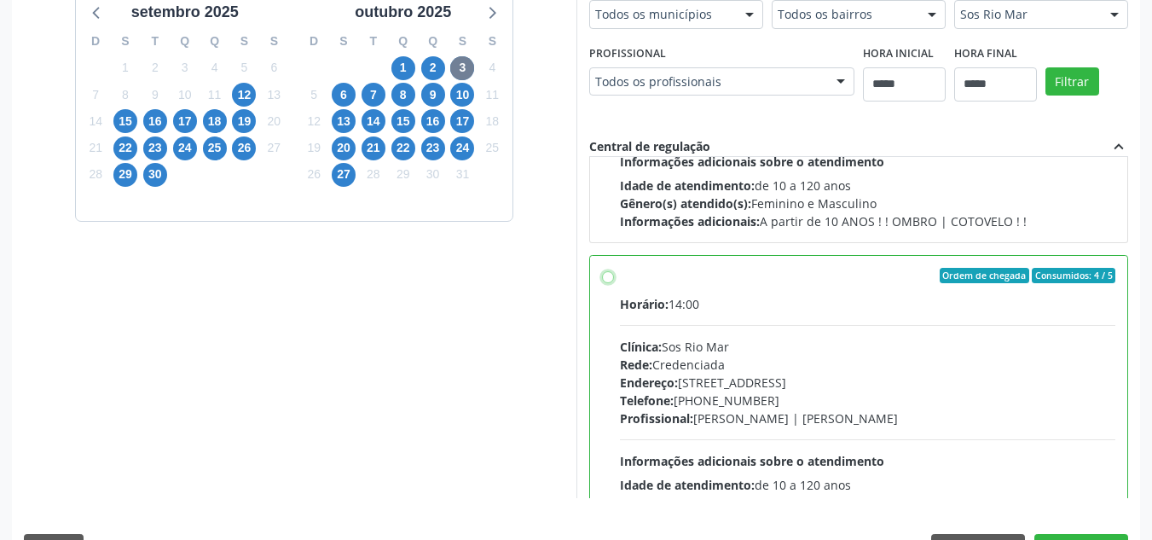
scroll to position [424, 0]
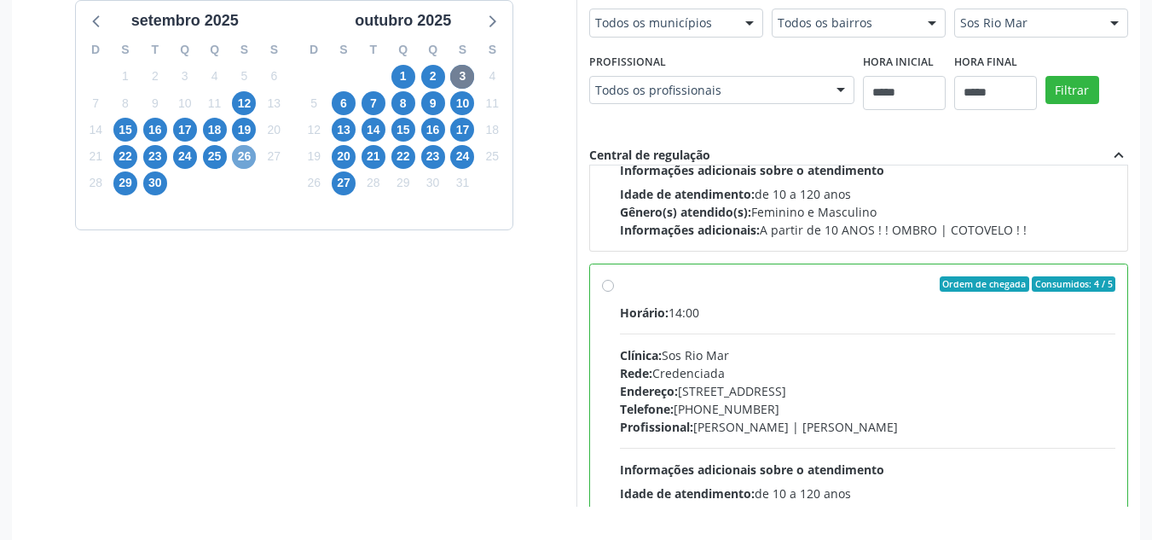
drag, startPoint x: 248, startPoint y: 159, endPoint x: 261, endPoint y: 150, distance: 15.4
click at [256, 152] on div "26" at bounding box center [244, 156] width 24 height 26
click at [241, 155] on span "26" at bounding box center [244, 157] width 24 height 24
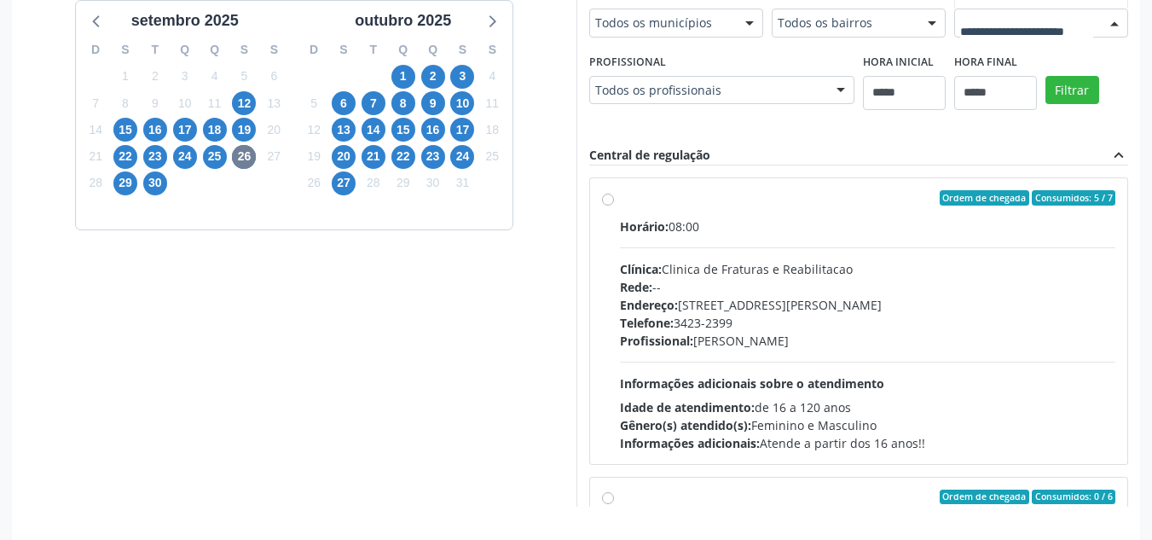
click at [1045, 105] on button "Filtrar" at bounding box center [1072, 90] width 54 height 29
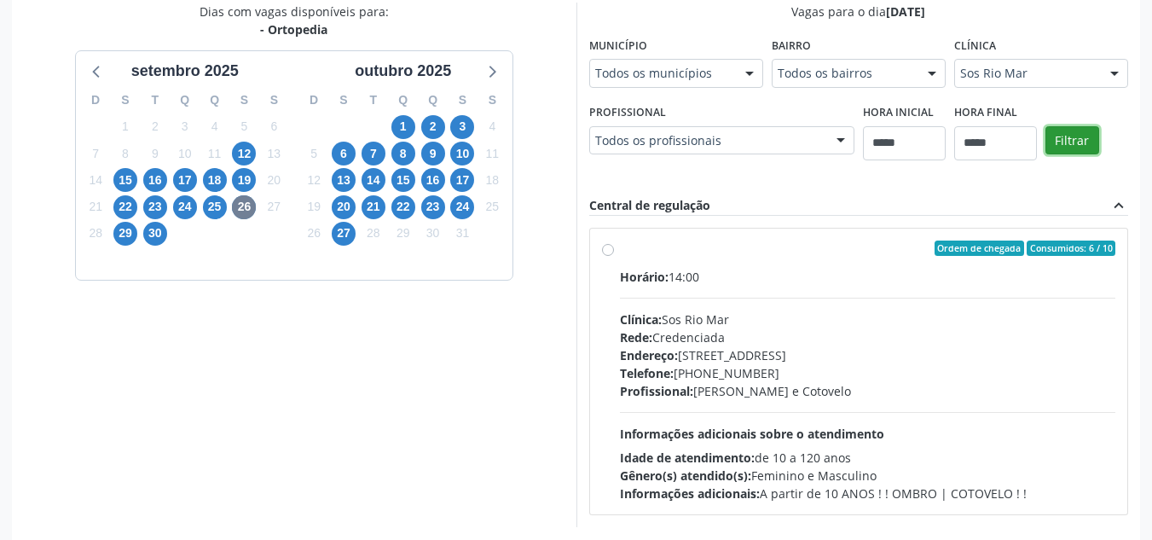
scroll to position [726, 0]
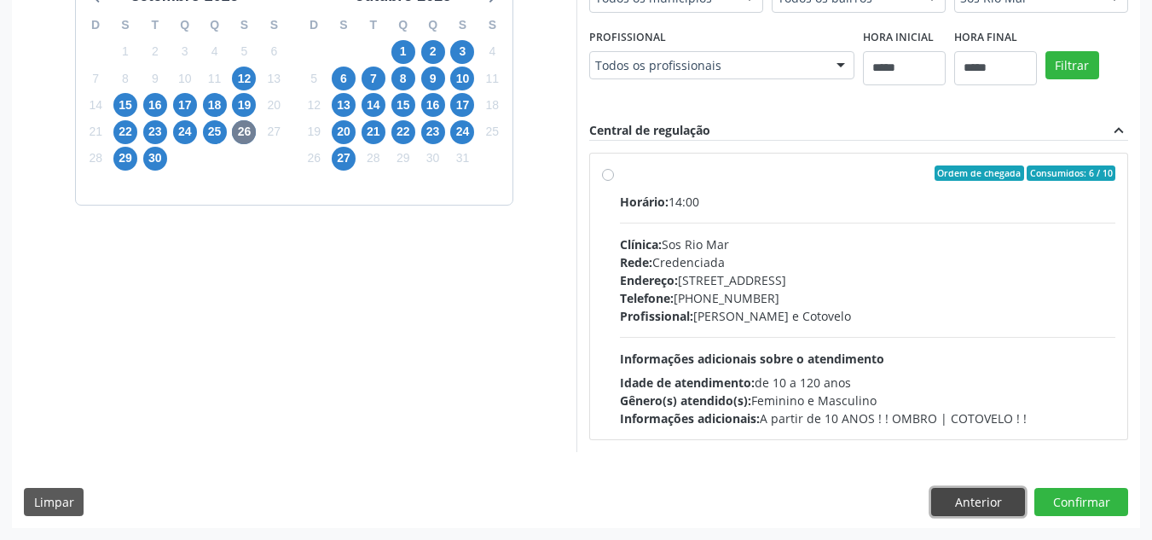
click at [987, 496] on button "Anterior" at bounding box center [978, 502] width 94 height 29
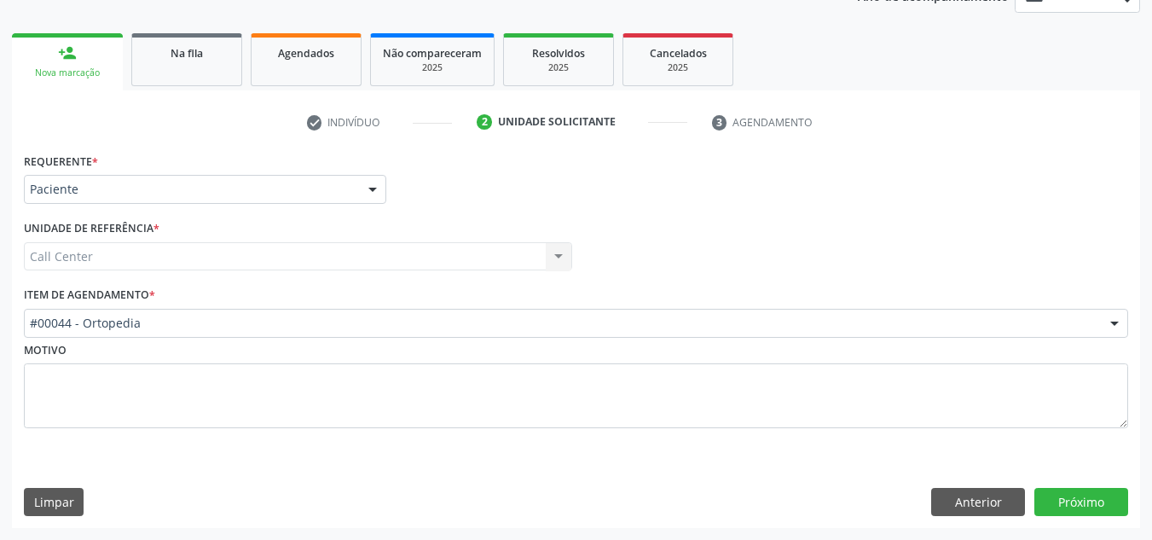
scroll to position [222, 0]
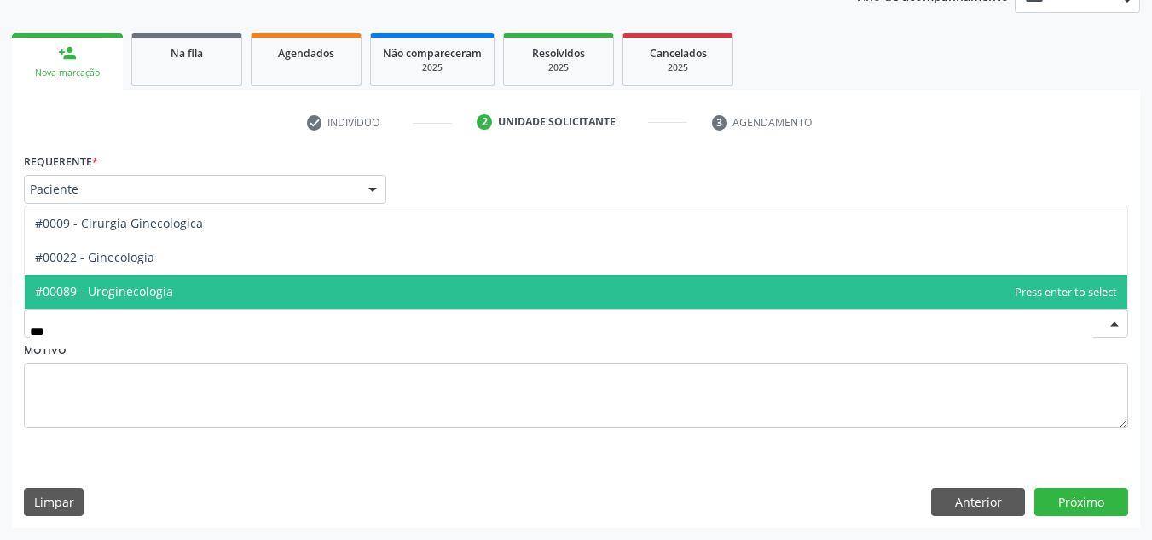
type input "****"
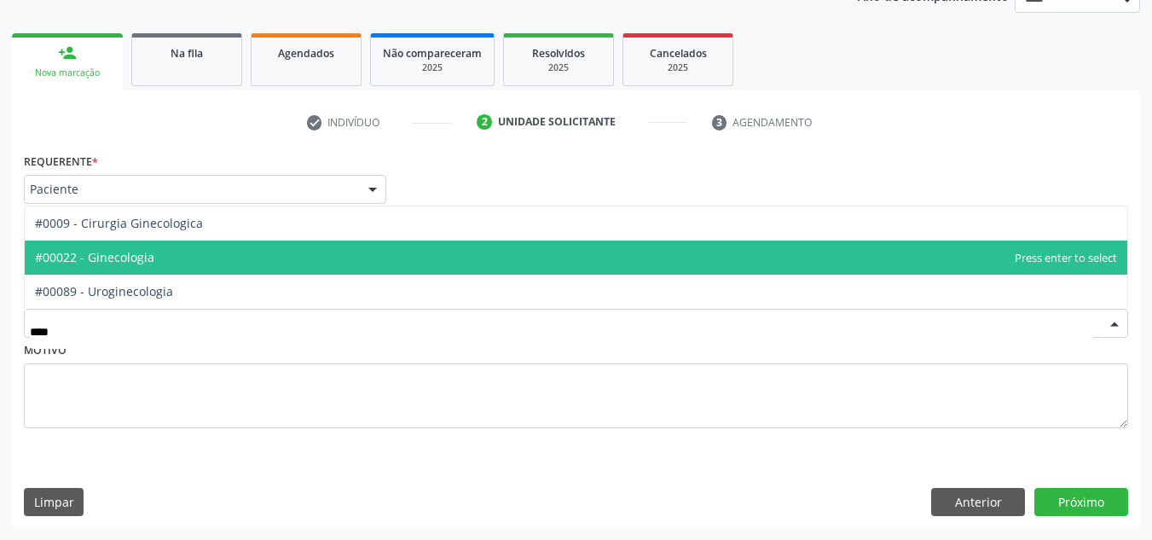
click at [272, 266] on span "#00022 - Ginecologia" at bounding box center [576, 257] width 1103 height 34
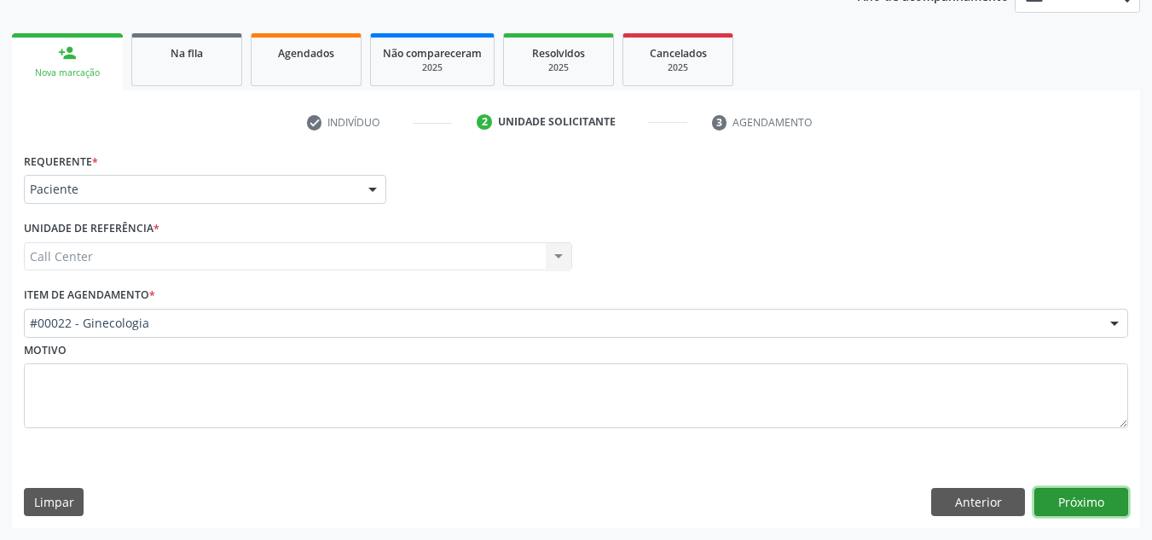
click at [1113, 509] on button "Próximo" at bounding box center [1081, 502] width 94 height 29
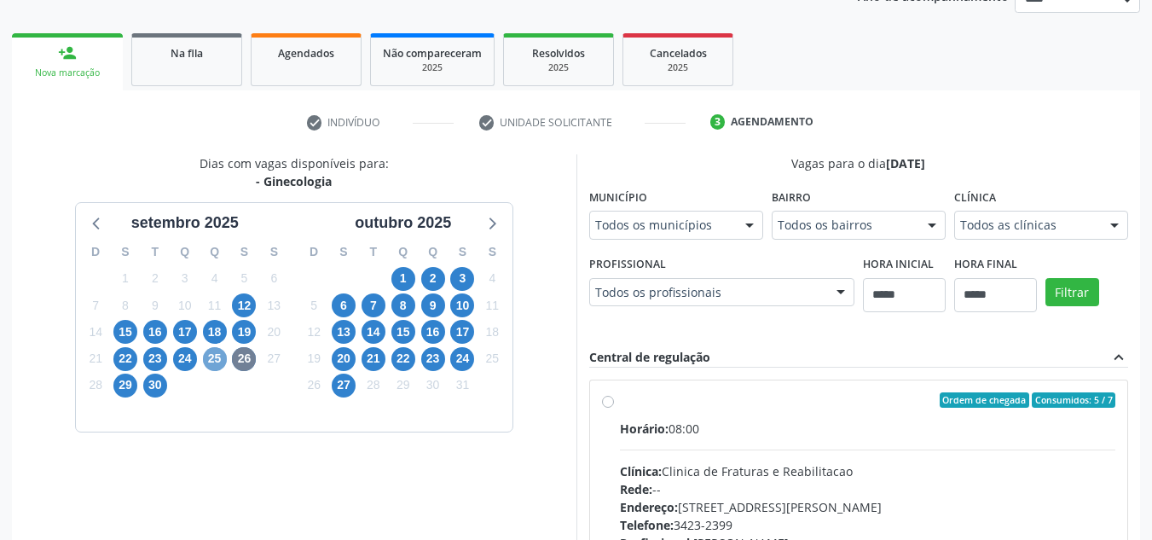
click at [219, 357] on span "25" at bounding box center [215, 359] width 24 height 24
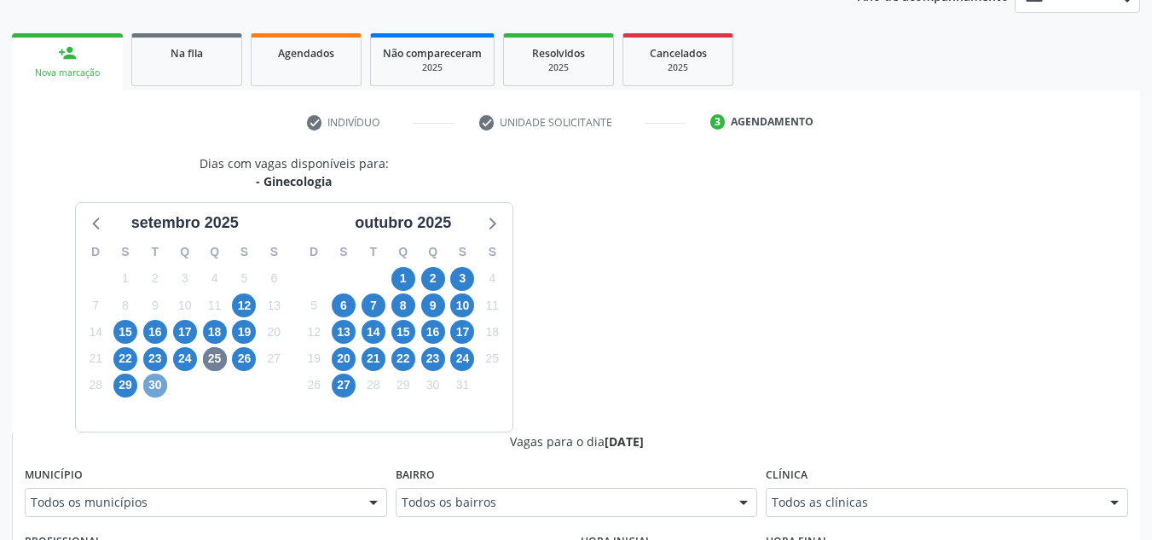
drag, startPoint x: 153, startPoint y: 385, endPoint x: 594, endPoint y: 295, distance: 450.9
click at [153, 382] on span "30" at bounding box center [155, 385] width 24 height 24
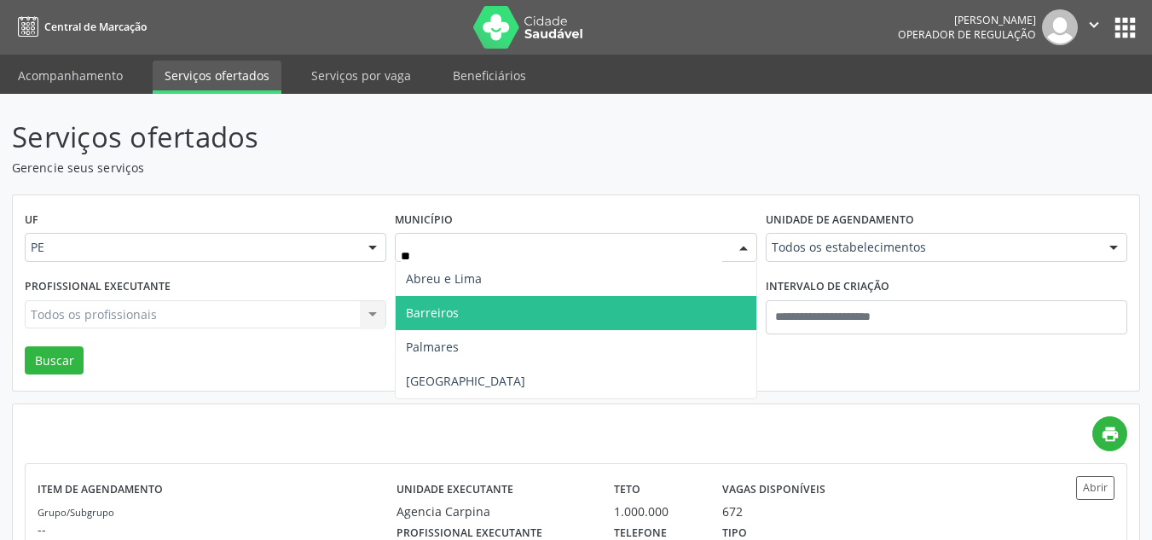
type input "***"
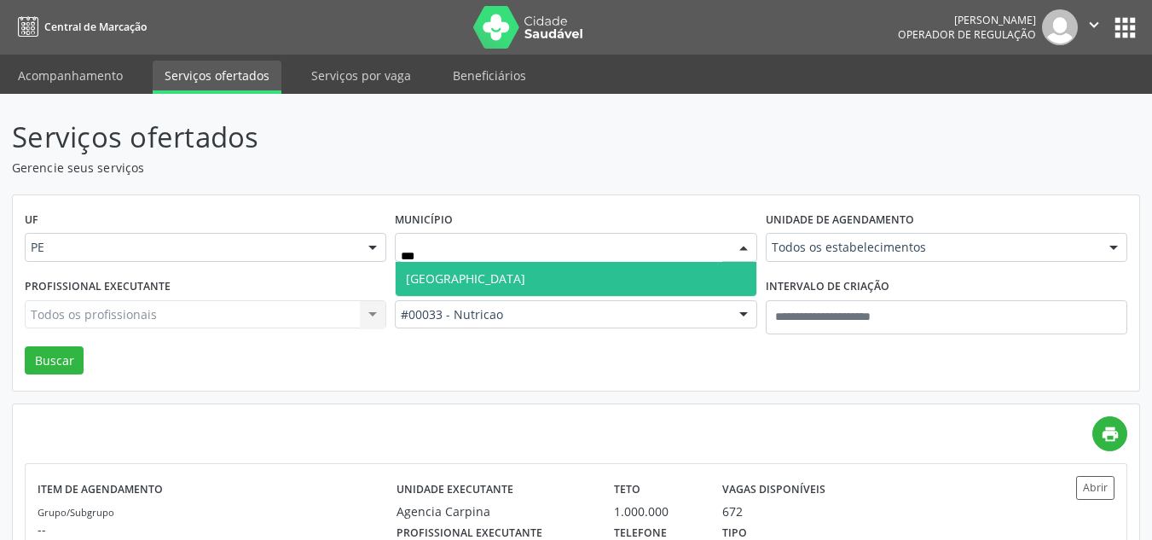
click at [502, 275] on span "Recife" at bounding box center [576, 279] width 360 height 34
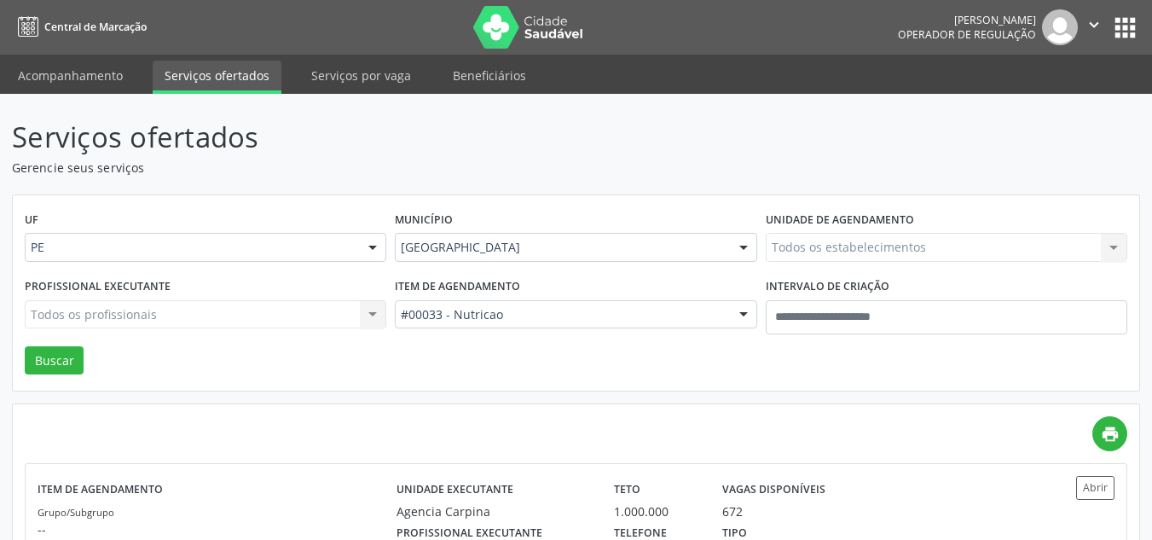
drag, startPoint x: 484, startPoint y: 305, endPoint x: 476, endPoint y: 260, distance: 46.0
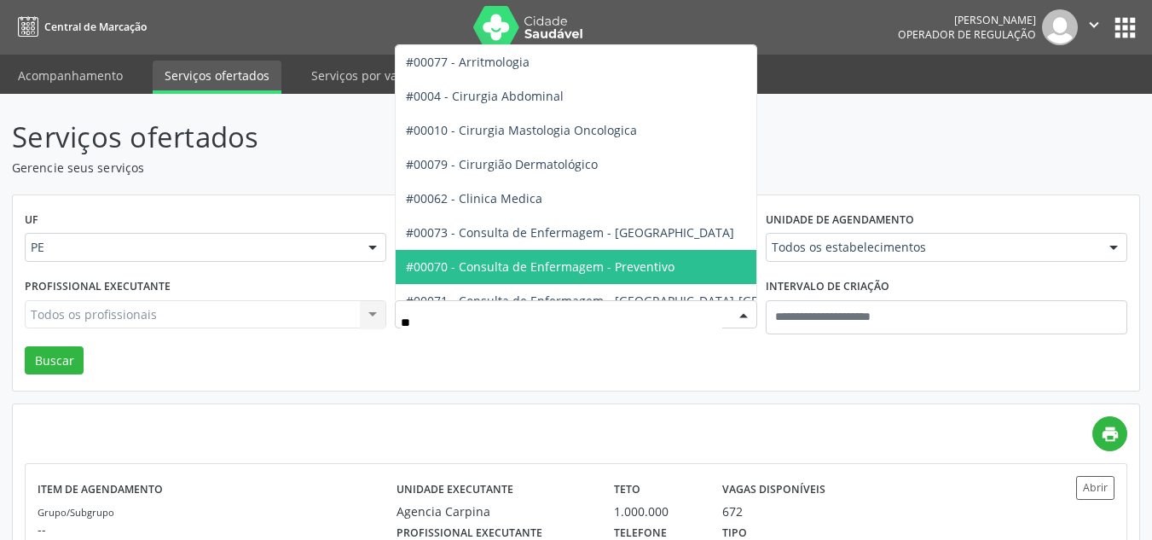
type input "***"
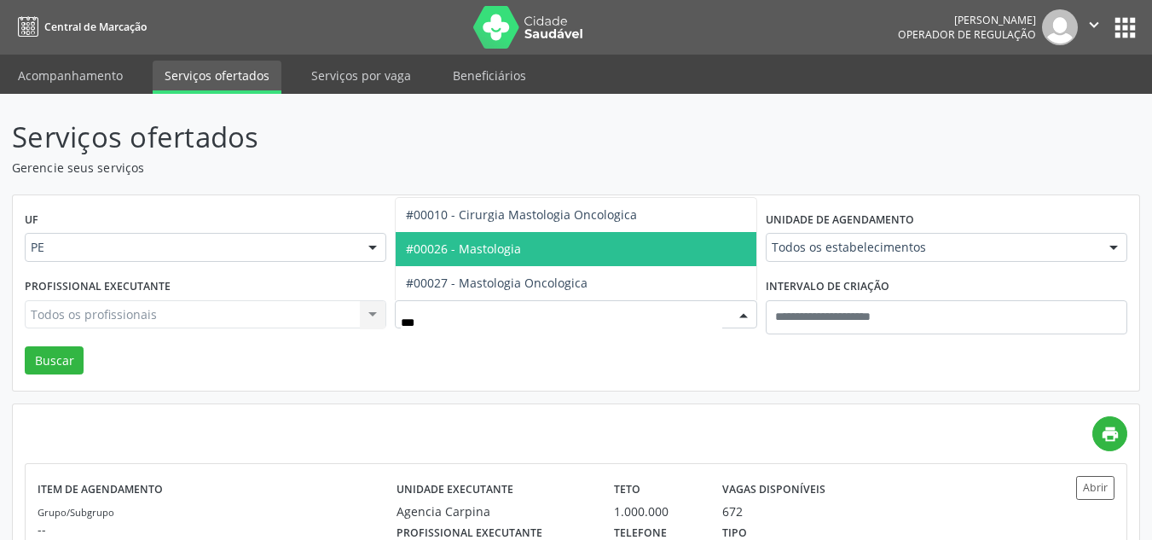
click at [507, 251] on span "#00026 - Mastologia" at bounding box center [463, 248] width 115 height 16
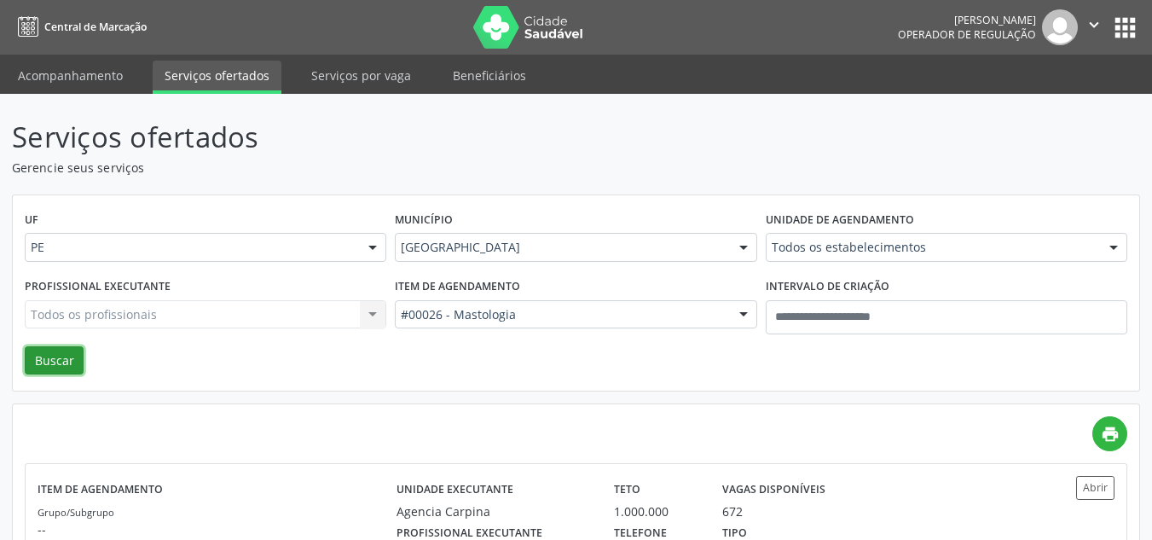
drag, startPoint x: 69, startPoint y: 355, endPoint x: 623, endPoint y: 277, distance: 559.7
click at [76, 347] on button "Buscar" at bounding box center [54, 360] width 59 height 29
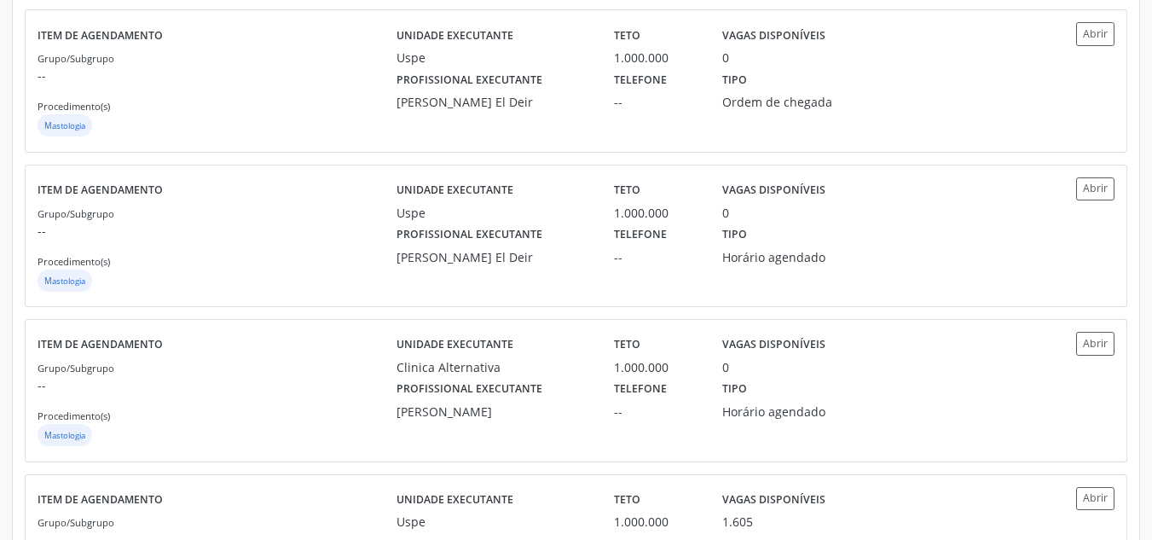
scroll to position [2308, 0]
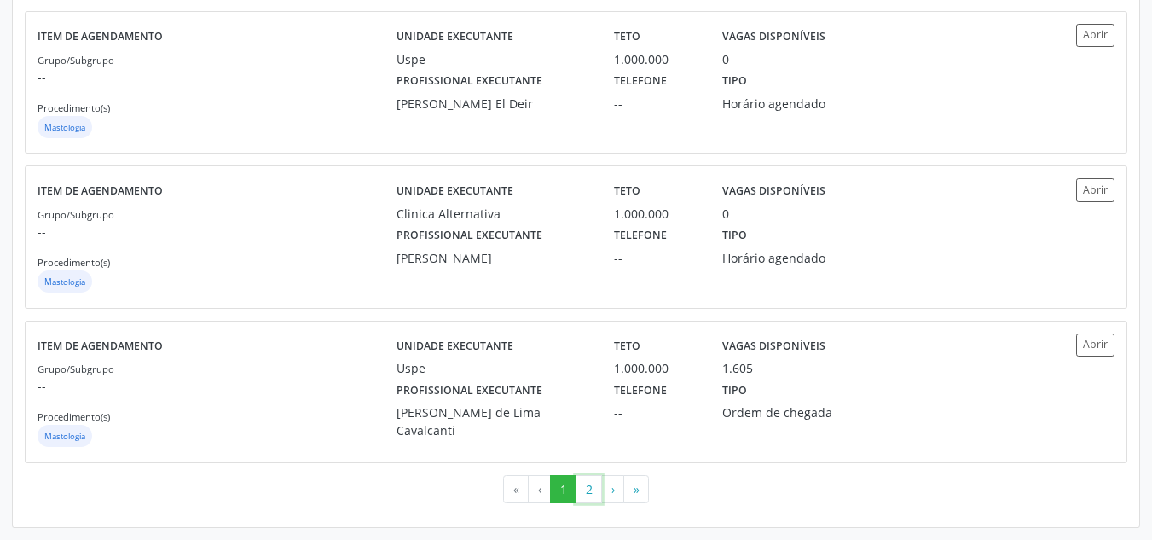
drag, startPoint x: 587, startPoint y: 483, endPoint x: 596, endPoint y: 472, distance: 14.5
click at [588, 481] on button "2" at bounding box center [589, 489] width 26 height 29
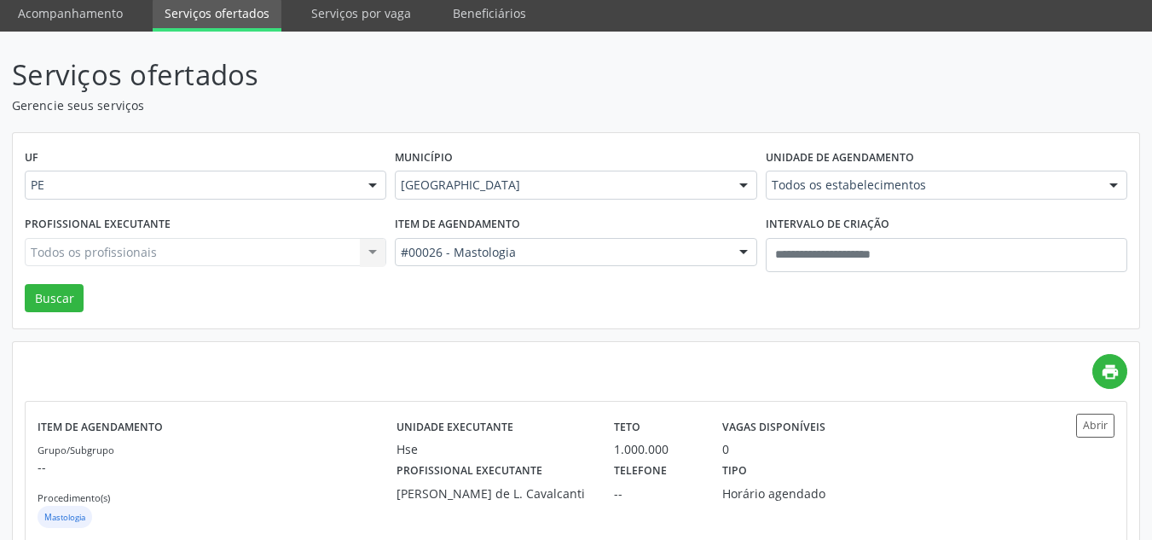
scroll to position [143, 0]
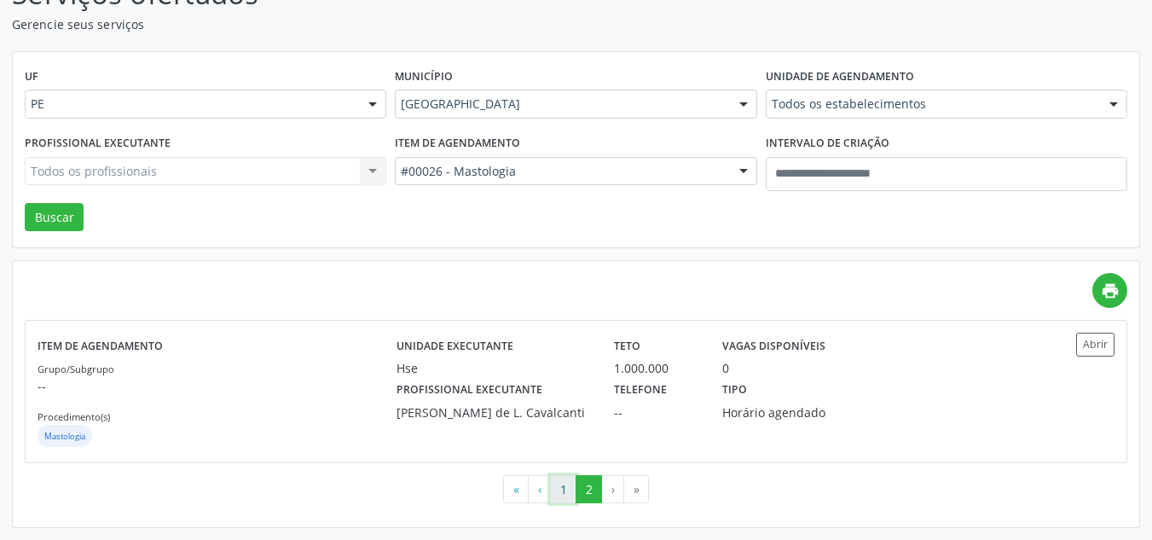
click at [567, 490] on button "1" at bounding box center [563, 489] width 26 height 29
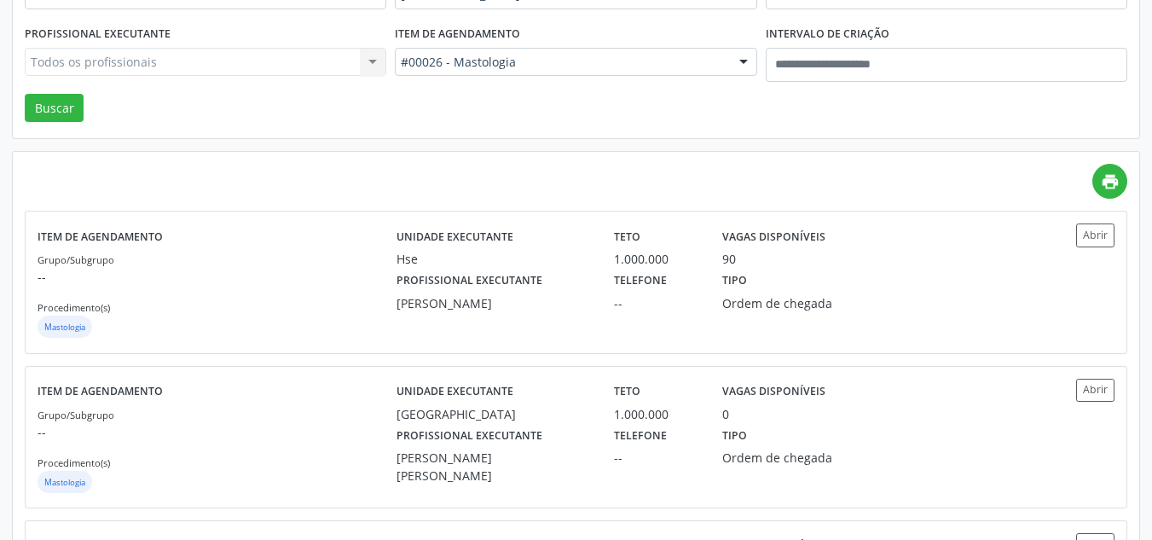
scroll to position [256, 0]
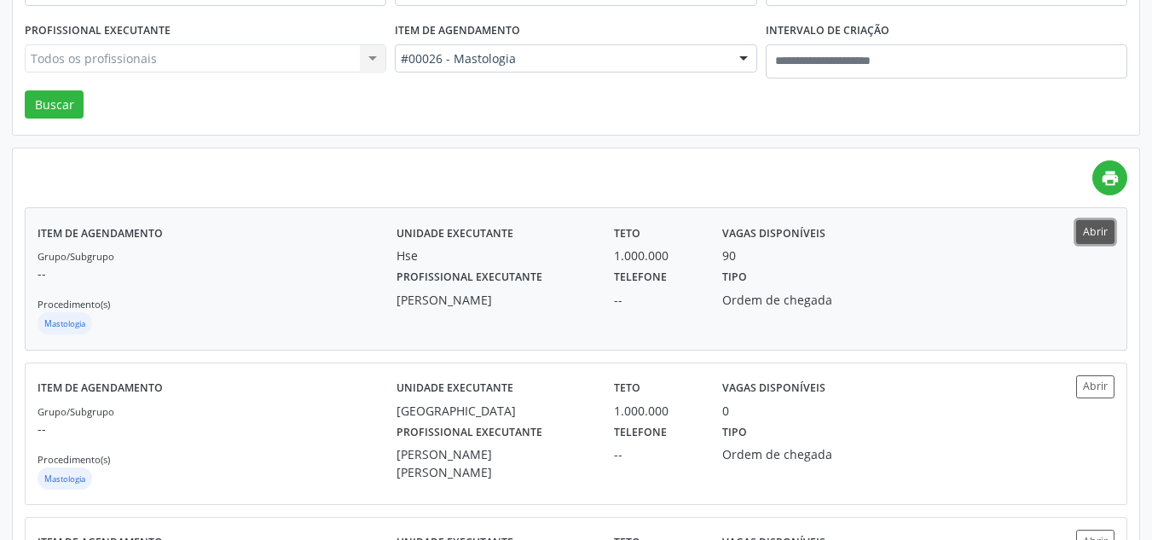
click at [1095, 229] on button "Abrir" at bounding box center [1095, 231] width 38 height 23
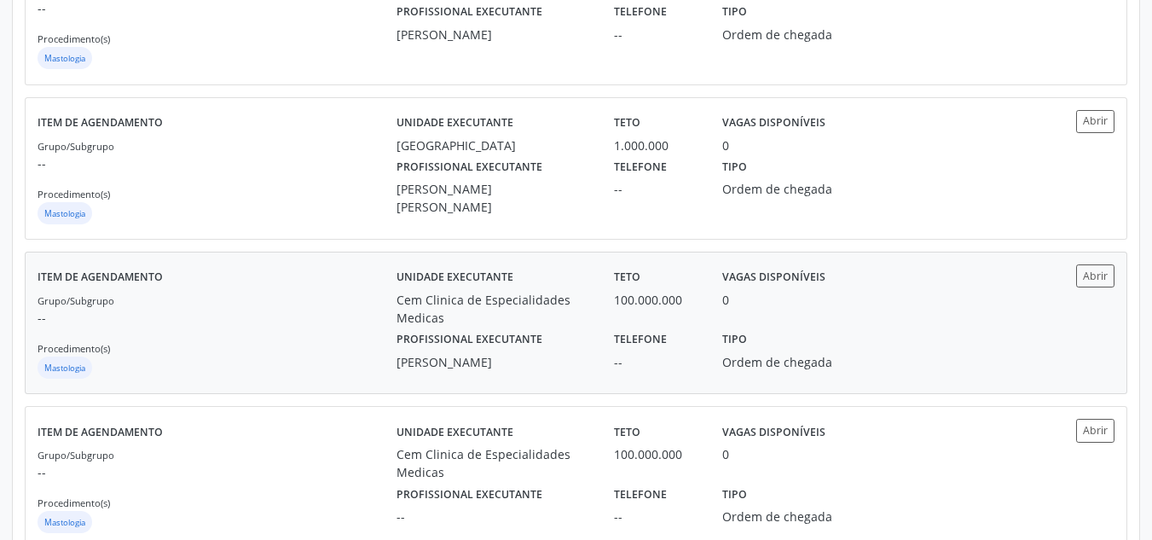
scroll to position [512, 0]
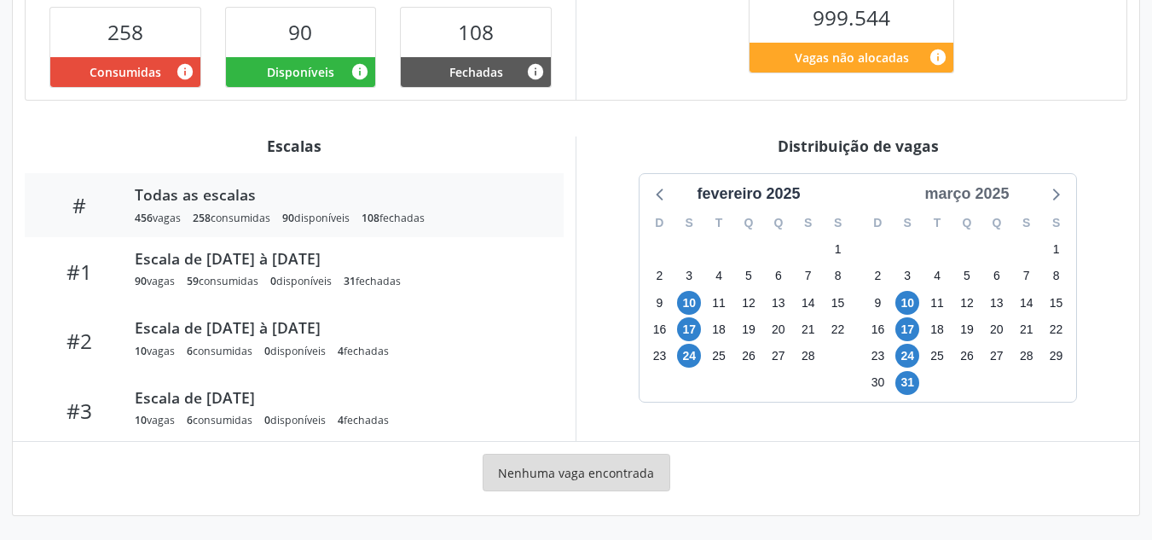
scroll to position [452, 0]
click at [1052, 194] on icon at bounding box center [1055, 193] width 22 height 22
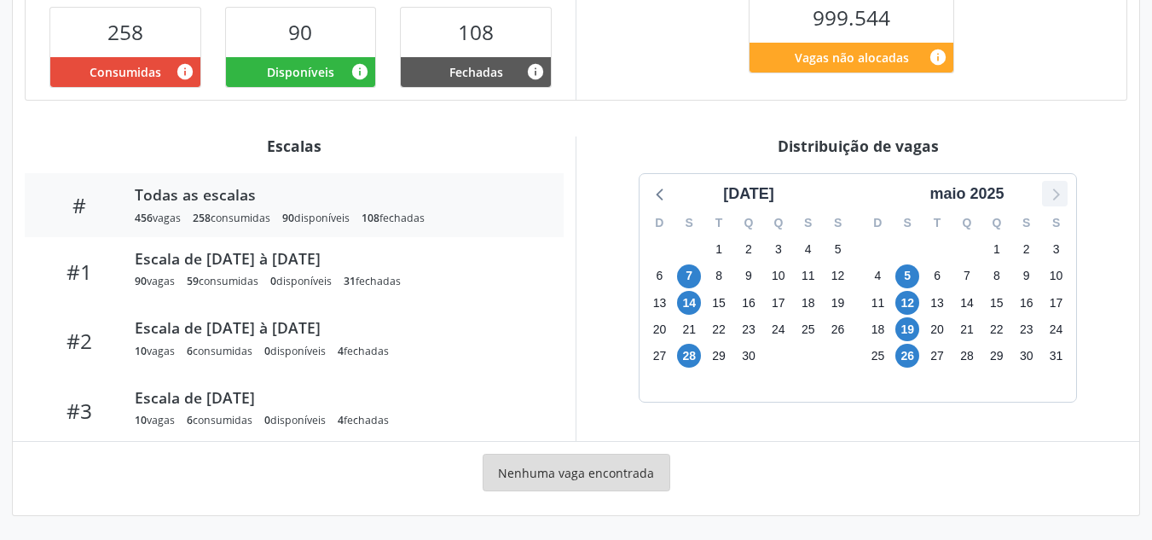
click at [1052, 194] on icon at bounding box center [1055, 193] width 22 height 22
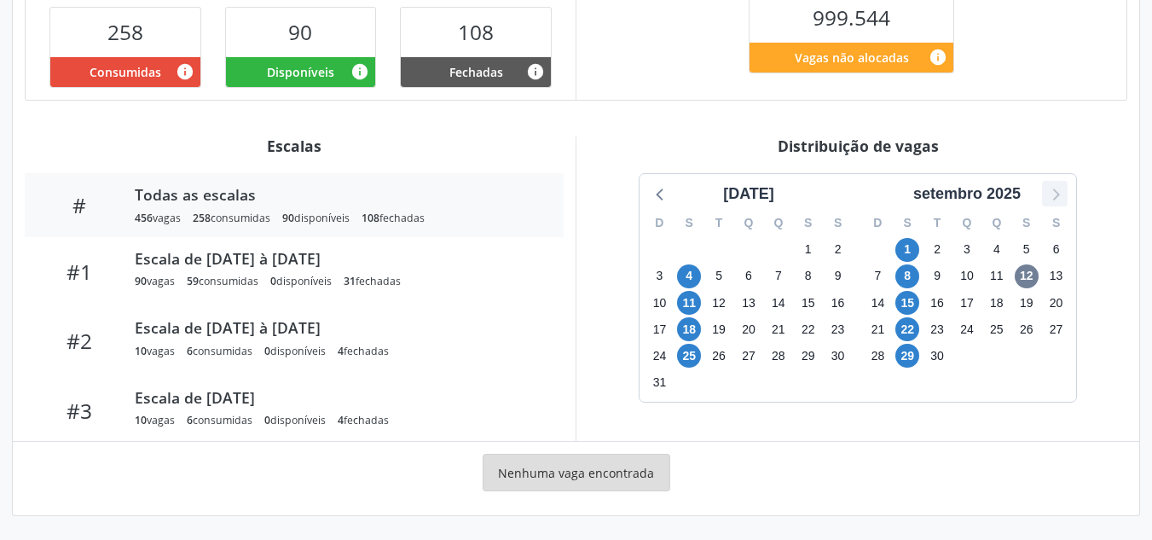
click at [1052, 194] on icon at bounding box center [1055, 193] width 22 height 22
click at [694, 356] on span "27" at bounding box center [689, 356] width 24 height 24
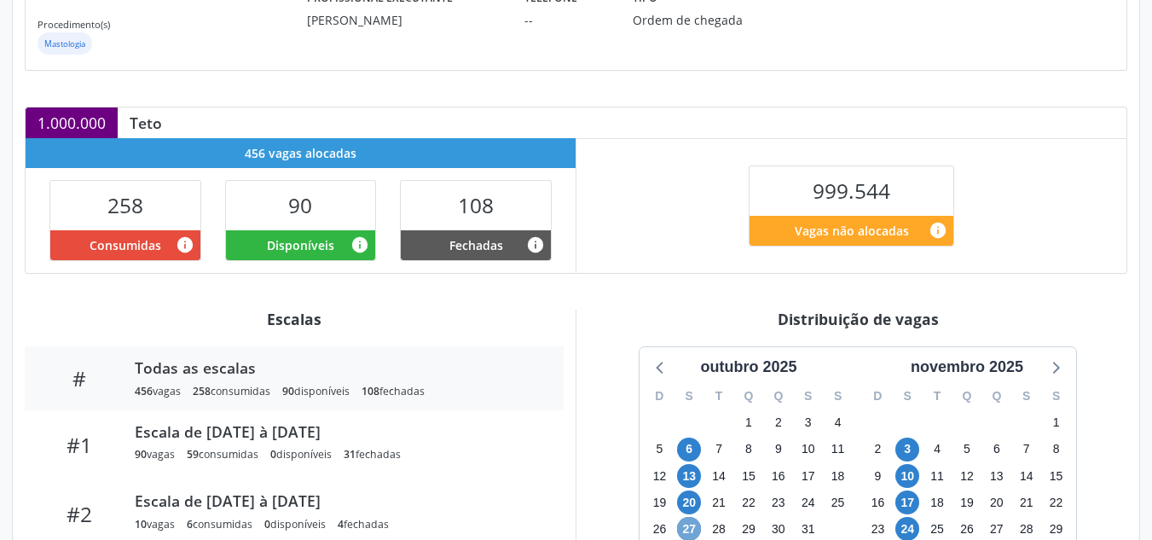
scroll to position [273, 0]
